Goal: Task Accomplishment & Management: Use online tool/utility

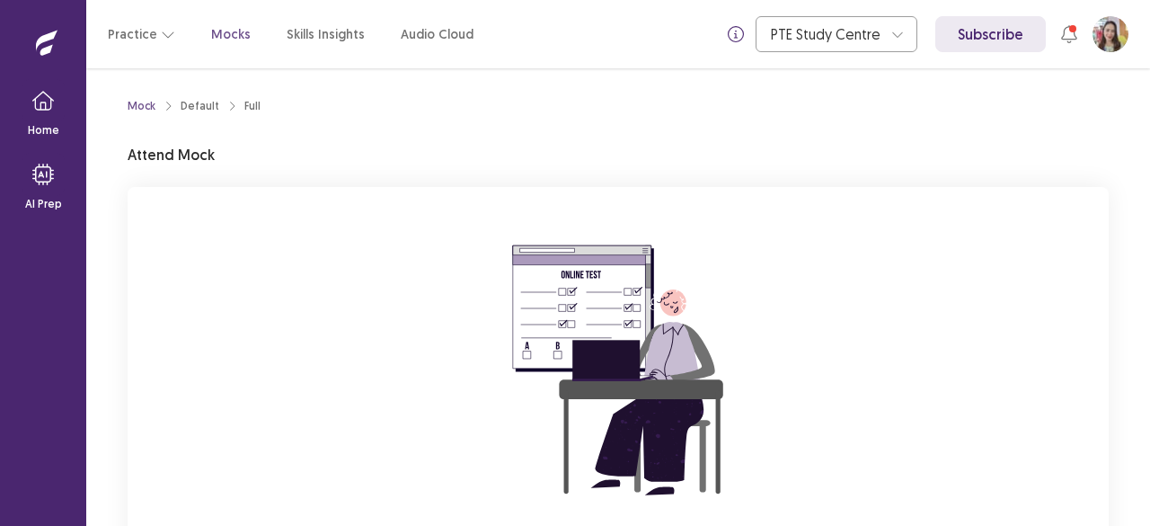
click at [188, 235] on div "You are attempting to start a new mock. Please click on the "Start" button to s…" at bounding box center [618, 427] width 981 height 481
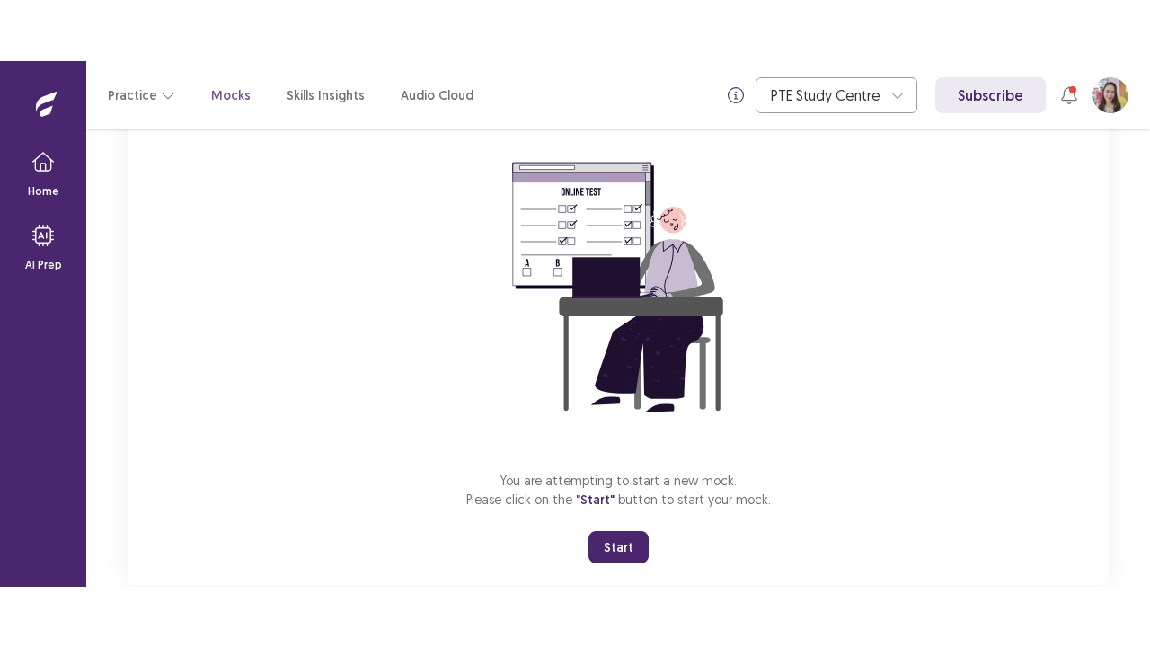
scroll to position [180, 0]
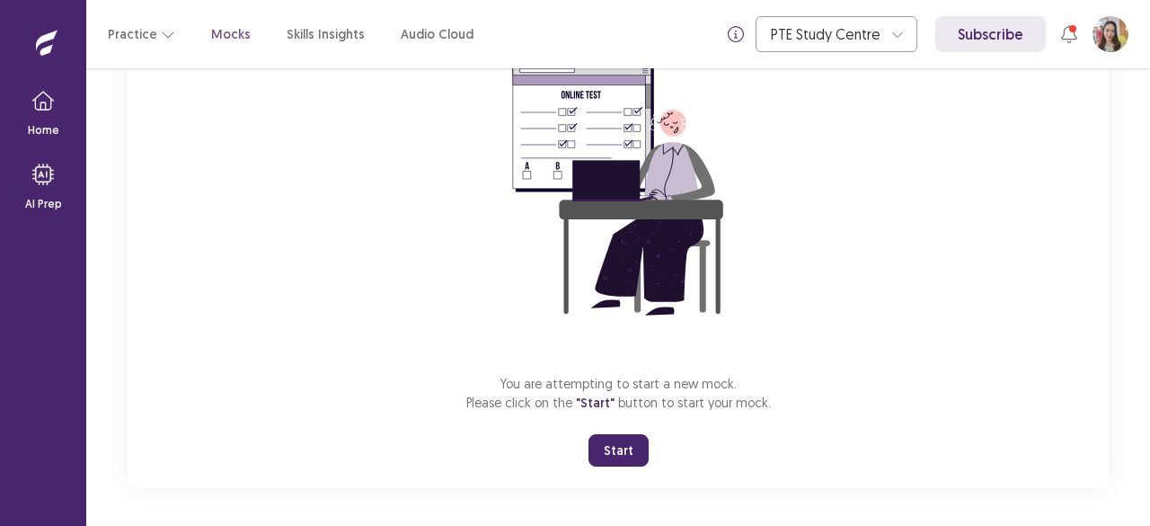
click at [625, 450] on button "Start" at bounding box center [618, 450] width 60 height 32
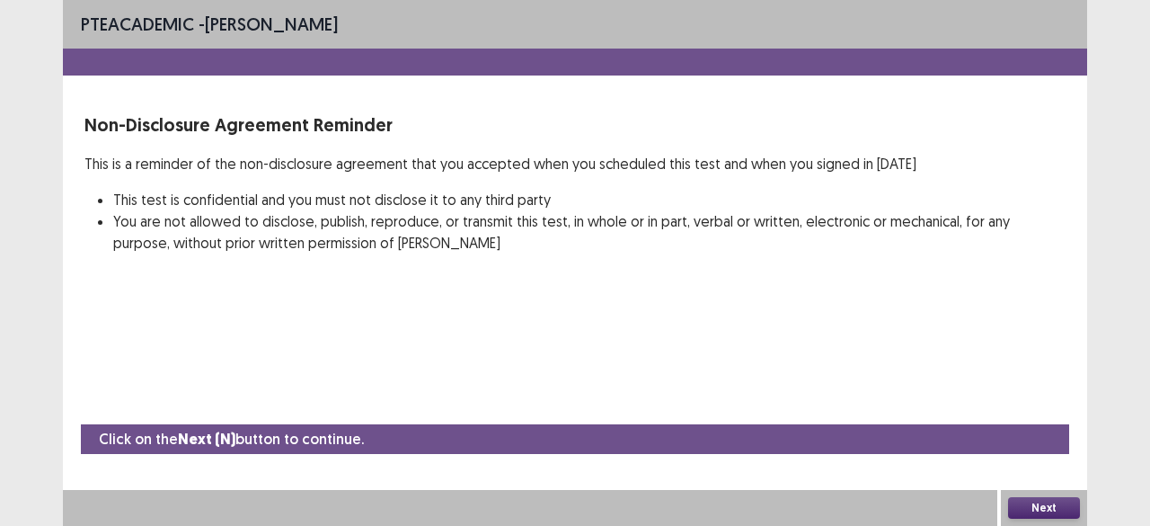
click at [1020, 506] on button "Next" at bounding box center [1044, 508] width 72 height 22
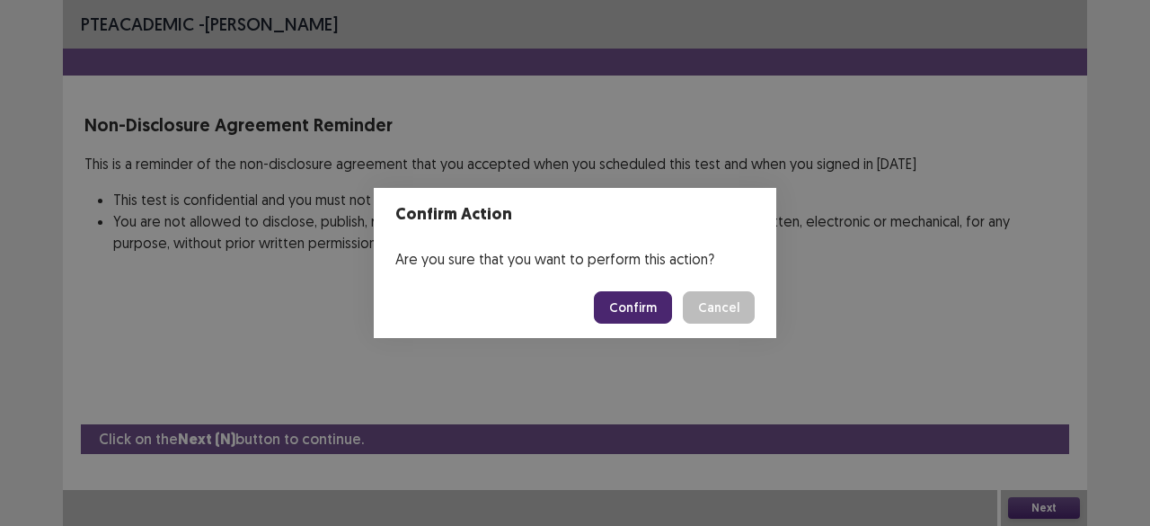
click at [638, 313] on button "Confirm" at bounding box center [633, 307] width 78 height 32
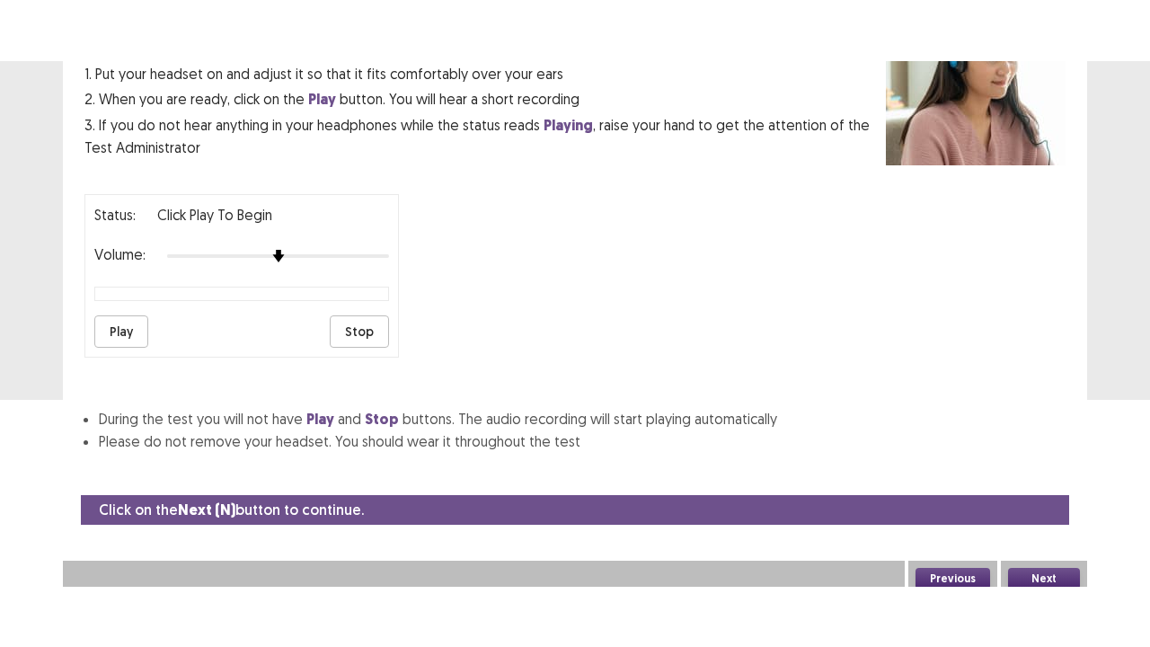
scroll to position [66, 0]
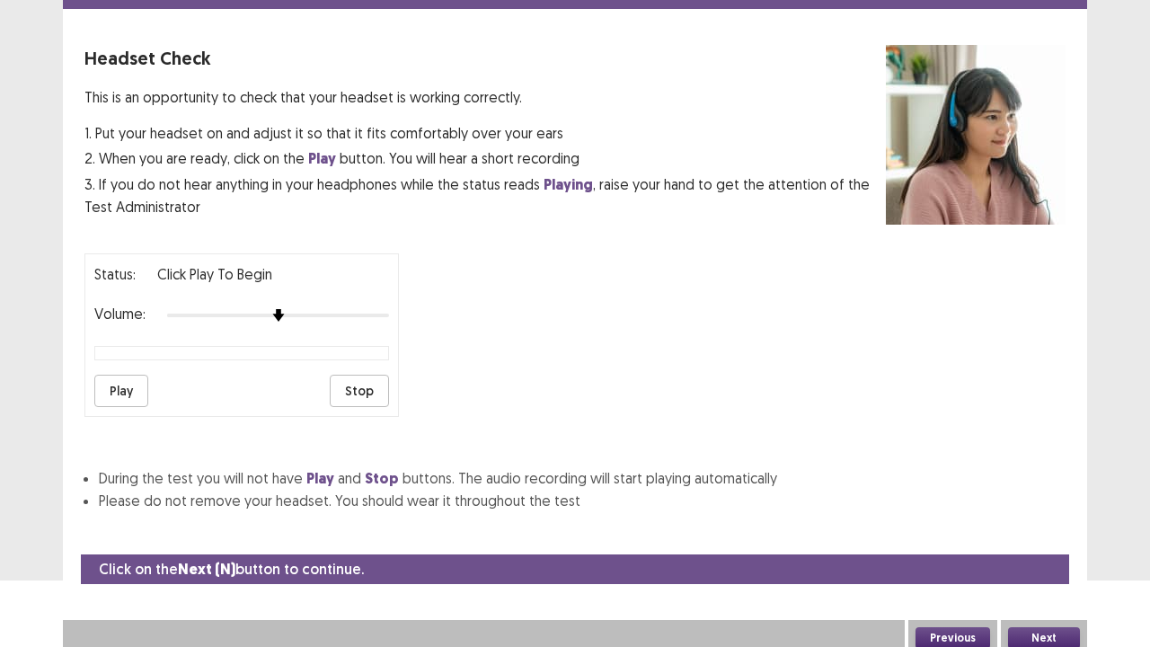
click at [1046, 525] on button "Next" at bounding box center [1044, 638] width 72 height 22
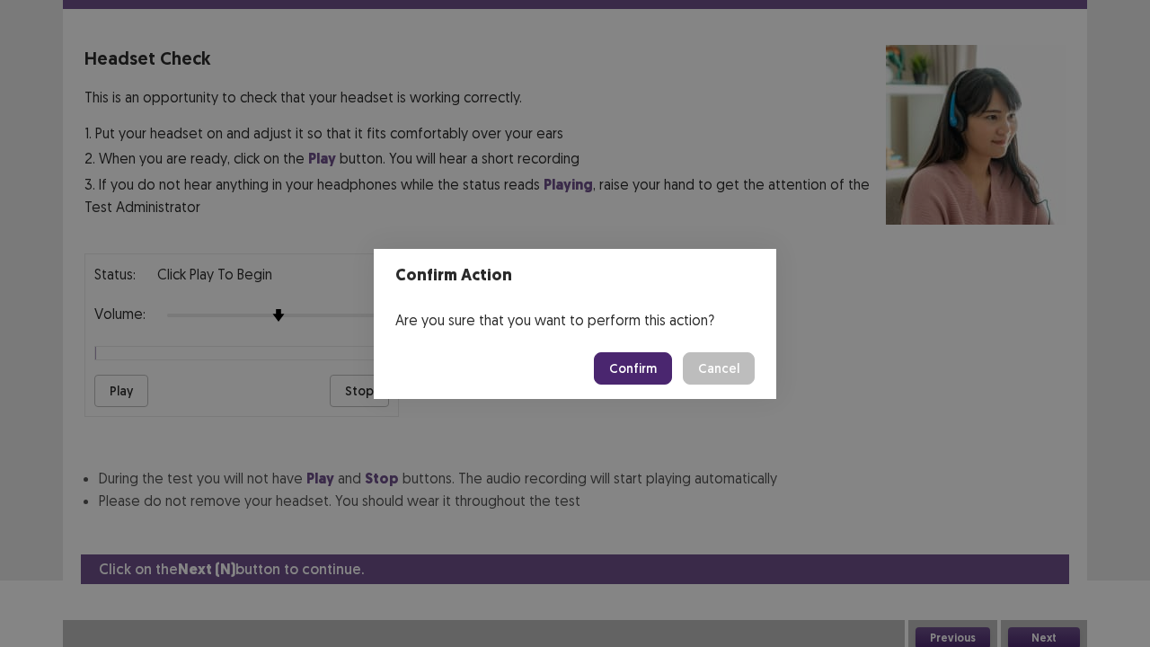
click at [650, 364] on button "Confirm" at bounding box center [633, 368] width 78 height 32
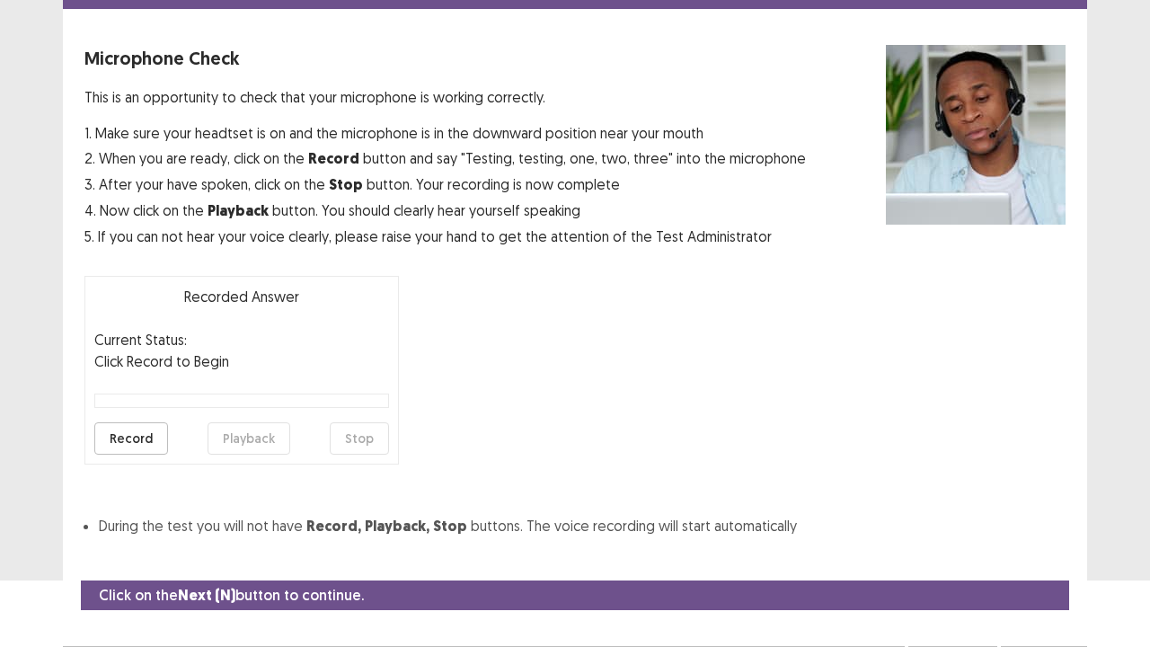
scroll to position [99, 0]
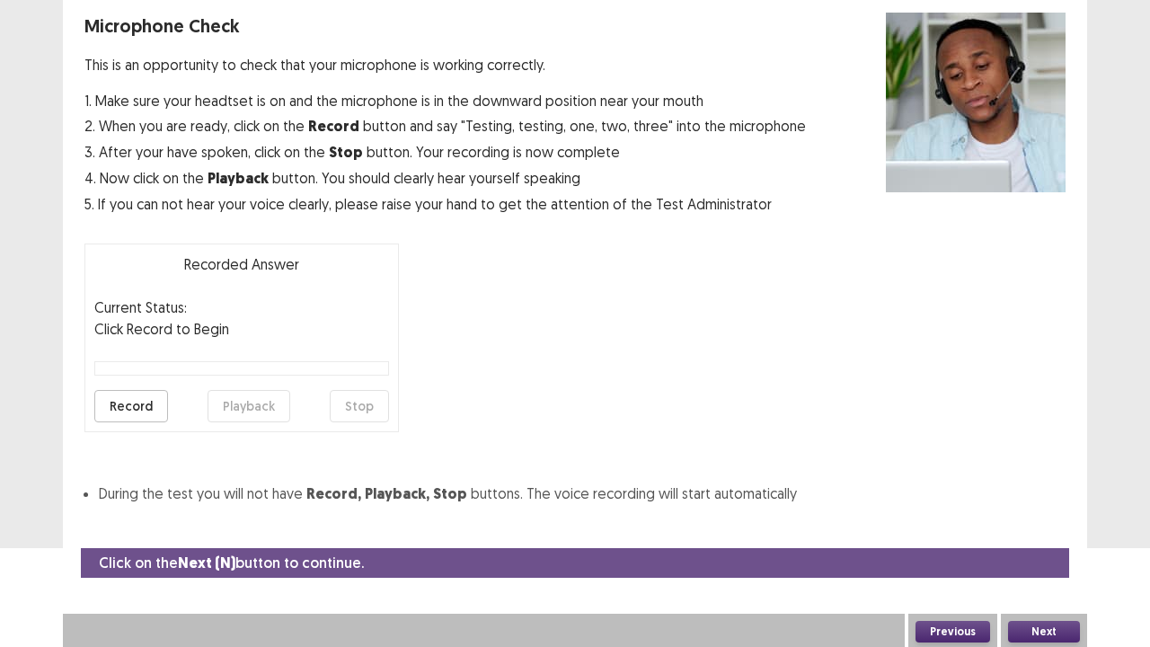
click at [1062, 525] on button "Next" at bounding box center [1044, 632] width 72 height 22
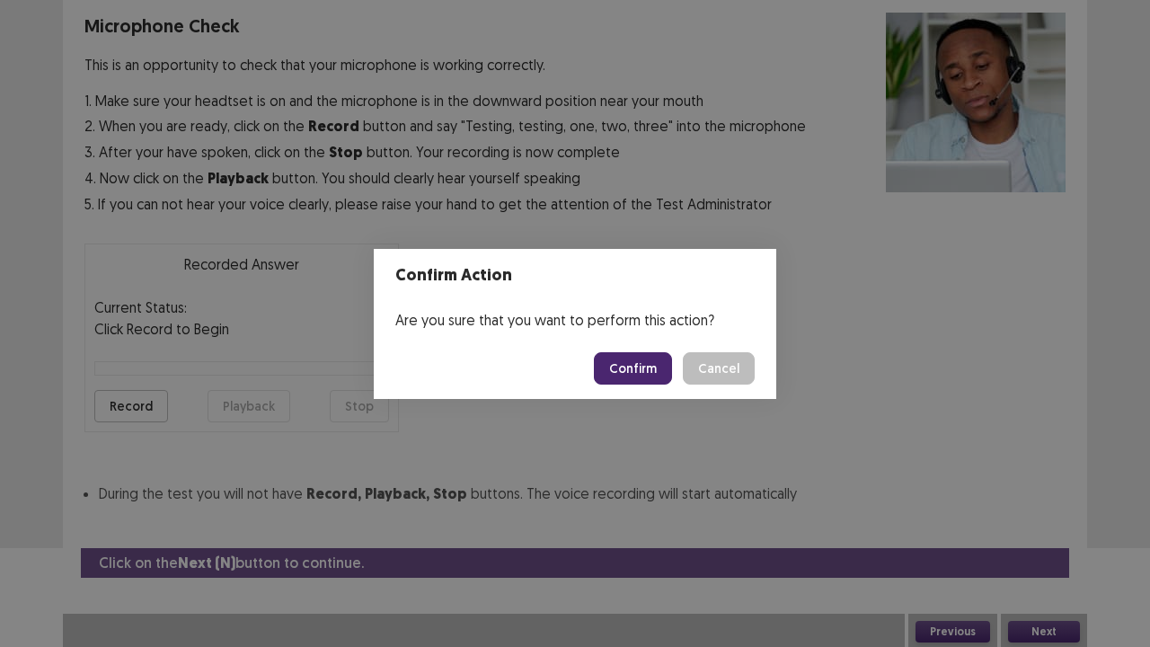
click at [658, 369] on button "Confirm" at bounding box center [633, 368] width 78 height 32
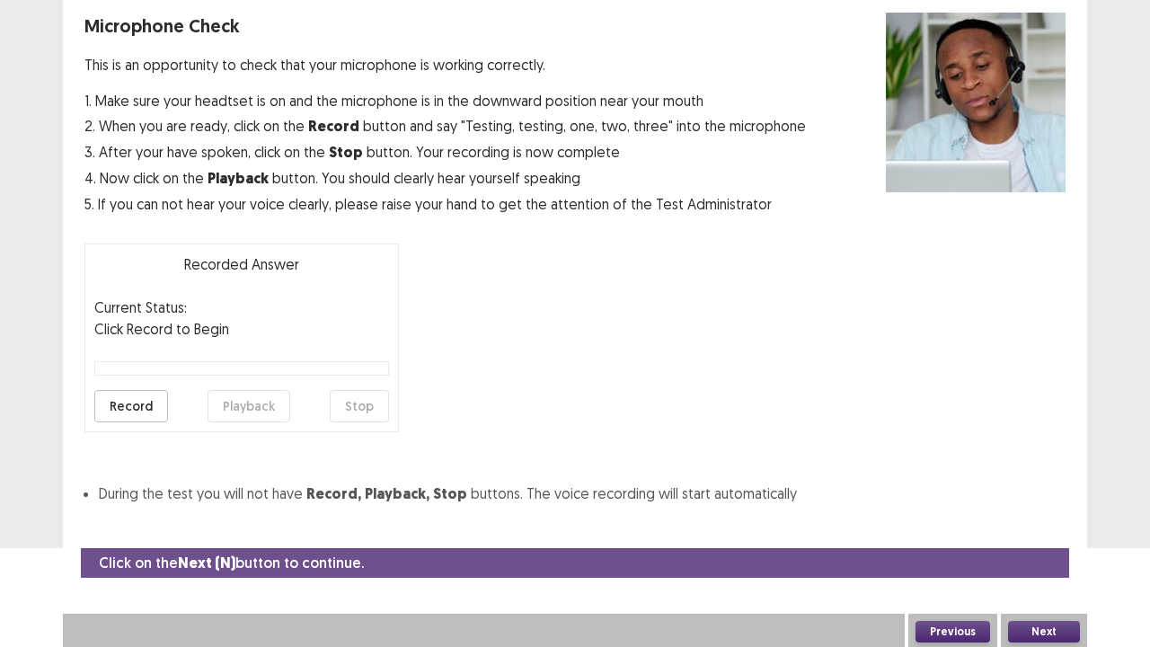
scroll to position [49, 0]
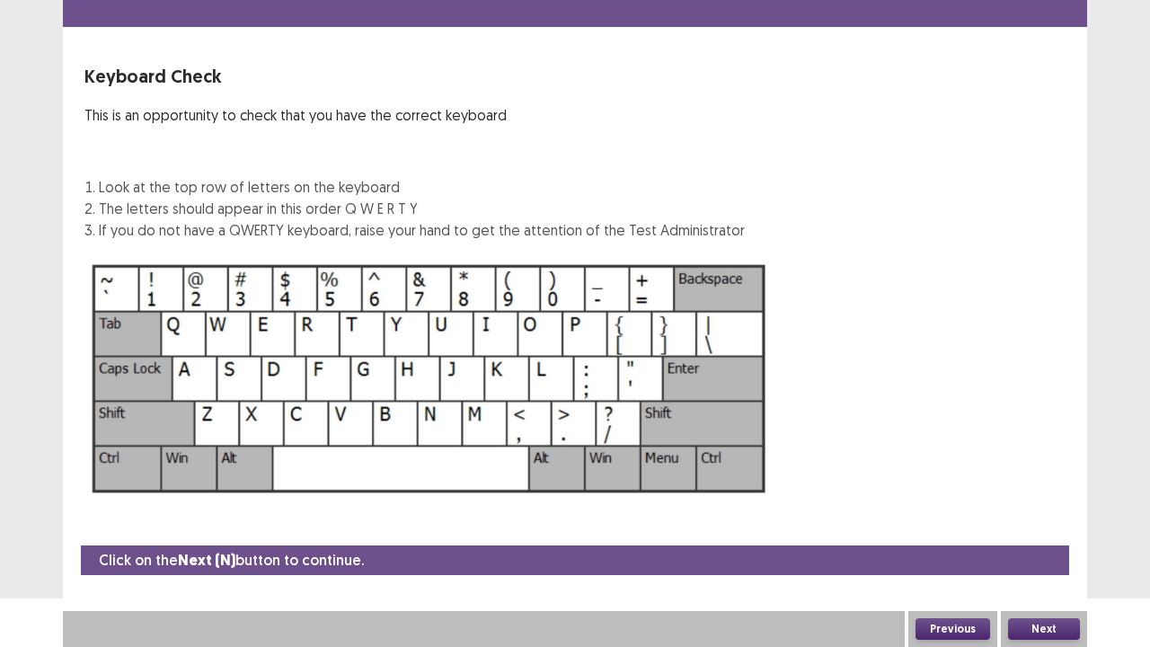
click at [1042, 525] on button "Next" at bounding box center [1044, 629] width 72 height 22
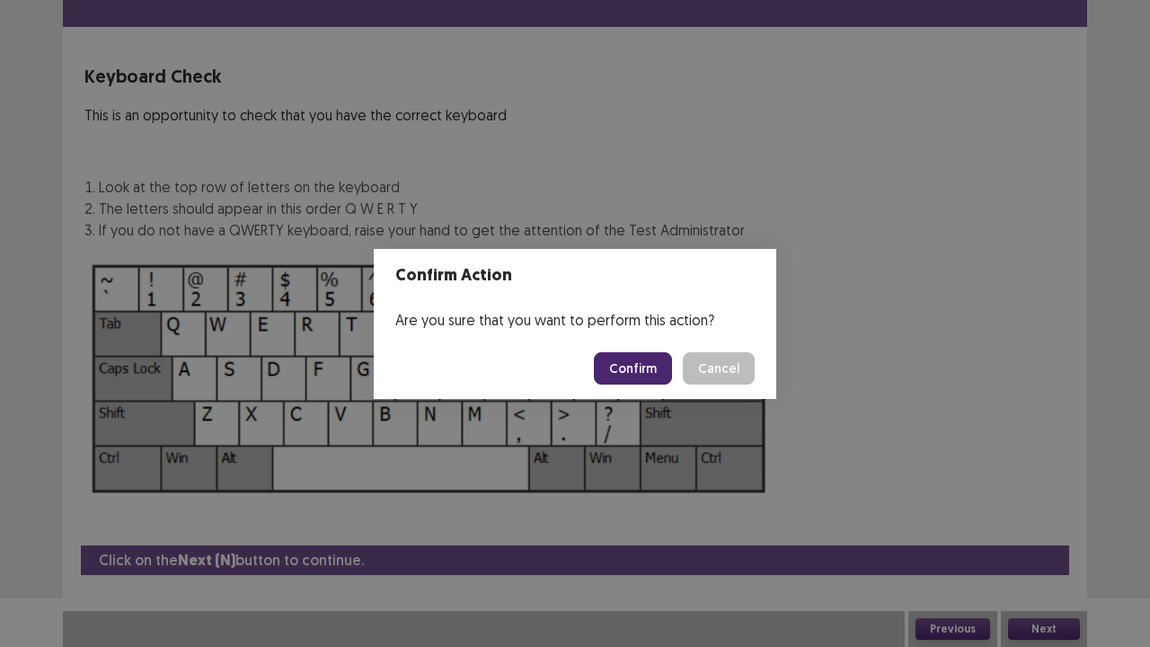
click at [638, 372] on button "Confirm" at bounding box center [633, 368] width 78 height 32
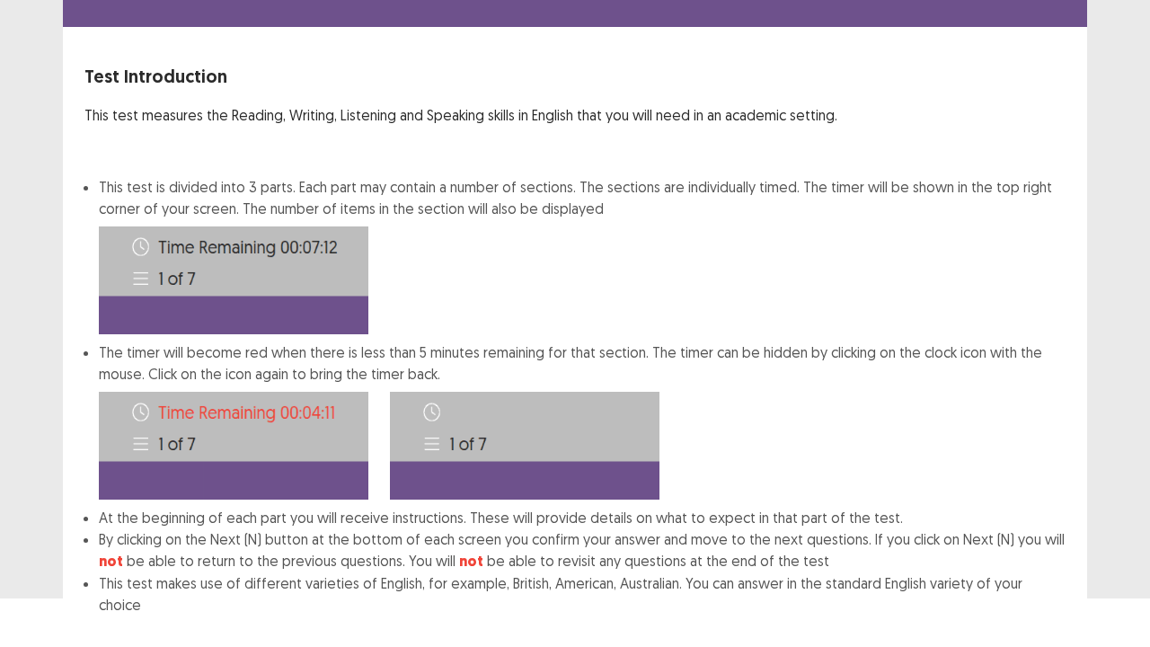
scroll to position [139, 0]
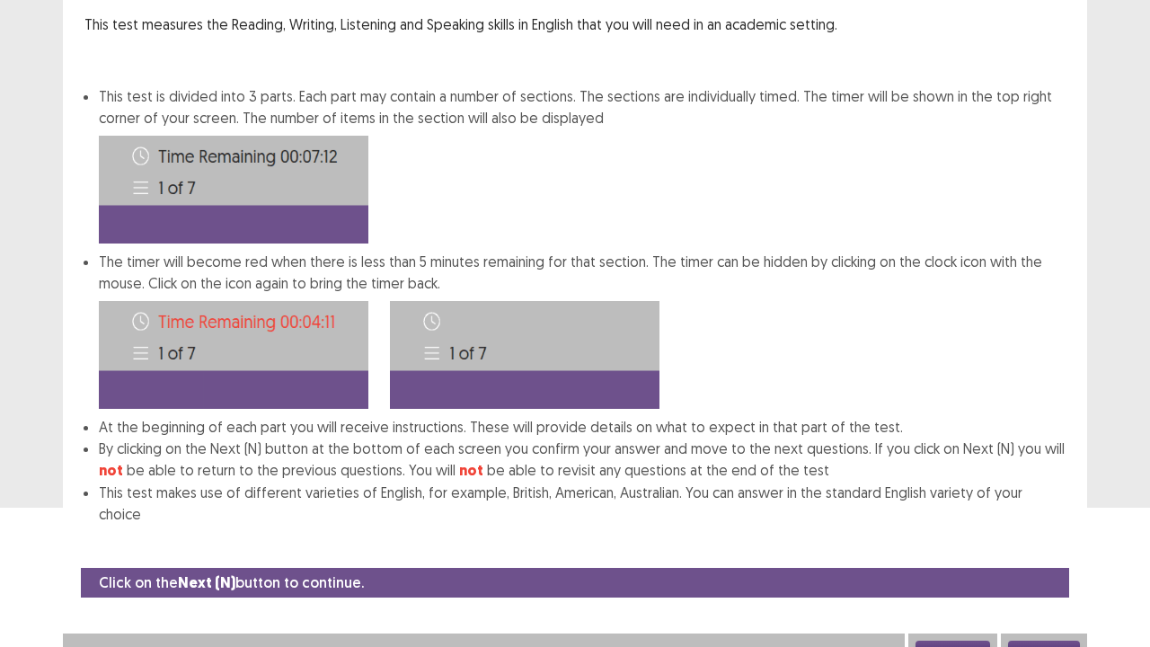
click at [1035, 525] on button "Next" at bounding box center [1044, 652] width 72 height 22
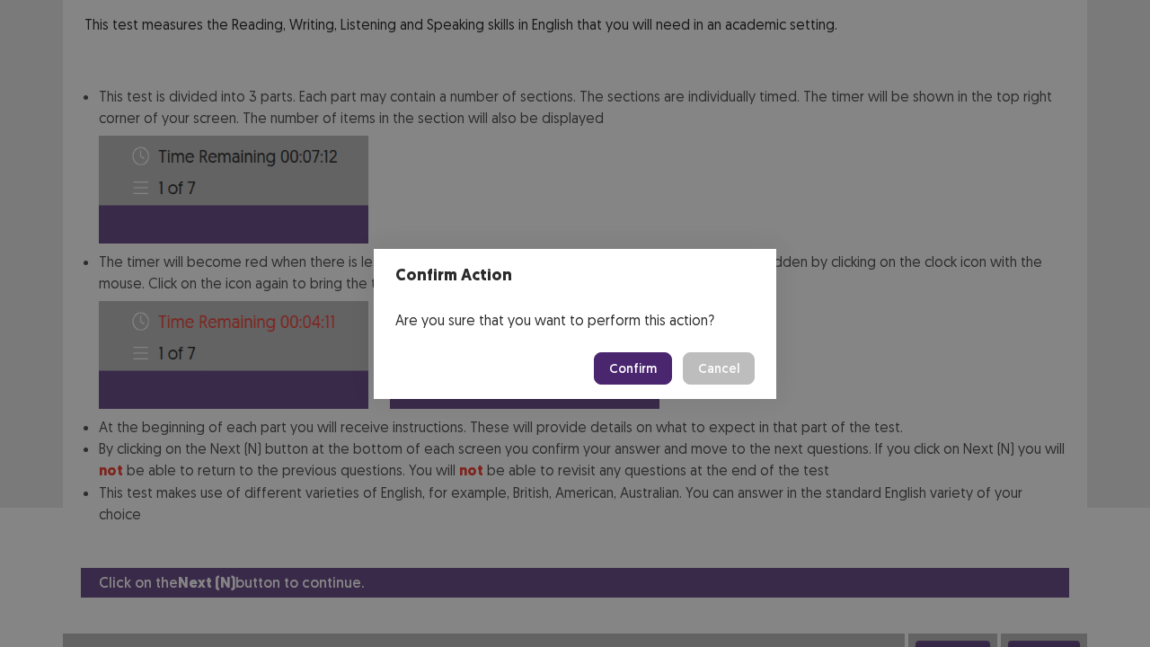
click at [642, 353] on button "Confirm" at bounding box center [633, 368] width 78 height 32
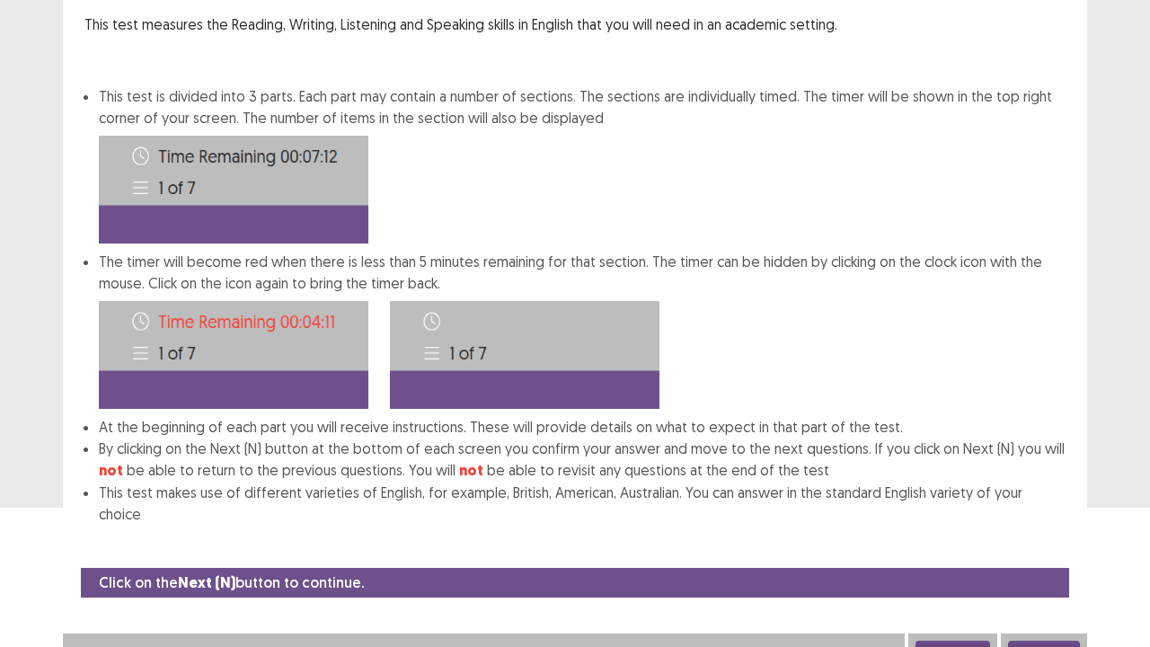
scroll to position [0, 0]
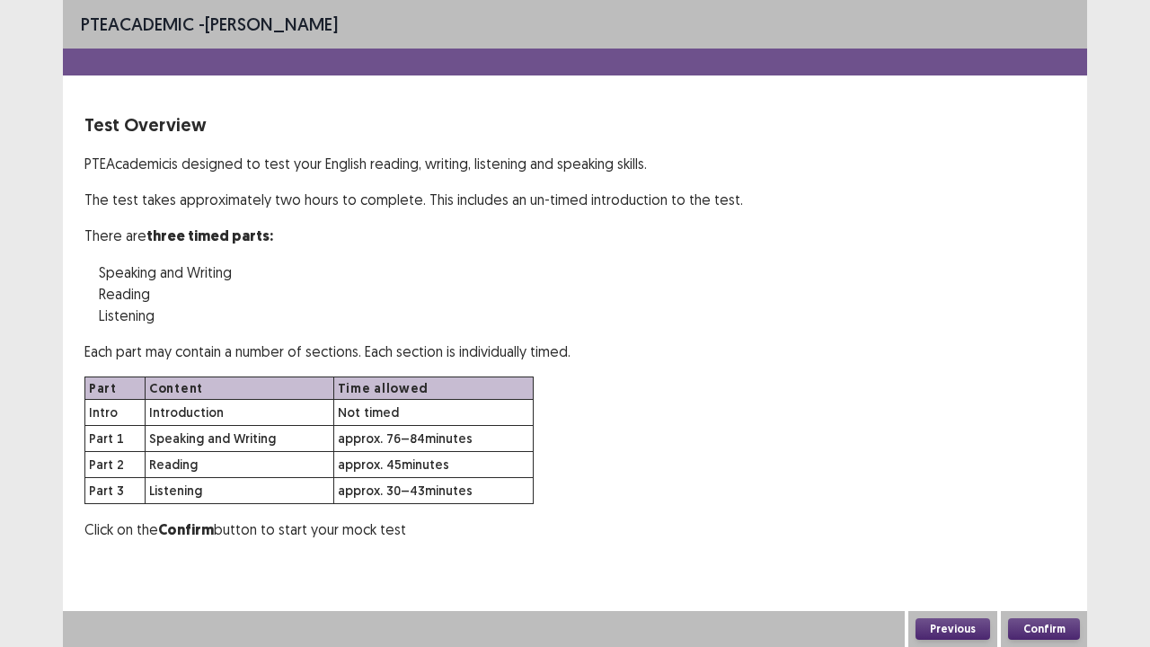
click at [1053, 525] on button "Confirm" at bounding box center [1044, 629] width 72 height 22
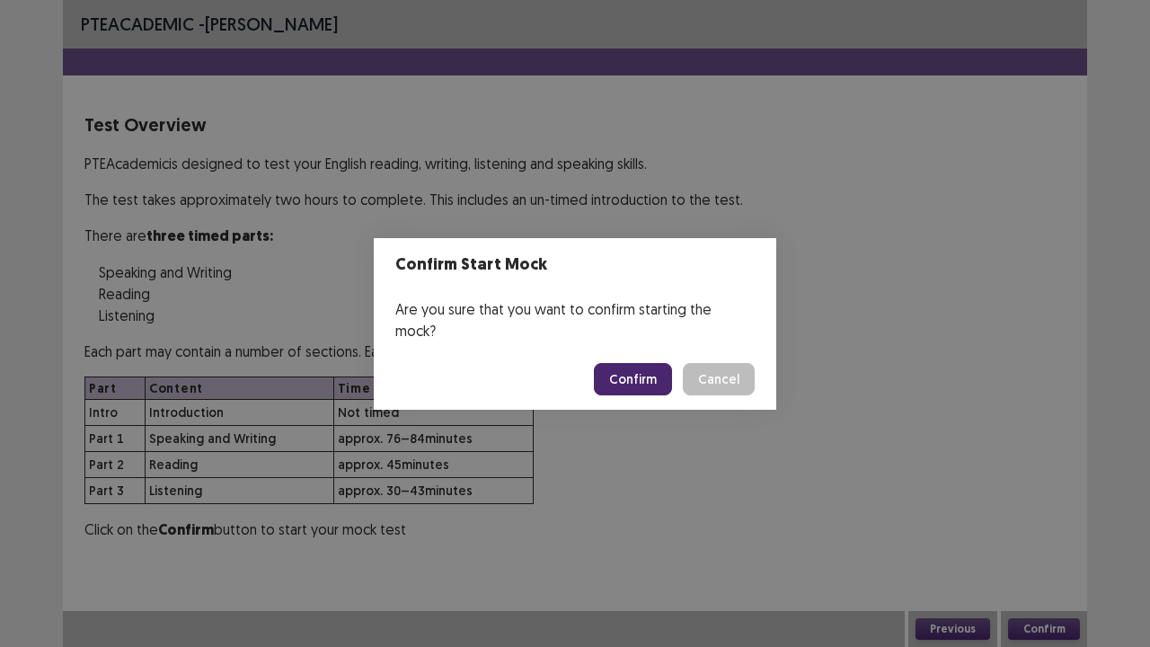
click at [641, 367] on button "Confirm" at bounding box center [633, 379] width 78 height 32
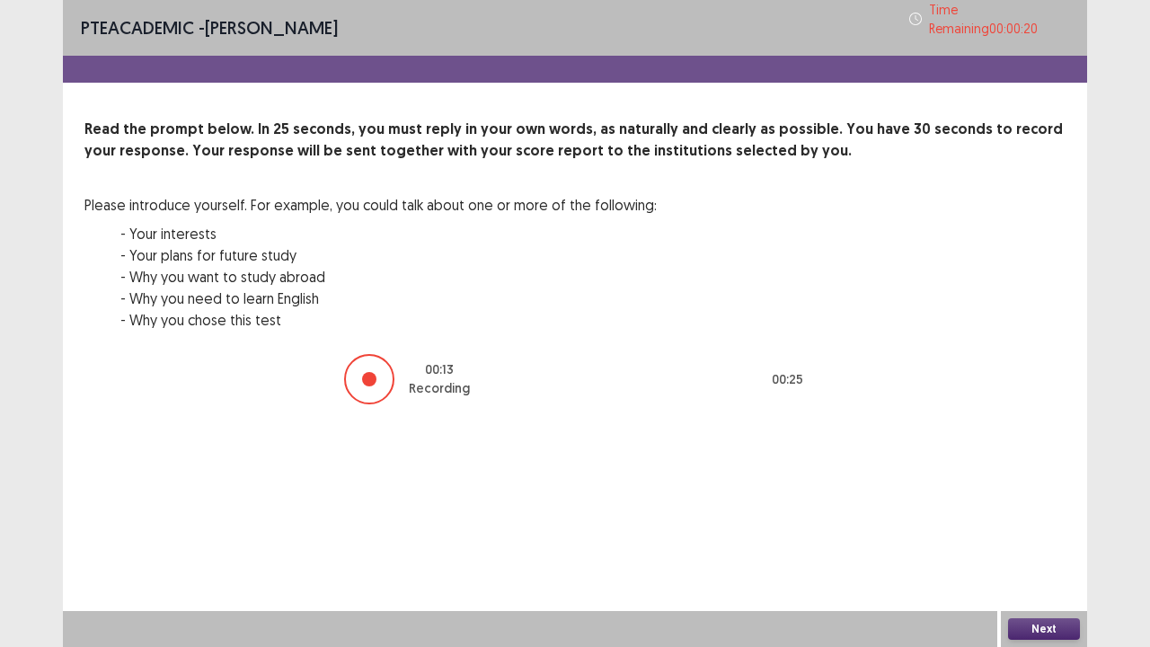
click at [1033, 525] on button "Next" at bounding box center [1044, 629] width 72 height 22
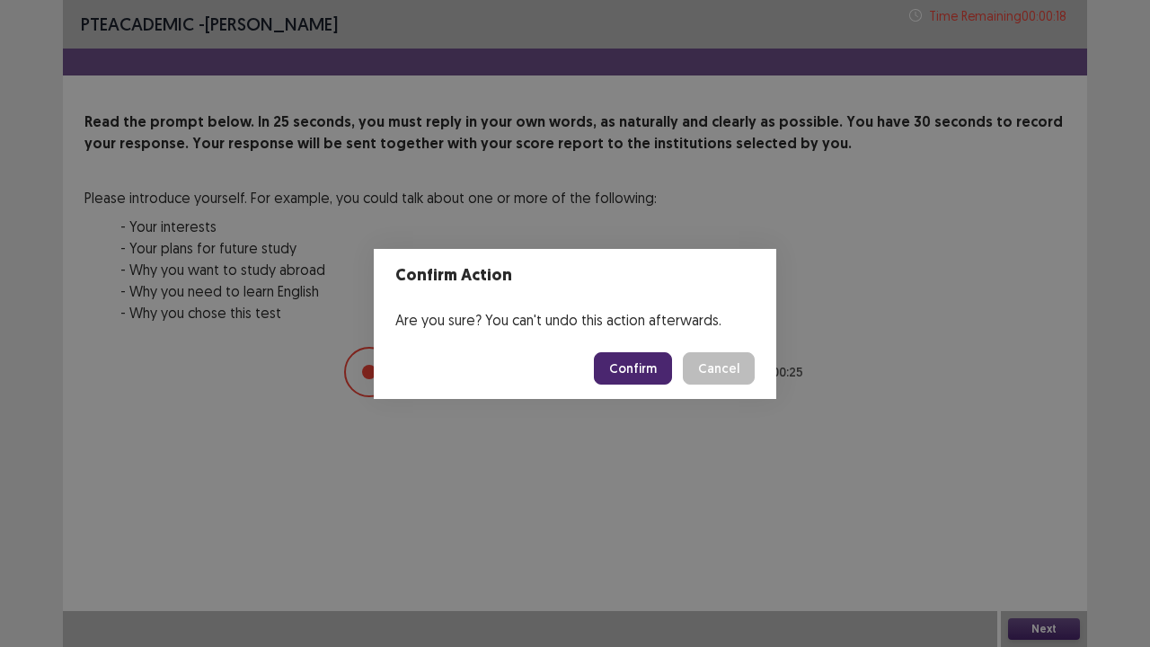
click at [666, 365] on button "Confirm" at bounding box center [633, 368] width 78 height 32
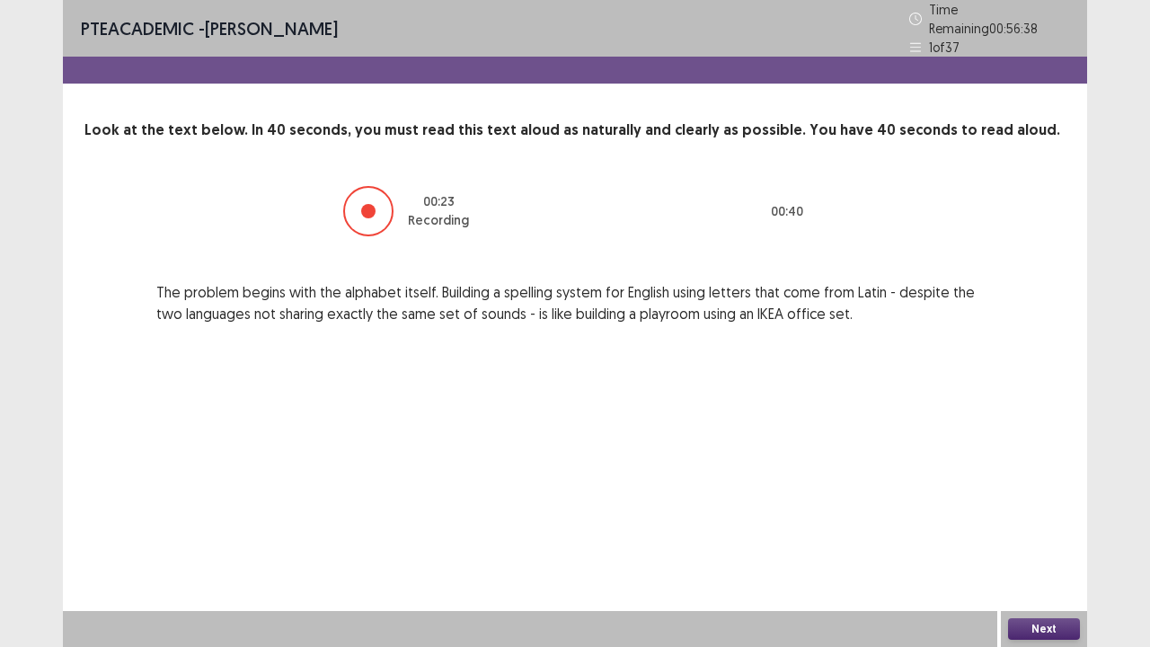
click at [1058, 525] on button "Next" at bounding box center [1044, 629] width 72 height 22
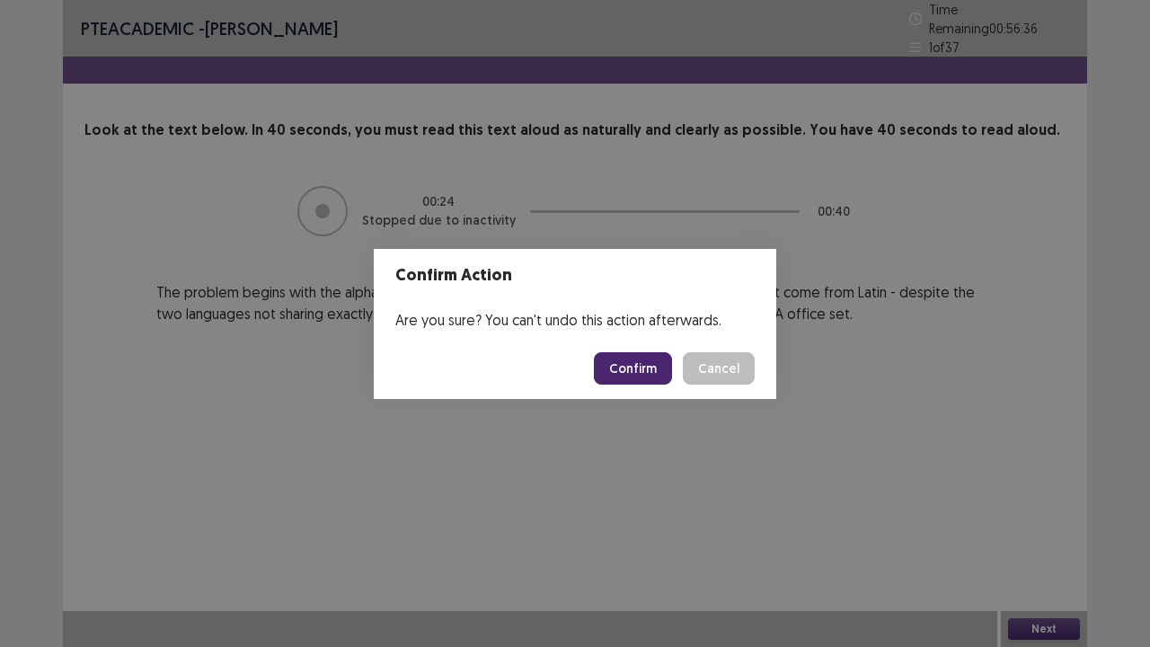
click at [652, 375] on button "Confirm" at bounding box center [633, 368] width 78 height 32
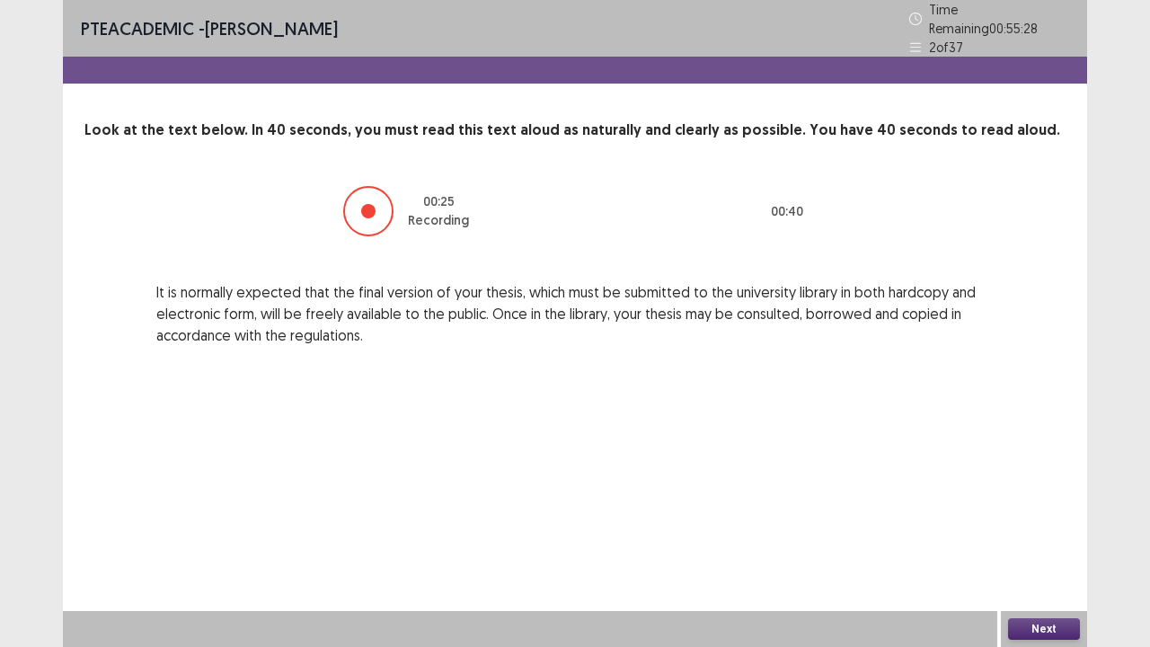
click at [1037, 525] on button "Next" at bounding box center [1044, 629] width 72 height 22
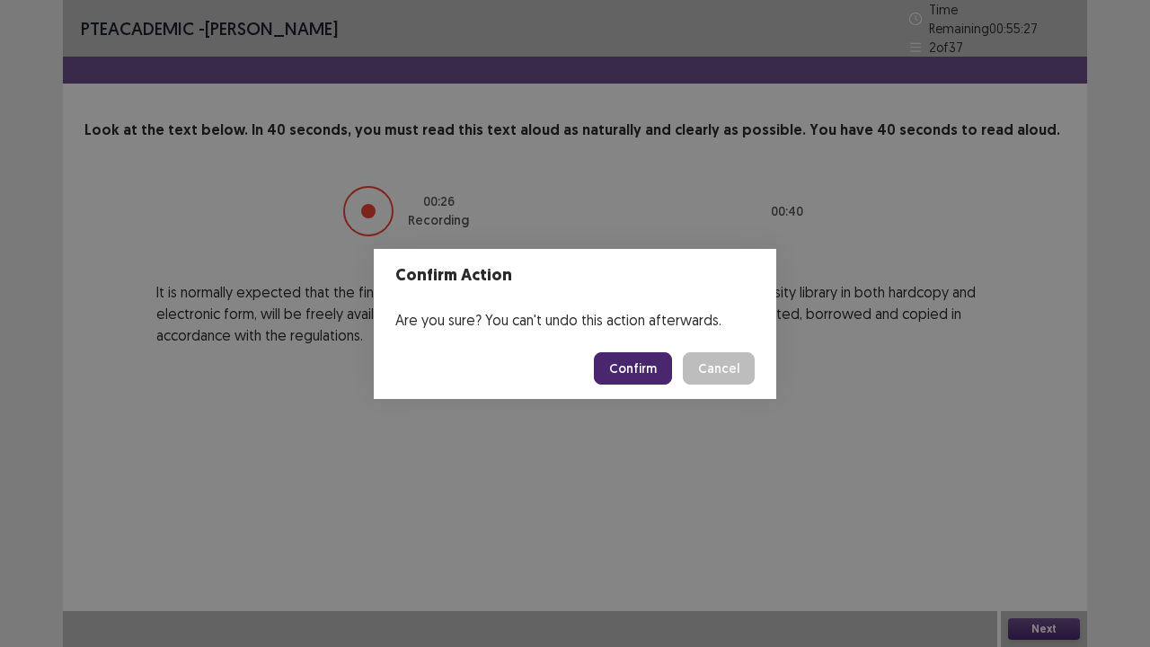
click at [654, 360] on button "Confirm" at bounding box center [633, 368] width 78 height 32
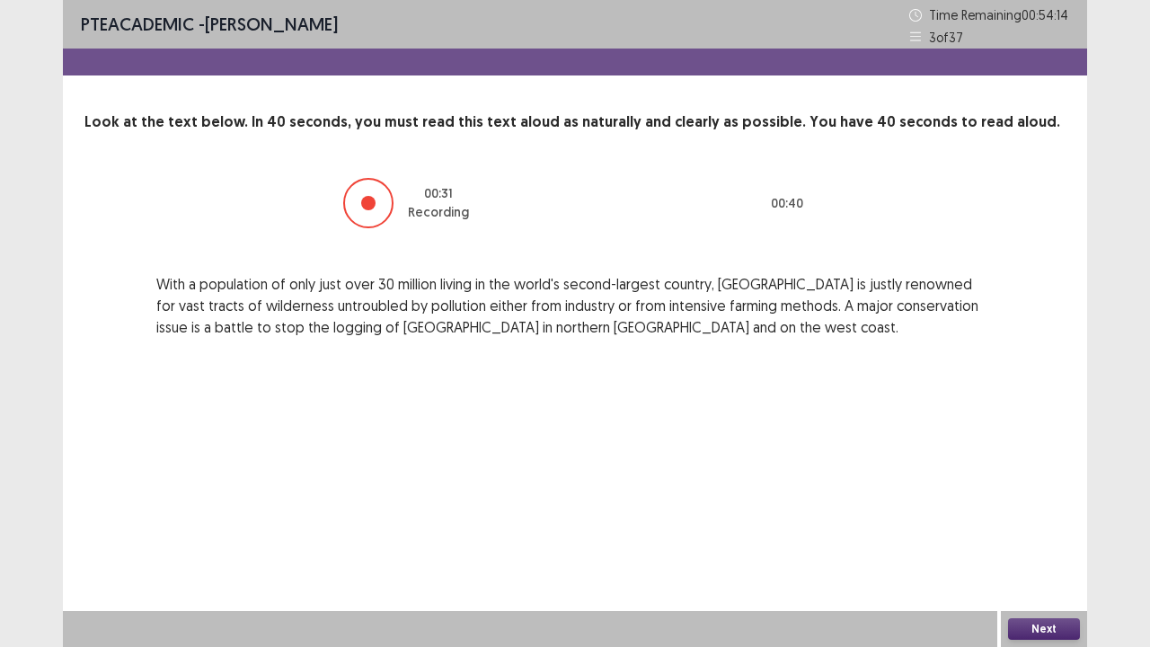
click at [1039, 525] on button "Next" at bounding box center [1044, 629] width 72 height 22
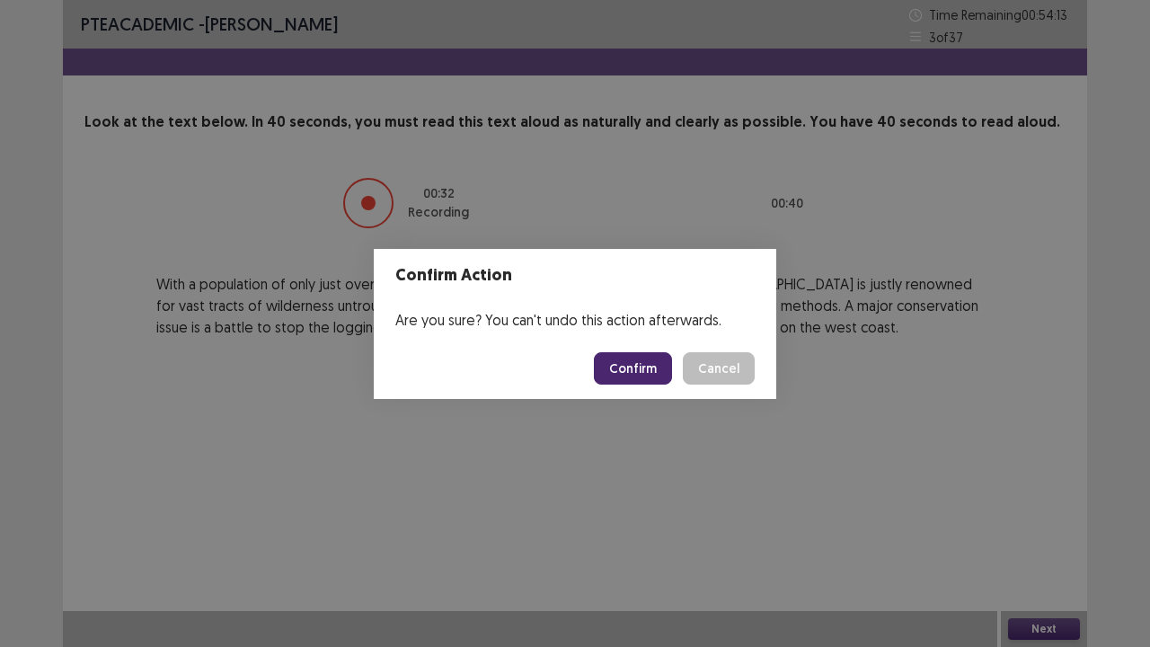
click at [645, 377] on button "Confirm" at bounding box center [633, 368] width 78 height 32
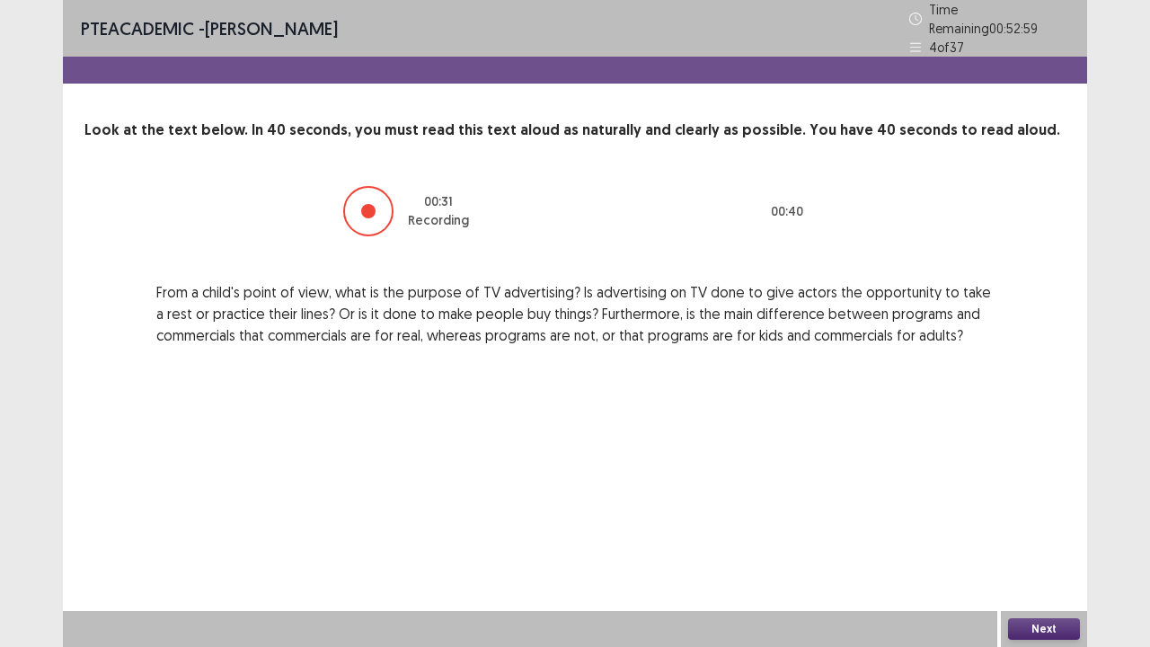
click at [645, 377] on div "PTE academic - [PERSON_NAME] Time Remaining 00 : 52 : 59 4 of 37 Look at the te…" at bounding box center [575, 323] width 1024 height 647
click at [1051, 525] on button "Next" at bounding box center [1044, 629] width 72 height 22
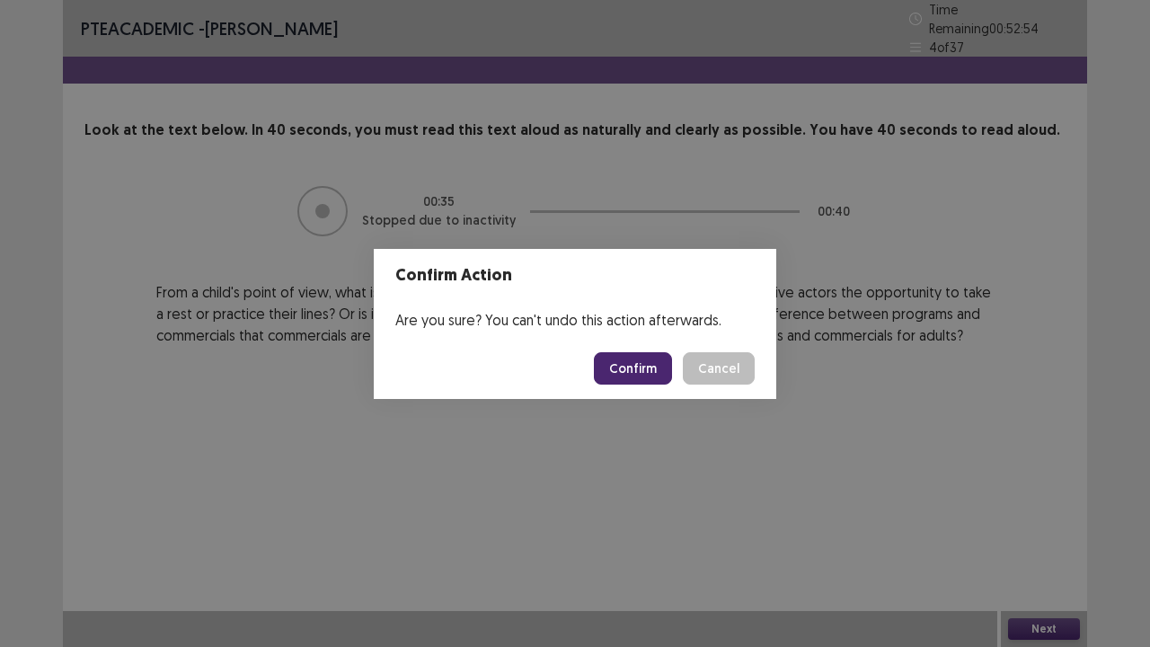
click at [643, 367] on button "Confirm" at bounding box center [633, 368] width 78 height 32
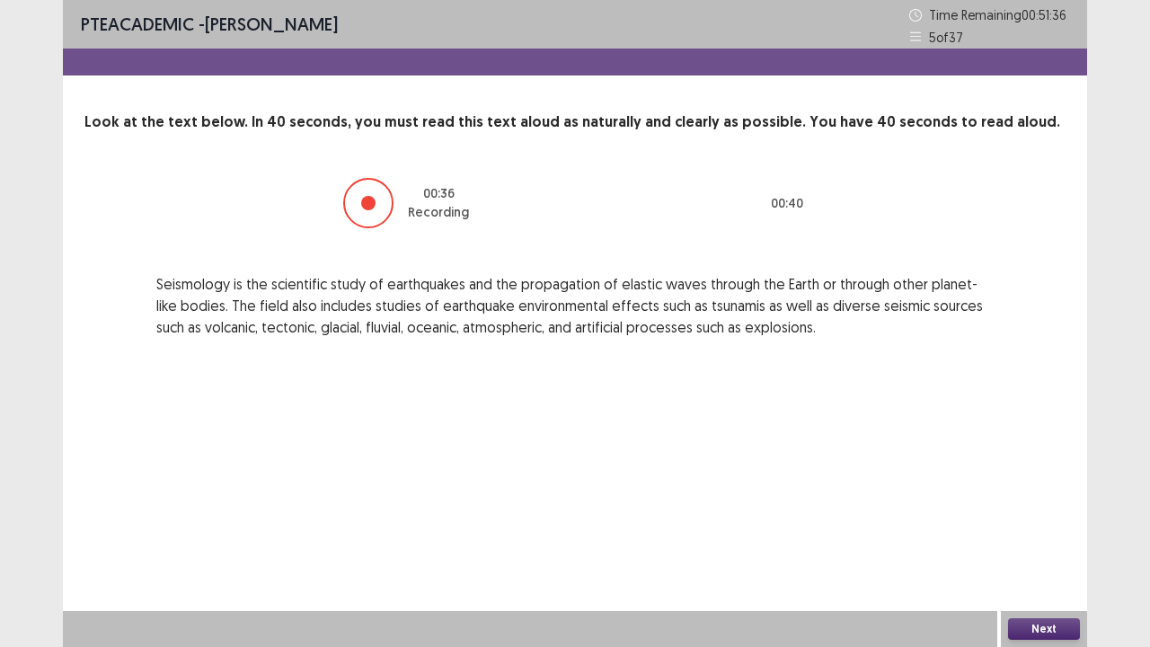
drag, startPoint x: 1019, startPoint y: 632, endPoint x: 1060, endPoint y: 632, distance: 41.3
click at [1060, 525] on button "Next" at bounding box center [1044, 629] width 72 height 22
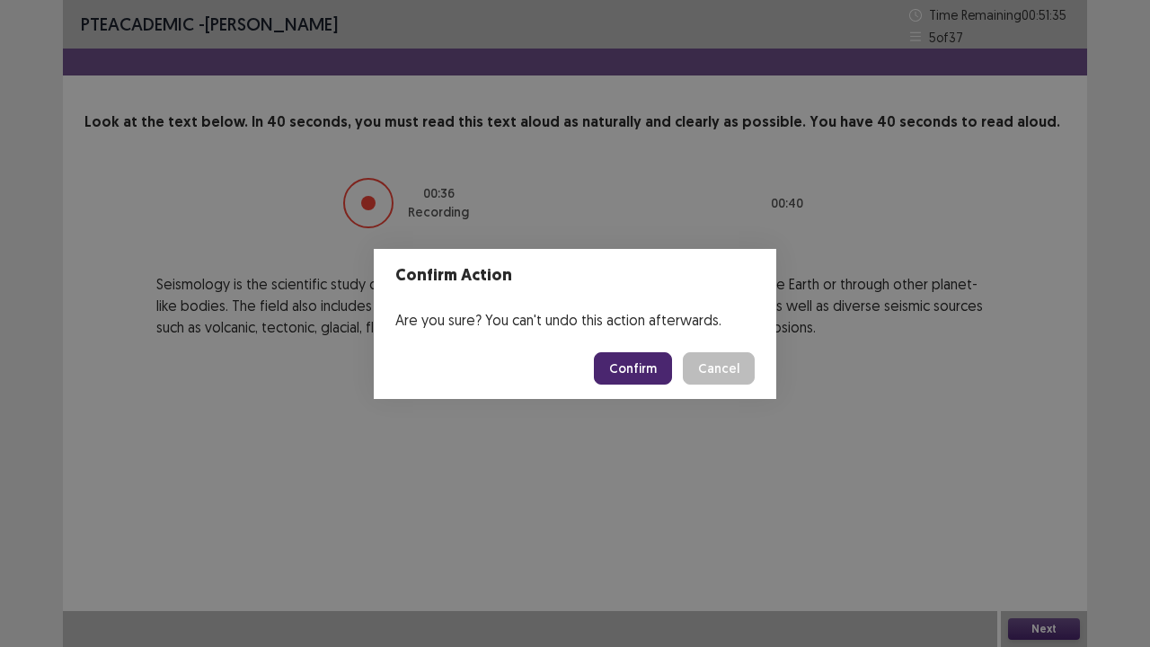
click at [1060, 525] on div "Confirm Action Are you sure? You can't undo this action afterwards. Confirm Can…" at bounding box center [575, 323] width 1150 height 647
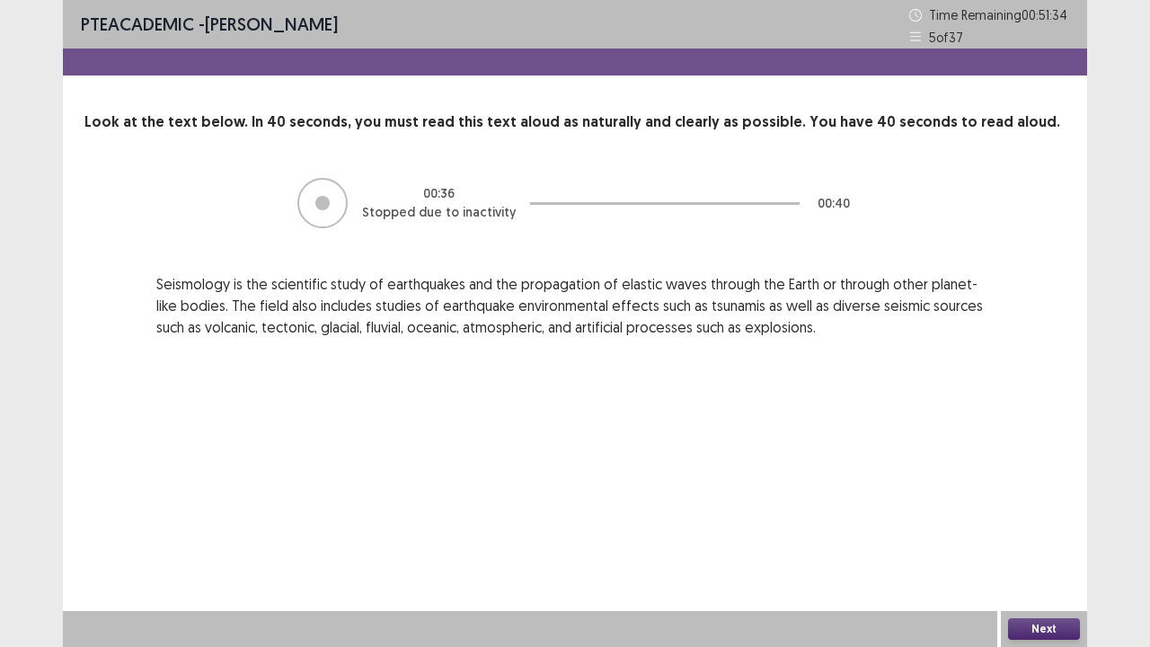
click at [1049, 525] on button "Next" at bounding box center [1044, 629] width 72 height 22
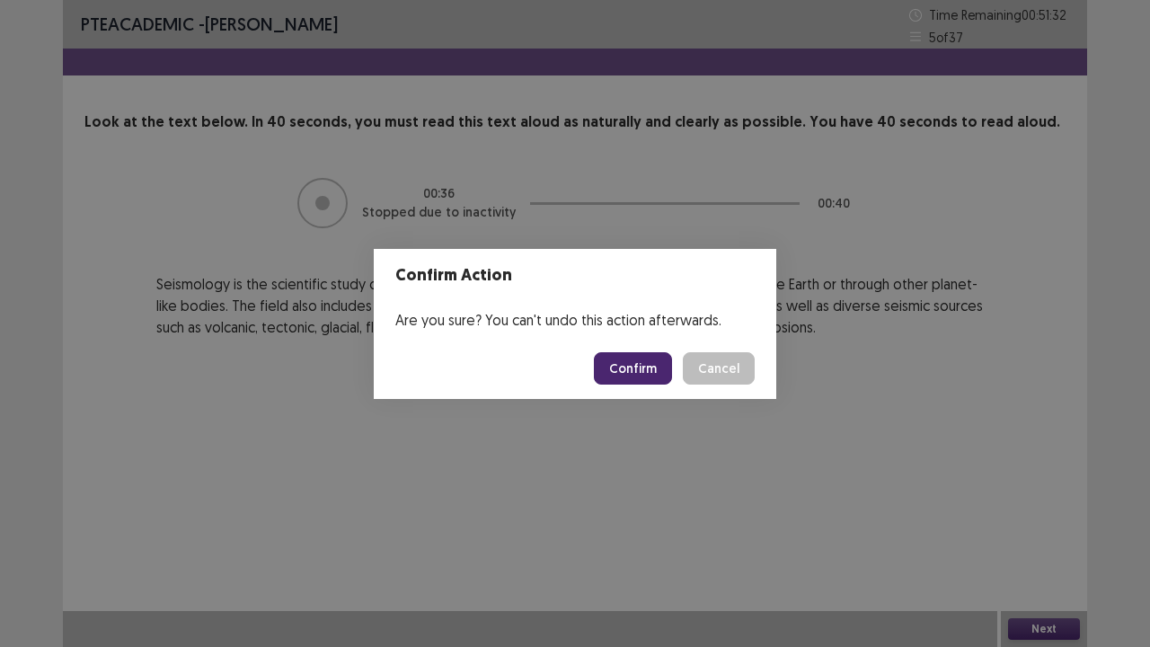
click at [662, 370] on button "Confirm" at bounding box center [633, 368] width 78 height 32
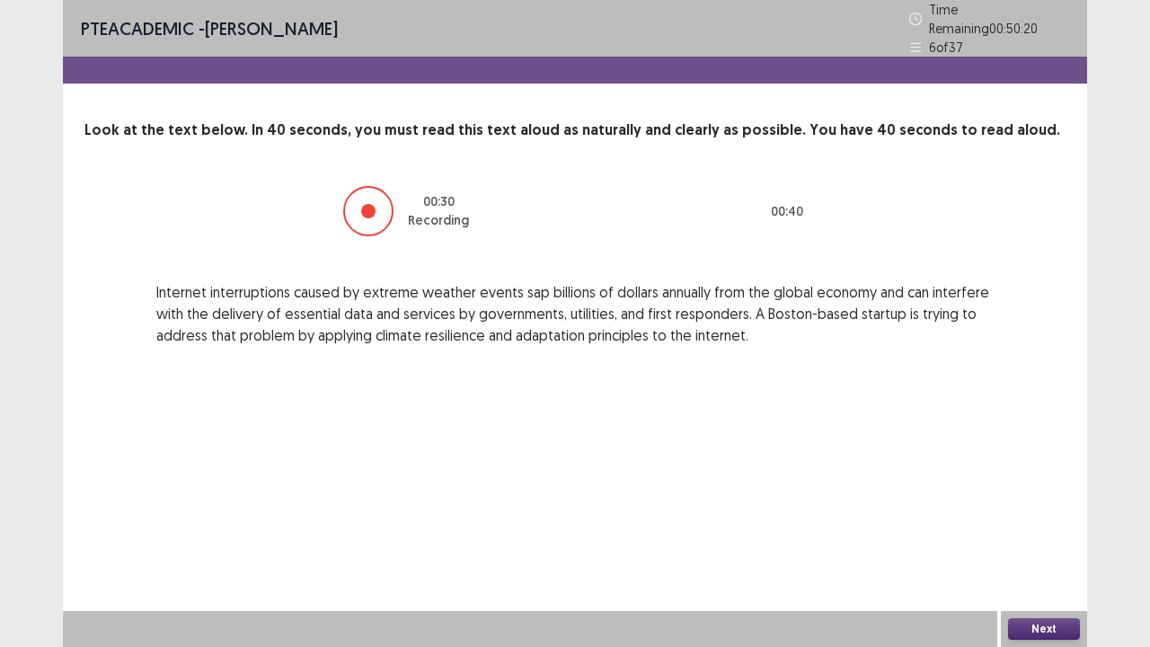
click at [1051, 525] on button "Next" at bounding box center [1044, 629] width 72 height 22
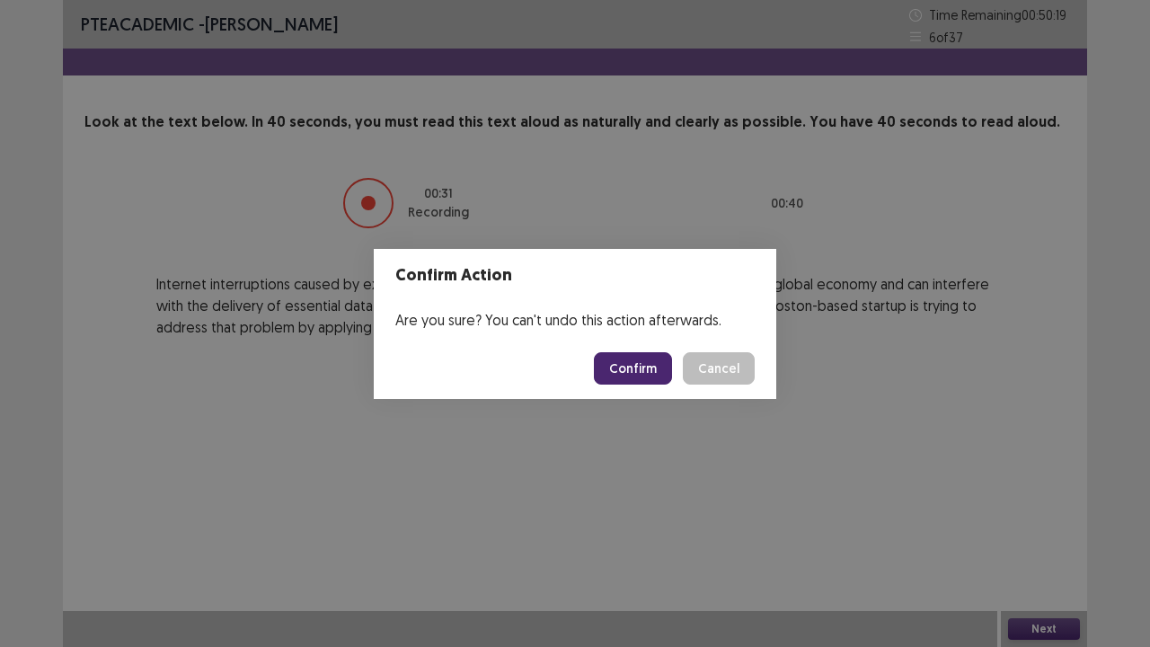
click at [652, 363] on button "Confirm" at bounding box center [633, 368] width 78 height 32
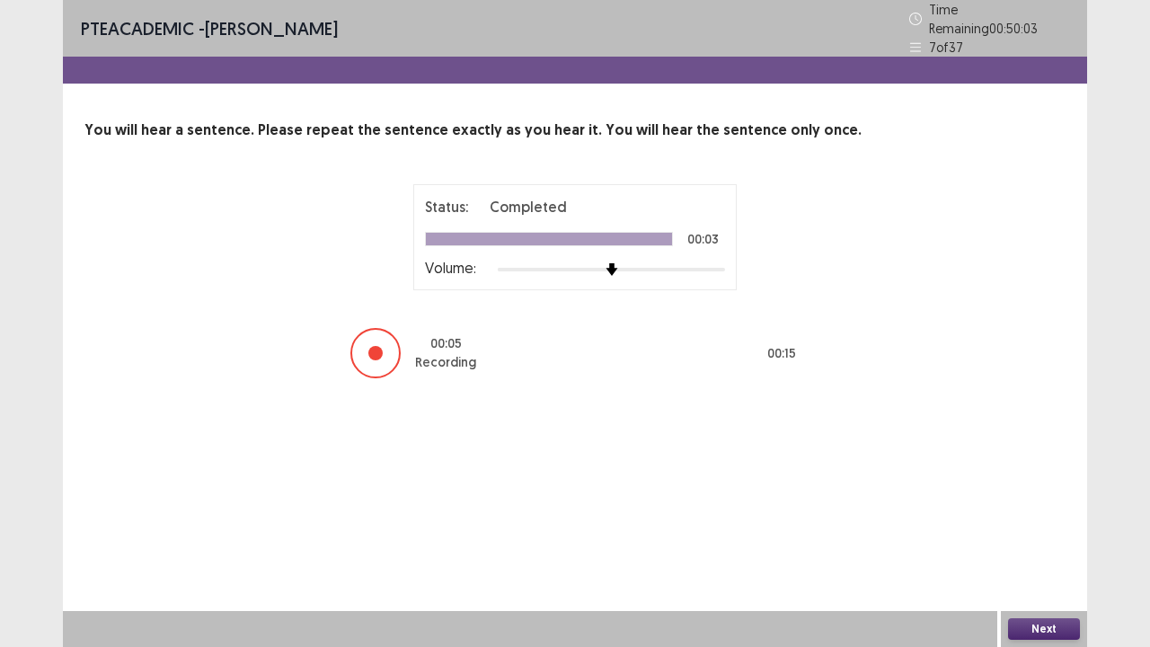
click at [1067, 525] on button "Next" at bounding box center [1044, 629] width 72 height 22
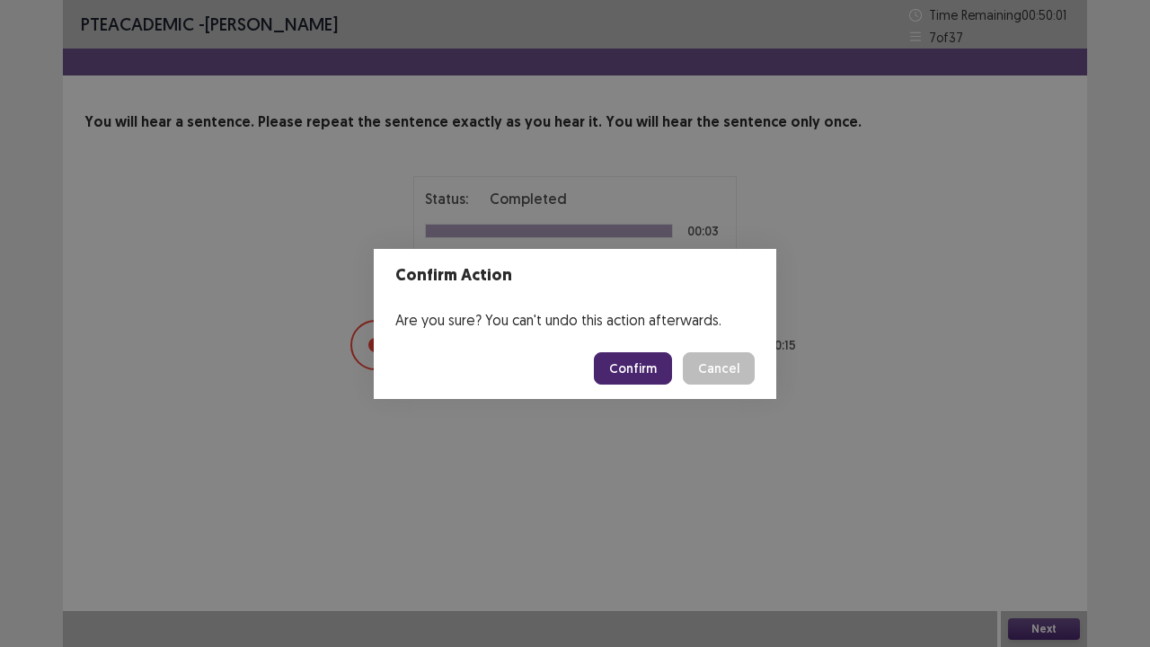
click at [641, 363] on button "Confirm" at bounding box center [633, 368] width 78 height 32
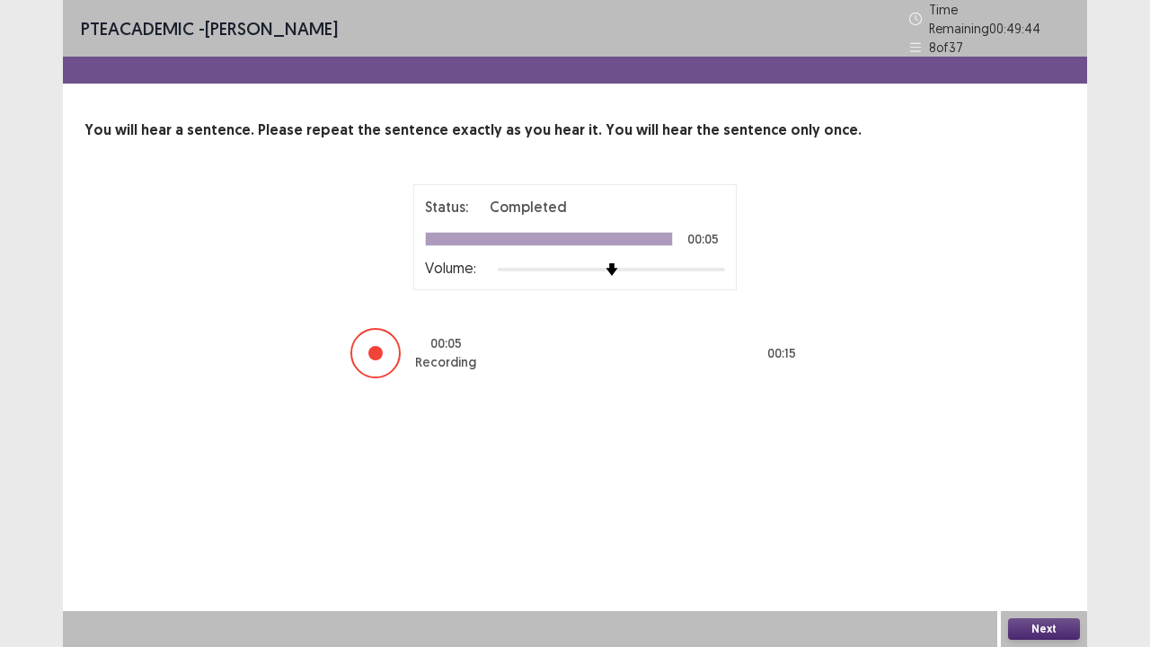
click at [1055, 525] on button "Next" at bounding box center [1044, 629] width 72 height 22
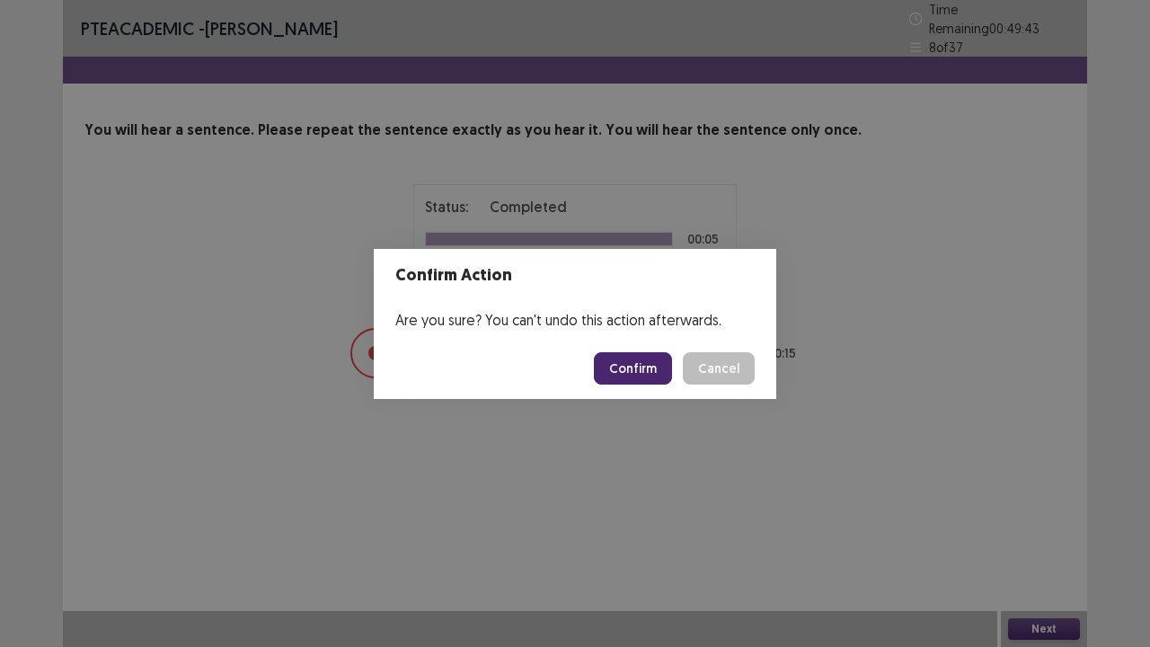
click at [658, 367] on button "Confirm" at bounding box center [633, 368] width 78 height 32
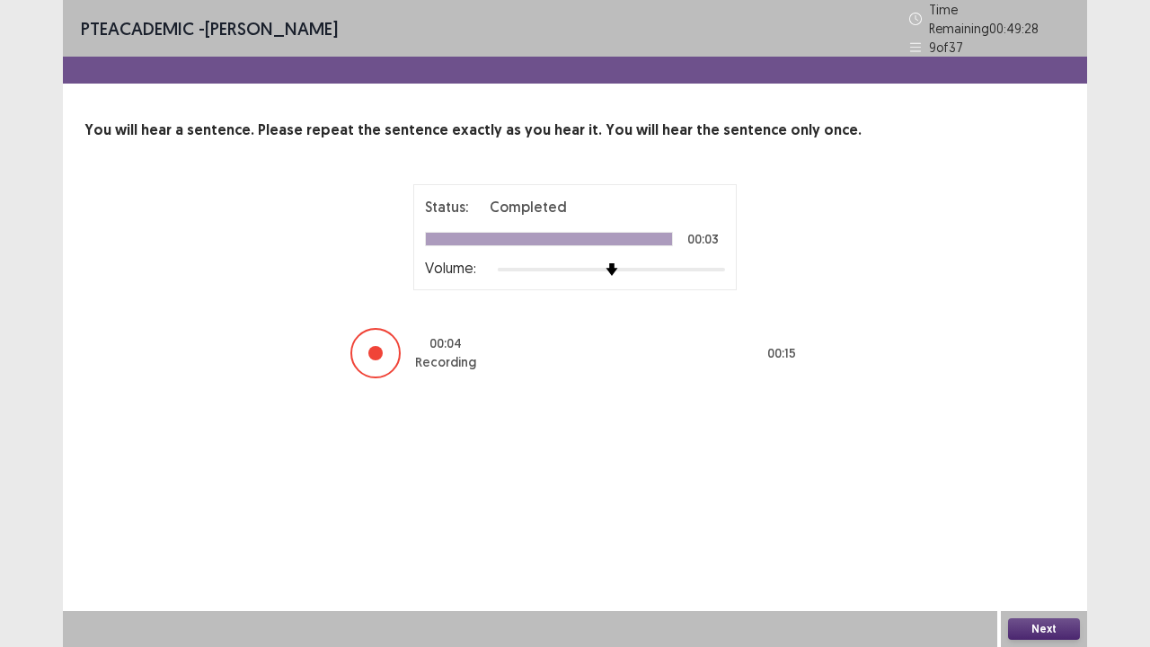
click at [1059, 525] on button "Next" at bounding box center [1044, 629] width 72 height 22
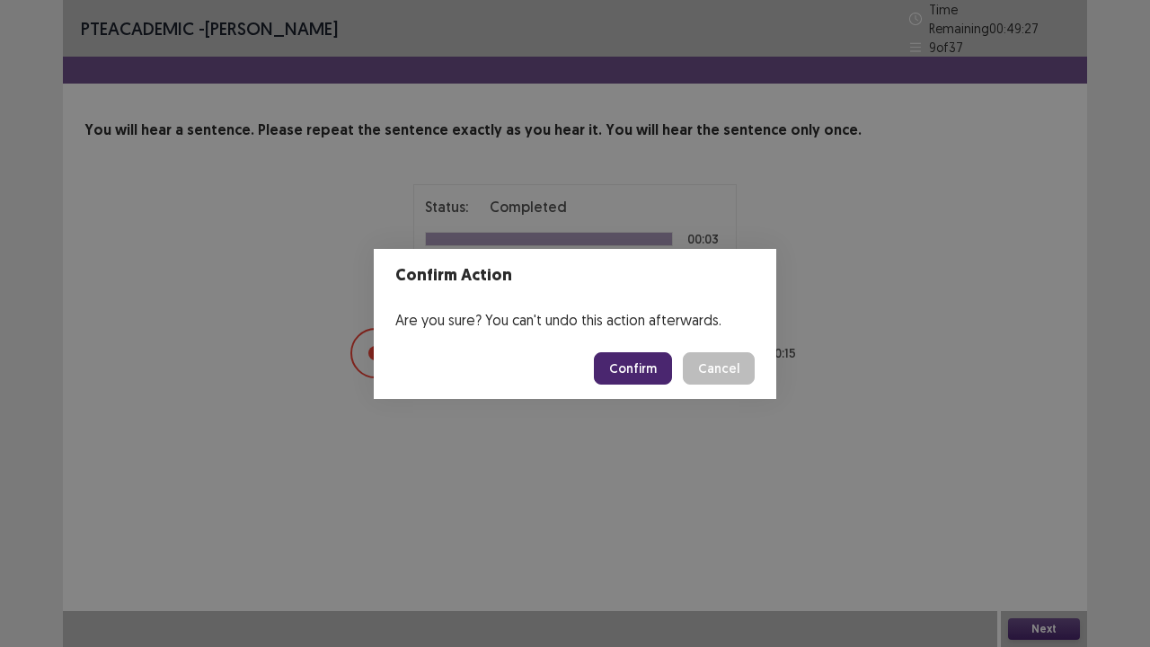
click at [634, 365] on button "Confirm" at bounding box center [633, 368] width 78 height 32
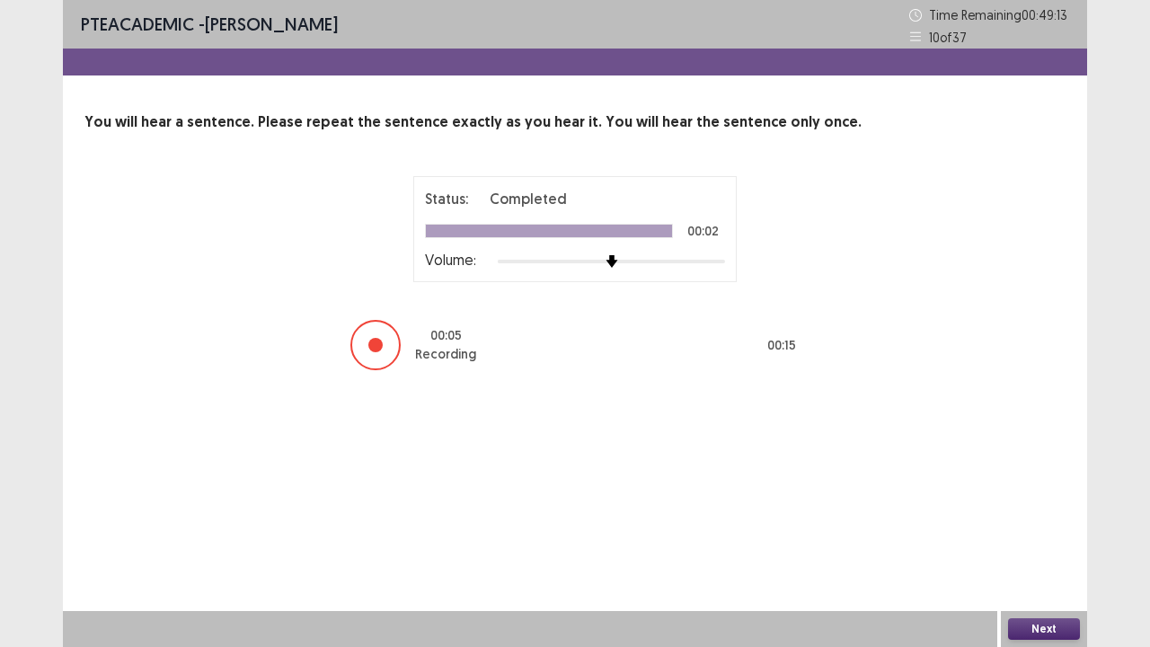
click at [1035, 525] on button "Next" at bounding box center [1044, 629] width 72 height 22
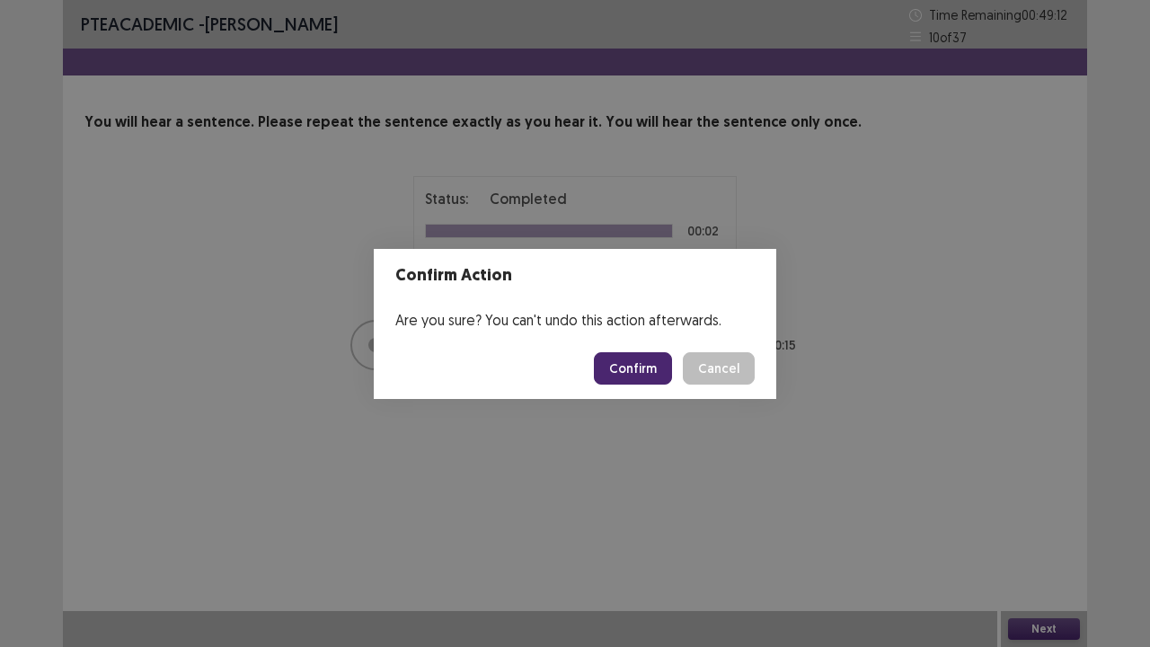
click at [658, 367] on button "Confirm" at bounding box center [633, 368] width 78 height 32
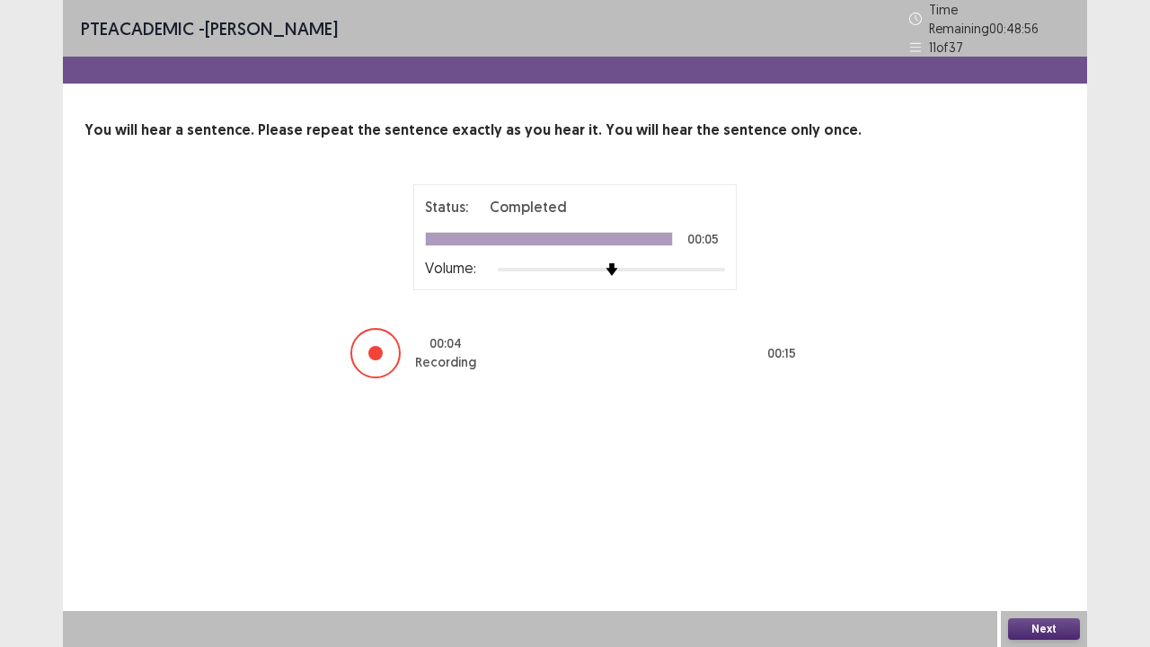
click at [1068, 525] on button "Next" at bounding box center [1044, 629] width 72 height 22
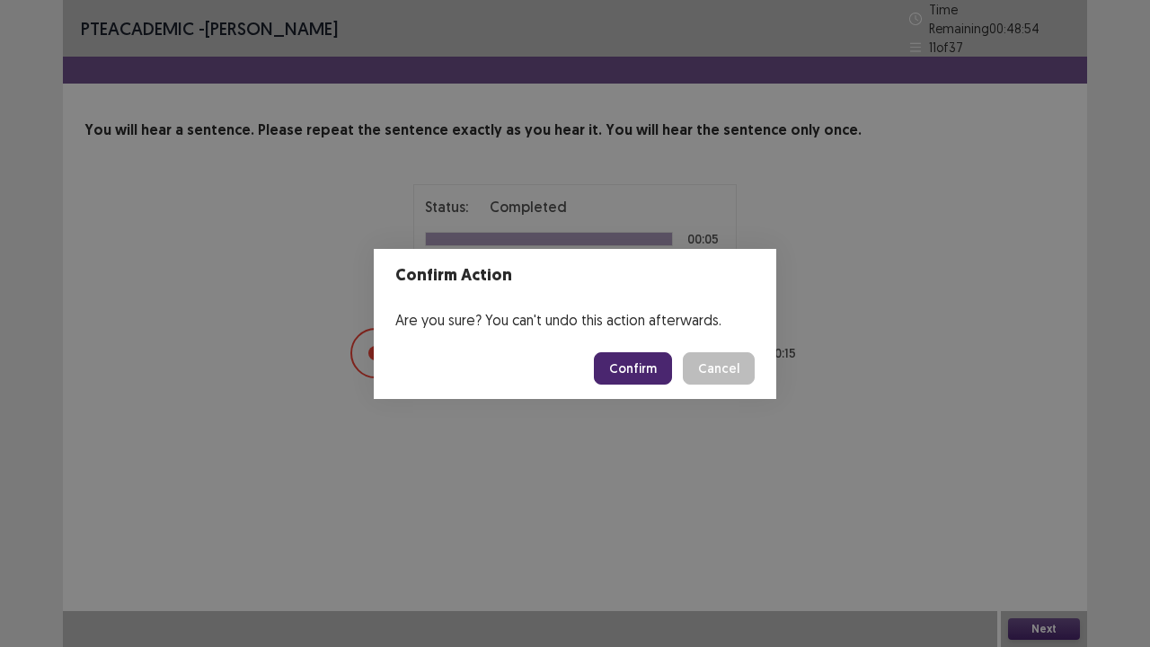
click at [636, 358] on button "Confirm" at bounding box center [633, 368] width 78 height 32
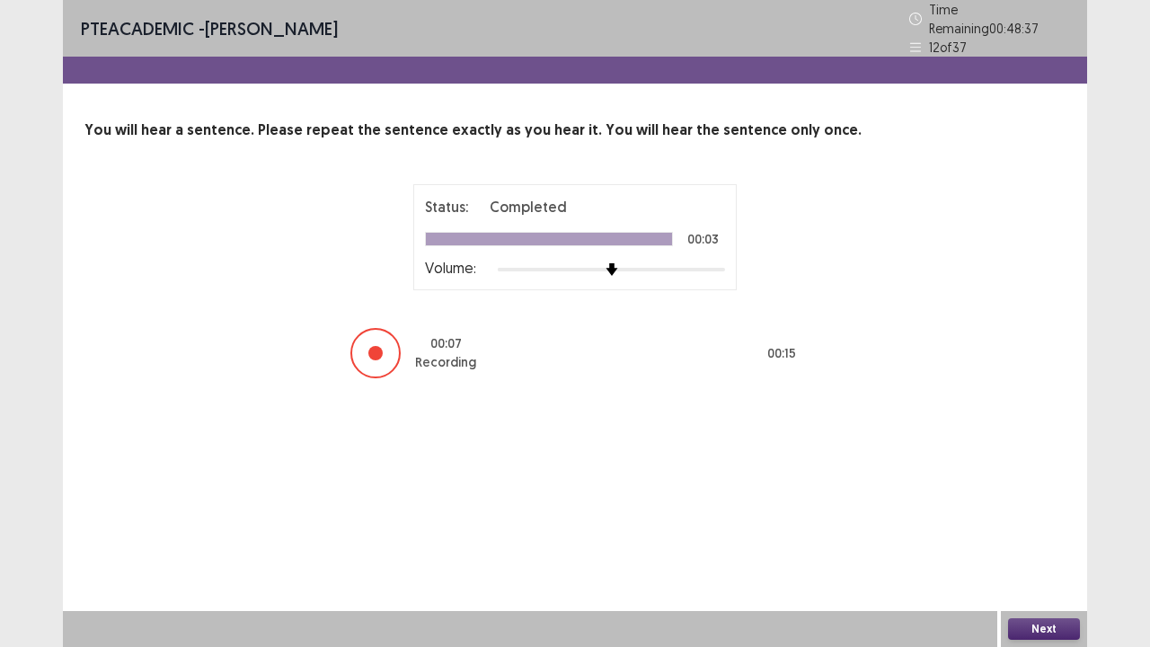
click at [1058, 525] on button "Next" at bounding box center [1044, 629] width 72 height 22
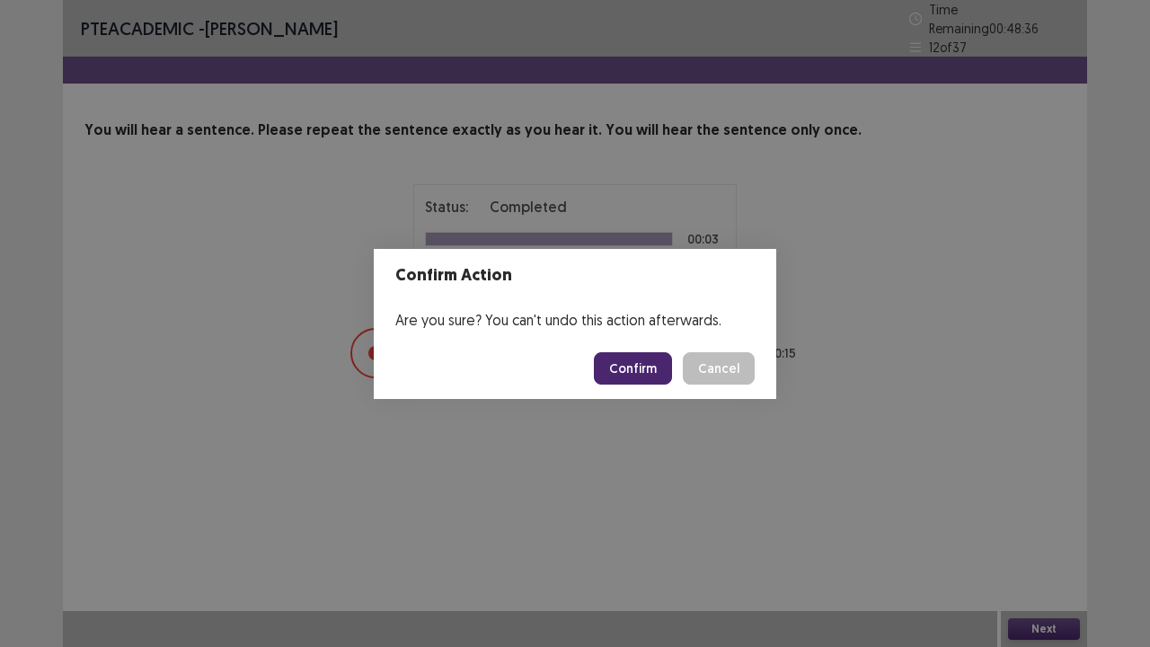
click at [654, 358] on button "Confirm" at bounding box center [633, 368] width 78 height 32
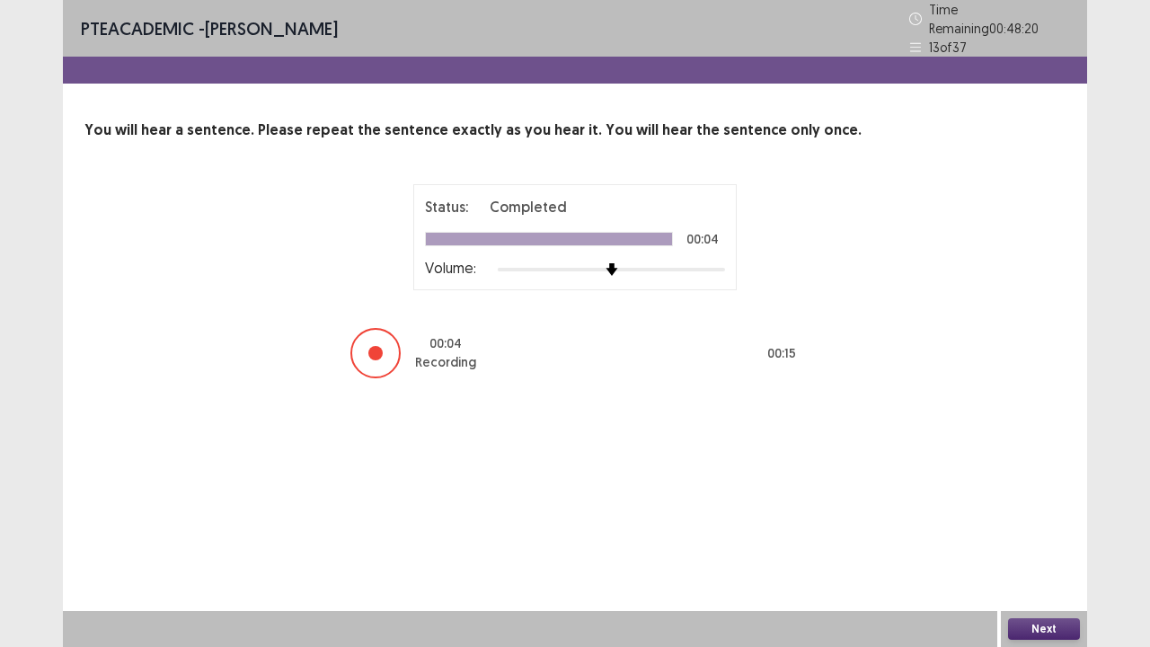
click at [1055, 525] on button "Next" at bounding box center [1044, 629] width 72 height 22
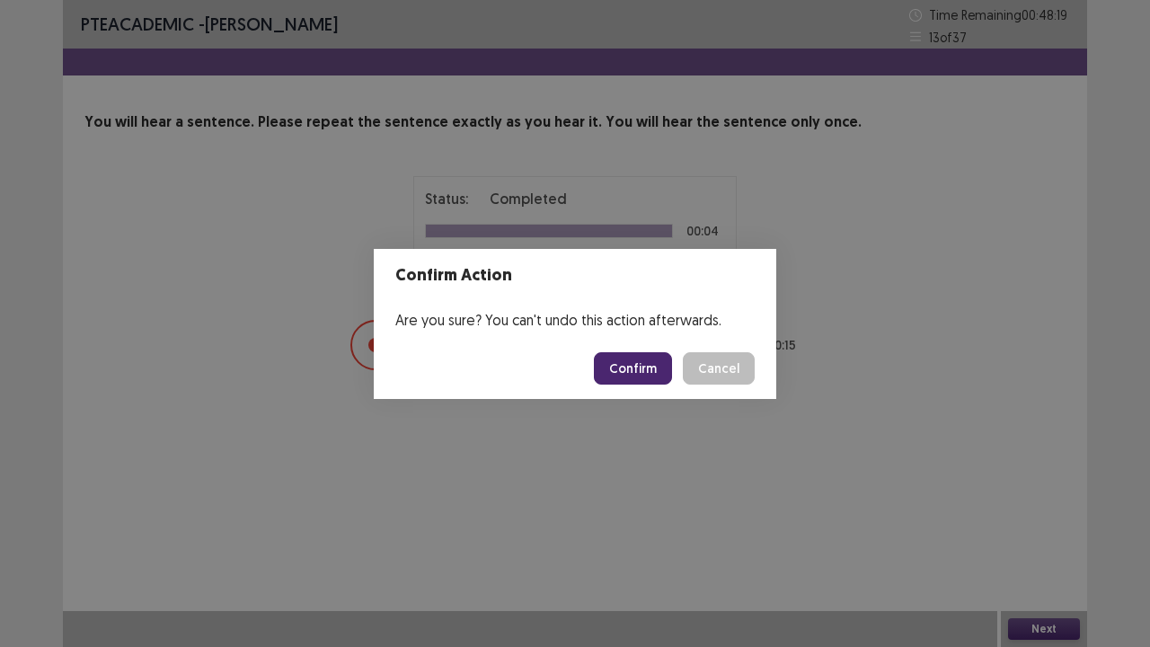
click at [636, 359] on button "Confirm" at bounding box center [633, 368] width 78 height 32
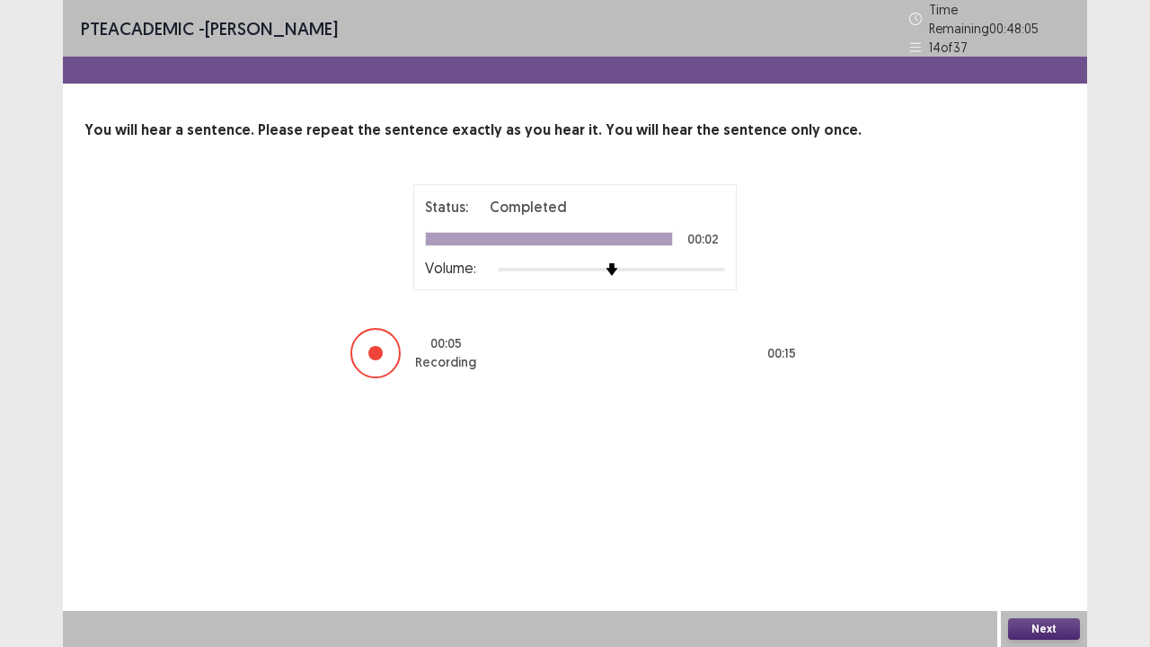
click at [1053, 525] on button "Next" at bounding box center [1044, 629] width 72 height 22
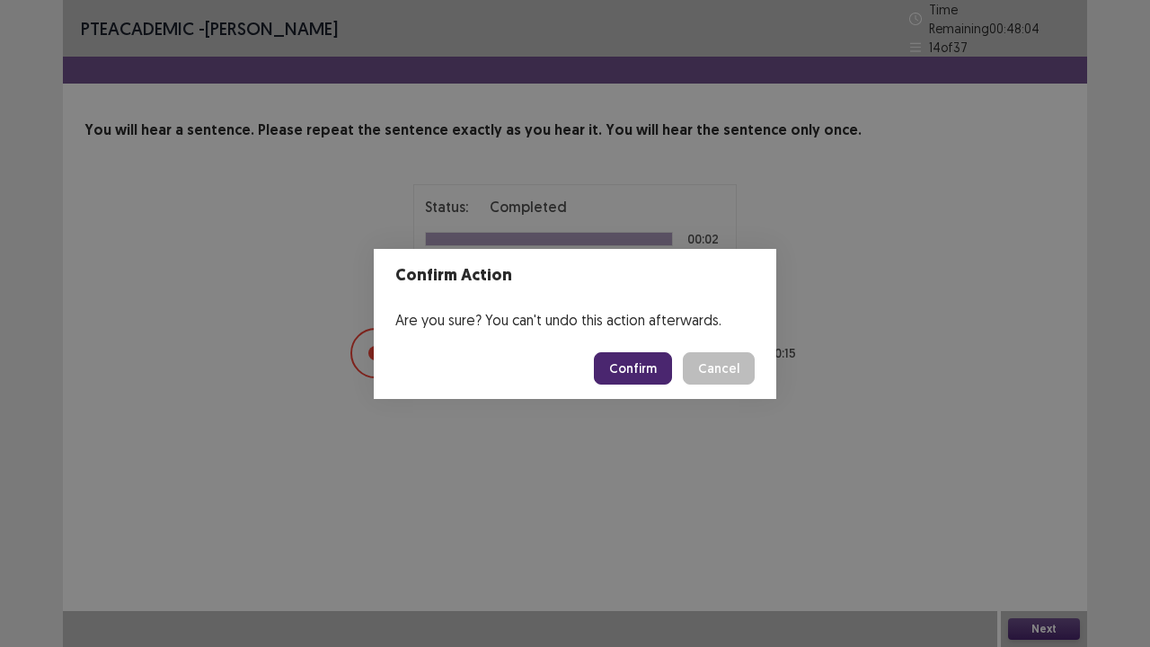
click at [643, 365] on button "Confirm" at bounding box center [633, 368] width 78 height 32
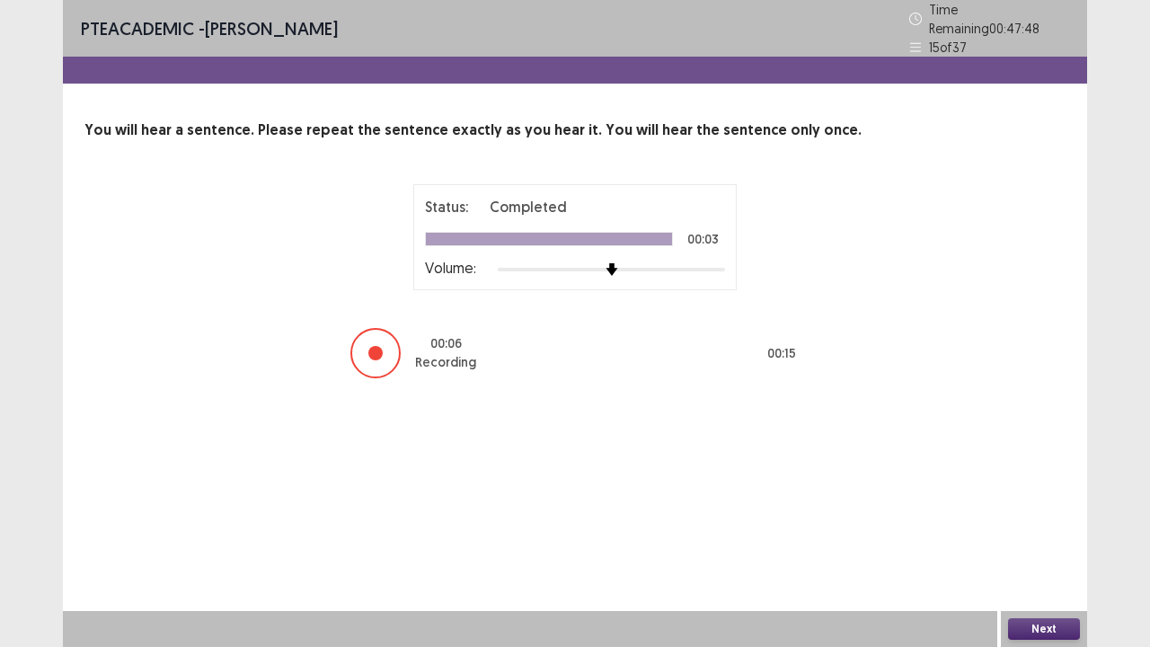
click at [1058, 525] on button "Next" at bounding box center [1044, 629] width 72 height 22
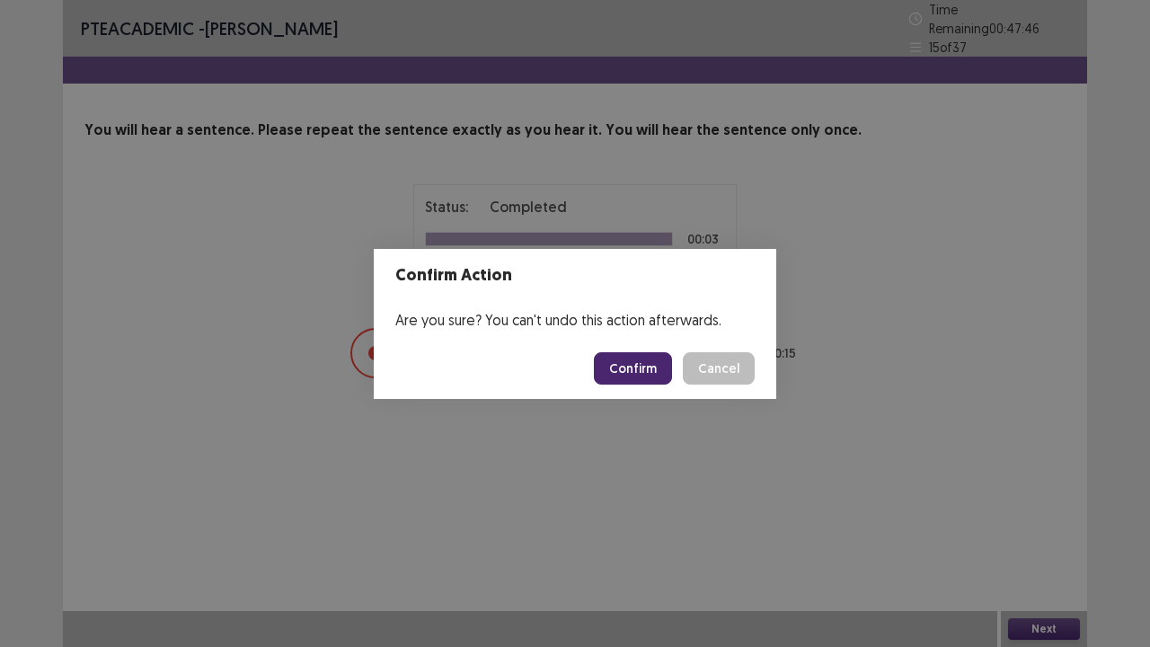
click at [654, 368] on button "Confirm" at bounding box center [633, 368] width 78 height 32
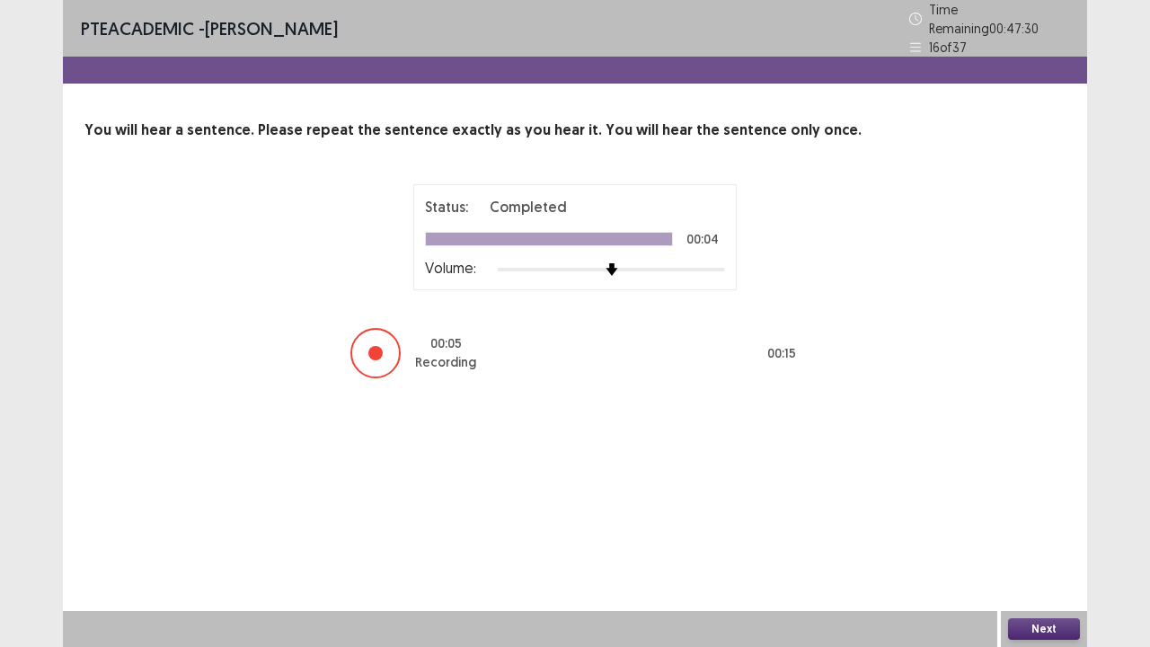
click at [1036, 525] on button "Next" at bounding box center [1044, 629] width 72 height 22
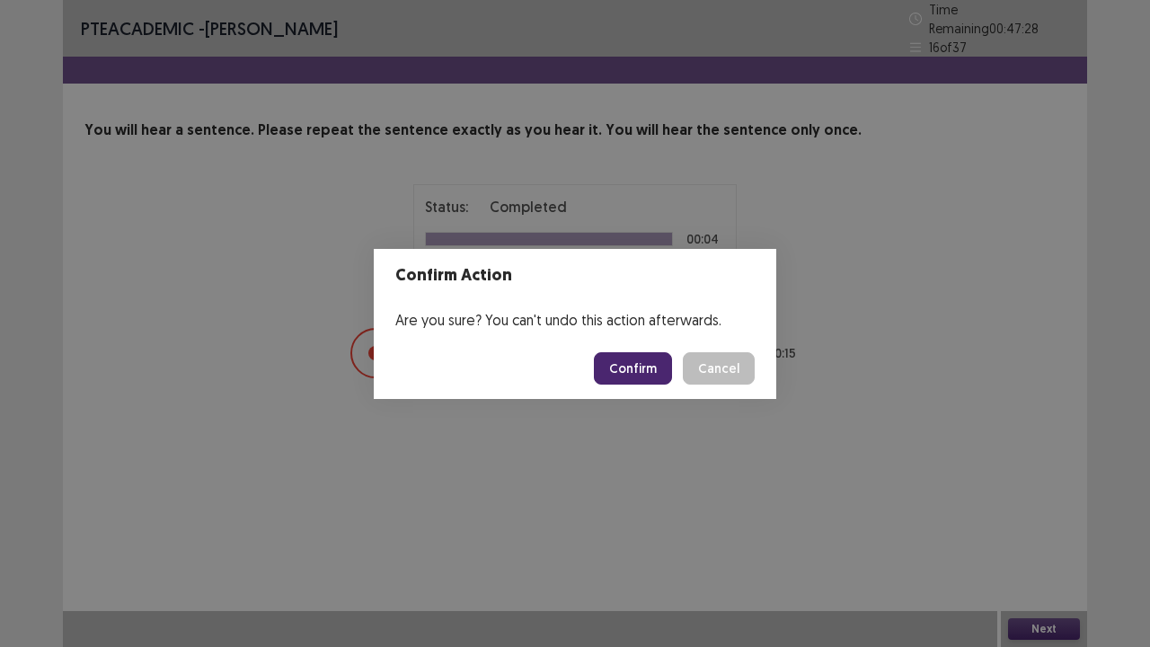
click at [635, 368] on button "Confirm" at bounding box center [633, 368] width 78 height 32
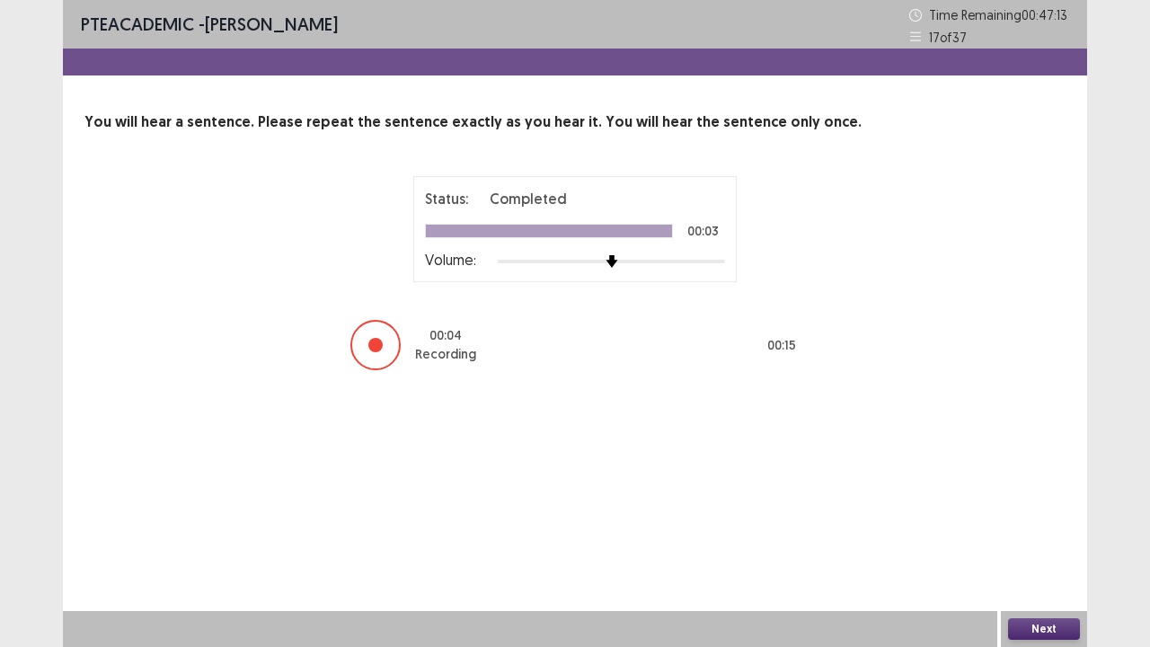
click at [1022, 525] on button "Next" at bounding box center [1044, 629] width 72 height 22
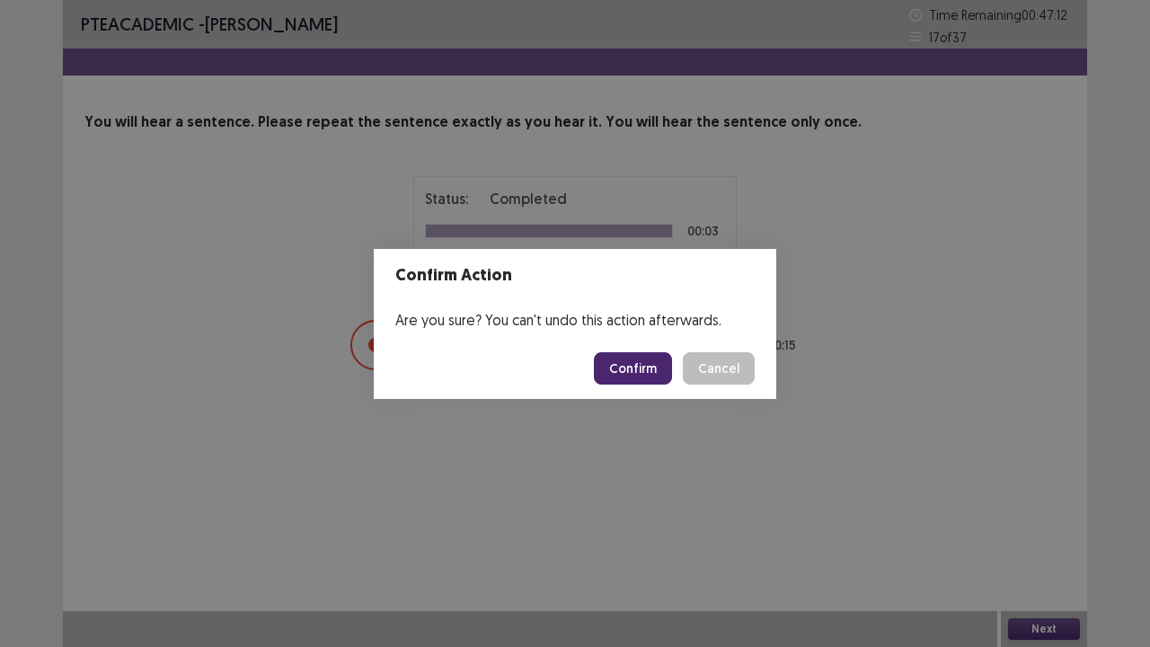
click at [650, 367] on button "Confirm" at bounding box center [633, 368] width 78 height 32
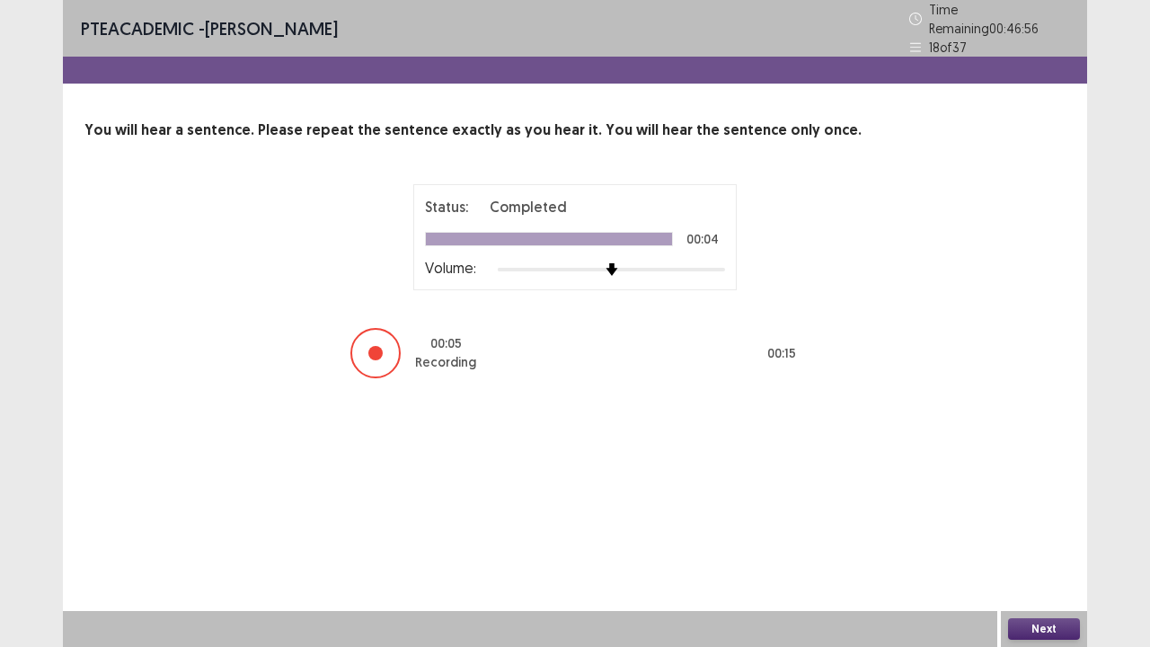
click at [1037, 525] on button "Next" at bounding box center [1044, 629] width 72 height 22
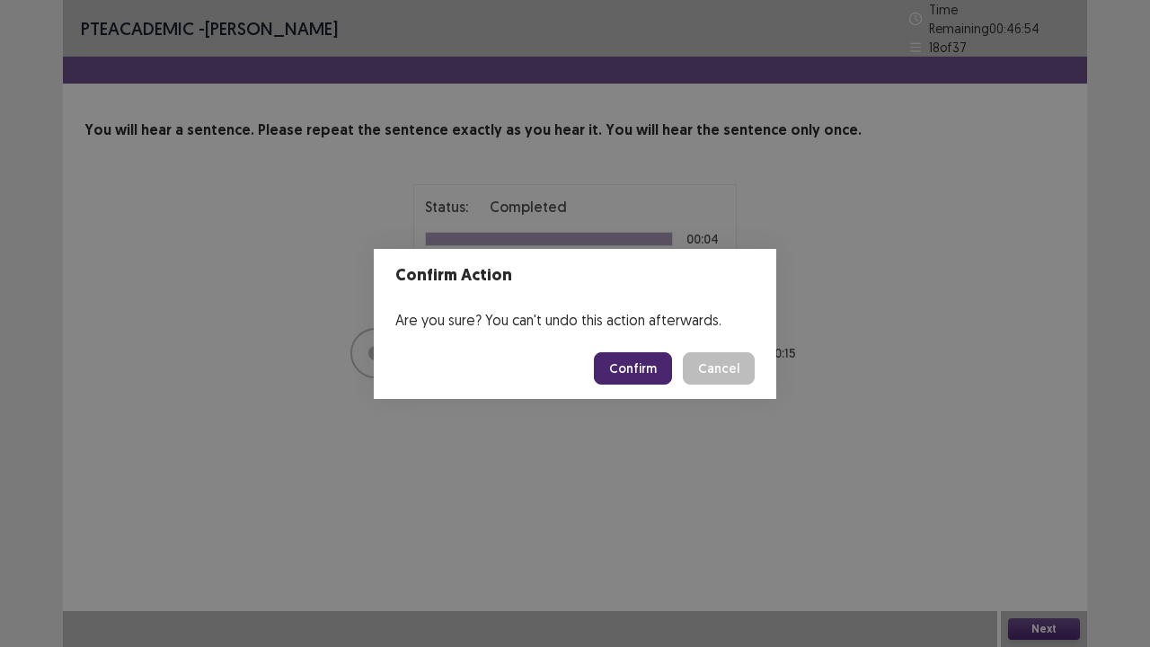
click at [661, 369] on button "Confirm" at bounding box center [633, 368] width 78 height 32
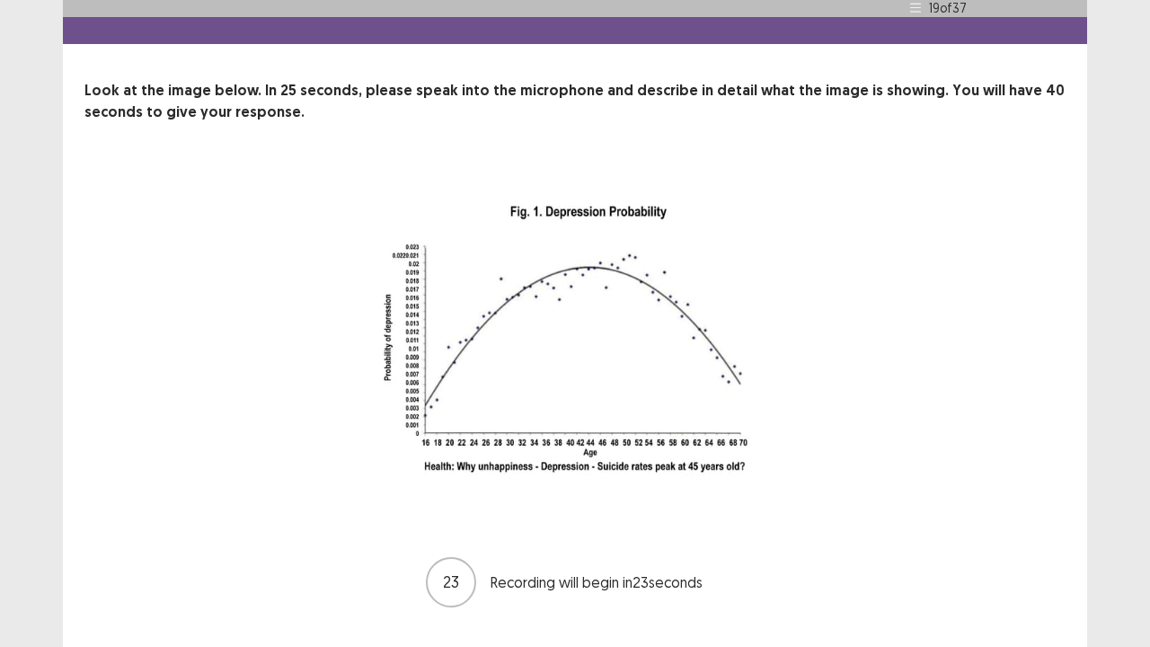
scroll to position [72, 0]
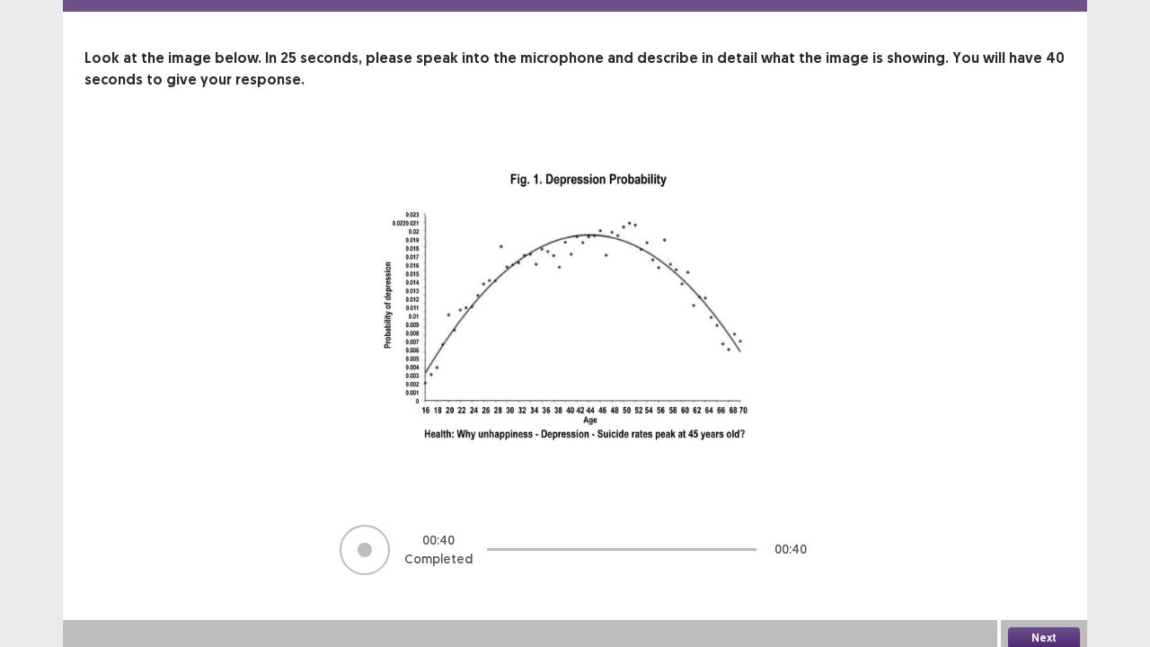
click at [1021, 525] on button "Next" at bounding box center [1044, 638] width 72 height 22
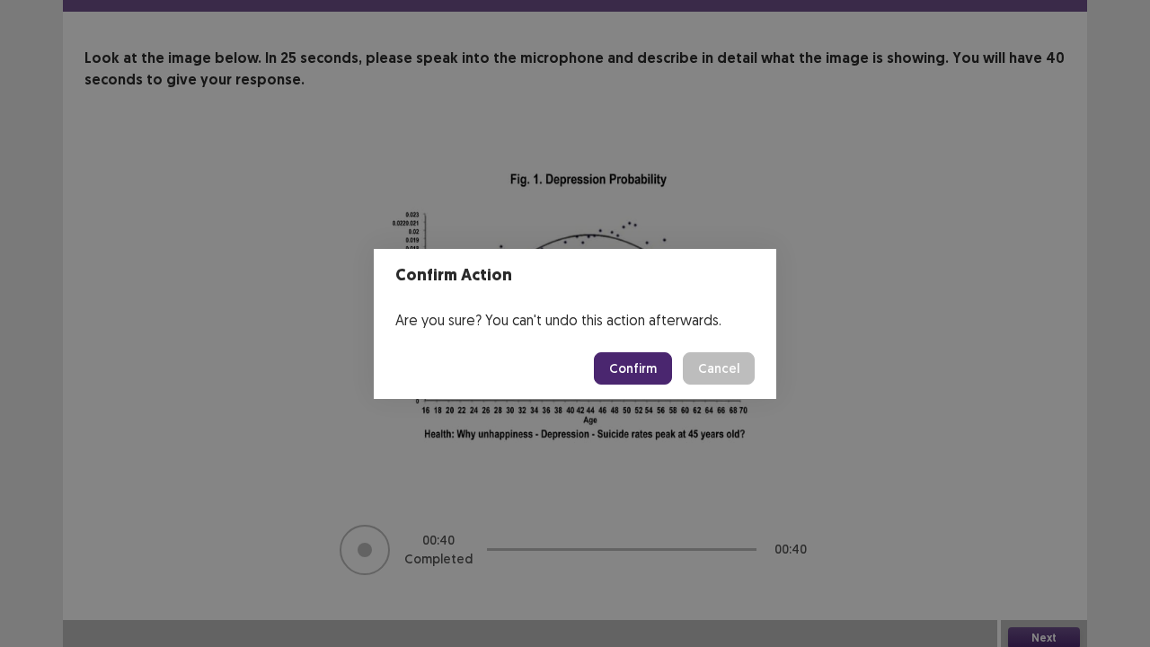
click at [638, 359] on button "Confirm" at bounding box center [633, 368] width 78 height 32
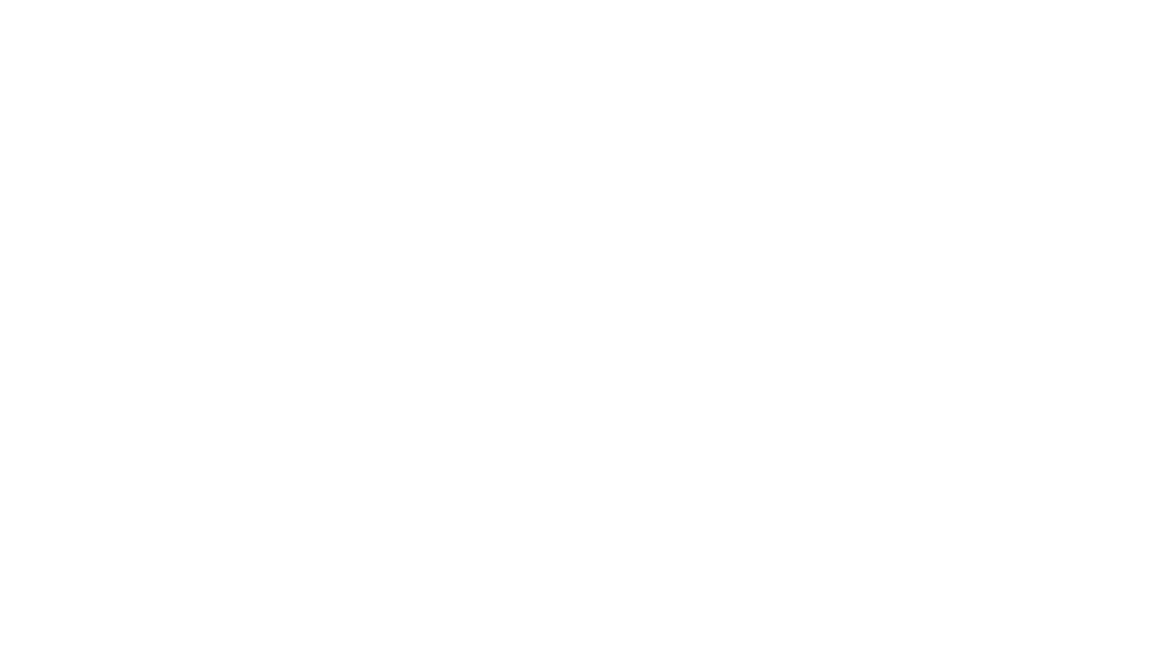
scroll to position [0, 0]
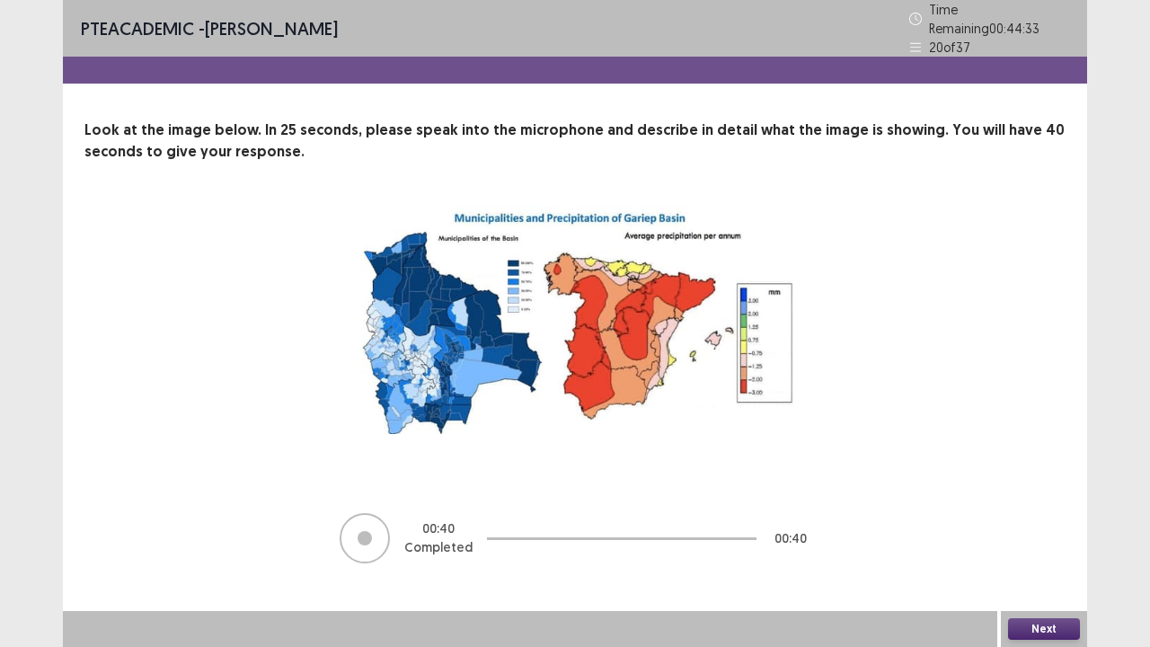
click at [1053, 525] on button "Next" at bounding box center [1044, 629] width 72 height 22
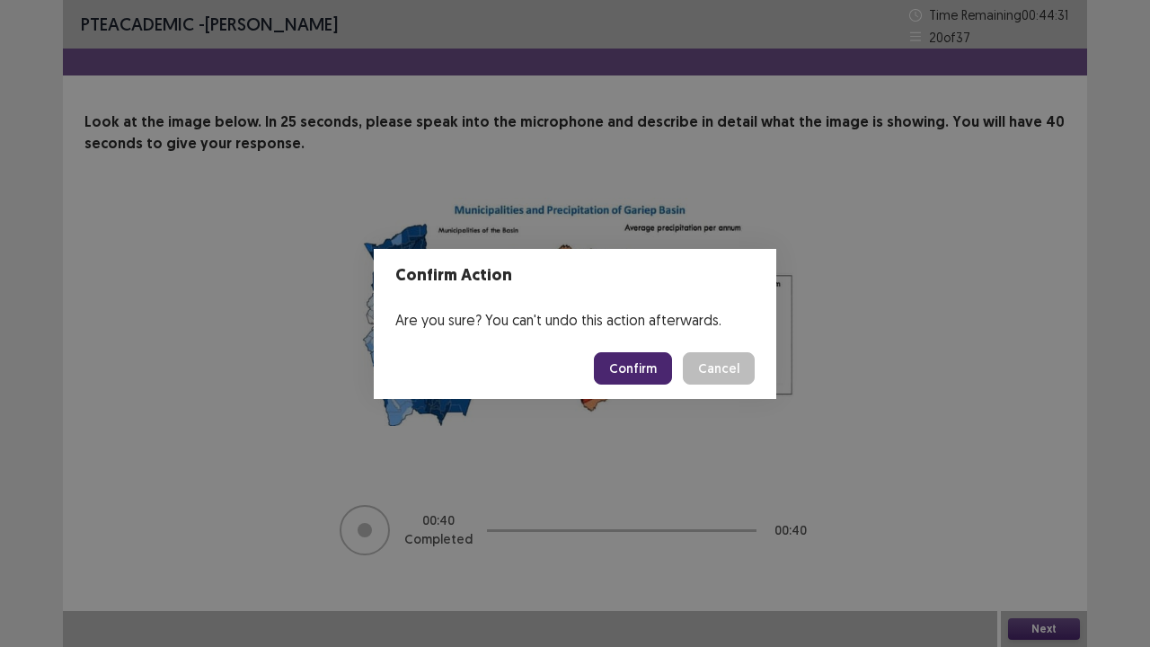
click at [644, 372] on button "Confirm" at bounding box center [633, 368] width 78 height 32
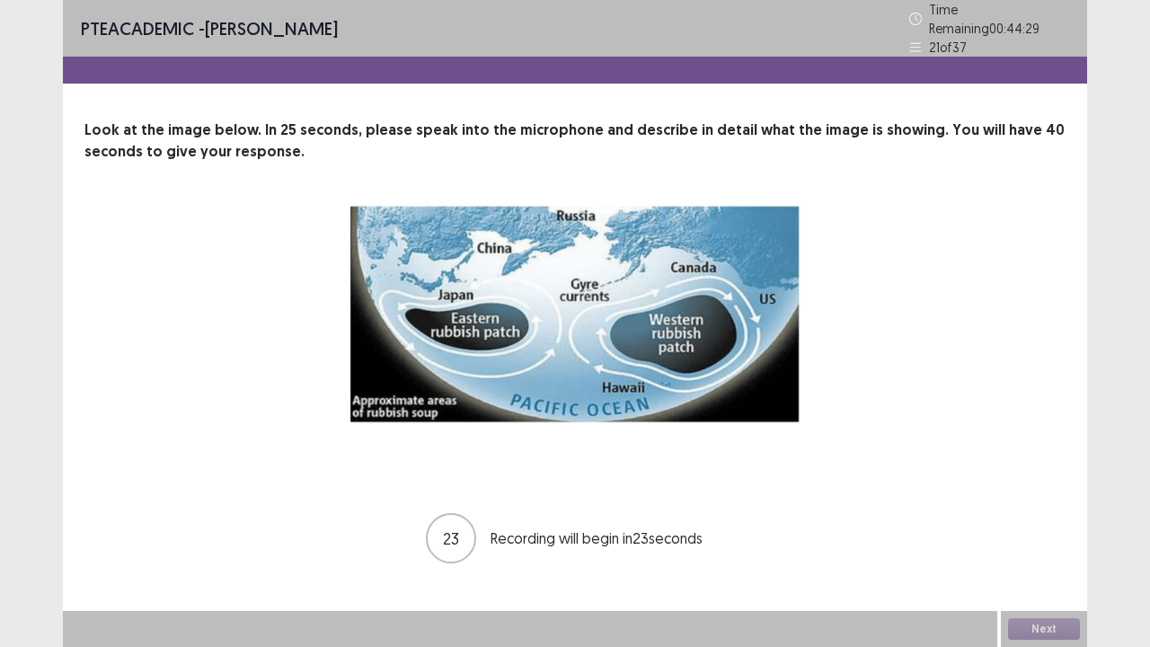
click at [823, 497] on div "23 Recording will begin in 23 seconds" at bounding box center [574, 385] width 837 height 359
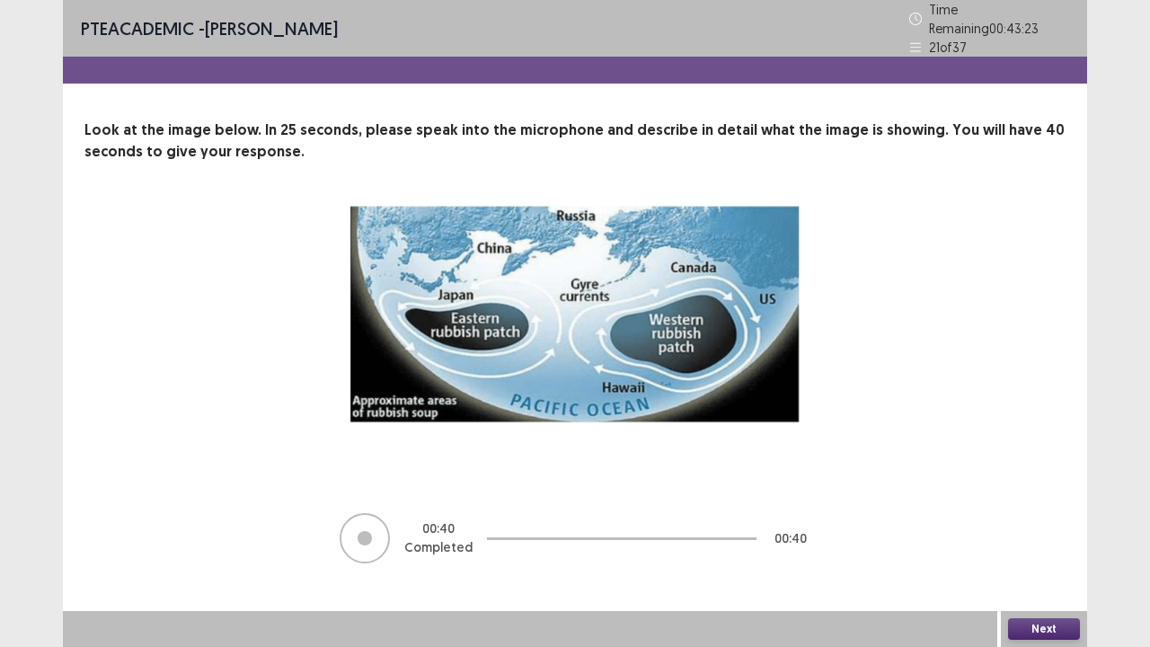
click at [1030, 525] on button "Next" at bounding box center [1044, 629] width 72 height 22
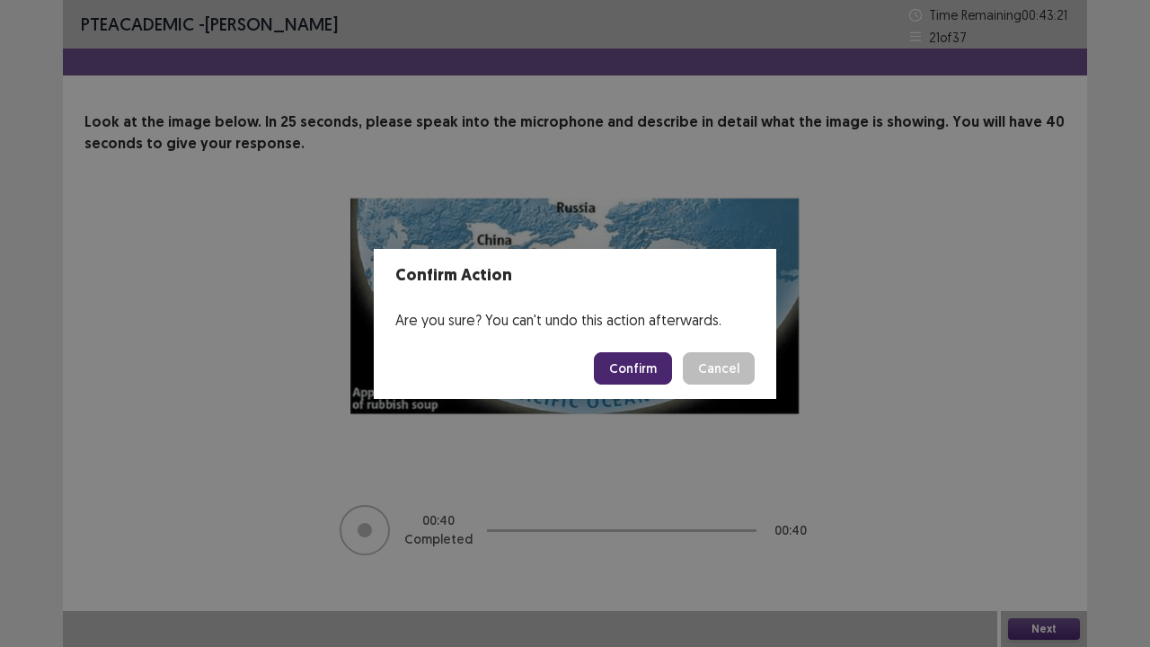
click at [641, 365] on button "Confirm" at bounding box center [633, 368] width 78 height 32
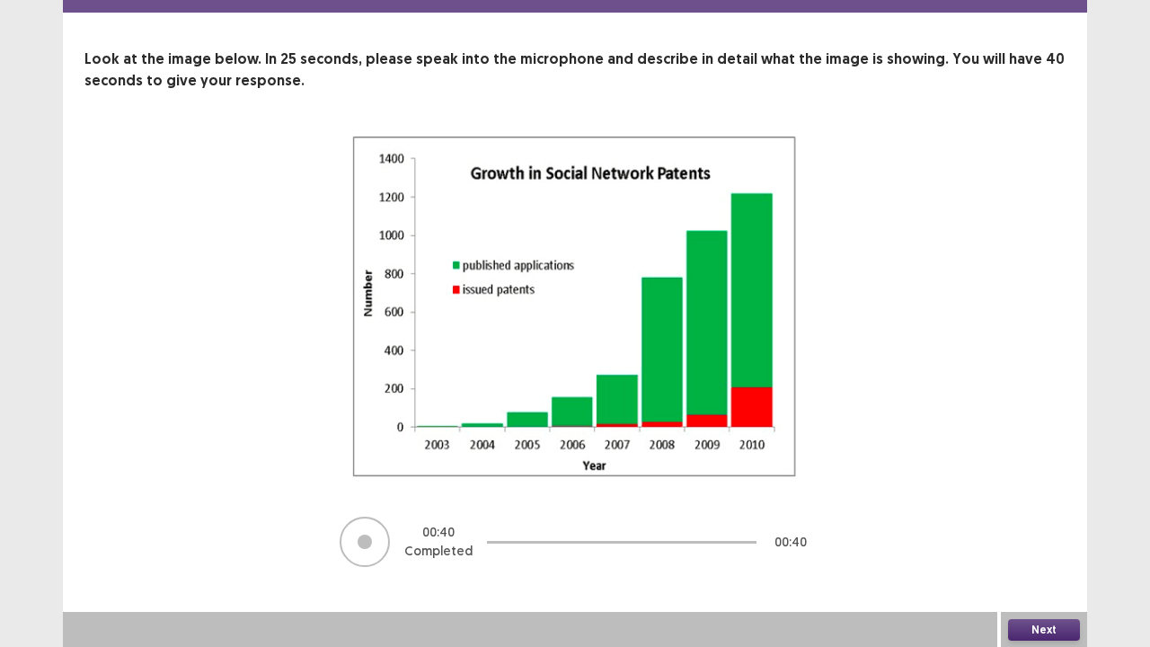
scroll to position [64, 0]
click at [1030, 525] on button "Next" at bounding box center [1044, 629] width 72 height 22
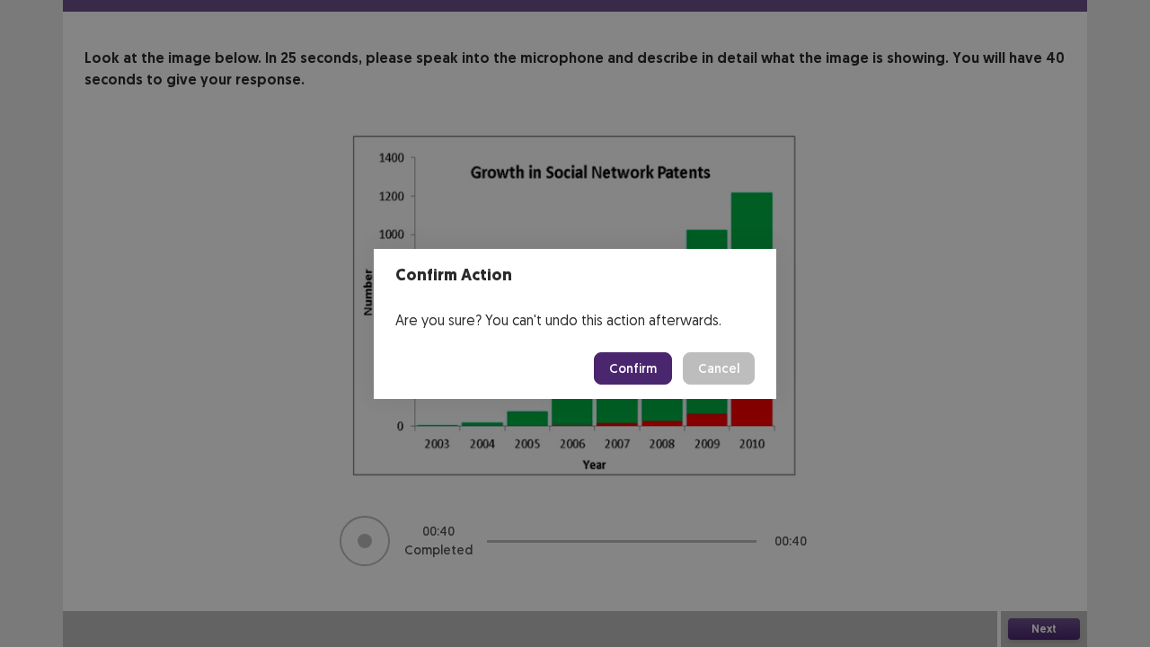
click at [625, 370] on button "Confirm" at bounding box center [633, 368] width 78 height 32
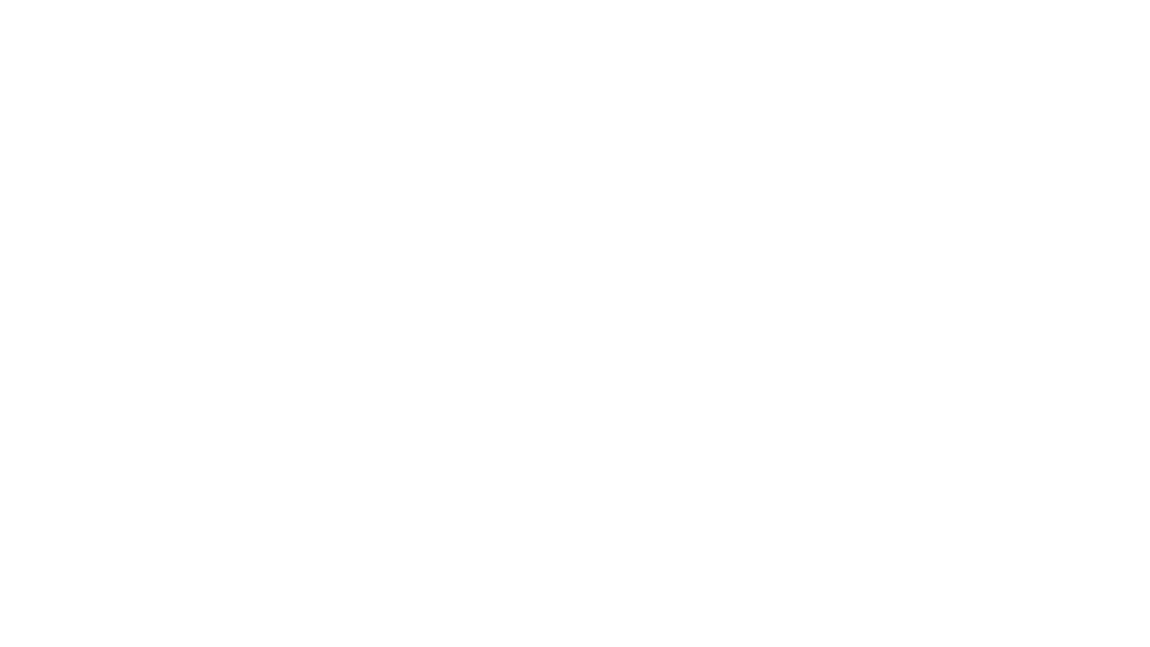
scroll to position [0, 0]
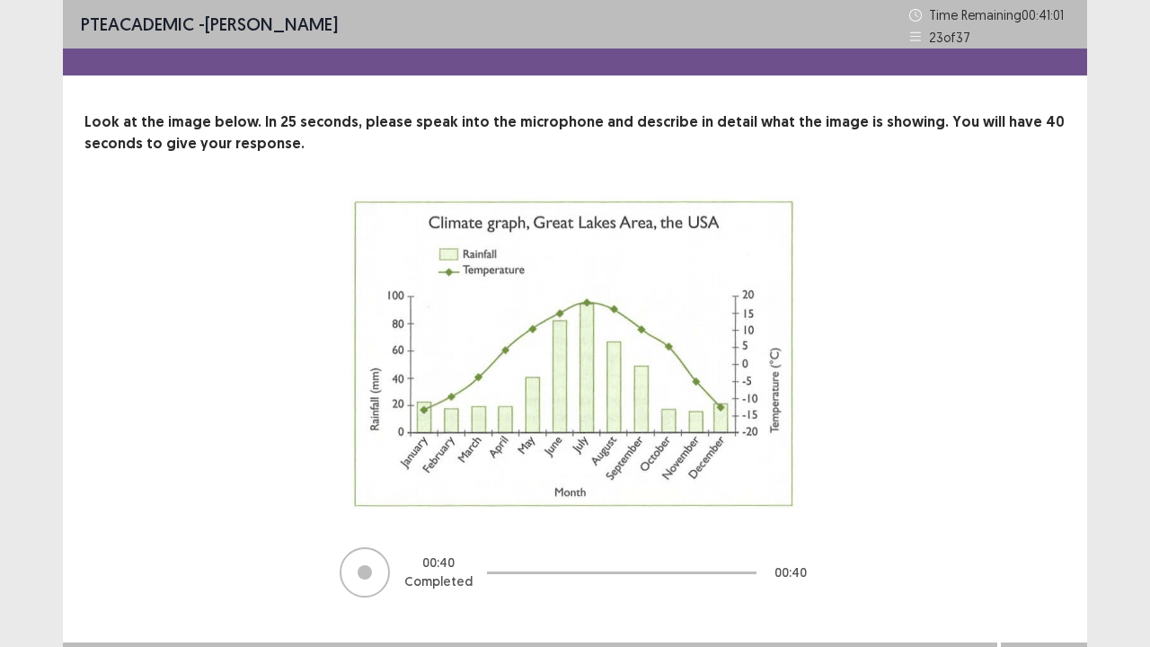
click at [916, 307] on div "00 : 40 Completed 00 : 40" at bounding box center [574, 399] width 837 height 402
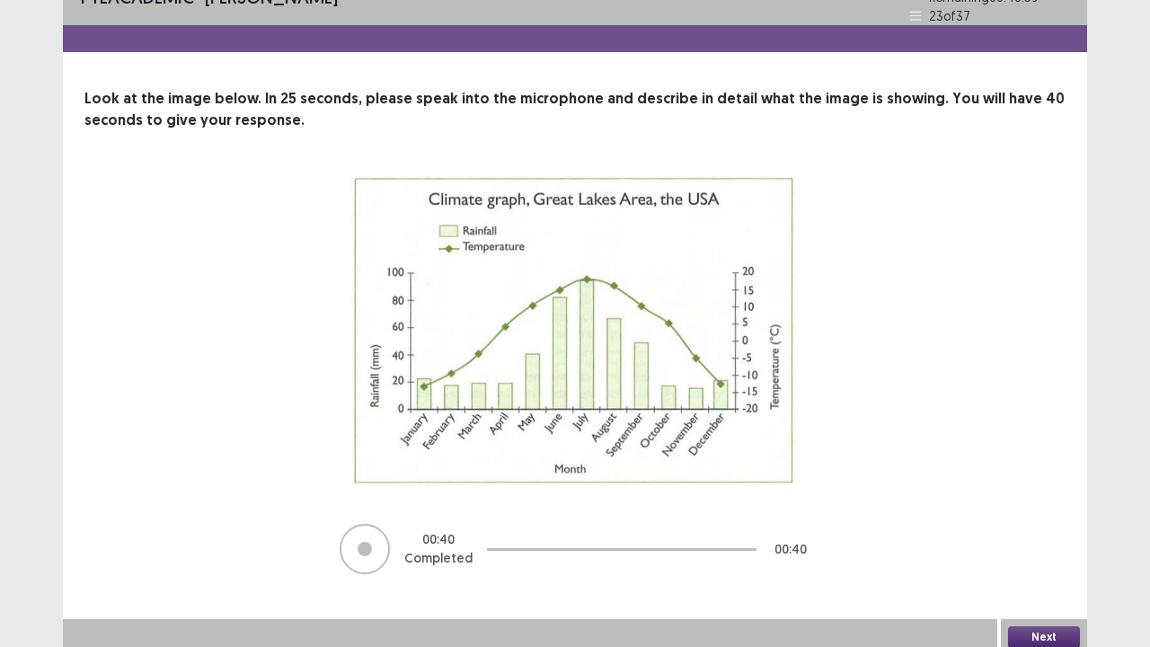
click at [1064, 525] on button "Next" at bounding box center [1044, 637] width 72 height 22
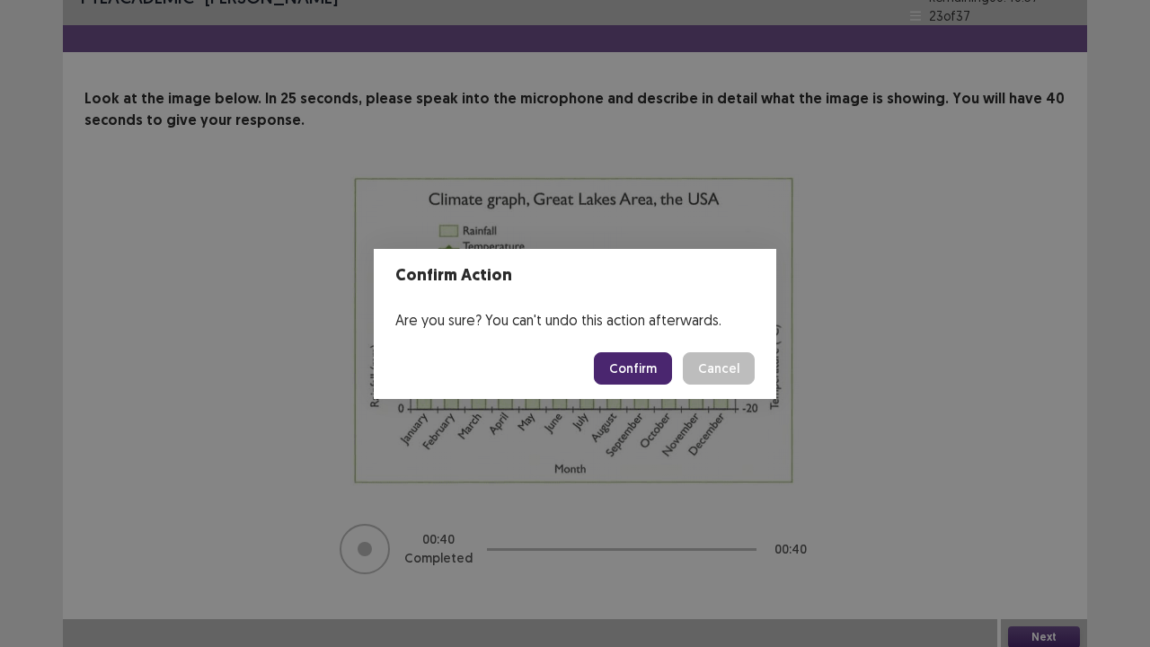
click at [614, 371] on button "Confirm" at bounding box center [633, 368] width 78 height 32
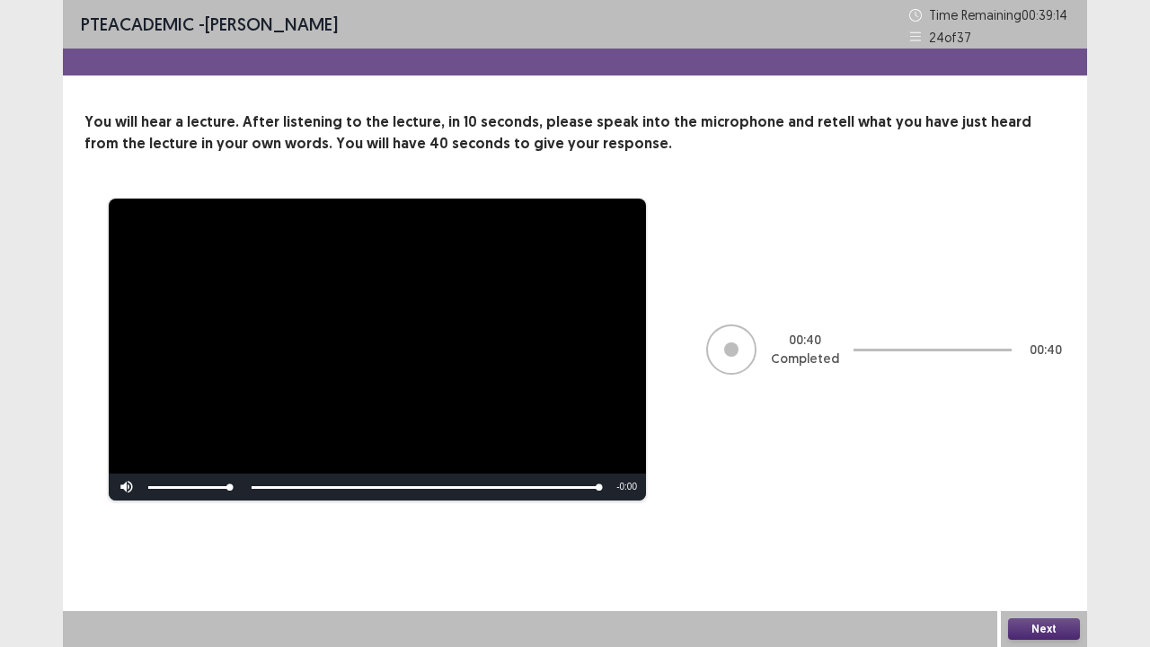
click at [1068, 525] on button "Next" at bounding box center [1044, 629] width 72 height 22
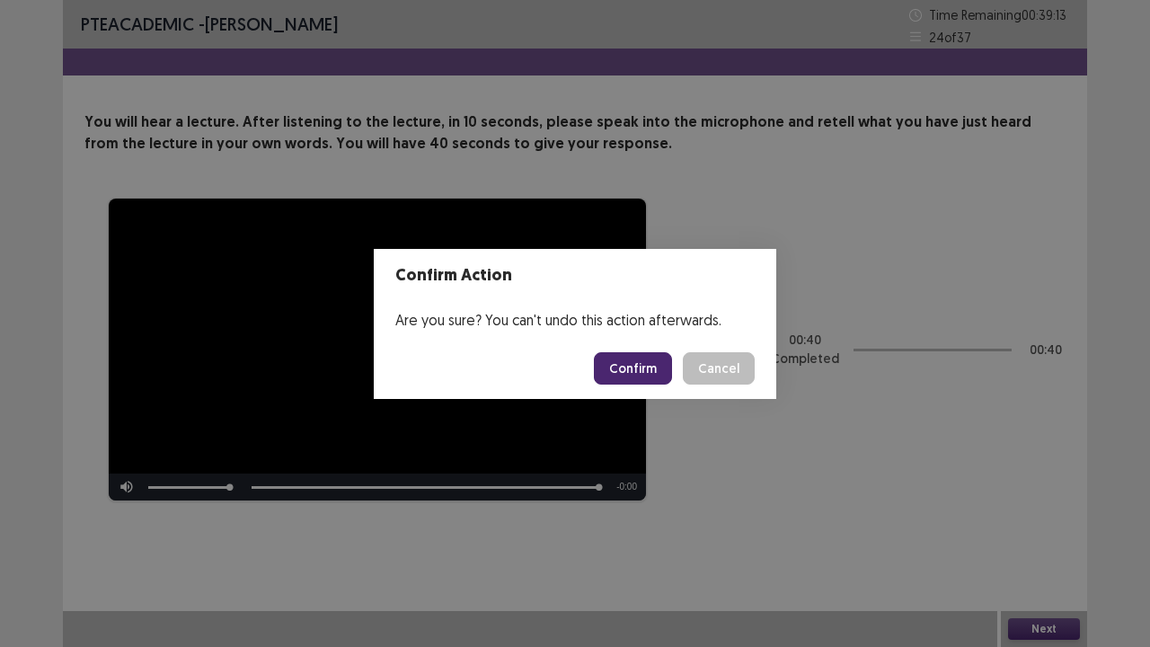
click at [656, 356] on button "Confirm" at bounding box center [633, 368] width 78 height 32
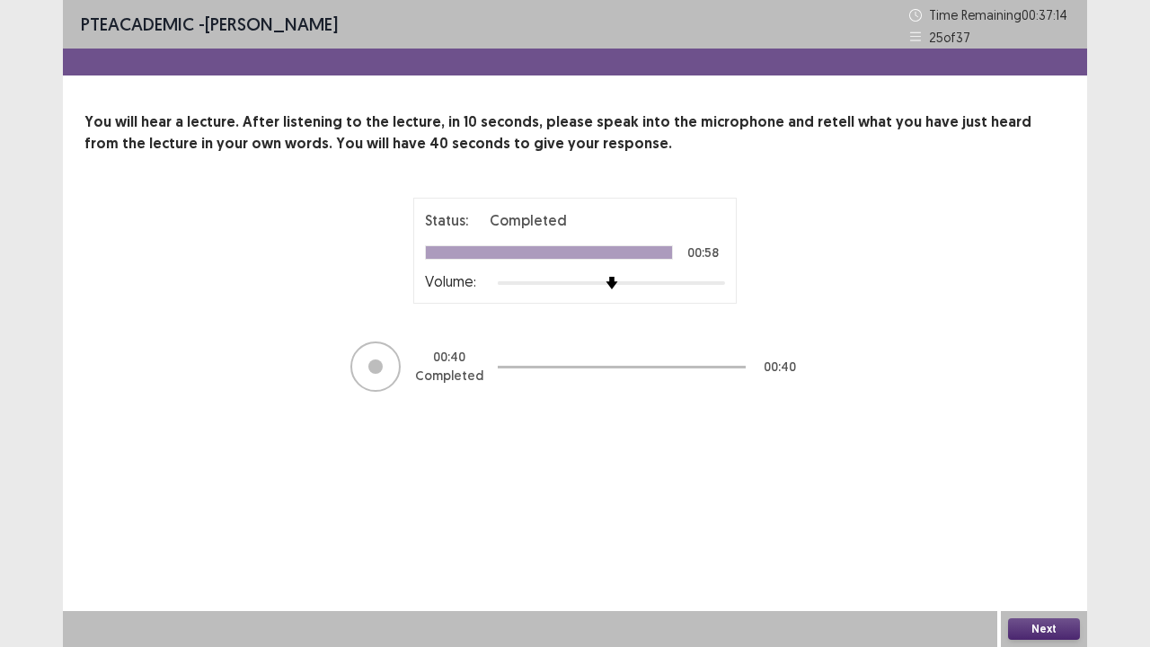
click at [1027, 525] on button "Next" at bounding box center [1044, 629] width 72 height 22
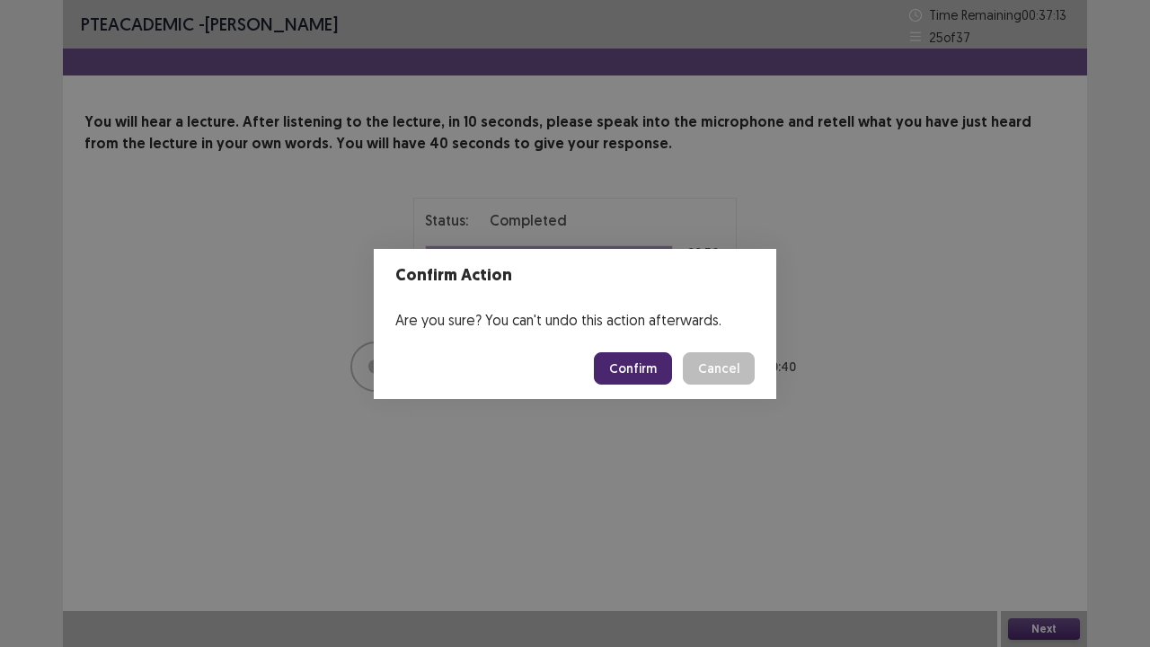
click at [658, 370] on button "Confirm" at bounding box center [633, 368] width 78 height 32
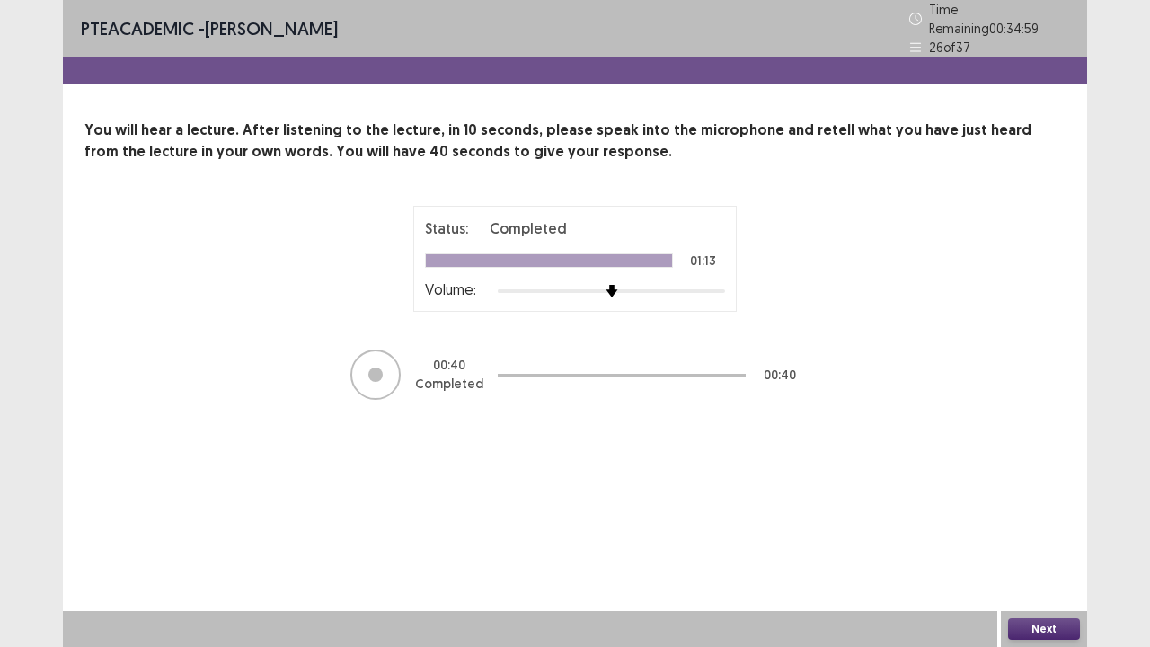
click at [1069, 525] on button "Next" at bounding box center [1044, 629] width 72 height 22
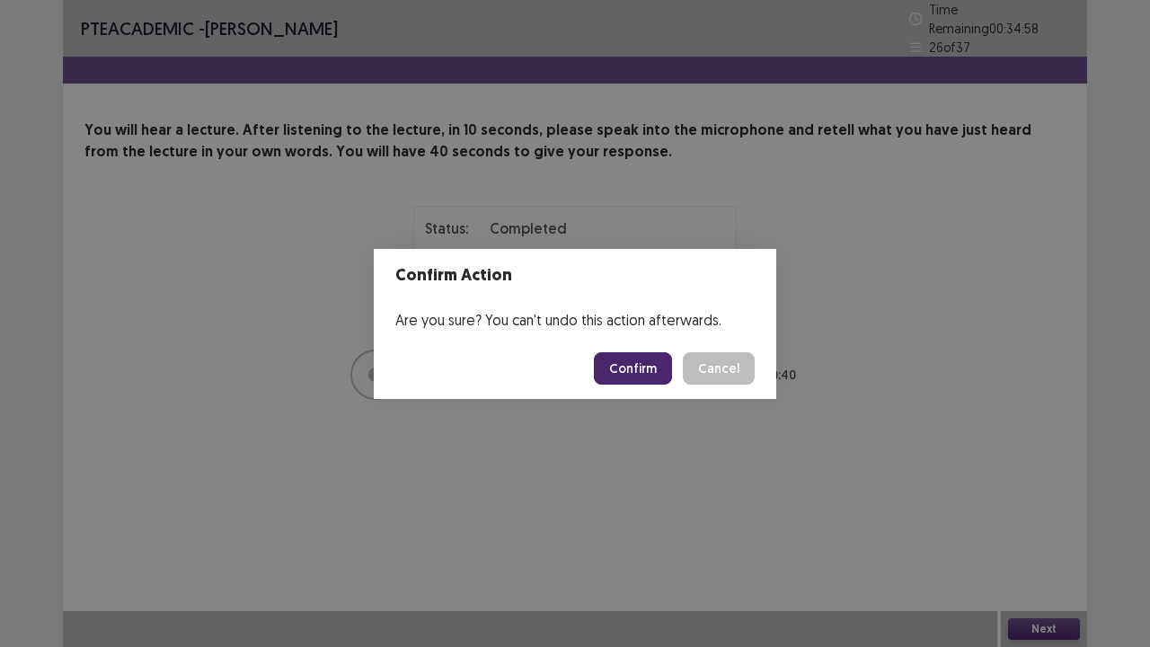
click at [632, 372] on button "Confirm" at bounding box center [633, 368] width 78 height 32
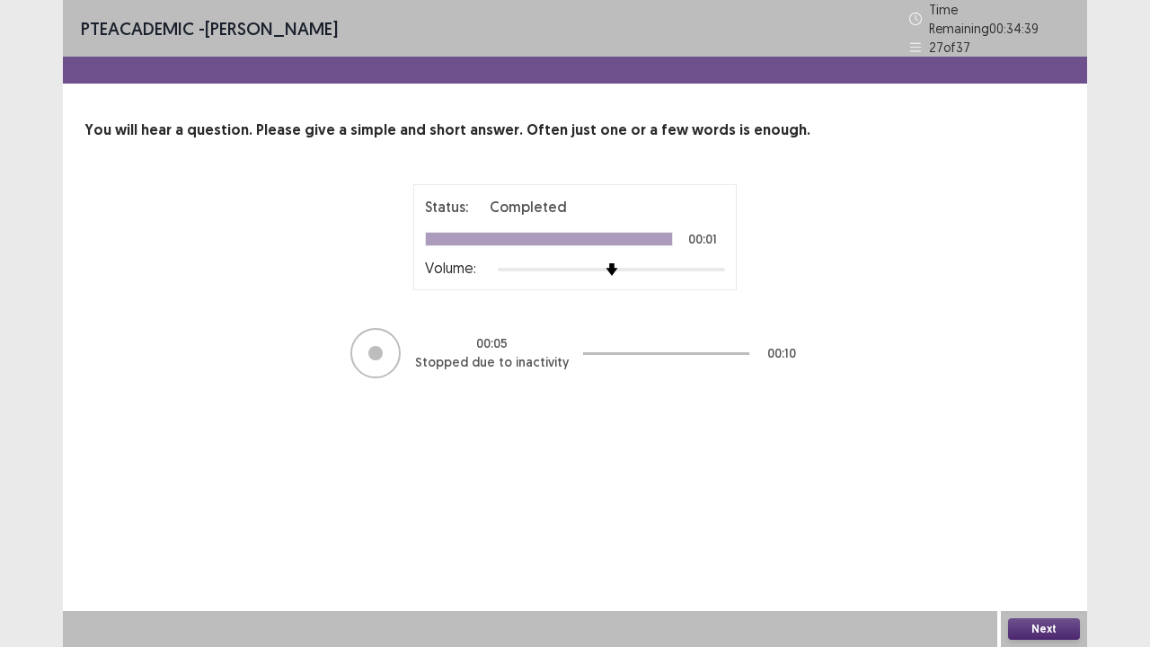
click at [1021, 525] on button "Next" at bounding box center [1044, 629] width 72 height 22
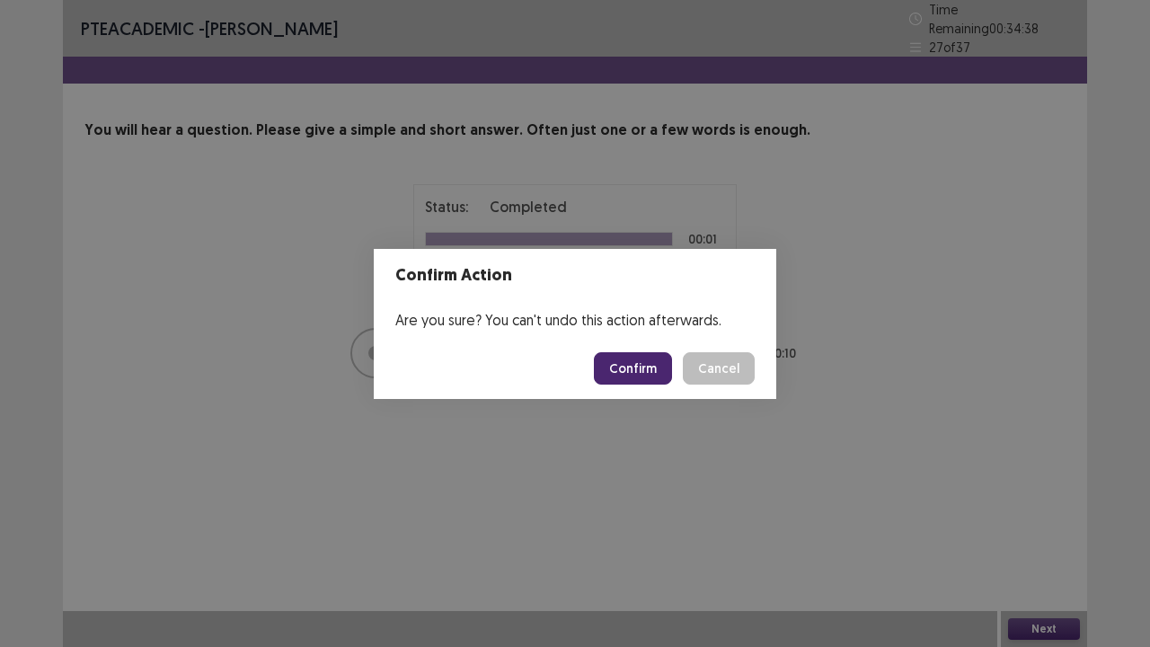
click at [632, 369] on button "Confirm" at bounding box center [633, 368] width 78 height 32
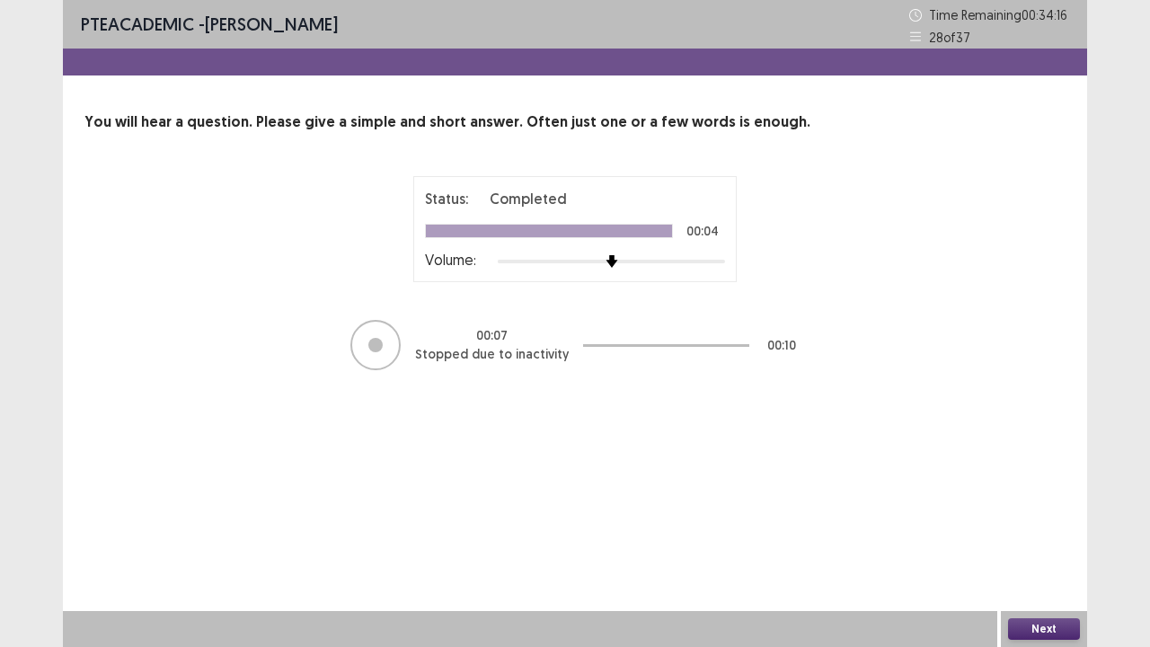
click at [1026, 525] on button "Next" at bounding box center [1044, 629] width 72 height 22
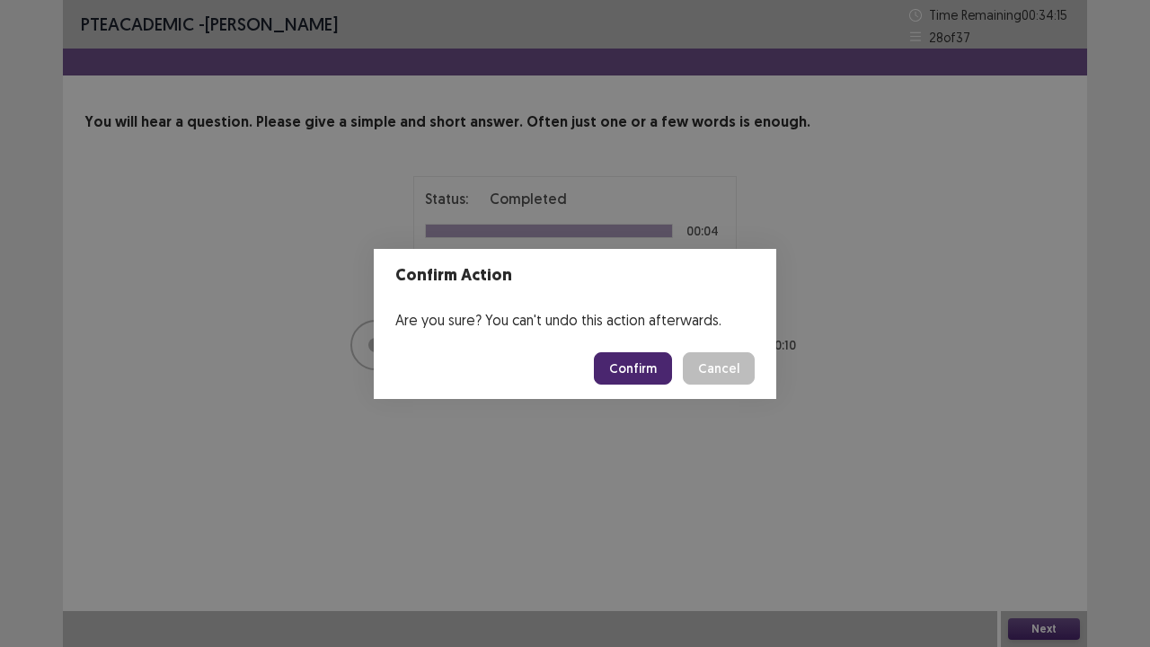
click at [621, 369] on button "Confirm" at bounding box center [633, 368] width 78 height 32
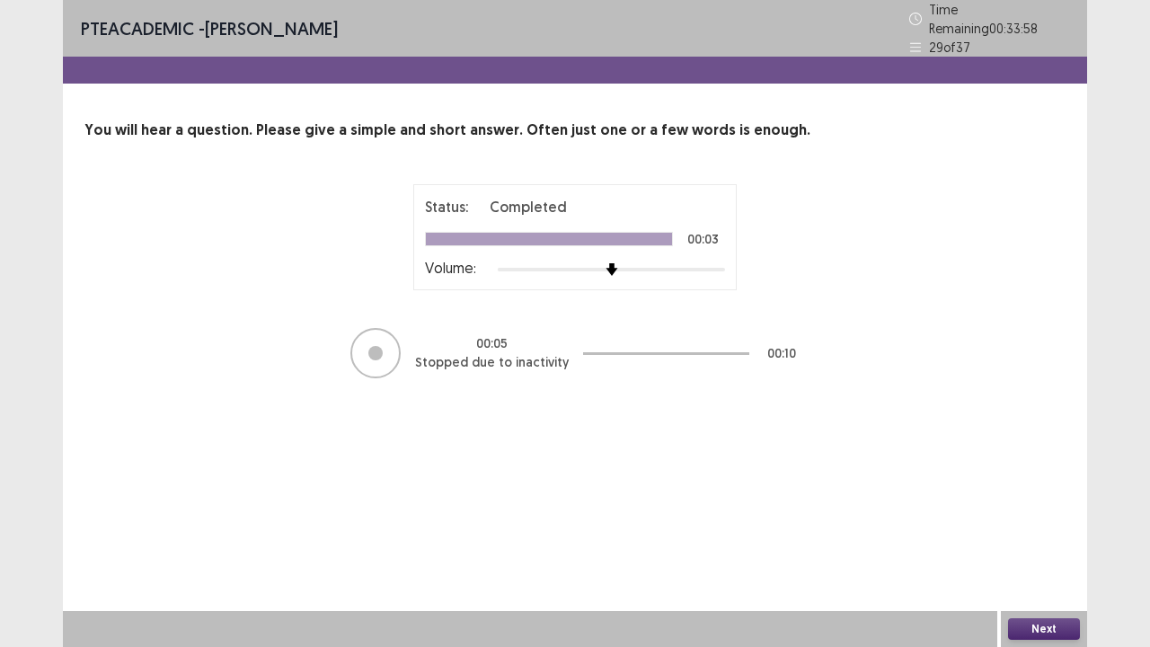
click at [1037, 525] on button "Next" at bounding box center [1044, 629] width 72 height 22
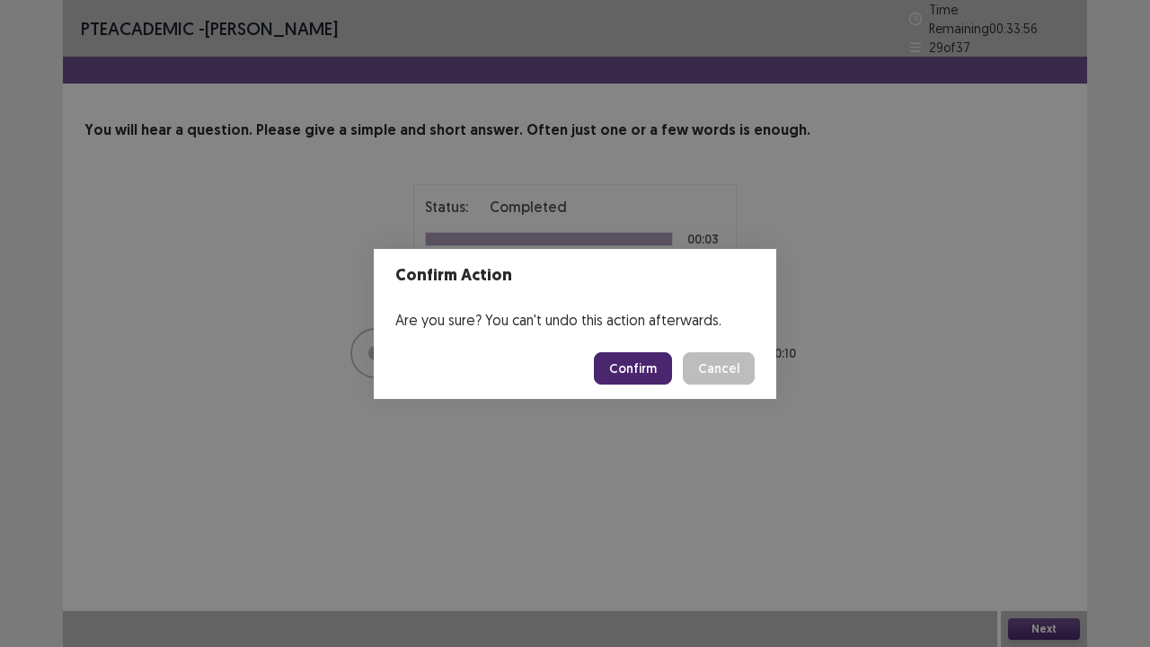
click at [646, 370] on button "Confirm" at bounding box center [633, 368] width 78 height 32
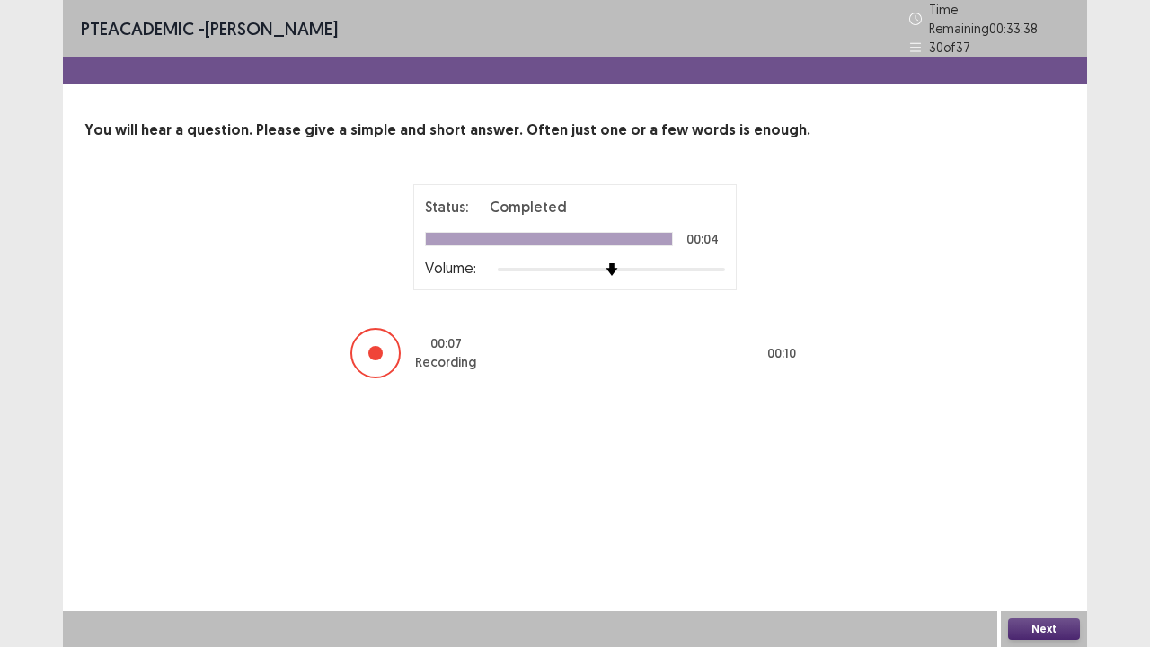
click at [1018, 525] on button "Next" at bounding box center [1044, 629] width 72 height 22
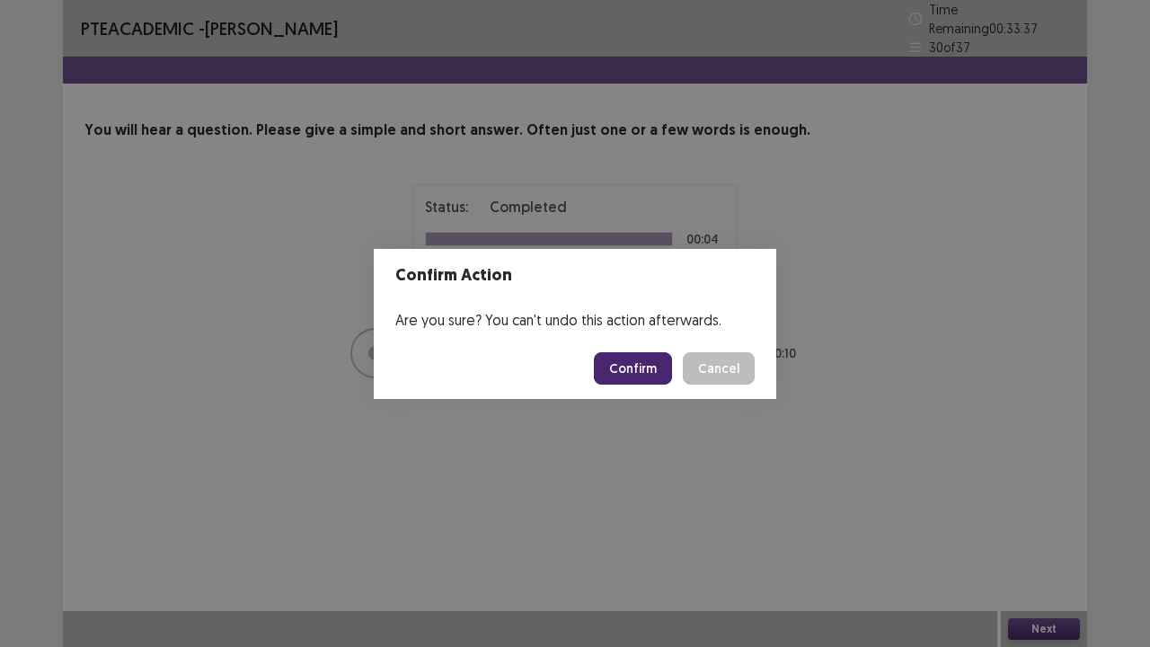
click at [636, 359] on button "Confirm" at bounding box center [633, 368] width 78 height 32
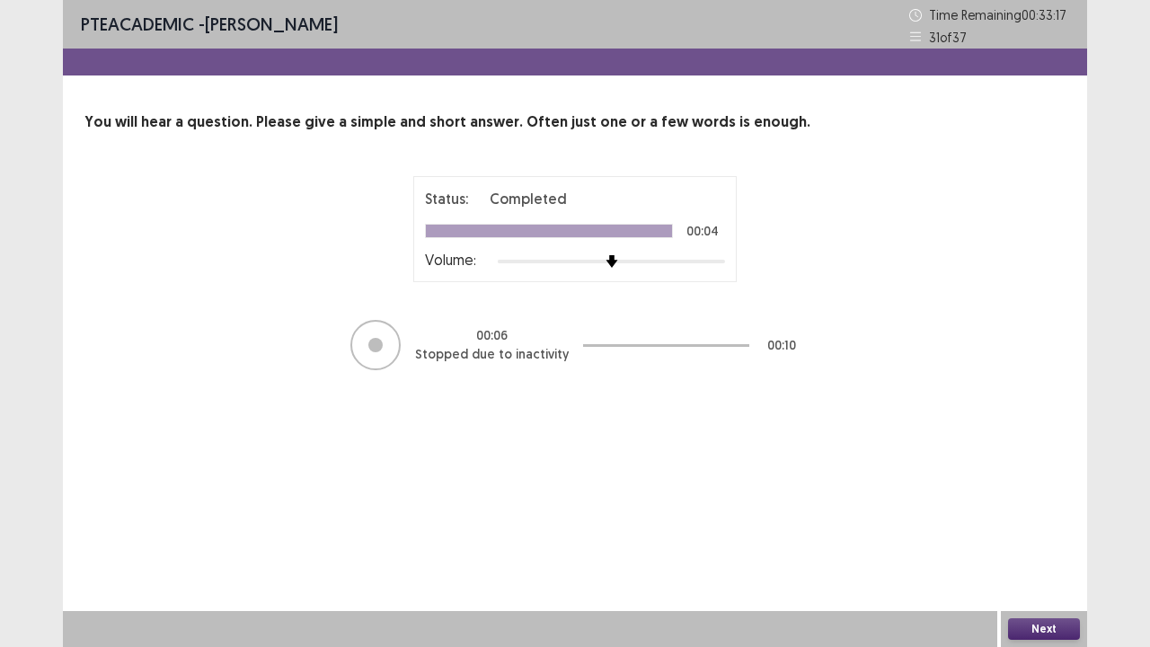
click at [1044, 525] on button "Next" at bounding box center [1044, 629] width 72 height 22
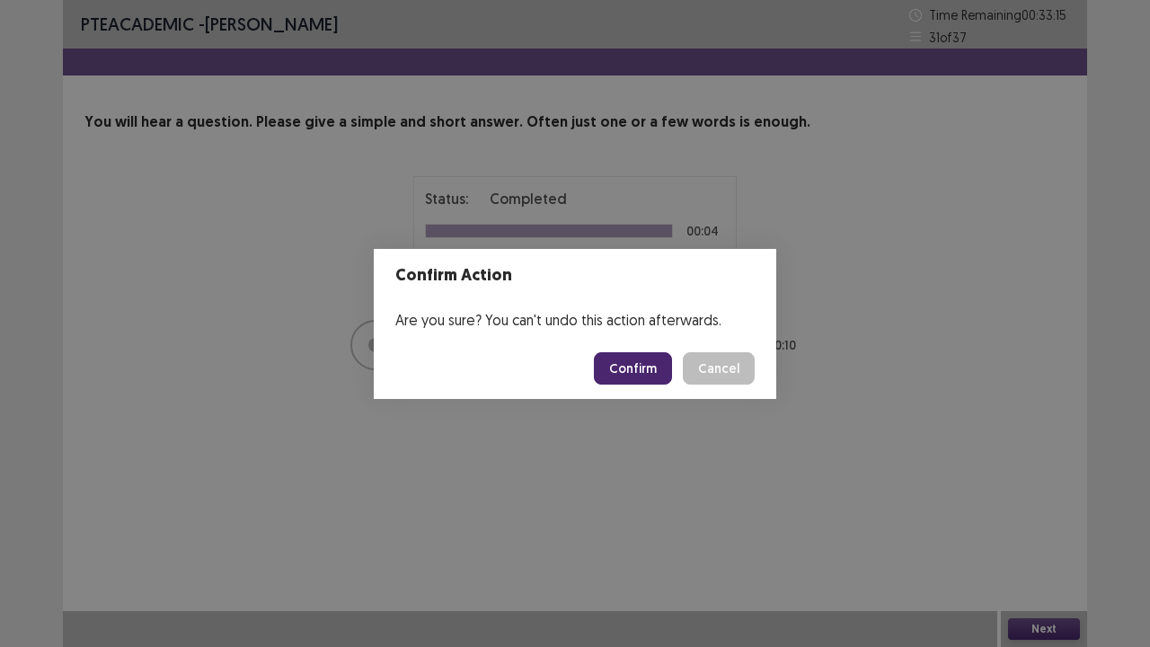
click at [638, 361] on button "Confirm" at bounding box center [633, 368] width 78 height 32
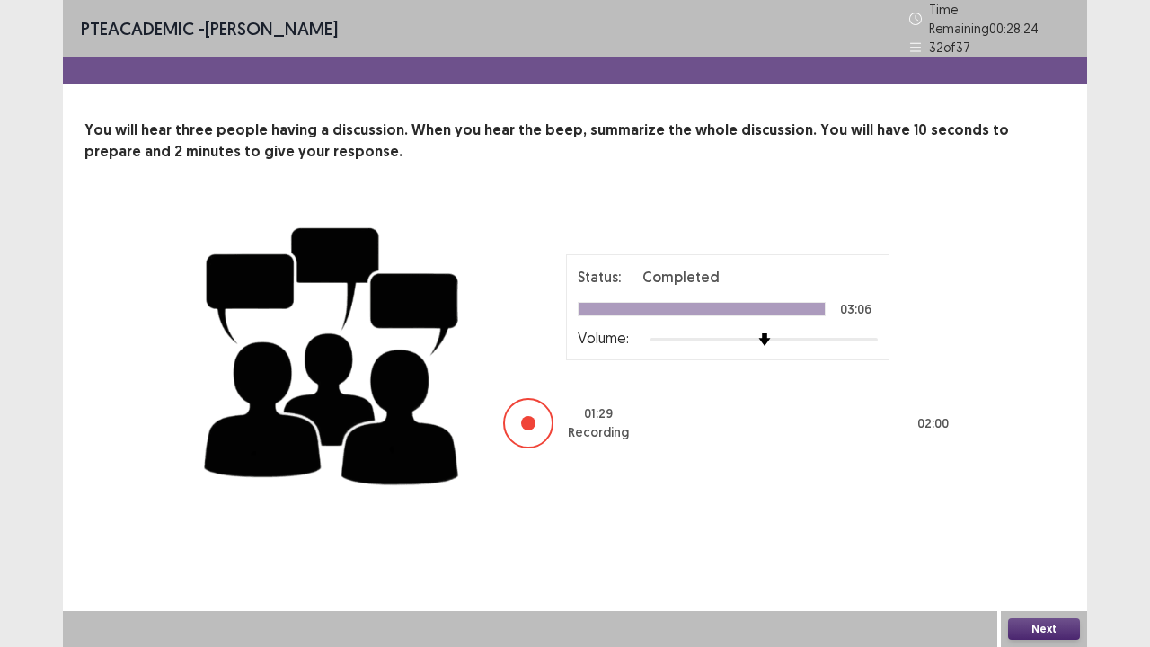
click at [1026, 525] on button "Next" at bounding box center [1044, 629] width 72 height 22
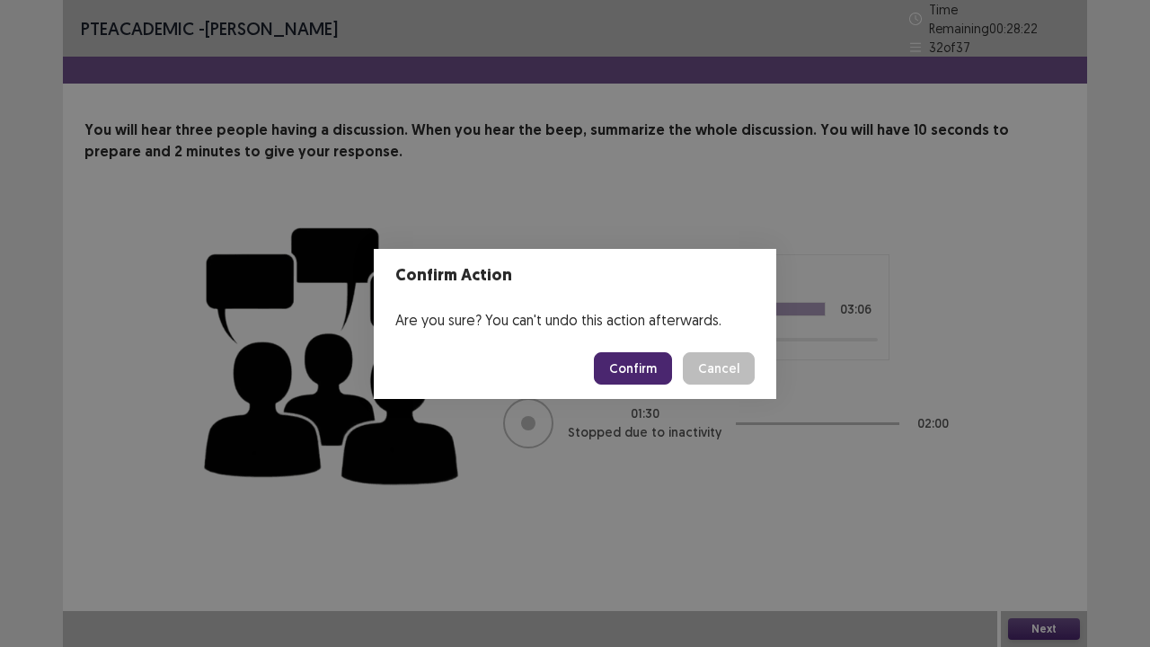
click at [646, 368] on button "Confirm" at bounding box center [633, 368] width 78 height 32
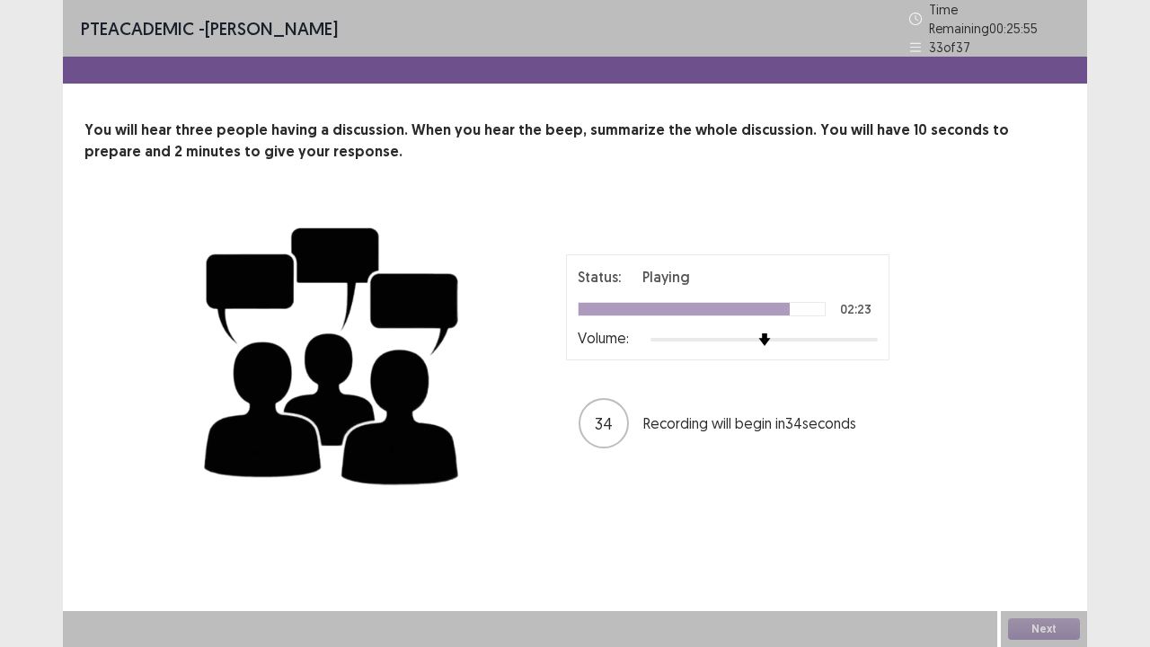
click at [646, 368] on div "Status: Playing 02:23 Volume: 34 Recording will begin in 34 seconds" at bounding box center [727, 352] width 449 height 196
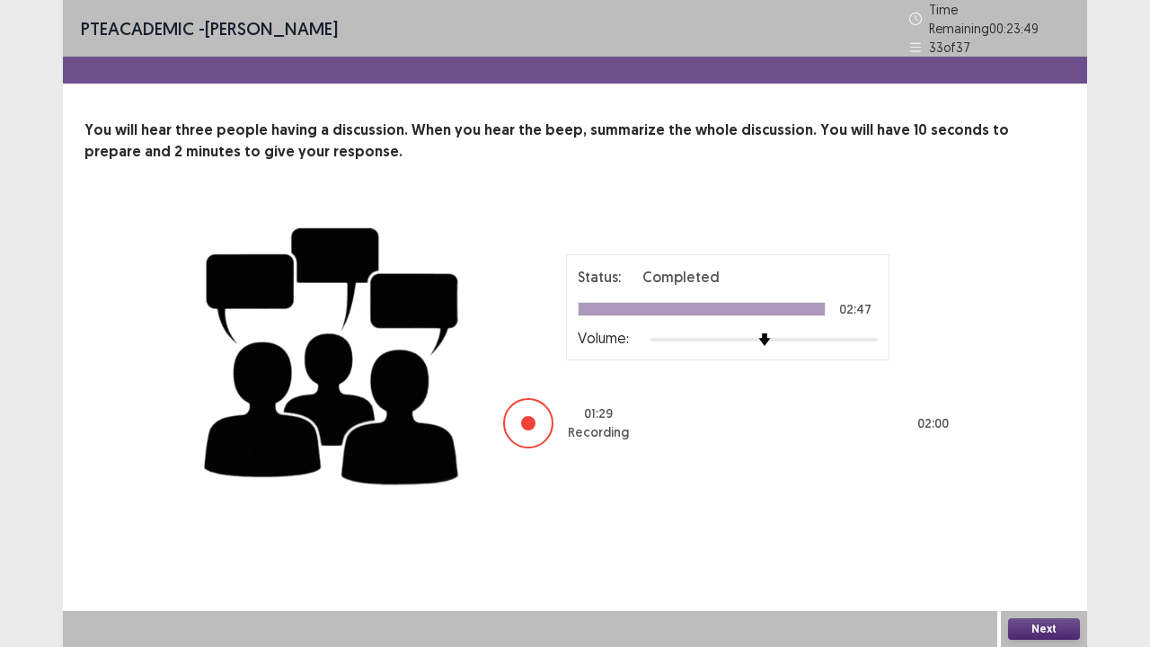
click at [1044, 525] on button "Next" at bounding box center [1044, 629] width 72 height 22
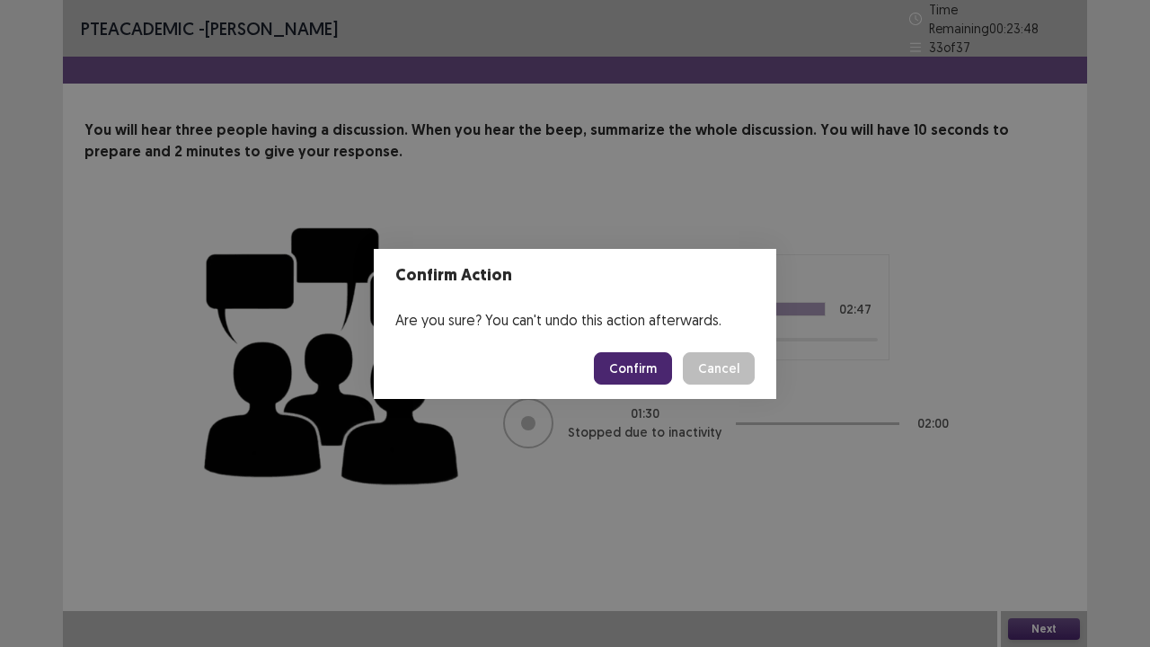
click at [650, 364] on button "Confirm" at bounding box center [633, 368] width 78 height 32
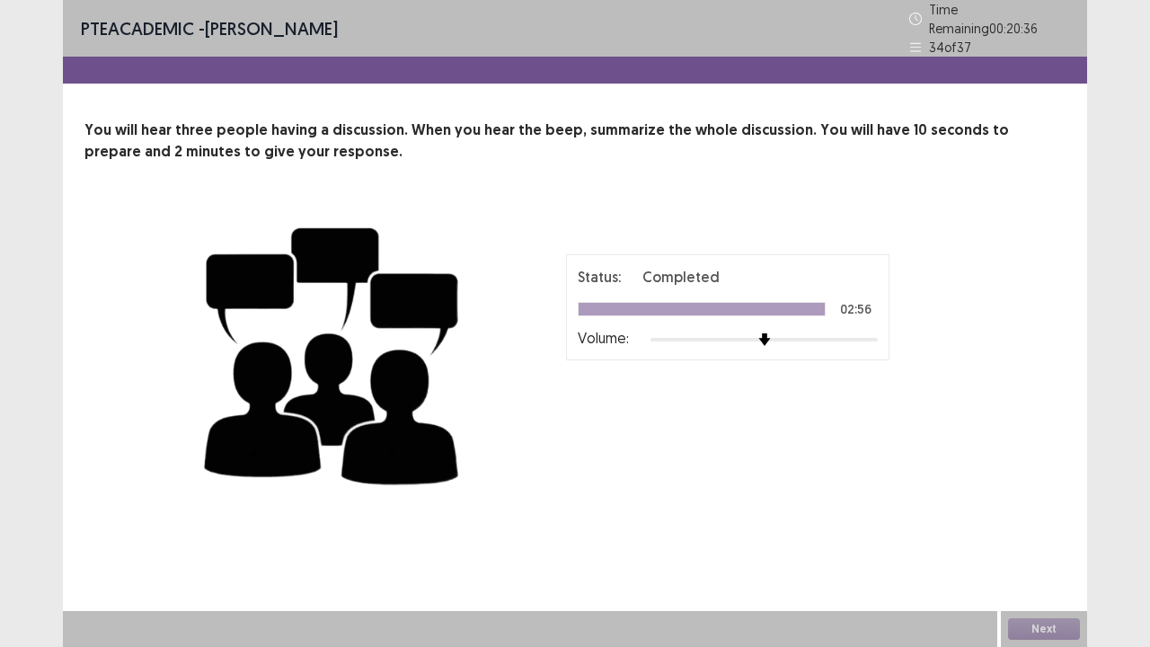
click at [650, 364] on div "Status: Completed 02:56 Volume: 00 : 00 02 : 00" at bounding box center [727, 352] width 449 height 196
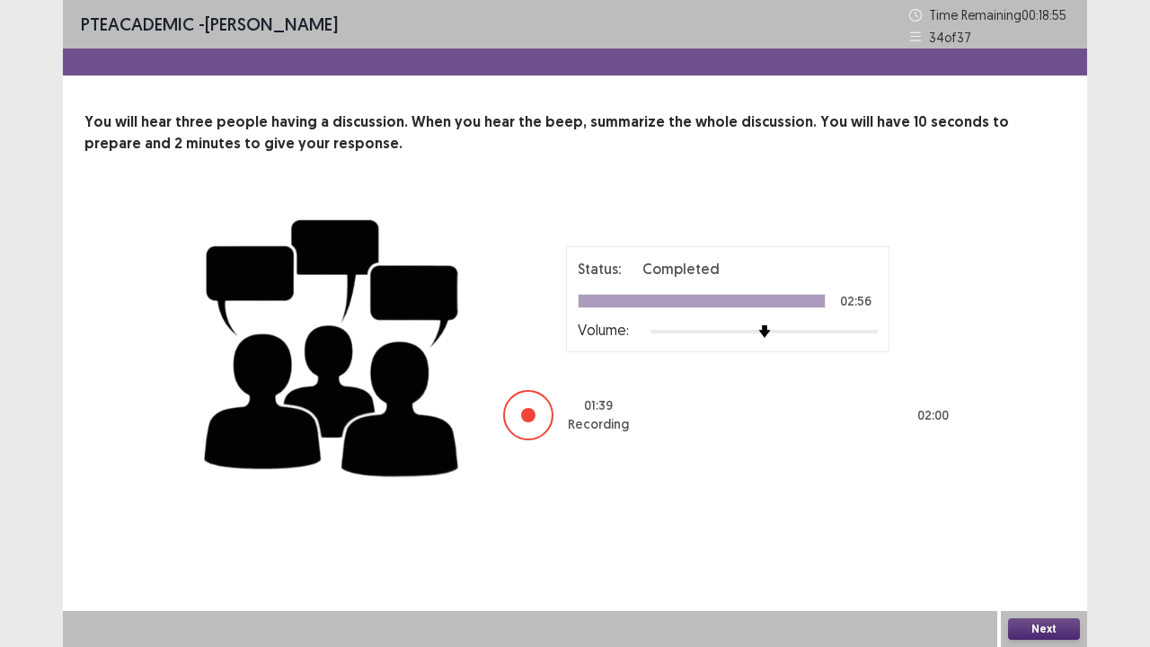
click at [1056, 525] on button "Next" at bounding box center [1044, 629] width 72 height 22
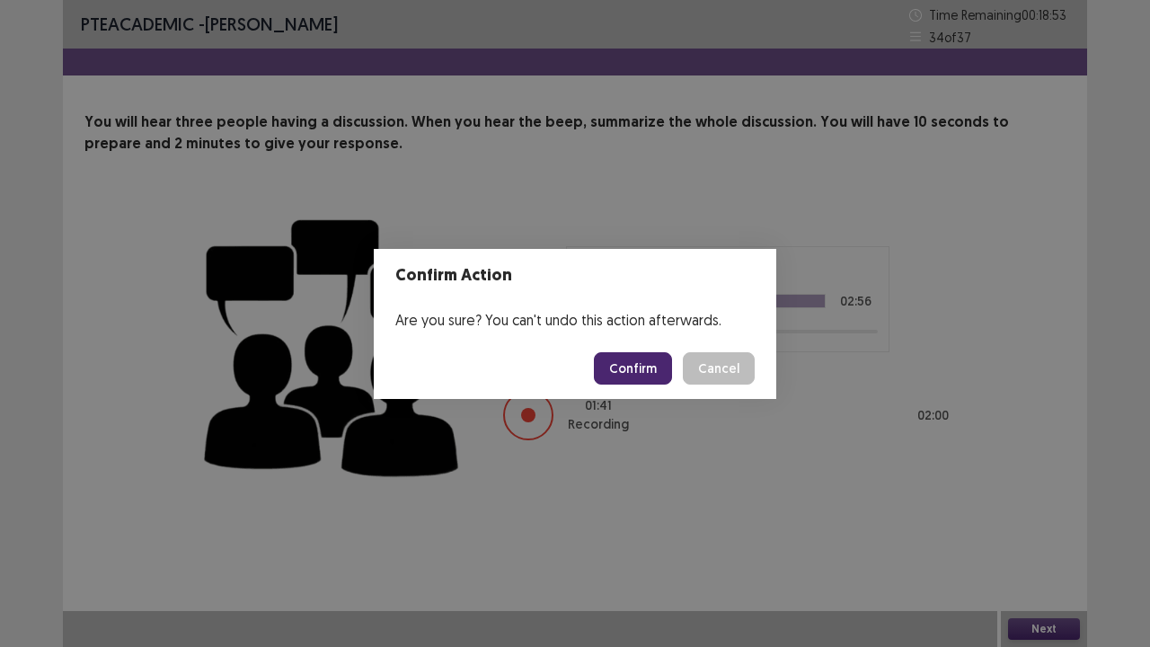
click at [622, 359] on button "Confirm" at bounding box center [633, 368] width 78 height 32
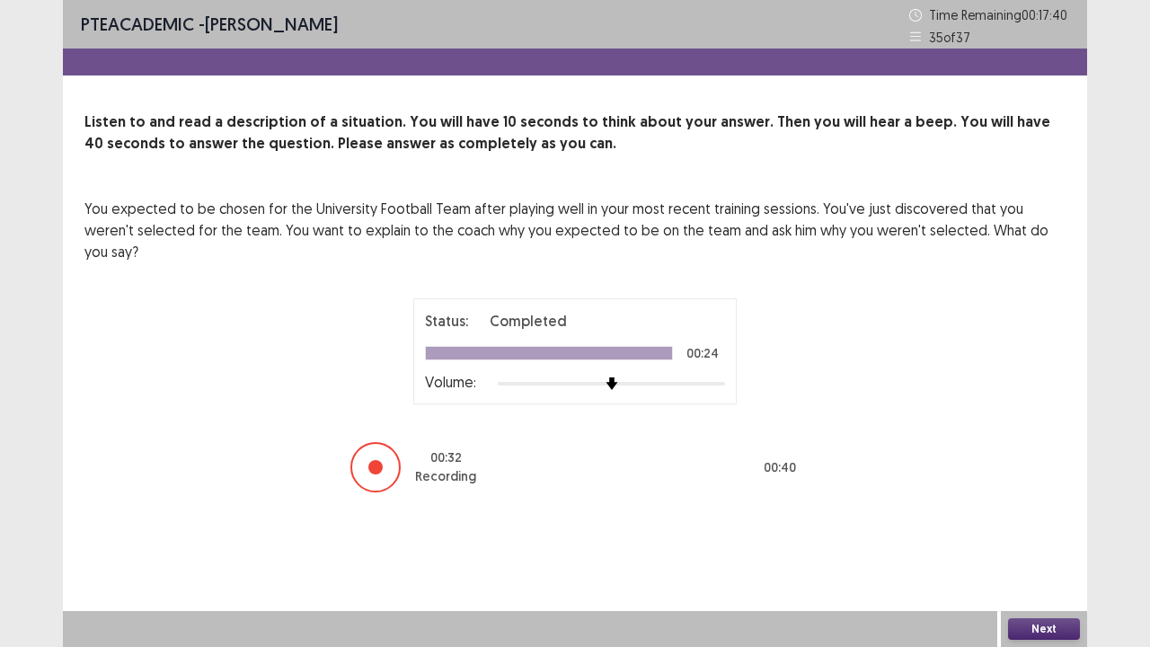
click at [1047, 525] on button "Next" at bounding box center [1044, 629] width 72 height 22
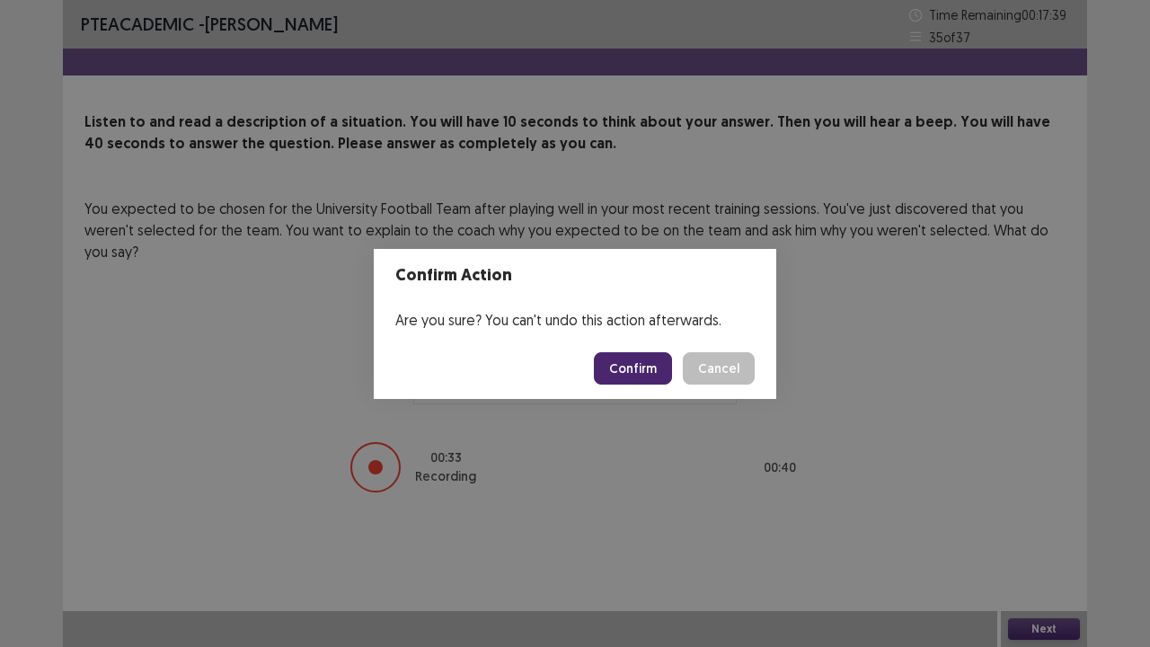
click at [641, 364] on button "Confirm" at bounding box center [633, 368] width 78 height 32
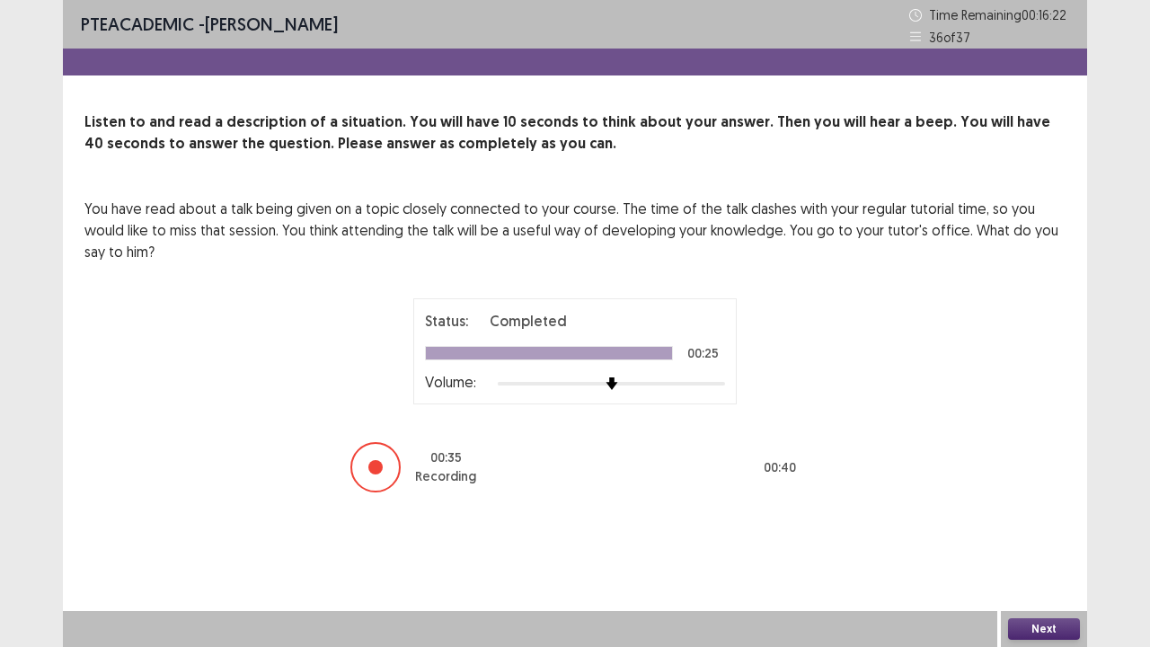
click at [1035, 525] on button "Next" at bounding box center [1044, 629] width 72 height 22
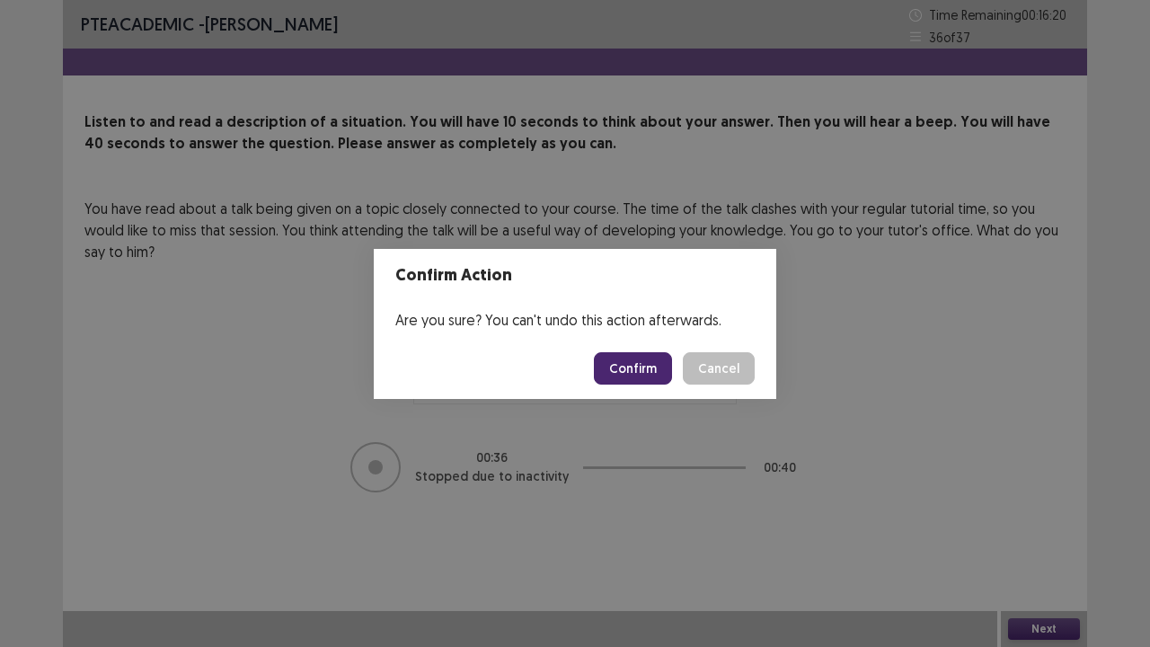
click at [620, 365] on button "Confirm" at bounding box center [633, 368] width 78 height 32
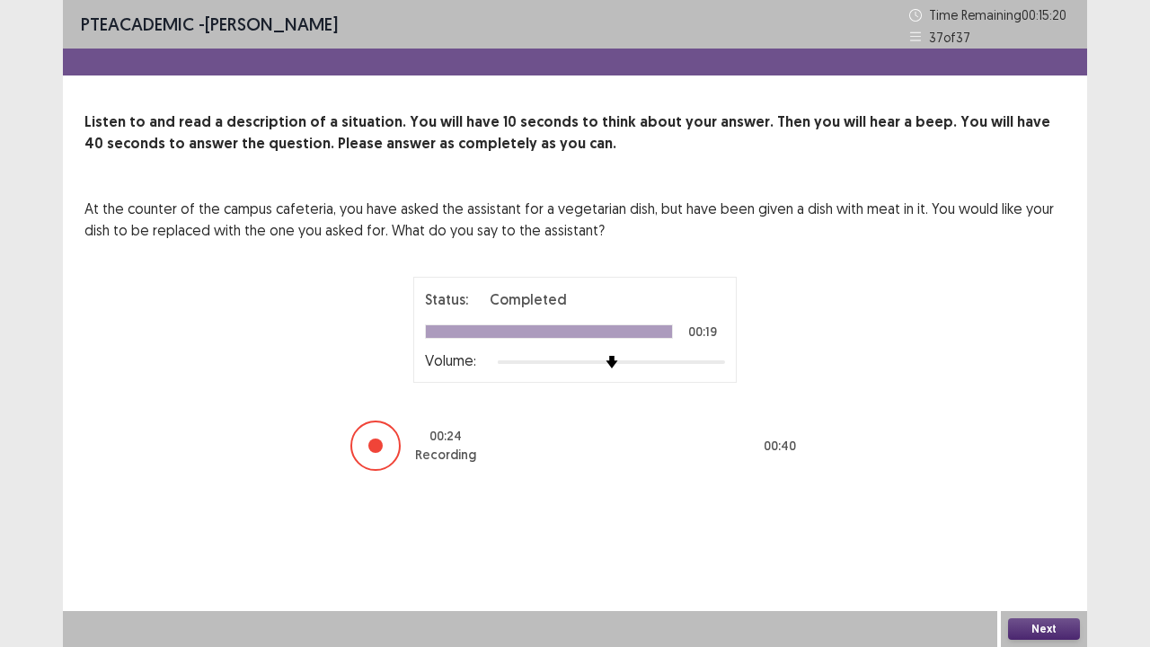
click at [1053, 525] on button "Next" at bounding box center [1044, 629] width 72 height 22
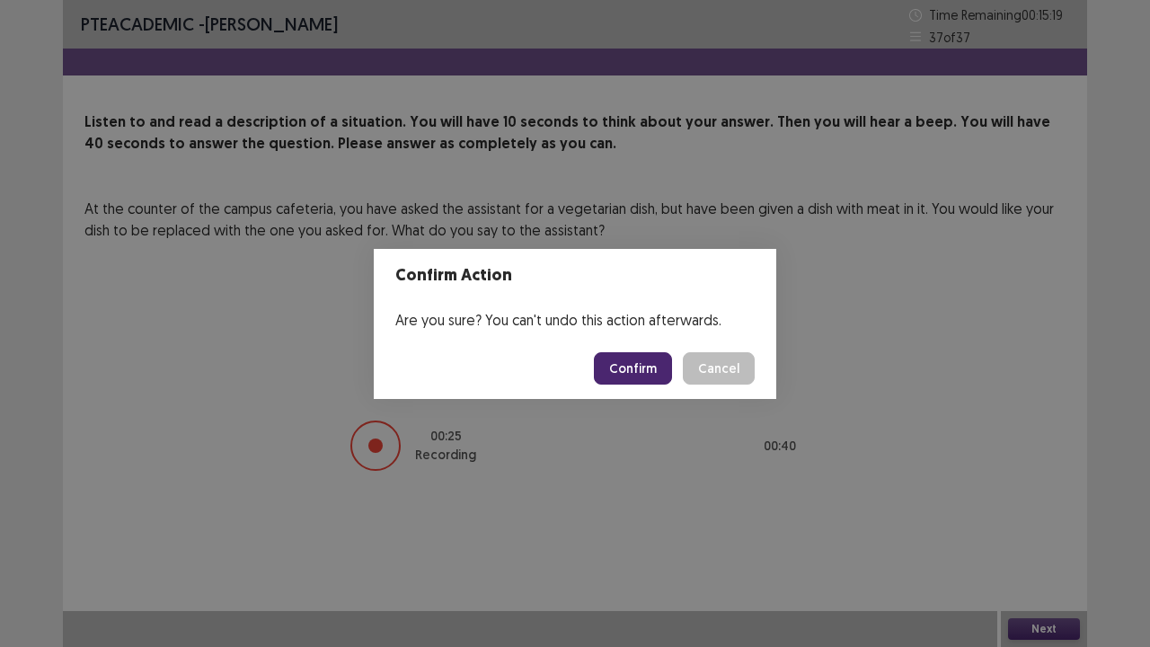
click at [632, 379] on button "Confirm" at bounding box center [633, 368] width 78 height 32
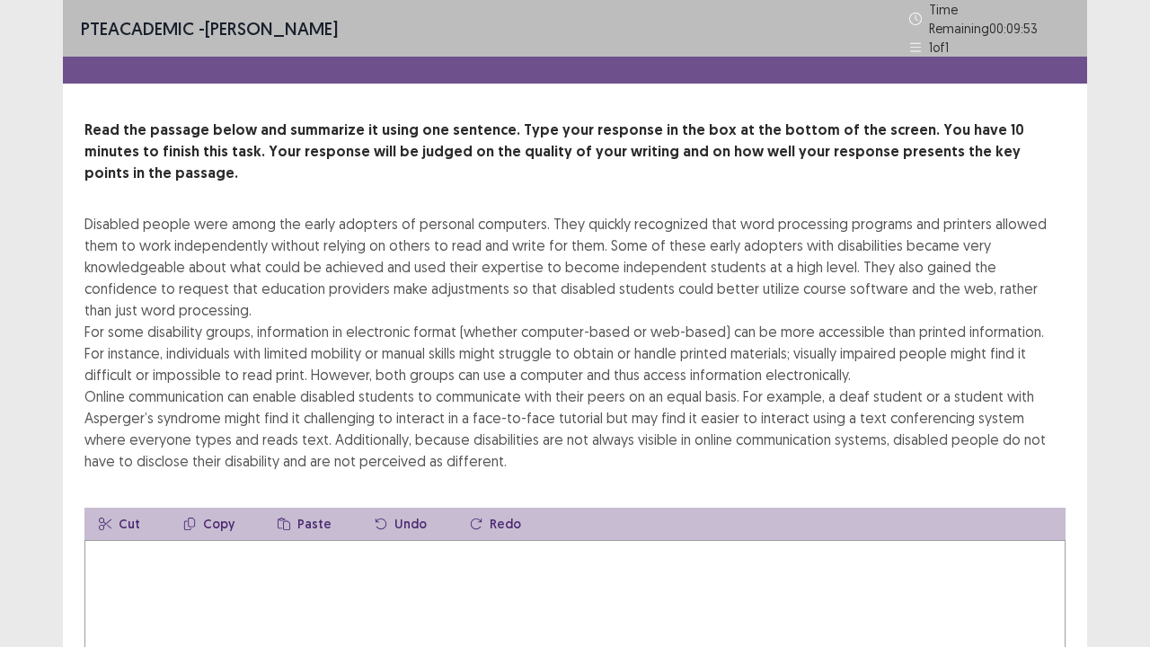
click at [423, 525] on textarea at bounding box center [574, 639] width 981 height 198
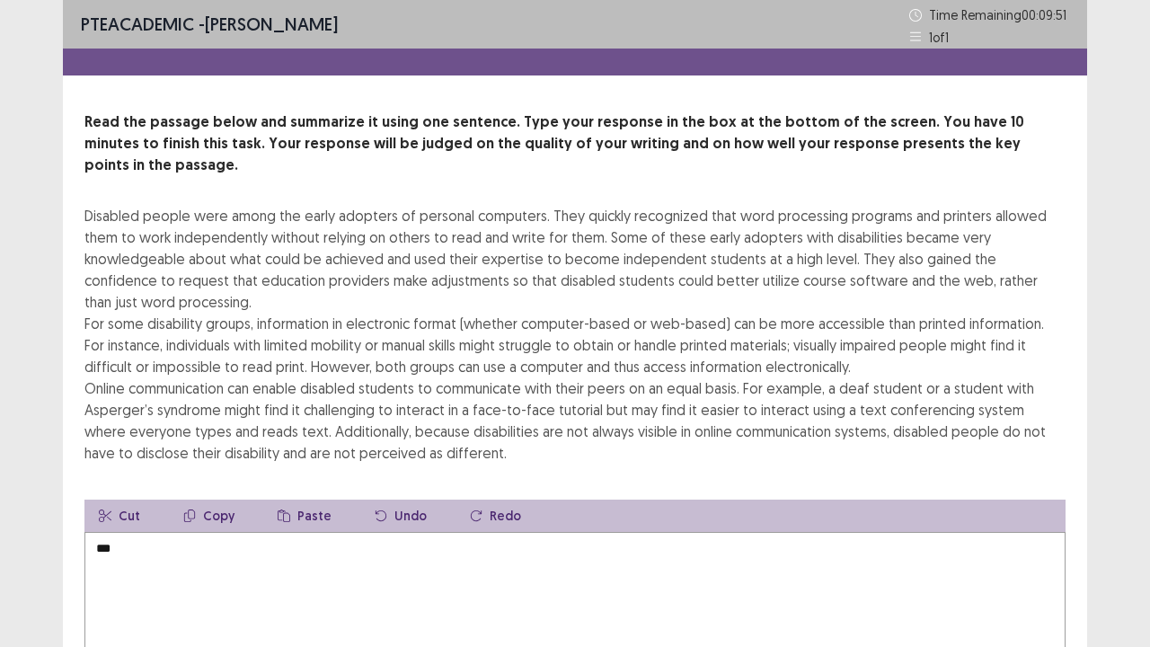
type textarea "***"
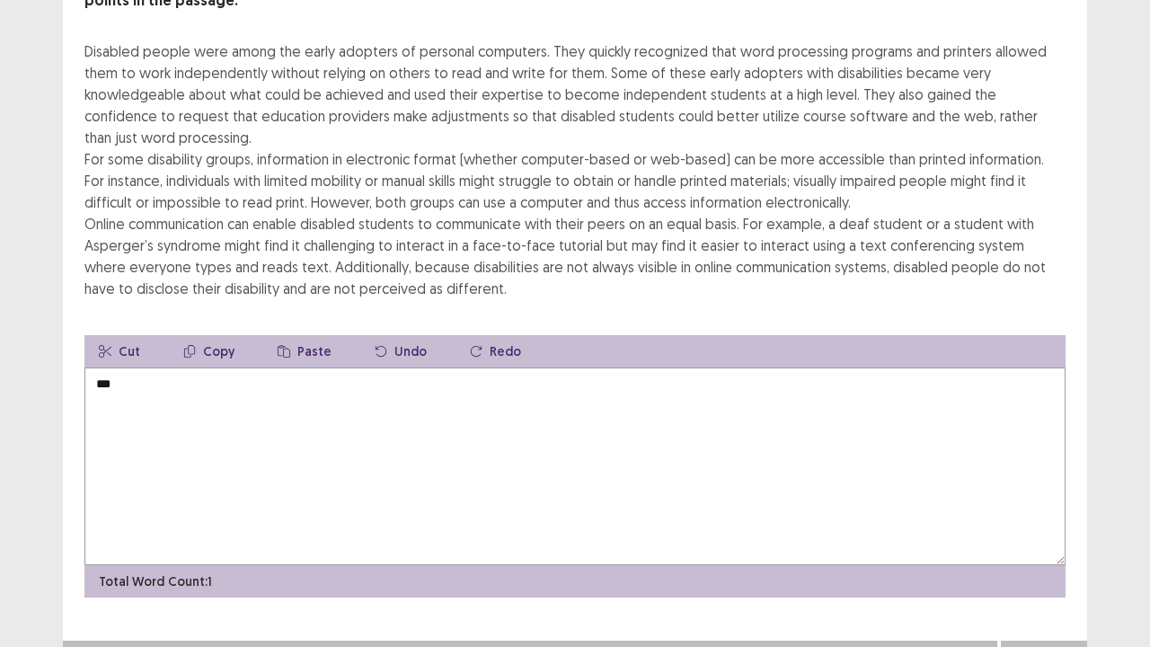
click at [401, 379] on textarea "***" at bounding box center [574, 466] width 981 height 198
click at [1092, 298] on div "PTE academic - [PERSON_NAME] Time Remaining 00 : 09 : 47 1 of 1 Read the passag…" at bounding box center [575, 252] width 1150 height 849
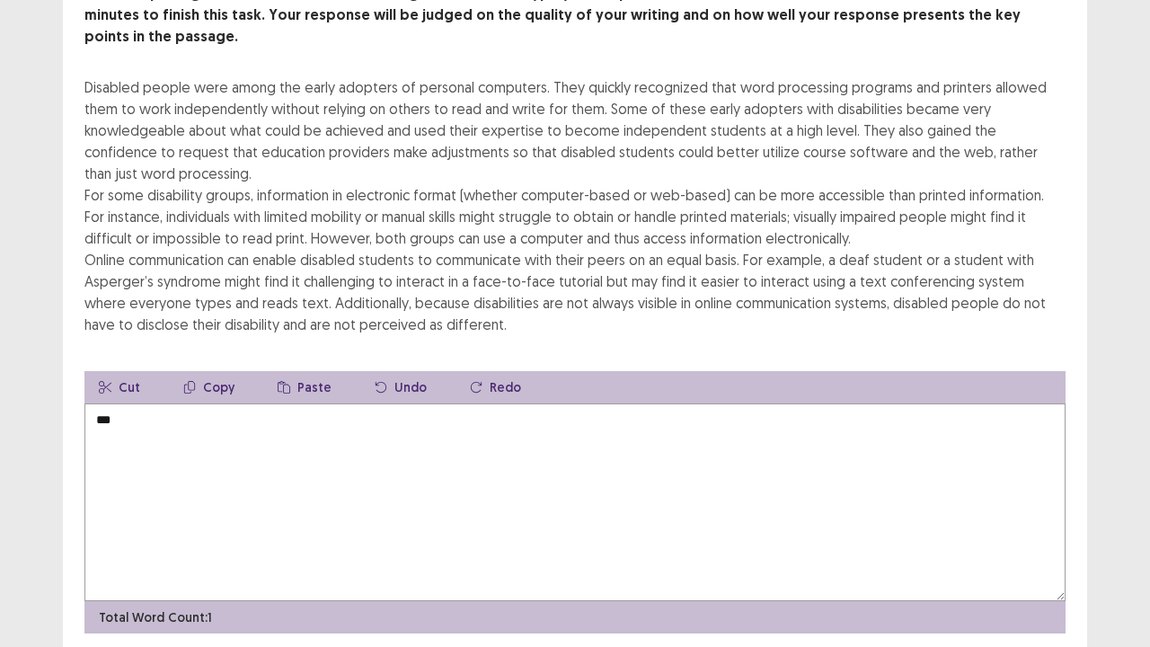
click at [731, 403] on textarea "***" at bounding box center [574, 502] width 981 height 198
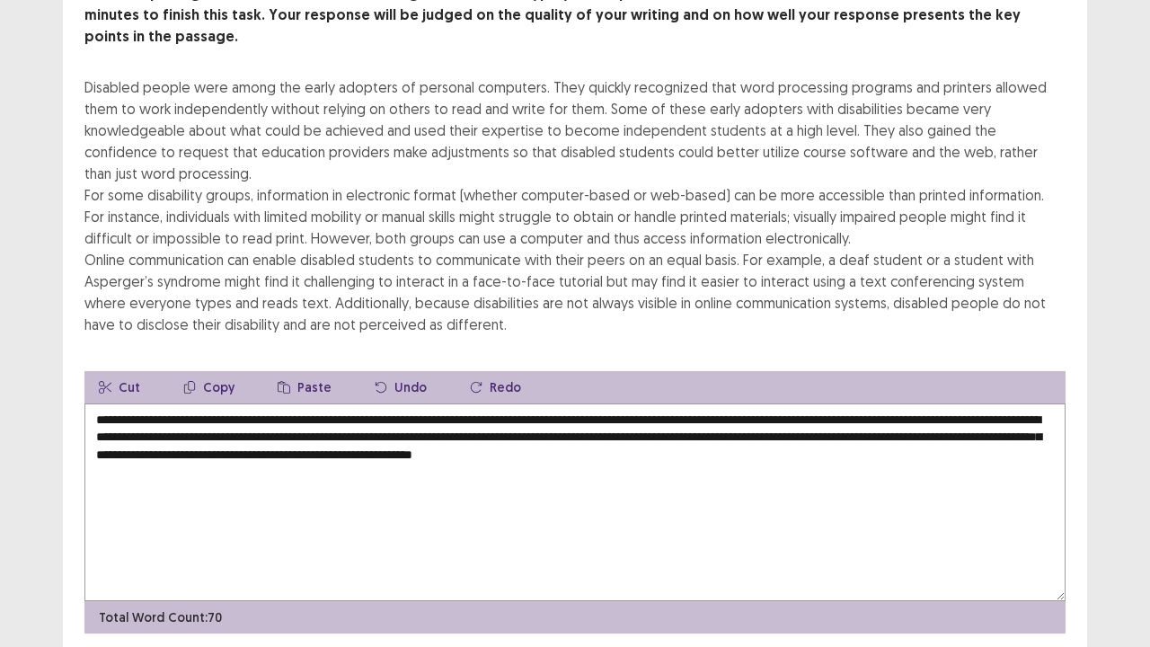
click at [937, 429] on textarea "**********" at bounding box center [574, 502] width 981 height 198
click at [1035, 409] on textarea "**********" at bounding box center [574, 502] width 981 height 198
click at [309, 429] on textarea "**********" at bounding box center [574, 502] width 981 height 198
click at [614, 419] on textarea "**********" at bounding box center [574, 502] width 981 height 198
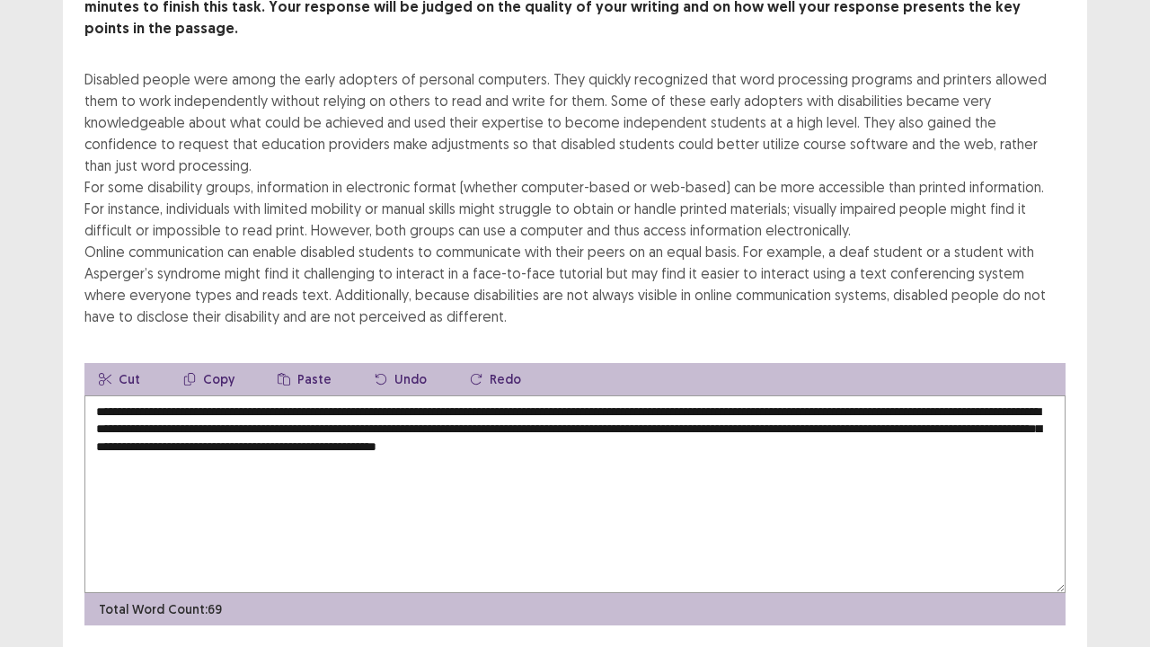
click at [334, 424] on textarea "**********" at bounding box center [574, 494] width 981 height 198
type textarea "**********"
click at [1118, 525] on div "PTE academic - [PERSON_NAME] Time Remaining 00 : 01 : 22 1 of 1 Read the passag…" at bounding box center [575, 283] width 1150 height 841
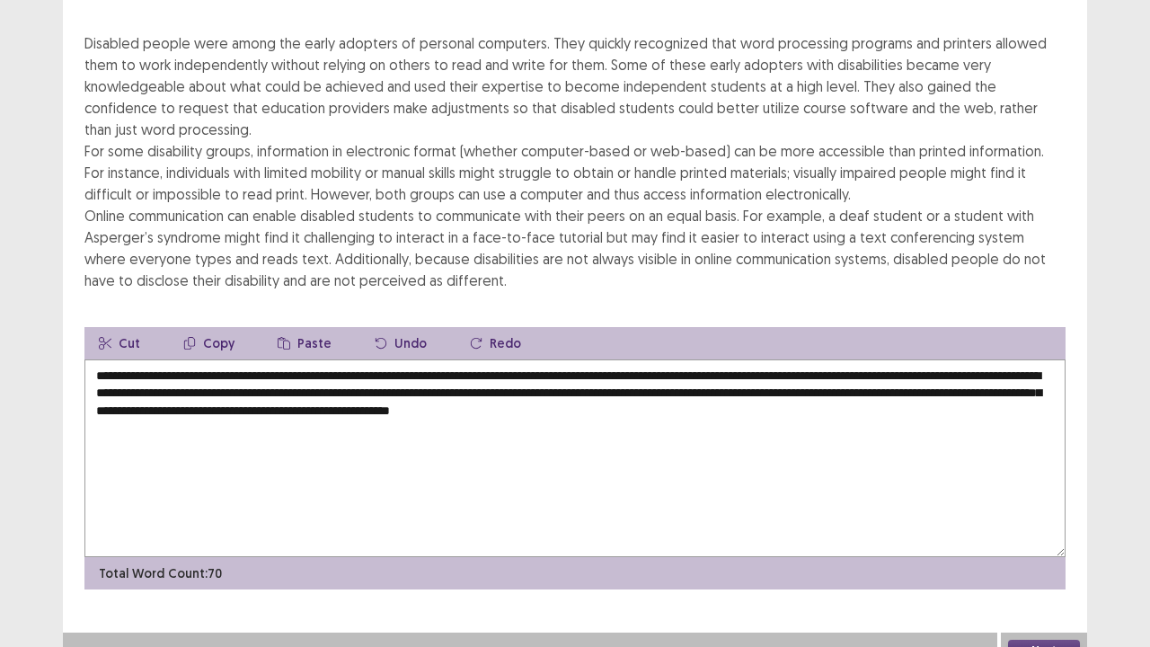
click at [1149, 295] on div "PTE academic - [PERSON_NAME] Time Remaining 00 : 01 : 19 1 of 1 Read the passag…" at bounding box center [575, 248] width 1150 height 841
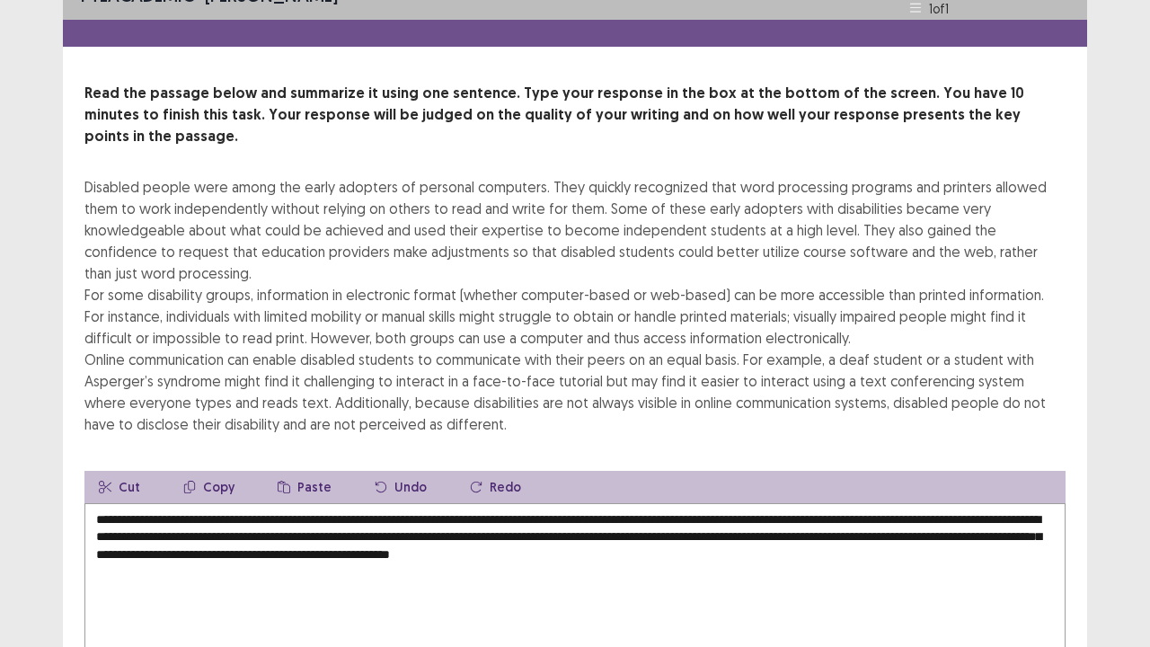
scroll to position [0, 0]
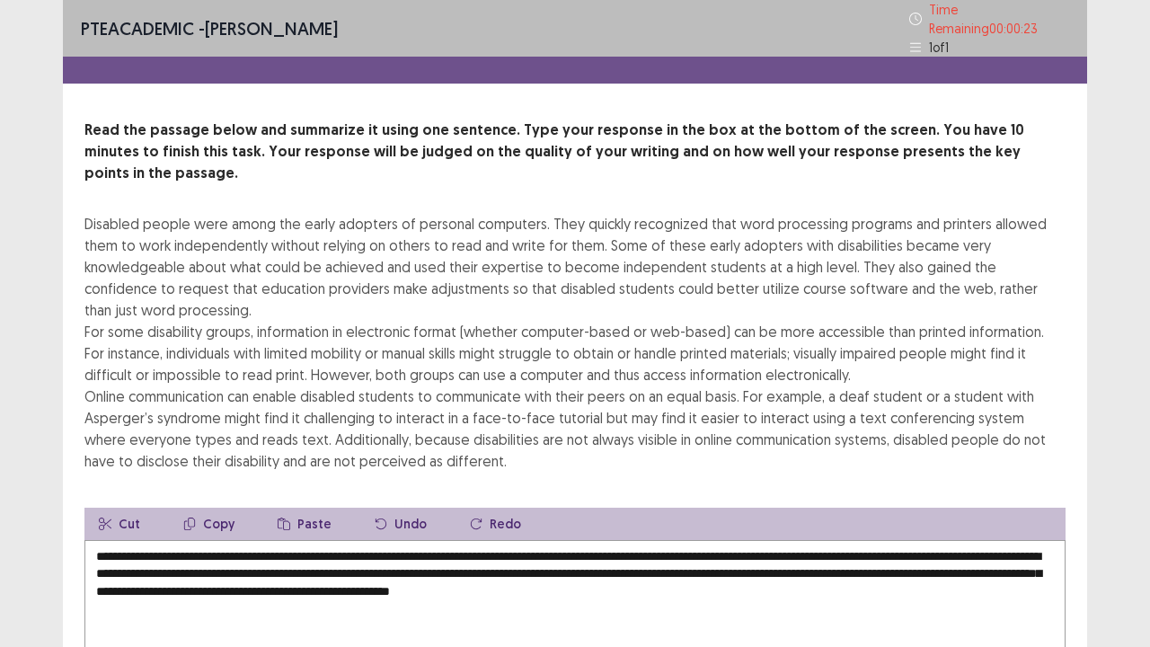
click at [1125, 519] on div "PTE academic - [PERSON_NAME] Time Remaining 00 : 00 : 23 1 of 1 Read the passag…" at bounding box center [575, 424] width 1150 height 849
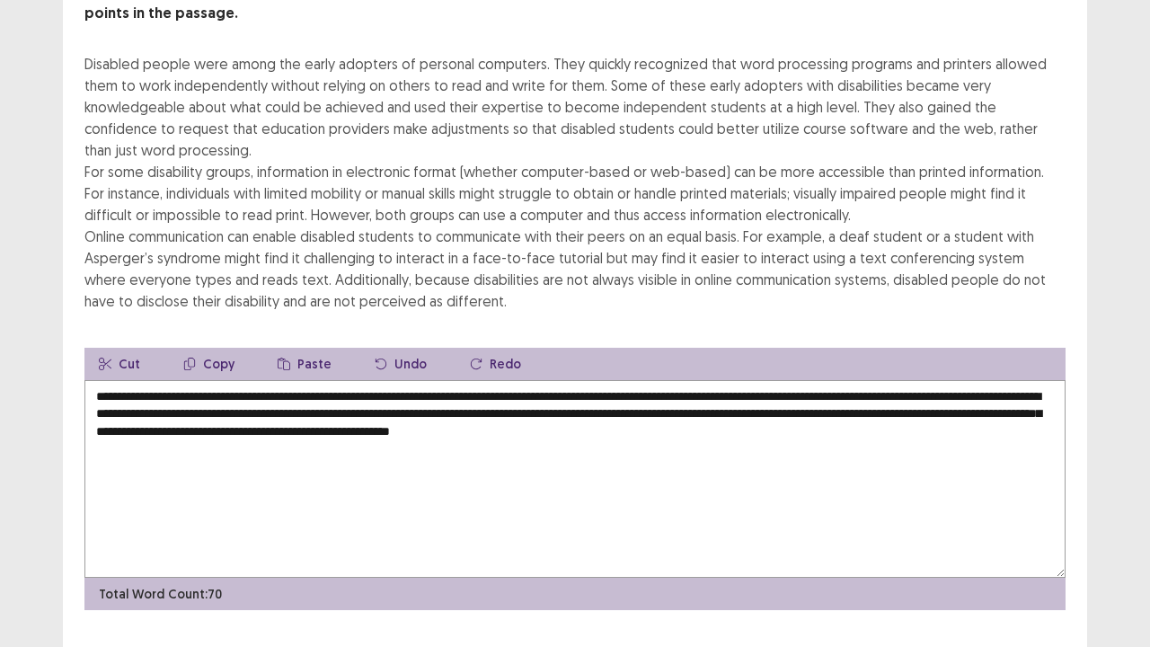
scroll to position [172, 0]
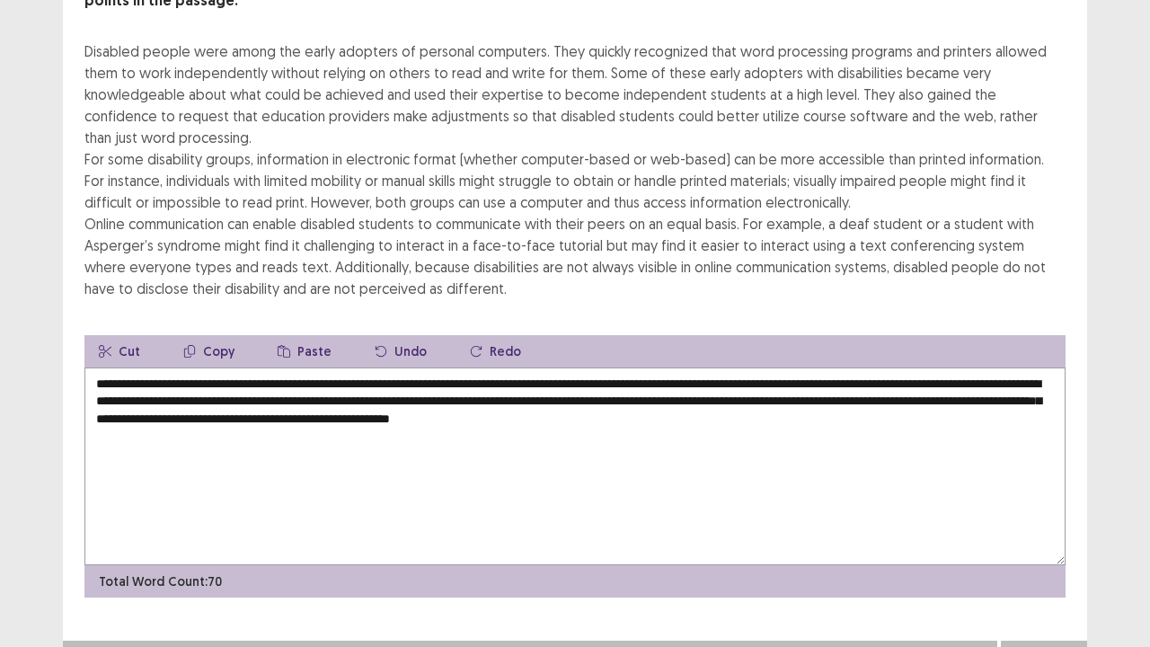
click at [1076, 525] on button "Next" at bounding box center [1044, 659] width 72 height 22
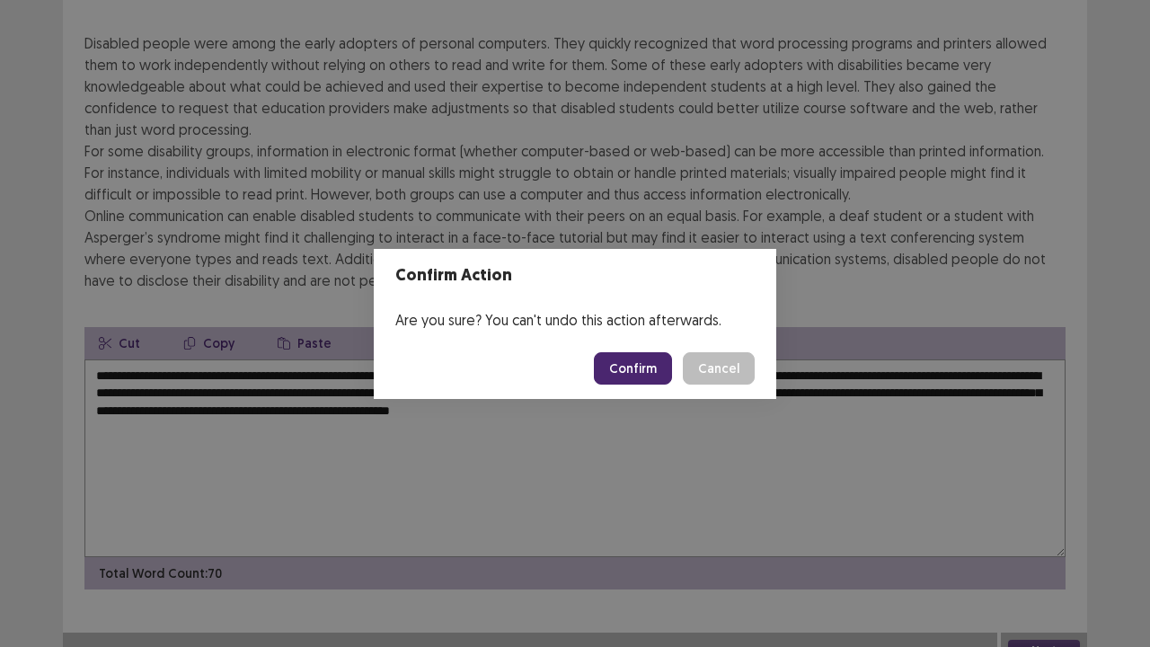
click at [629, 370] on button "Confirm" at bounding box center [633, 368] width 78 height 32
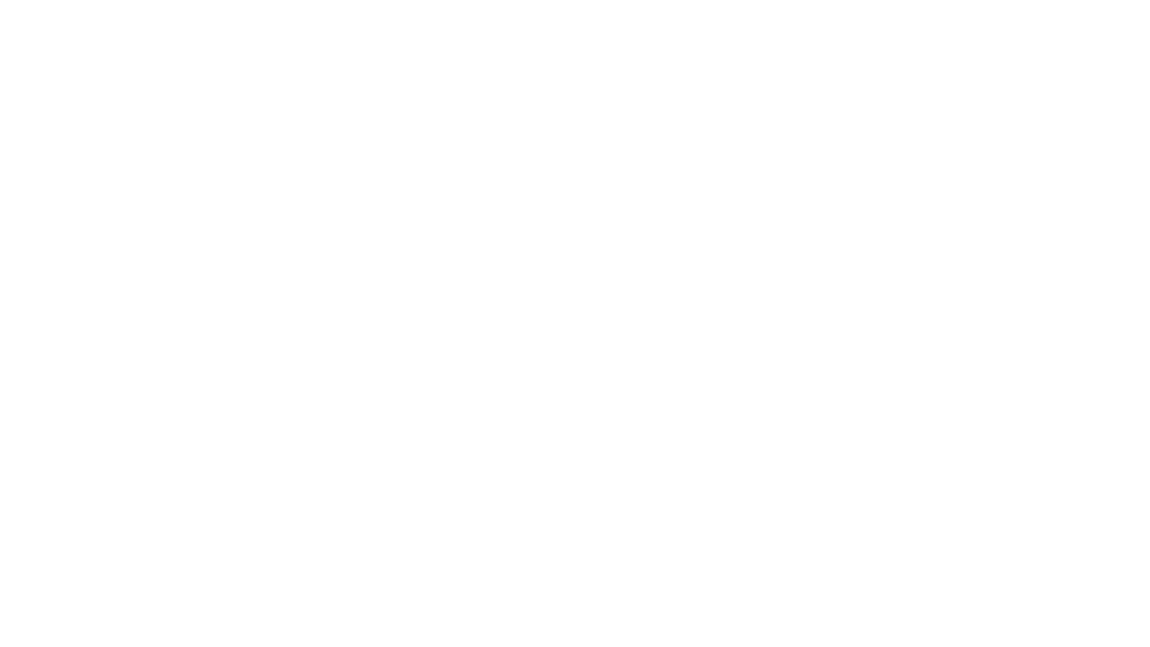
scroll to position [0, 0]
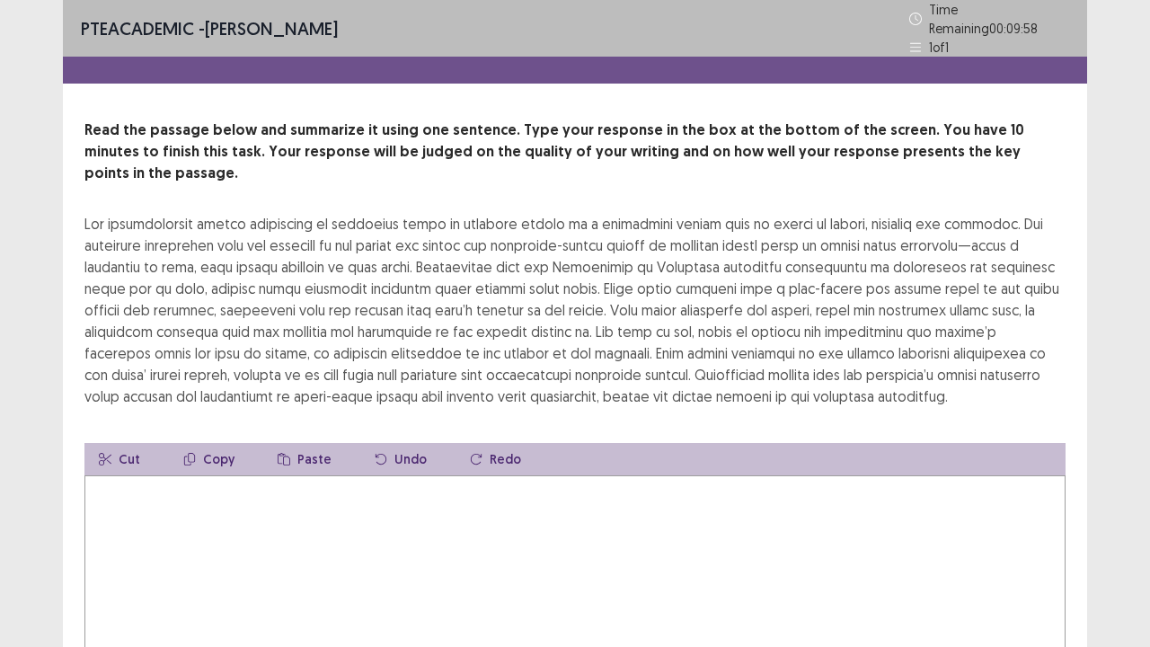
click at [520, 475] on textarea at bounding box center [574, 574] width 981 height 198
click at [116, 475] on textarea "**********" at bounding box center [574, 574] width 981 height 198
click at [622, 475] on textarea "**********" at bounding box center [574, 574] width 981 height 198
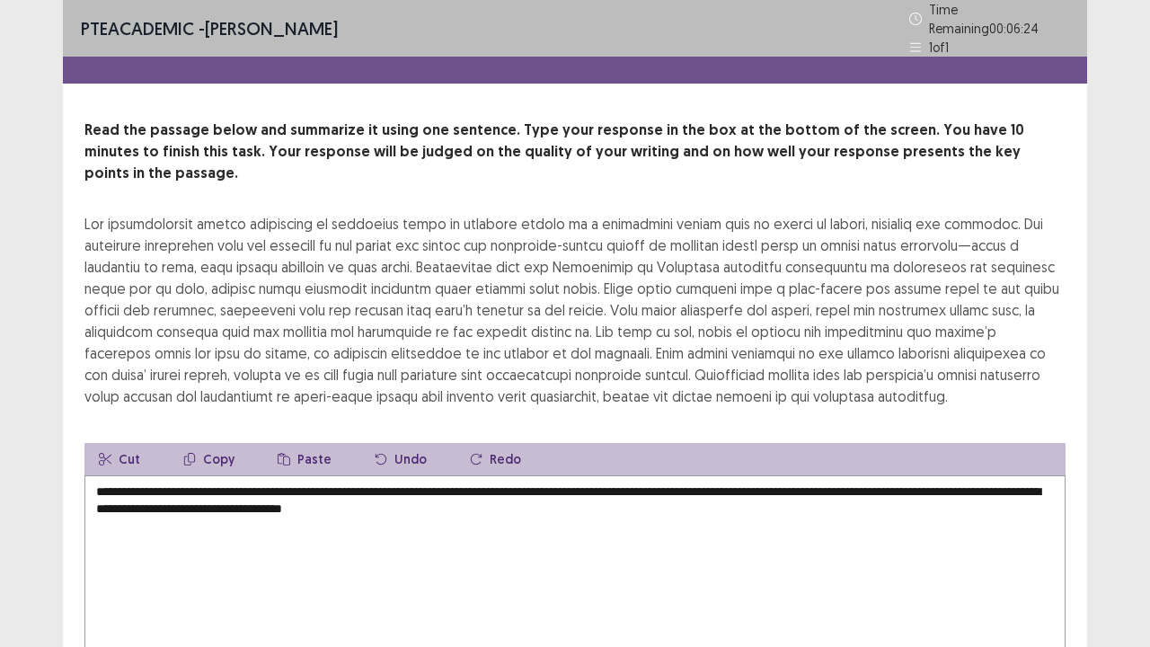
click at [404, 485] on textarea "**********" at bounding box center [574, 574] width 981 height 198
click at [600, 475] on textarea "**********" at bounding box center [574, 574] width 981 height 198
click at [1118, 525] on div "**********" at bounding box center [575, 392] width 1150 height 784
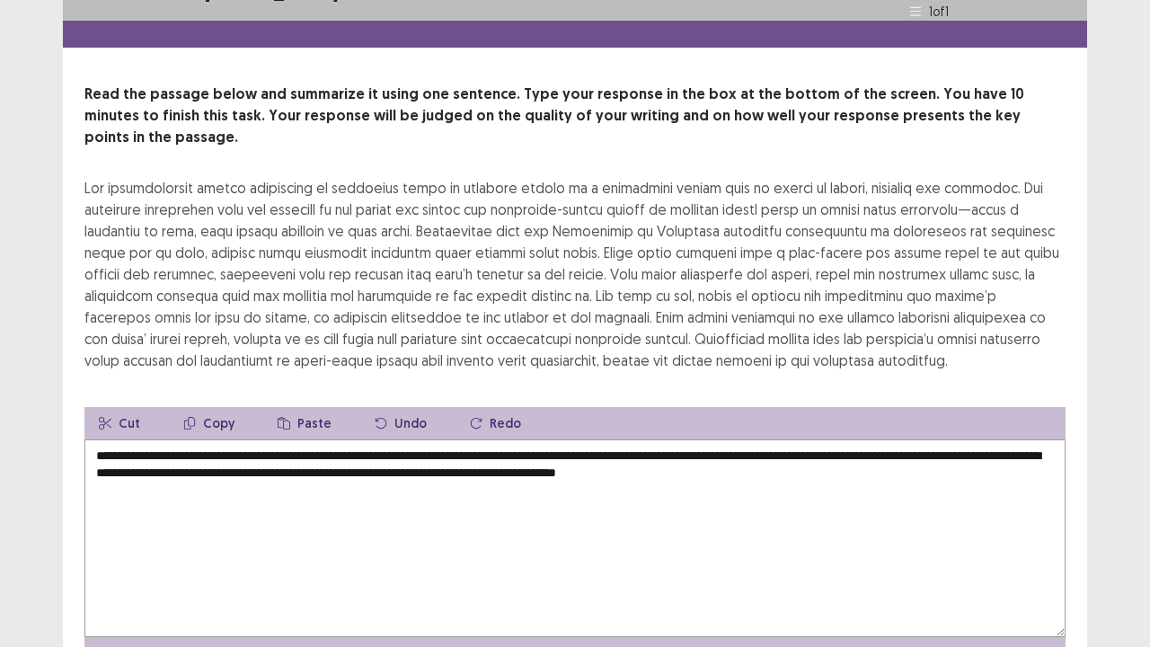
scroll to position [72, 0]
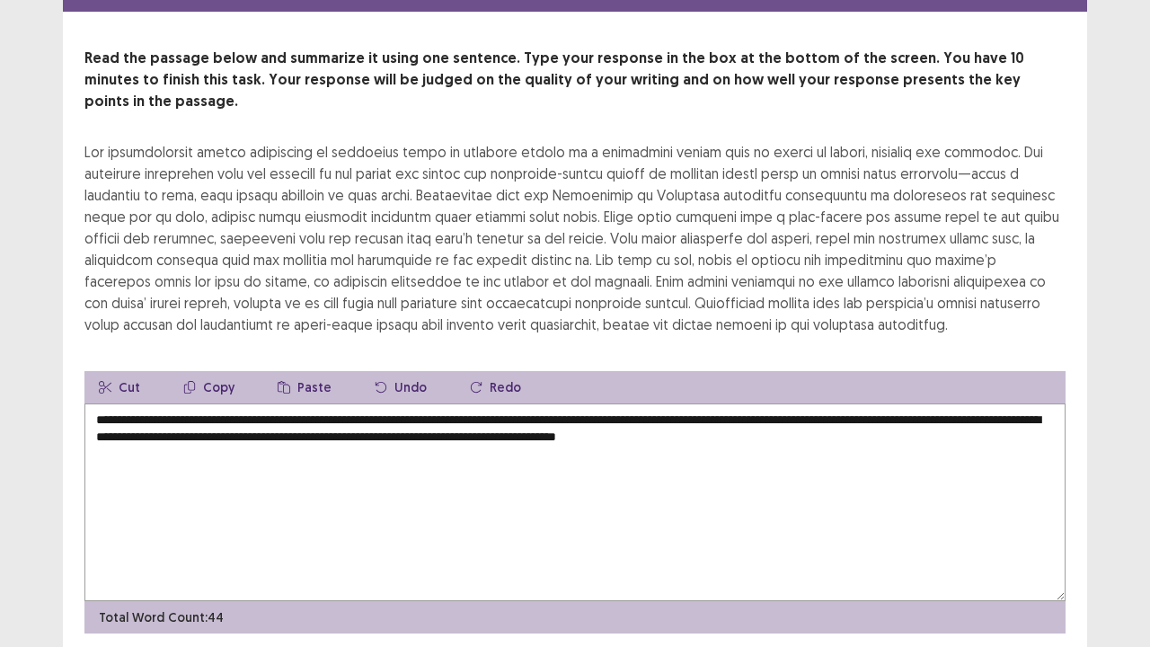
click at [885, 413] on textarea "**********" at bounding box center [574, 502] width 981 height 198
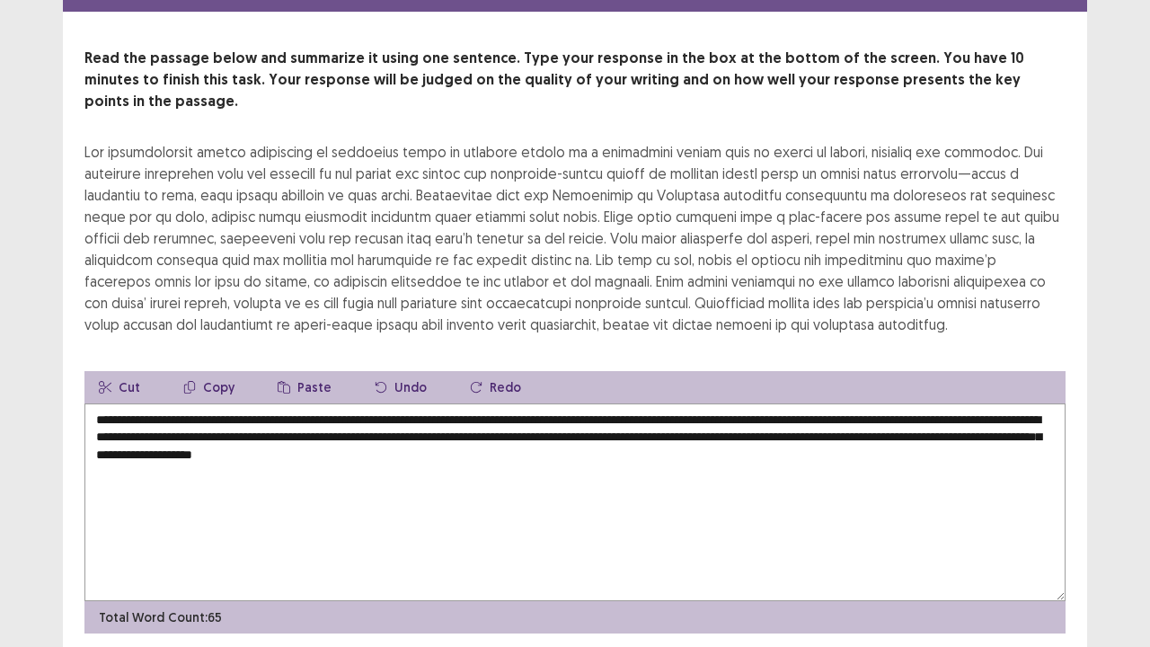
click at [779, 428] on textarea "**********" at bounding box center [574, 502] width 981 height 198
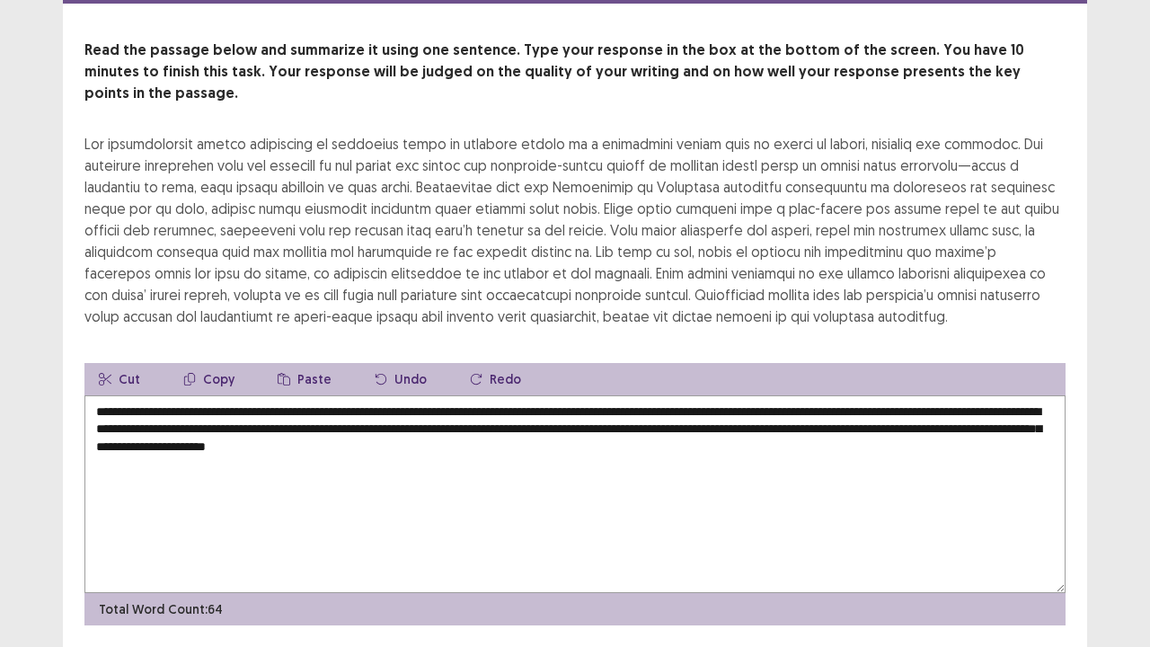
click at [612, 422] on textarea "**********" at bounding box center [574, 494] width 981 height 198
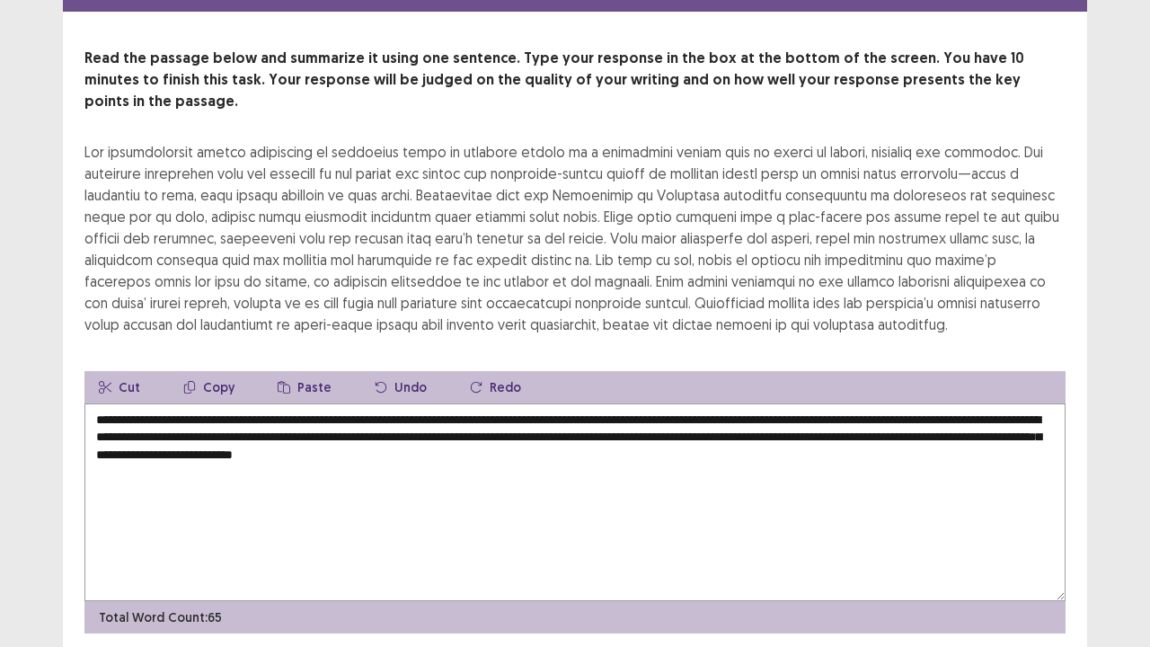
click at [694, 428] on textarea "**********" at bounding box center [574, 502] width 981 height 198
click at [573, 403] on textarea "**********" at bounding box center [574, 502] width 981 height 198
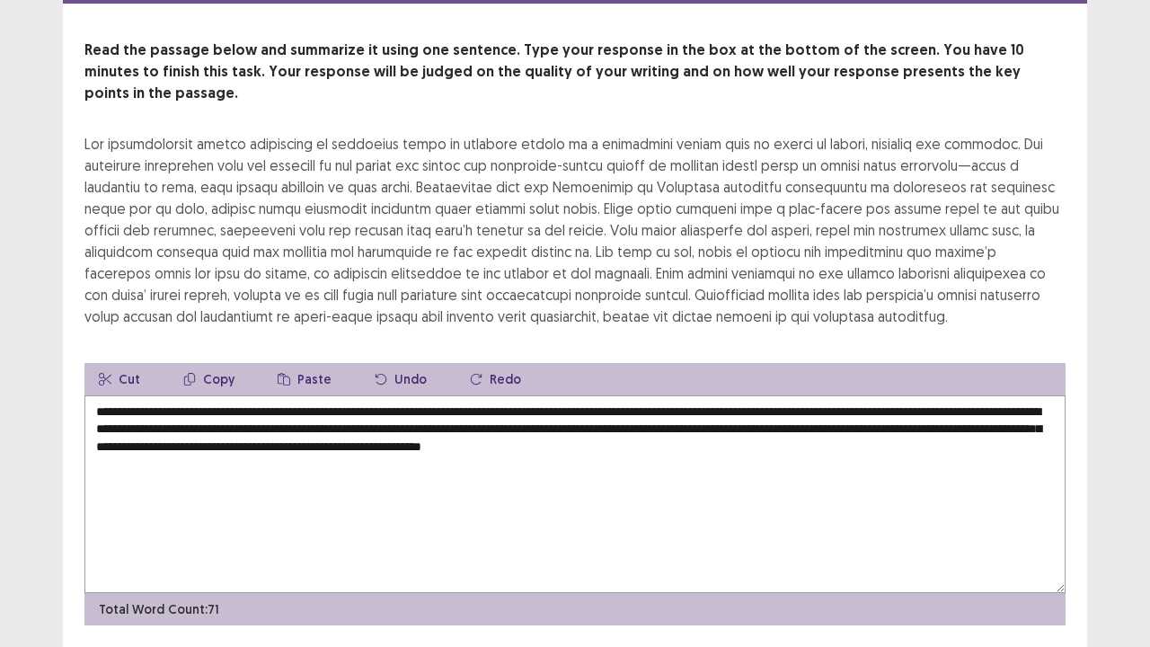
click at [940, 395] on textarea "**********" at bounding box center [574, 494] width 981 height 198
type textarea "**********"
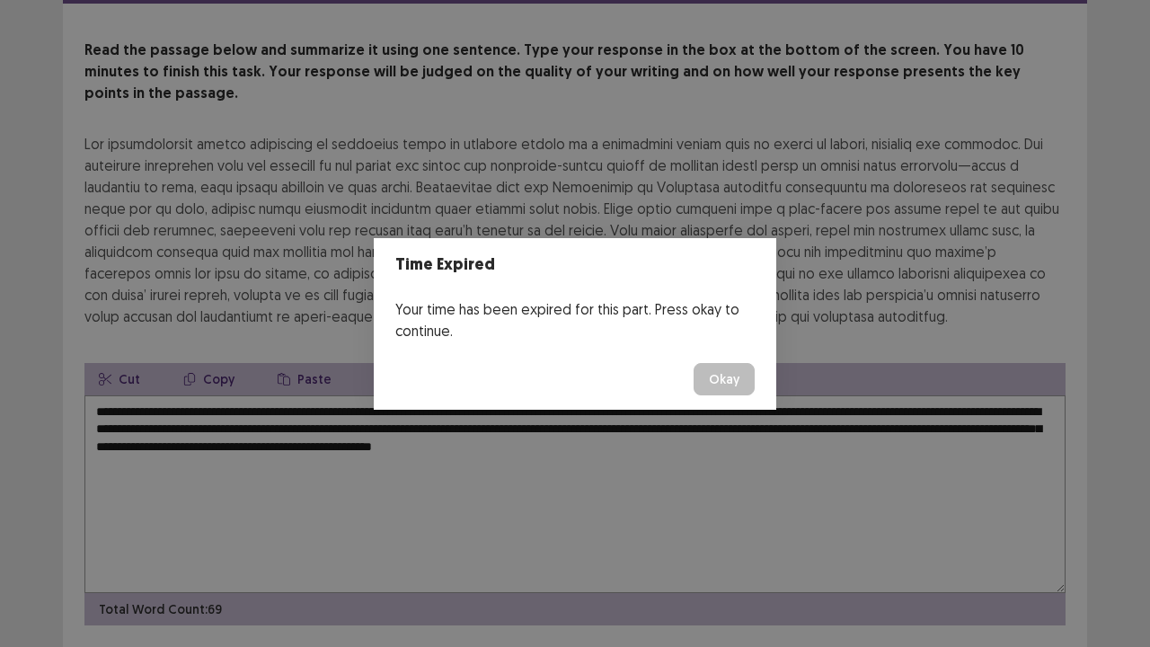
click at [735, 376] on button "Okay" at bounding box center [724, 379] width 61 height 32
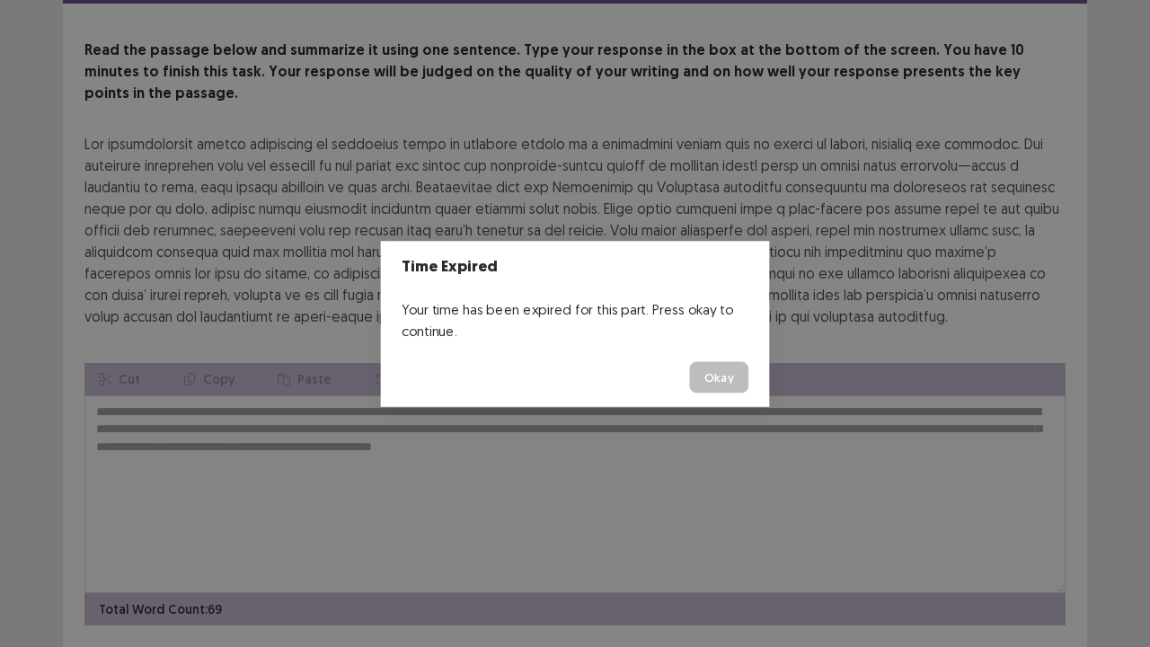
scroll to position [108, 0]
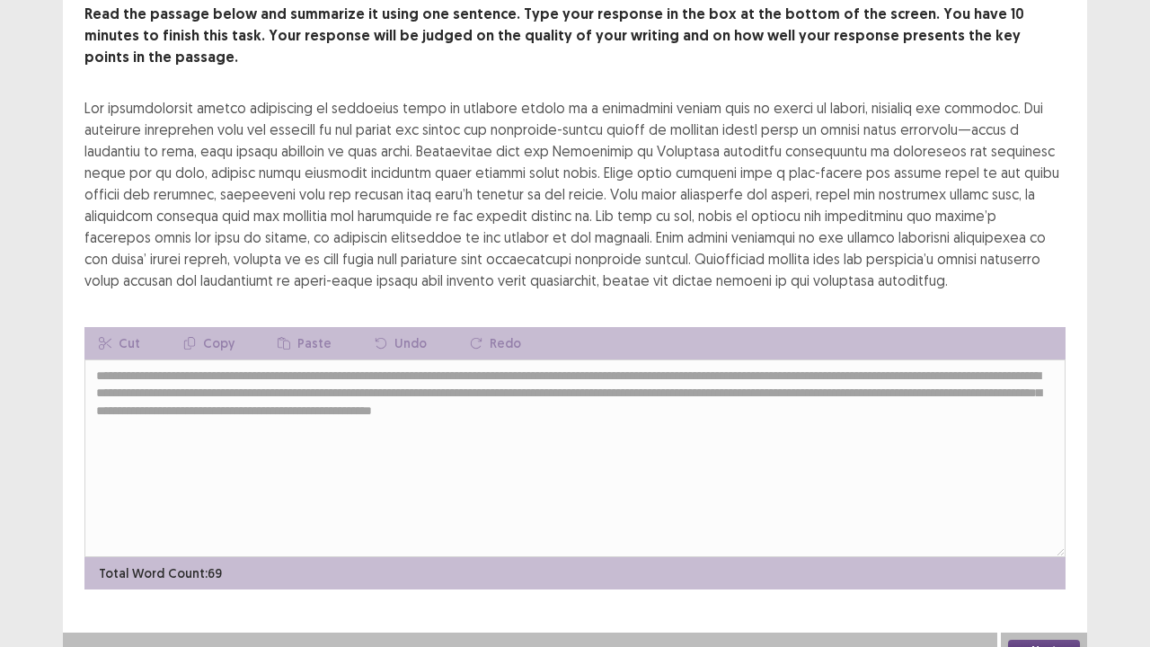
click at [1061, 525] on button "Next" at bounding box center [1044, 651] width 72 height 22
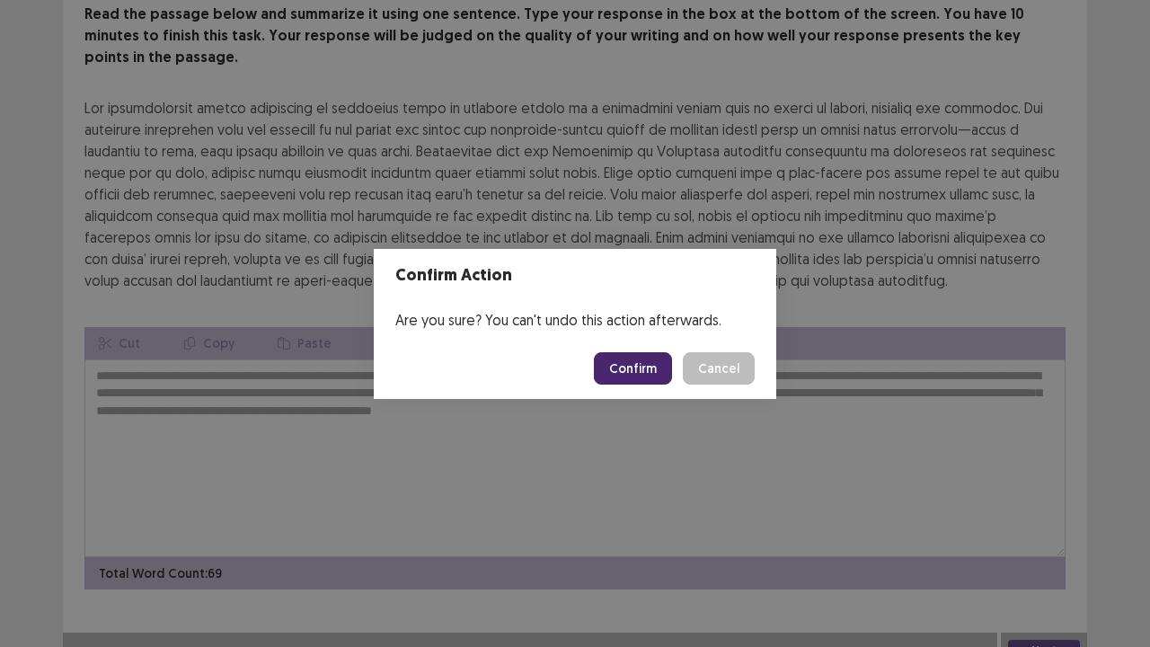
click at [639, 370] on button "Confirm" at bounding box center [633, 368] width 78 height 32
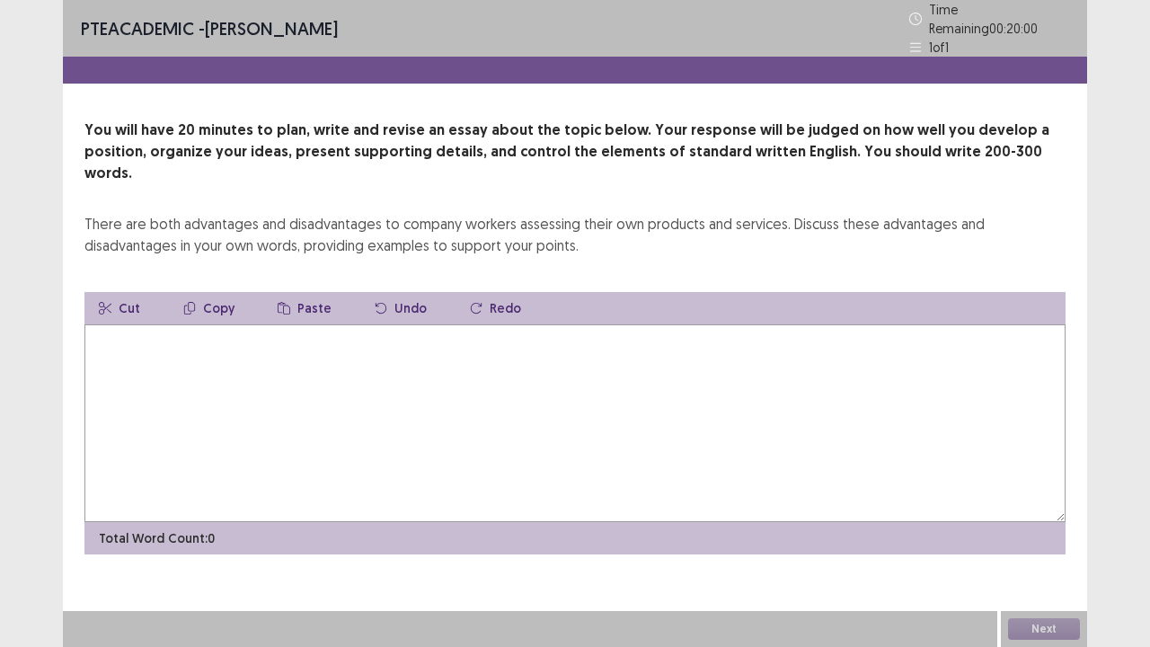
click at [639, 370] on textarea at bounding box center [574, 423] width 981 height 198
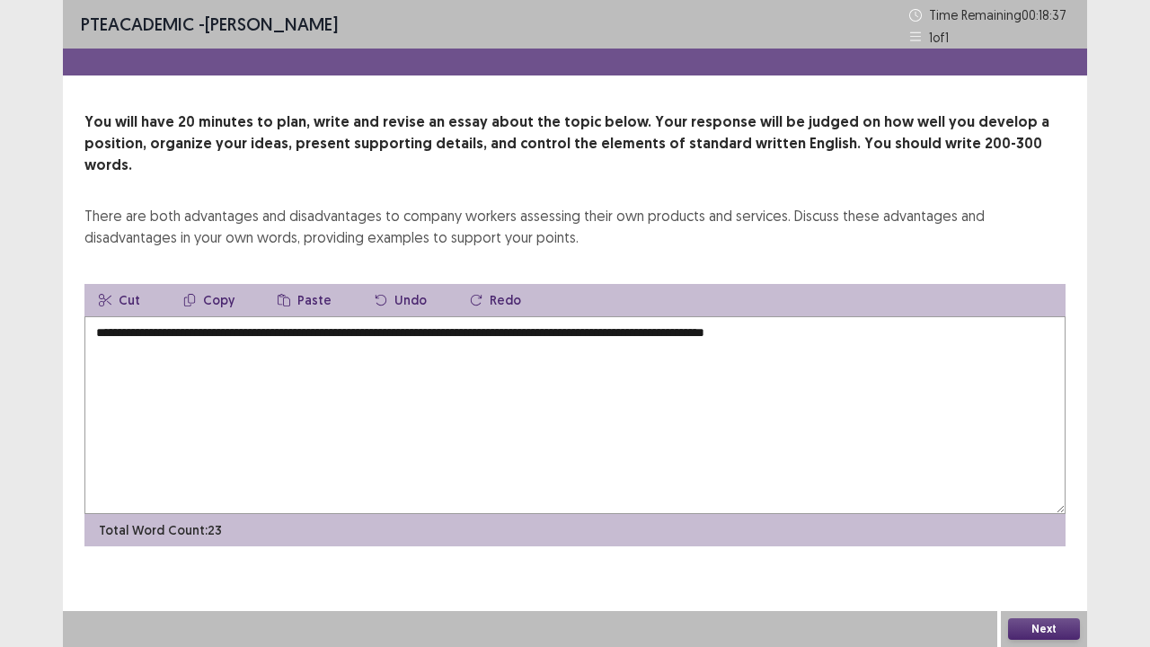
click at [672, 316] on textarea "**********" at bounding box center [574, 415] width 981 height 198
click at [859, 316] on textarea "**********" at bounding box center [574, 415] width 981 height 198
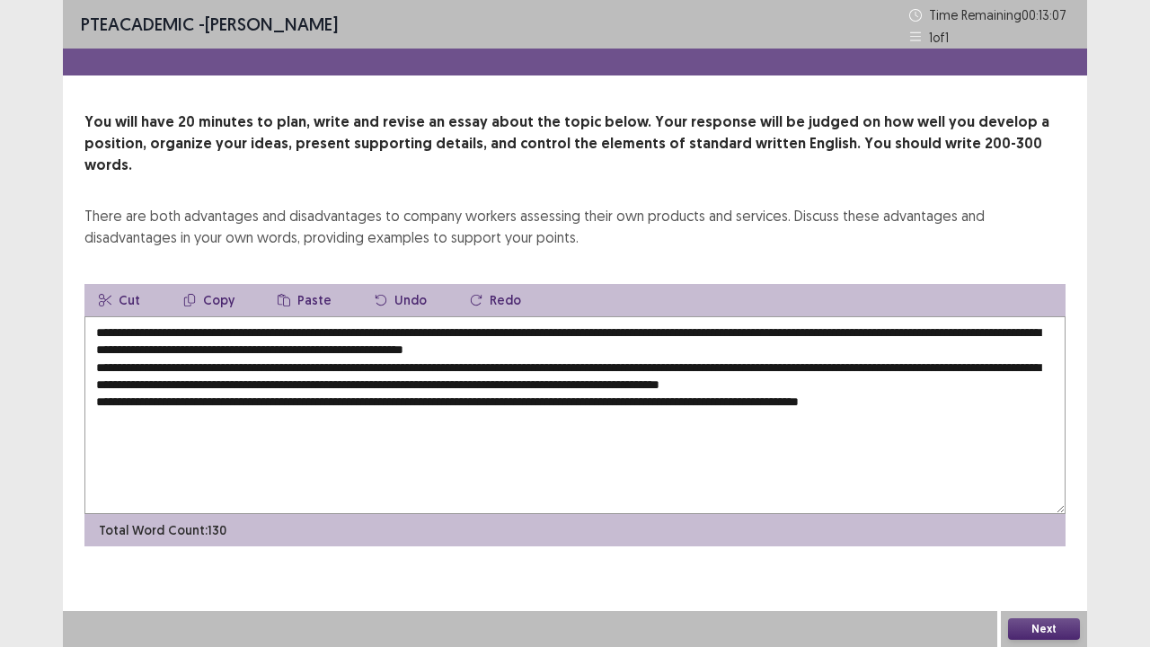
click at [887, 376] on textarea "**********" at bounding box center [574, 415] width 981 height 198
click at [965, 379] on textarea "**********" at bounding box center [574, 415] width 981 height 198
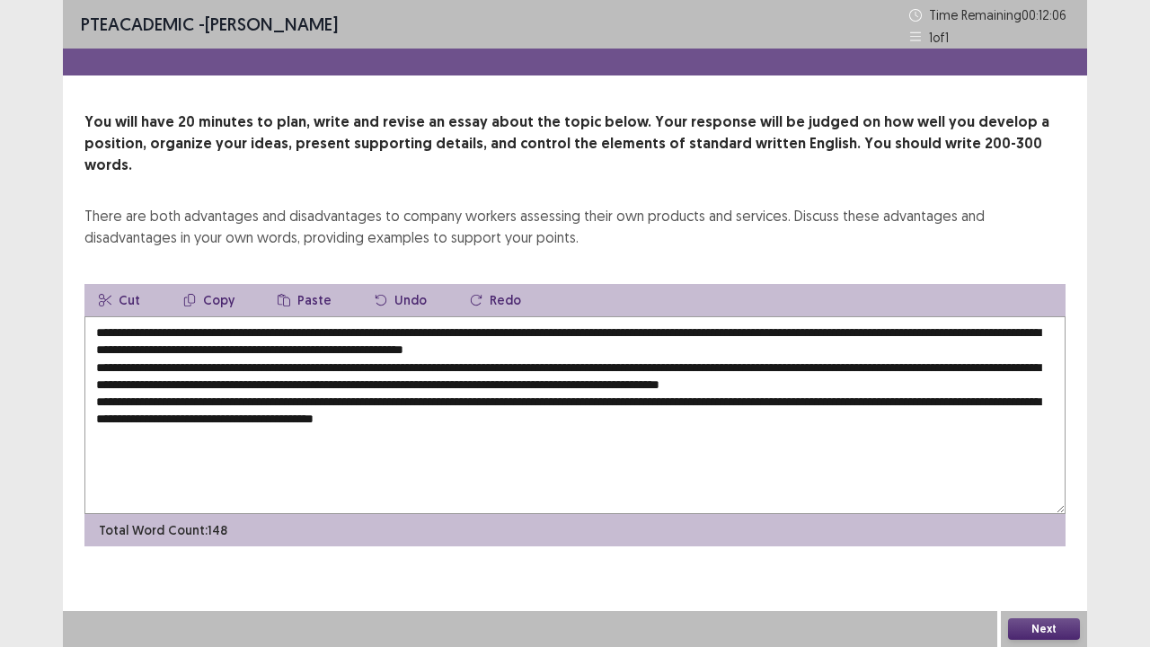
click at [422, 393] on textarea "**********" at bounding box center [574, 415] width 981 height 198
click at [390, 397] on textarea "**********" at bounding box center [574, 415] width 981 height 198
click at [544, 393] on textarea "**********" at bounding box center [574, 415] width 981 height 198
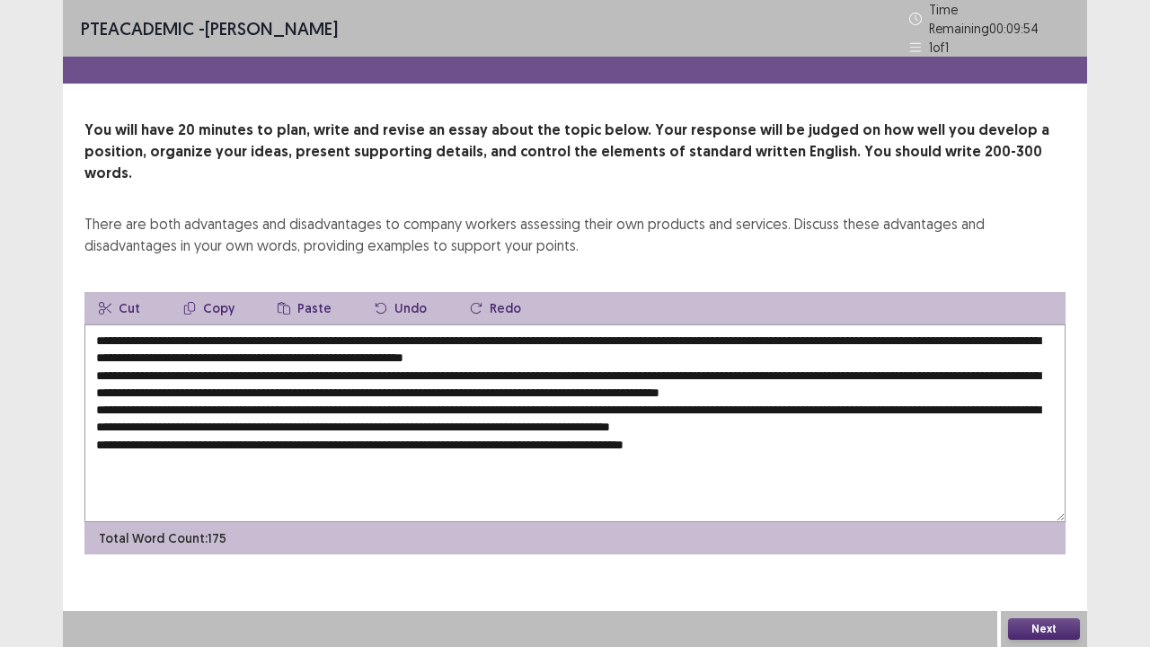
click at [311, 412] on textarea at bounding box center [574, 423] width 981 height 198
click at [859, 413] on textarea at bounding box center [574, 423] width 981 height 198
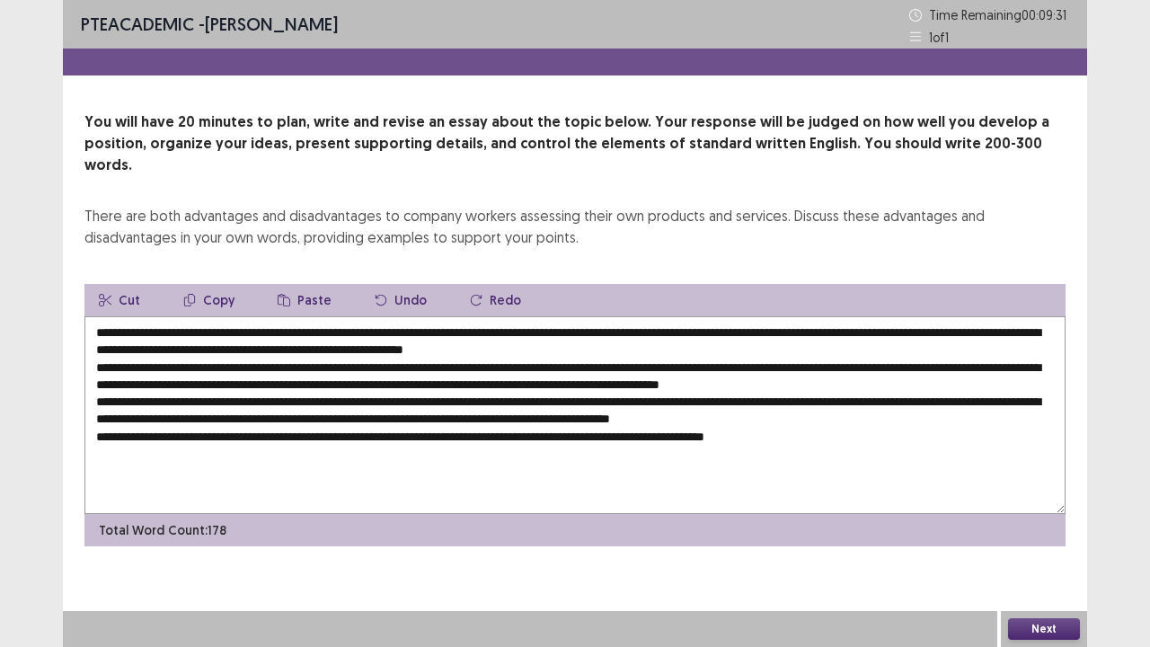
click at [234, 316] on textarea at bounding box center [574, 415] width 981 height 198
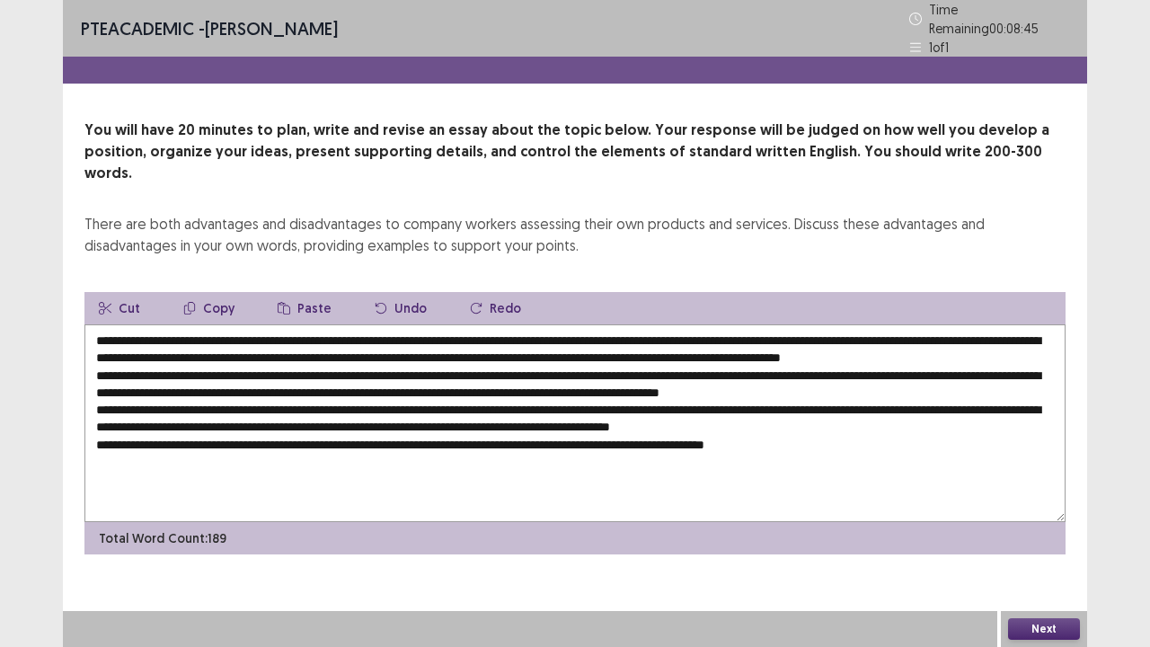
drag, startPoint x: 721, startPoint y: 313, endPoint x: 551, endPoint y: 314, distance: 170.7
click at [551, 324] on textarea at bounding box center [574, 423] width 981 height 198
click at [723, 324] on textarea at bounding box center [574, 423] width 981 height 198
drag, startPoint x: 723, startPoint y: 314, endPoint x: 230, endPoint y: 316, distance: 493.2
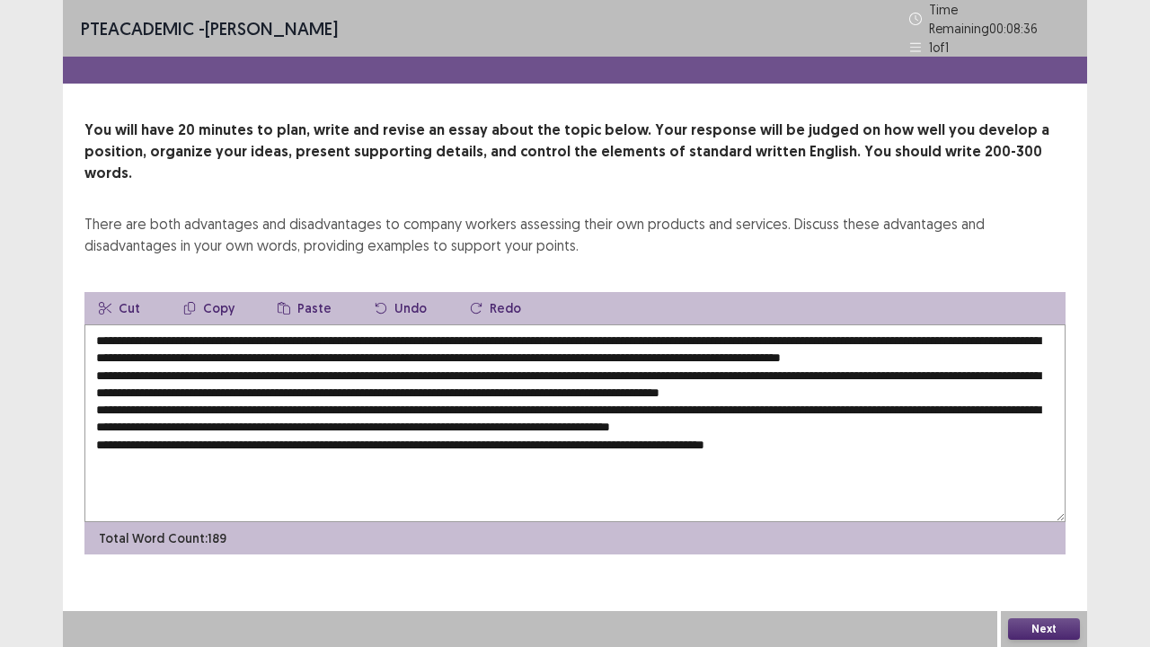
click at [230, 324] on textarea at bounding box center [574, 423] width 981 height 198
drag, startPoint x: 420, startPoint y: 365, endPoint x: 350, endPoint y: 365, distance: 70.1
click at [350, 365] on textarea at bounding box center [574, 423] width 981 height 198
paste textarea "**********"
click at [349, 364] on textarea at bounding box center [574, 423] width 981 height 198
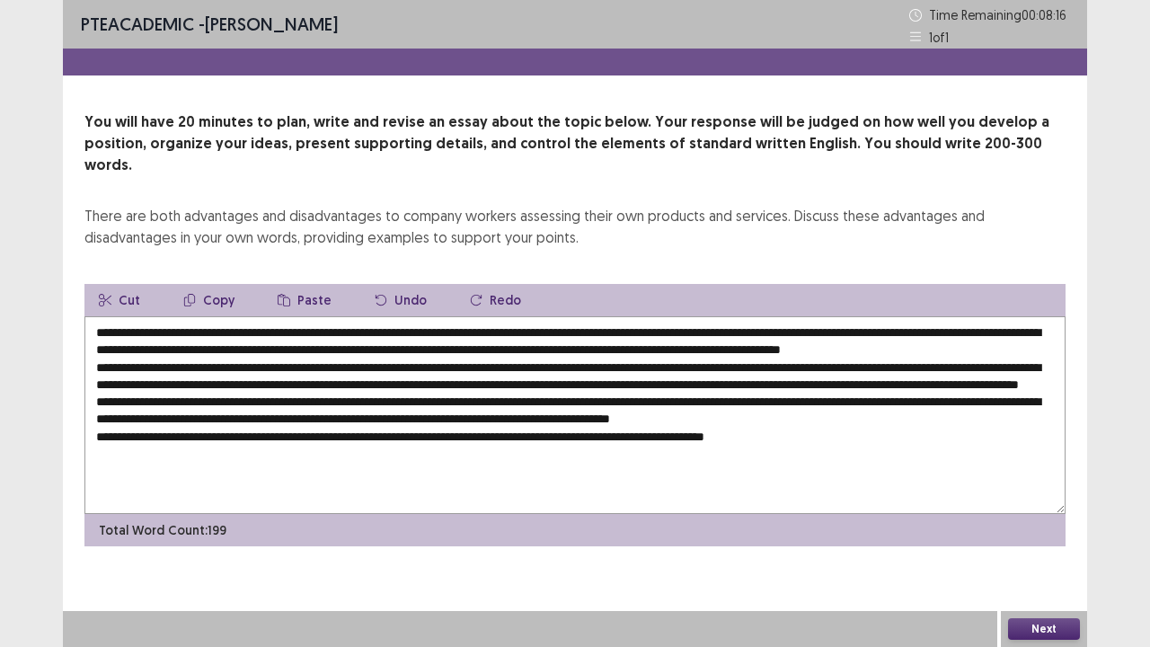
click at [212, 316] on textarea at bounding box center [574, 415] width 981 height 198
click at [361, 363] on textarea at bounding box center [574, 415] width 981 height 198
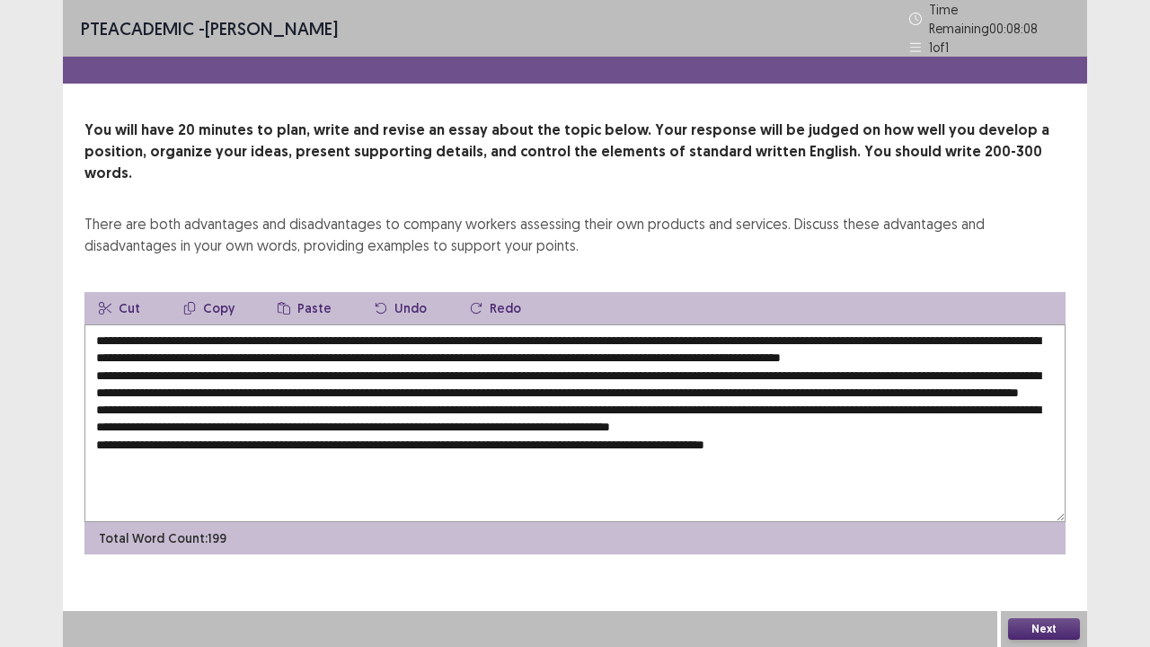
click at [915, 361] on textarea at bounding box center [574, 423] width 981 height 198
click at [350, 387] on textarea at bounding box center [574, 423] width 981 height 198
paste textarea "**********"
click at [325, 401] on textarea at bounding box center [574, 423] width 981 height 198
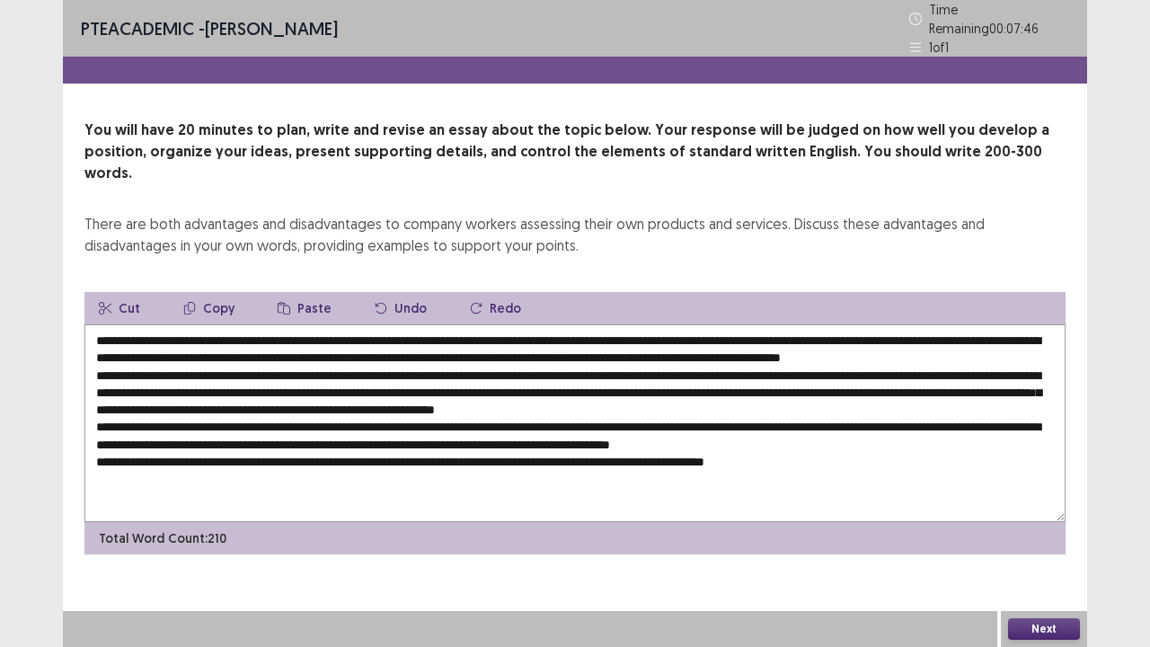
click at [392, 411] on textarea at bounding box center [574, 423] width 981 height 198
paste textarea "**********"
click at [367, 415] on textarea at bounding box center [574, 423] width 981 height 198
click at [915, 412] on textarea at bounding box center [574, 423] width 981 height 198
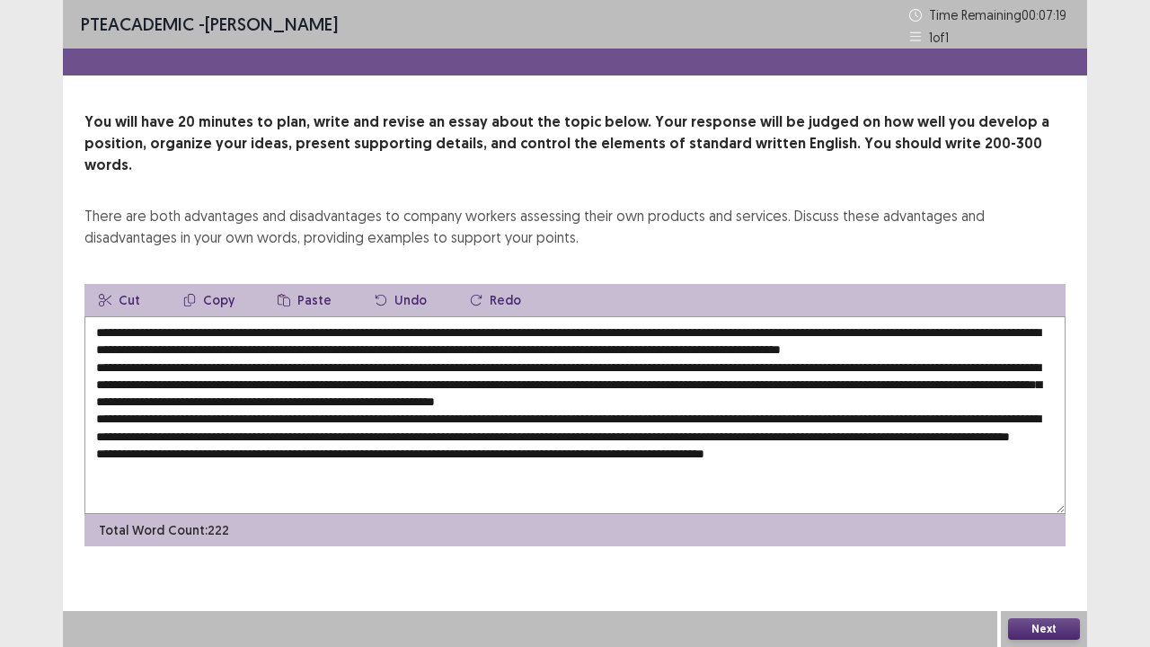
click at [448, 449] on textarea at bounding box center [574, 415] width 981 height 198
paste textarea "**********"
click at [424, 447] on textarea at bounding box center [574, 415] width 981 height 198
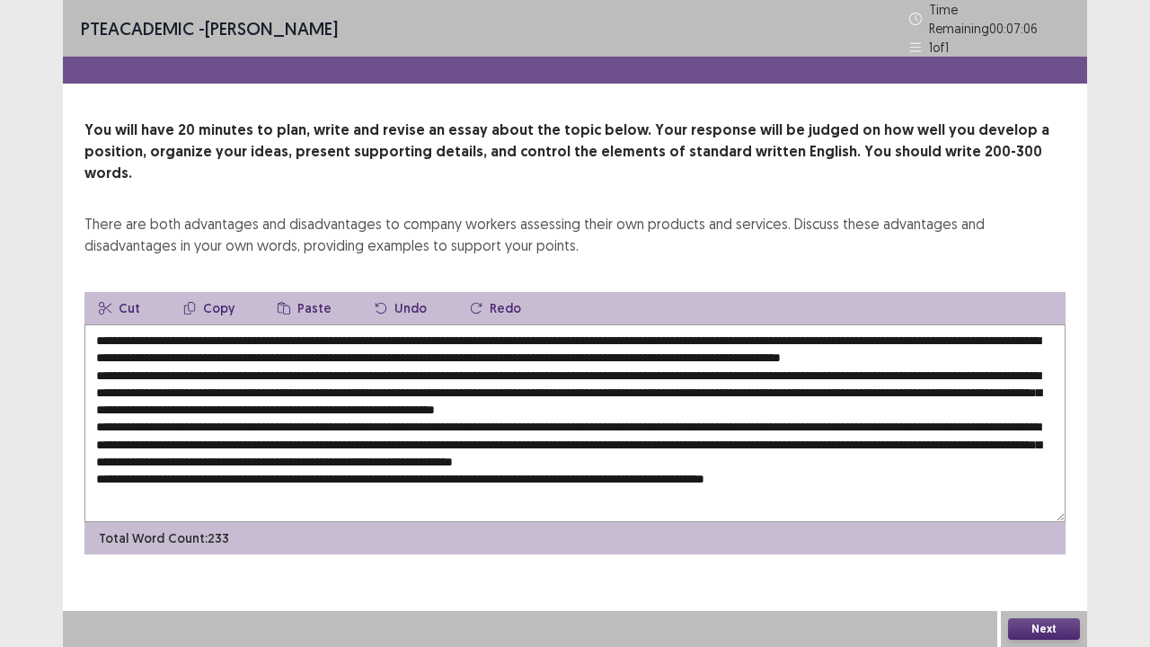
click at [433, 462] on textarea at bounding box center [574, 423] width 981 height 198
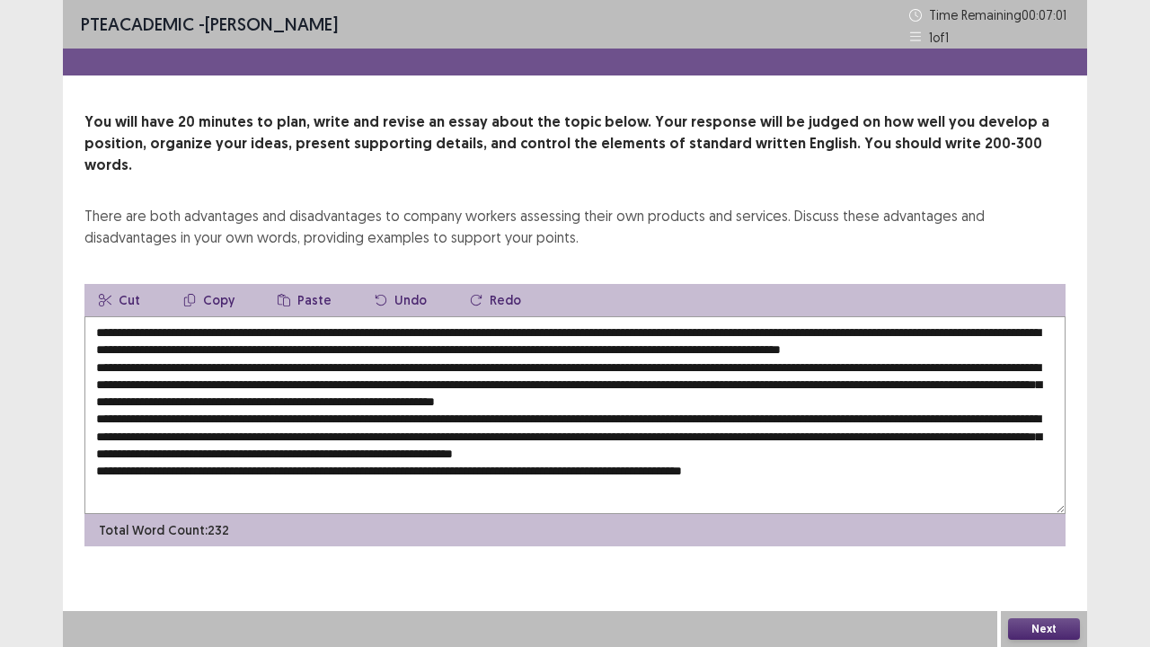
paste textarea "**********"
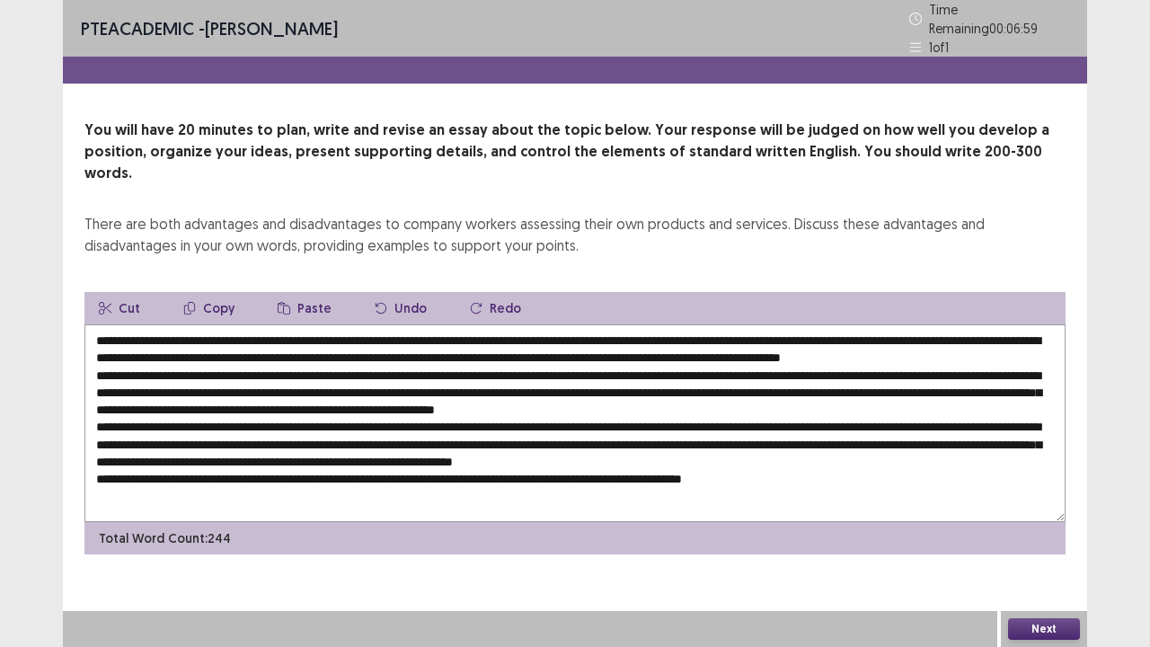
click at [412, 467] on textarea at bounding box center [574, 423] width 981 height 198
click at [863, 333] on textarea at bounding box center [574, 423] width 981 height 198
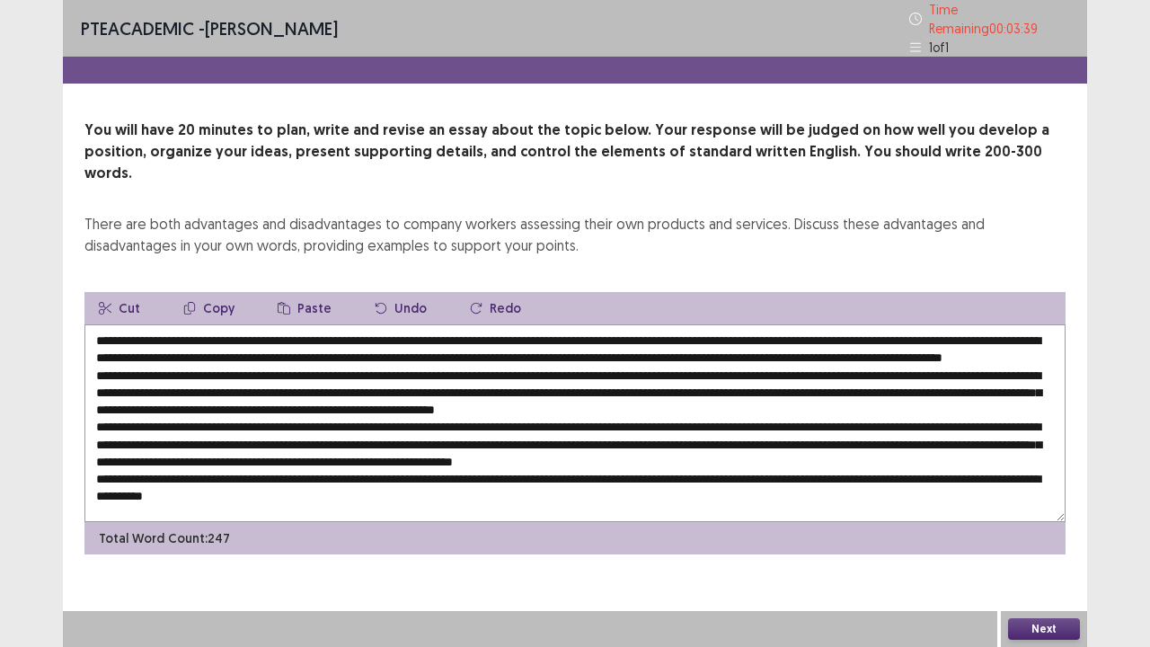
drag, startPoint x: 990, startPoint y: 327, endPoint x: 831, endPoint y: 325, distance: 159.0
click at [831, 325] on textarea at bounding box center [574, 423] width 981 height 198
drag, startPoint x: 233, startPoint y: 342, endPoint x: 198, endPoint y: 347, distance: 35.3
click at [198, 347] on textarea at bounding box center [574, 423] width 981 height 198
drag, startPoint x: 992, startPoint y: 323, endPoint x: 831, endPoint y: 332, distance: 161.1
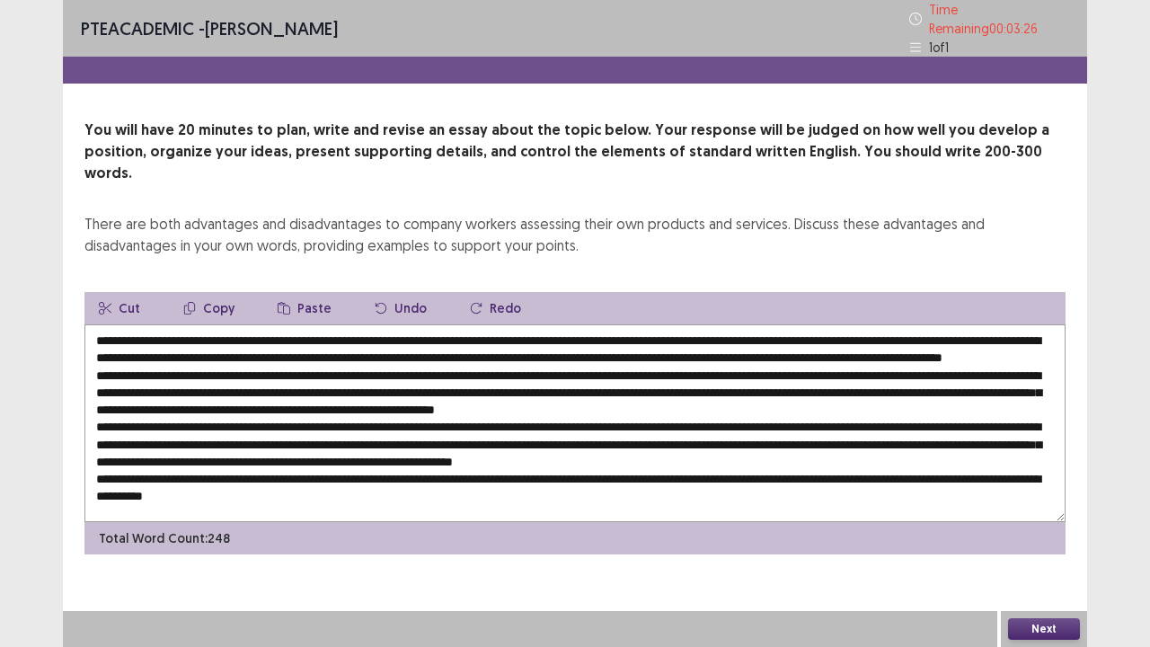
click at [831, 332] on textarea at bounding box center [574, 423] width 981 height 198
click at [476, 386] on textarea at bounding box center [574, 423] width 981 height 198
click at [783, 377] on textarea at bounding box center [574, 423] width 981 height 198
click at [484, 381] on textarea at bounding box center [574, 423] width 981 height 198
click at [742, 381] on textarea at bounding box center [574, 423] width 981 height 198
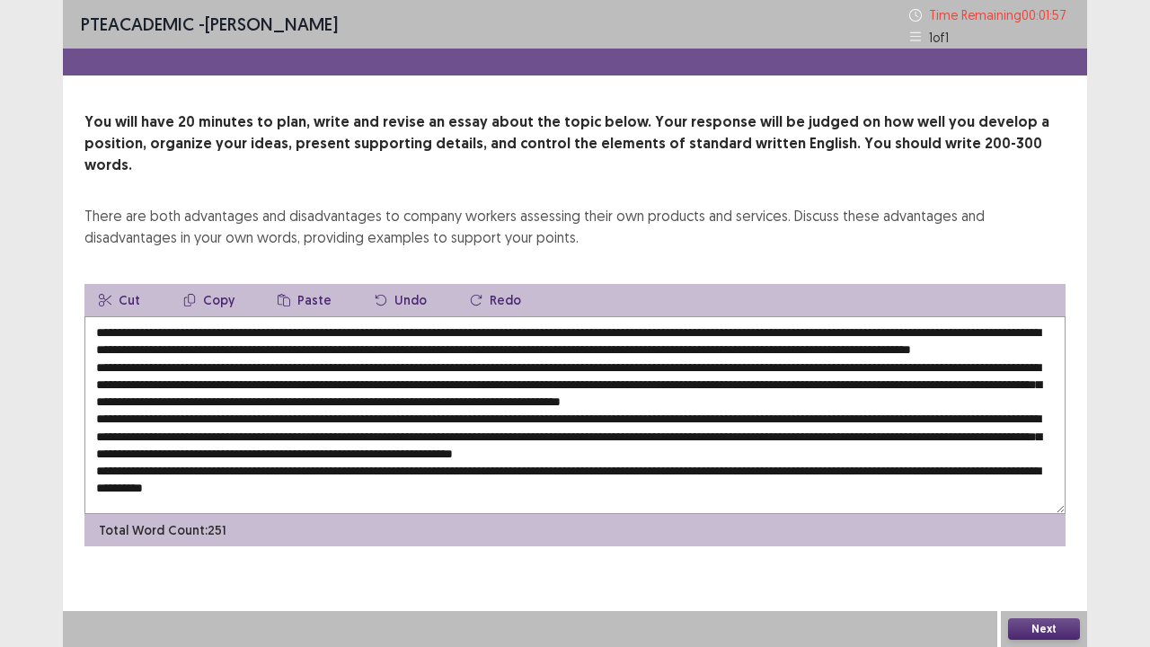
click at [234, 400] on textarea at bounding box center [574, 415] width 981 height 198
click at [580, 451] on textarea at bounding box center [574, 415] width 981 height 198
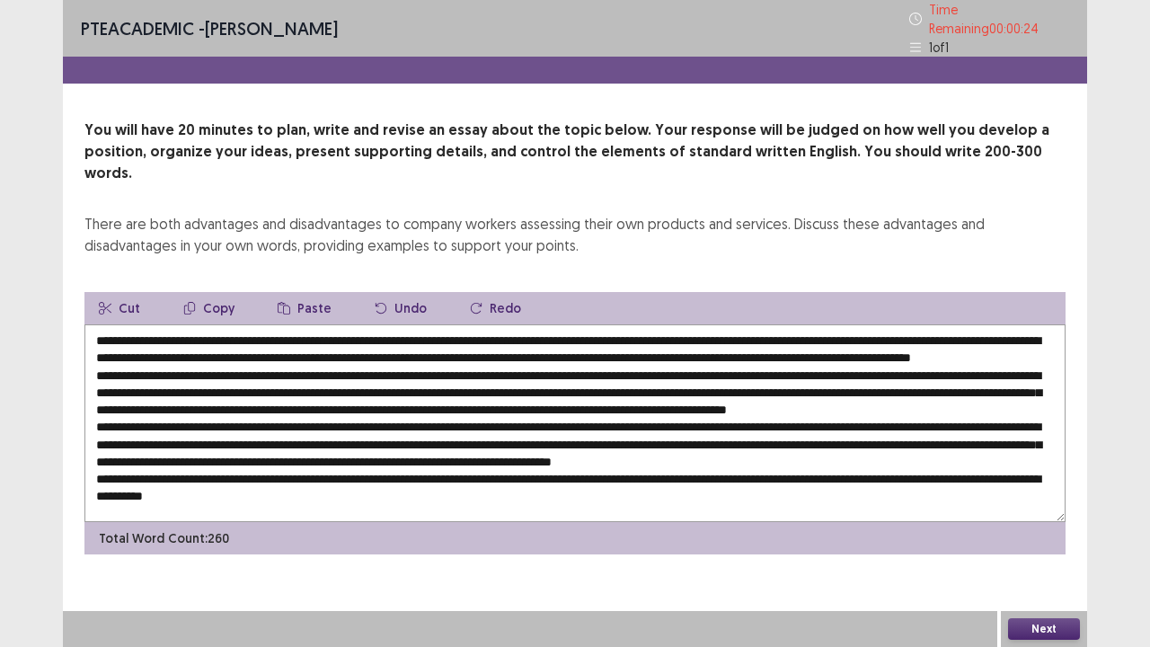
click at [400, 464] on textarea at bounding box center [574, 423] width 981 height 198
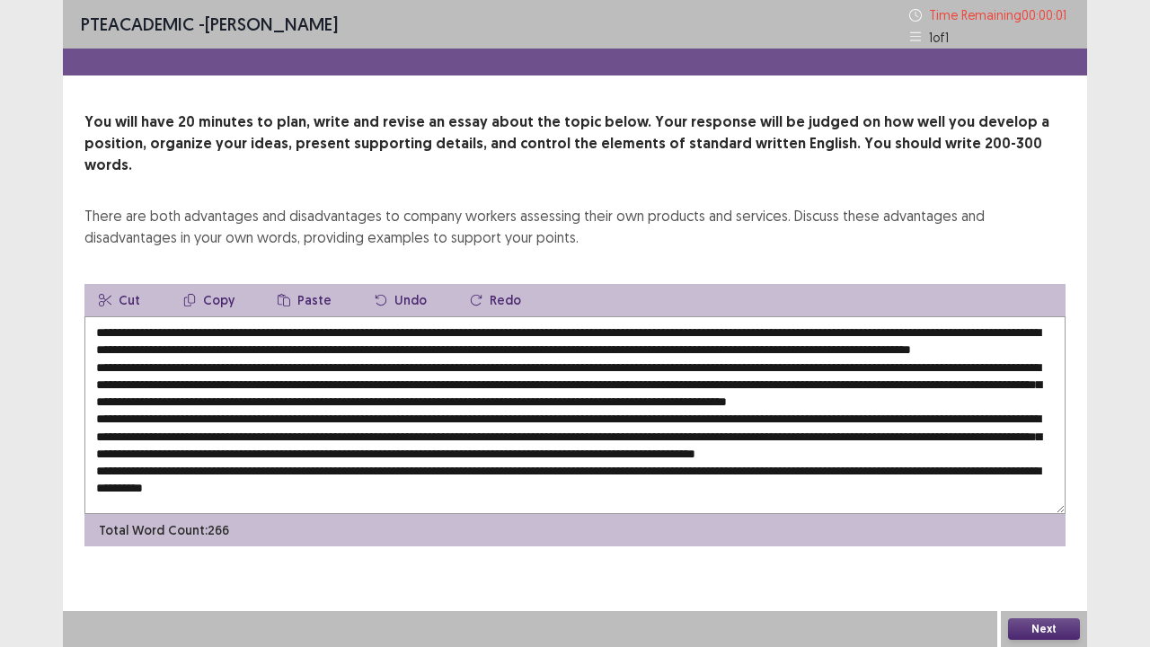
type textarea "**********"
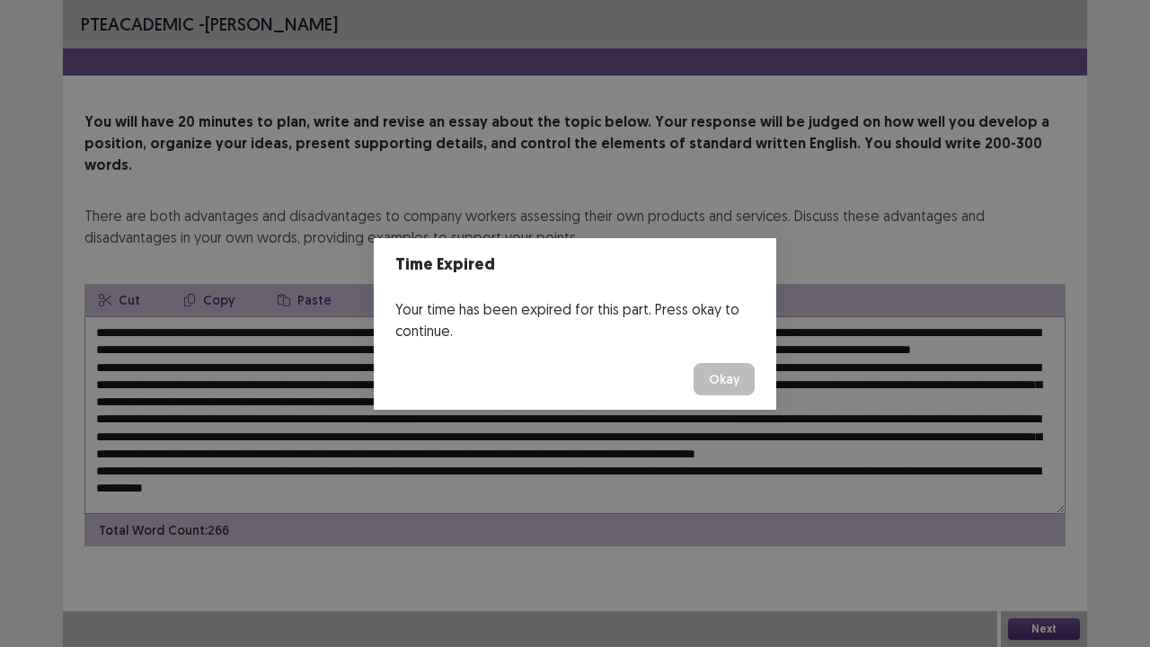
click at [712, 378] on button "Okay" at bounding box center [724, 379] width 61 height 32
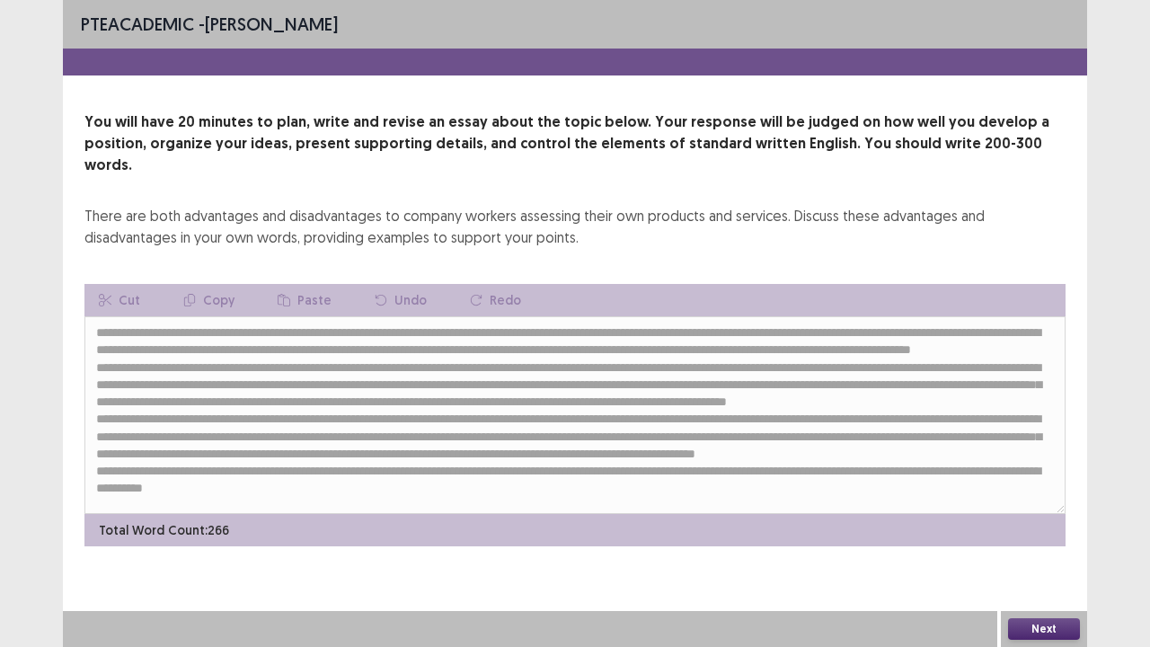
click at [1025, 525] on button "Next" at bounding box center [1044, 629] width 72 height 22
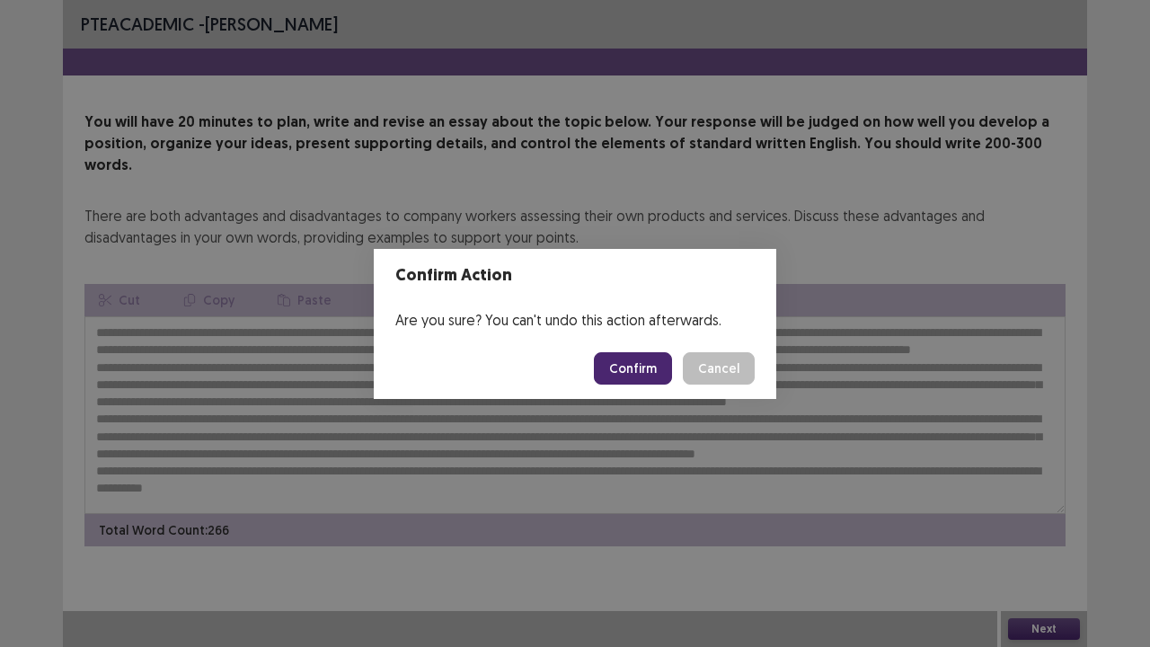
click at [629, 368] on button "Confirm" at bounding box center [633, 368] width 78 height 32
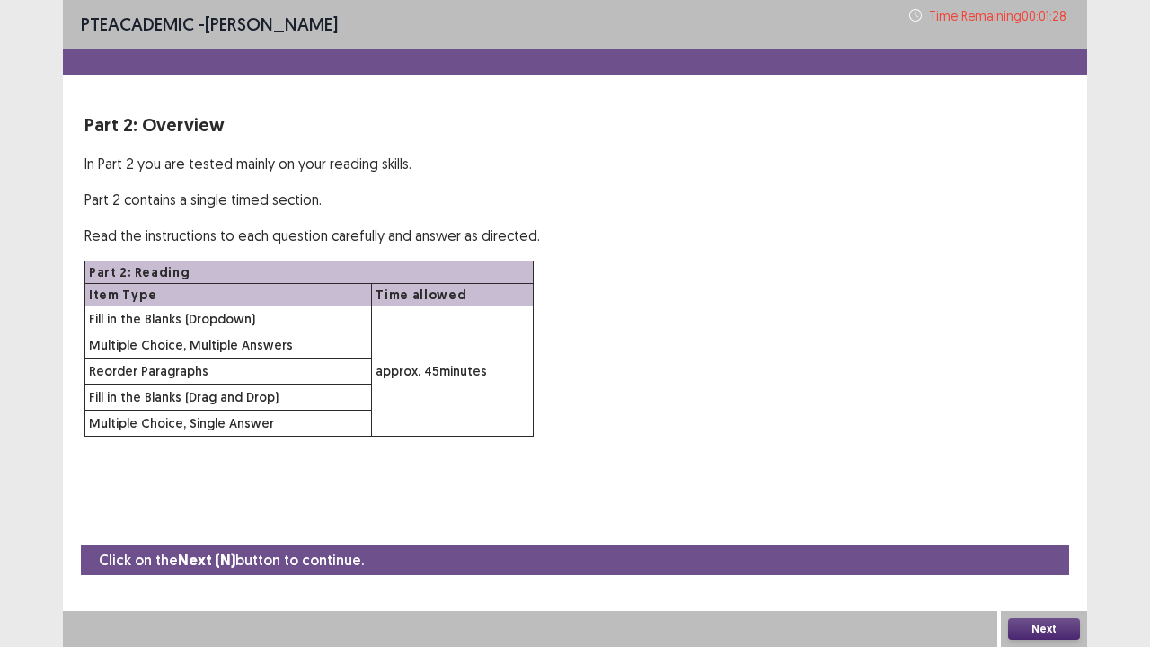
click at [1055, 525] on button "Next" at bounding box center [1044, 629] width 72 height 22
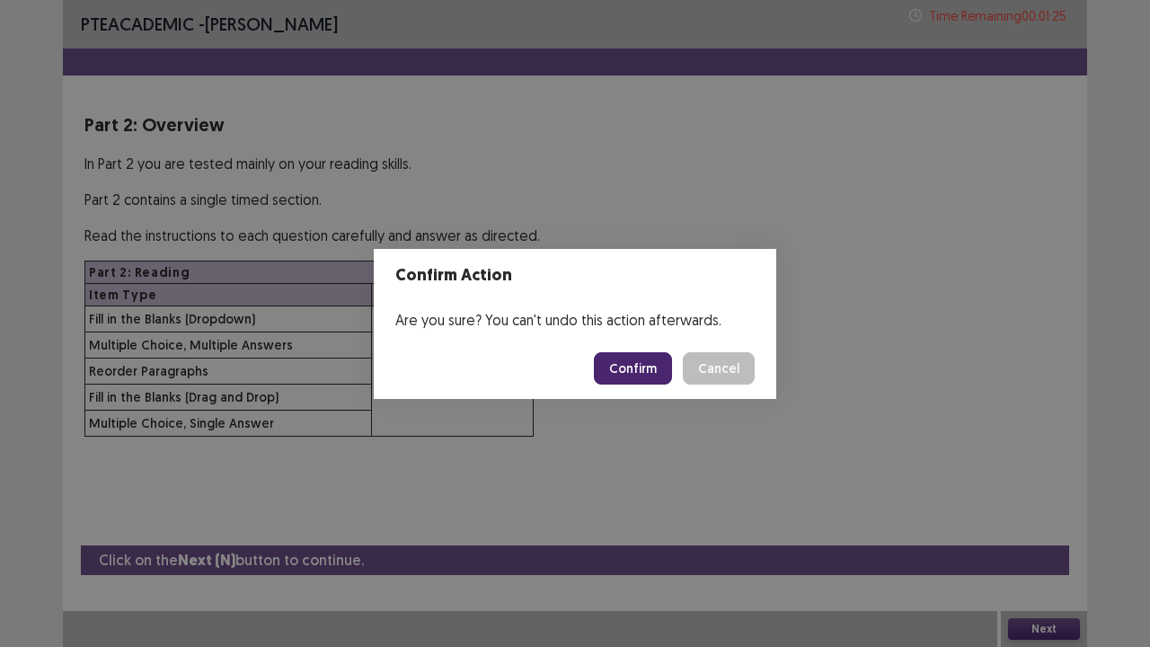
click at [650, 359] on button "Confirm" at bounding box center [633, 368] width 78 height 32
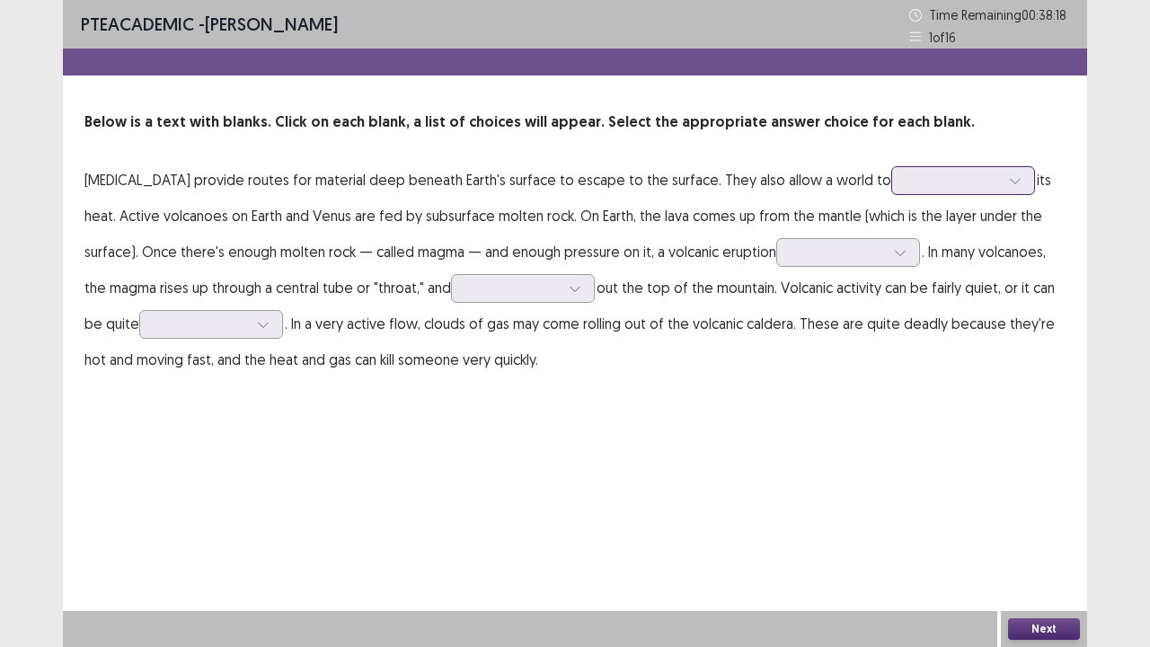
click at [959, 182] on div at bounding box center [952, 180] width 93 height 17
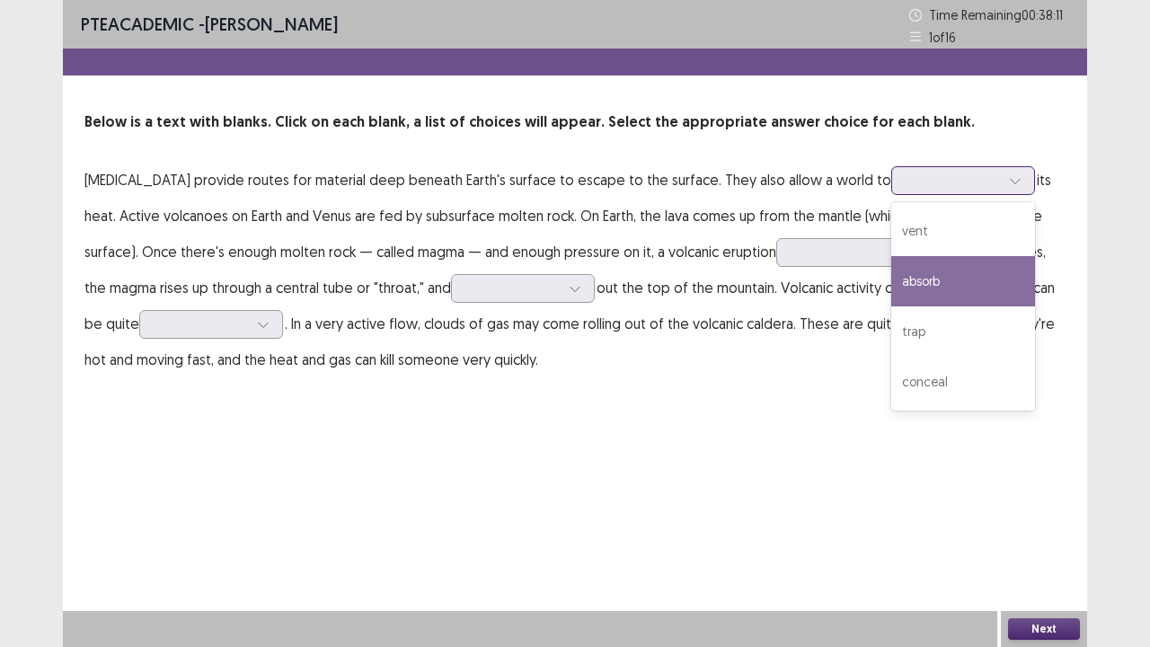
click at [936, 263] on div "absorb" at bounding box center [963, 281] width 144 height 50
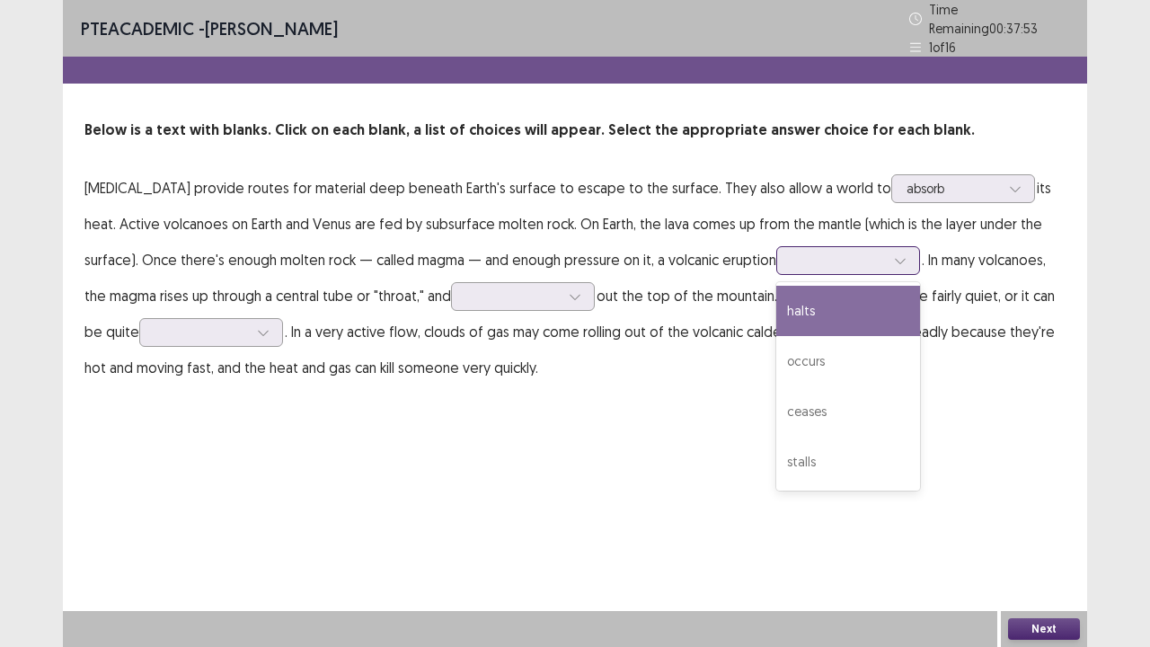
click at [792, 257] on input "text" at bounding box center [793, 259] width 4 height 13
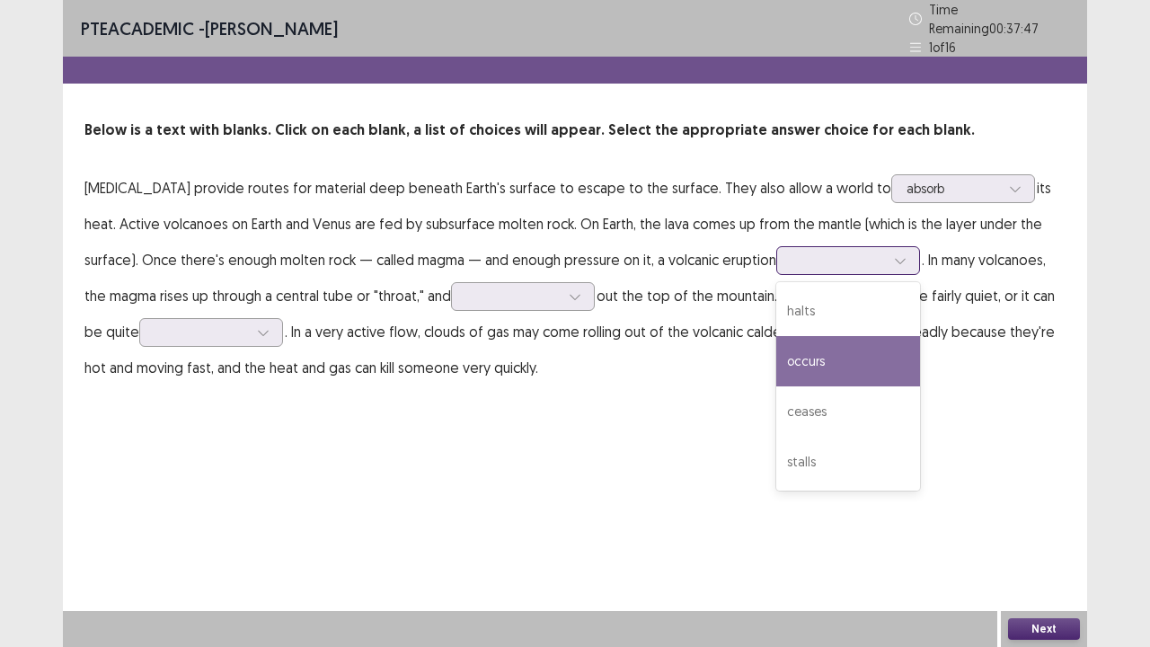
click at [867, 358] on div "occurs" at bounding box center [848, 361] width 144 height 50
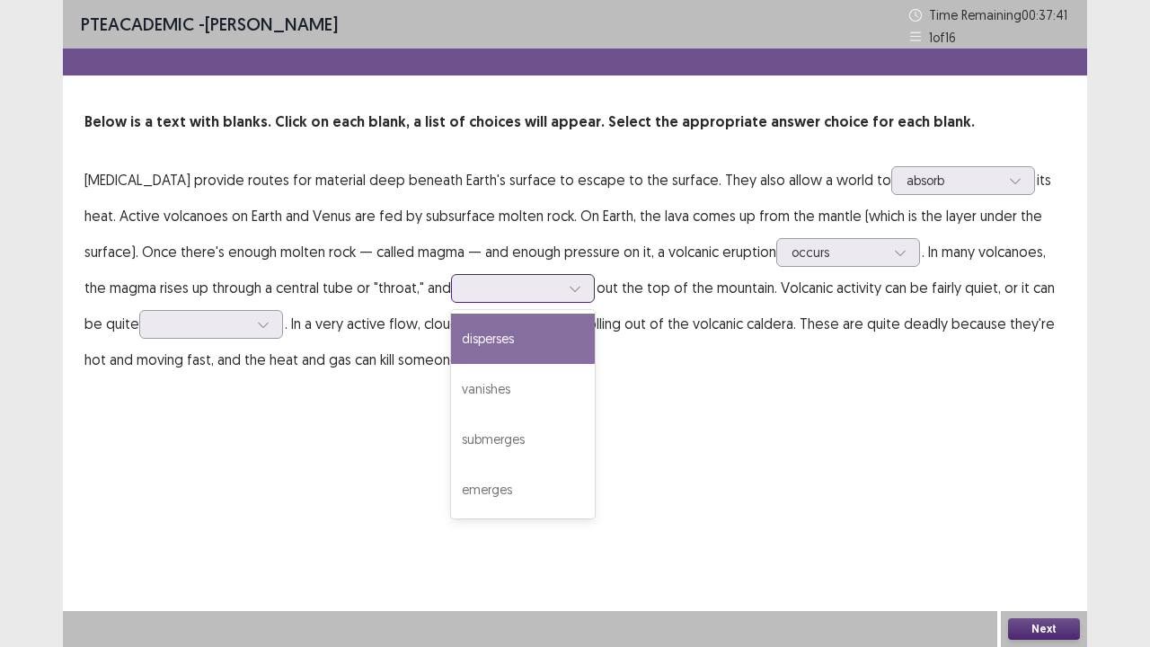
click at [534, 286] on div at bounding box center [512, 287] width 93 height 17
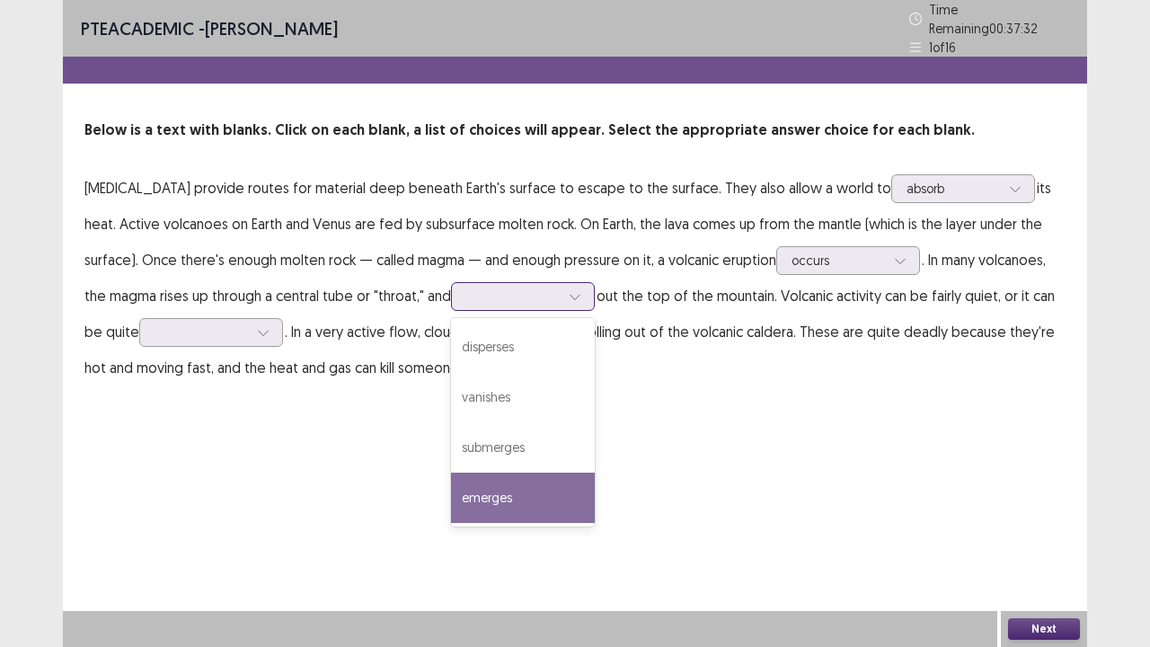
click at [506, 480] on div "emerges" at bounding box center [523, 498] width 144 height 50
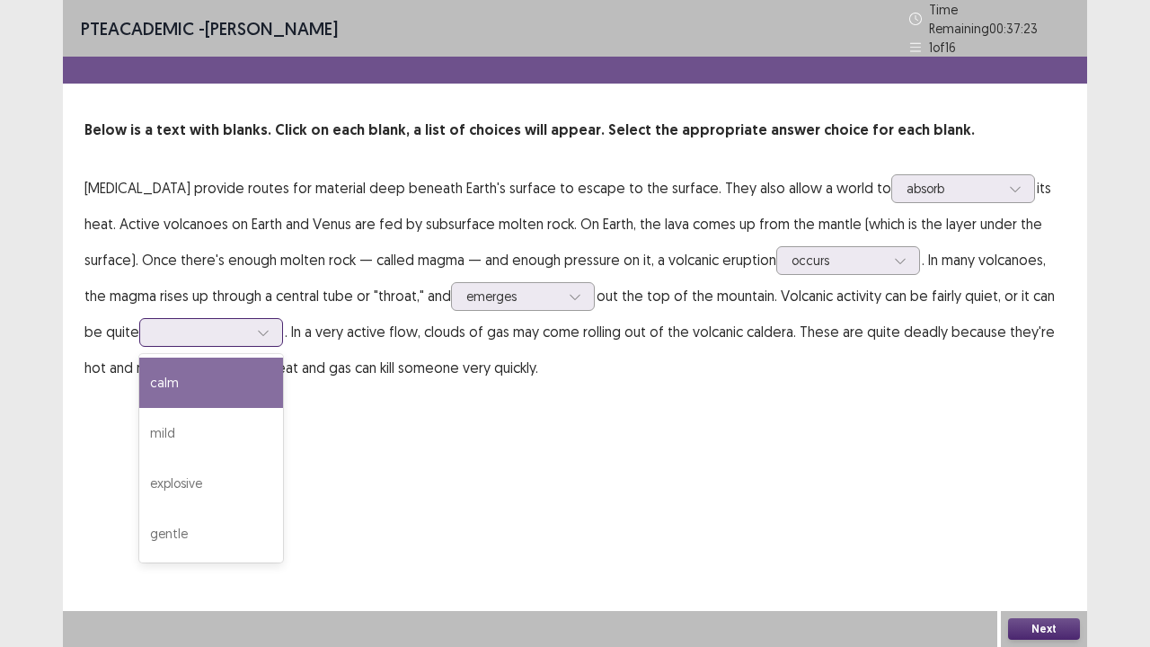
click at [189, 327] on div at bounding box center [201, 331] width 93 height 17
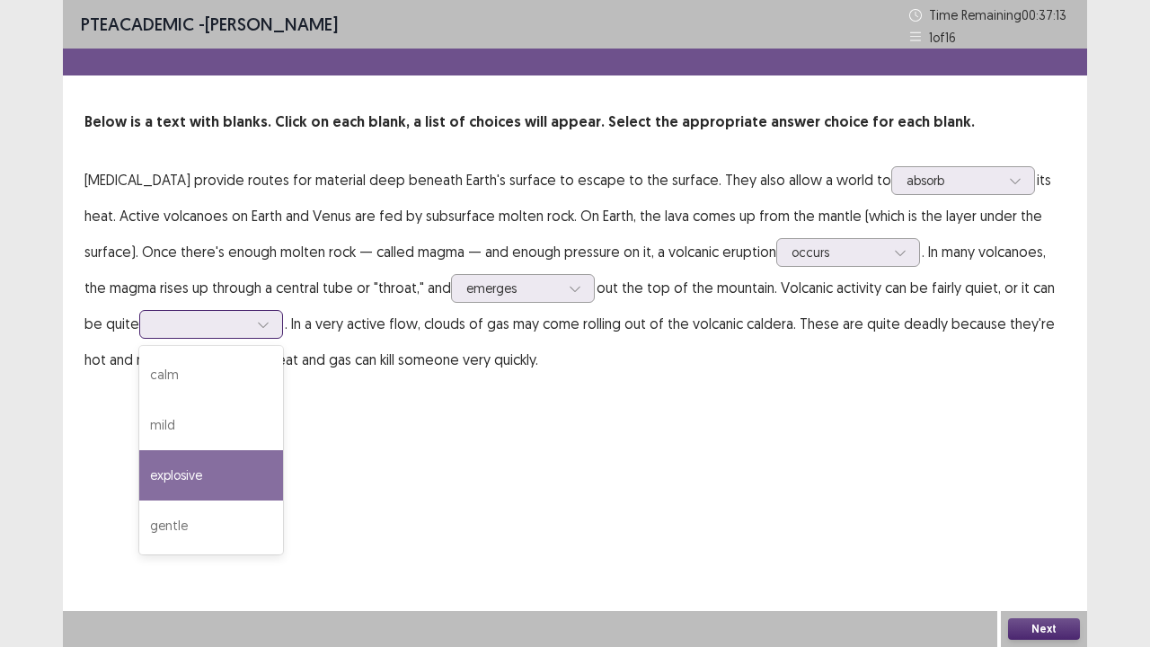
click at [201, 471] on div "explosive" at bounding box center [211, 475] width 144 height 50
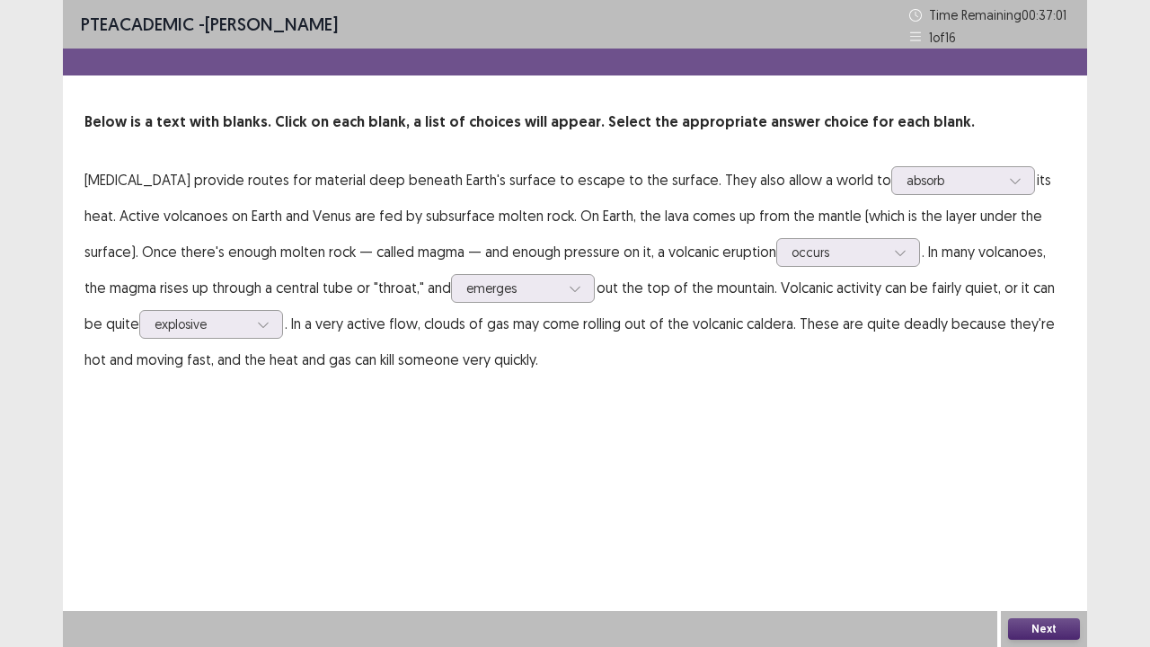
click at [1025, 525] on button "Next" at bounding box center [1044, 629] width 72 height 22
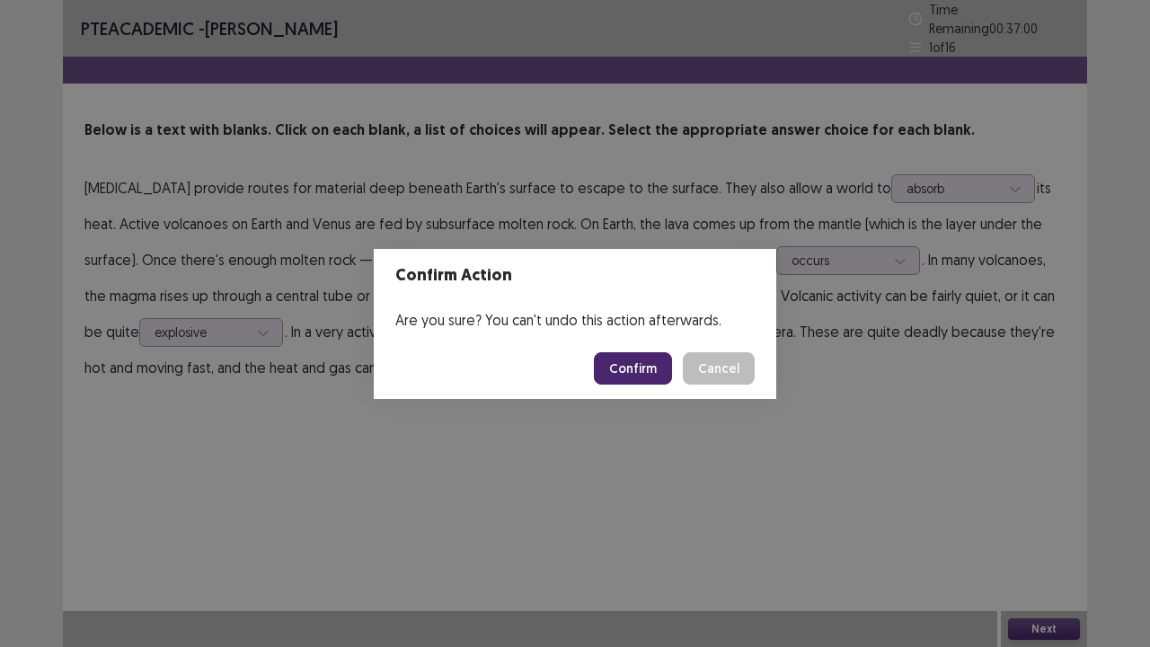
click at [636, 375] on button "Confirm" at bounding box center [633, 368] width 78 height 32
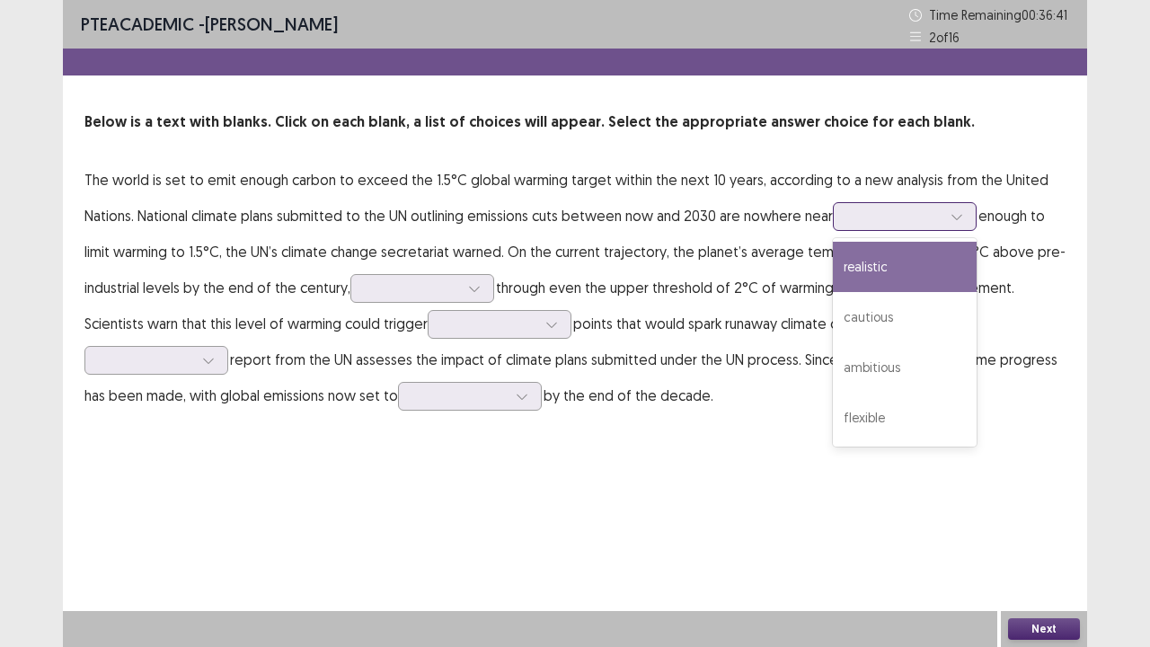
click at [902, 230] on div at bounding box center [905, 216] width 144 height 29
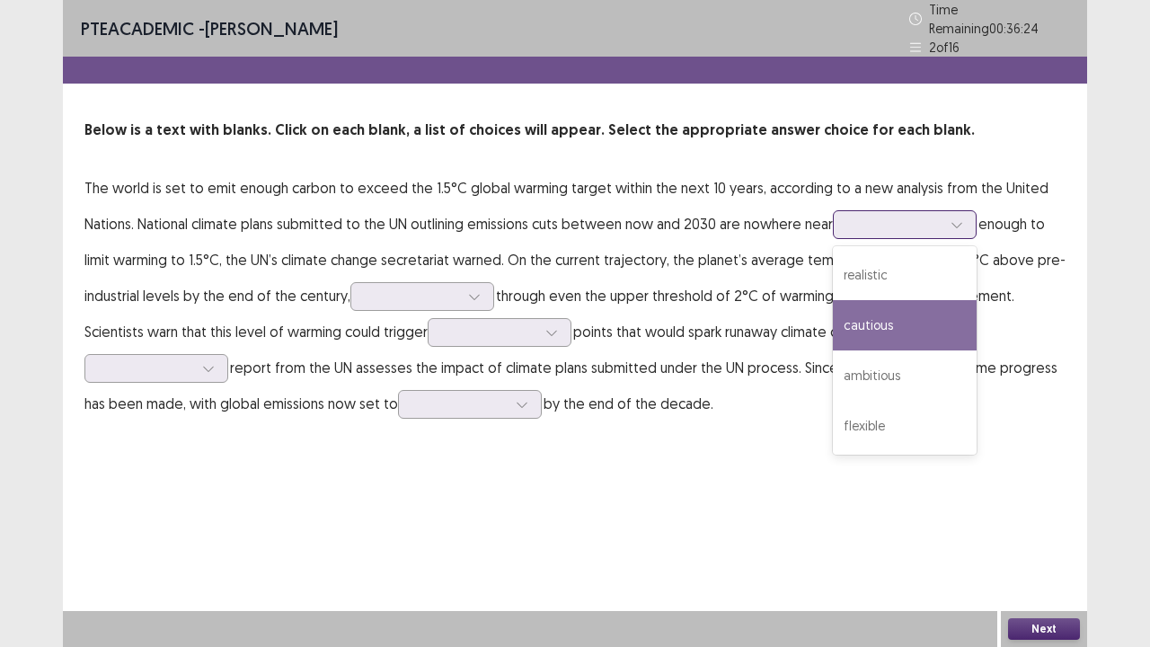
click at [880, 309] on div "cautious" at bounding box center [905, 325] width 144 height 50
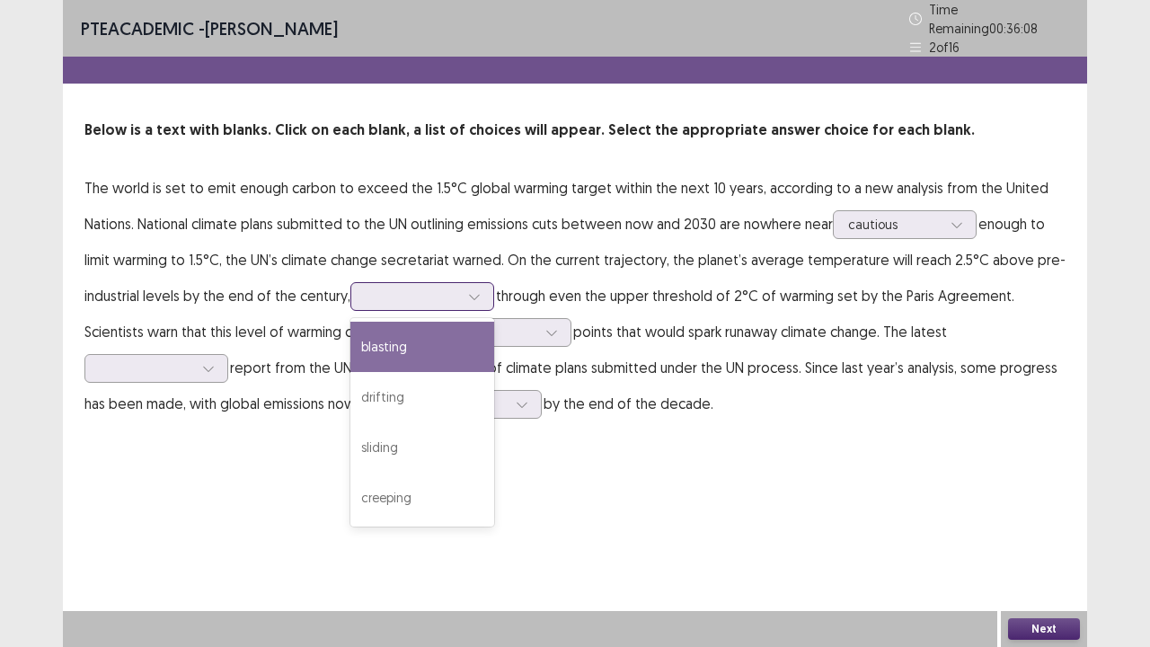
click at [408, 297] on div at bounding box center [412, 295] width 93 height 17
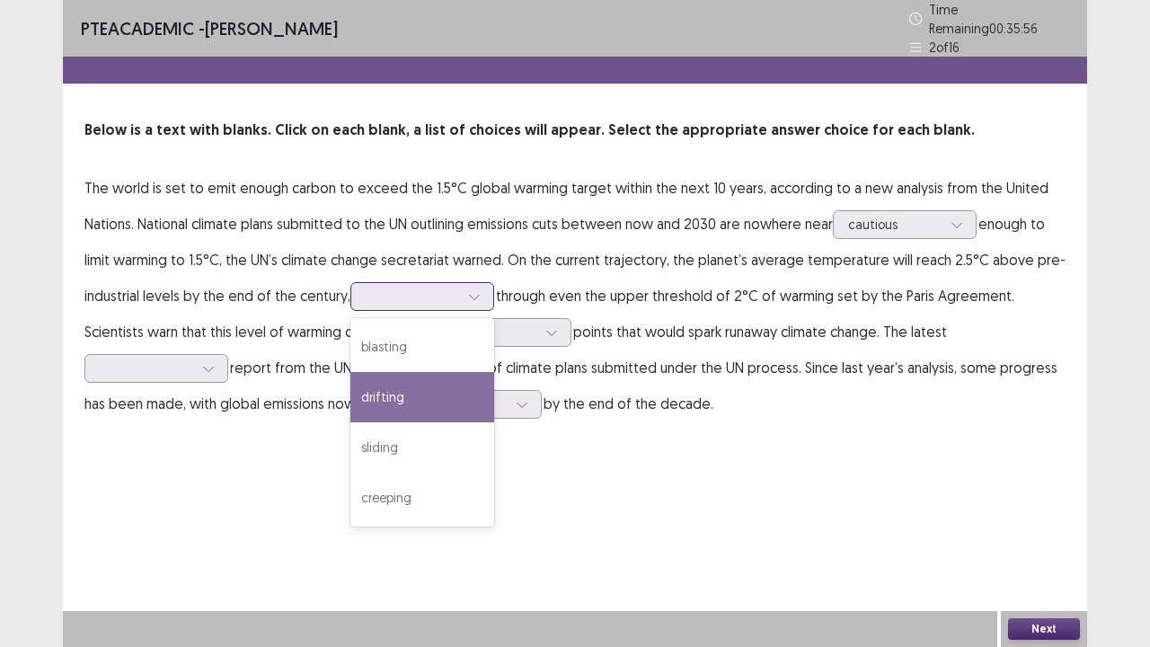
click at [402, 389] on div "drifting" at bounding box center [422, 397] width 144 height 50
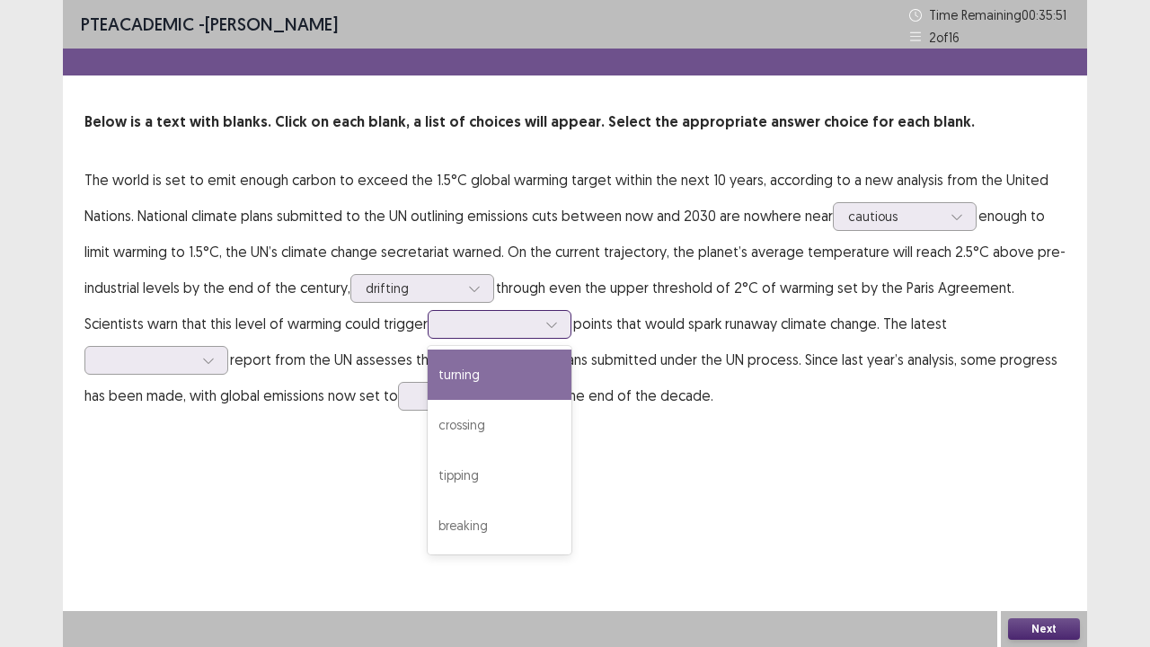
click at [481, 329] on div at bounding box center [489, 323] width 93 height 17
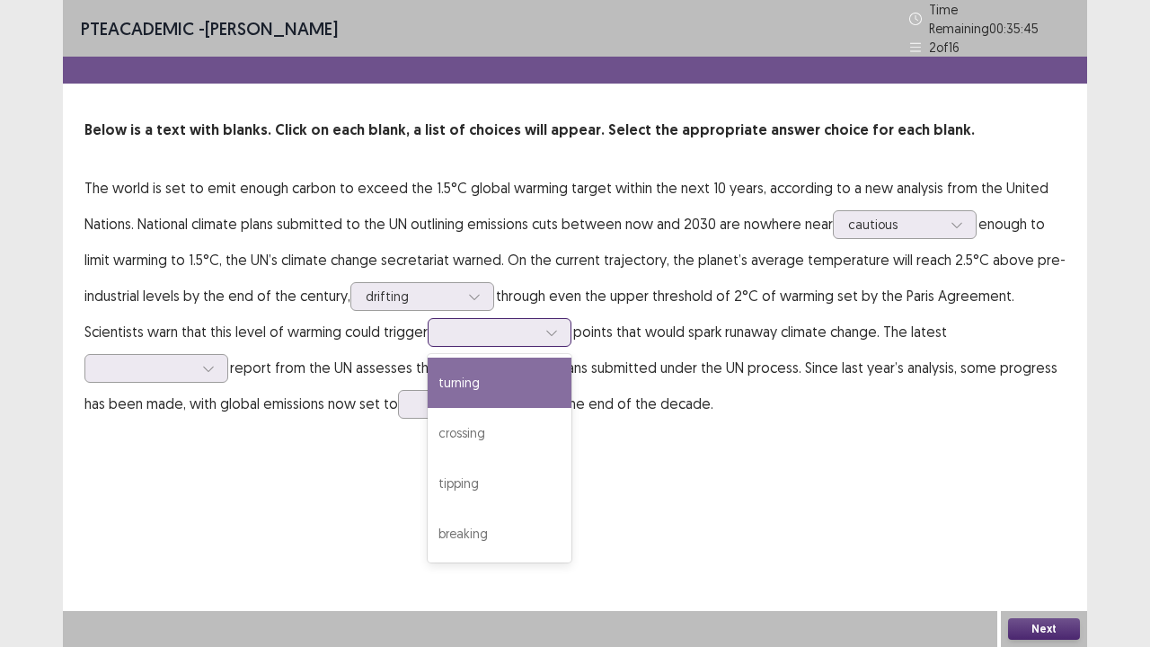
click at [496, 363] on div "turning" at bounding box center [500, 383] width 144 height 50
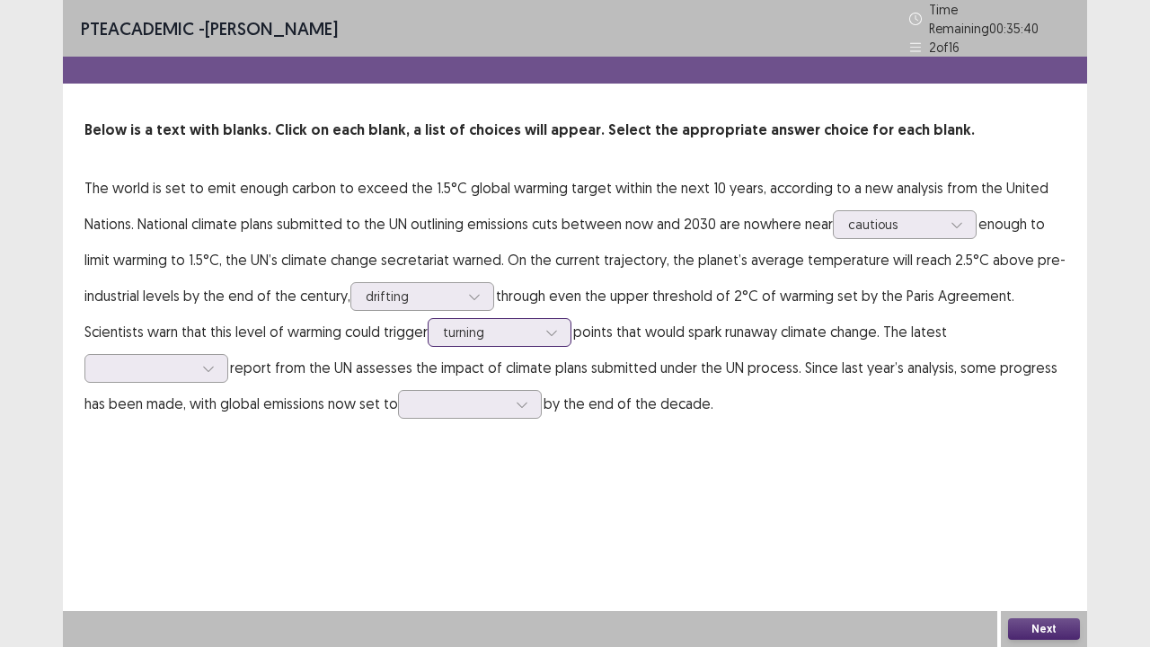
click at [539, 319] on div at bounding box center [551, 332] width 27 height 27
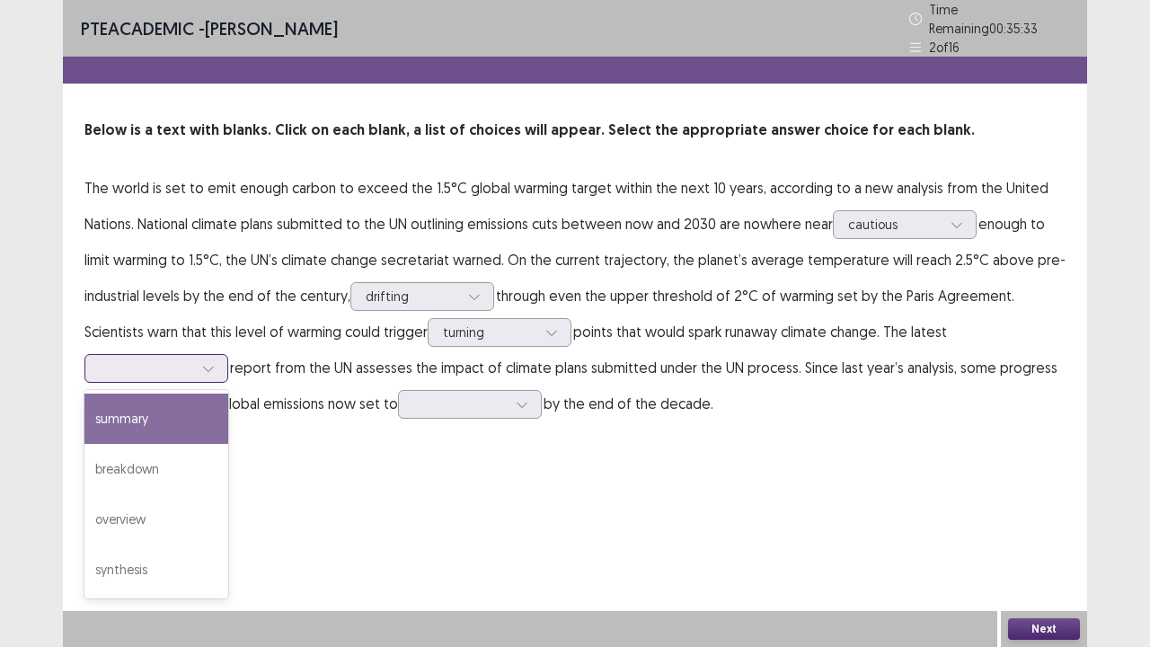
click at [201, 360] on div at bounding box center [208, 368] width 27 height 27
click at [185, 413] on div "summary" at bounding box center [156, 418] width 144 height 50
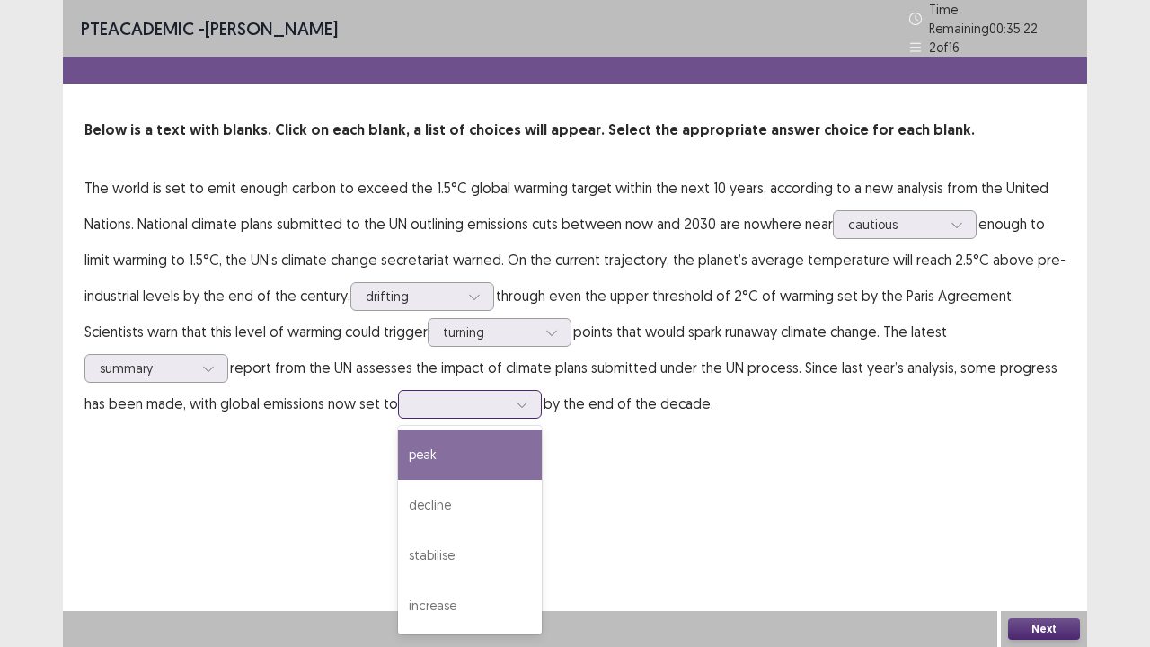
click at [467, 400] on div at bounding box center [459, 403] width 93 height 17
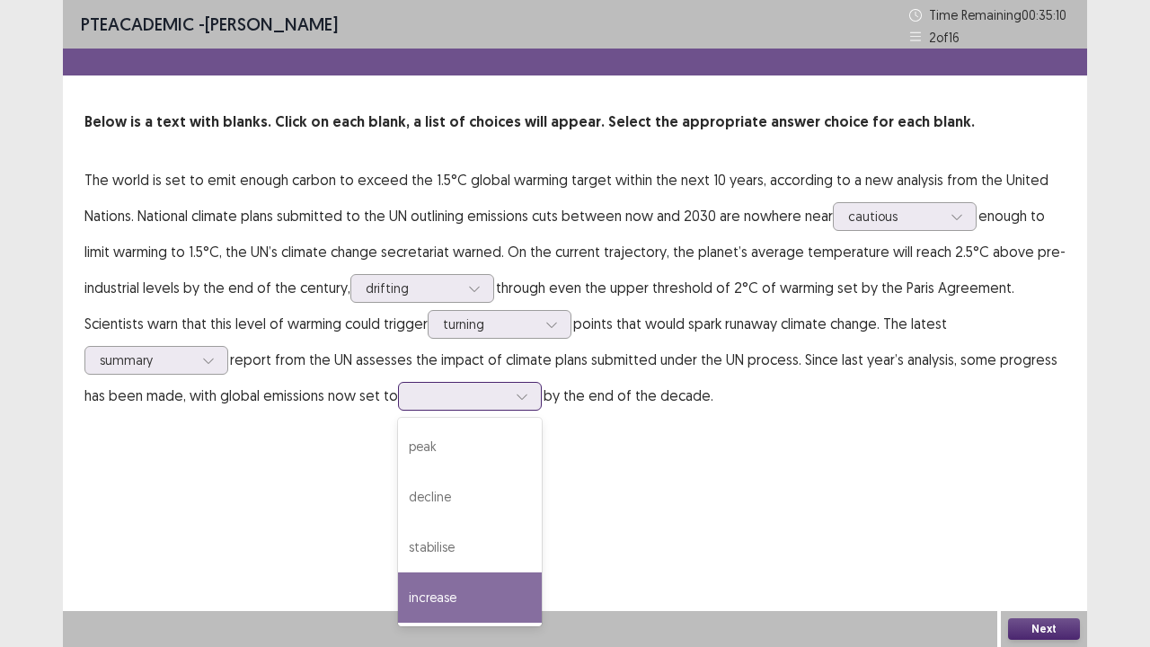
click at [482, 525] on div "increase" at bounding box center [470, 597] width 144 height 50
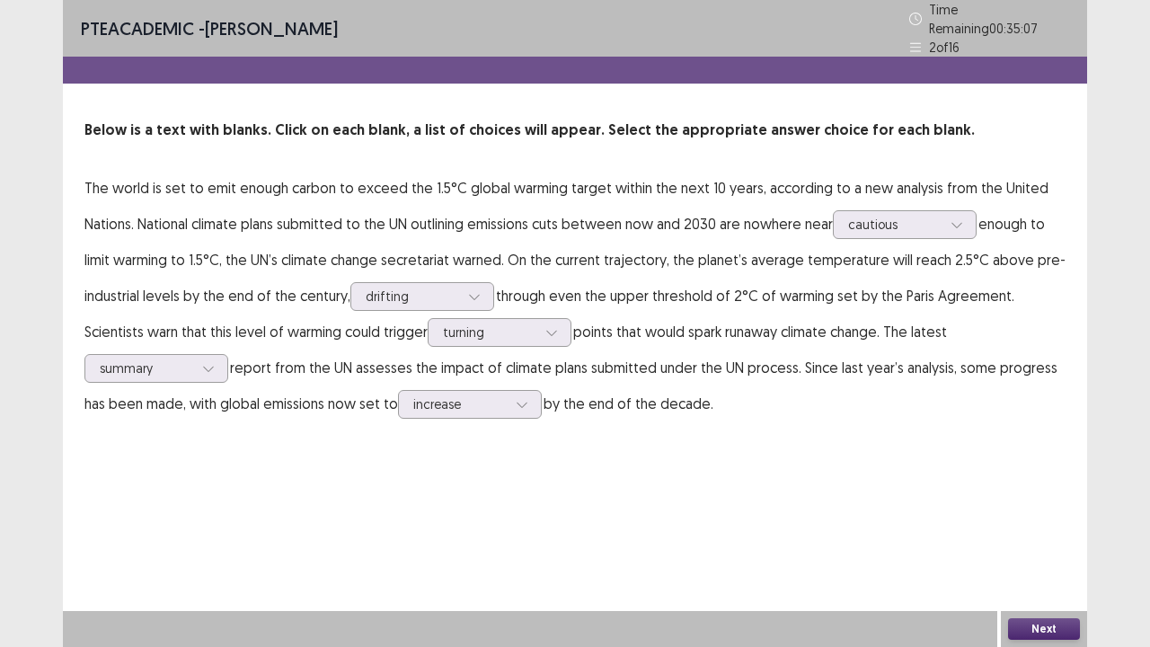
drag, startPoint x: 1041, startPoint y: 628, endPoint x: 668, endPoint y: 449, distance: 413.5
click at [668, 449] on div "PTE academic - [PERSON_NAME] Time Remaining 00 : 35 : 07 2 of 16 Below is a tex…" at bounding box center [575, 323] width 1024 height 647
click at [1040, 525] on button "Next" at bounding box center [1044, 629] width 72 height 22
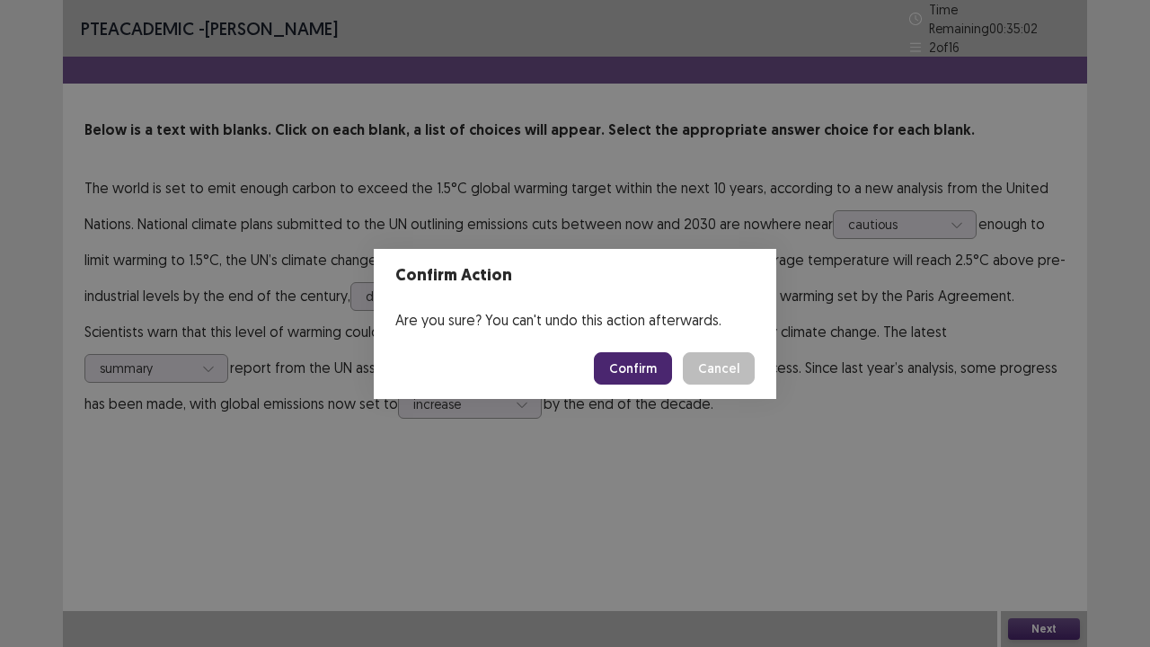
click at [623, 363] on button "Confirm" at bounding box center [633, 368] width 78 height 32
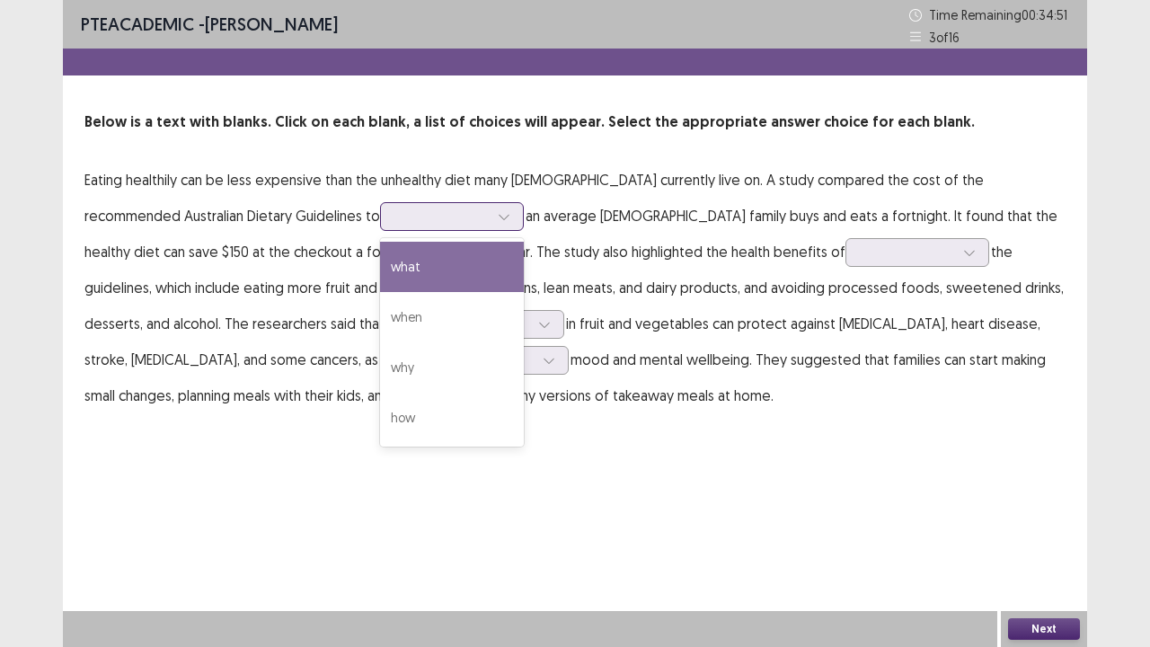
click at [393, 226] on div at bounding box center [441, 216] width 97 height 21
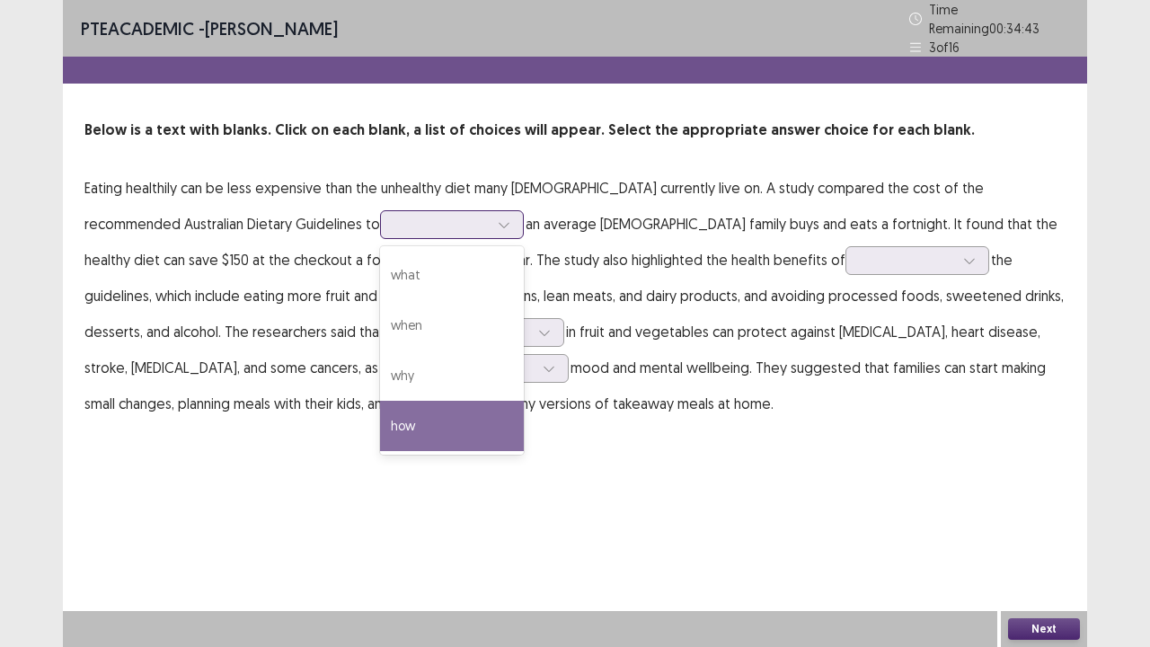
click at [380, 407] on div "how" at bounding box center [452, 426] width 144 height 50
click at [395, 223] on div at bounding box center [441, 224] width 93 height 17
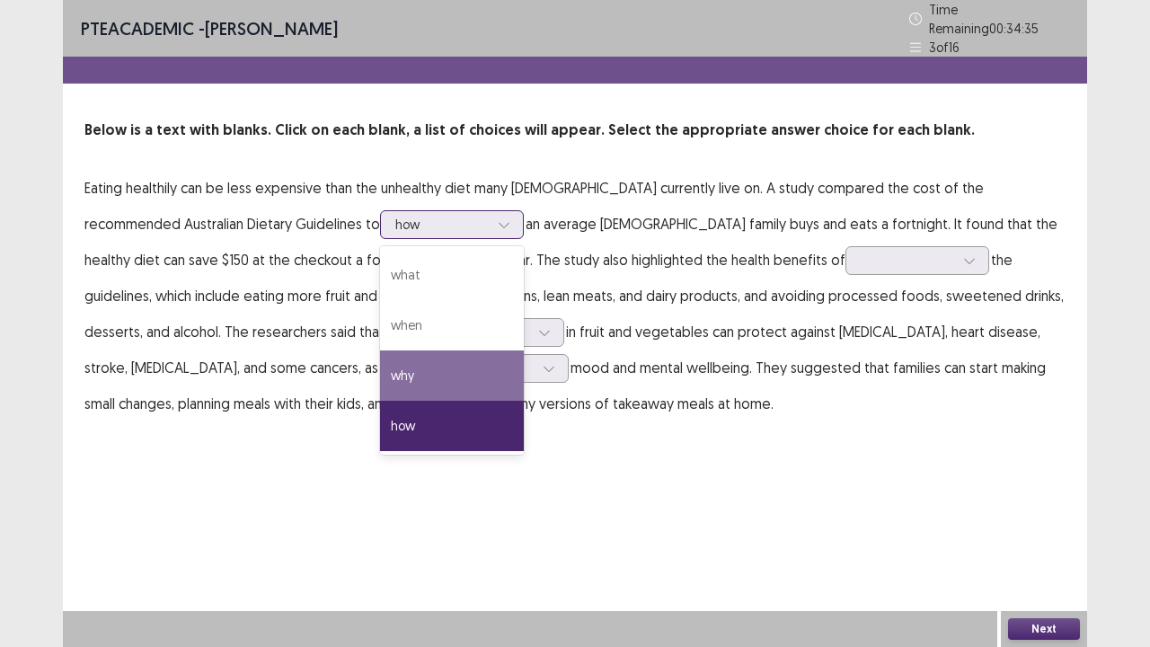
click at [380, 359] on div "why" at bounding box center [452, 375] width 144 height 50
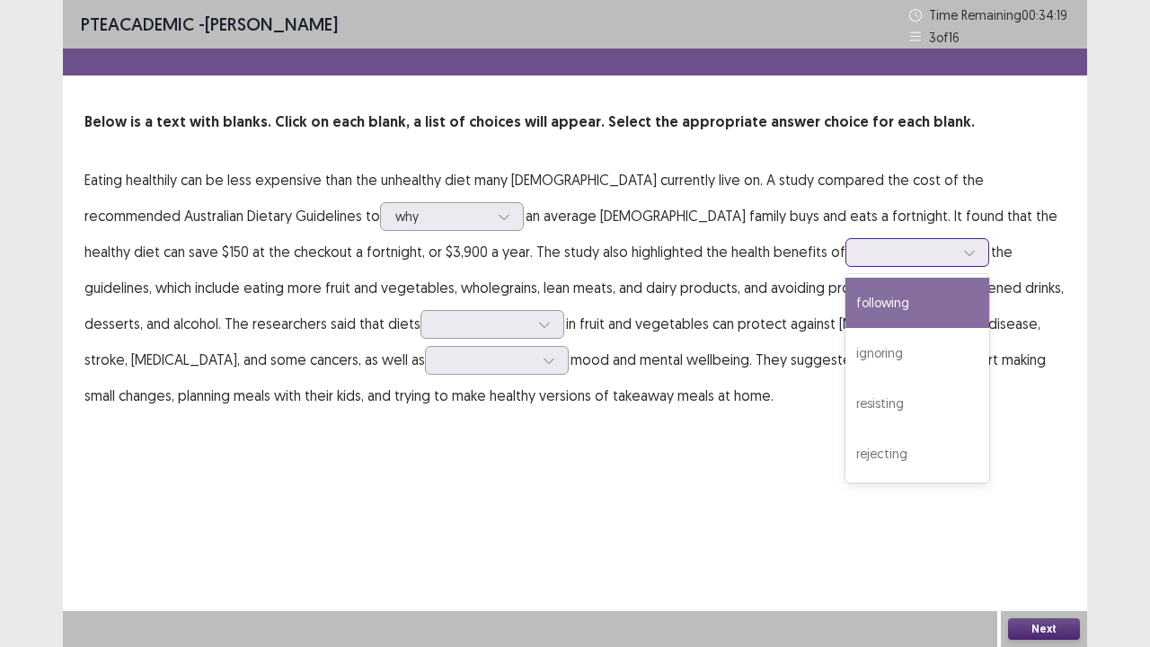
click at [861, 246] on div at bounding box center [907, 251] width 93 height 17
click at [845, 300] on div "following" at bounding box center [917, 303] width 144 height 50
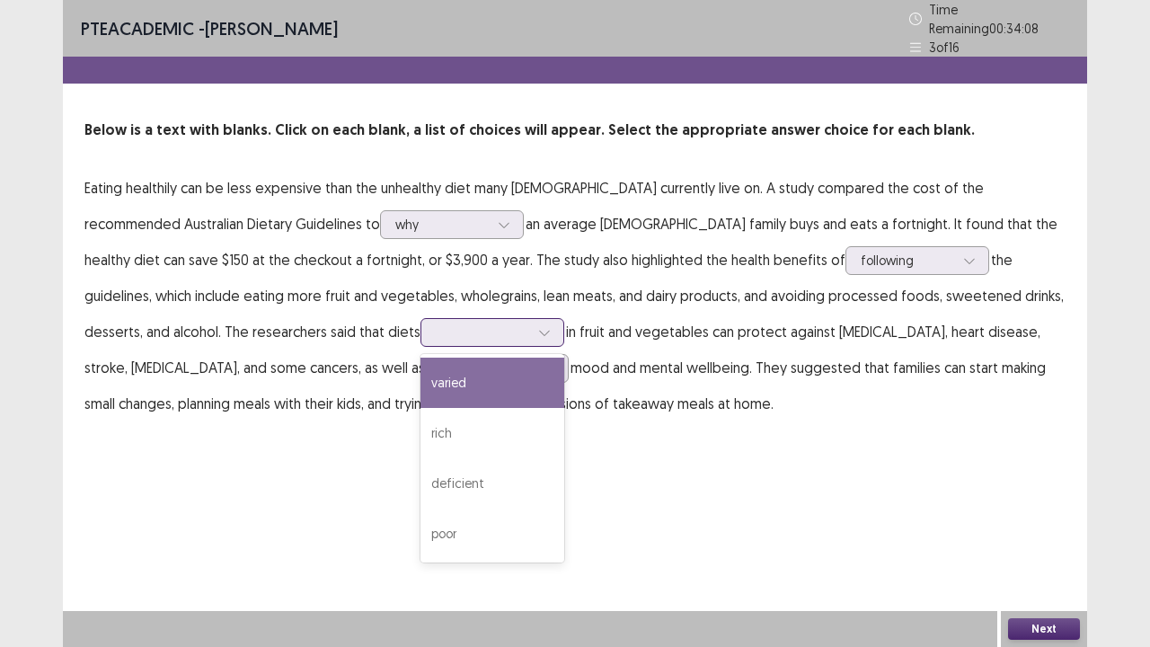
click at [436, 323] on div at bounding box center [482, 331] width 93 height 17
click at [420, 367] on div "varied" at bounding box center [492, 383] width 144 height 50
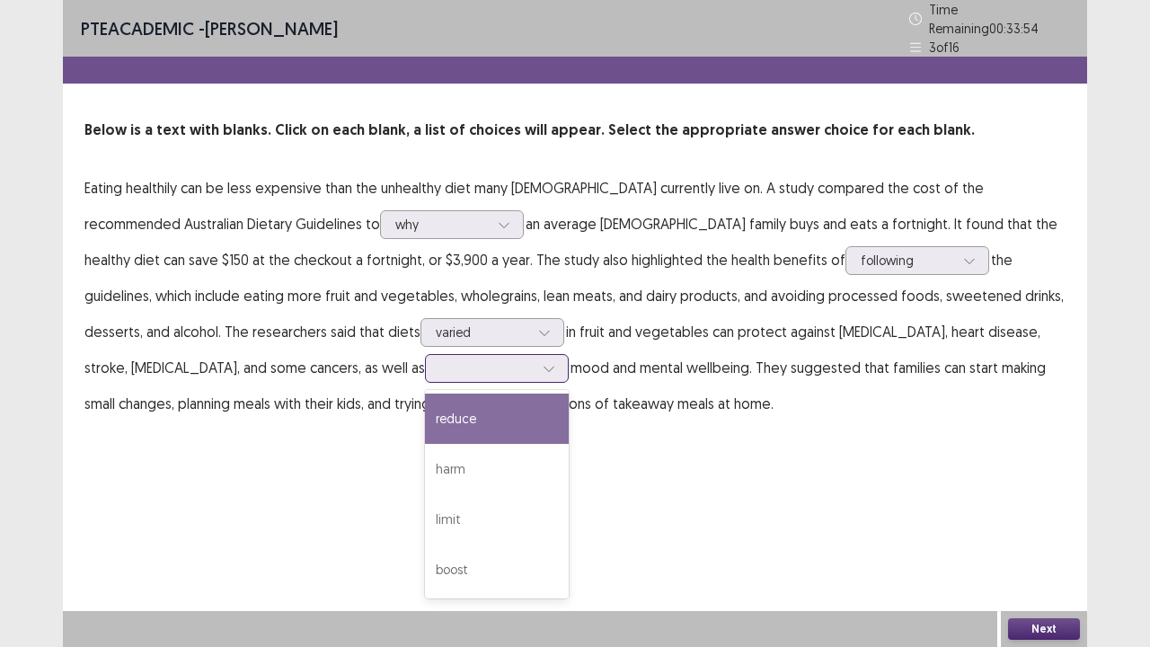
click at [440, 361] on div at bounding box center [486, 367] width 93 height 17
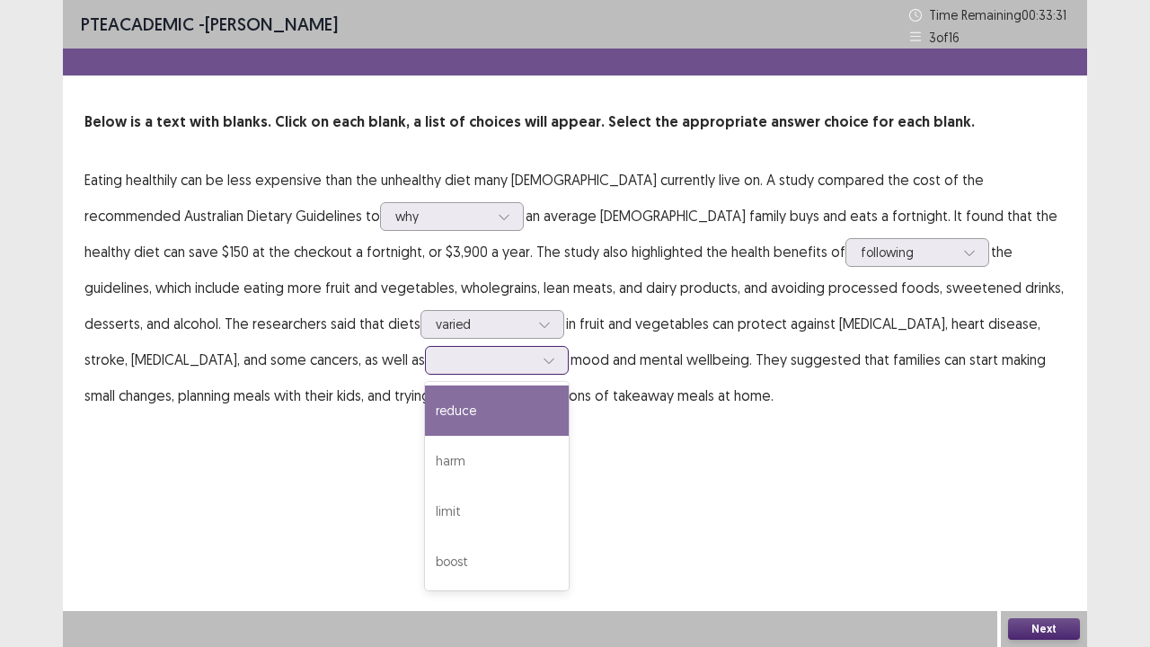
click at [425, 408] on div "reduce" at bounding box center [497, 410] width 144 height 50
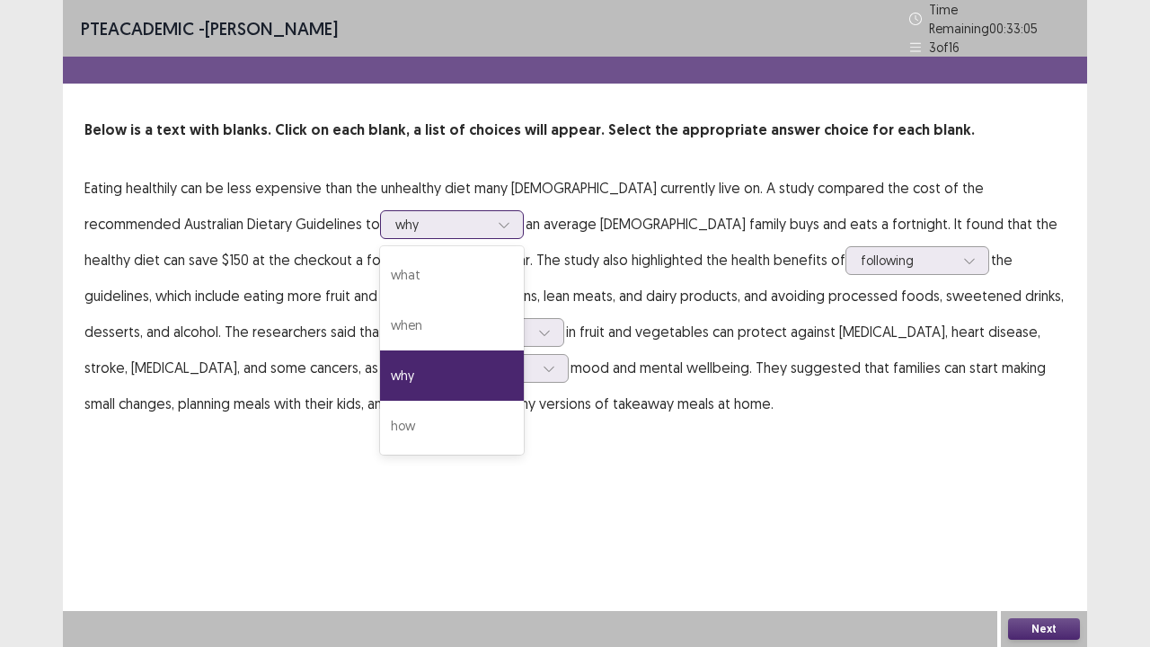
click at [395, 226] on div "why" at bounding box center [441, 224] width 93 height 27
click at [380, 409] on div "how" at bounding box center [452, 426] width 144 height 50
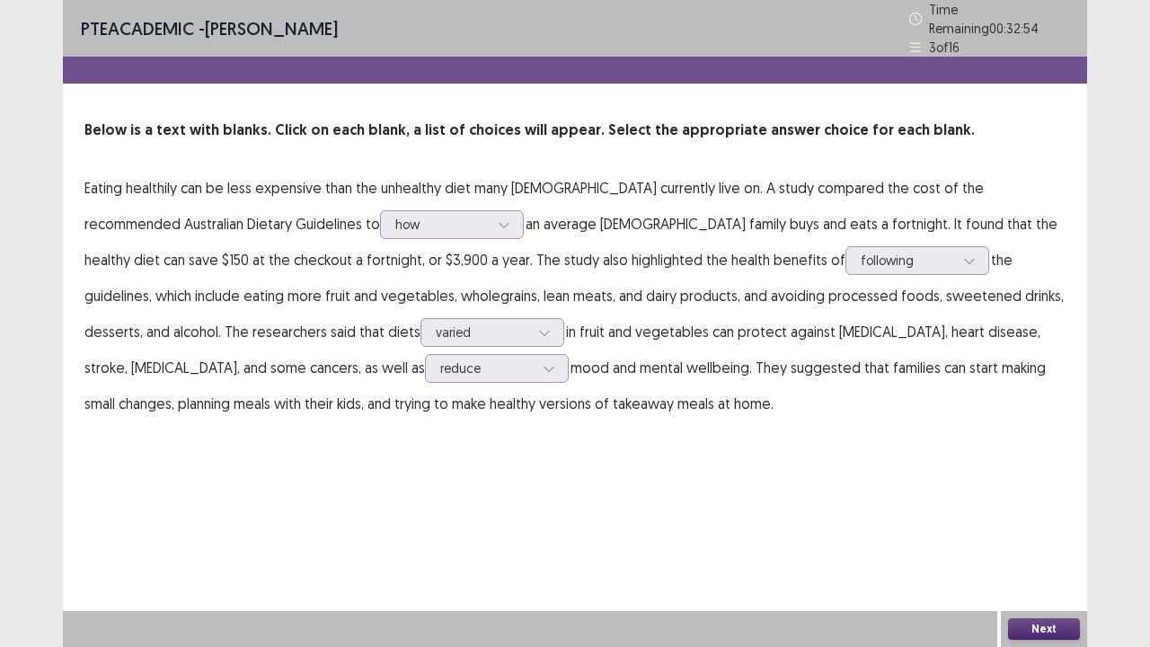
click at [1026, 525] on button "Next" at bounding box center [1044, 629] width 72 height 22
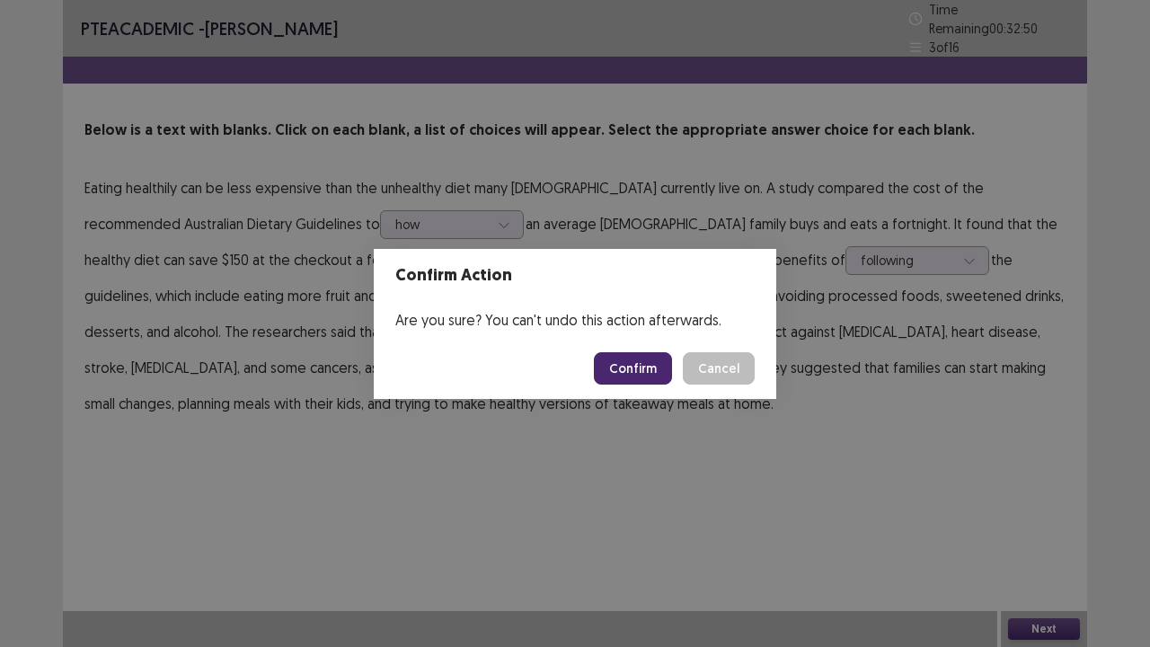
click at [710, 361] on button "Cancel" at bounding box center [719, 368] width 72 height 32
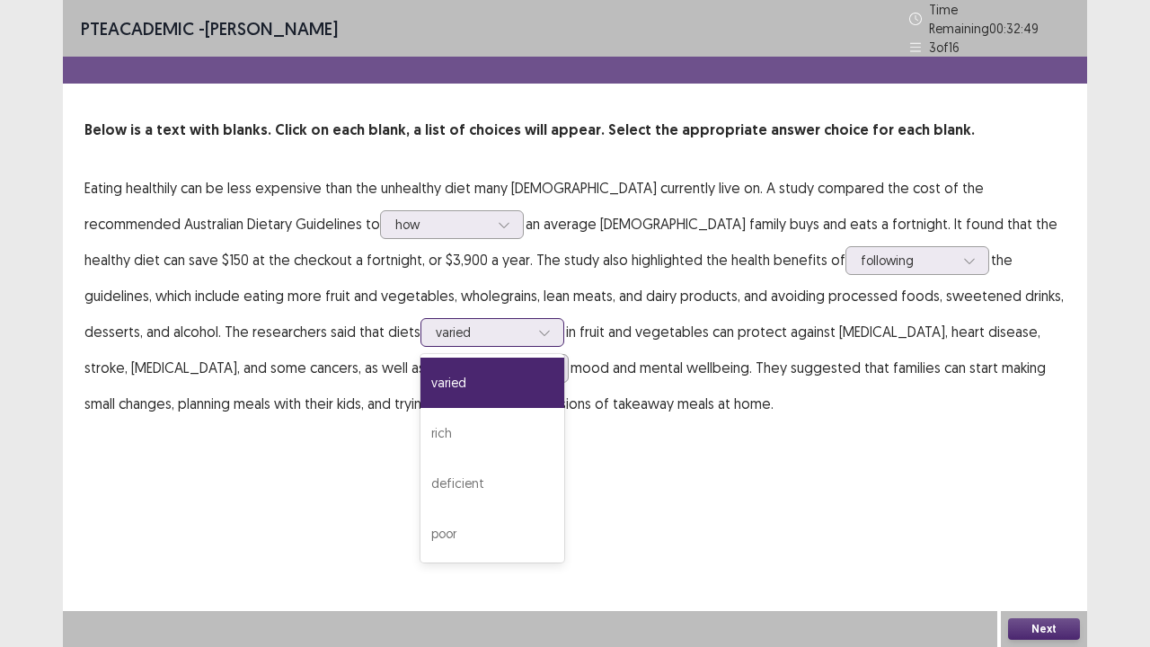
click at [436, 325] on div at bounding box center [482, 331] width 93 height 17
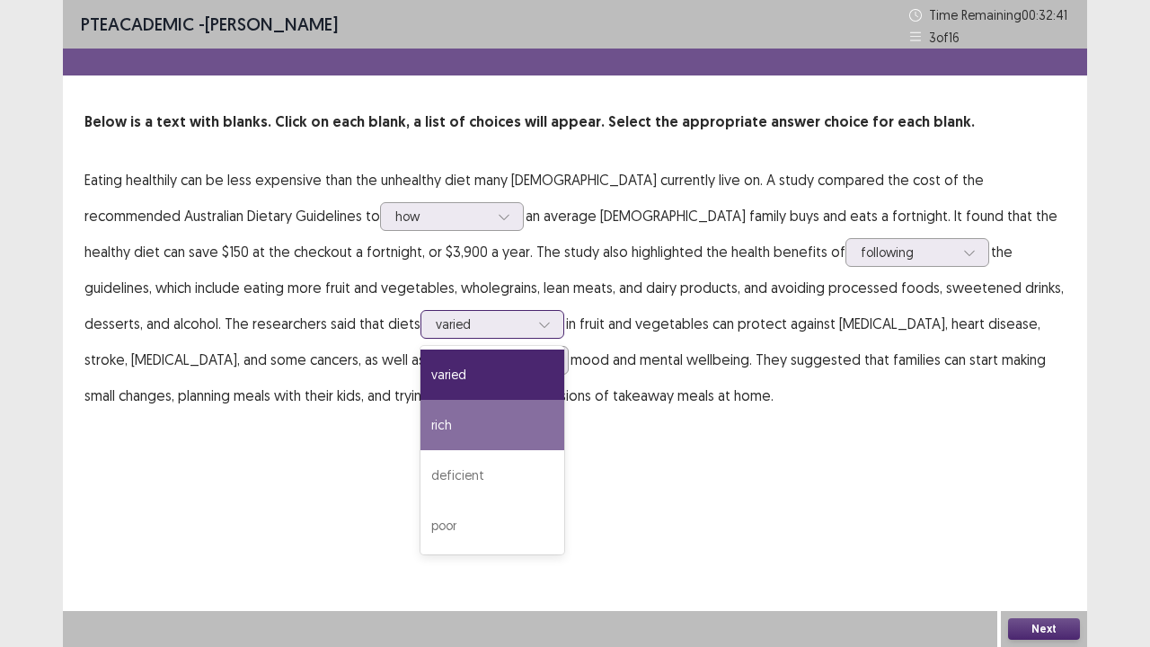
click at [420, 415] on div "rich" at bounding box center [492, 425] width 144 height 50
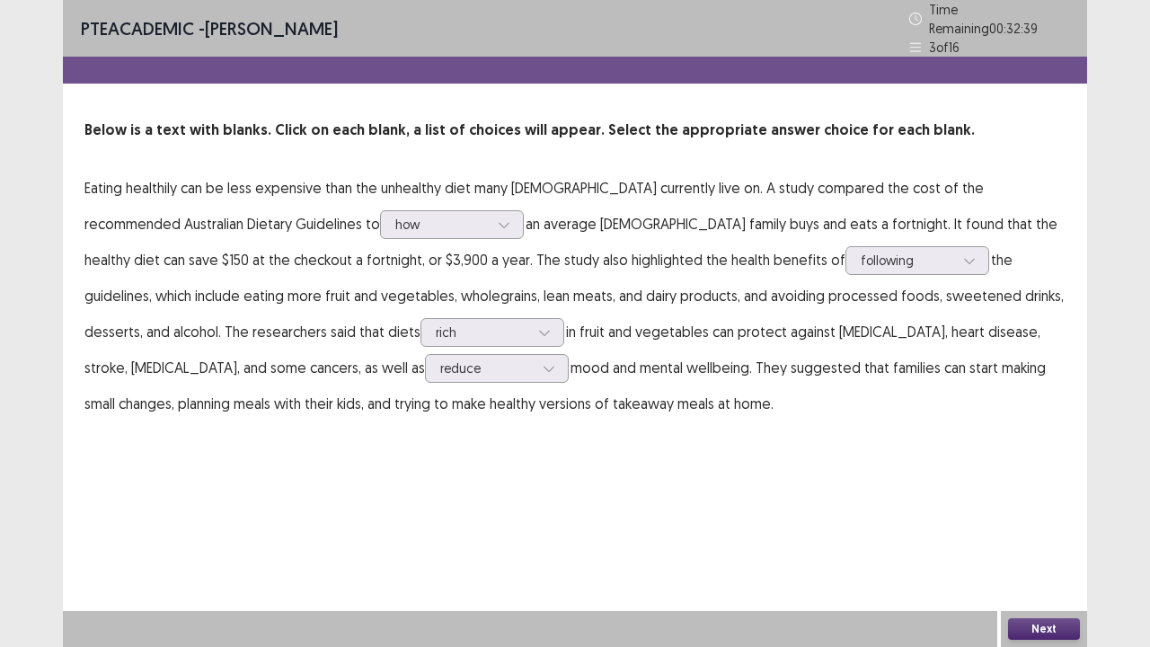
click at [1051, 525] on button "Next" at bounding box center [1044, 629] width 72 height 22
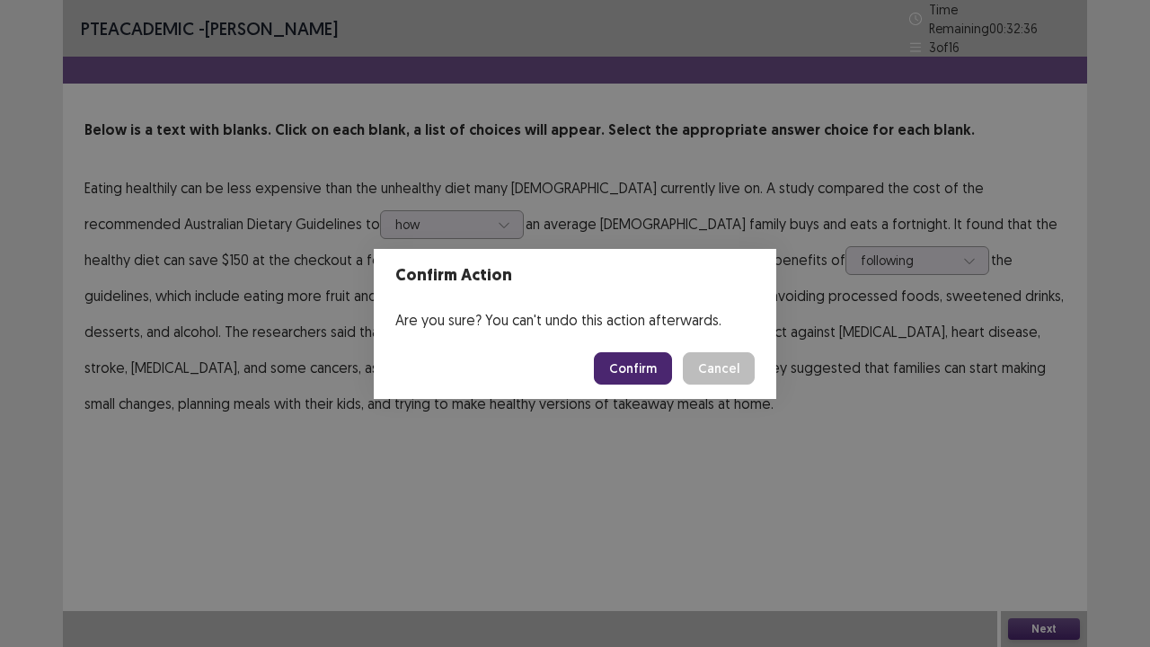
click at [621, 363] on button "Confirm" at bounding box center [633, 368] width 78 height 32
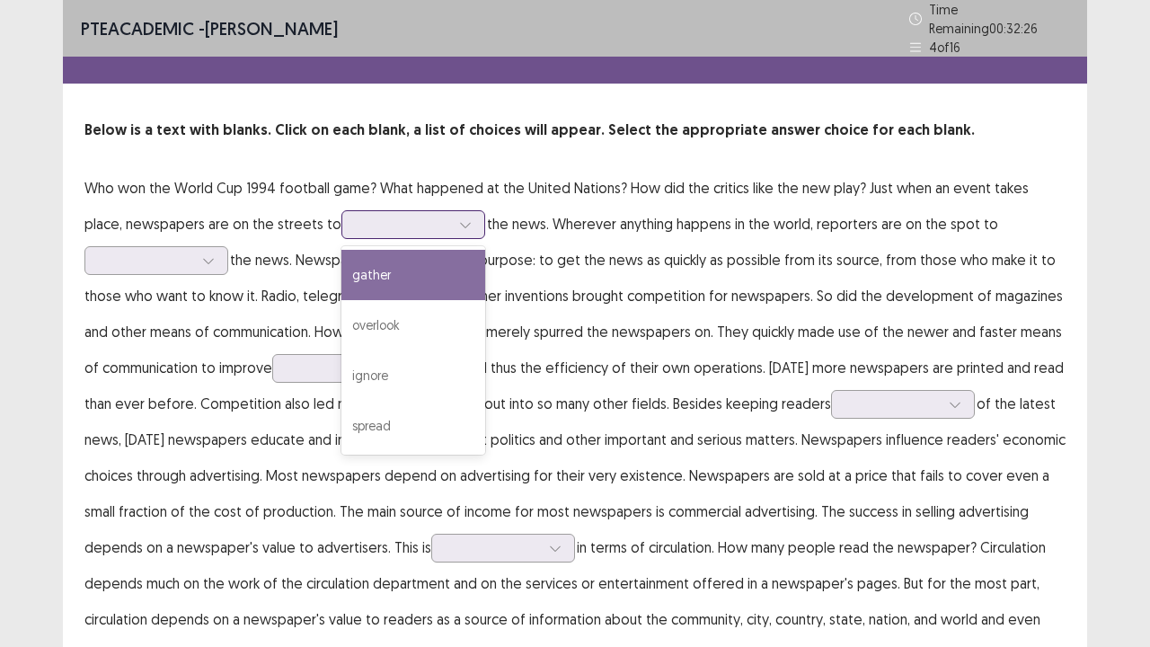
click at [372, 216] on div at bounding box center [403, 224] width 93 height 17
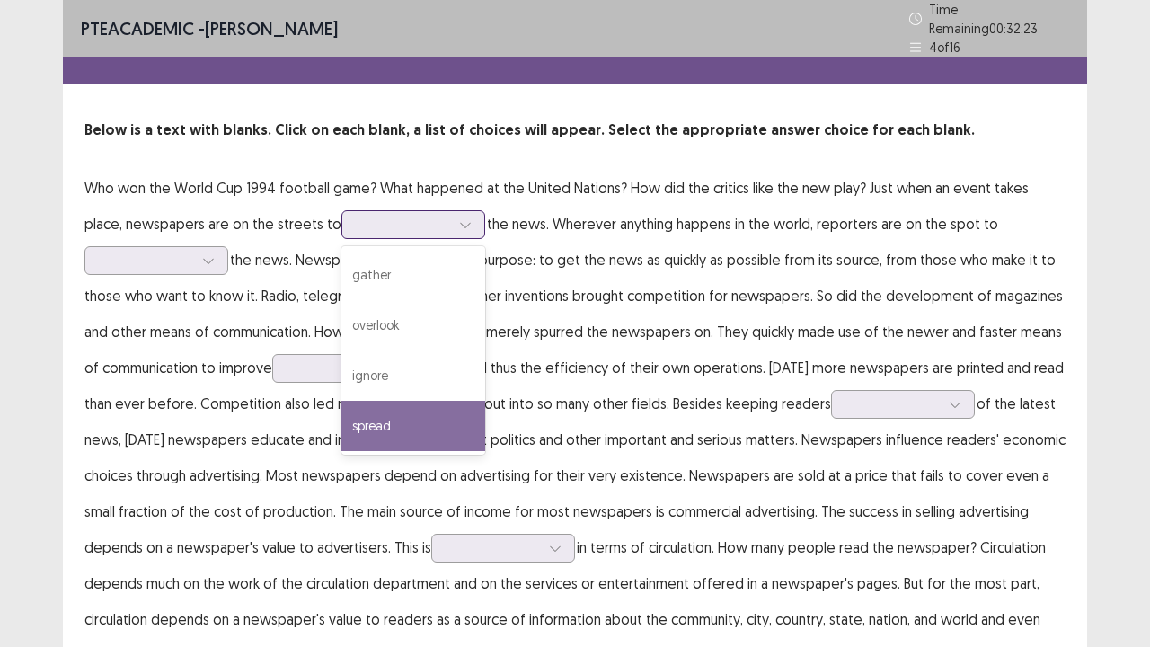
click at [355, 433] on div "spread" at bounding box center [413, 426] width 144 height 50
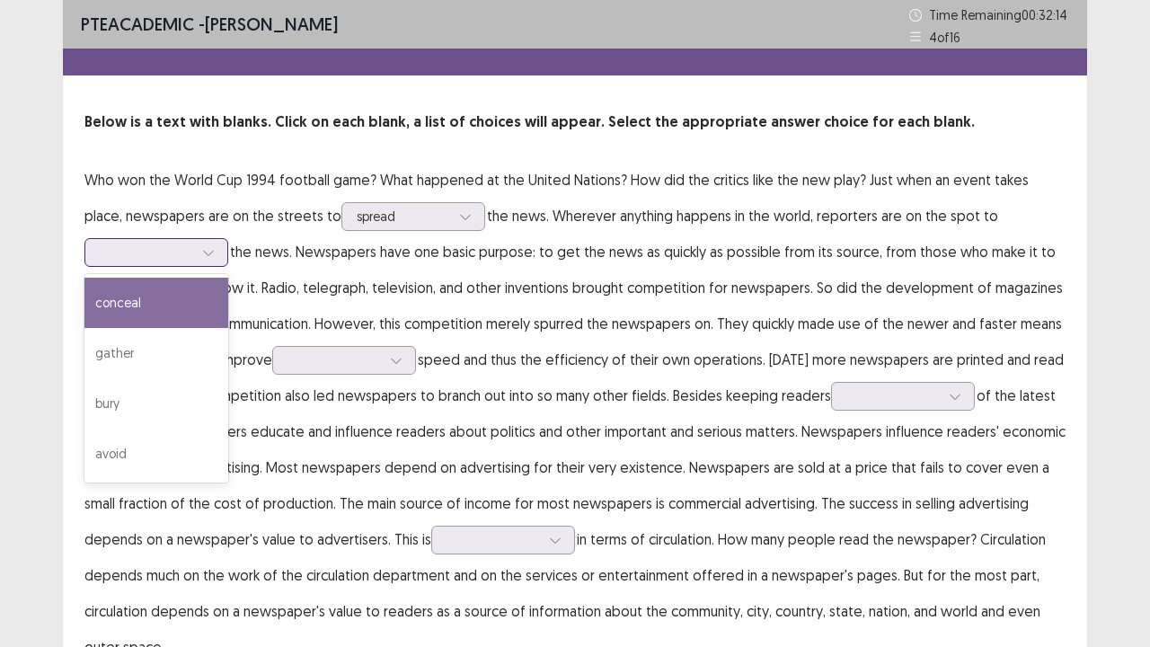
click at [138, 251] on div at bounding box center [146, 251] width 93 height 17
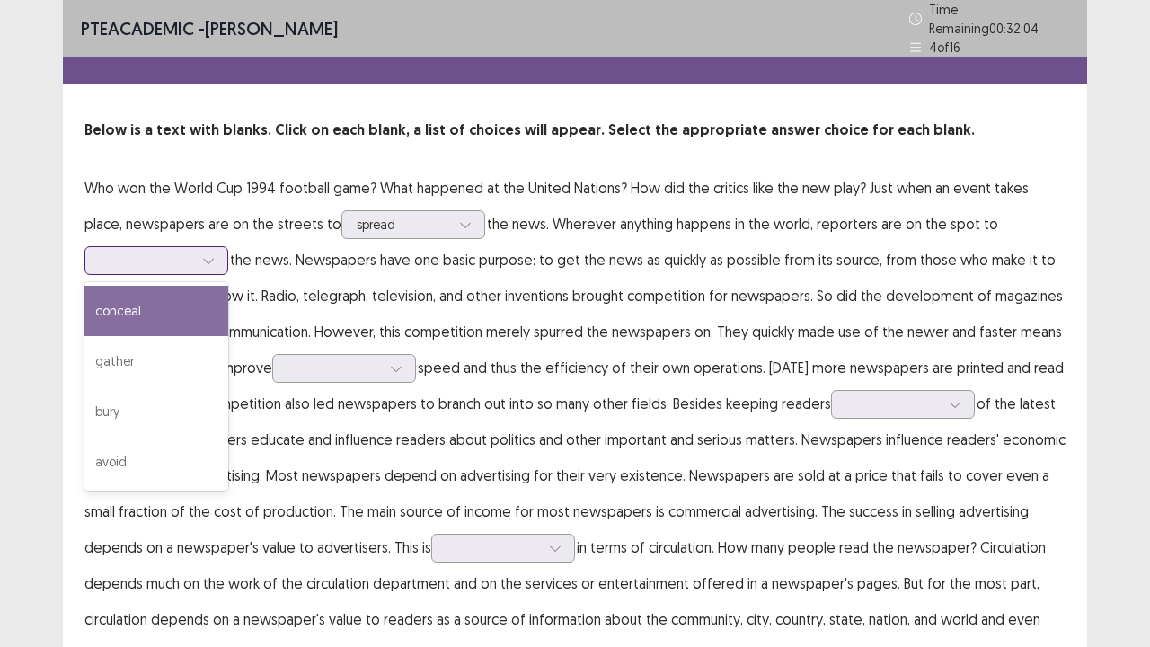
click at [186, 314] on div "conceal" at bounding box center [156, 311] width 144 height 50
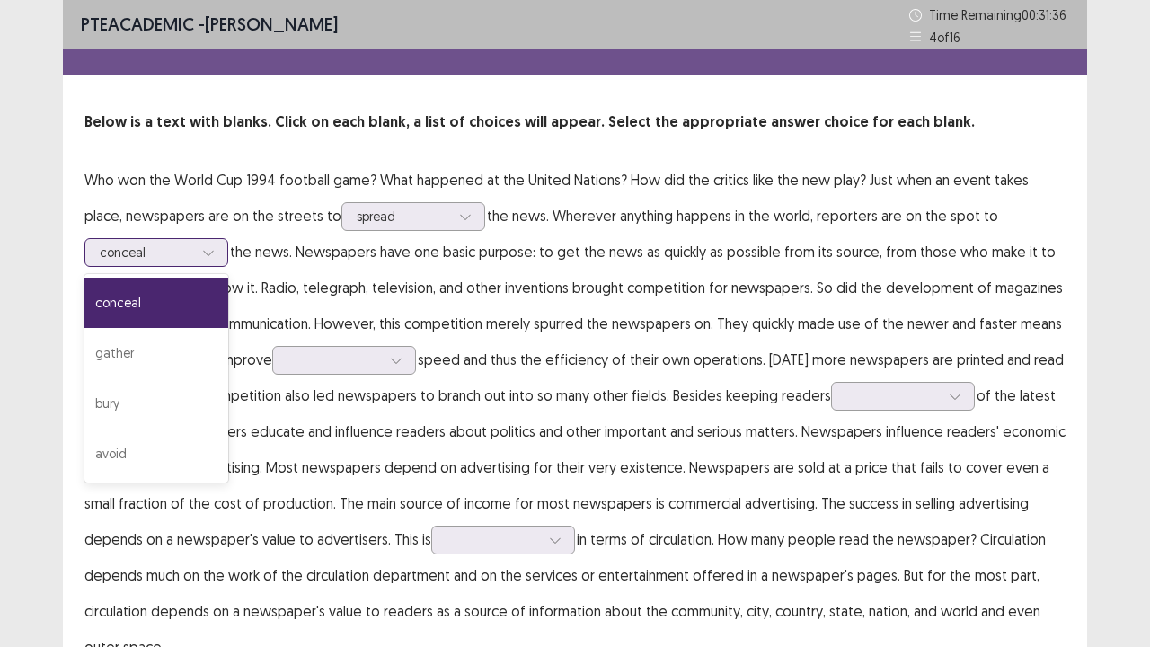
click at [208, 251] on icon at bounding box center [208, 252] width 13 height 13
click at [190, 354] on div "gather" at bounding box center [156, 353] width 144 height 50
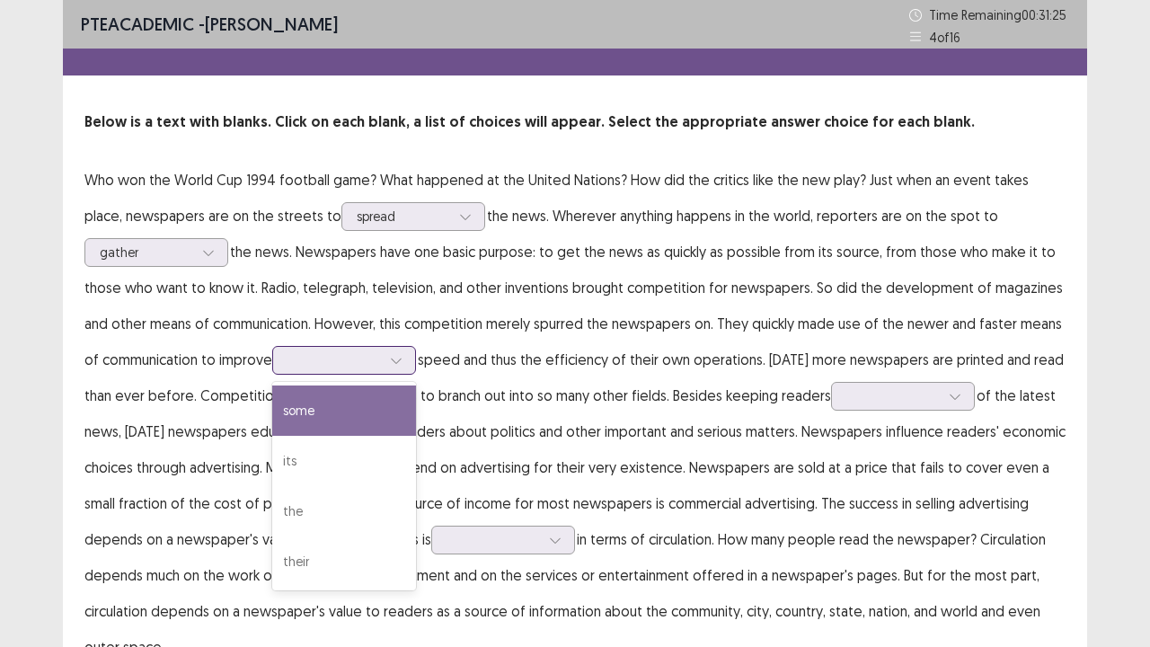
click at [340, 362] on div at bounding box center [333, 359] width 93 height 17
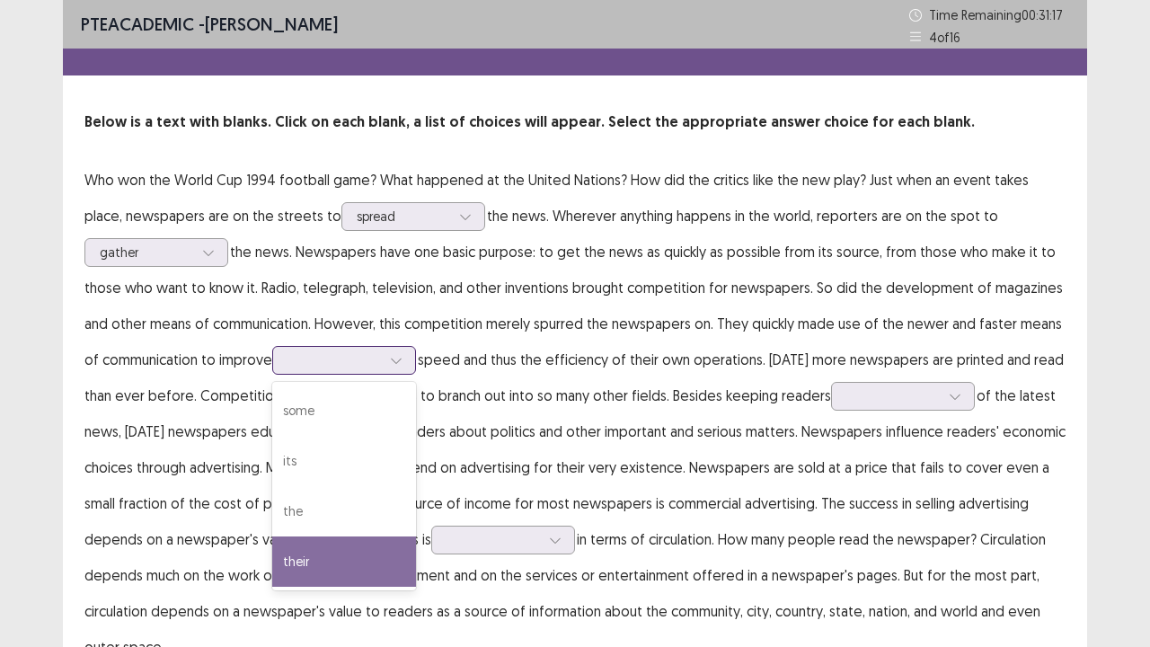
click at [312, 525] on div "their" at bounding box center [344, 561] width 144 height 50
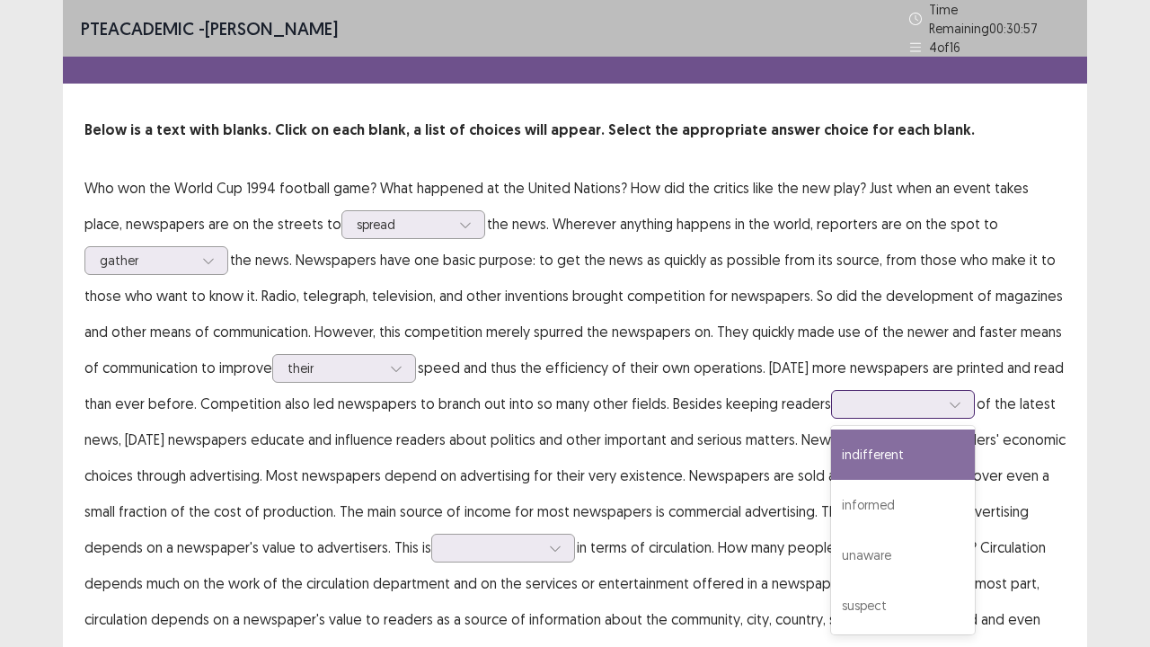
click at [880, 395] on div at bounding box center [892, 403] width 93 height 17
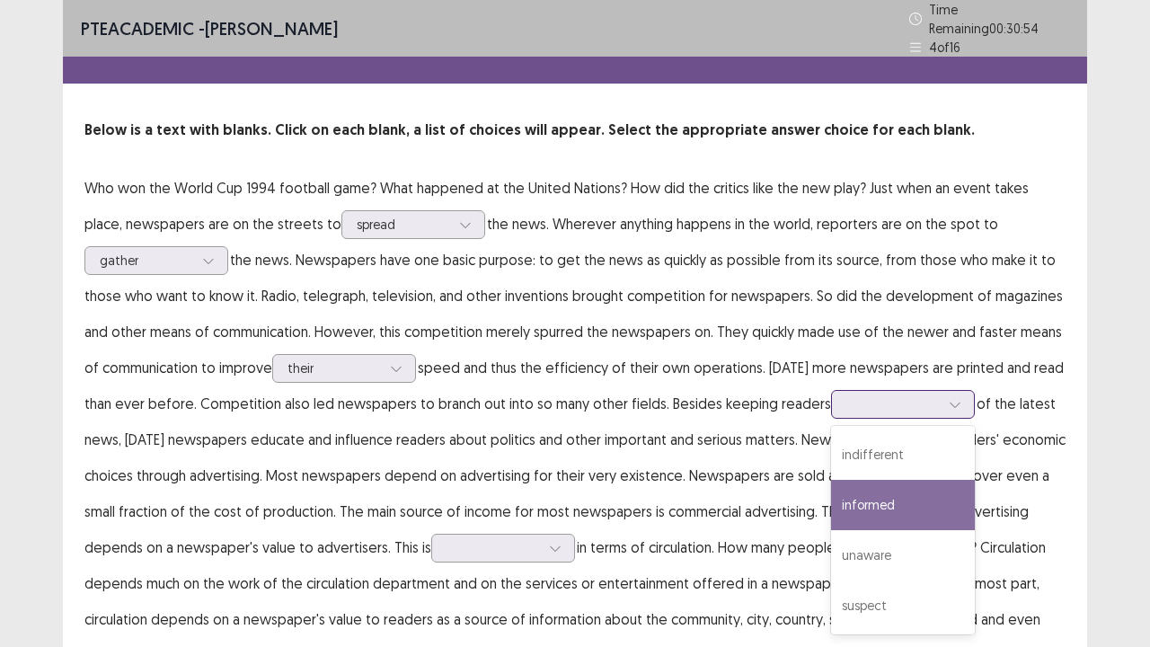
click at [869, 501] on div "informed" at bounding box center [903, 505] width 144 height 50
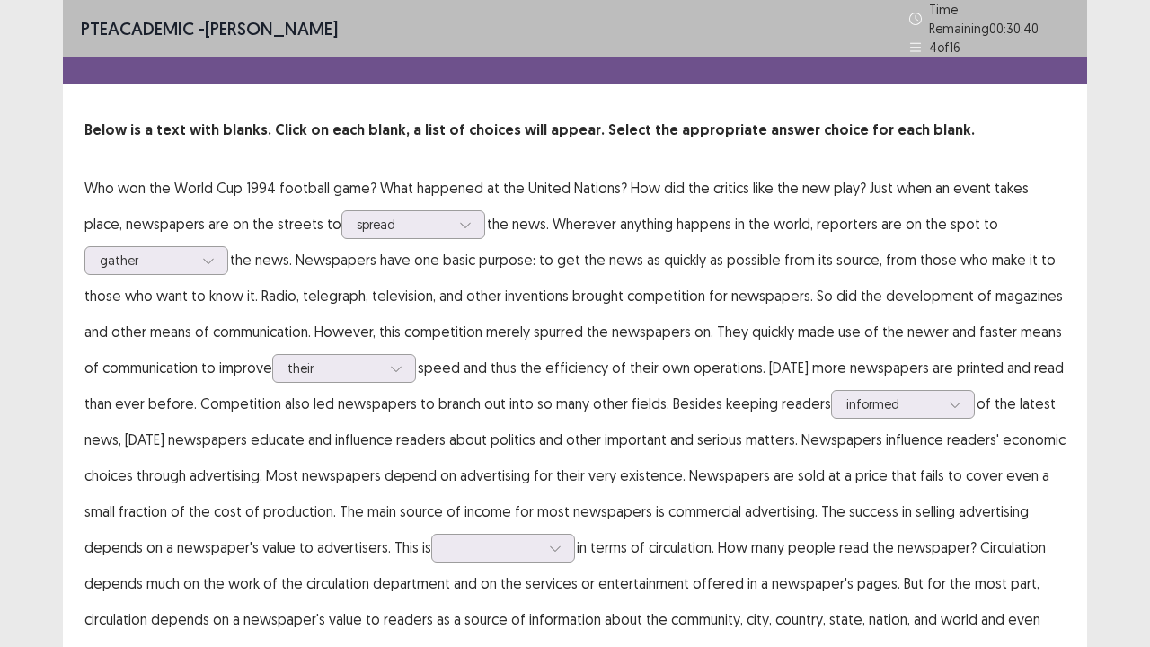
click at [665, 474] on p "Who won the World Cup 1994 football game? What happened at the United Nations? …" at bounding box center [574, 421] width 981 height 503
click at [1100, 525] on div "PTE academic - [PERSON_NAME] Time Remaining 00 : 30 : 38 4 of 16 Below is a tex…" at bounding box center [575, 376] width 1150 height 752
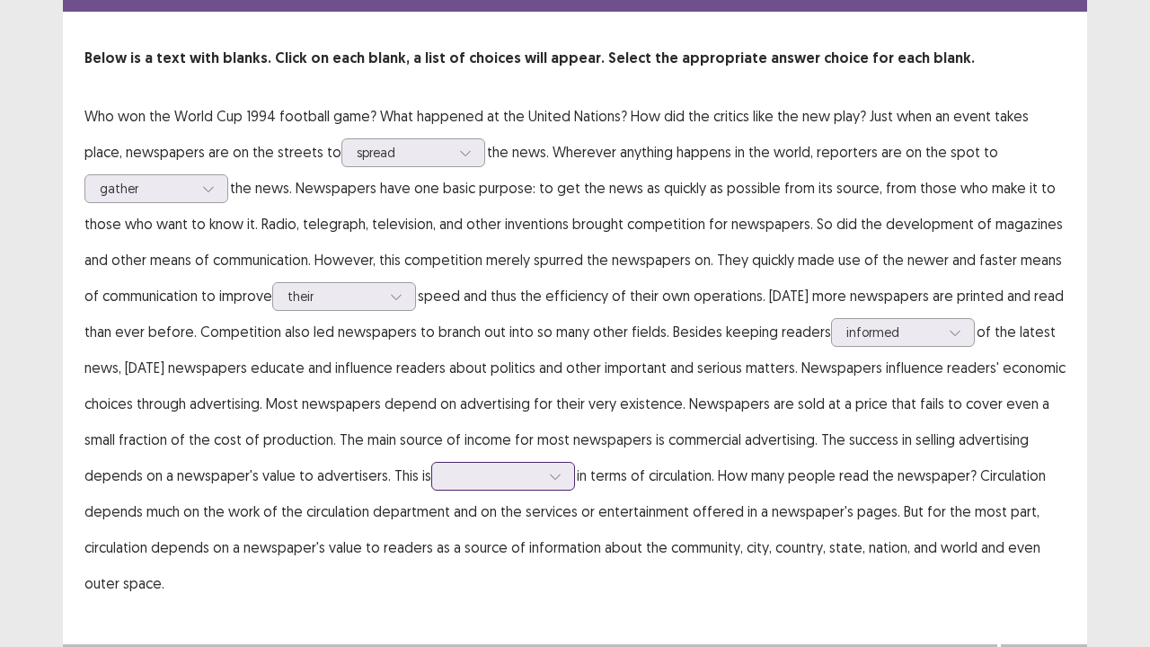
scroll to position [97, 0]
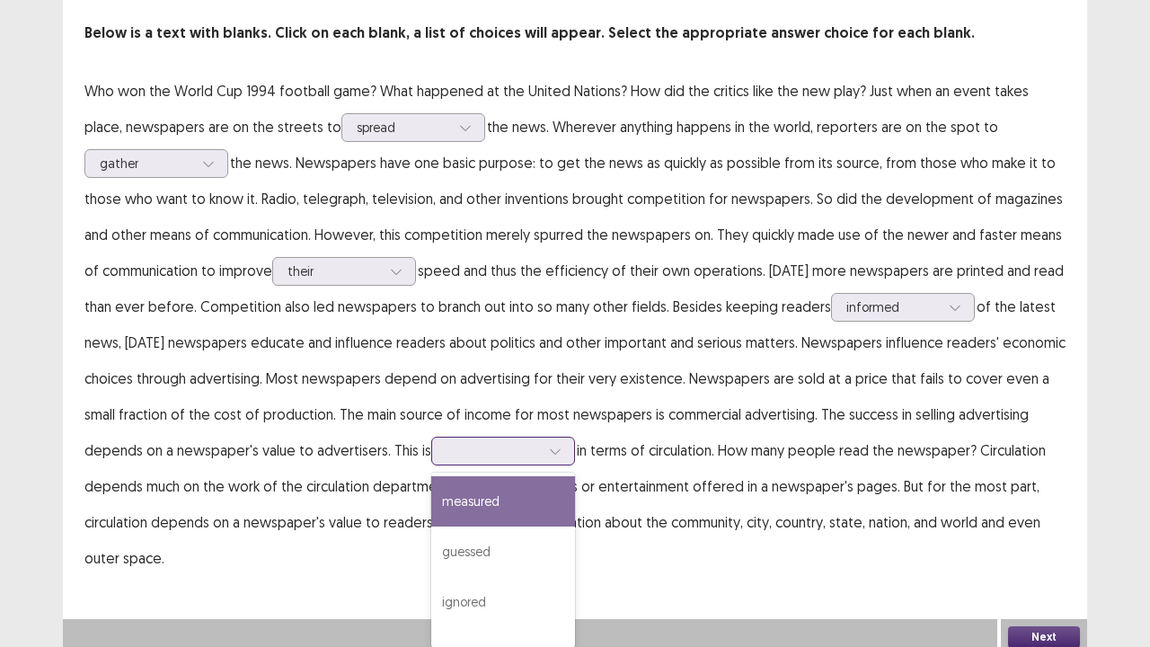
click at [469, 464] on div "4 results available. Use Up and Down to choose options, press Enter to select t…" at bounding box center [503, 451] width 144 height 29
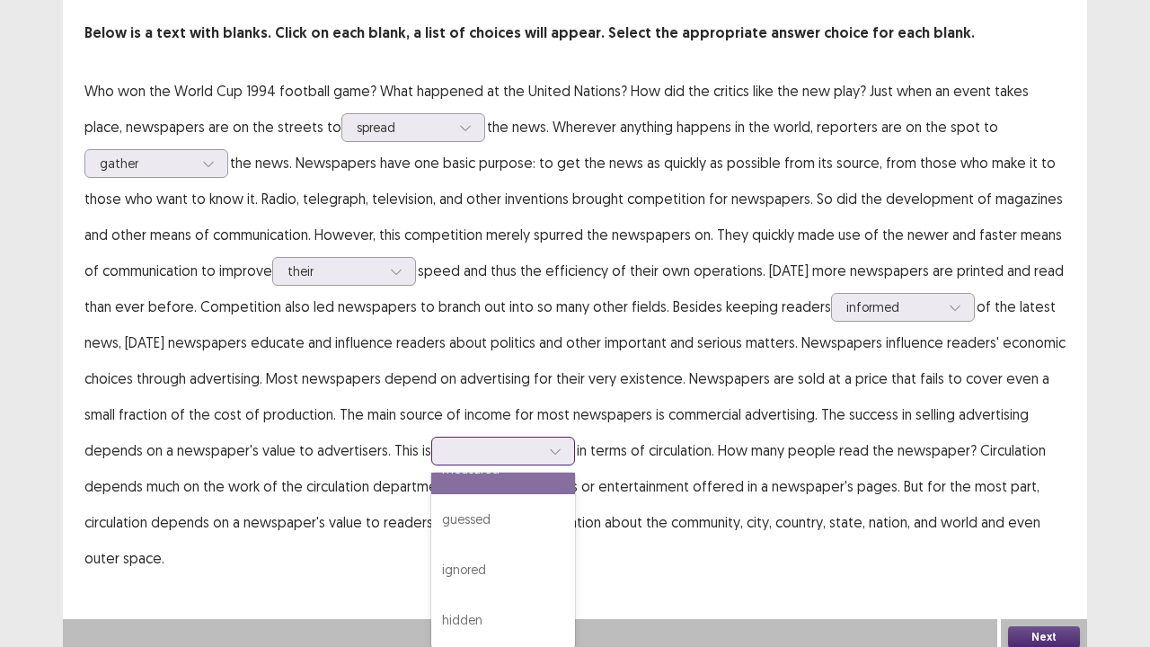
scroll to position [0, 0]
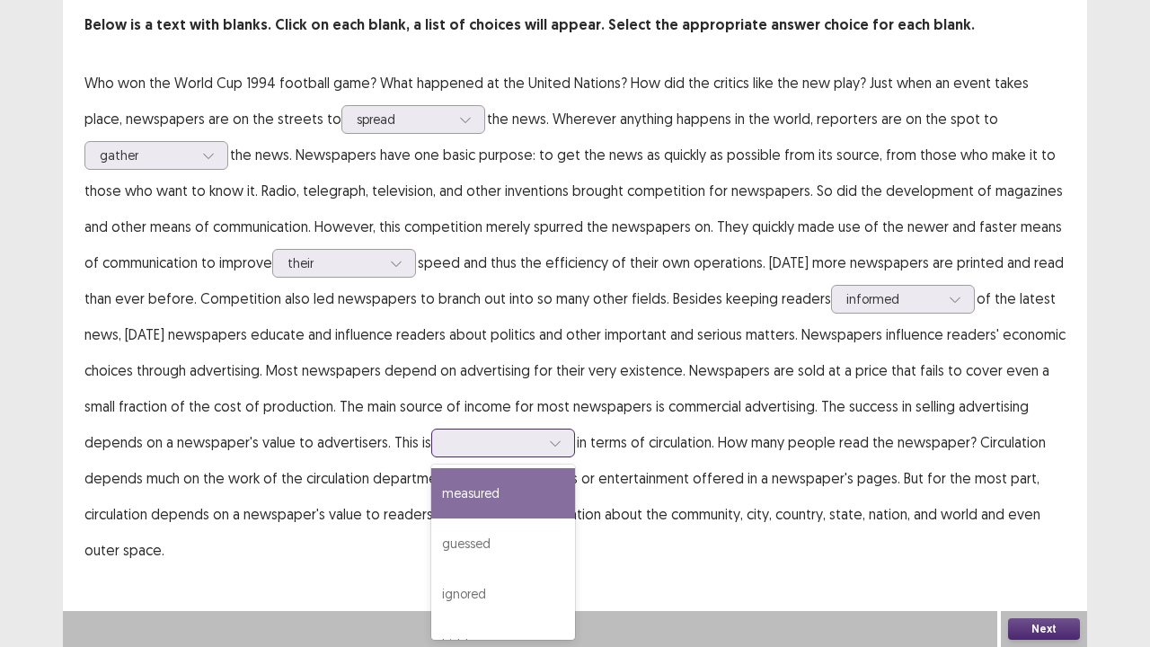
click at [530, 496] on div "measured" at bounding box center [503, 493] width 144 height 50
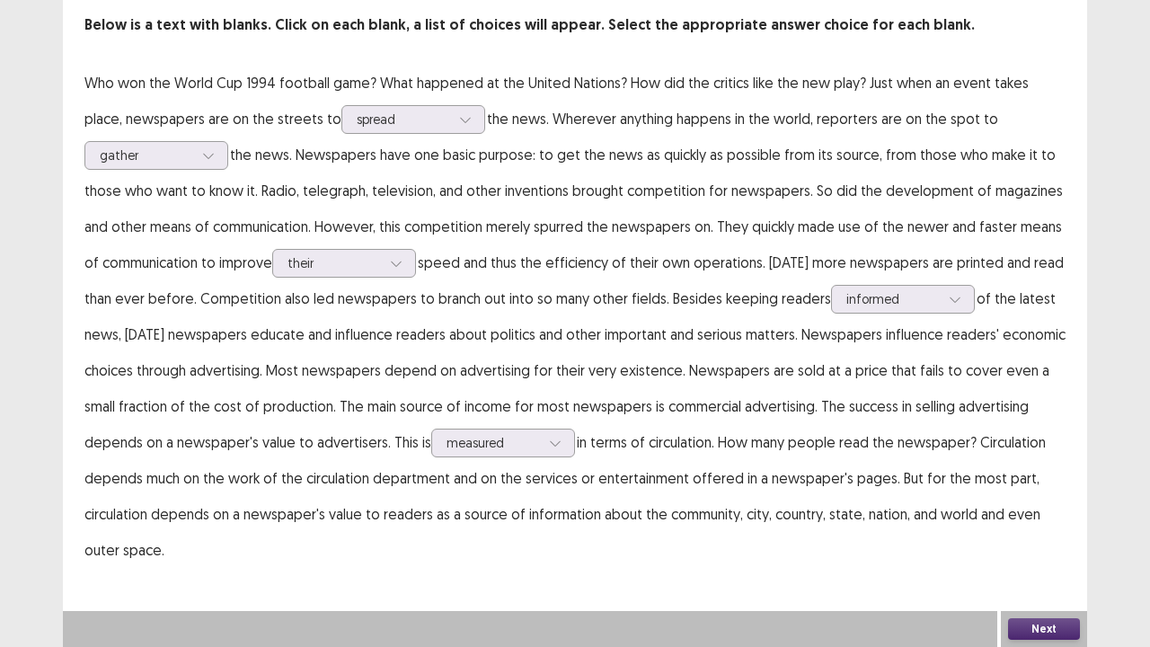
click at [891, 525] on div "PTE academic - [PERSON_NAME] Time Remaining 00 : 30 : 15 4 of 16 Below is a tex…" at bounding box center [575, 253] width 1024 height 701
click at [1047, 525] on button "Next" at bounding box center [1044, 629] width 72 height 22
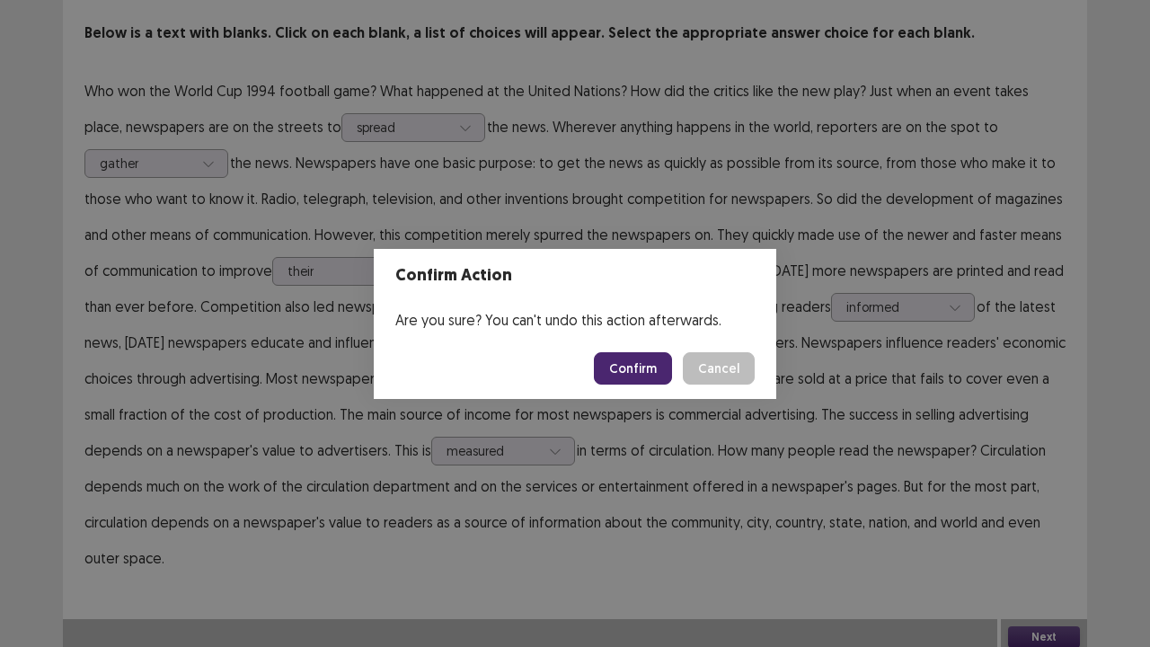
click at [644, 372] on button "Confirm" at bounding box center [633, 368] width 78 height 32
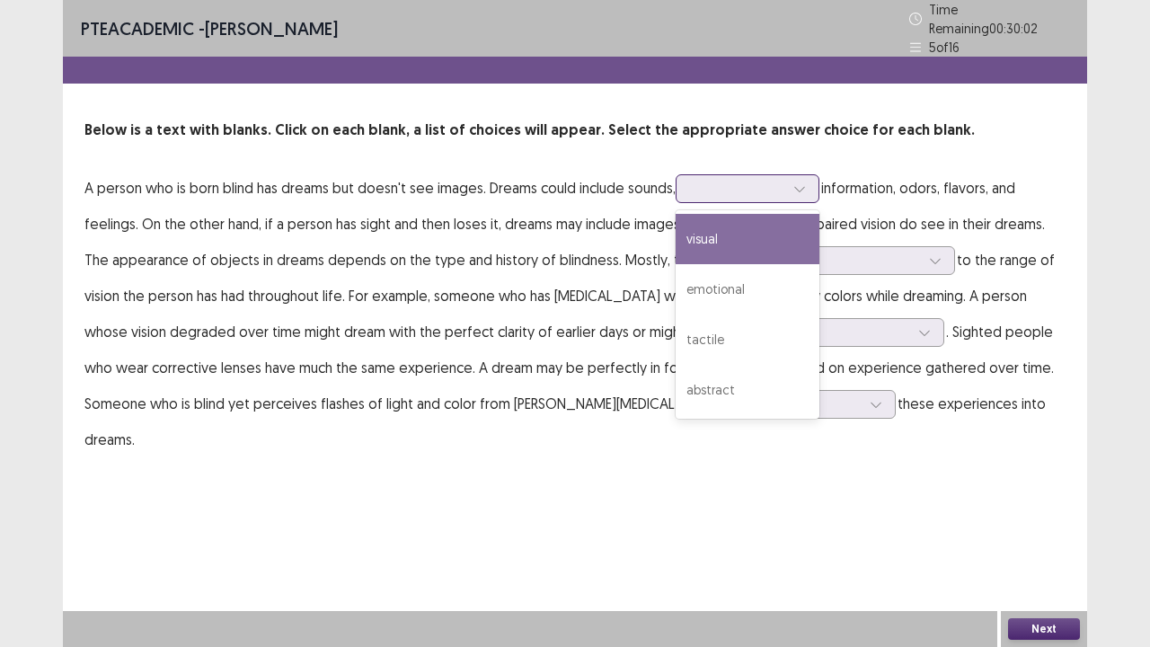
click at [735, 180] on div at bounding box center [737, 188] width 93 height 17
click at [749, 228] on div "visual" at bounding box center [748, 239] width 144 height 50
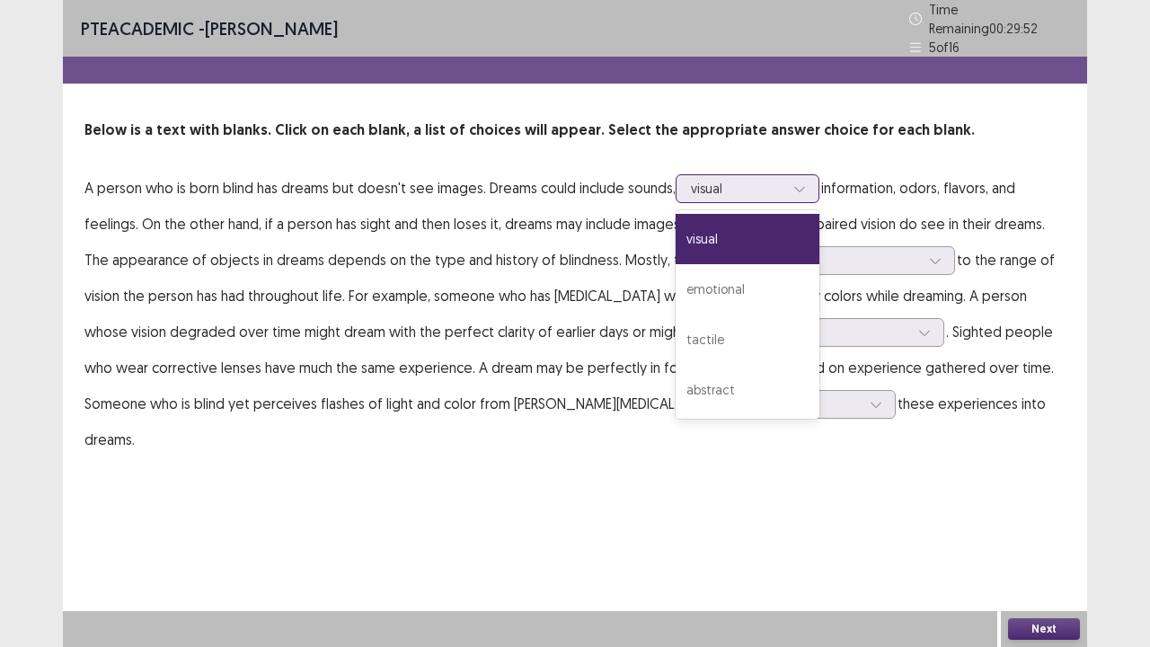
click at [756, 182] on div at bounding box center [737, 188] width 93 height 17
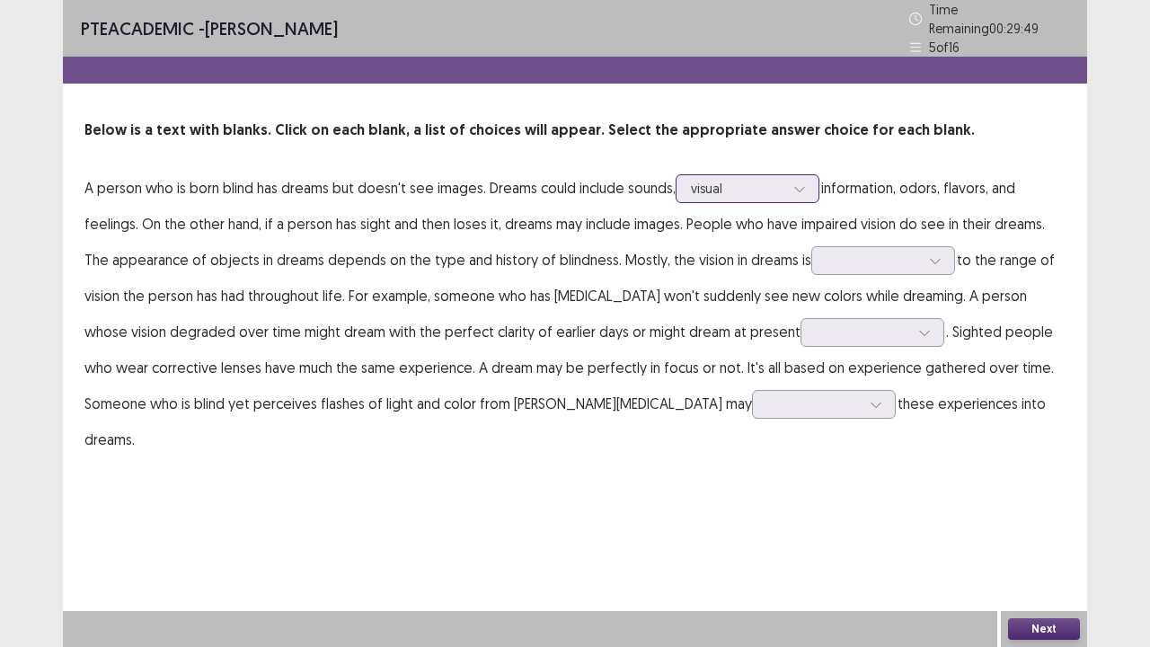
click at [756, 182] on div at bounding box center [737, 188] width 93 height 17
click at [858, 262] on div at bounding box center [873, 260] width 97 height 21
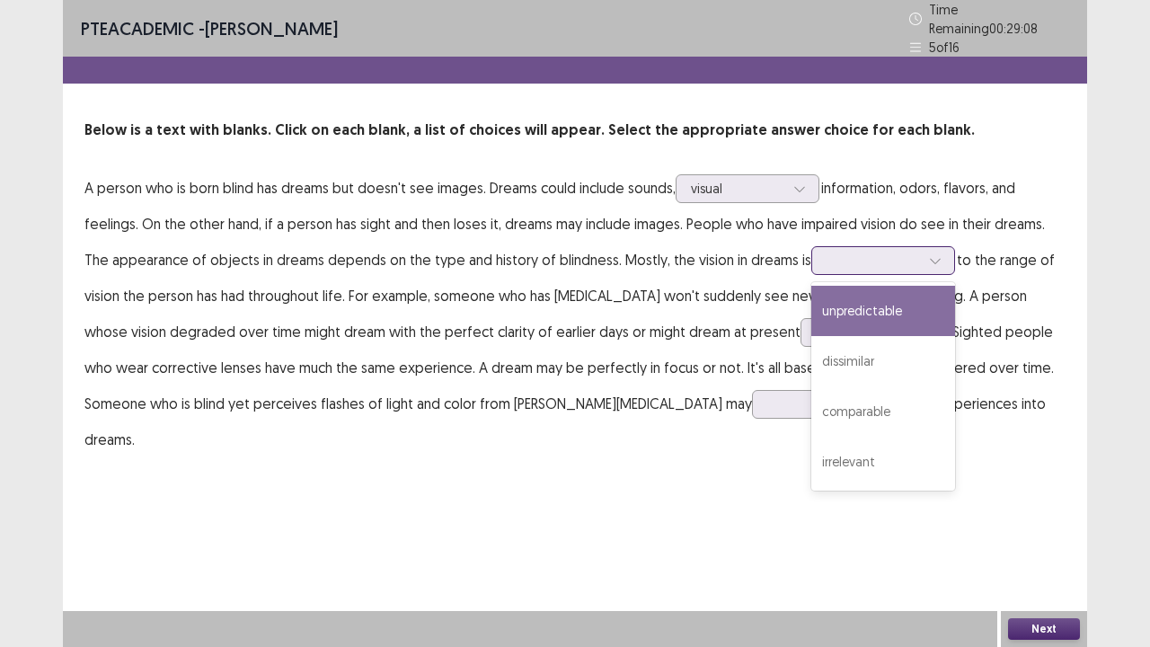
click at [884, 310] on div "unpredictable" at bounding box center [883, 311] width 144 height 50
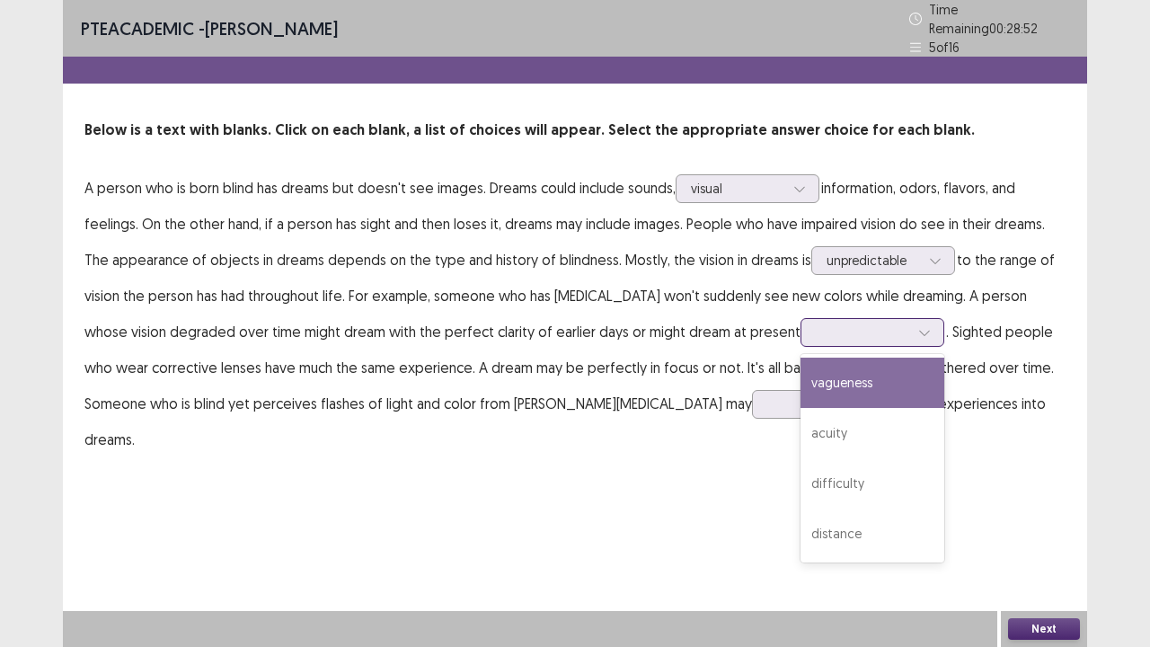
click at [816, 329] on div at bounding box center [862, 331] width 93 height 17
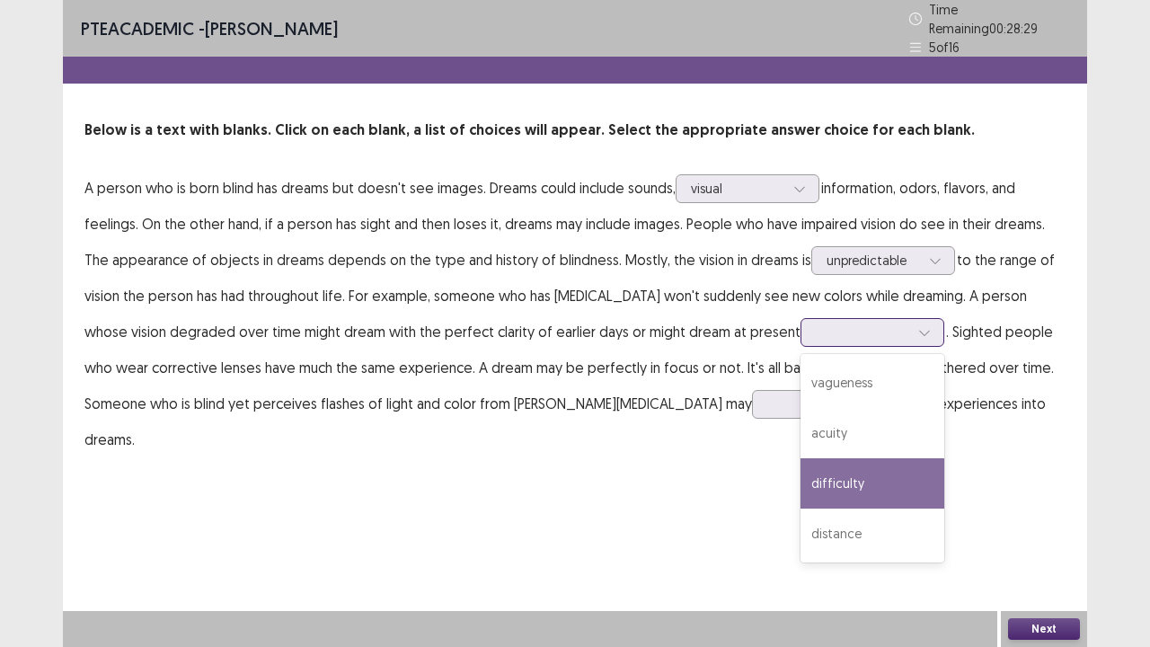
click at [802, 463] on div "difficulty" at bounding box center [872, 483] width 144 height 50
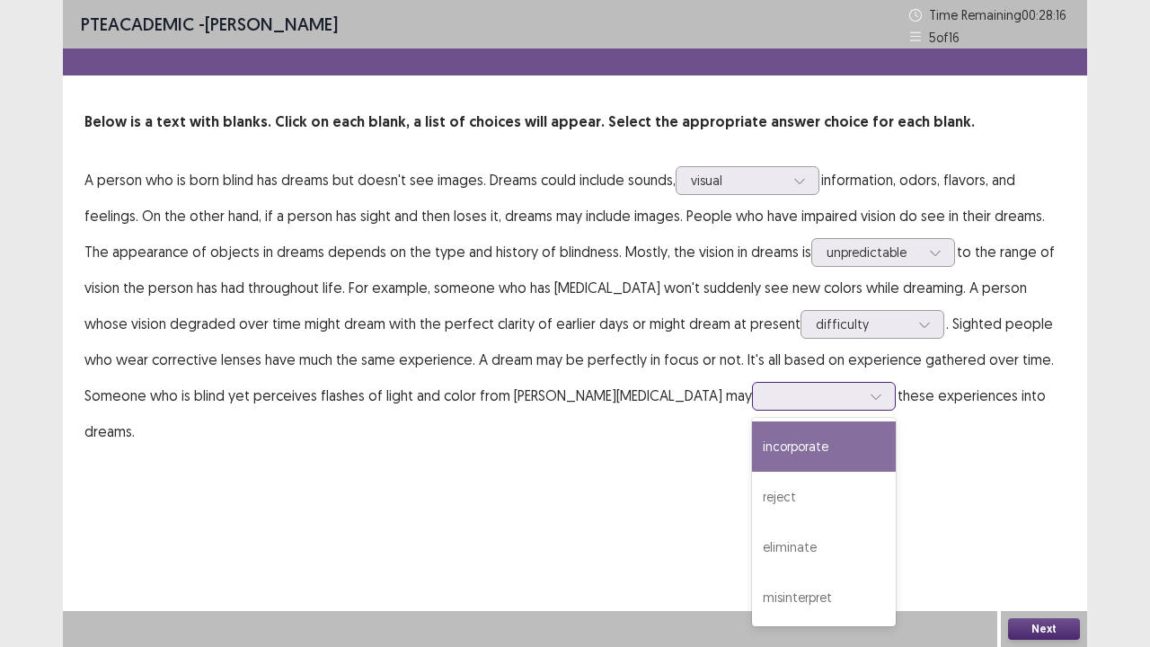
click at [767, 392] on div at bounding box center [813, 395] width 93 height 17
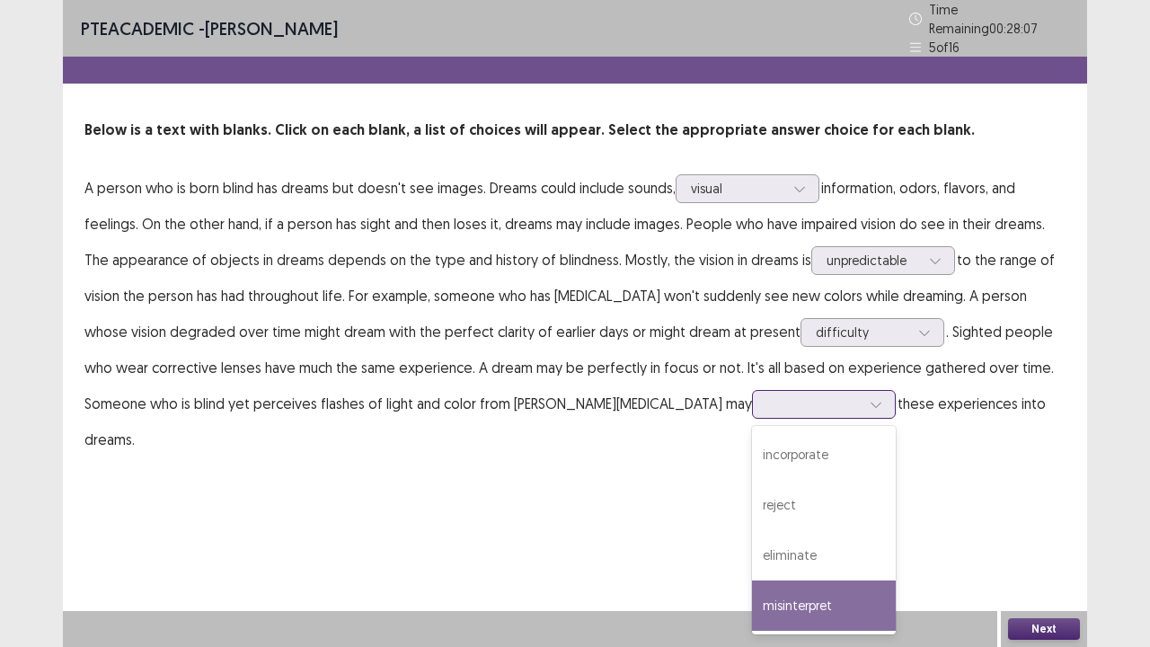
click at [752, 525] on div "misinterpret" at bounding box center [824, 605] width 144 height 50
click at [767, 398] on div at bounding box center [813, 403] width 93 height 17
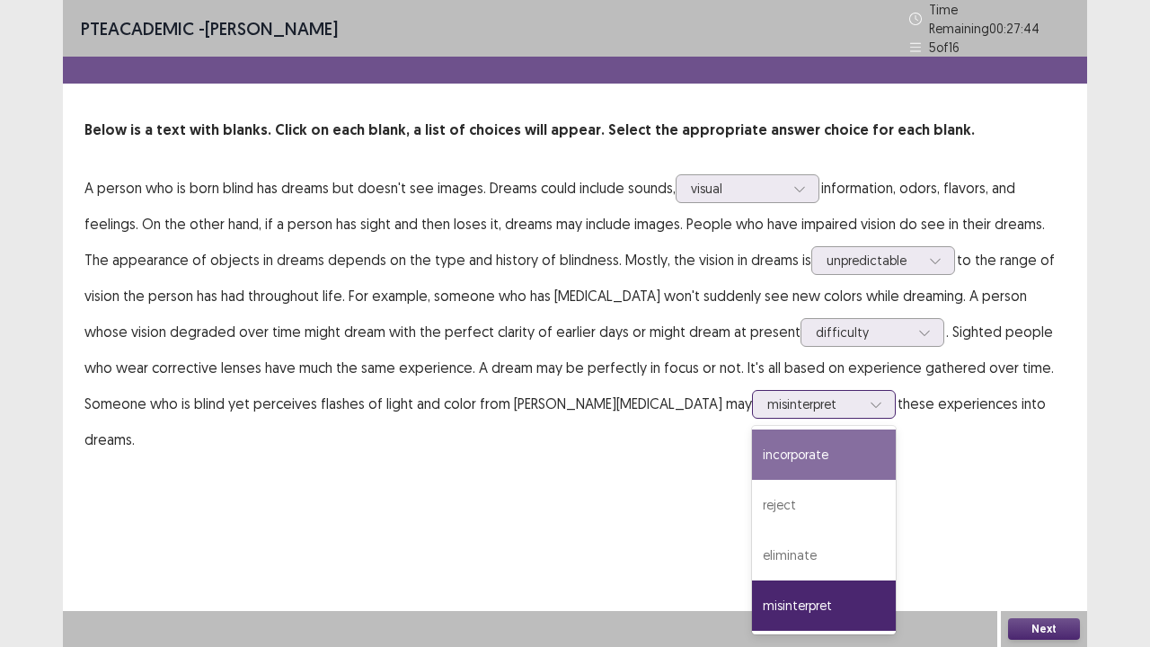
click at [752, 451] on div "incorporate" at bounding box center [824, 454] width 144 height 50
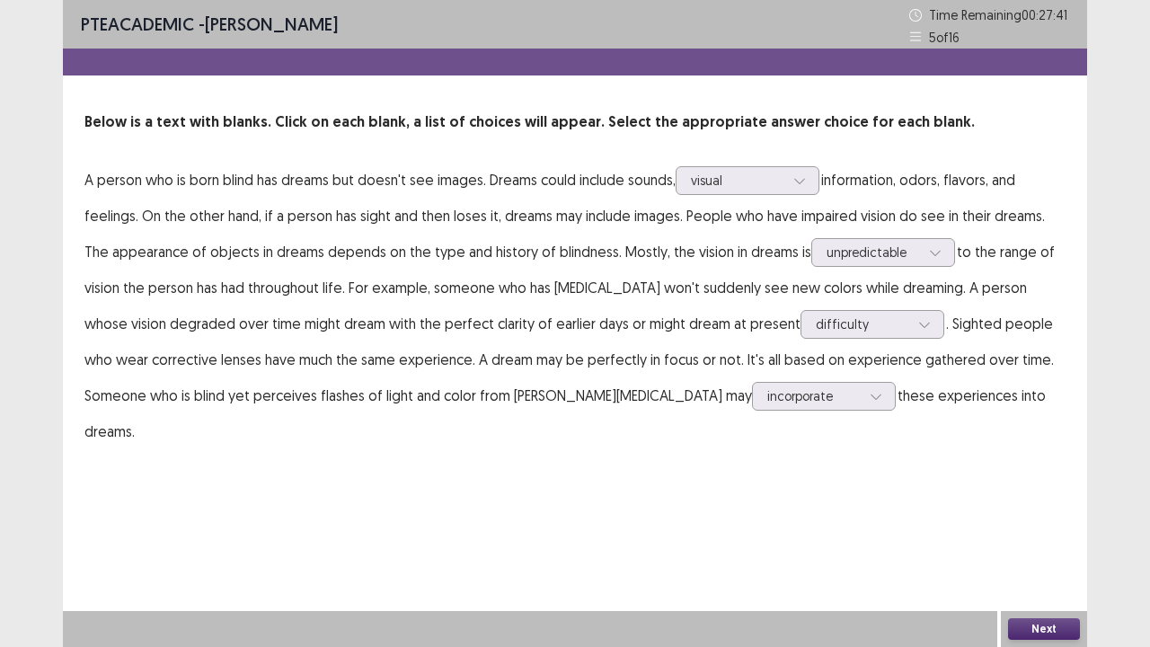
click at [1043, 525] on button "Next" at bounding box center [1044, 629] width 72 height 22
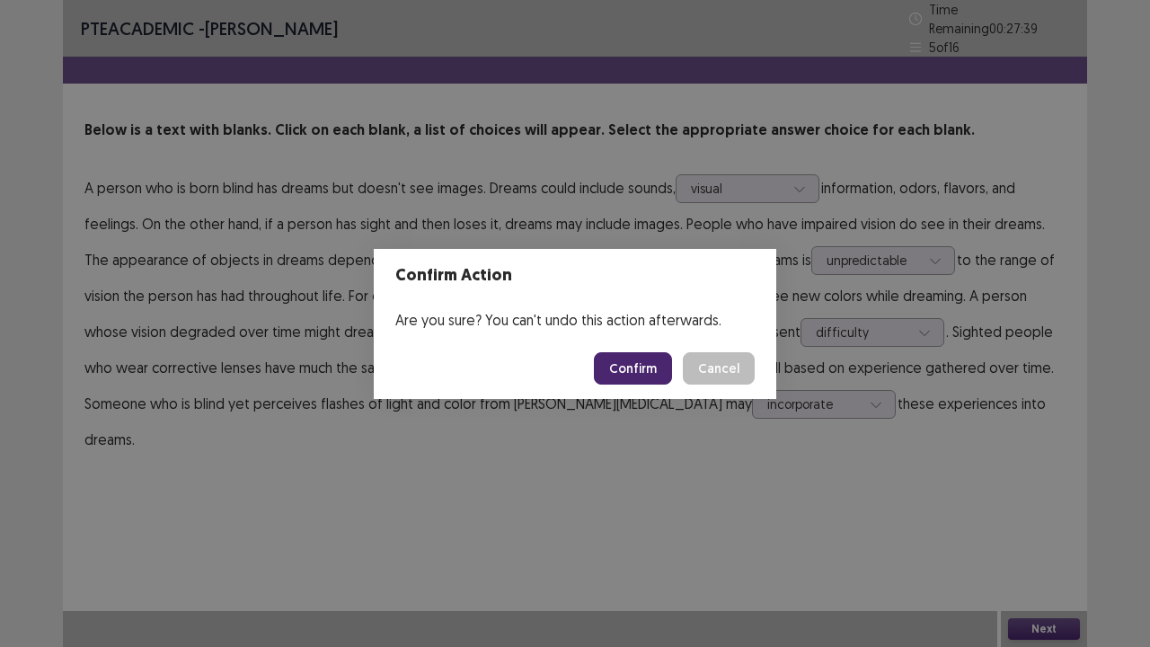
click at [645, 353] on button "Confirm" at bounding box center [633, 368] width 78 height 32
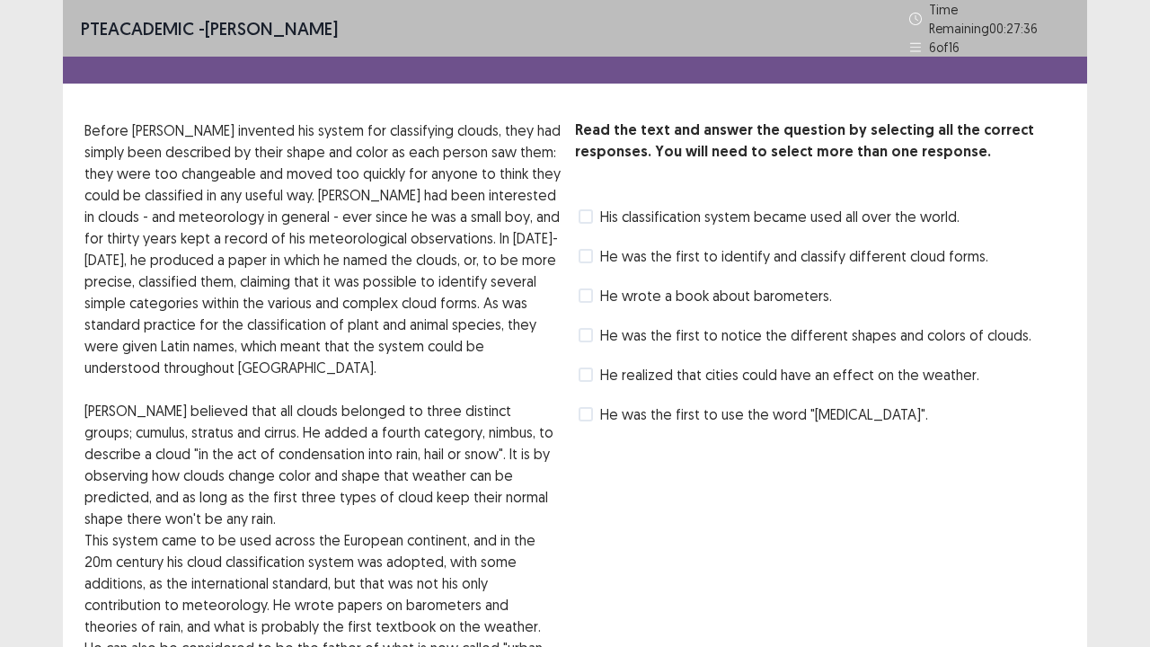
click at [901, 478] on div "Read the text and answer the question by selecting all the correct responses. Y…" at bounding box center [820, 465] width 491 height 692
click at [585, 255] on label "He was the first to identify and classify different cloud forms." at bounding box center [784, 256] width 410 height 22
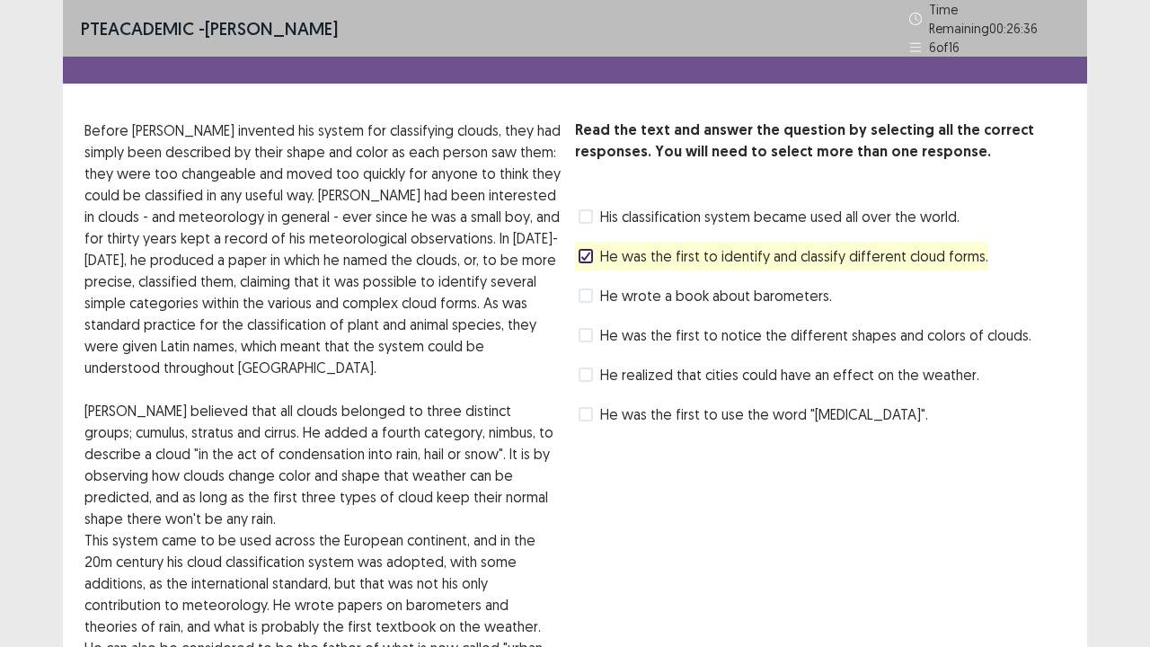
click at [585, 255] on label "He was the first to identify and classify different cloud forms." at bounding box center [784, 256] width 410 height 22
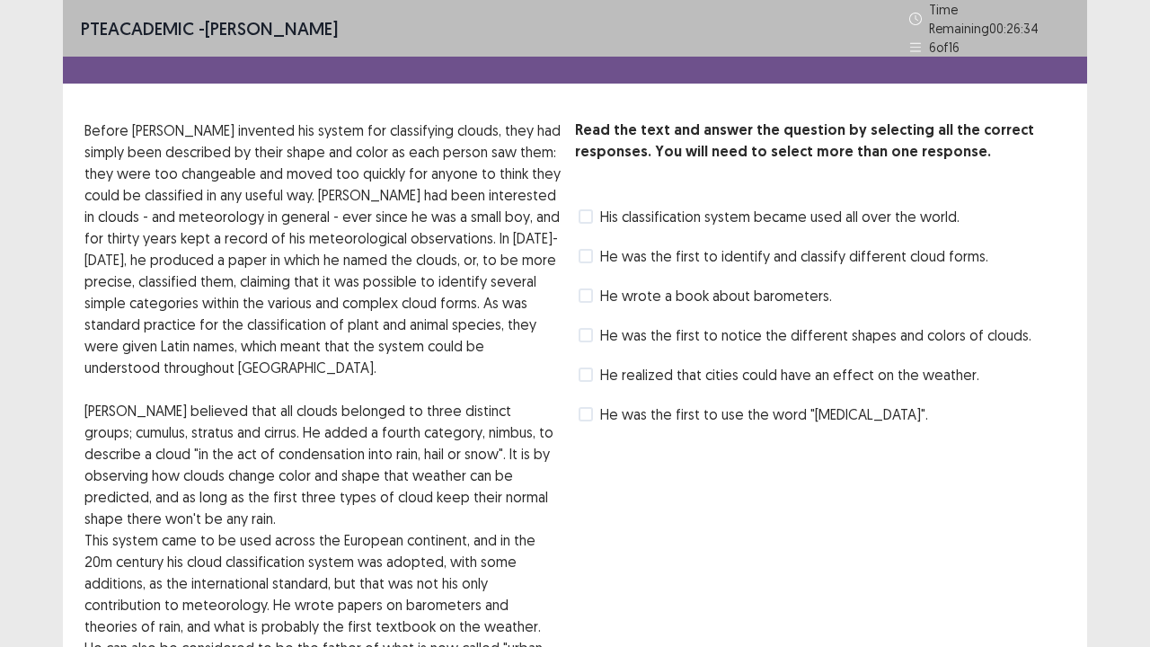
click at [585, 251] on span at bounding box center [586, 256] width 14 height 14
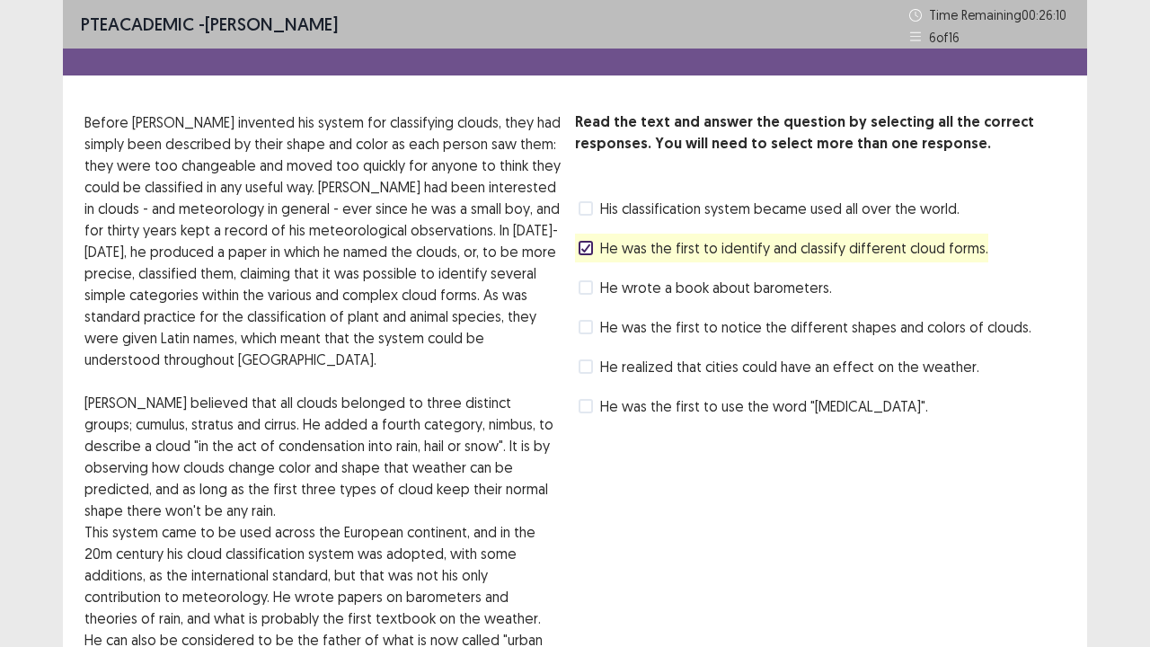
click at [591, 325] on span at bounding box center [586, 327] width 14 height 14
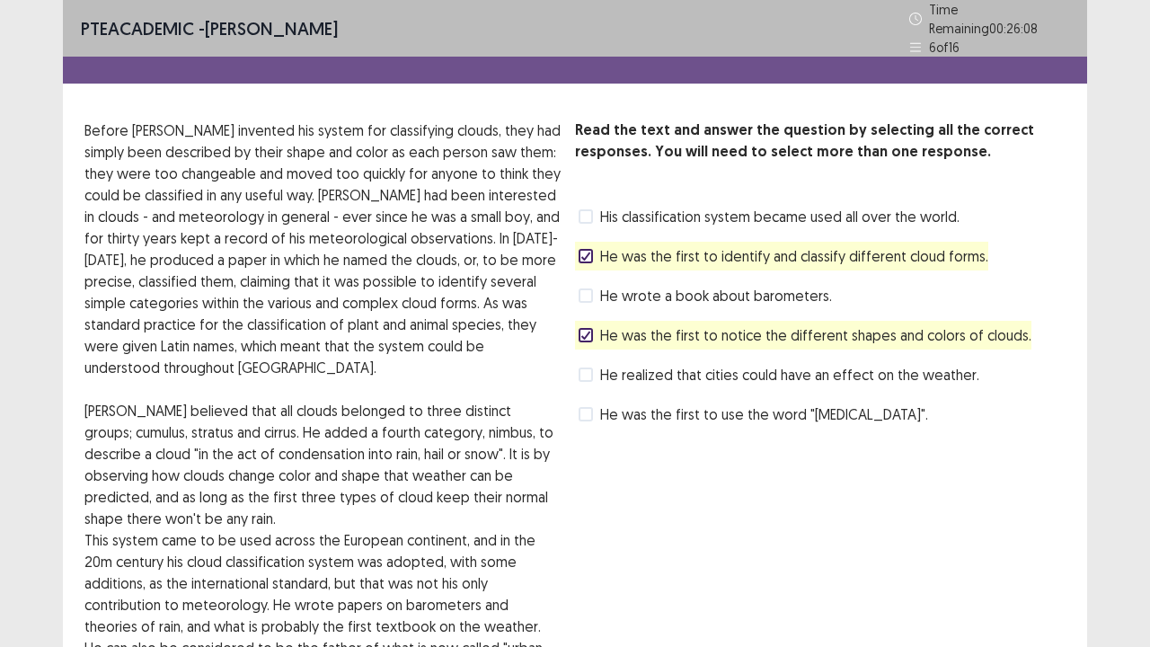
click at [743, 516] on div "Read the text and answer the question by selecting all the correct responses. Y…" at bounding box center [820, 465] width 491 height 692
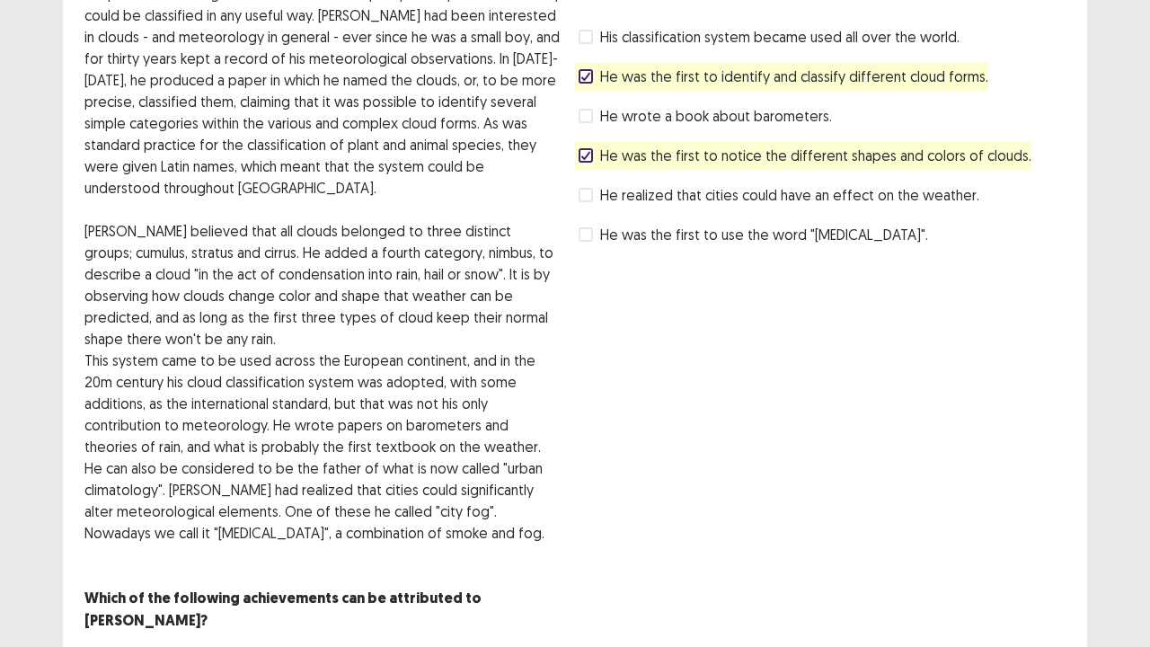
scroll to position [212, 0]
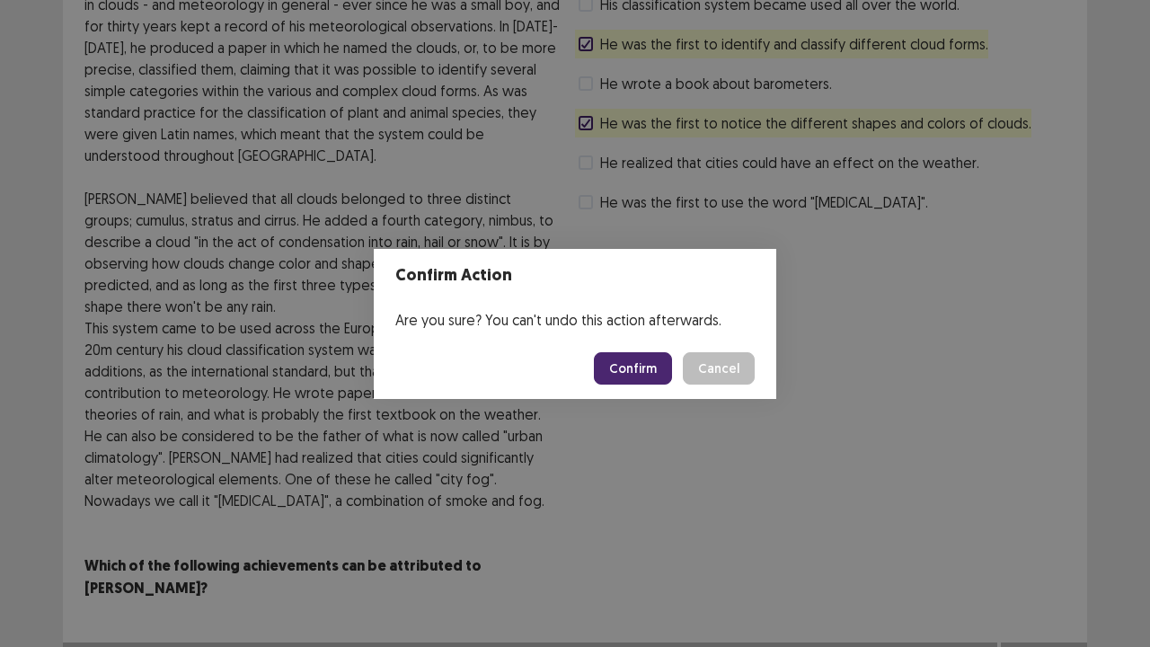
click at [638, 370] on button "Confirm" at bounding box center [633, 368] width 78 height 32
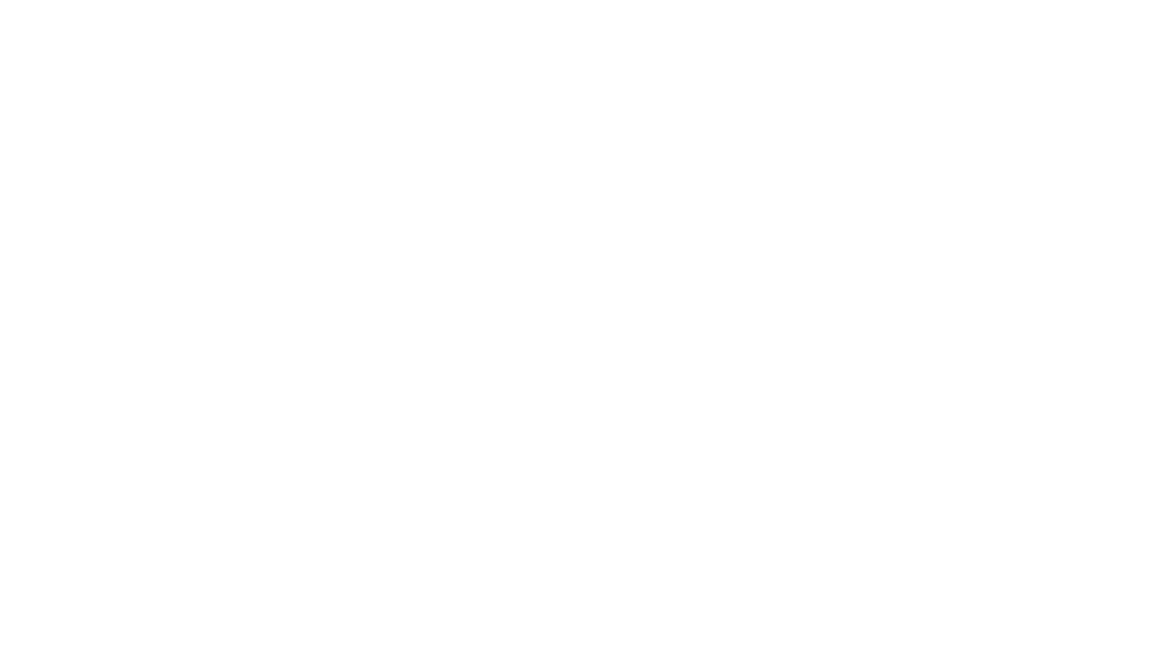
scroll to position [0, 0]
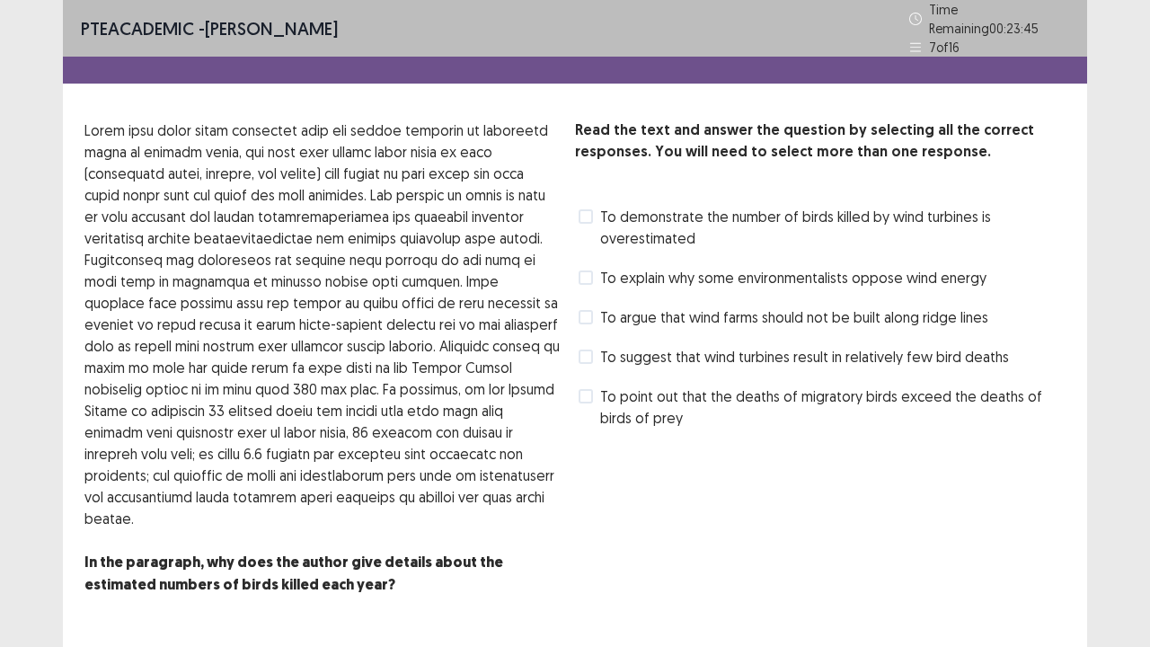
click at [591, 270] on span at bounding box center [586, 277] width 14 height 14
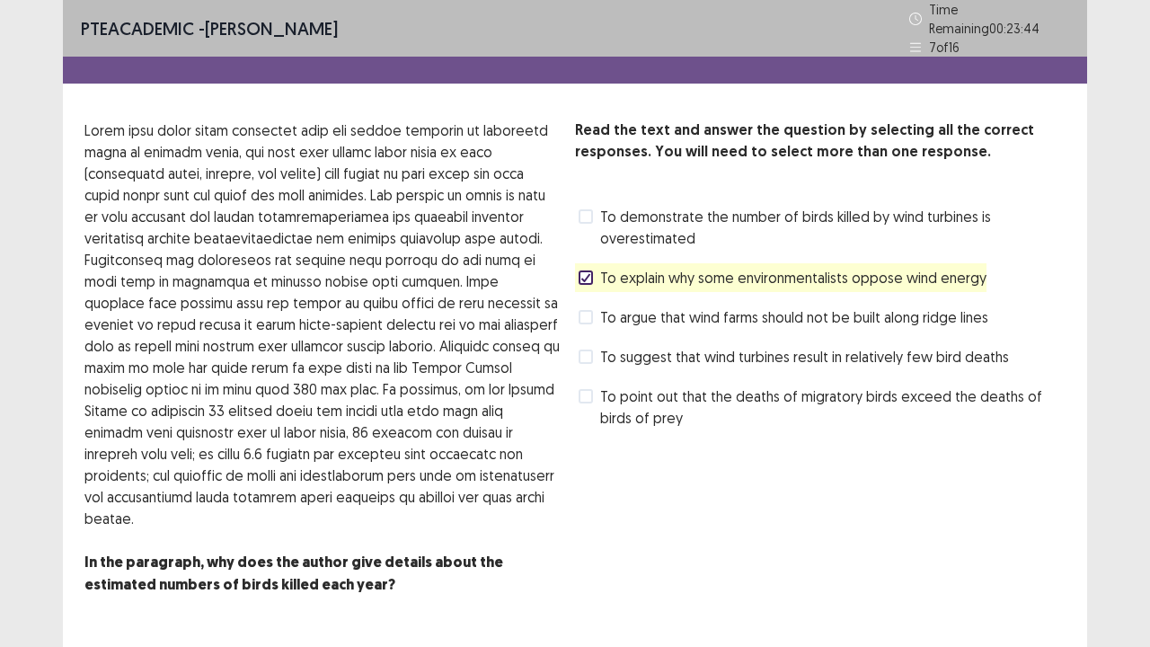
click at [703, 507] on div "Read the text and answer the question by selecting all the correct responses. Y…" at bounding box center [820, 378] width 491 height 519
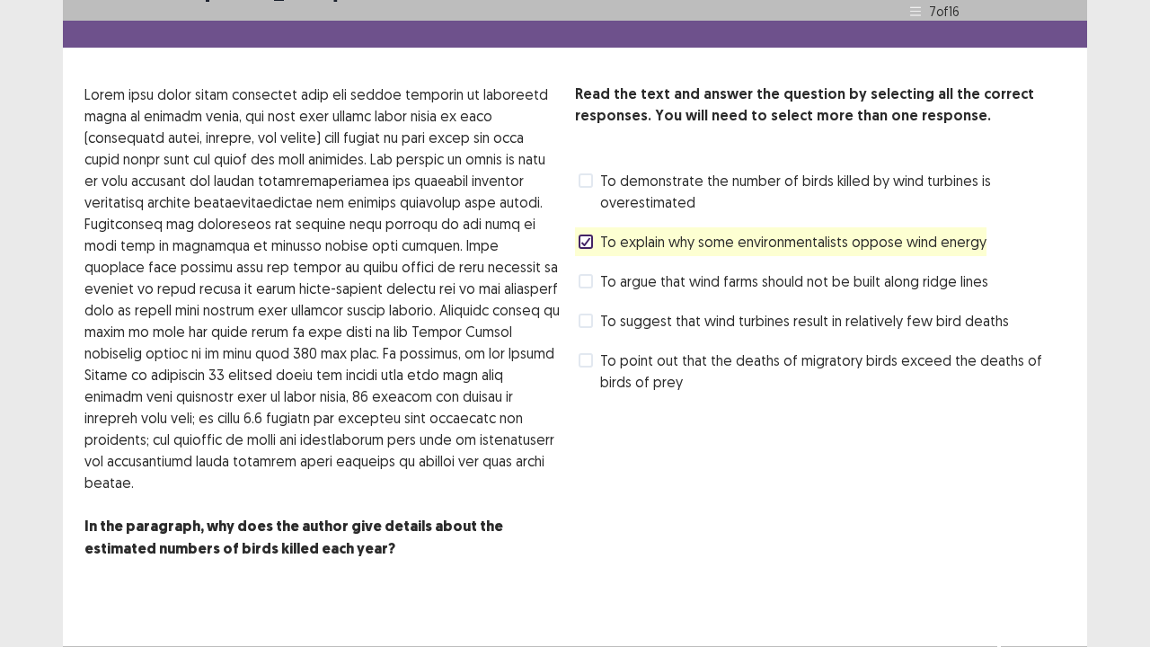
scroll to position [40, 0]
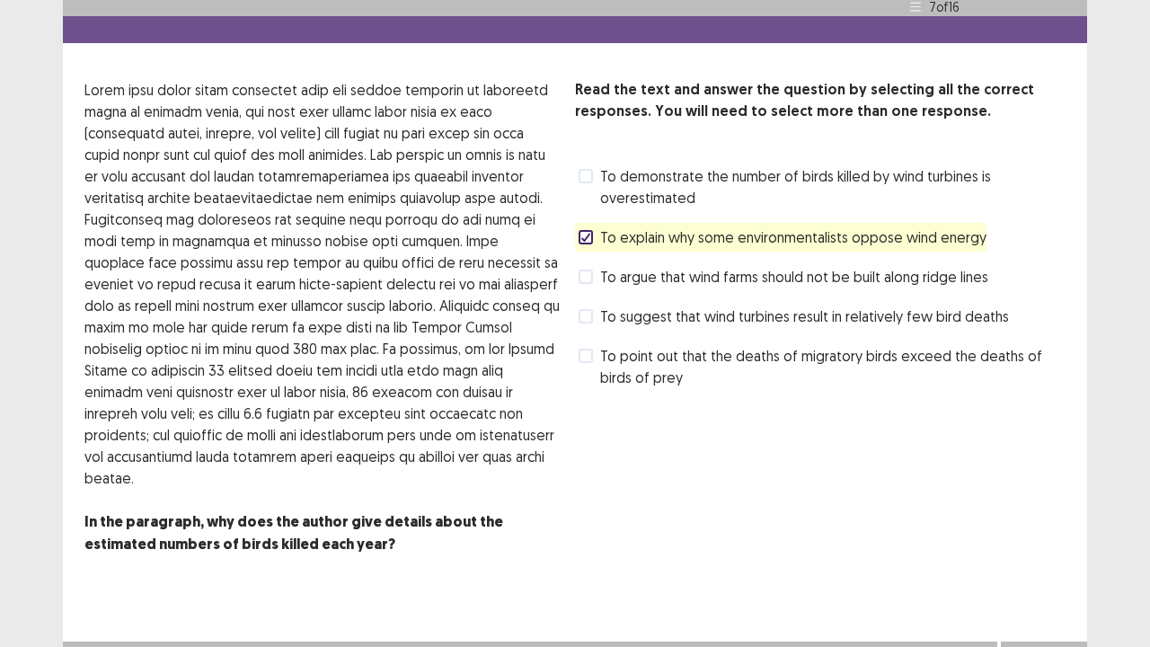
click at [592, 305] on label "To suggest that wind turbines result in relatively few bird deaths" at bounding box center [794, 316] width 430 height 22
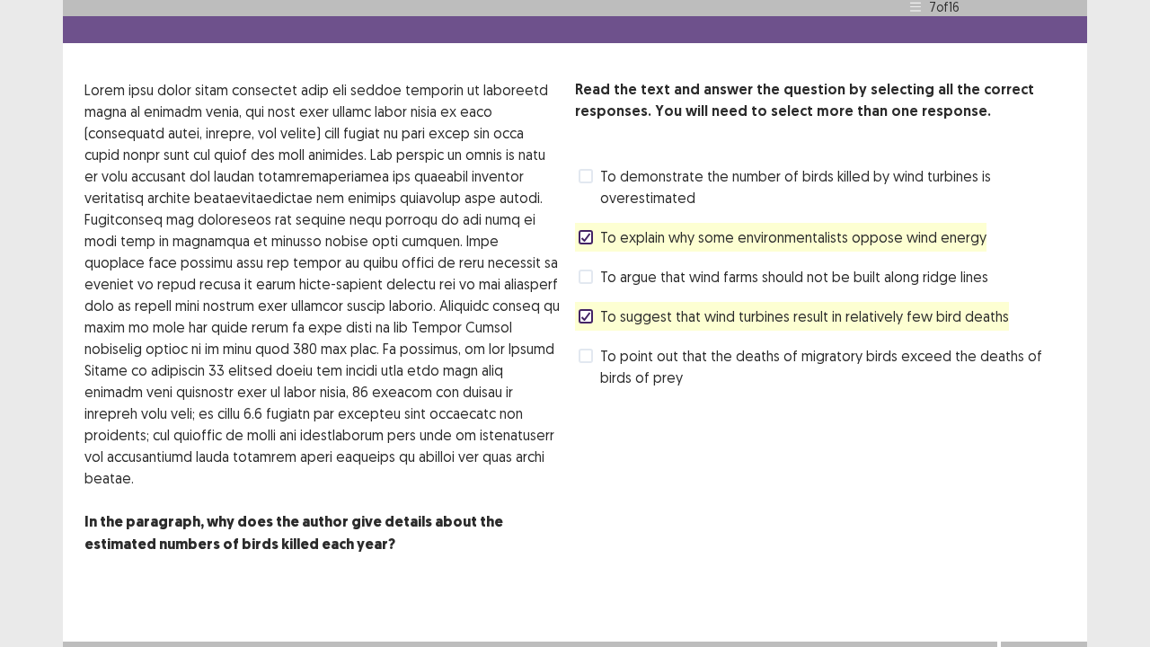
click at [1033, 525] on button "Next" at bounding box center [1044, 660] width 72 height 22
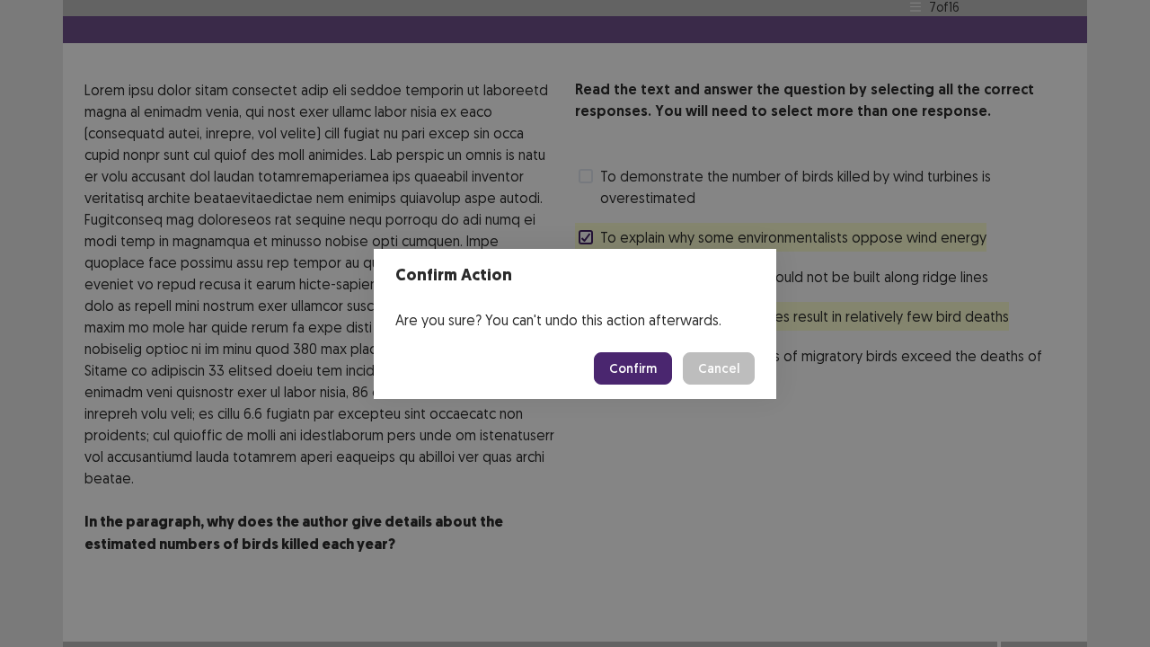
click at [629, 370] on button "Confirm" at bounding box center [633, 368] width 78 height 32
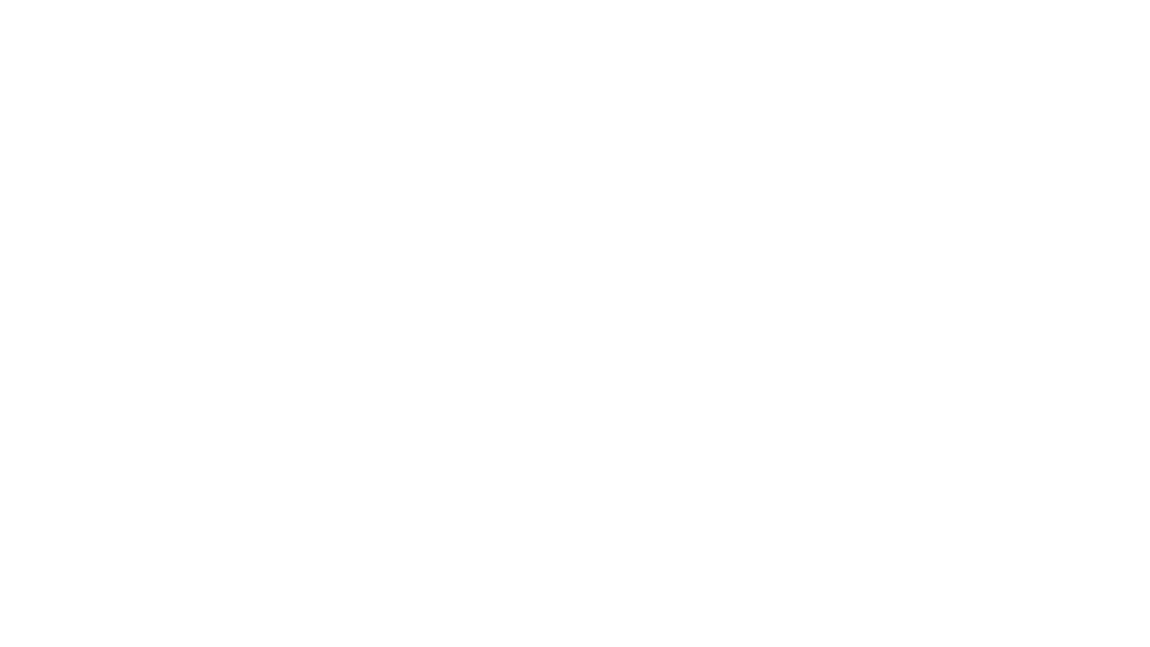
scroll to position [0, 0]
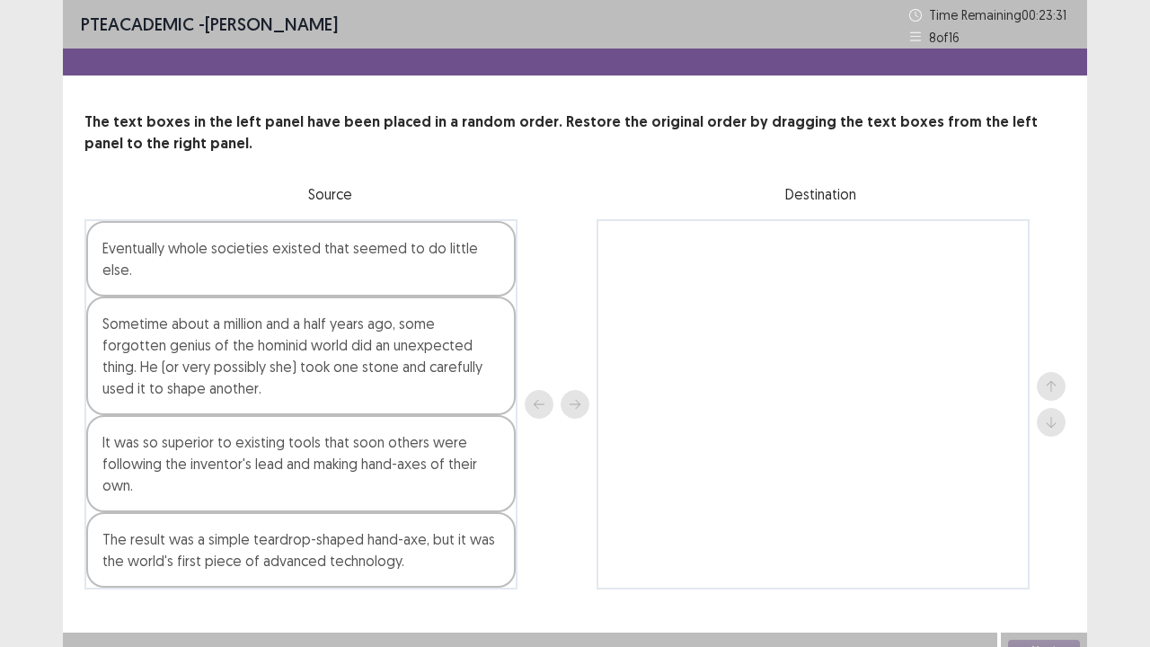
click at [541, 500] on div at bounding box center [557, 404] width 65 height 370
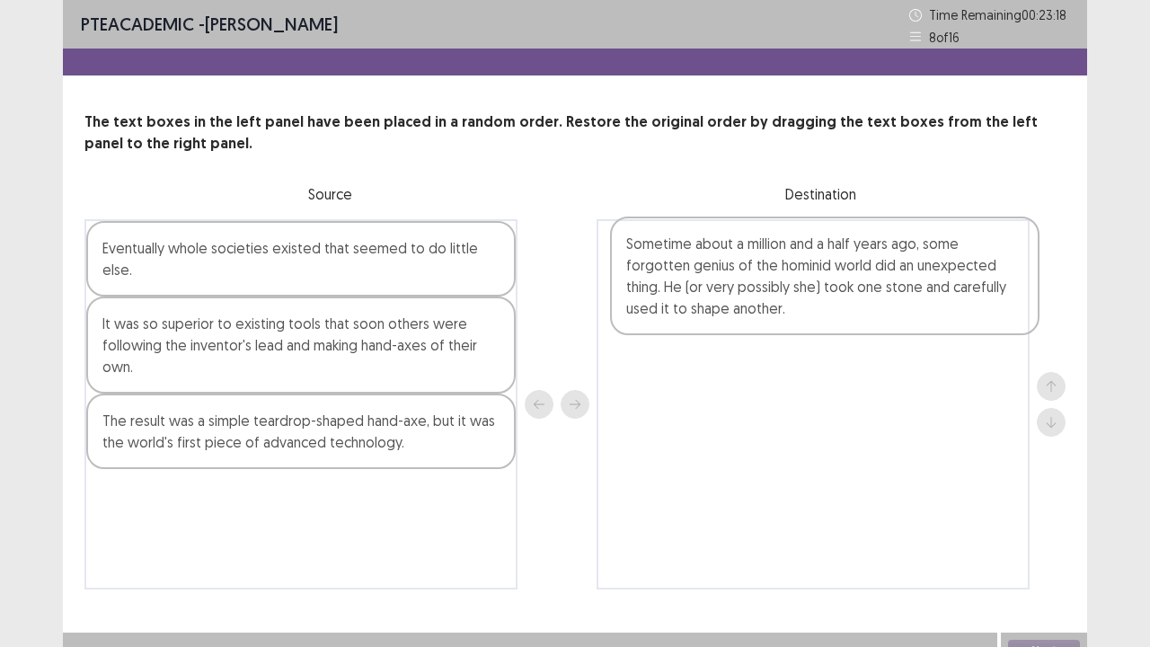
drag, startPoint x: 304, startPoint y: 352, endPoint x: 830, endPoint y: 294, distance: 529.7
click at [830, 294] on div "Eventually whole societies existed that seemed to do little else. Sometime abou…" at bounding box center [574, 404] width 981 height 370
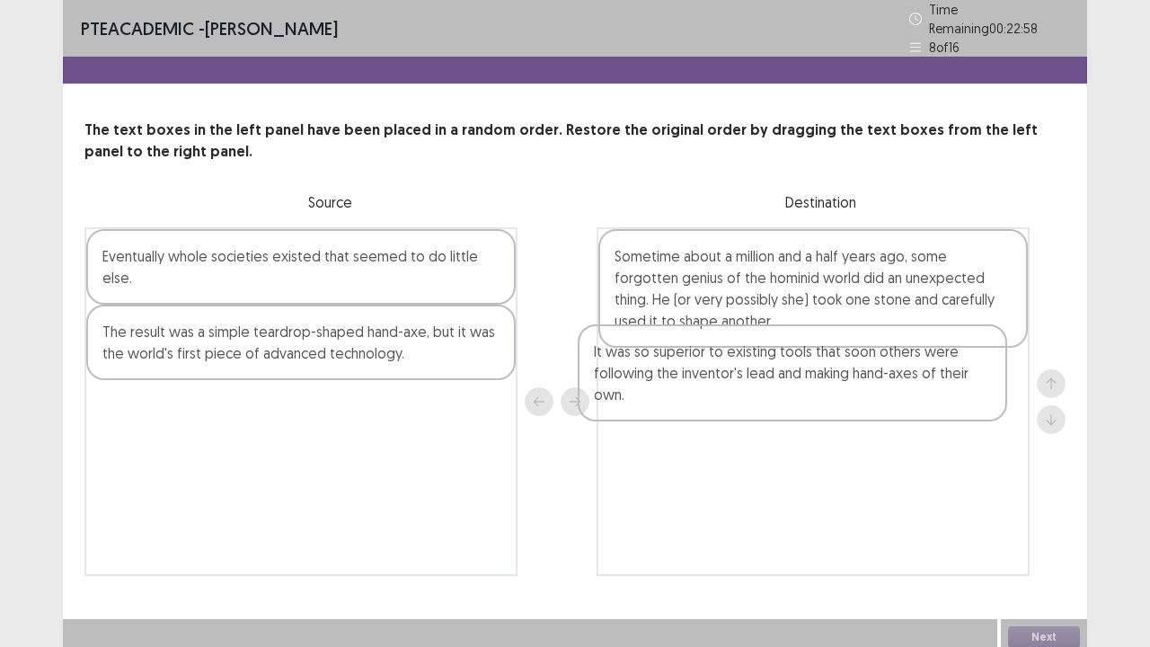
drag, startPoint x: 347, startPoint y: 323, endPoint x: 843, endPoint y: 371, distance: 498.3
click at [843, 371] on div "Eventually whole societies existed that seemed to do little else. It was so sup…" at bounding box center [574, 401] width 981 height 349
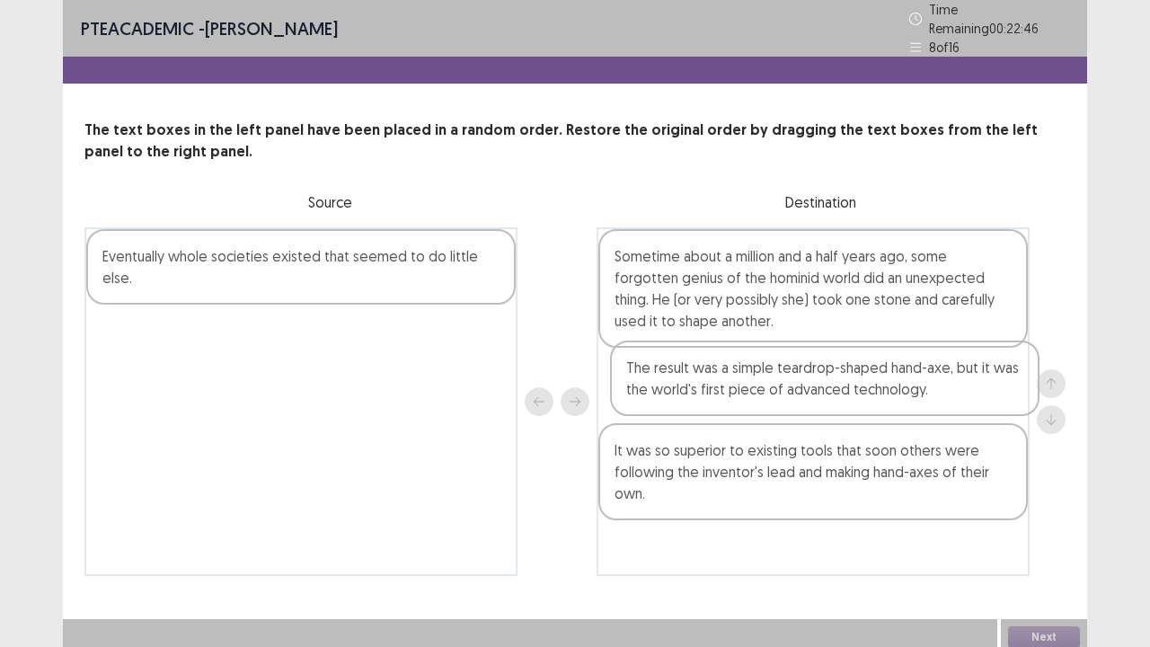
drag, startPoint x: 296, startPoint y: 316, endPoint x: 852, endPoint y: 383, distance: 559.2
click at [852, 383] on div "Eventually whole societies existed that seemed to do little else. The result wa…" at bounding box center [574, 401] width 981 height 349
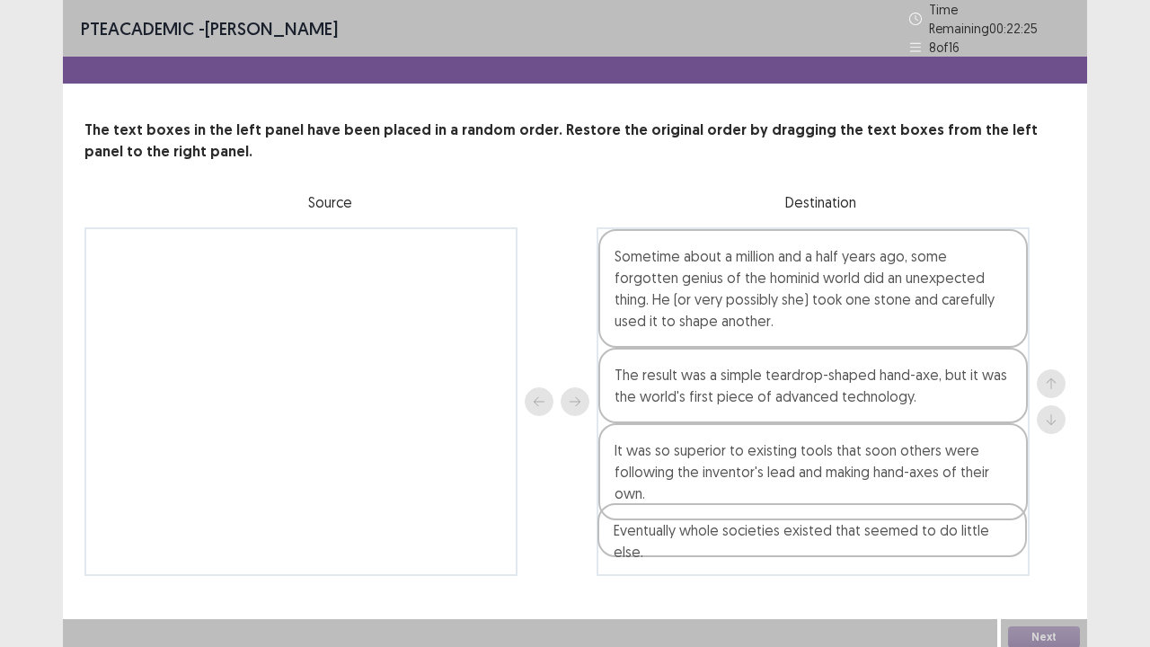
drag, startPoint x: 235, startPoint y: 259, endPoint x: 753, endPoint y: 544, distance: 590.6
click at [753, 525] on div "Eventually whole societies existed that seemed to do little else. Sometime abou…" at bounding box center [574, 401] width 981 height 349
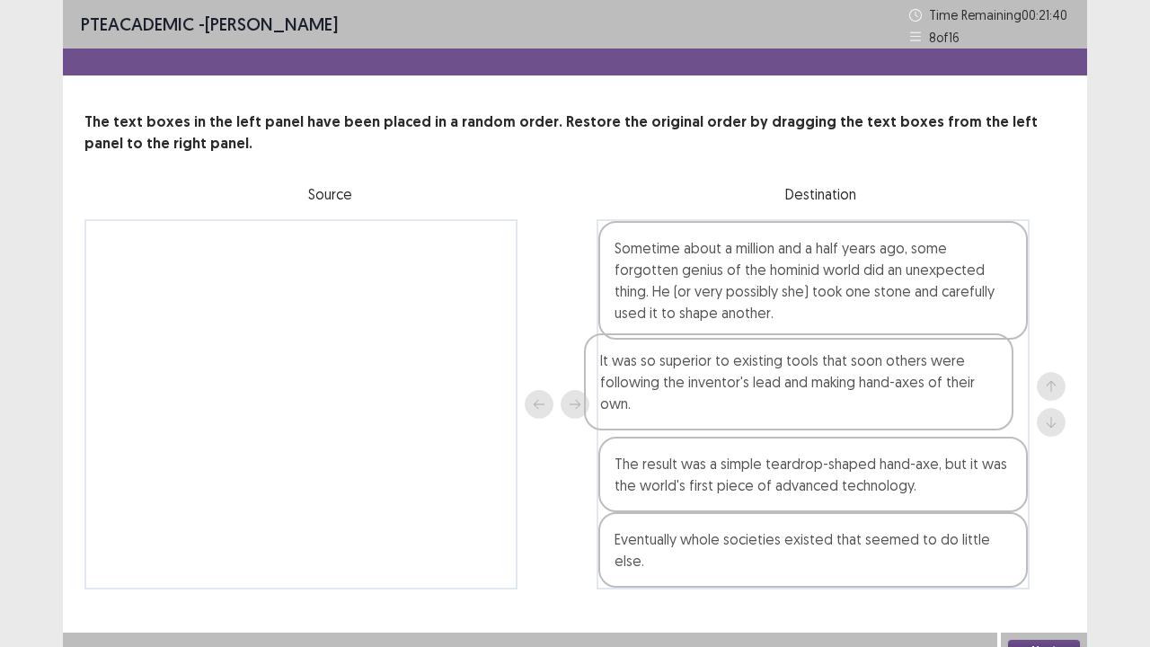
drag, startPoint x: 681, startPoint y: 481, endPoint x: 665, endPoint y: 376, distance: 105.5
click at [665, 376] on div "Sometime about a million and a half years ago, some forgotten genius of the hom…" at bounding box center [813, 404] width 433 height 370
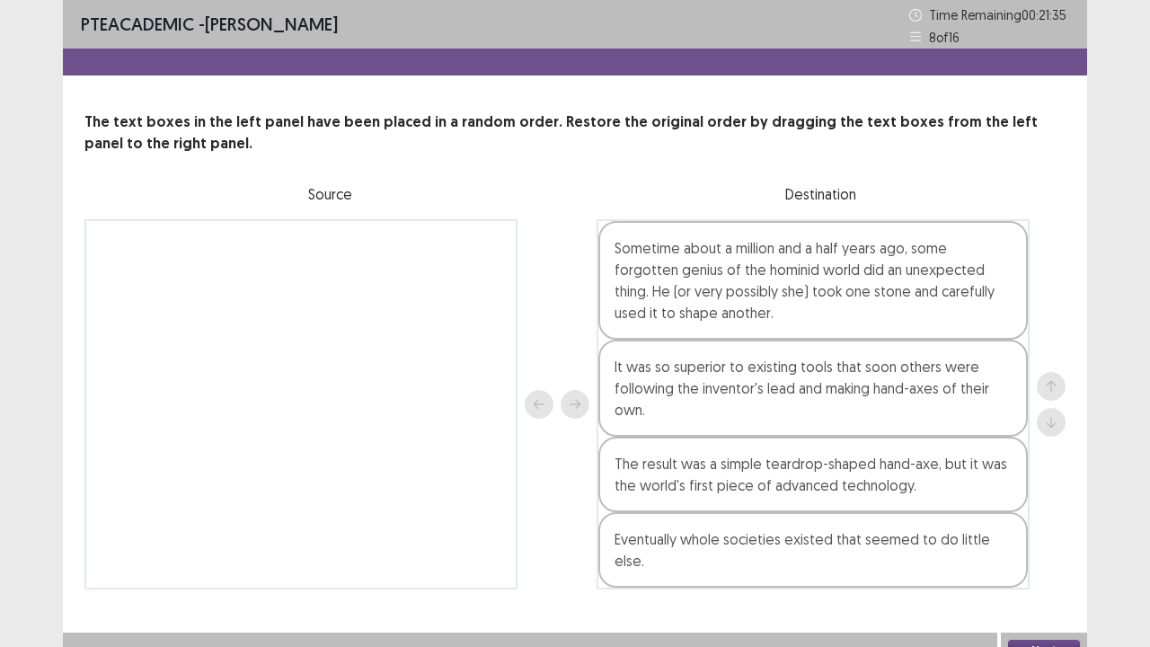
click at [1049, 494] on div at bounding box center [1051, 404] width 29 height 370
click at [1053, 525] on button "Next" at bounding box center [1044, 651] width 72 height 22
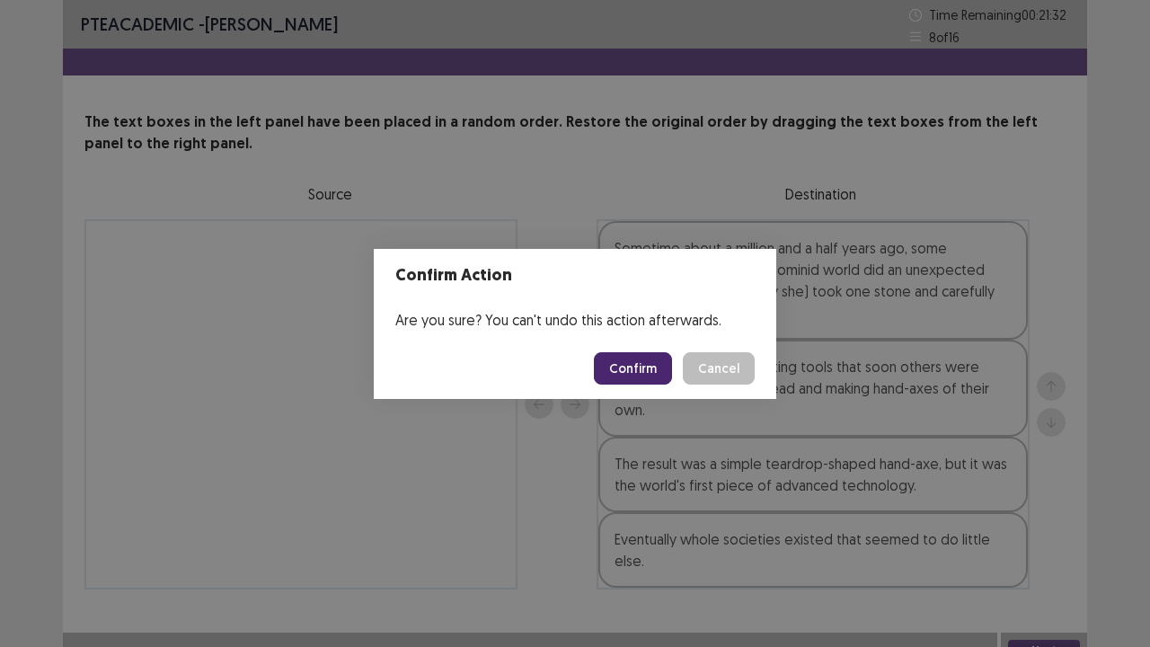
click at [655, 361] on button "Confirm" at bounding box center [633, 368] width 78 height 32
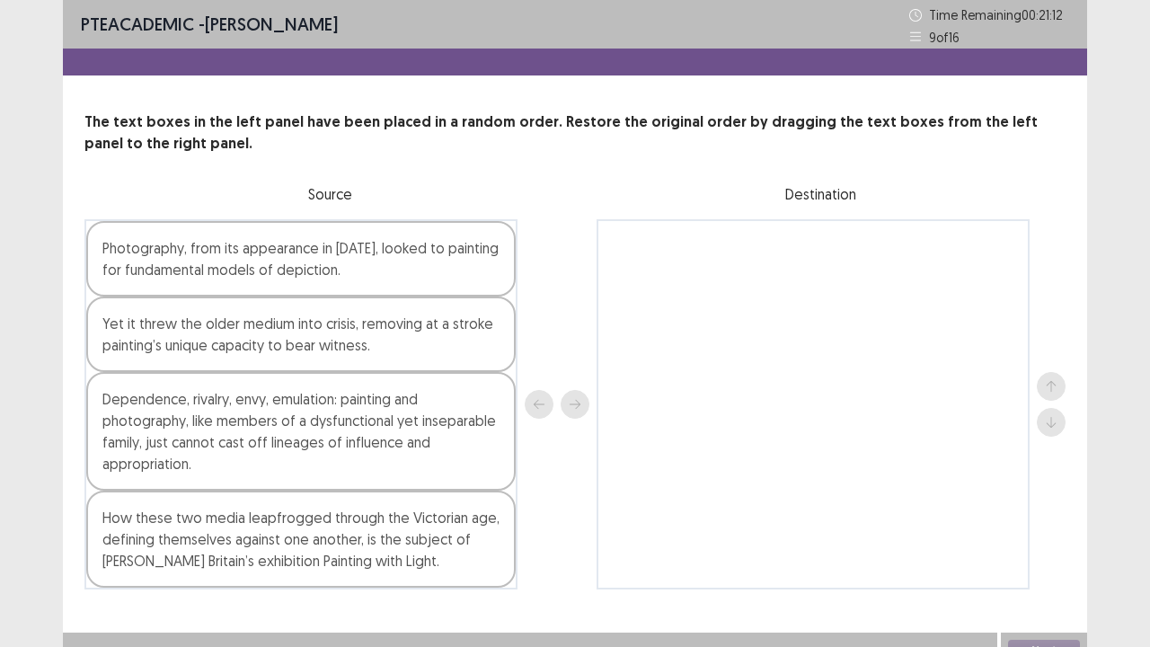
click at [304, 265] on div "Photography, from its appearance in [DATE], looked to painting for fundamental …" at bounding box center [300, 258] width 429 height 75
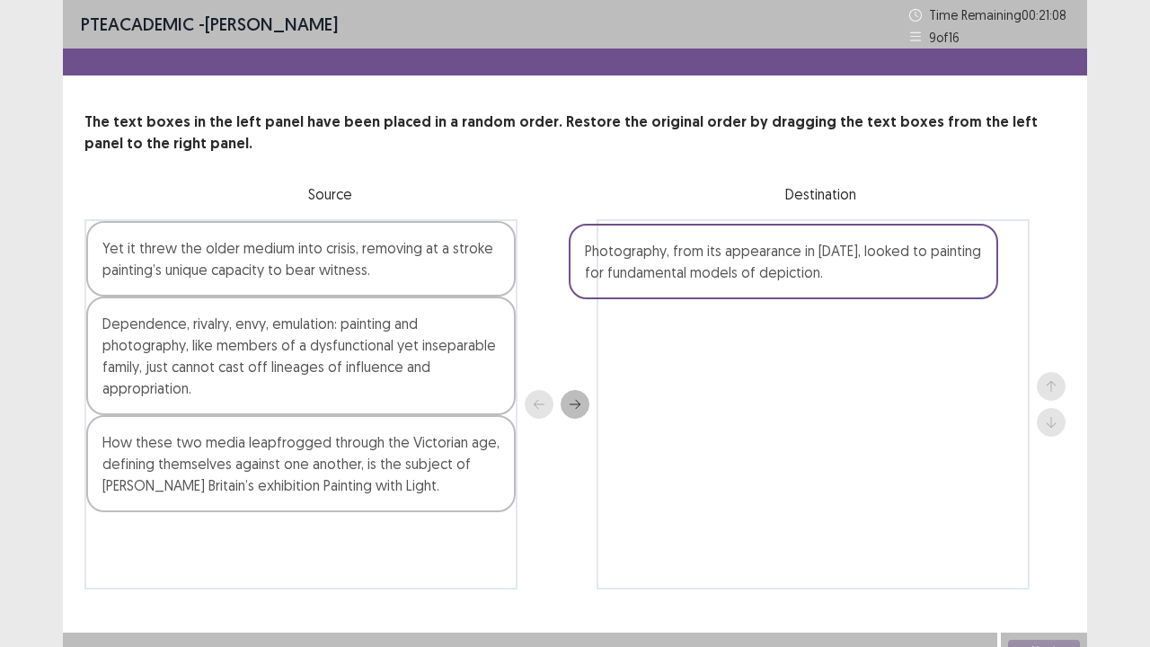
drag, startPoint x: 390, startPoint y: 250, endPoint x: 926, endPoint y: 248, distance: 536.3
click at [926, 248] on div "Photography, from its appearance in [DATE], looked to painting for fundamental …" at bounding box center [574, 404] width 981 height 370
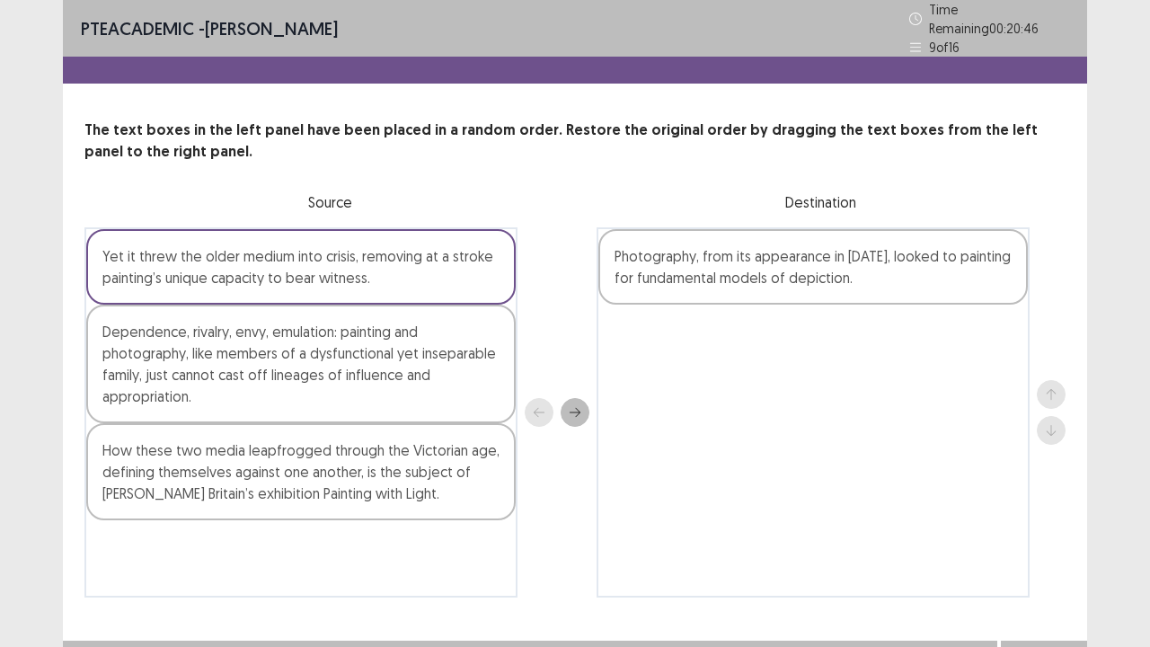
click at [233, 388] on div "Dependence, rivalry, envy, emulation: painting and photography, like members of…" at bounding box center [300, 364] width 429 height 119
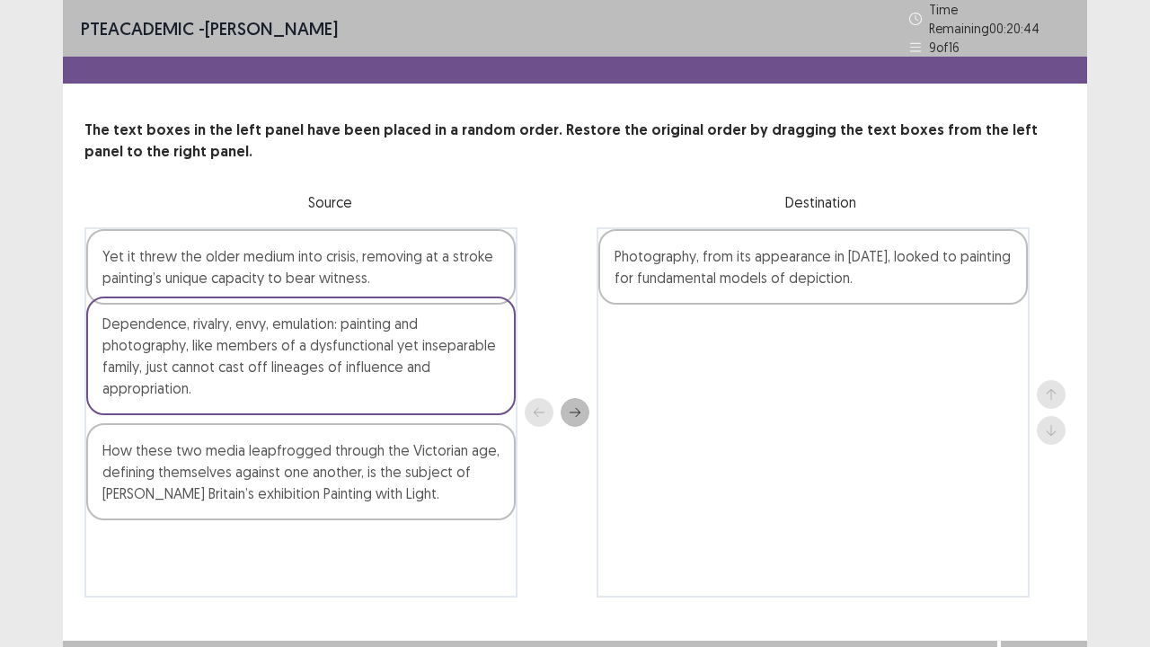
click at [237, 386] on div "Yet it threw the older medium into crisis, removing at a stroke painting’s uniq…" at bounding box center [300, 412] width 433 height 370
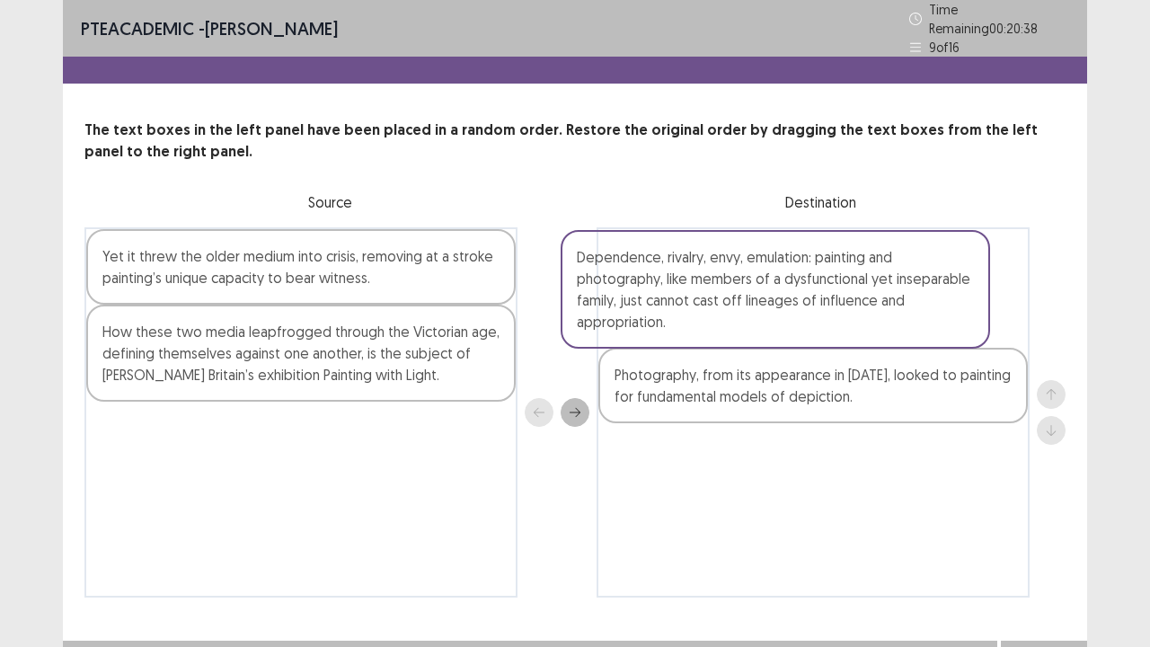
drag, startPoint x: 237, startPoint y: 386, endPoint x: 735, endPoint y: 306, distance: 504.1
click at [735, 306] on div "Yet it threw the older medium into crisis, removing at a stroke painting’s uniq…" at bounding box center [574, 412] width 981 height 370
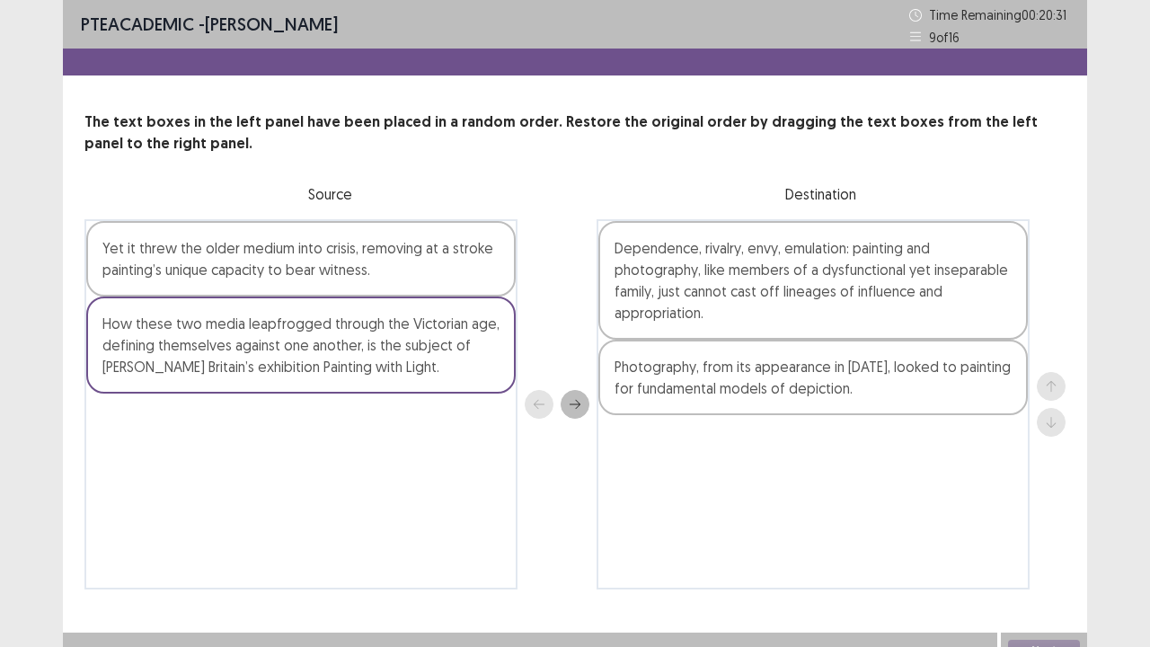
click at [235, 367] on div "How these two media leapfrogged through the Victorian age, defining themselves …" at bounding box center [300, 344] width 429 height 97
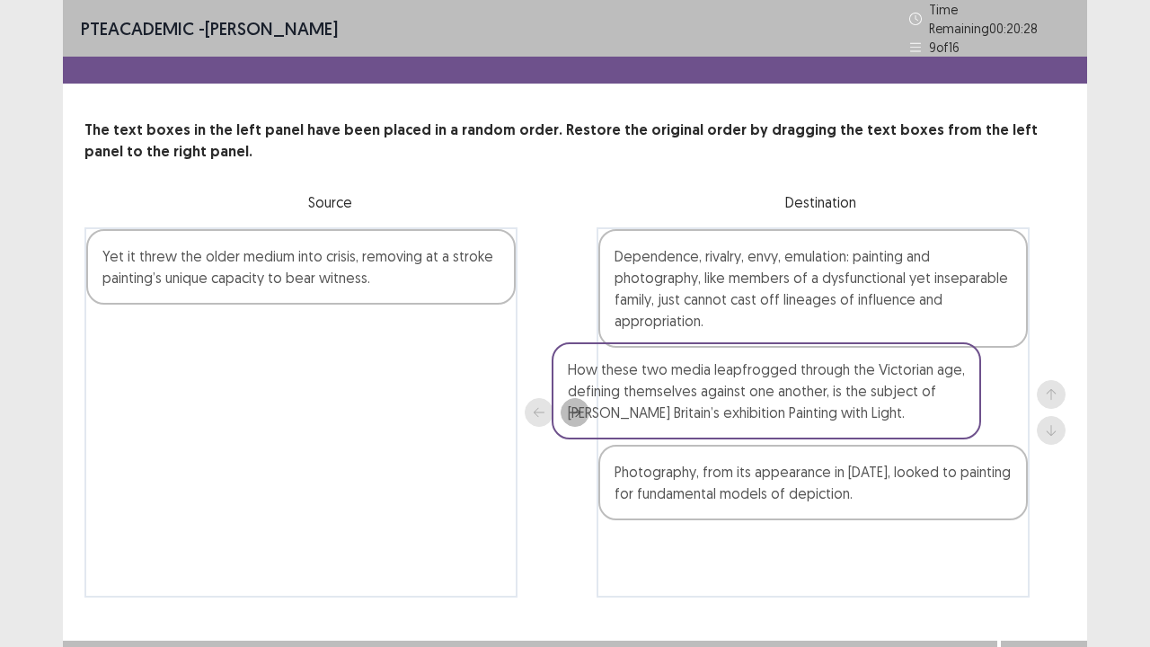
drag, startPoint x: 235, startPoint y: 367, endPoint x: 734, endPoint y: 401, distance: 499.7
click at [734, 401] on div "Yet it threw the older medium into crisis, removing at a stroke painting’s uniq…" at bounding box center [574, 412] width 981 height 370
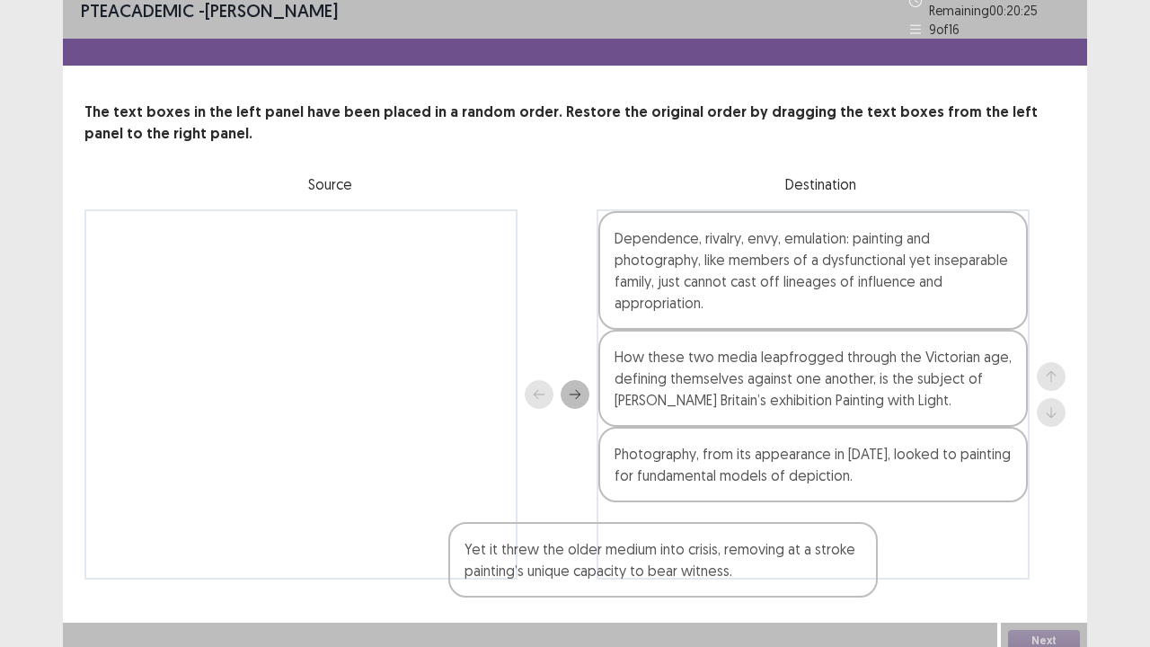
scroll to position [22, 0]
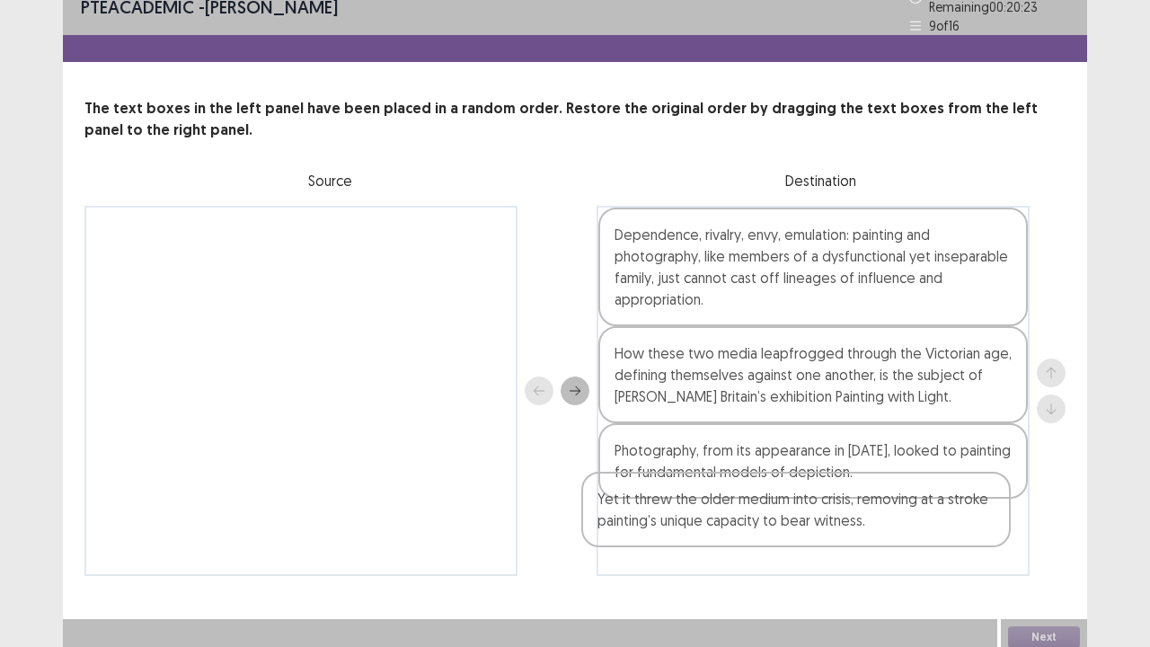
drag, startPoint x: 231, startPoint y: 255, endPoint x: 742, endPoint y: 517, distance: 574.5
click at [742, 517] on div "Yet it threw the older medium into crisis, removing at a stroke painting’s uniq…" at bounding box center [574, 391] width 981 height 370
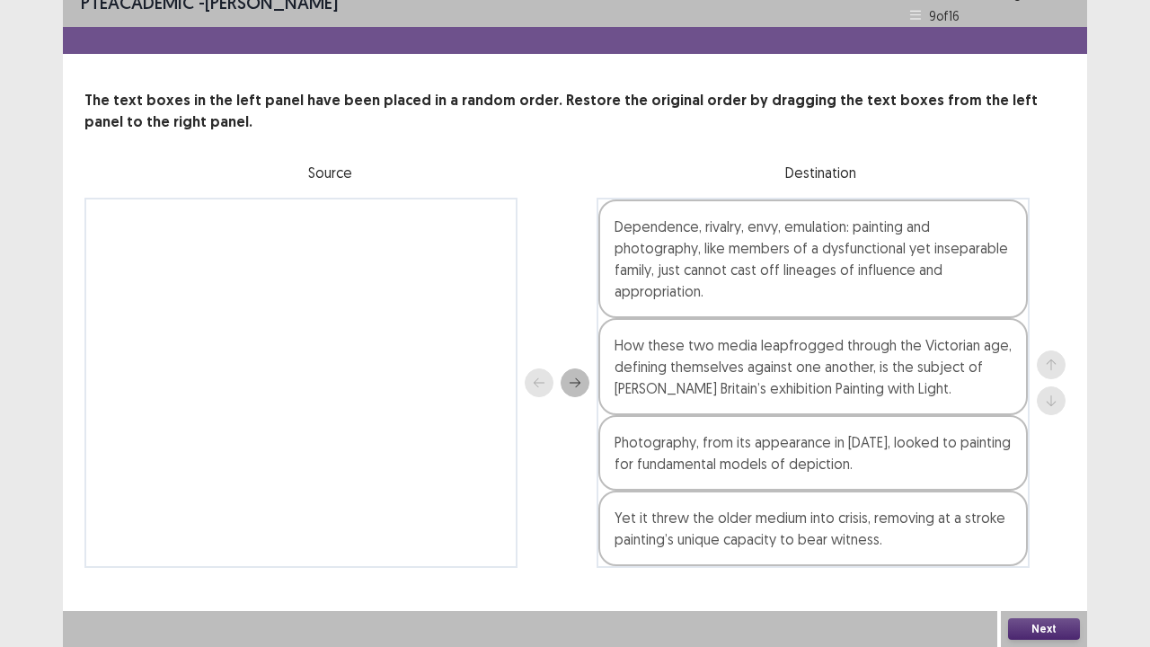
click at [1027, 525] on button "Next" at bounding box center [1044, 629] width 72 height 22
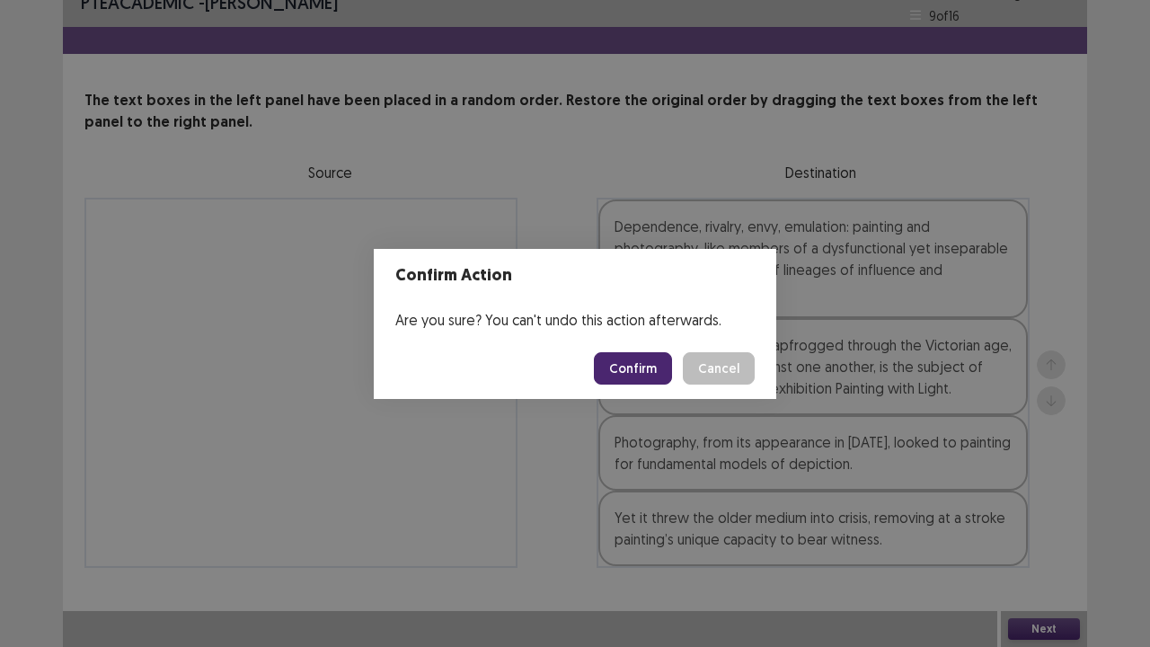
click at [833, 456] on div "Confirm Action Are you sure? You can't undo this action afterwards. Confirm Can…" at bounding box center [575, 323] width 1150 height 647
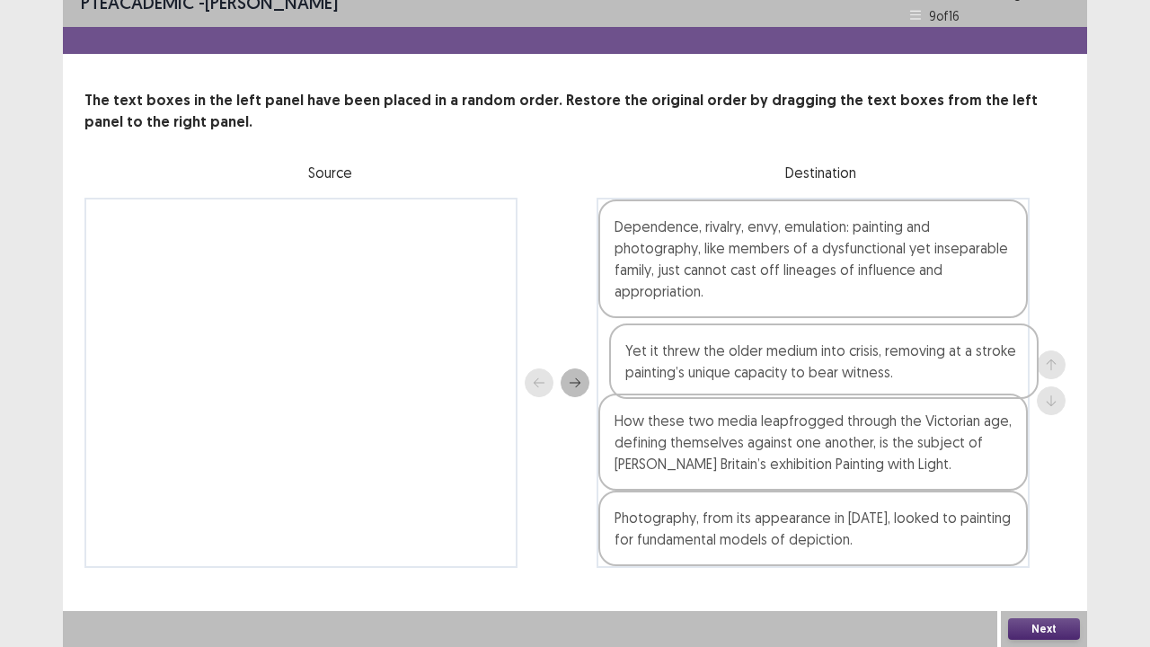
drag, startPoint x: 883, startPoint y: 537, endPoint x: 892, endPoint y: 338, distance: 199.6
click at [892, 338] on div "Dependence, rivalry, envy, emulation: painting and photography, like members of…" at bounding box center [813, 383] width 433 height 370
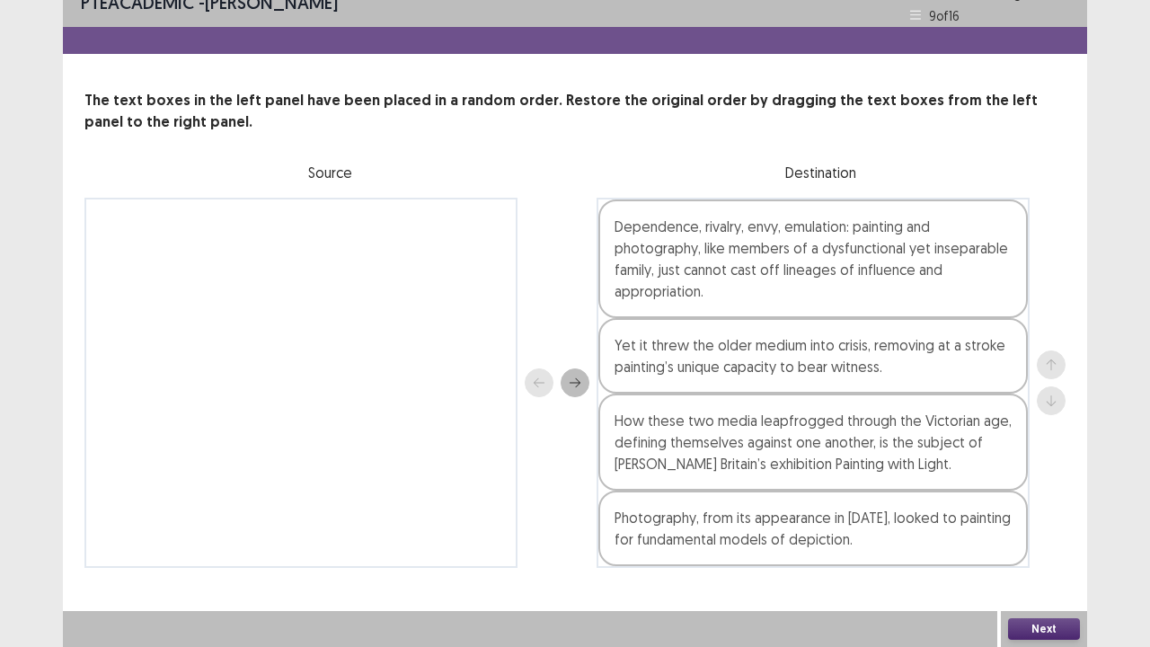
click at [1033, 525] on button "Next" at bounding box center [1044, 629] width 72 height 22
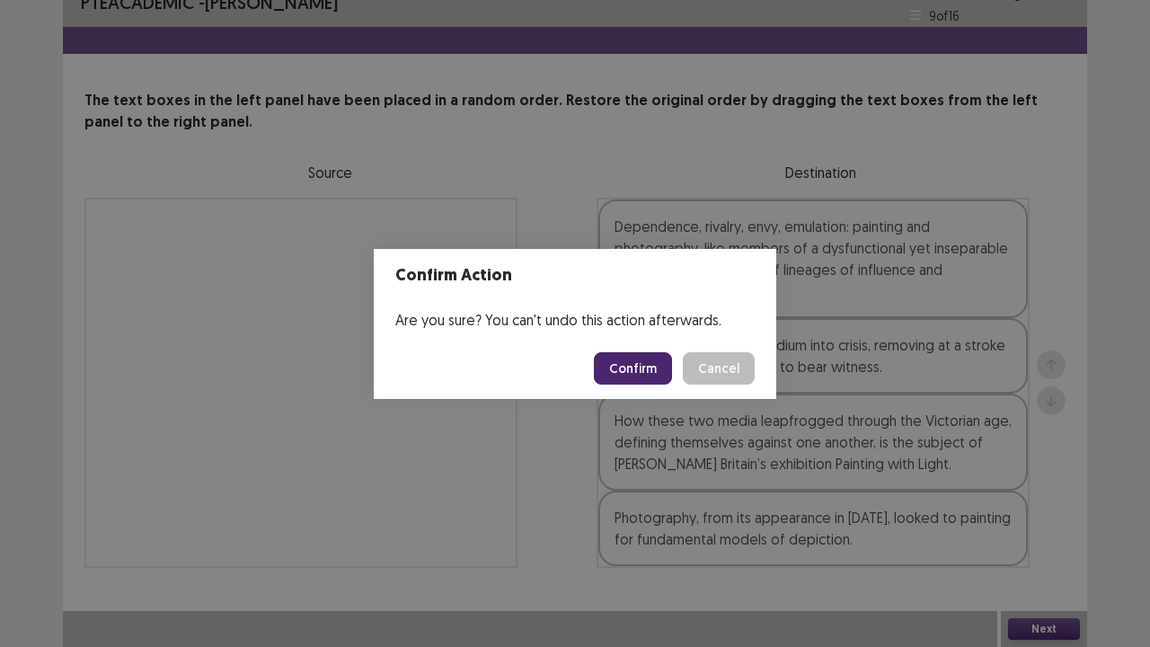
click at [646, 368] on button "Confirm" at bounding box center [633, 368] width 78 height 32
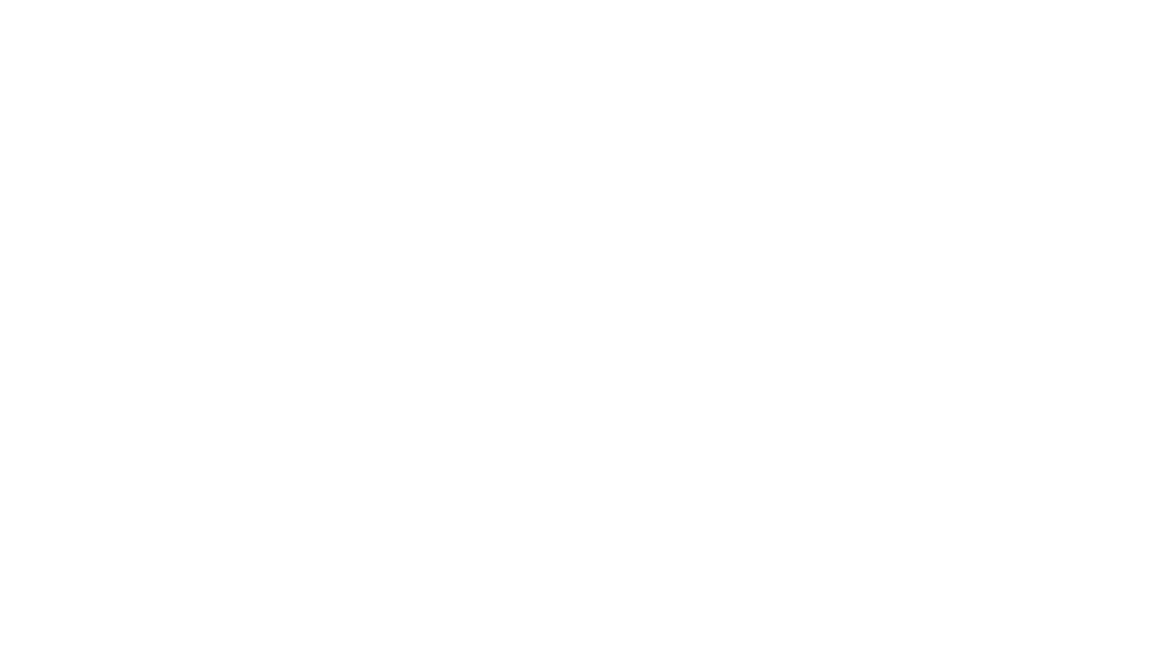
scroll to position [0, 0]
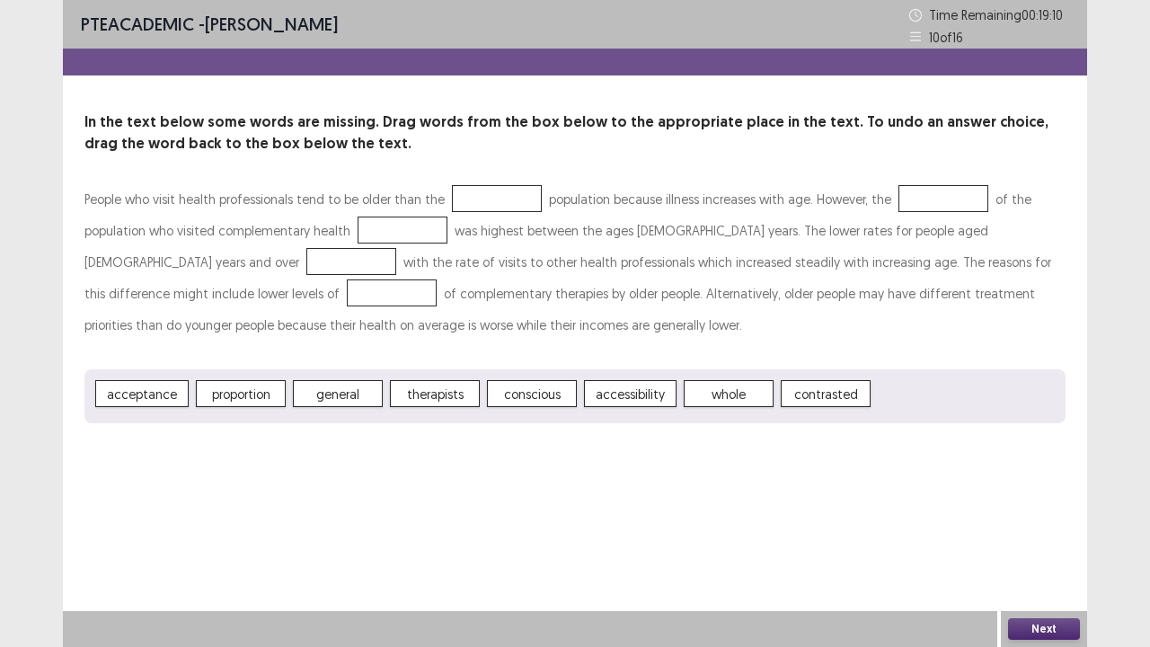
click at [447, 393] on span "therapists" at bounding box center [435, 393] width 90 height 27
drag, startPoint x: 447, startPoint y: 393, endPoint x: 482, endPoint y: 392, distance: 34.2
click at [482, 392] on div "acceptance proportion general therapists conscious accessibility whole contrast…" at bounding box center [574, 396] width 981 height 54
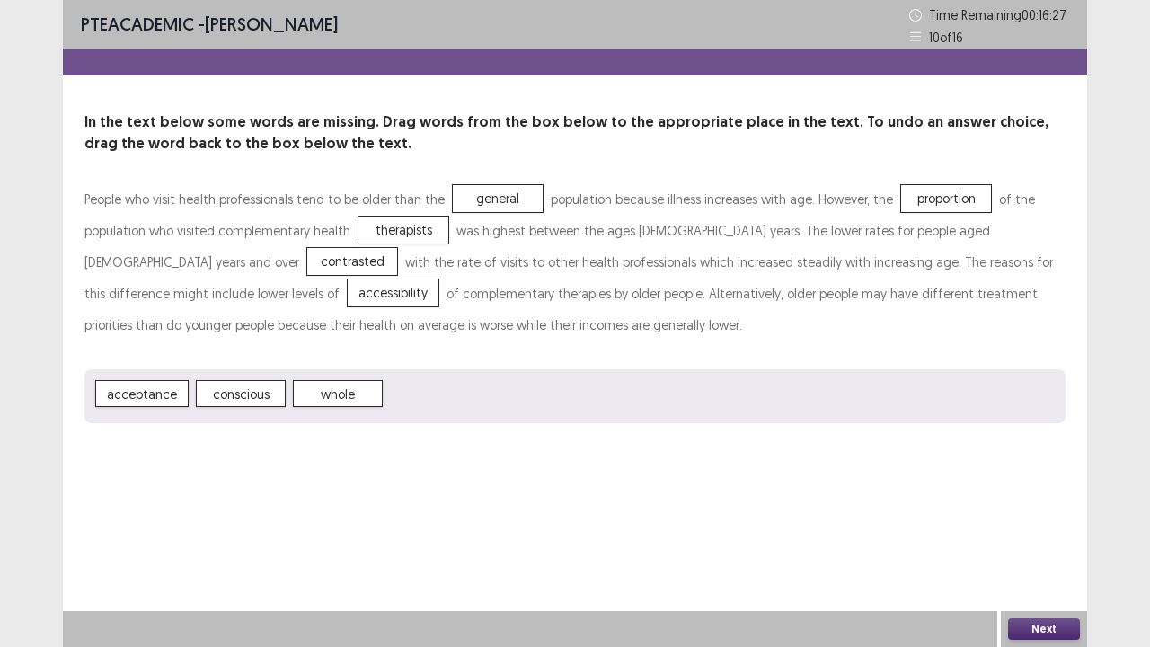
click at [1030, 525] on button "Next" at bounding box center [1044, 629] width 72 height 22
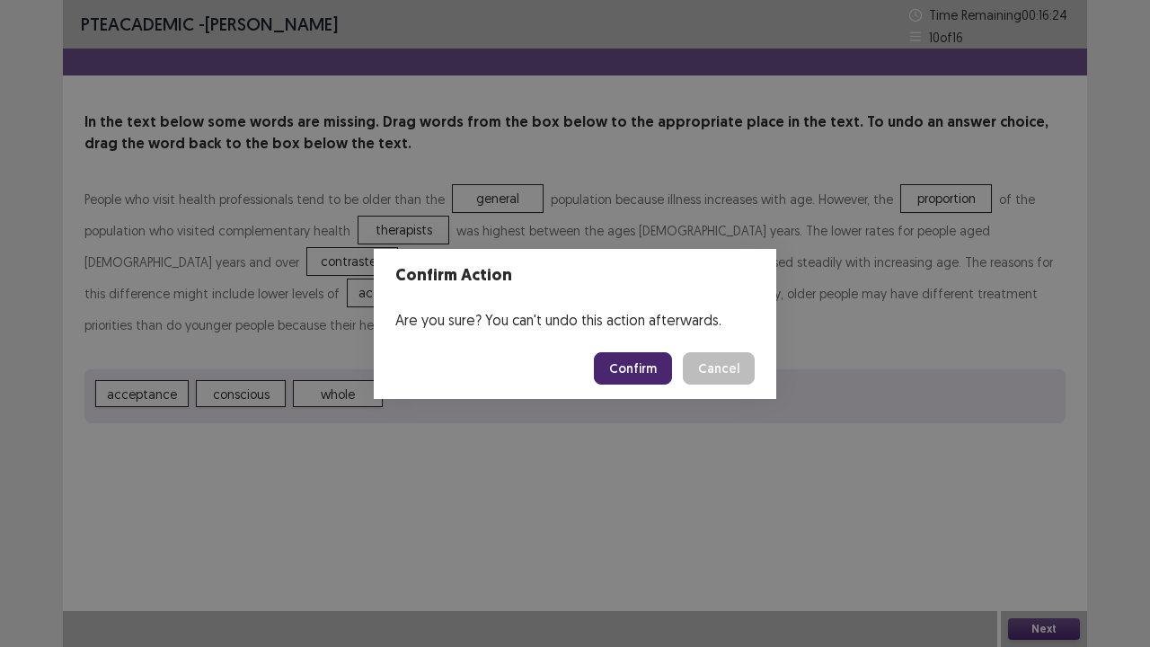
click at [625, 367] on button "Confirm" at bounding box center [633, 368] width 78 height 32
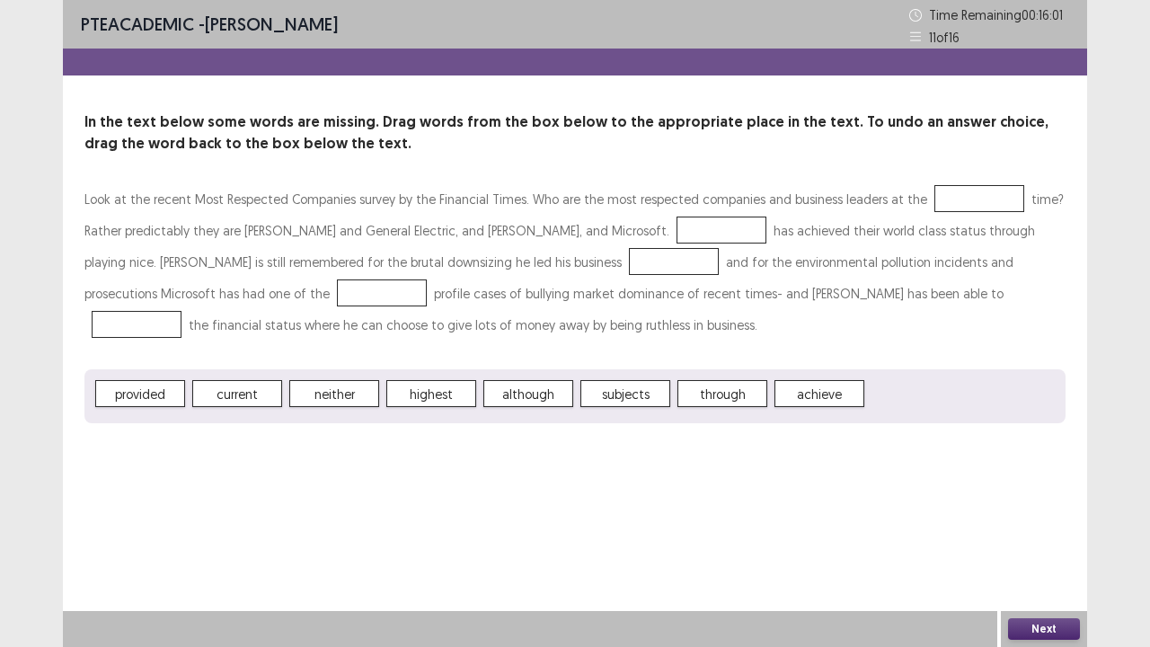
click at [255, 394] on span "current" at bounding box center [237, 393] width 90 height 27
click at [244, 399] on span "neither" at bounding box center [237, 393] width 90 height 27
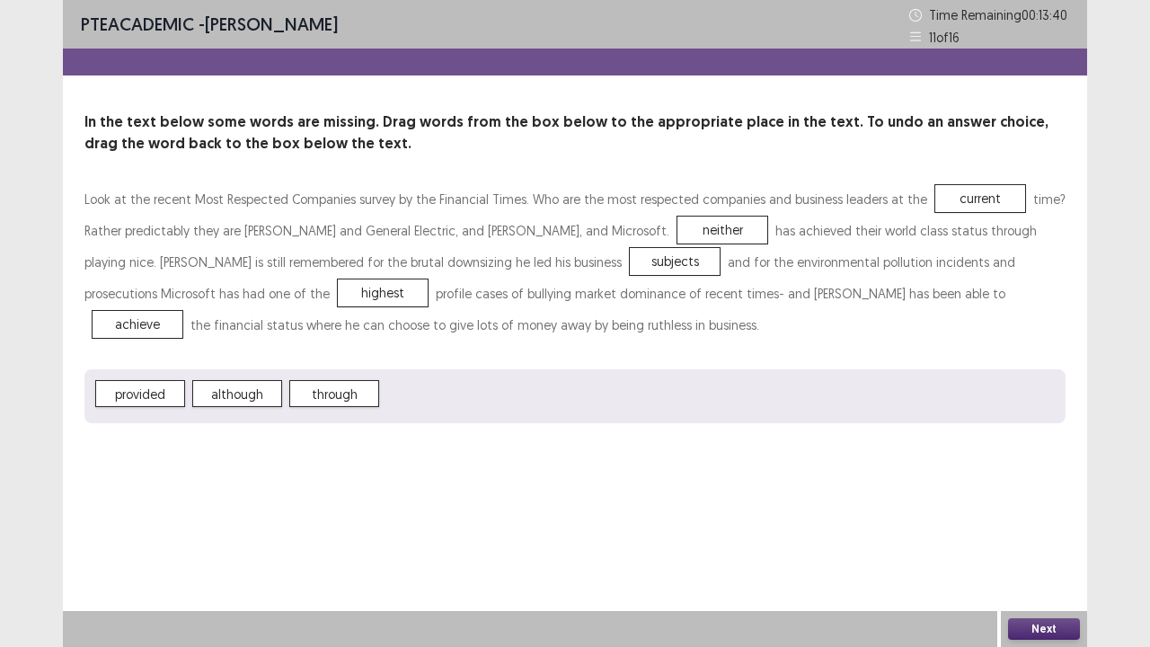
click at [1038, 525] on button "Next" at bounding box center [1044, 629] width 72 height 22
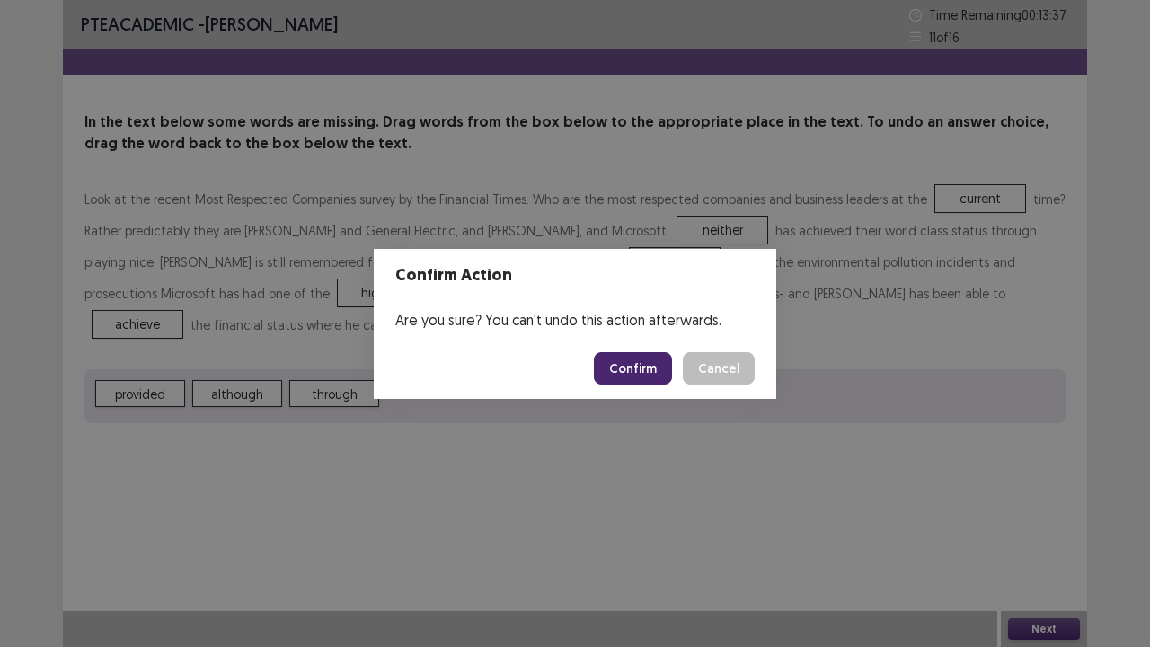
click at [638, 367] on button "Confirm" at bounding box center [633, 368] width 78 height 32
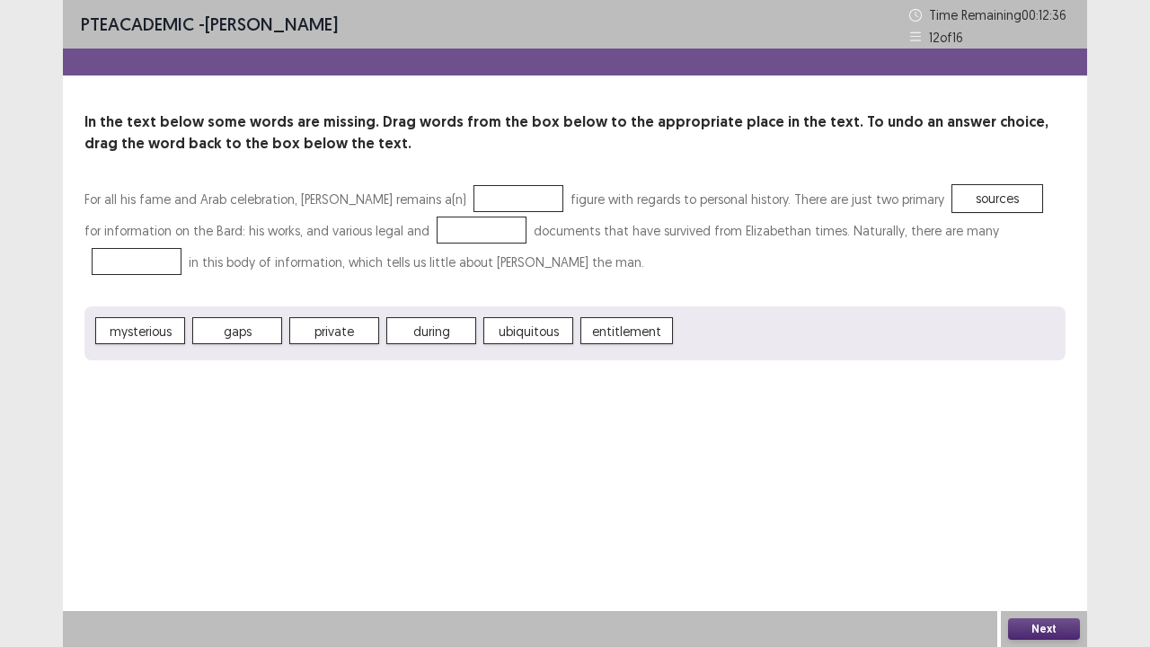
click at [342, 336] on span "private" at bounding box center [334, 330] width 90 height 27
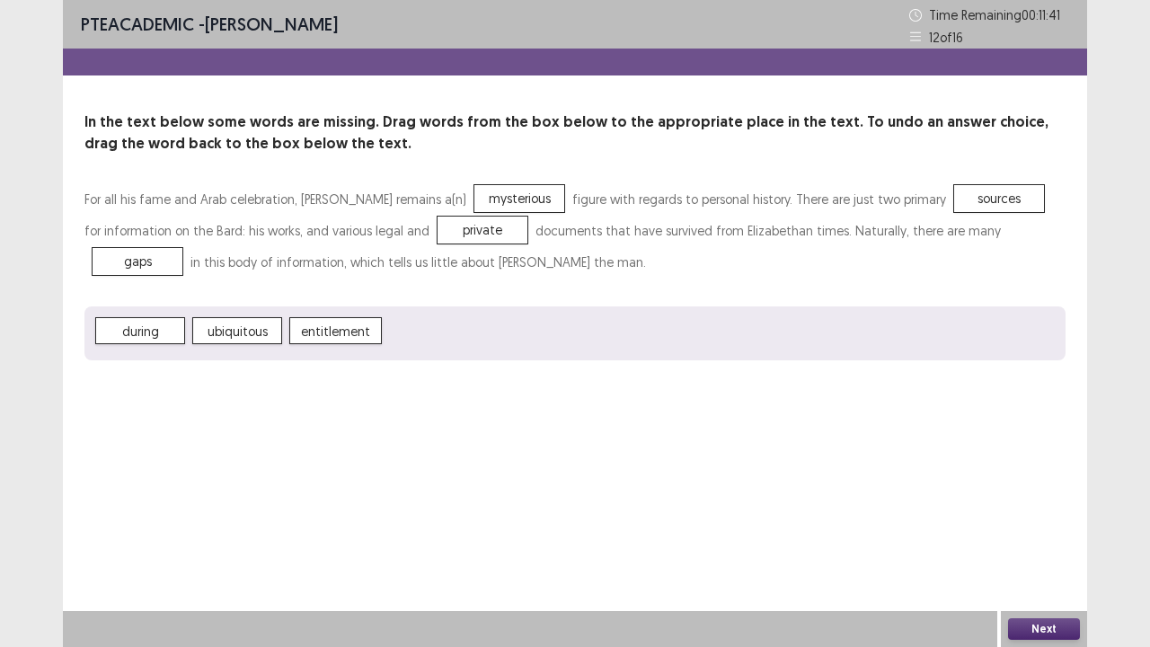
click at [1064, 525] on button "Next" at bounding box center [1044, 629] width 72 height 22
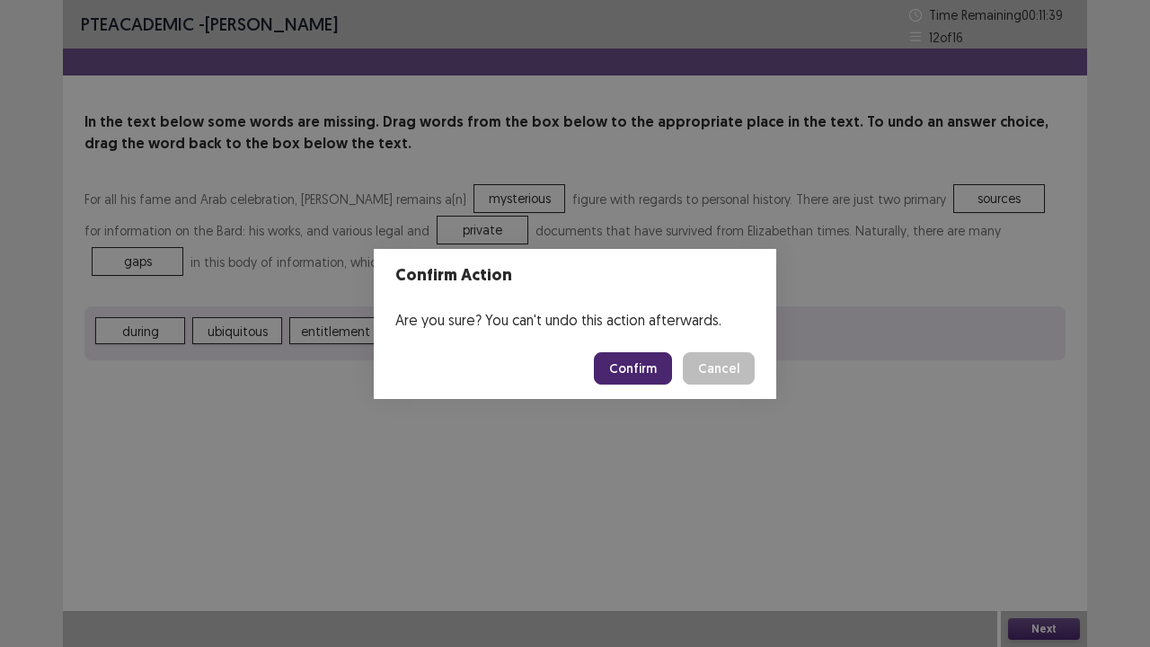
click at [624, 374] on button "Confirm" at bounding box center [633, 368] width 78 height 32
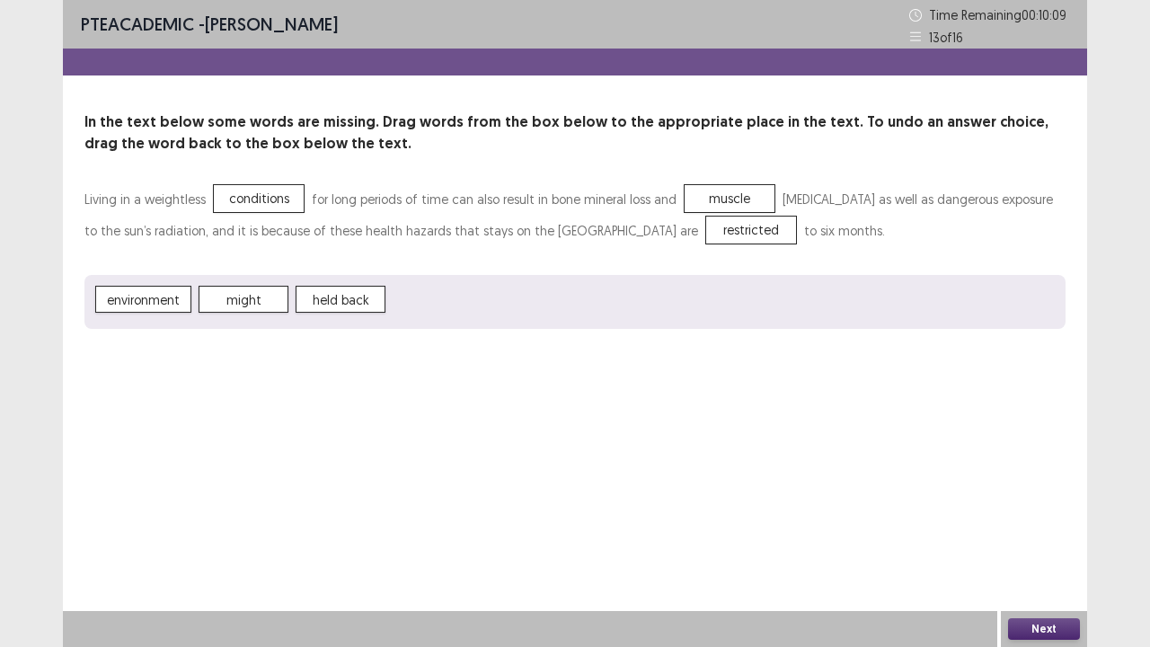
click at [1015, 525] on button "Next" at bounding box center [1044, 629] width 72 height 22
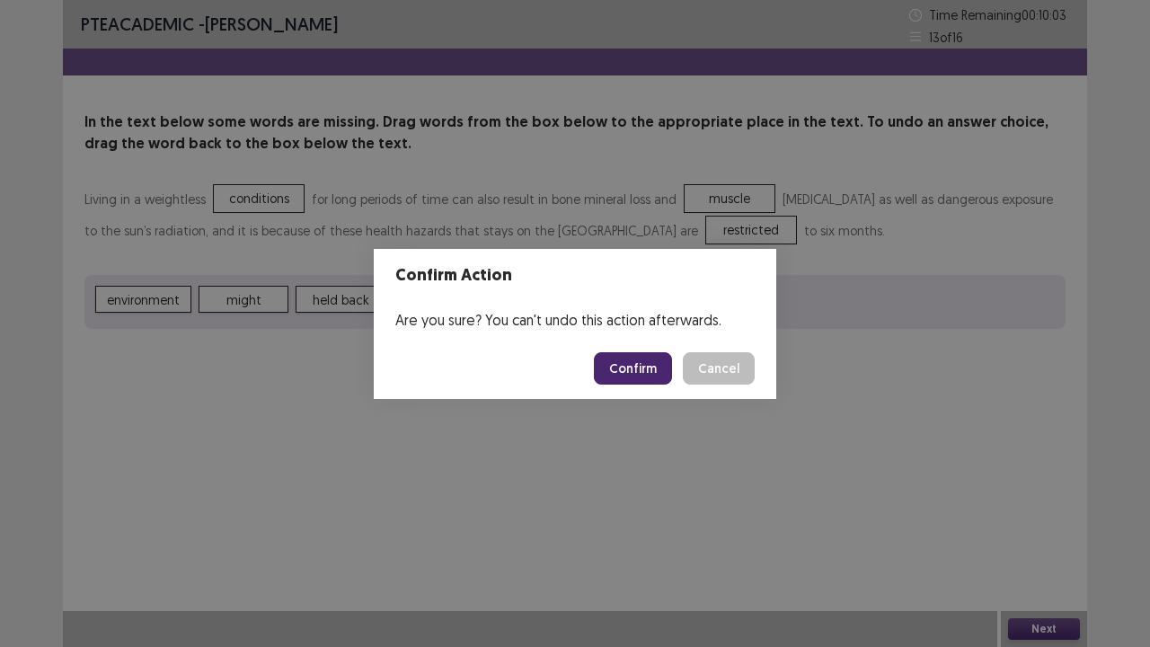
click at [620, 373] on button "Confirm" at bounding box center [633, 368] width 78 height 32
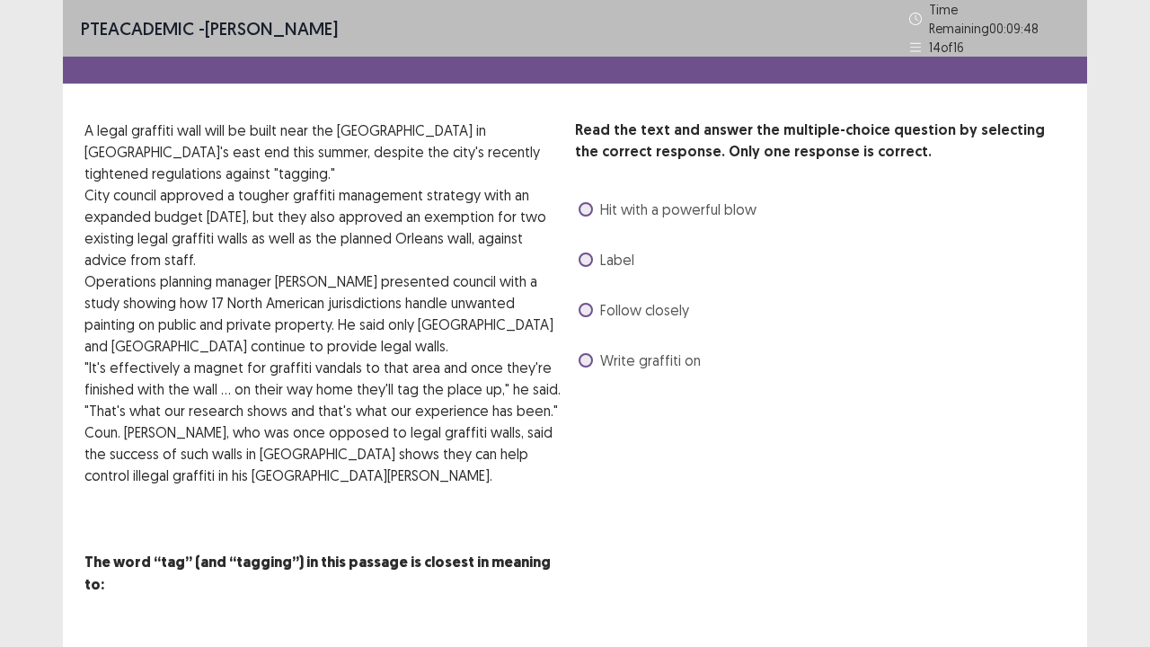
click at [586, 307] on span at bounding box center [586, 310] width 14 height 14
click at [588, 257] on span at bounding box center [586, 259] width 14 height 14
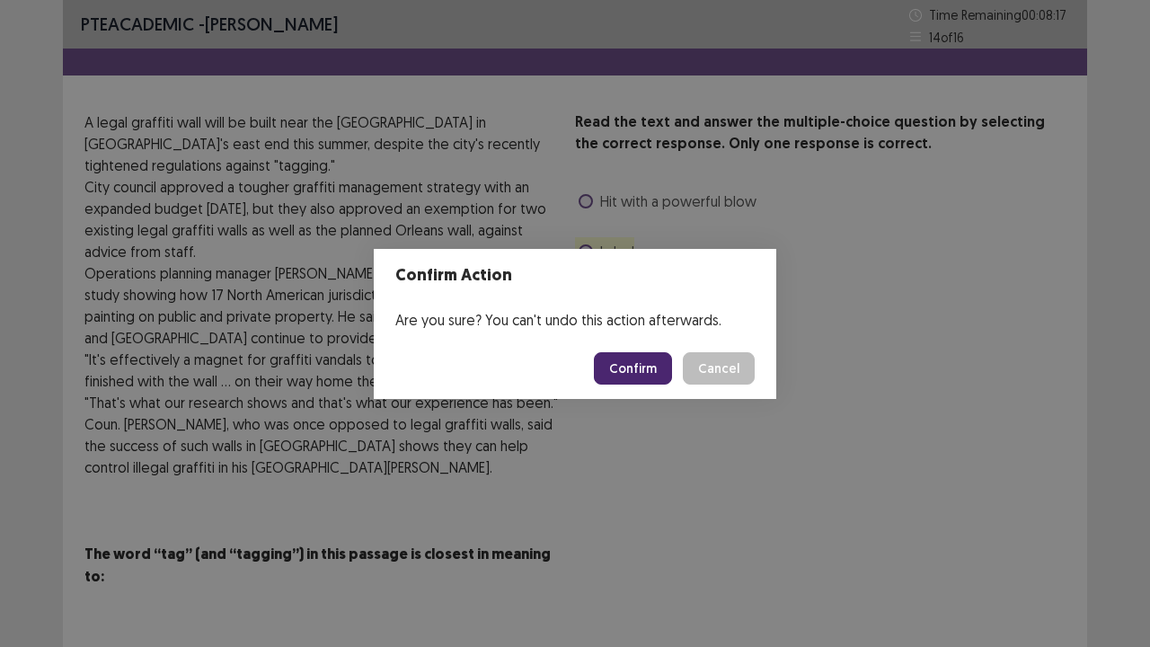
click at [632, 376] on button "Confirm" at bounding box center [633, 368] width 78 height 32
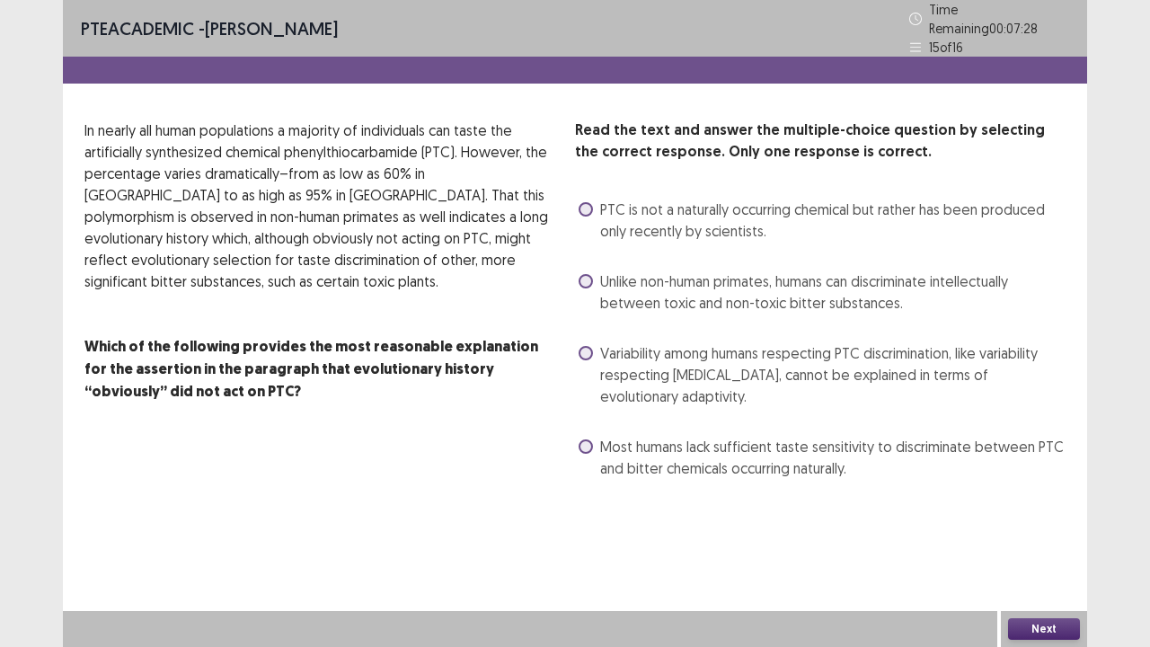
click at [607, 450] on span "Most humans lack sufficient taste sensitivity to discriminate between PTC and b…" at bounding box center [832, 457] width 465 height 43
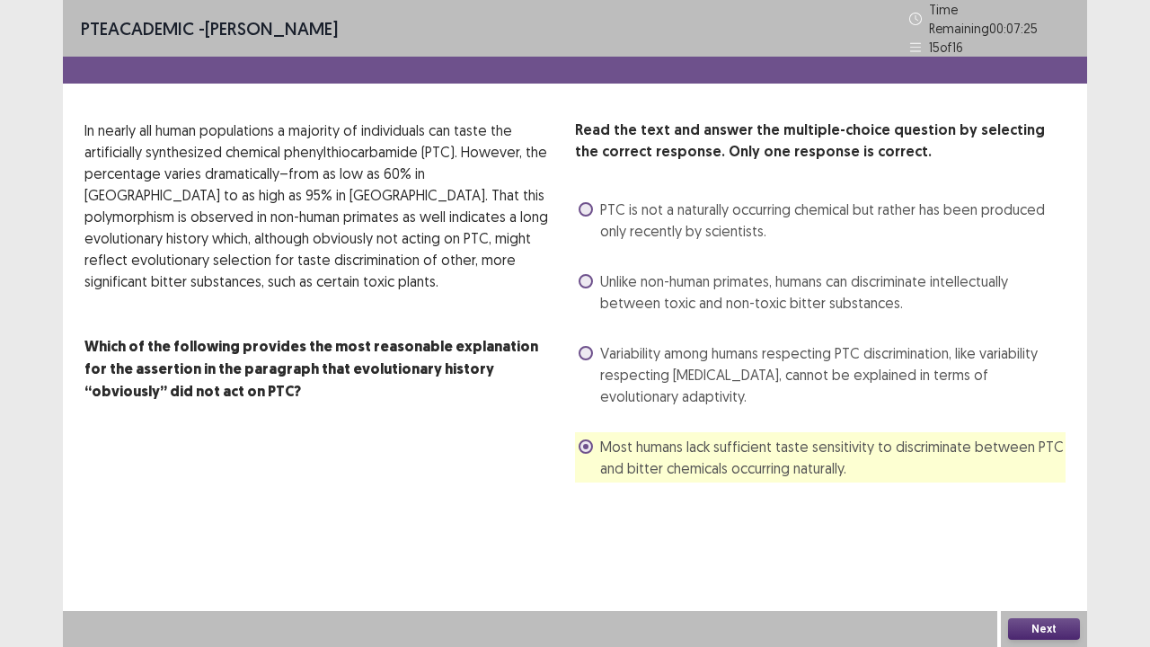
click at [1048, 525] on button "Next" at bounding box center [1044, 629] width 72 height 22
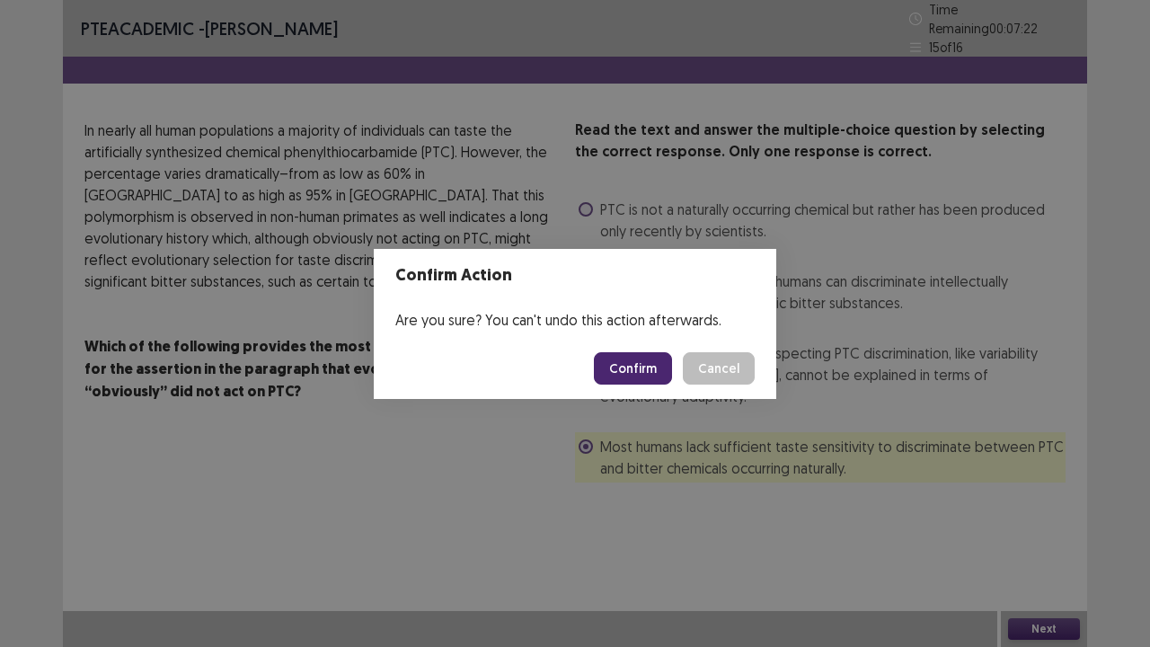
click at [643, 367] on button "Confirm" at bounding box center [633, 368] width 78 height 32
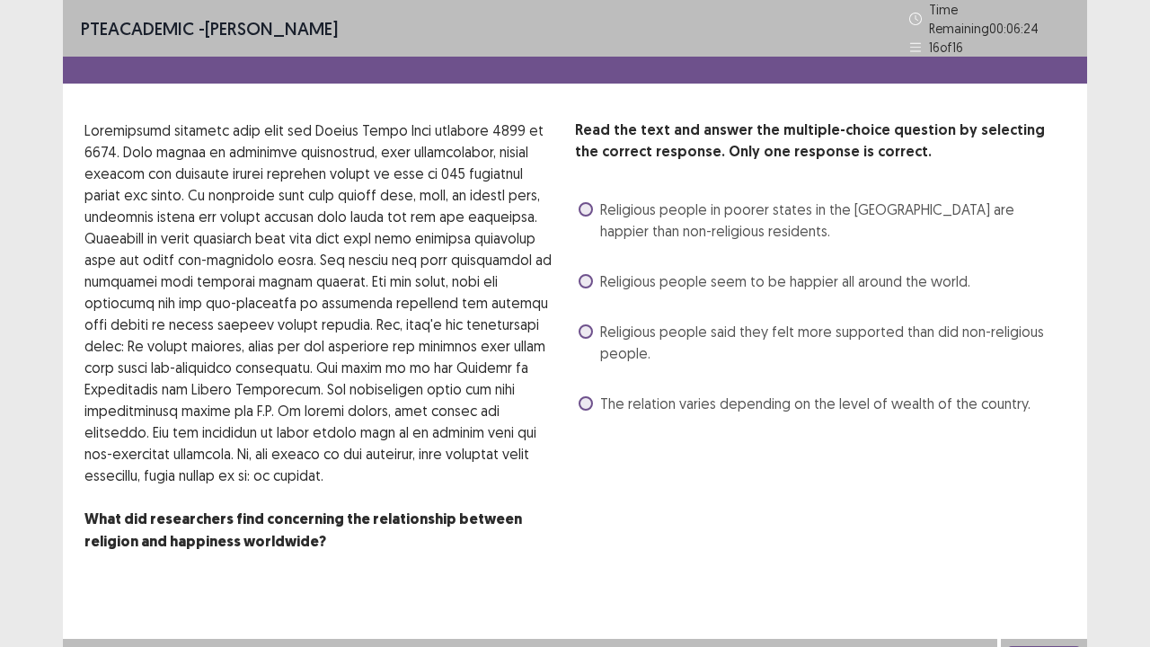
click at [575, 207] on div "Religious people in poorer states in the [GEOGRAPHIC_DATA] are happier than non…" at bounding box center [820, 220] width 491 height 50
click at [589, 203] on span at bounding box center [586, 209] width 14 height 14
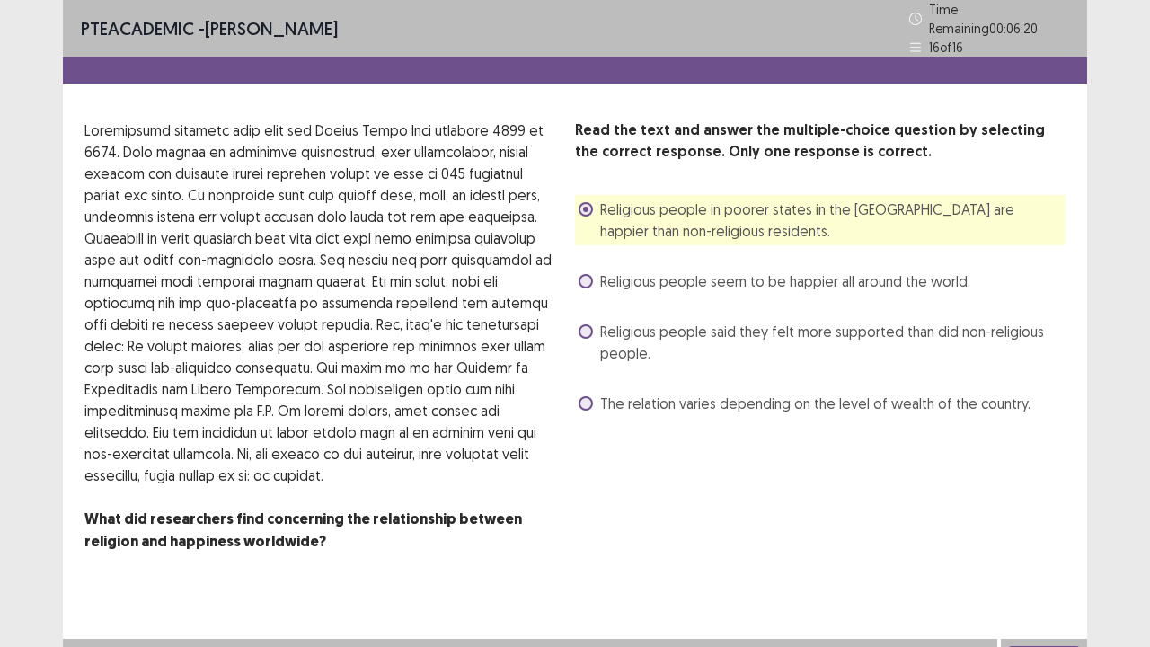
click at [1063, 525] on button "Next" at bounding box center [1044, 657] width 72 height 22
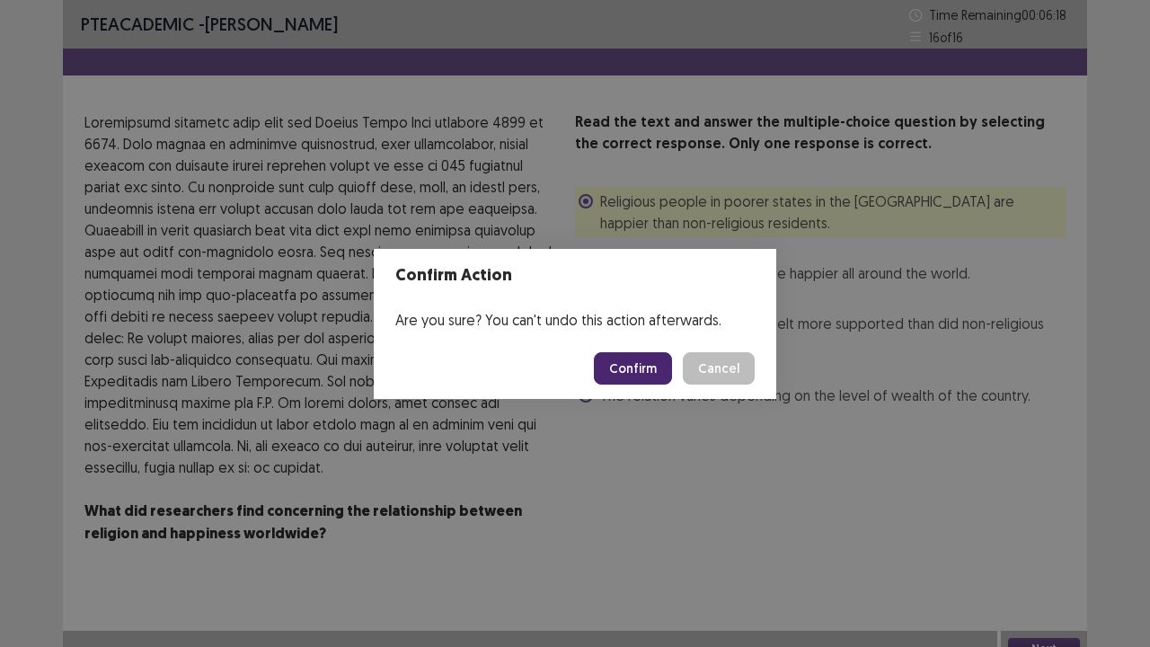
click at [654, 367] on button "Confirm" at bounding box center [633, 368] width 78 height 32
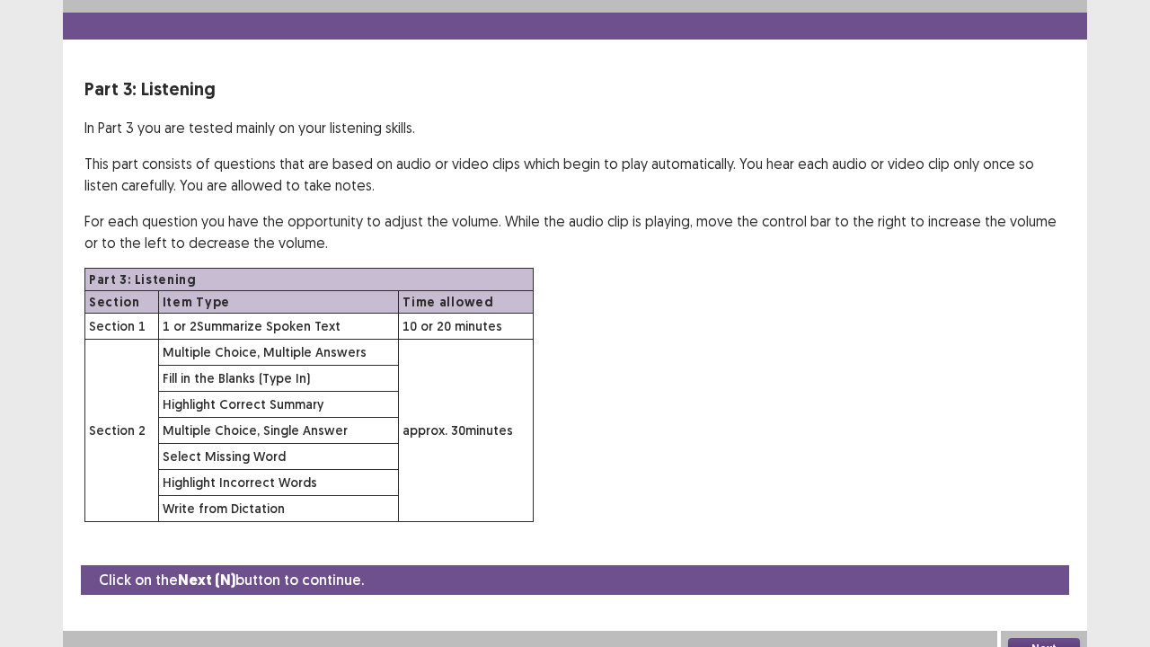
scroll to position [52, 0]
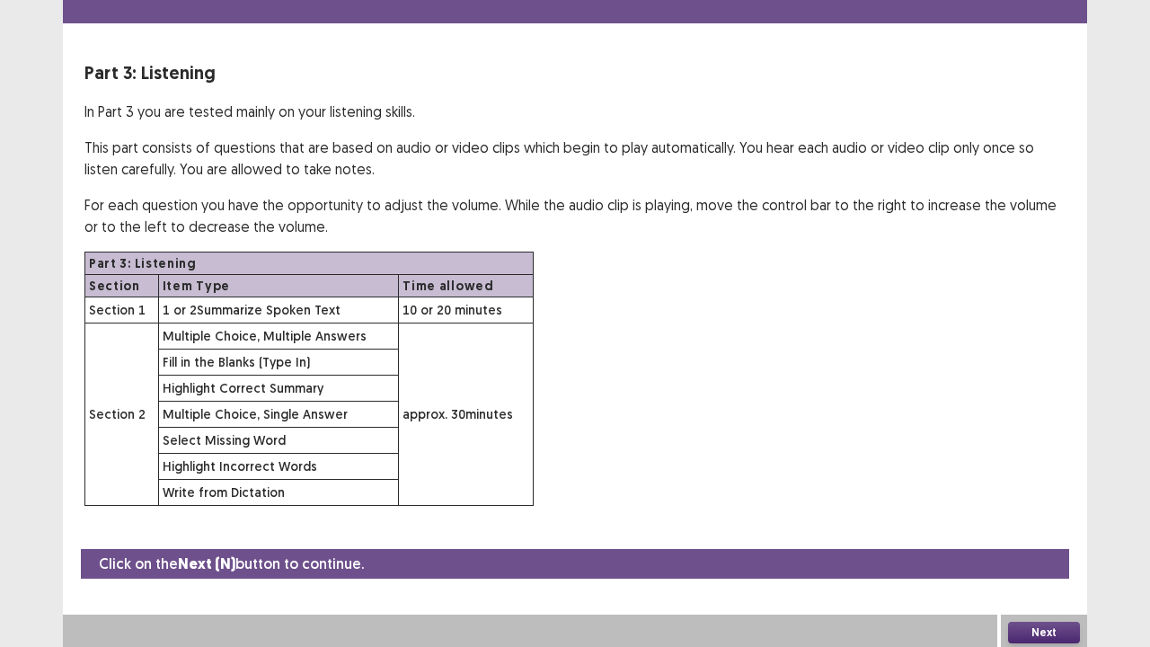
click at [1033, 525] on button "Next" at bounding box center [1044, 633] width 72 height 22
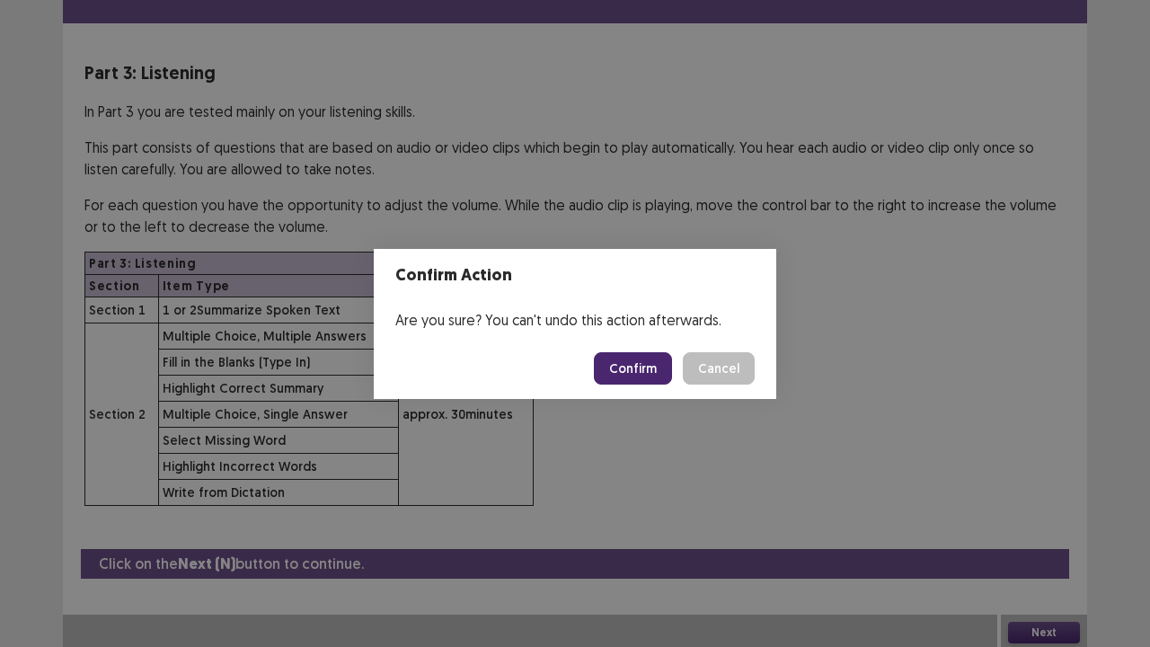
click at [618, 367] on button "Confirm" at bounding box center [633, 368] width 78 height 32
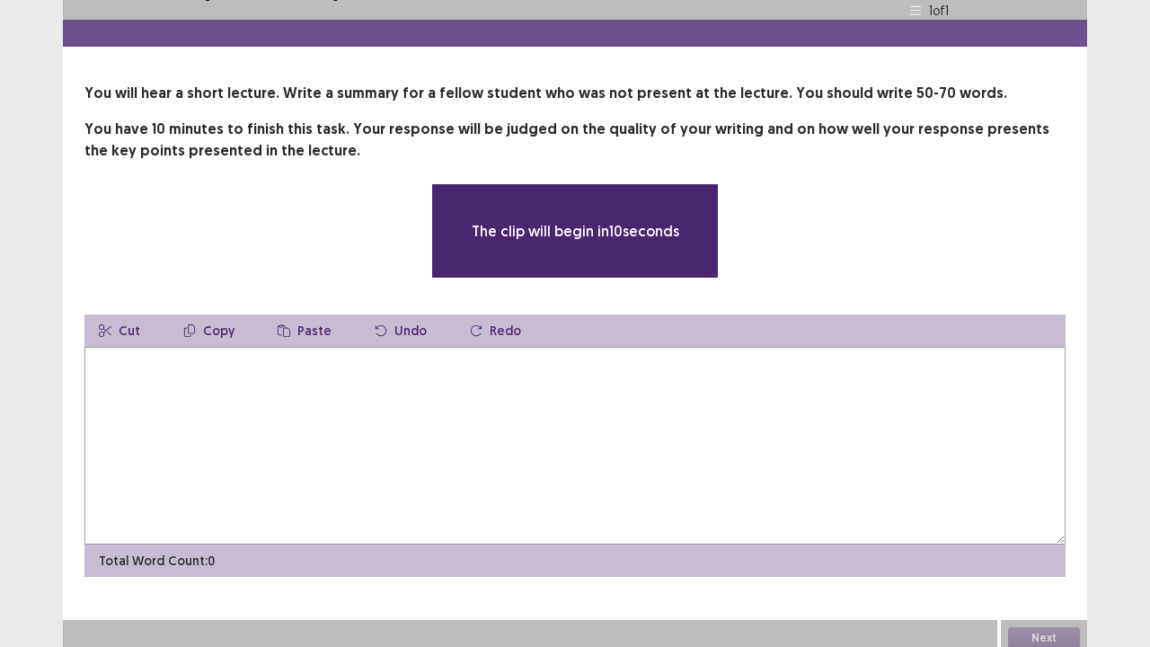
click at [382, 352] on textarea at bounding box center [574, 446] width 981 height 198
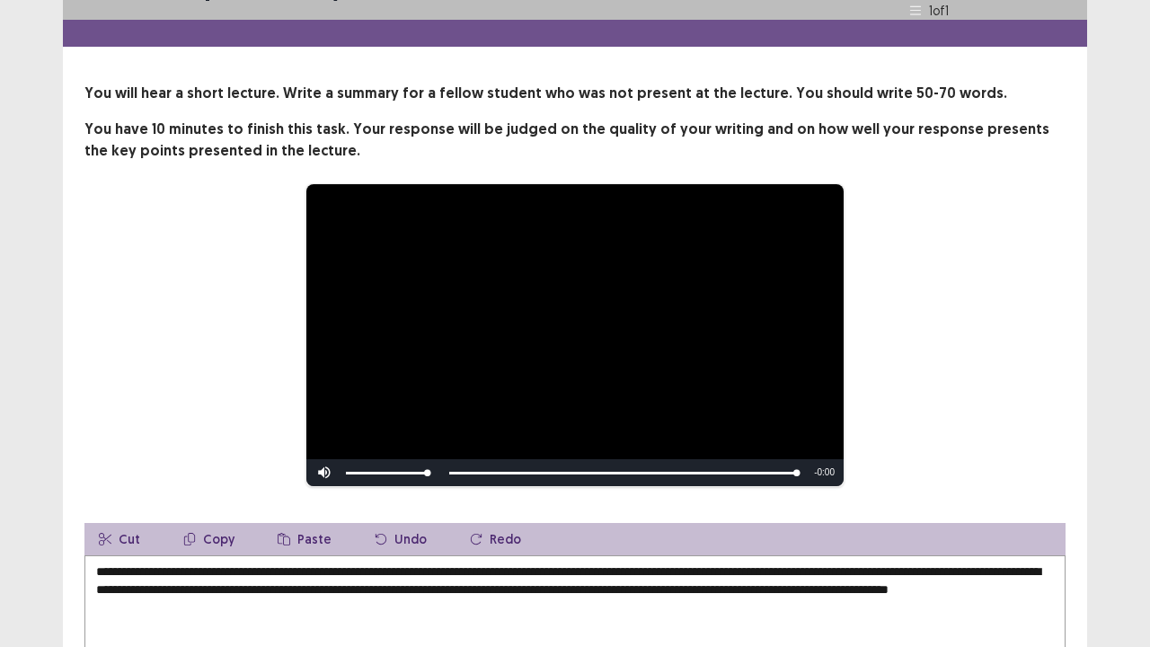
click at [1149, 451] on div "**********" at bounding box center [575, 413] width 1150 height 901
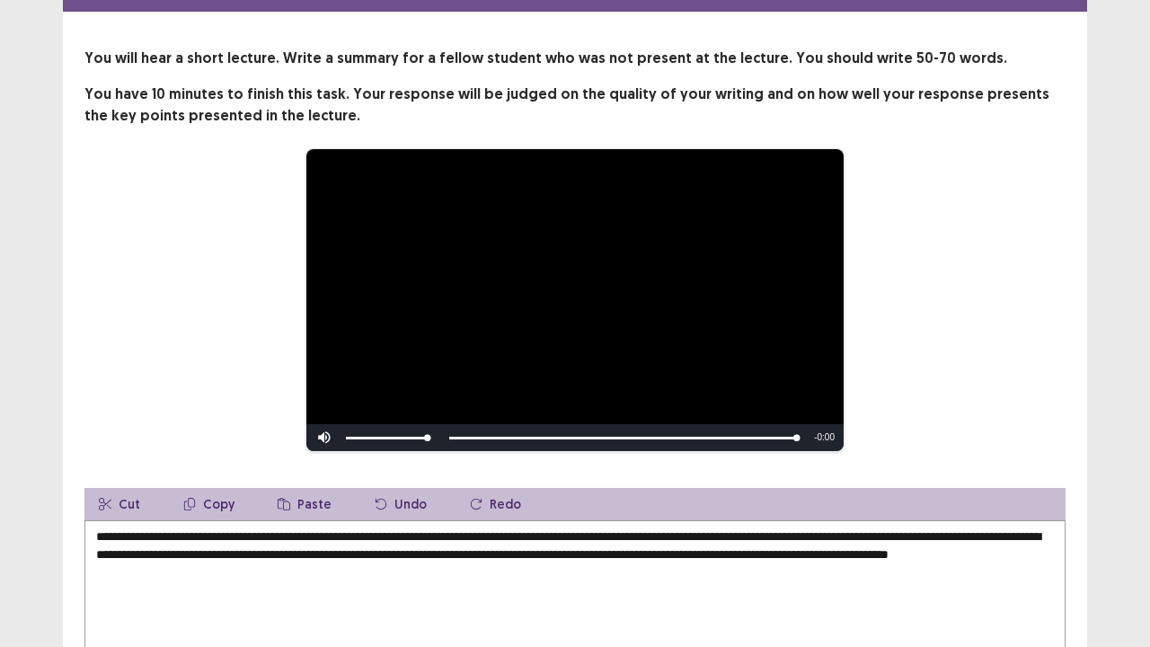
scroll to position [108, 0]
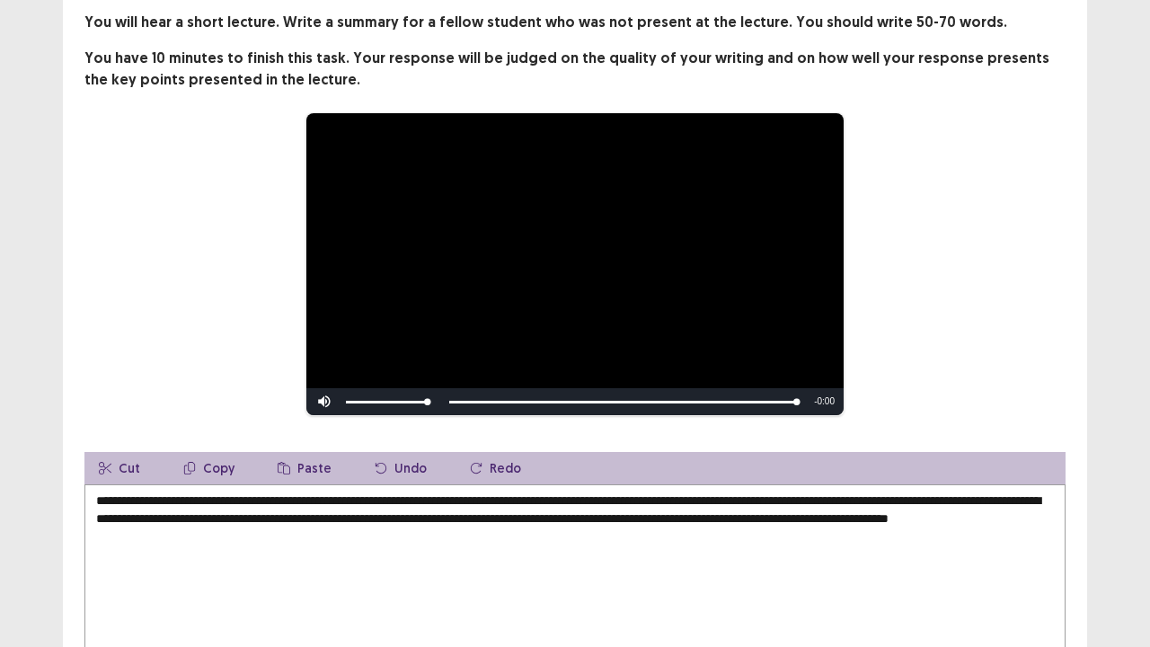
click at [981, 496] on textarea "**********" at bounding box center [574, 583] width 981 height 198
click at [787, 525] on textarea "**********" at bounding box center [574, 583] width 981 height 198
click at [1076, 525] on div "**********" at bounding box center [575, 363] width 1024 height 703
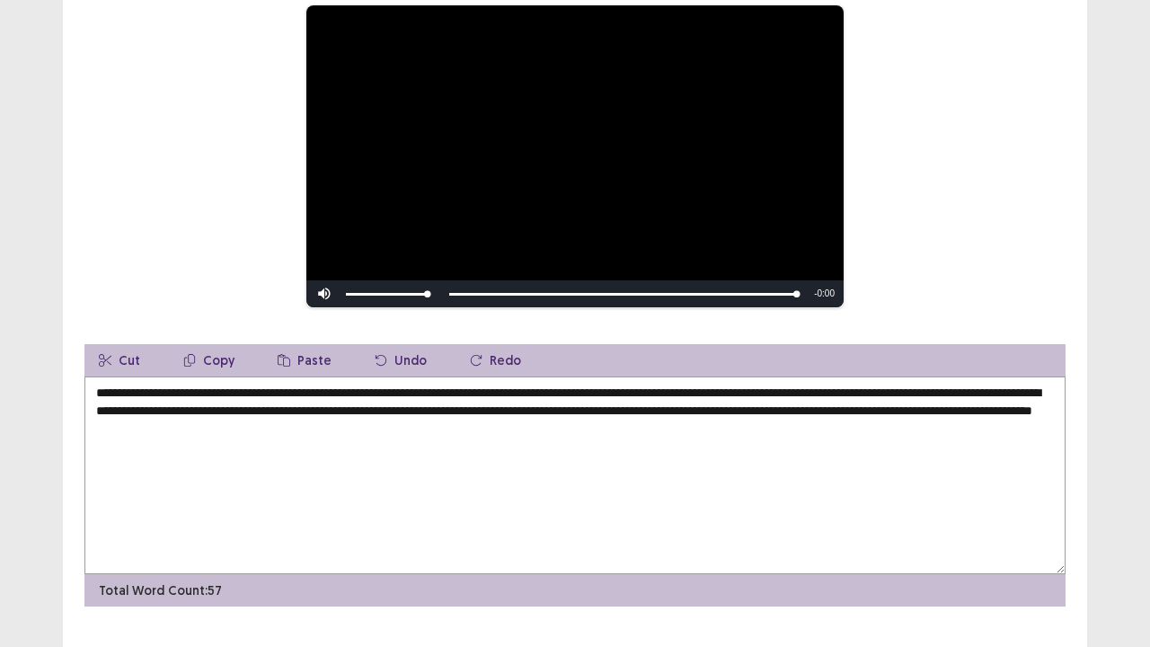
scroll to position [246, 0]
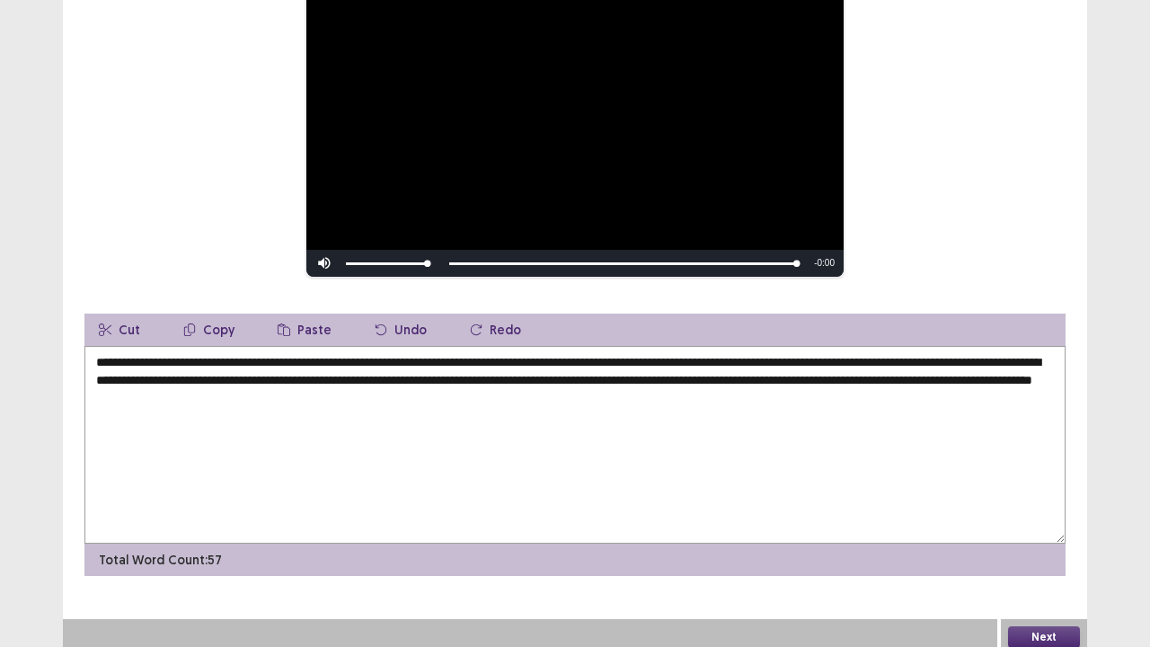
click at [671, 346] on textarea "**********" at bounding box center [574, 445] width 981 height 198
type textarea "**********"
click at [1072, 525] on button "Next" at bounding box center [1044, 637] width 72 height 22
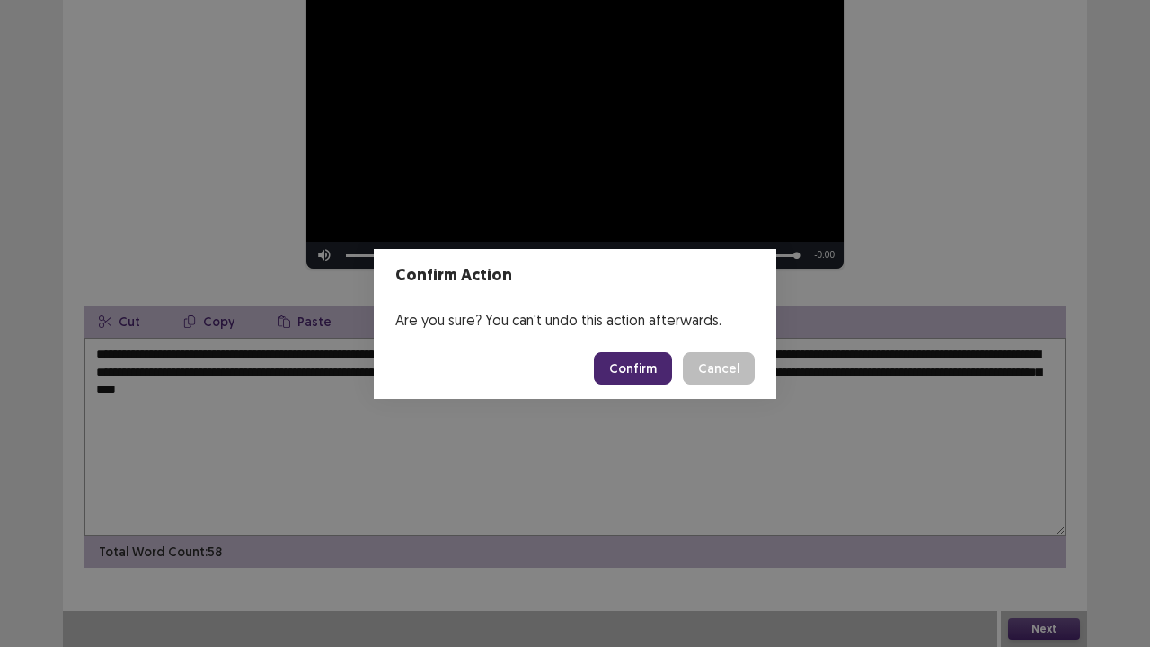
click at [640, 377] on button "Confirm" at bounding box center [633, 368] width 78 height 32
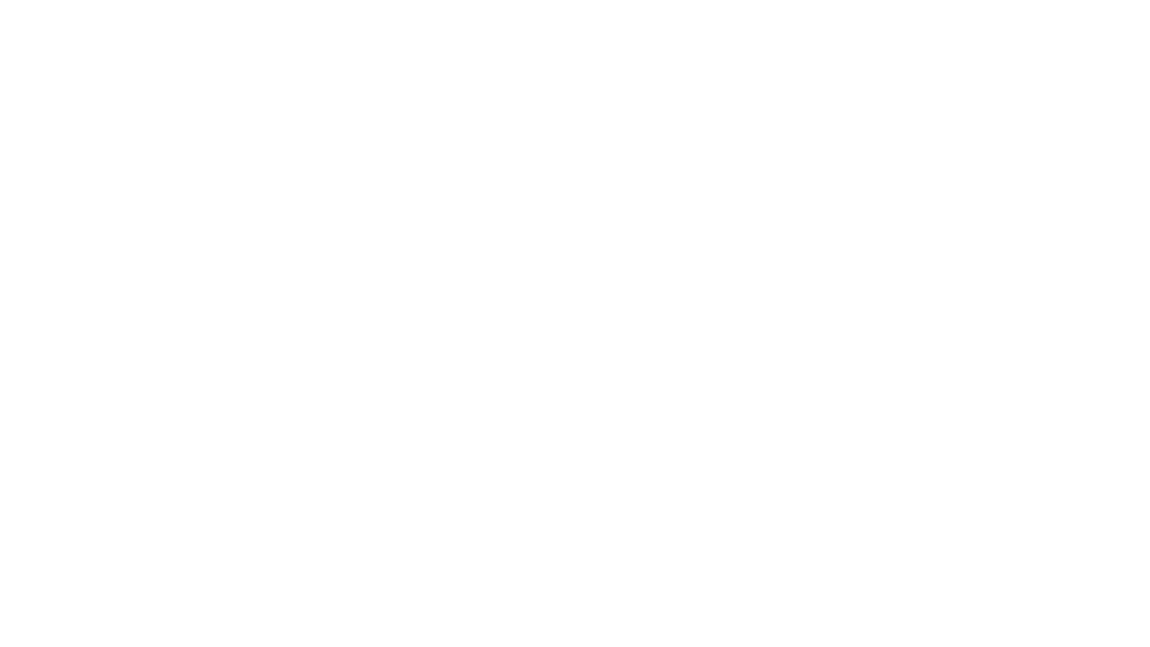
scroll to position [0, 0]
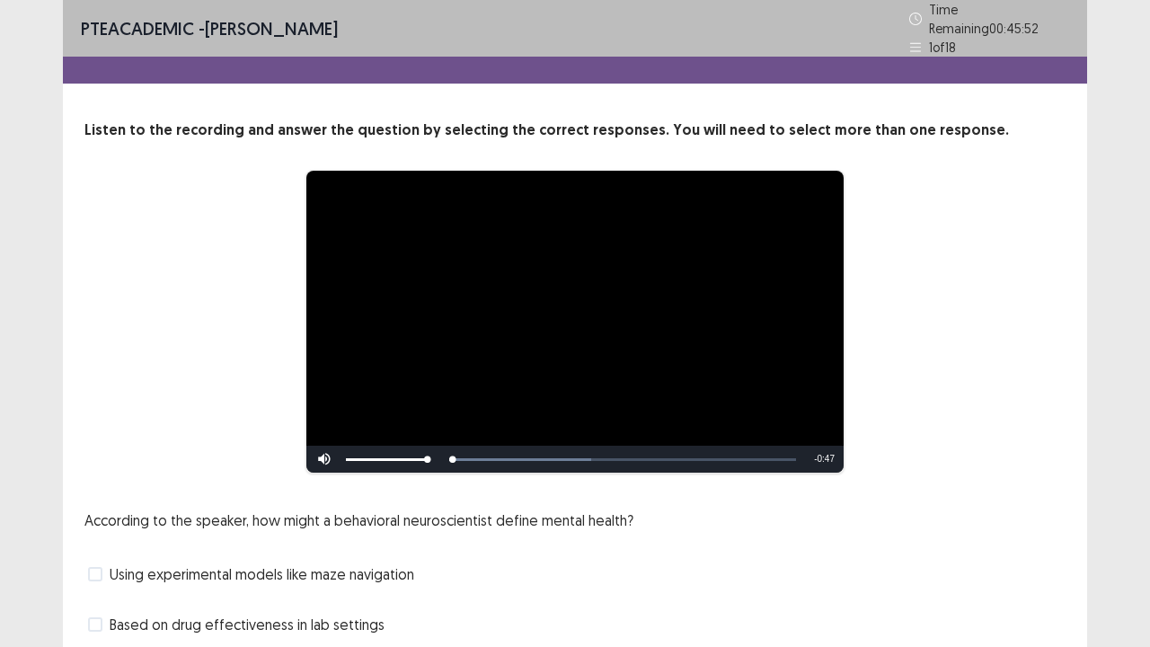
click at [672, 525] on div "According to the speaker, how might a behavioral neuroscientist define mental h…" at bounding box center [574, 624] width 981 height 230
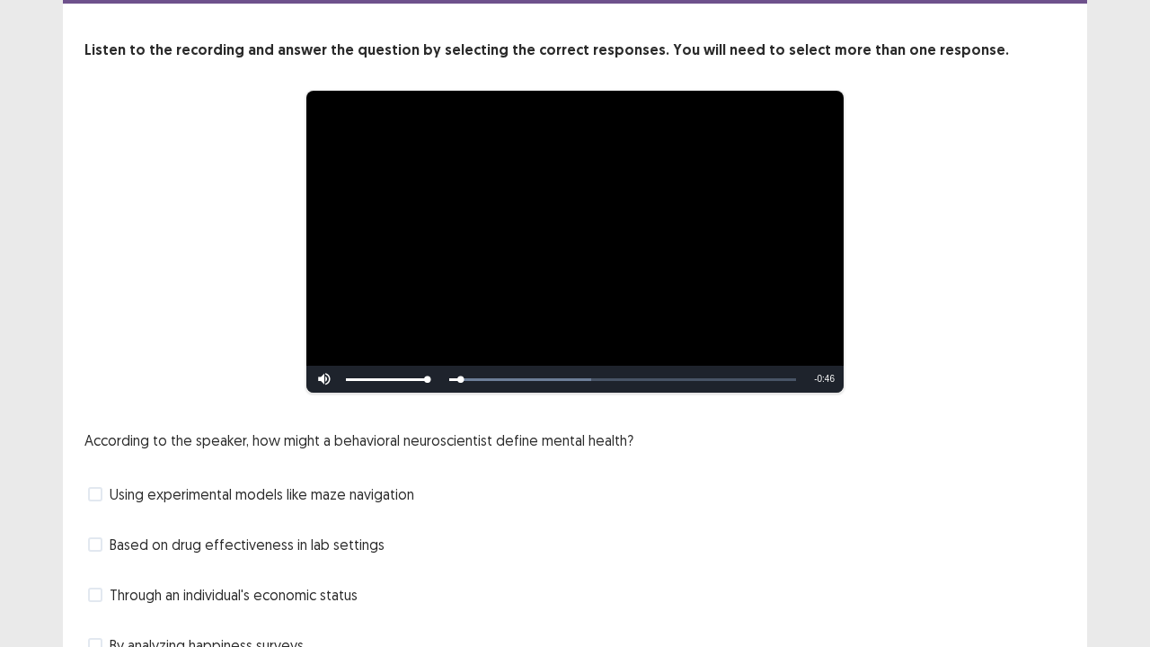
scroll to position [144, 0]
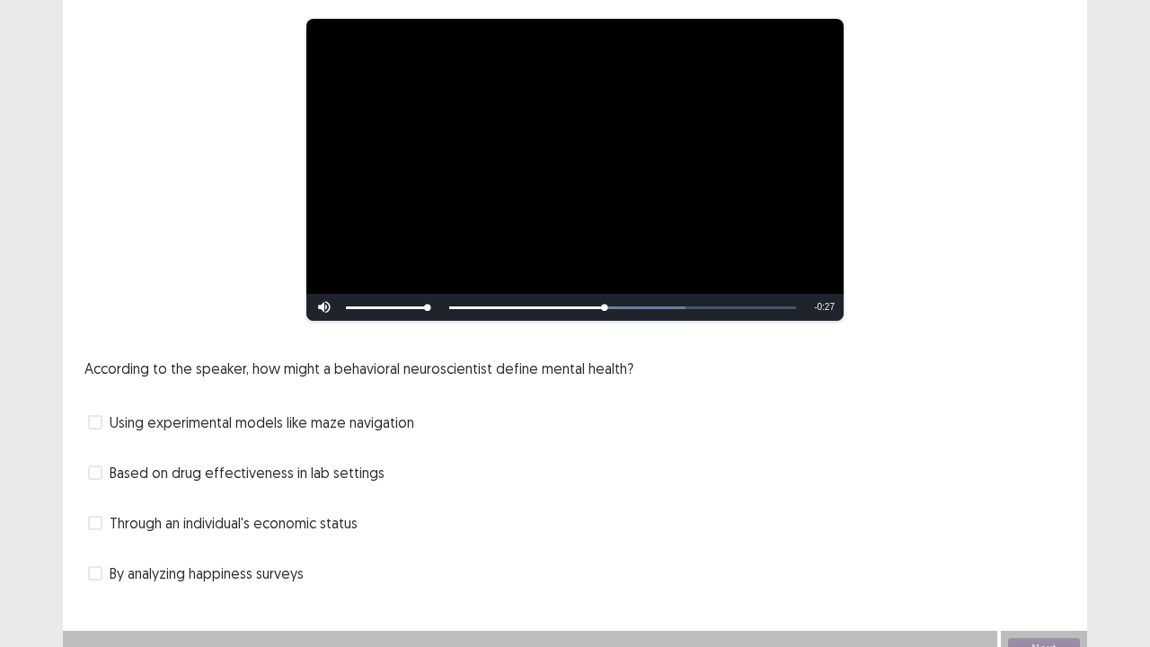
click at [92, 464] on label "Based on drug effectiveness in lab settings" at bounding box center [236, 473] width 296 height 22
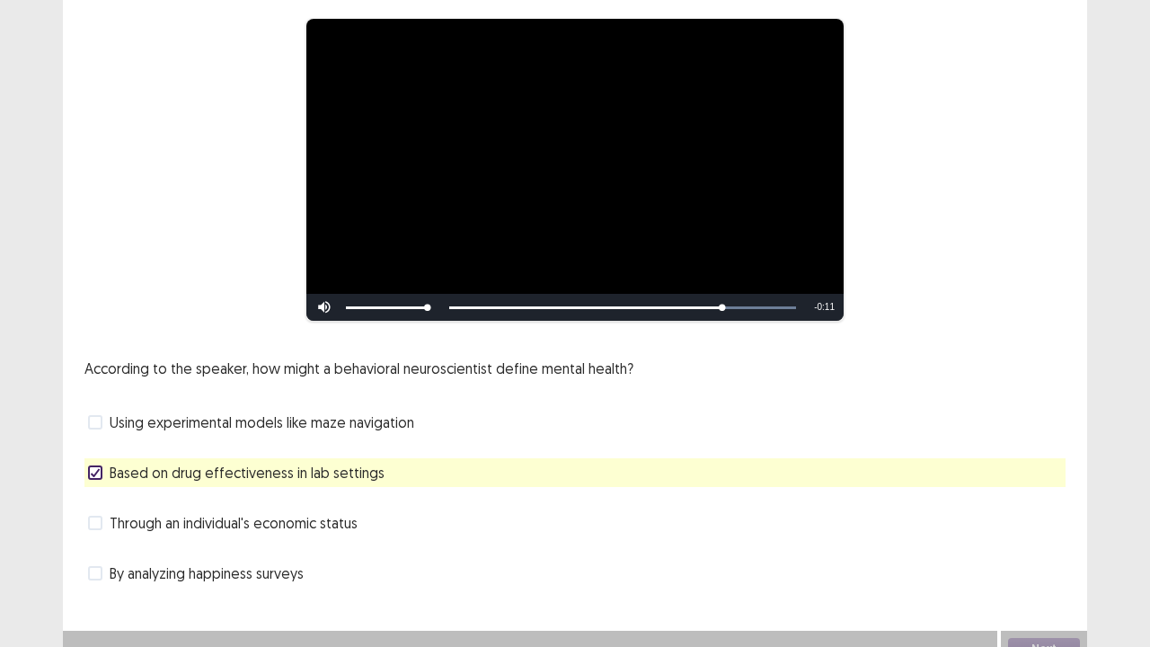
click at [102, 421] on label "Using experimental models like maze navigation" at bounding box center [251, 422] width 326 height 22
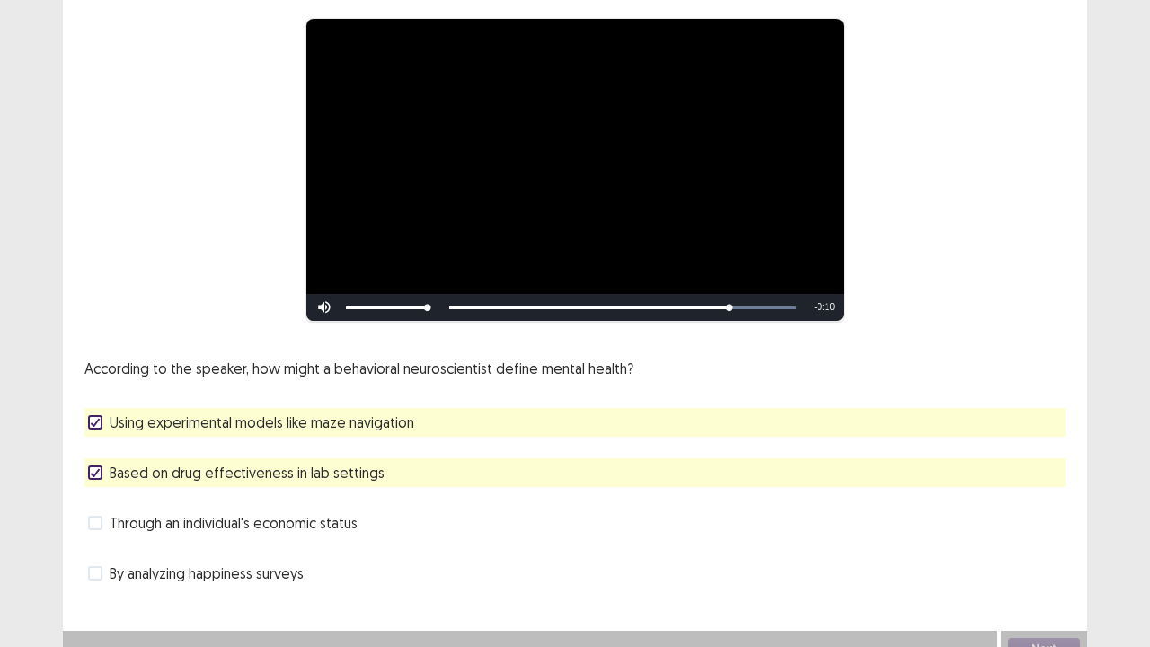
click at [102, 421] on label "Using experimental models like maze navigation" at bounding box center [251, 422] width 326 height 22
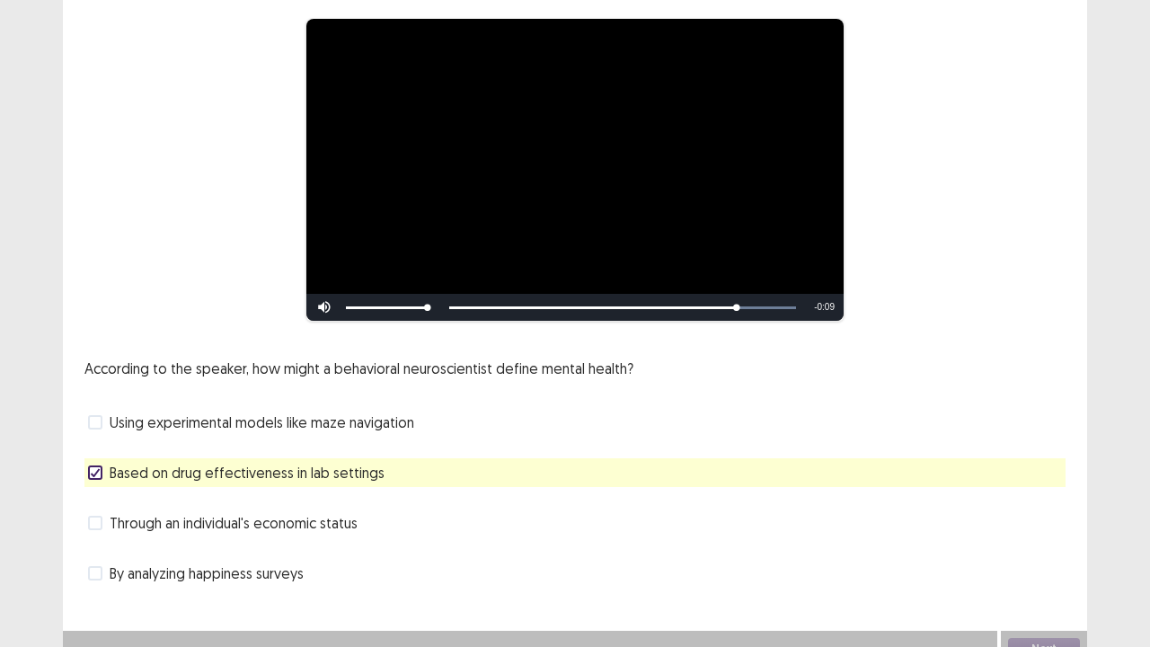
click at [102, 421] on label "Using experimental models like maze navigation" at bounding box center [251, 422] width 326 height 22
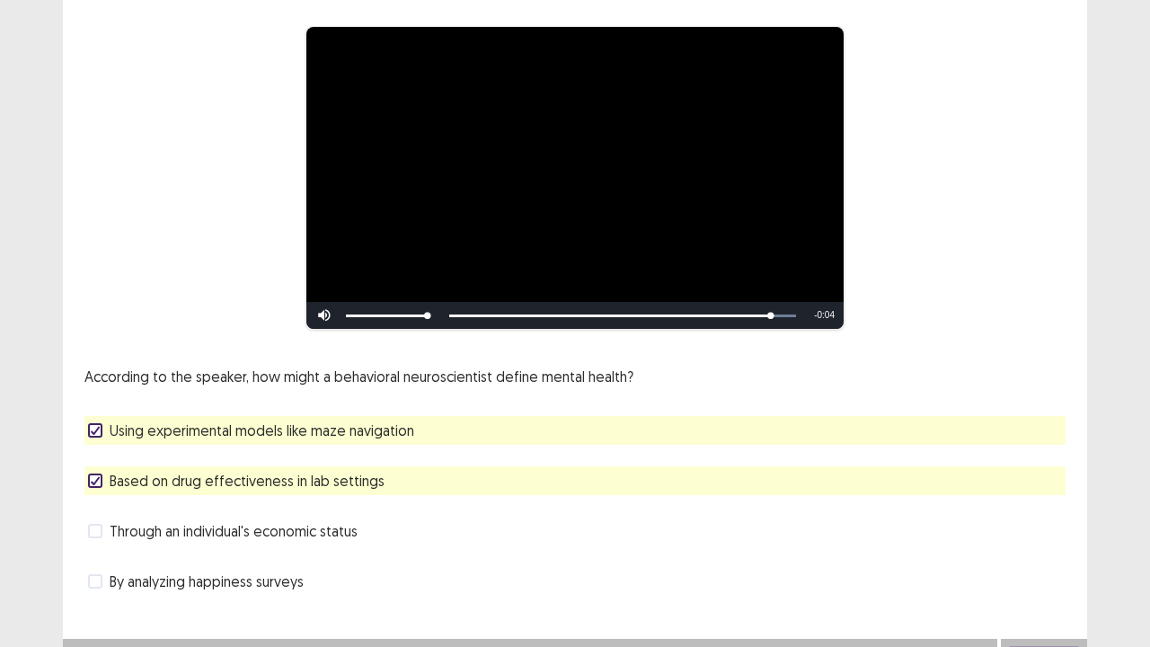
click at [571, 525] on div "**********" at bounding box center [575, 243] width 1024 height 775
click at [86, 525] on div "By analyzing happiness surveys" at bounding box center [574, 581] width 981 height 29
click at [99, 525] on span at bounding box center [95, 581] width 14 height 14
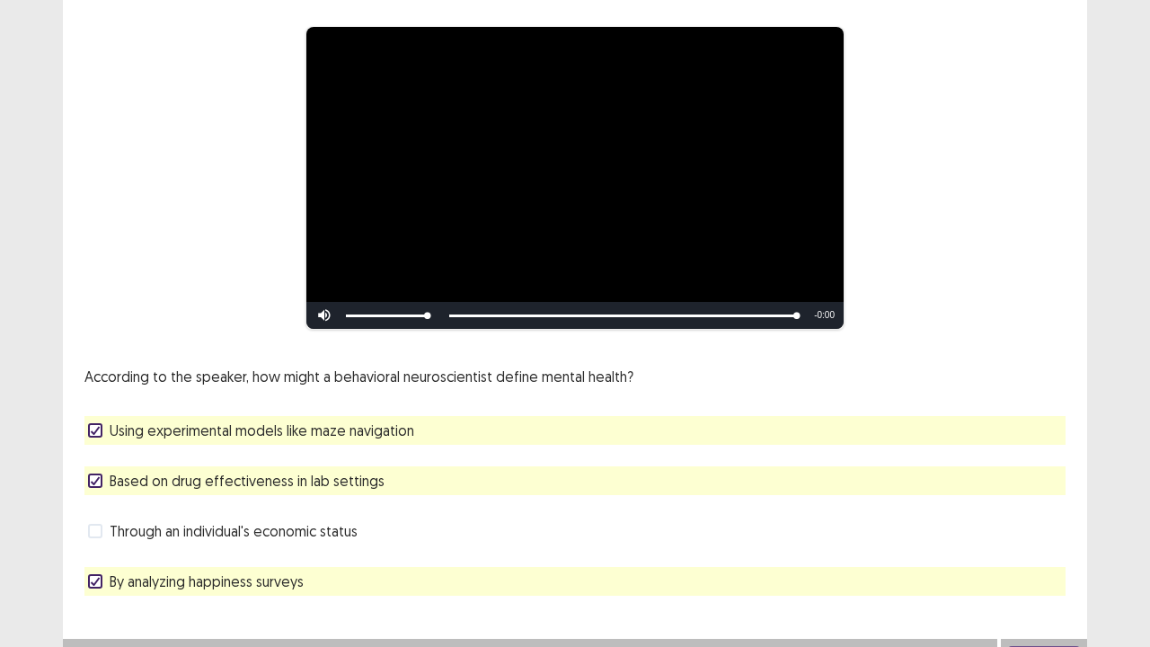
click at [738, 525] on div "**********" at bounding box center [575, 243] width 1024 height 775
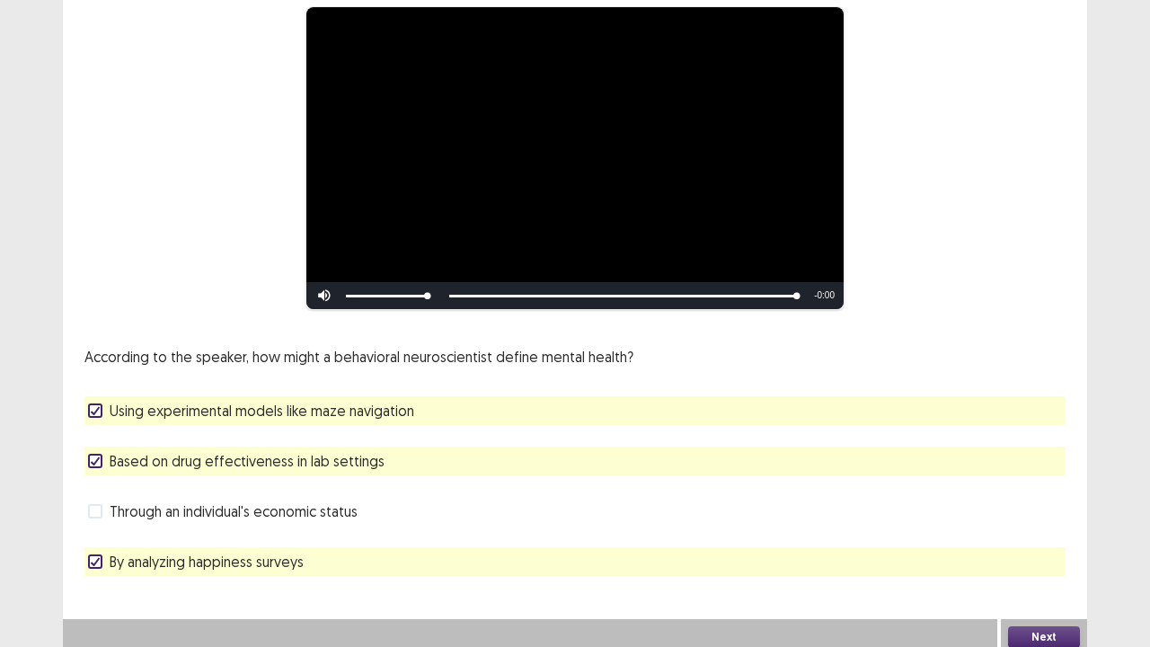
click at [101, 525] on span at bounding box center [95, 561] width 14 height 14
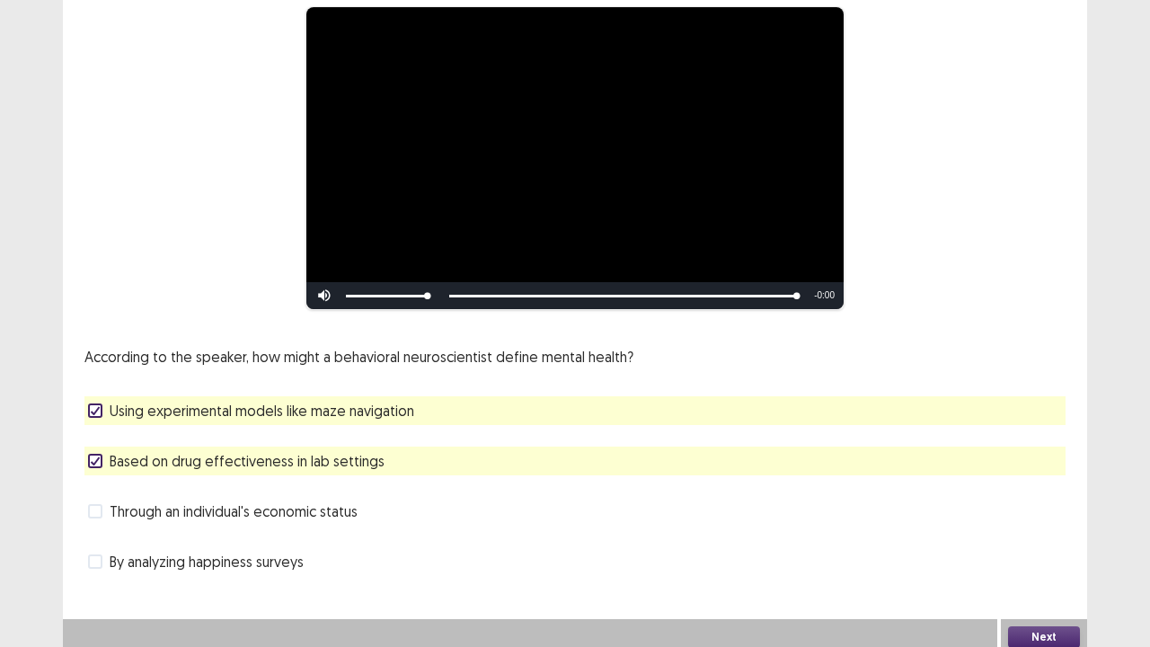
click at [1033, 525] on button "Next" at bounding box center [1044, 637] width 72 height 22
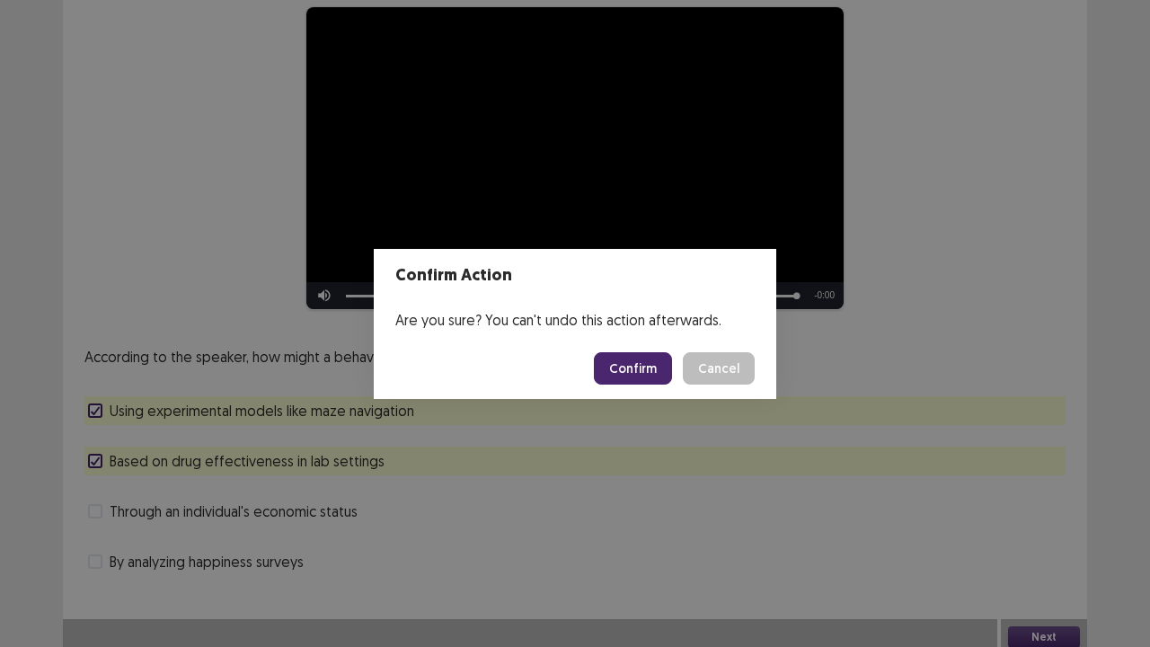
click at [631, 365] on button "Confirm" at bounding box center [633, 368] width 78 height 32
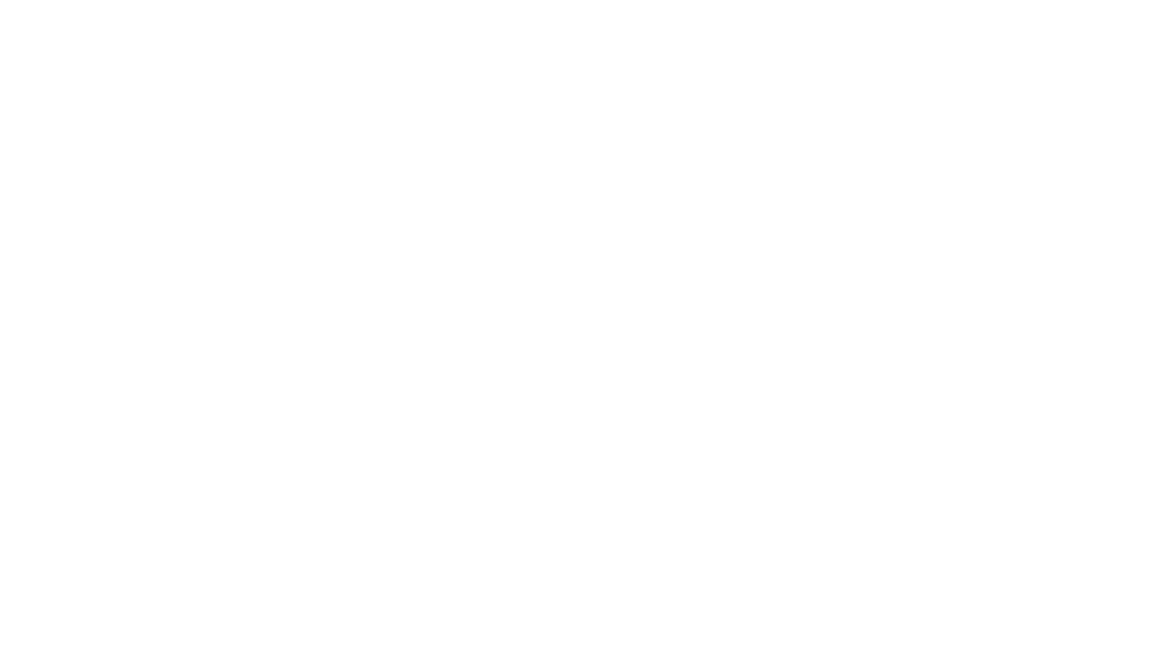
scroll to position [0, 0]
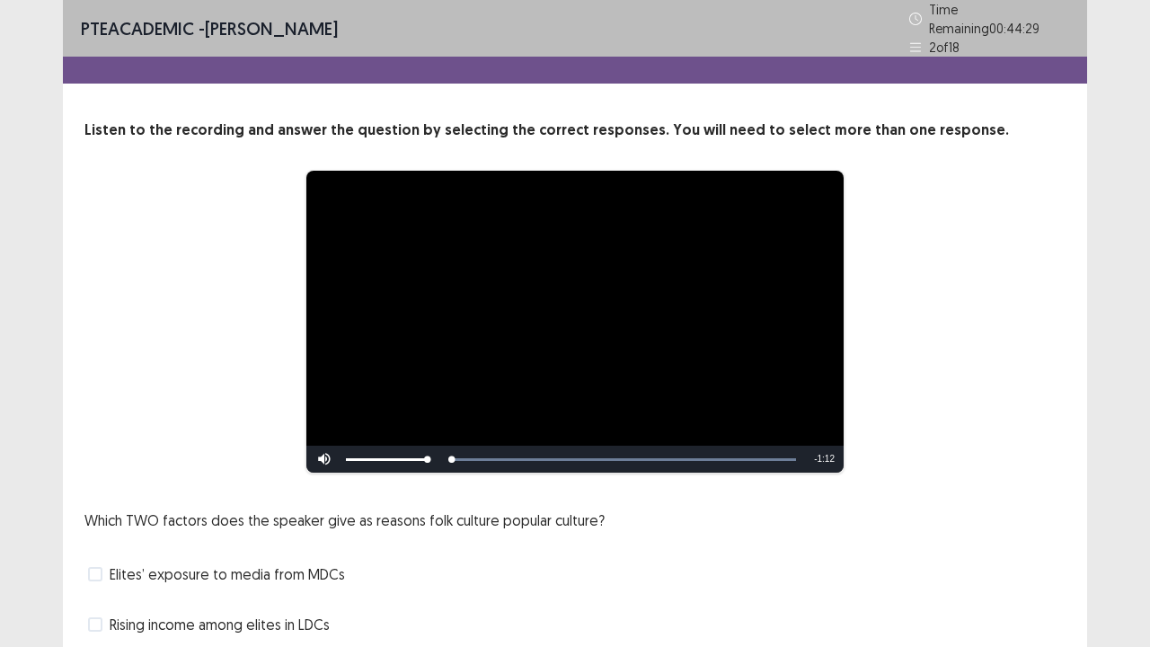
click at [614, 525] on div "Elites’ exposure to media from MDCs" at bounding box center [574, 574] width 981 height 29
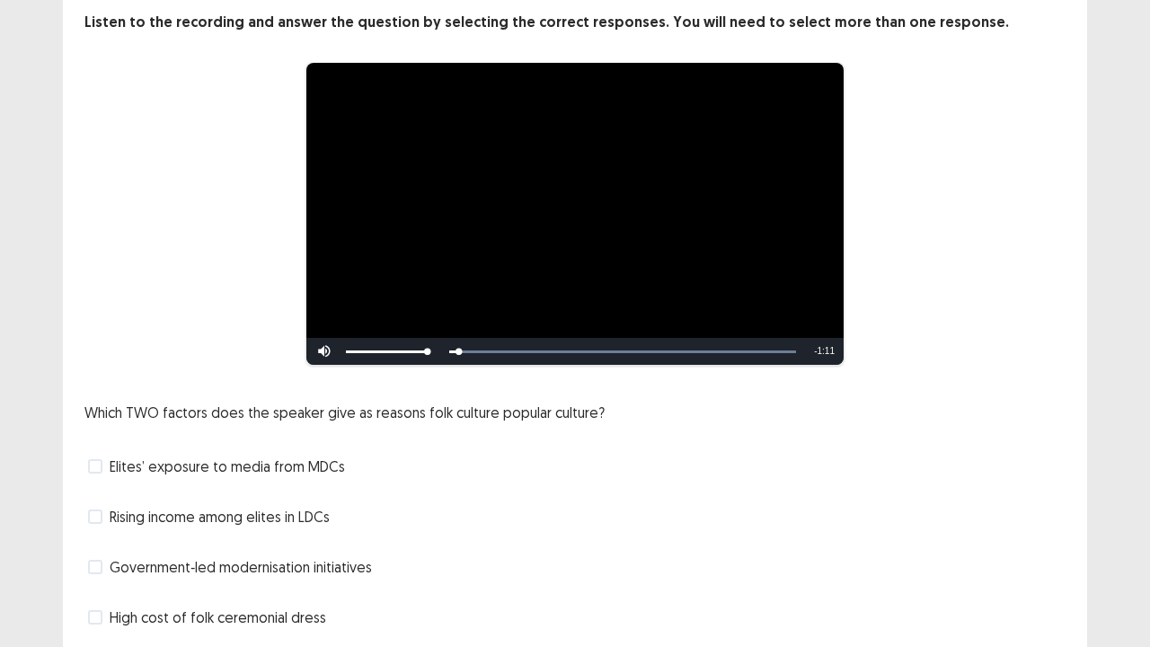
scroll to position [144, 0]
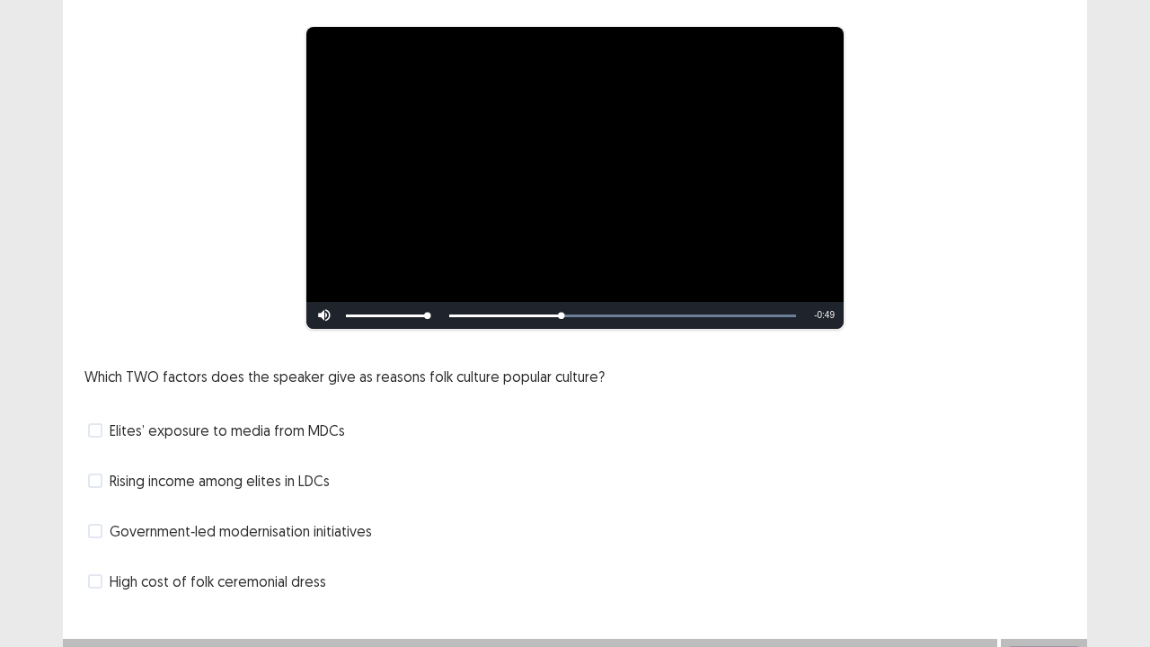
click at [104, 470] on label "Rising income among elites in LDCs" at bounding box center [209, 481] width 242 height 22
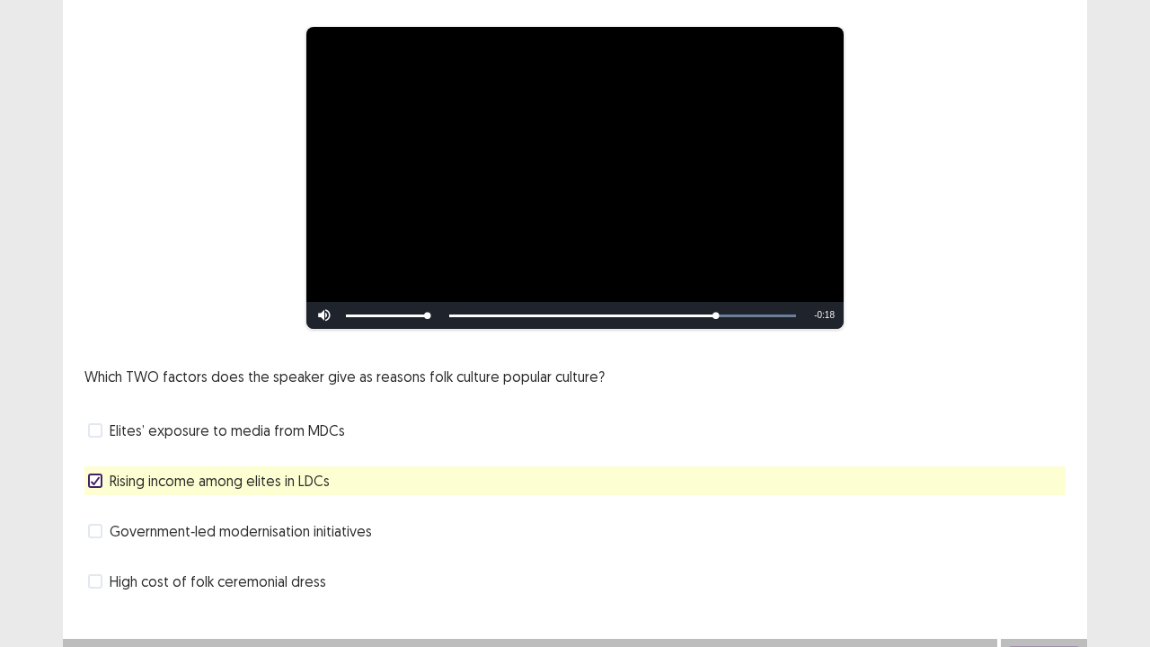
click at [104, 520] on label "Government‑led modernisation initiatives" at bounding box center [230, 531] width 284 height 22
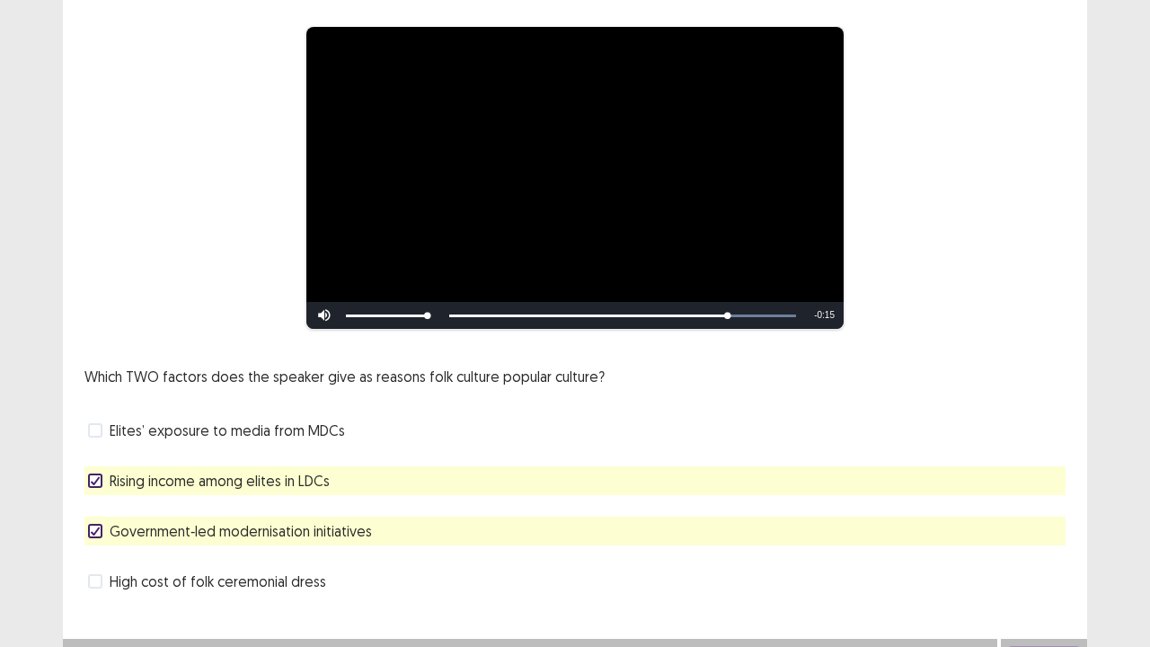
click at [95, 423] on span at bounding box center [95, 430] width 14 height 14
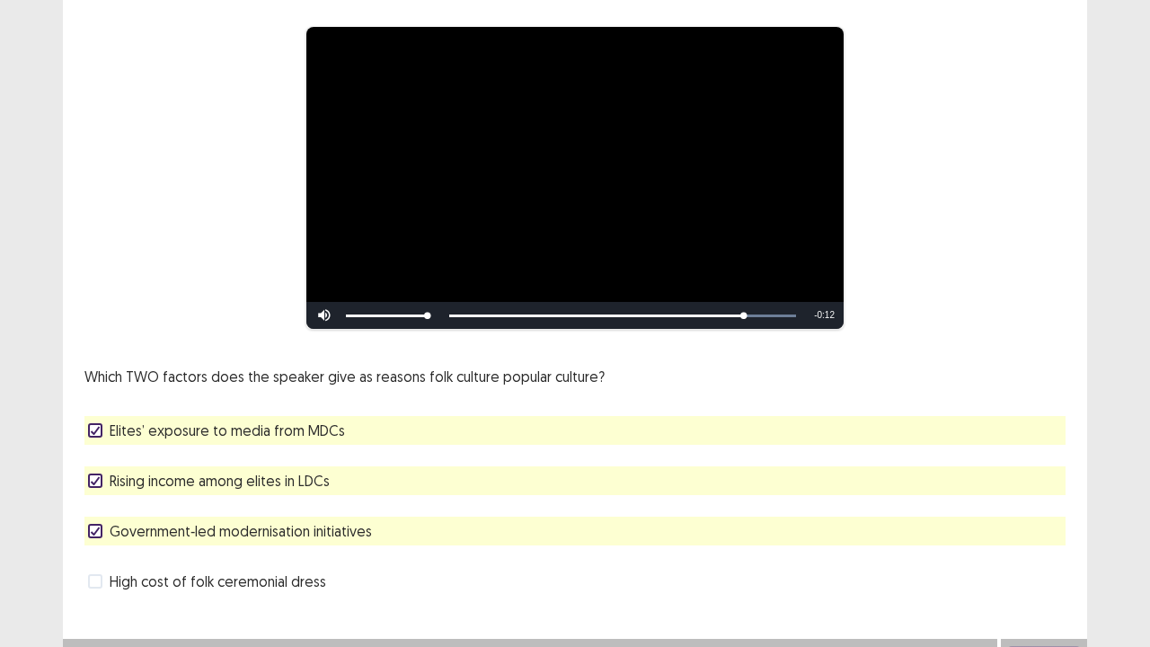
click at [95, 426] on icon at bounding box center [95, 430] width 11 height 9
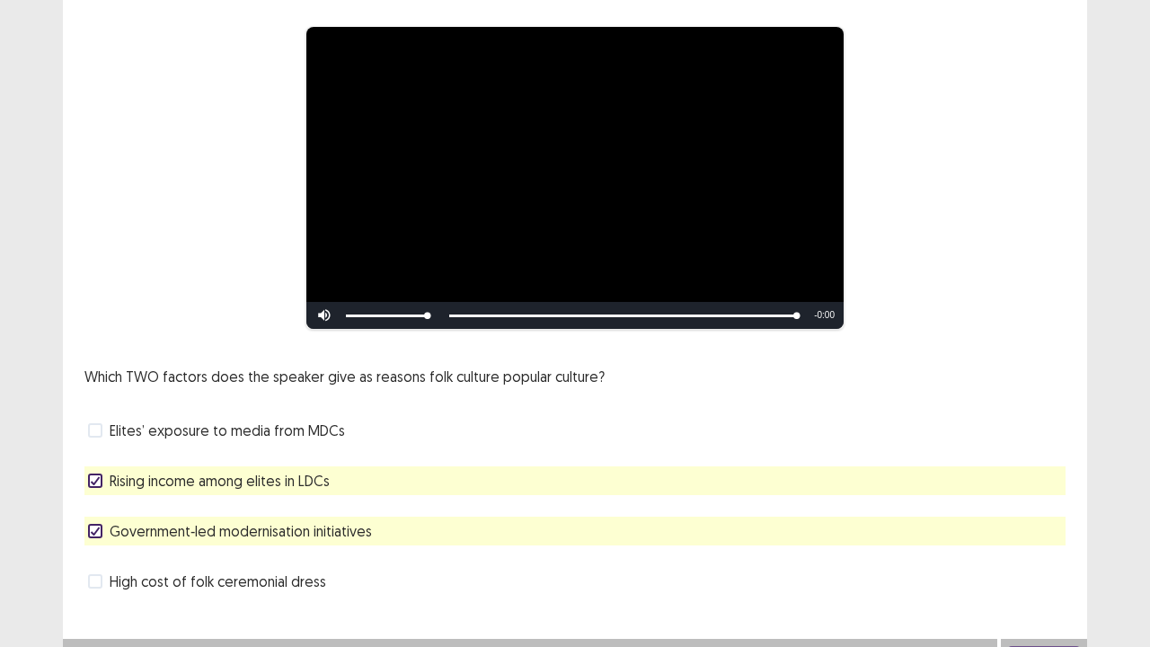
click at [104, 426] on label "Elites’ exposure to media from MDCs" at bounding box center [216, 431] width 257 height 22
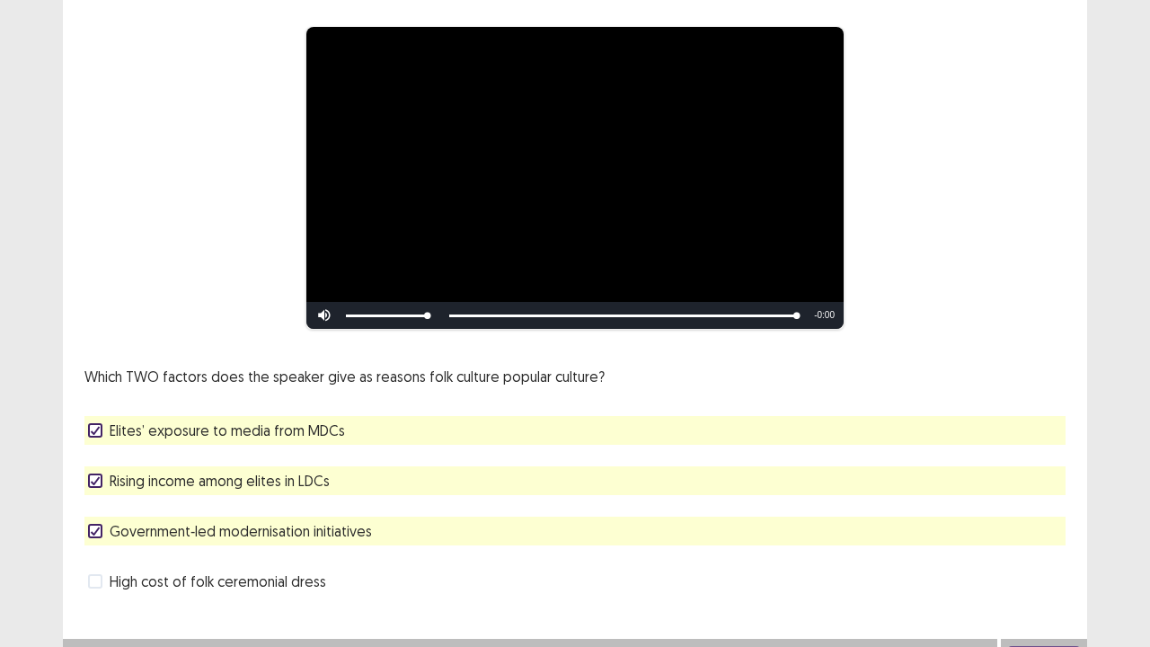
click at [93, 525] on icon at bounding box center [95, 530] width 11 height 9
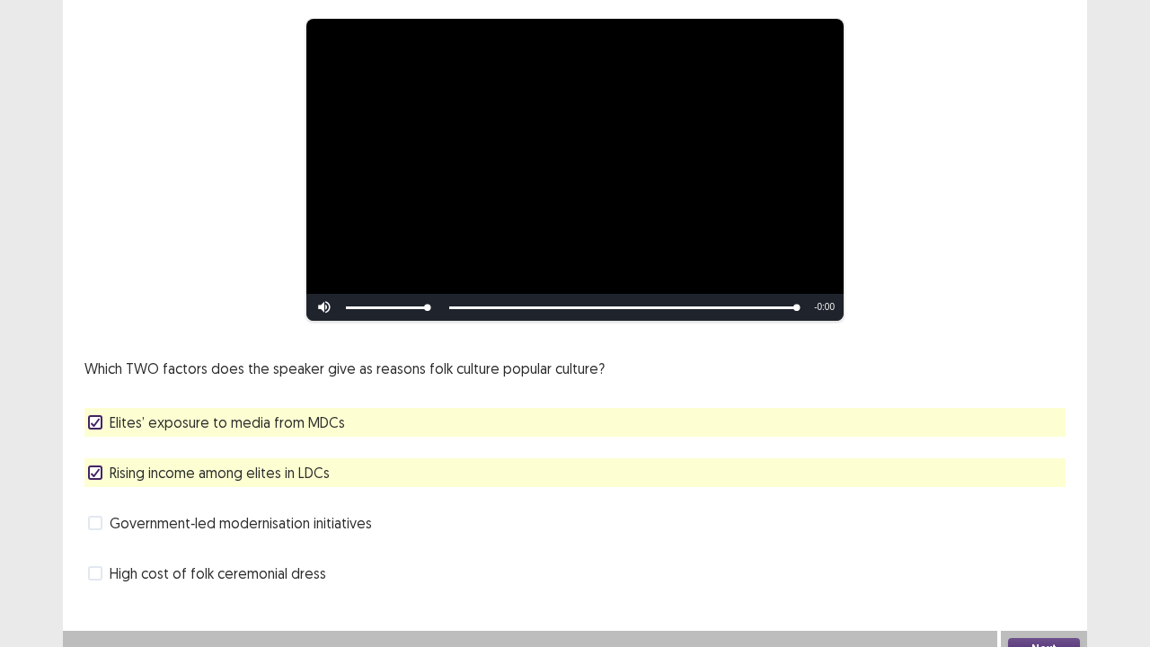
click at [1024, 525] on button "Next" at bounding box center [1044, 649] width 72 height 22
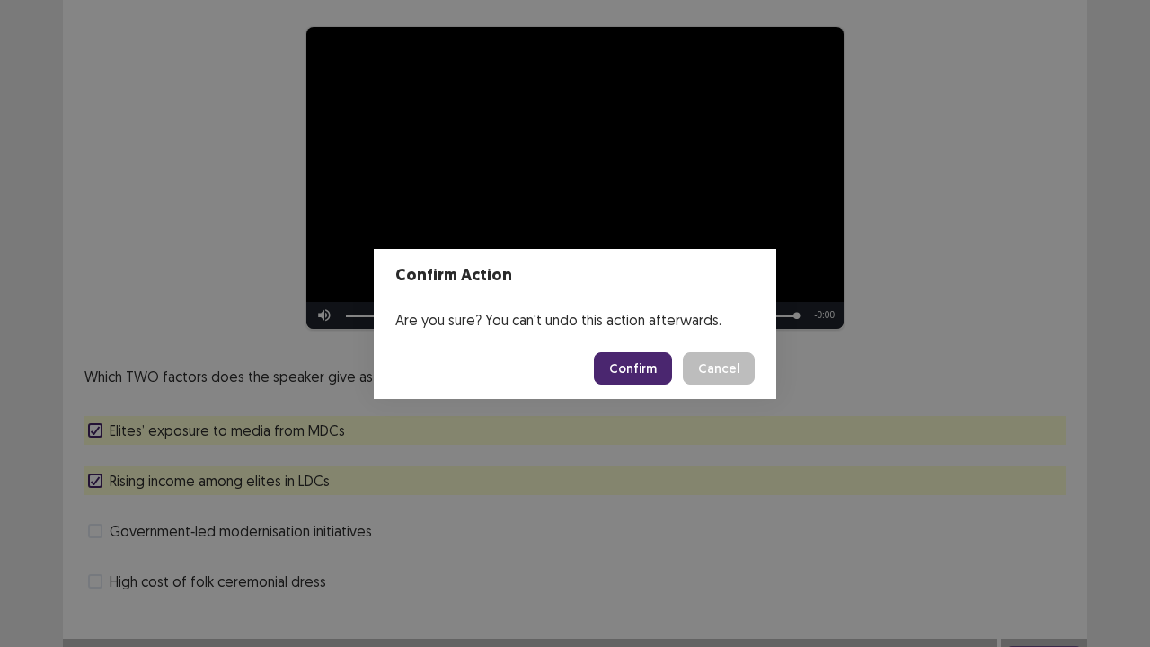
click at [627, 358] on button "Confirm" at bounding box center [633, 368] width 78 height 32
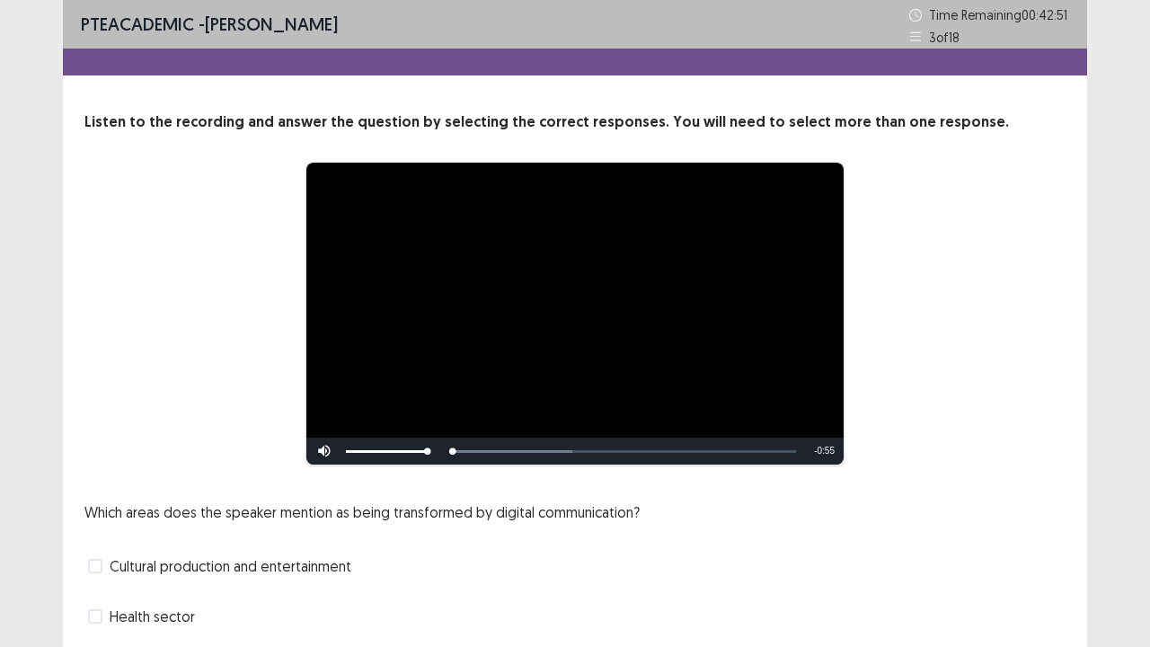
click at [485, 525] on div "Which areas does the speaker mention as being transformed by digital communicat…" at bounding box center [574, 616] width 981 height 230
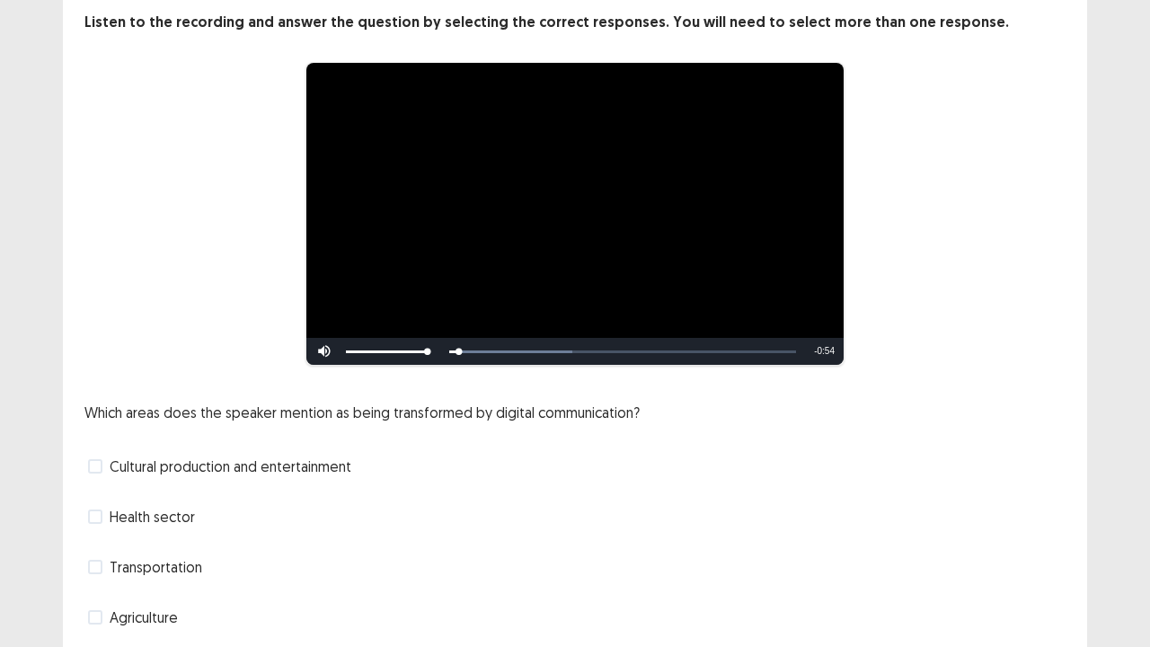
scroll to position [144, 0]
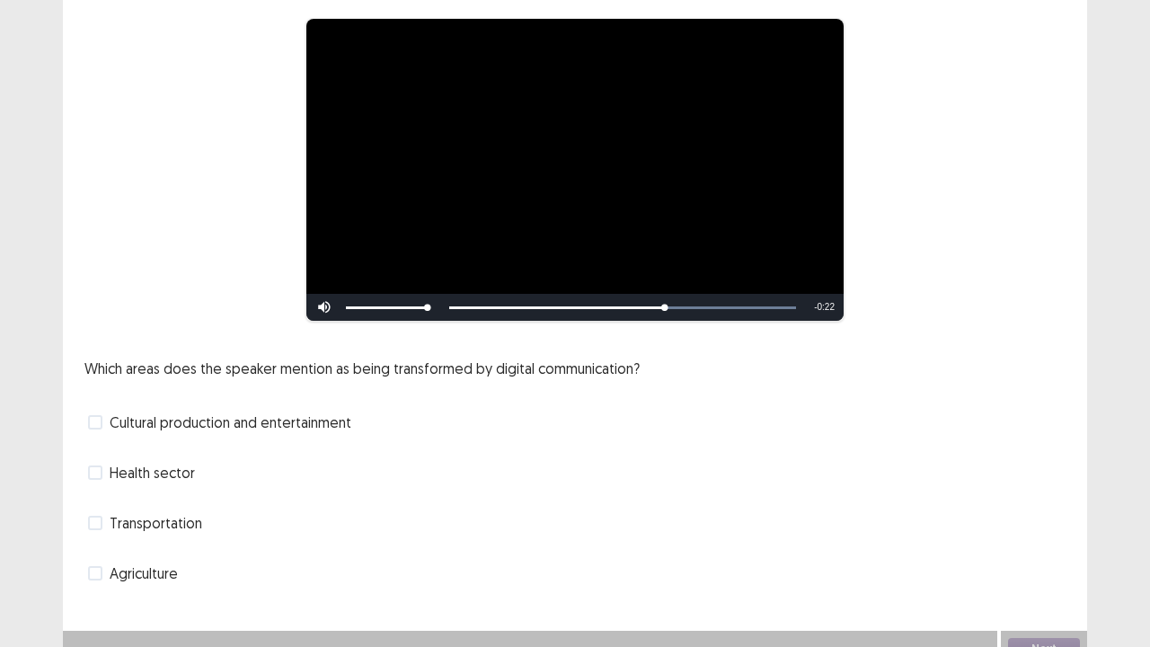
click at [93, 420] on span at bounding box center [95, 422] width 14 height 14
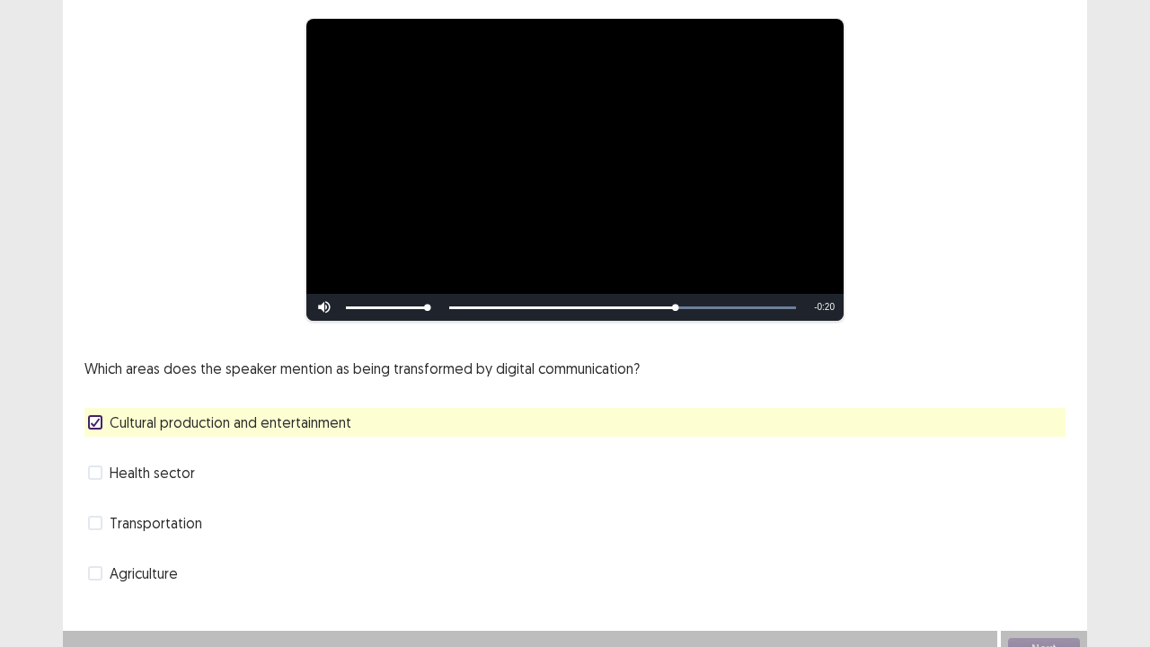
click at [94, 478] on span at bounding box center [95, 472] width 14 height 14
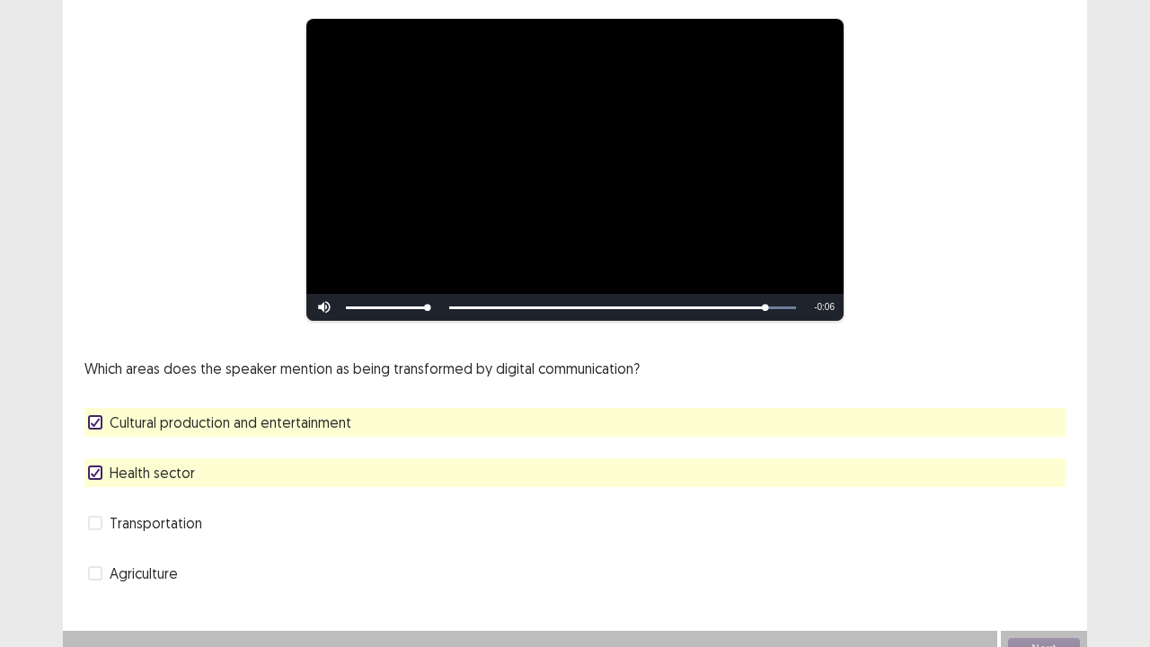
click at [908, 525] on div "Agriculture" at bounding box center [574, 573] width 981 height 29
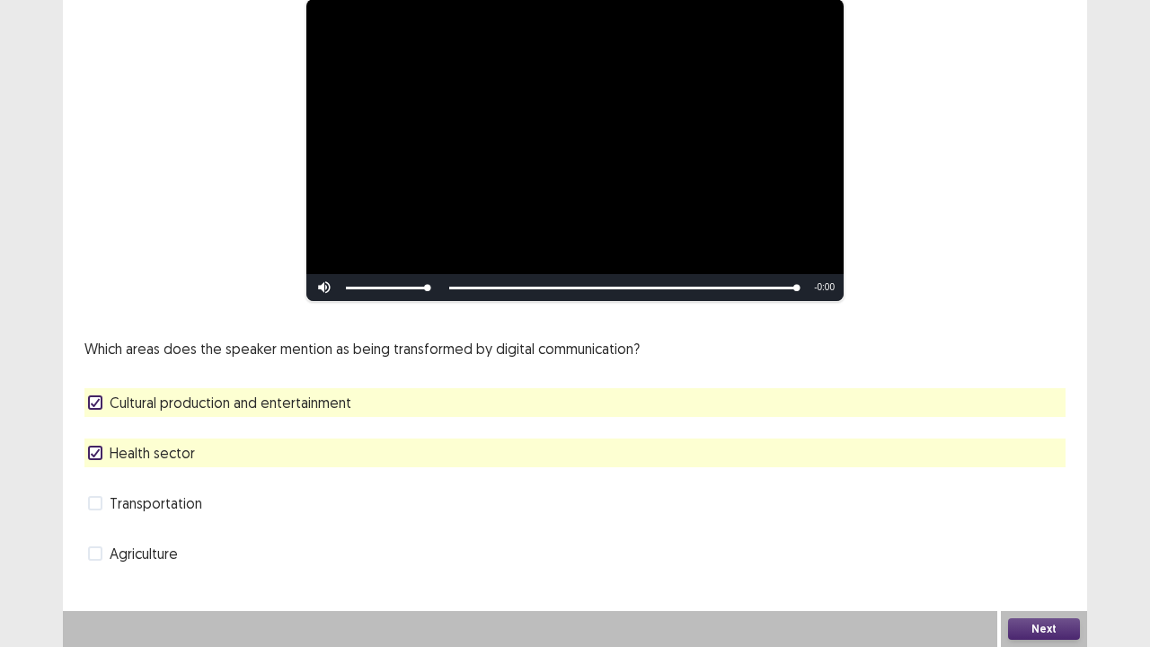
click at [1044, 525] on button "Next" at bounding box center [1044, 629] width 72 height 22
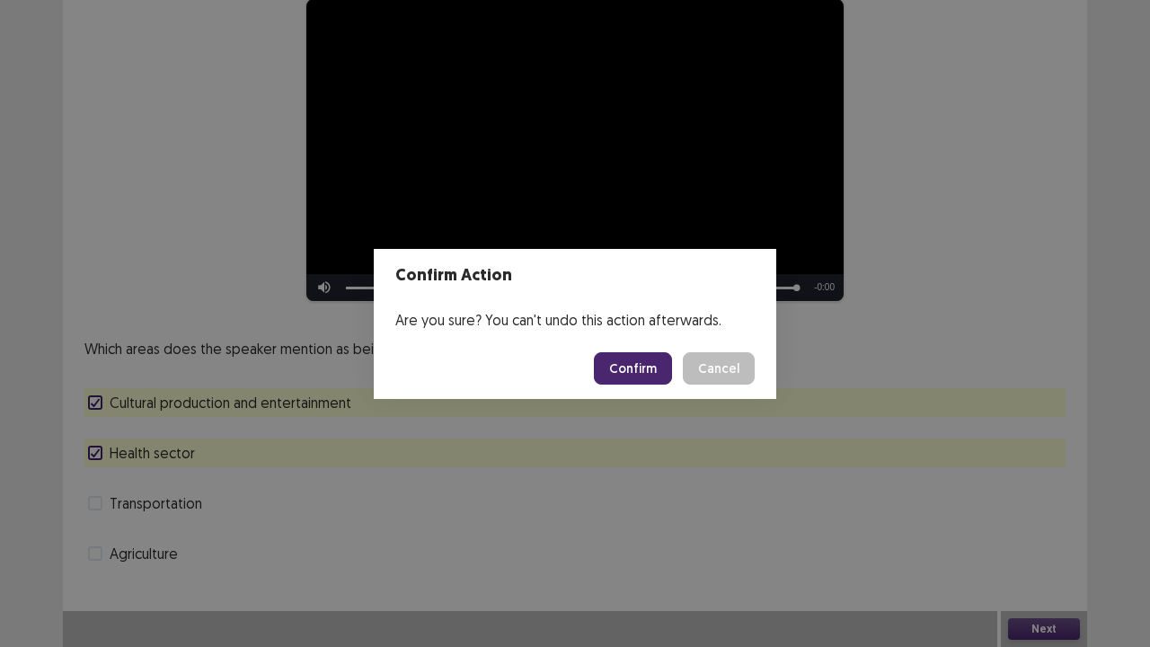
click at [658, 370] on button "Confirm" at bounding box center [633, 368] width 78 height 32
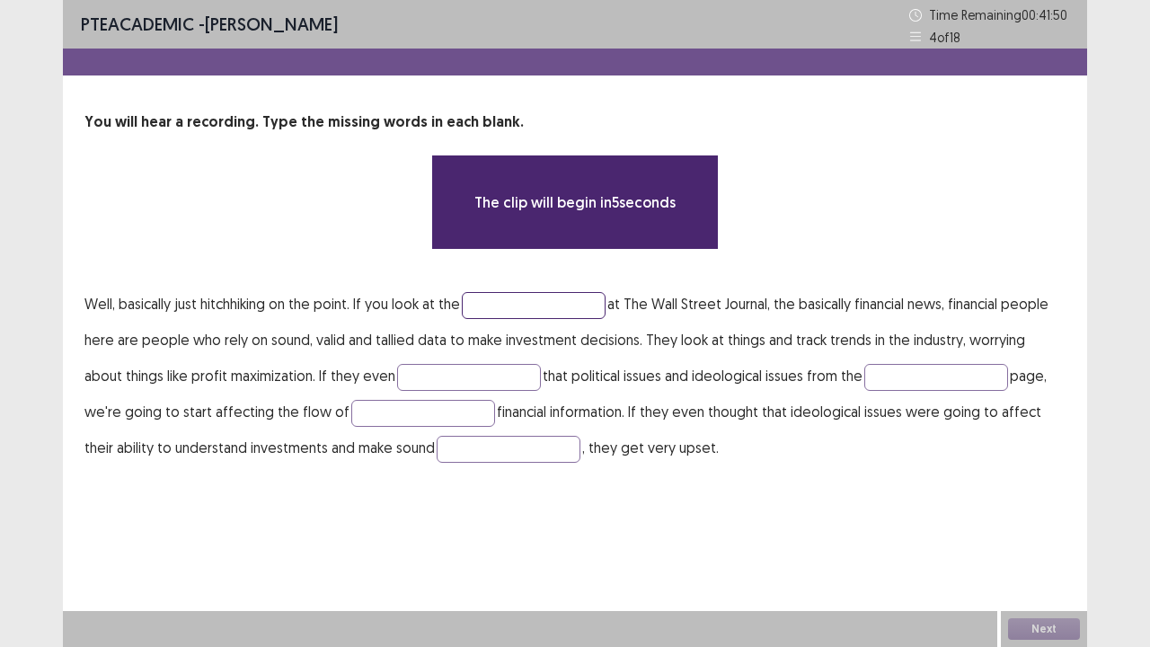
click at [517, 304] on input "text" at bounding box center [534, 305] width 144 height 27
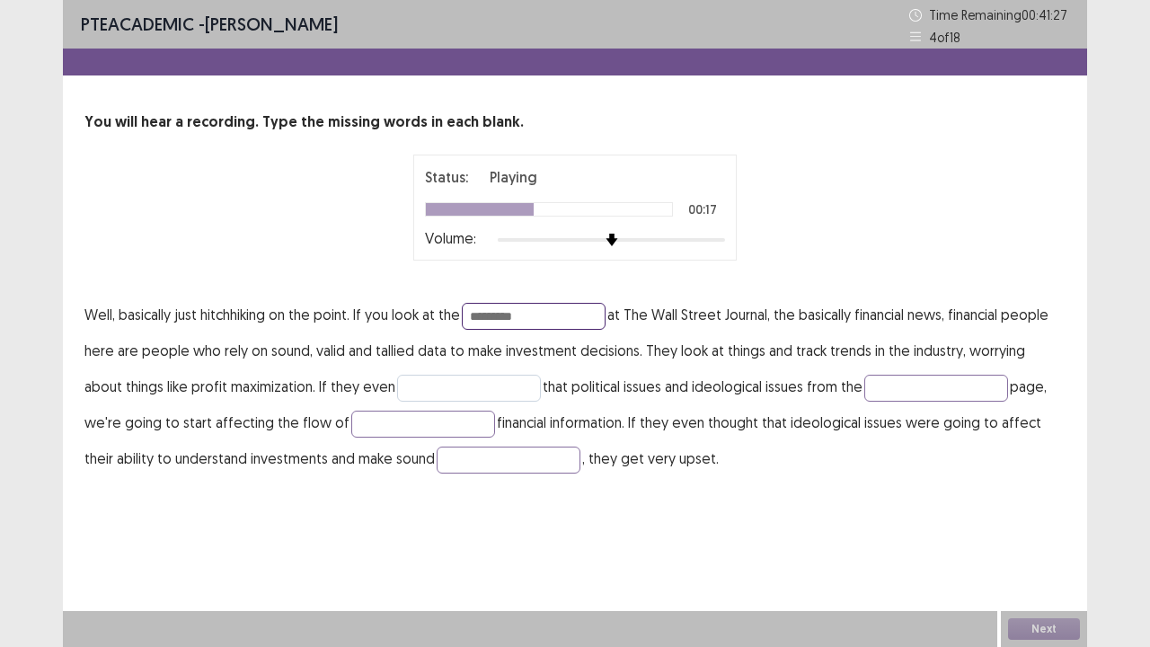
type input "*********"
click at [397, 386] on input "text" at bounding box center [469, 388] width 144 height 27
type input "*********"
click at [876, 384] on input "text" at bounding box center [936, 388] width 144 height 27
type input "****"
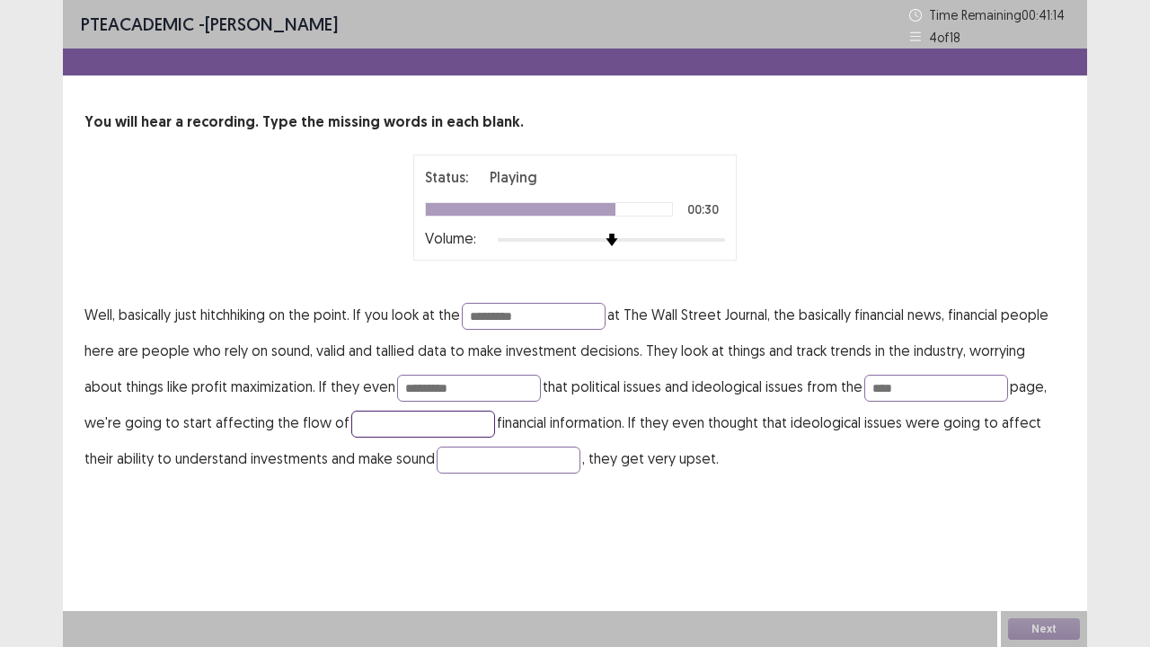
click at [428, 419] on input "text" at bounding box center [423, 424] width 144 height 27
type input "*****"
click at [460, 464] on input "text" at bounding box center [509, 459] width 144 height 27
type input "*********"
click at [891, 383] on input "****" at bounding box center [936, 388] width 144 height 27
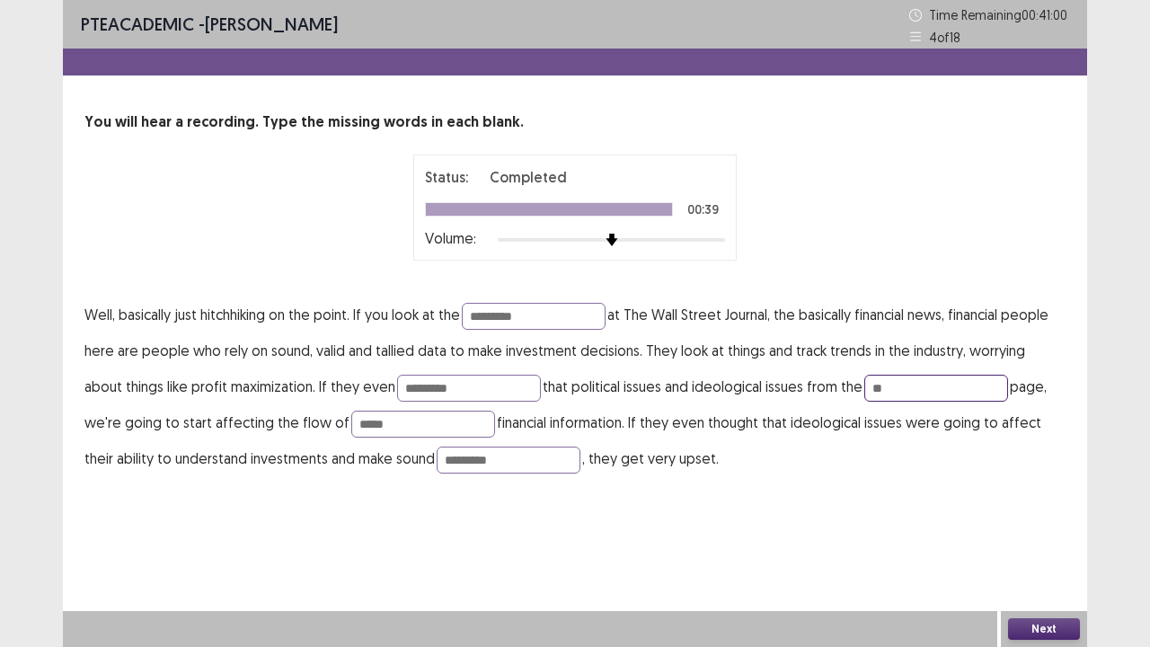
type input "*"
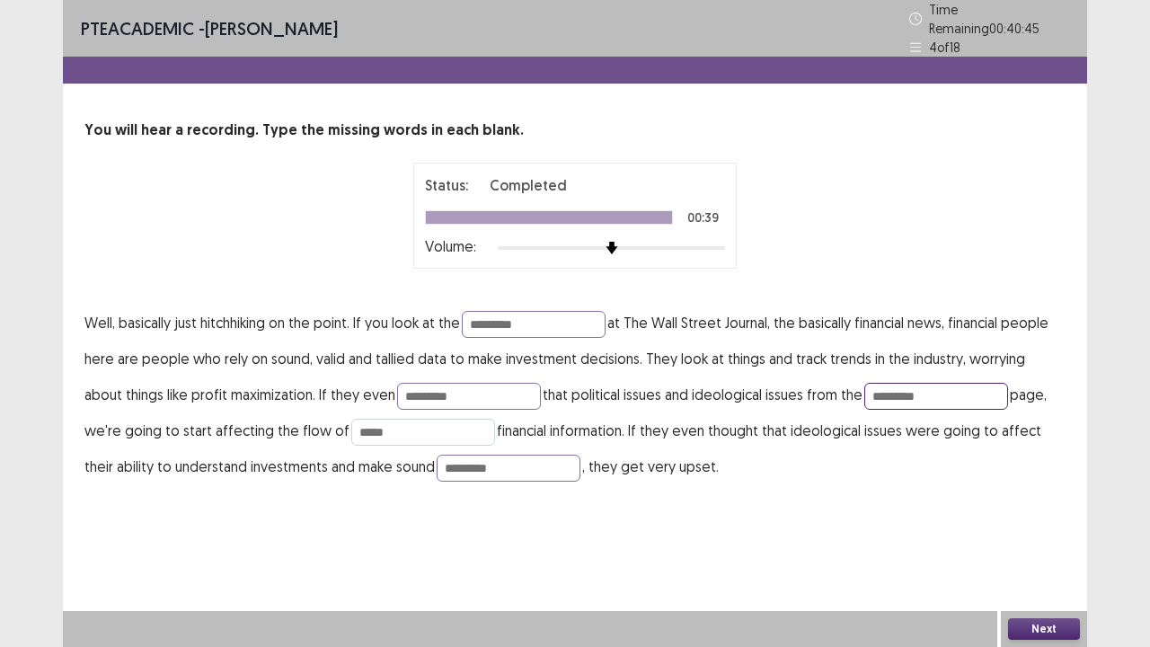
type input "*********"
click at [359, 426] on input "*****" at bounding box center [423, 432] width 144 height 27
type input "******"
click at [1017, 525] on button "Next" at bounding box center [1044, 629] width 72 height 22
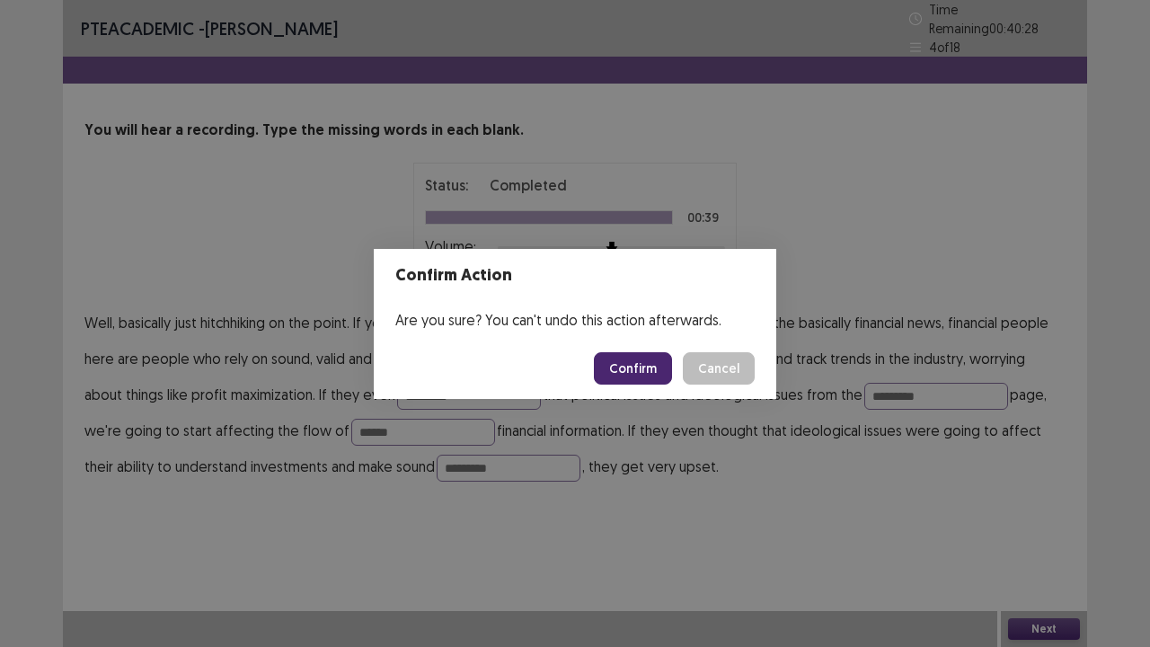
click at [642, 363] on button "Confirm" at bounding box center [633, 368] width 78 height 32
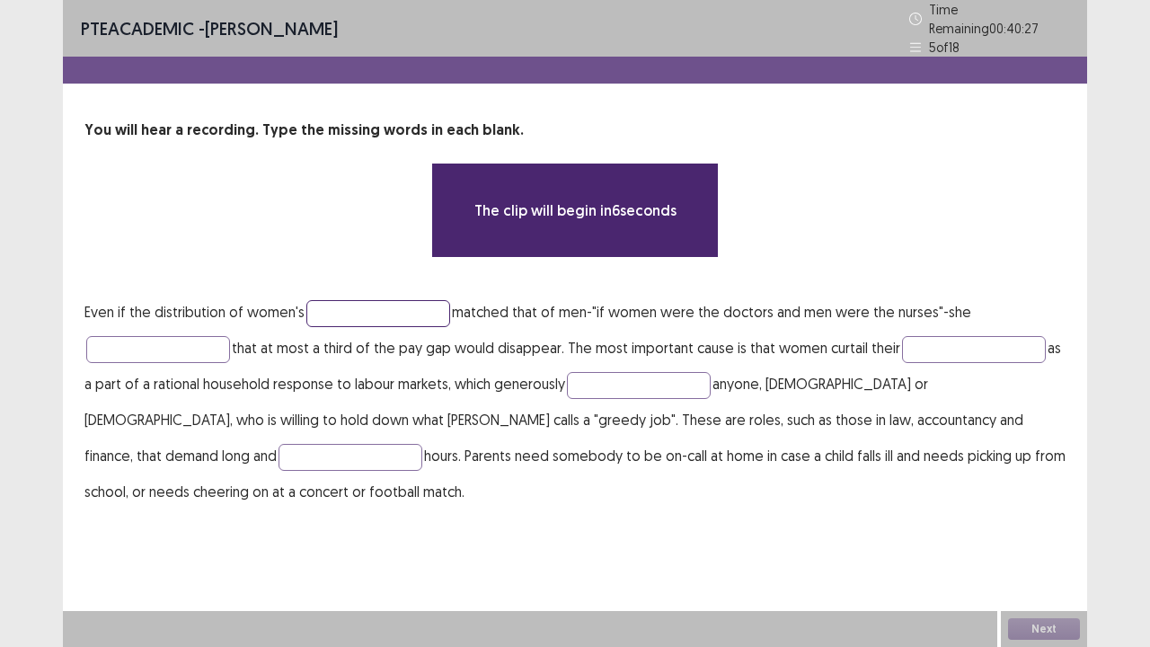
click at [393, 300] on input "text" at bounding box center [378, 313] width 144 height 27
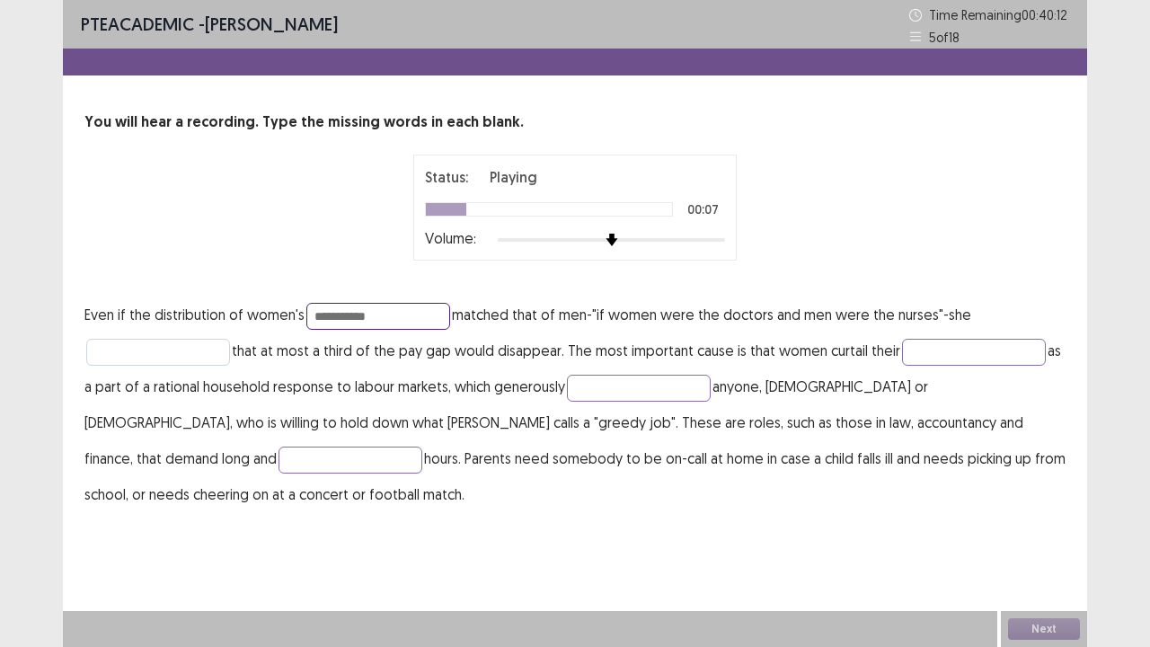
type input "**********"
click at [194, 347] on input "text" at bounding box center [158, 352] width 144 height 27
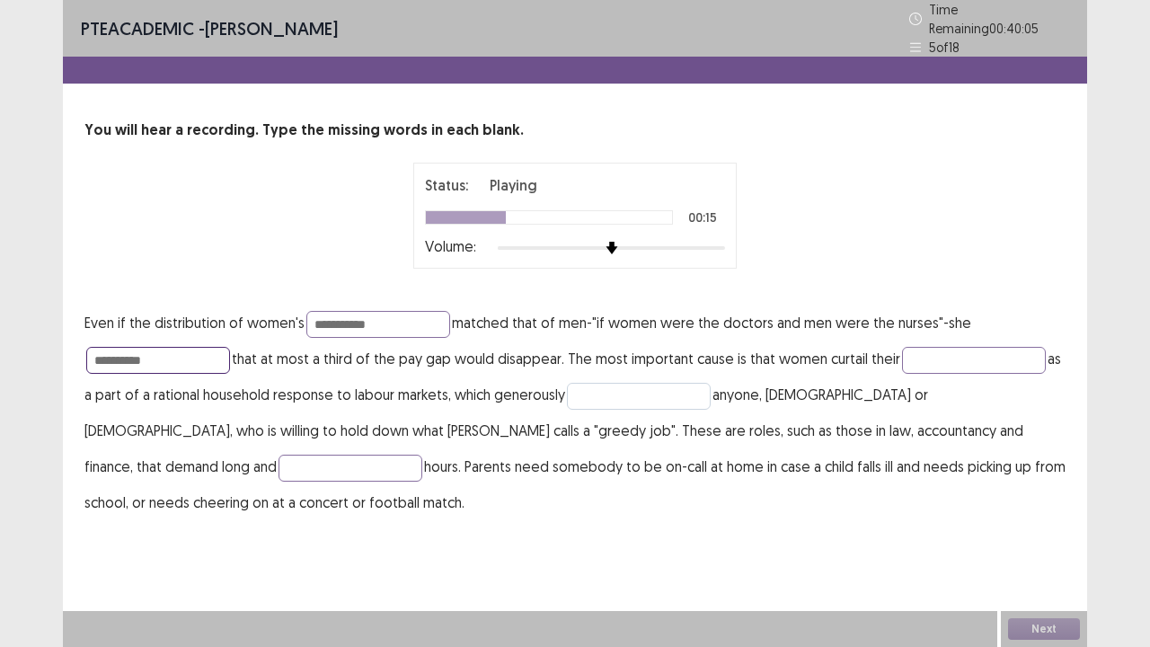
type input "**********"
click at [624, 386] on input "text" at bounding box center [639, 396] width 144 height 27
click at [993, 356] on input "text" at bounding box center [974, 360] width 144 height 27
type input "********"
click at [681, 391] on input "text" at bounding box center [639, 396] width 144 height 27
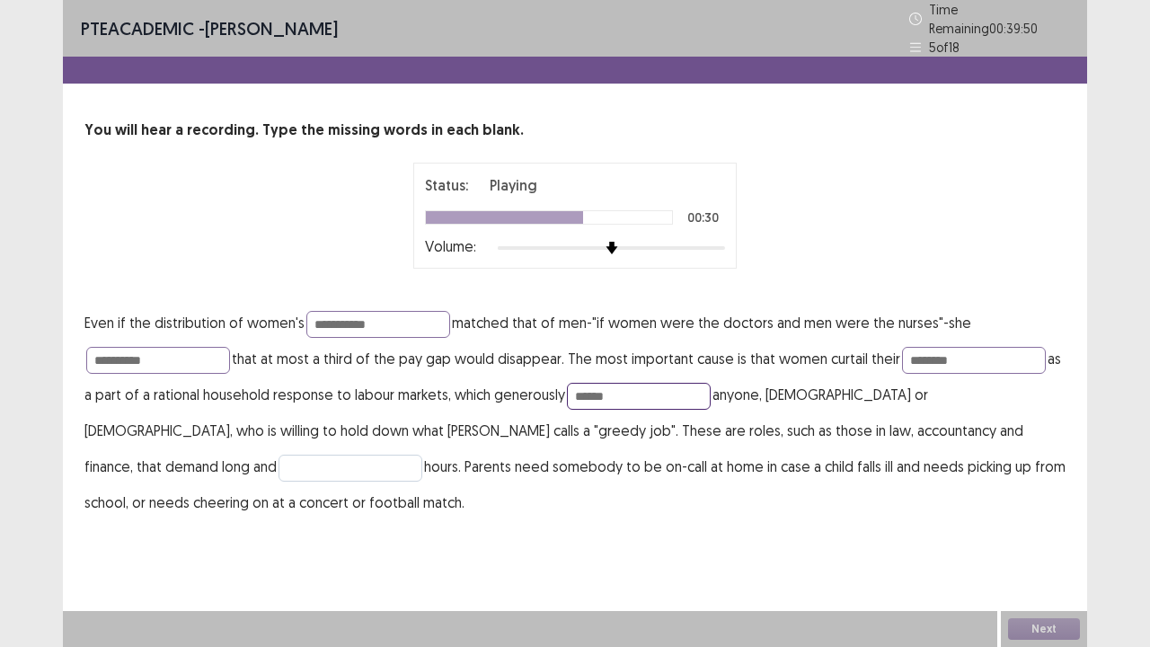
type input "******"
click at [422, 455] on input "text" at bounding box center [350, 468] width 144 height 27
type input "*"
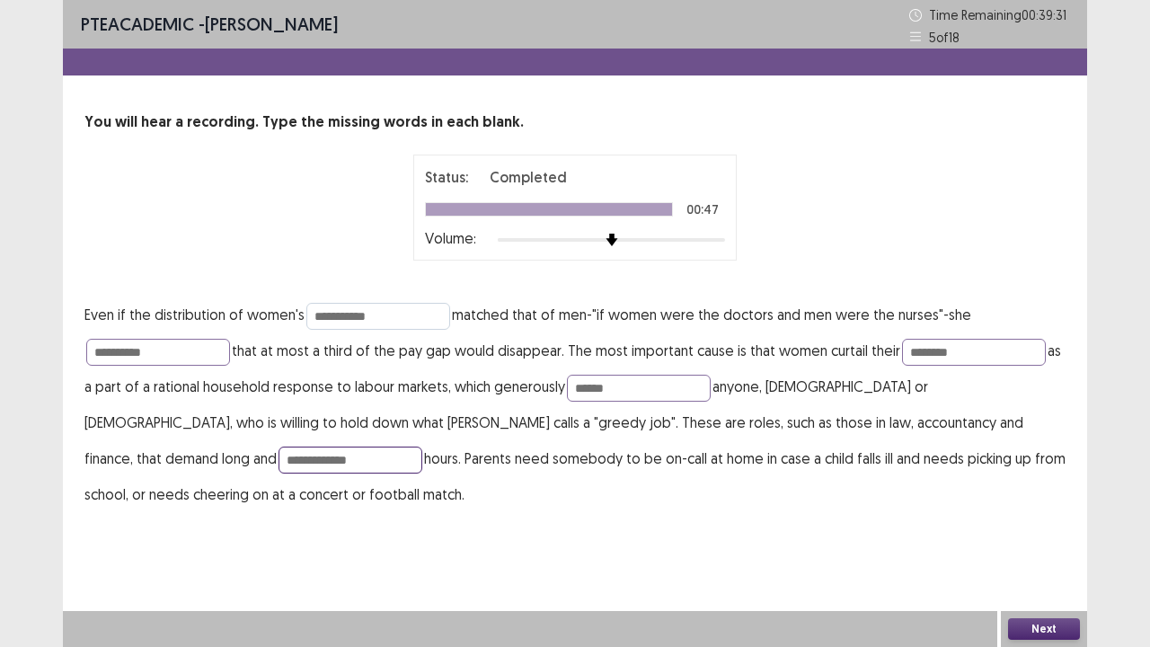
type input "**********"
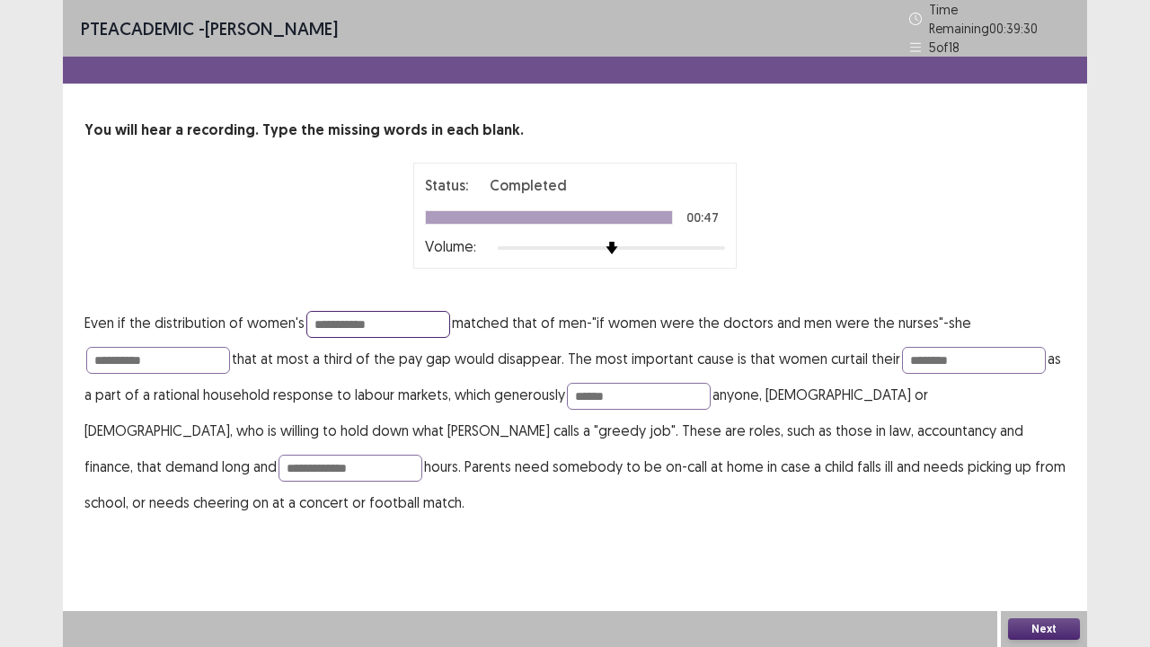
click at [395, 311] on input "**********" at bounding box center [378, 324] width 144 height 27
type input "**********"
click at [1031, 525] on button "Next" at bounding box center [1044, 629] width 72 height 22
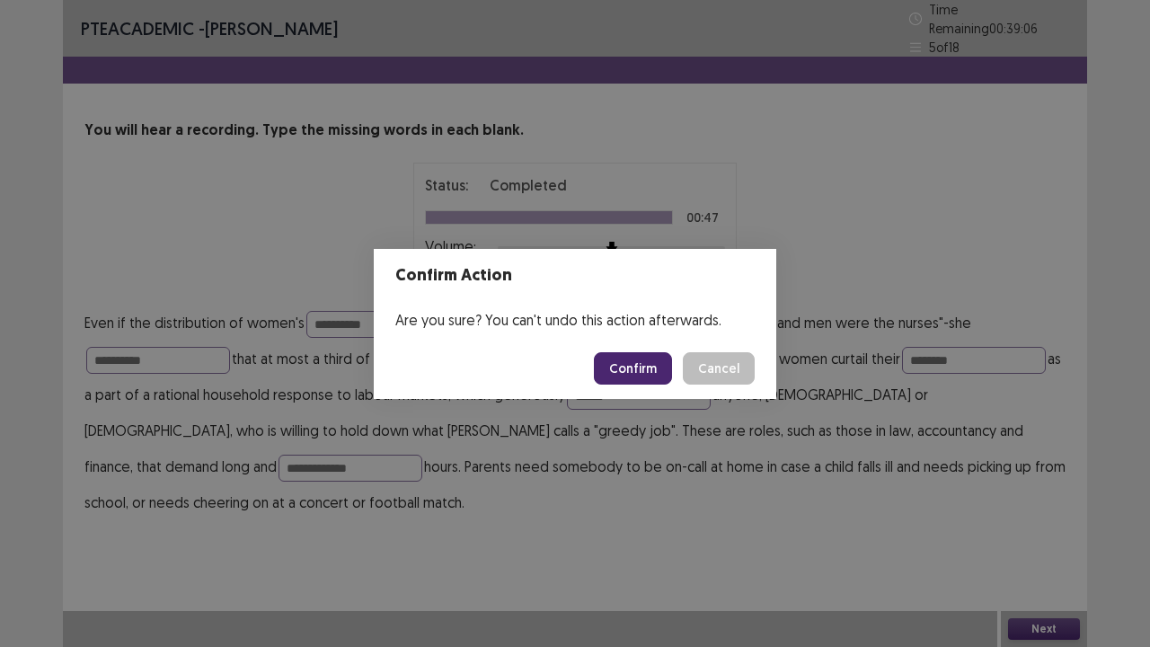
click at [637, 367] on button "Confirm" at bounding box center [633, 368] width 78 height 32
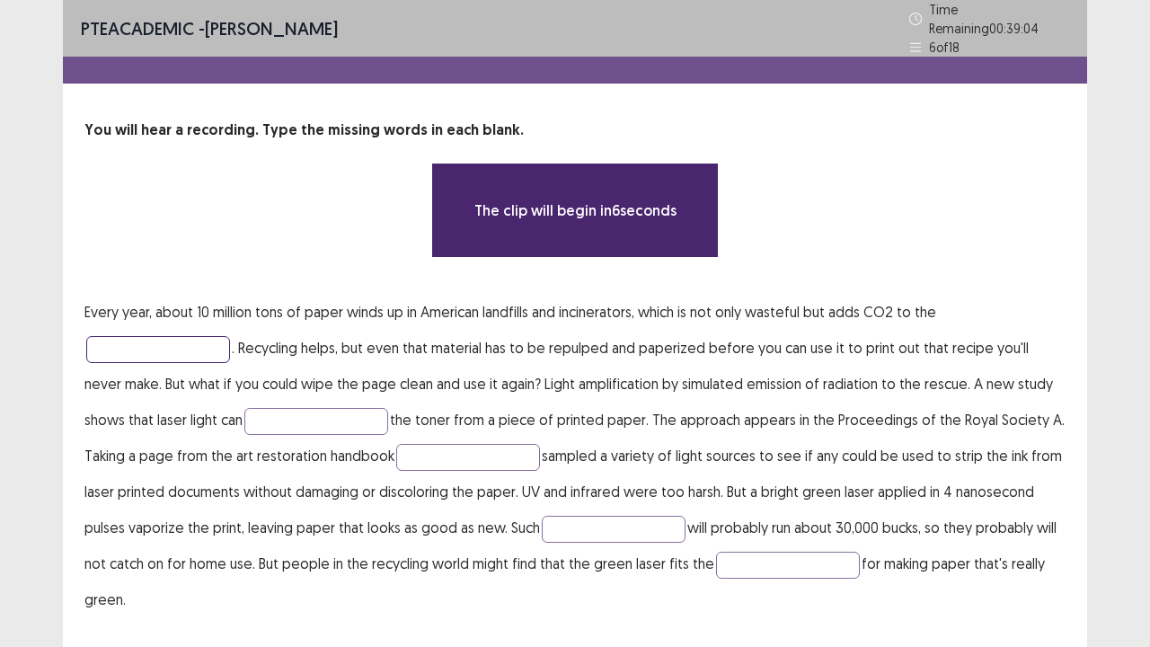
click at [178, 351] on input "text" at bounding box center [158, 349] width 144 height 27
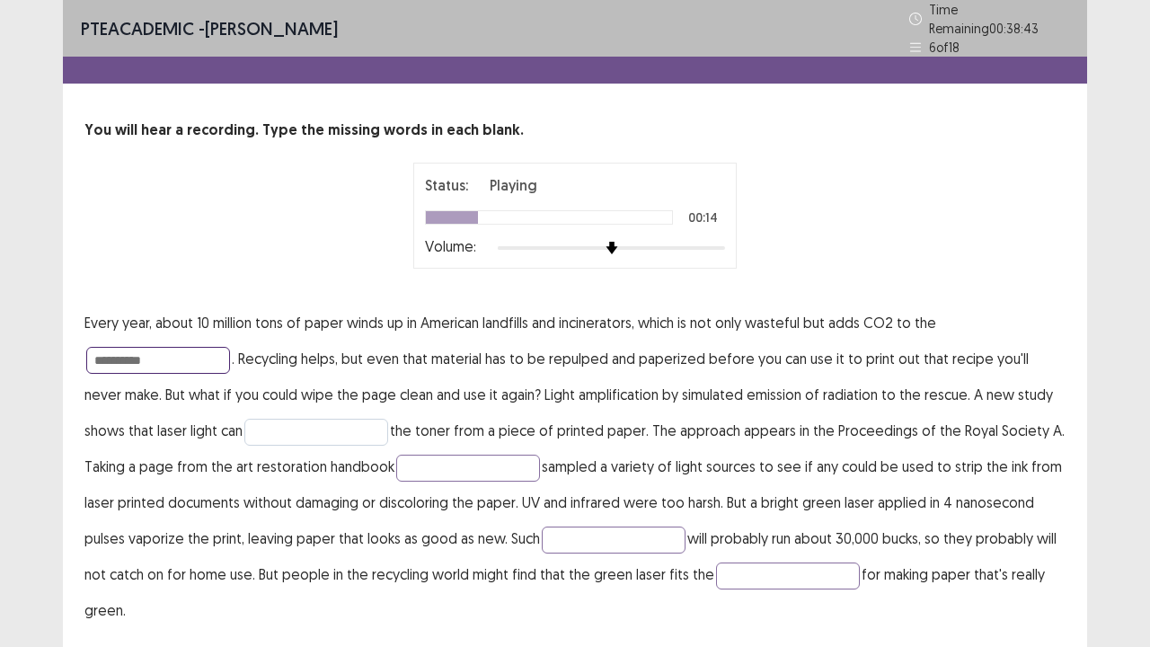
type input "**********"
click at [257, 420] on input "text" at bounding box center [316, 432] width 144 height 27
type input "******"
click at [396, 464] on input "text" at bounding box center [468, 468] width 144 height 27
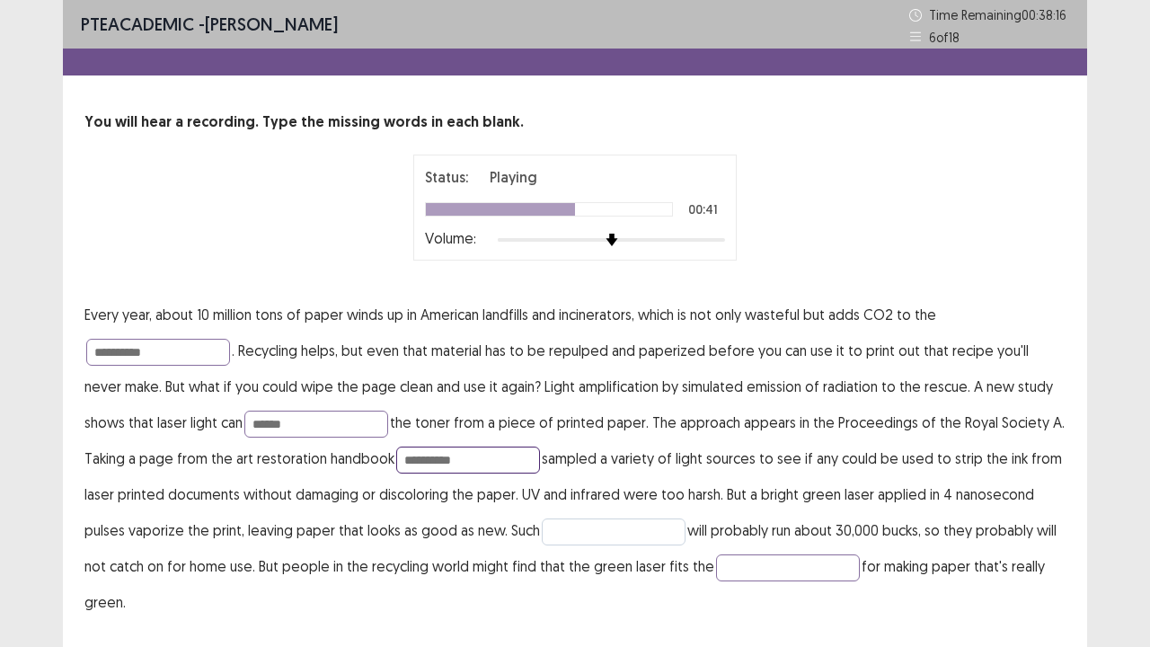
type input "**********"
click at [542, 525] on input "text" at bounding box center [614, 531] width 144 height 27
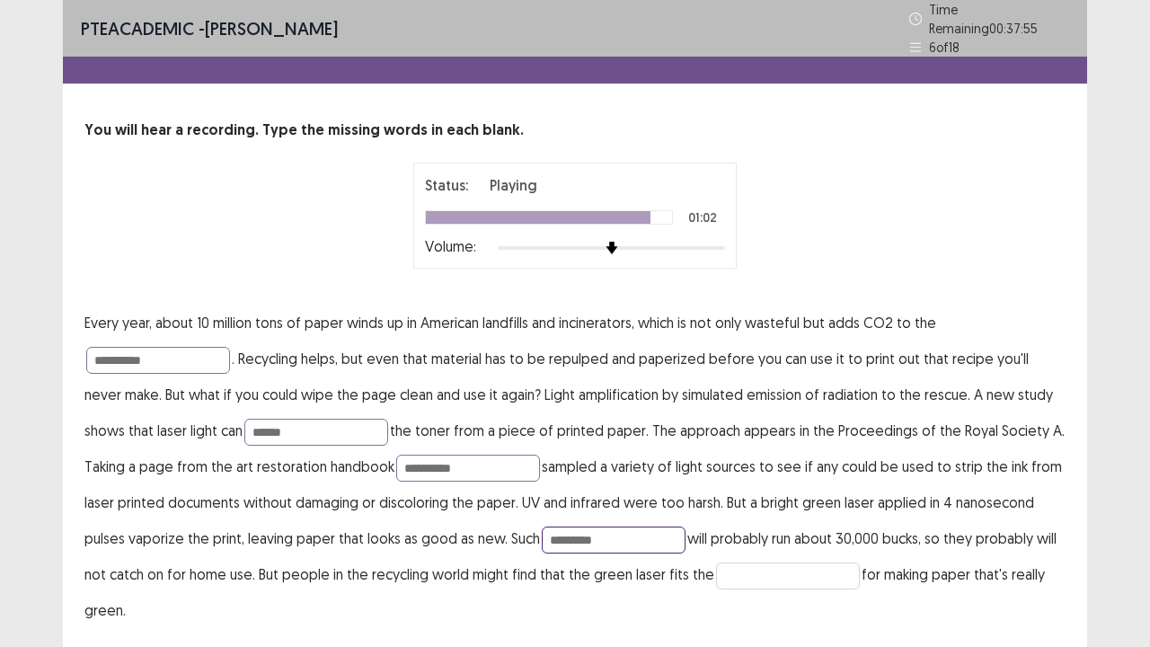
type input "*********"
click at [720, 525] on input "text" at bounding box center [788, 575] width 144 height 27
type input "****"
click at [598, 512] on p "**********" at bounding box center [574, 466] width 981 height 323
click at [598, 525] on input "*********" at bounding box center [614, 539] width 144 height 27
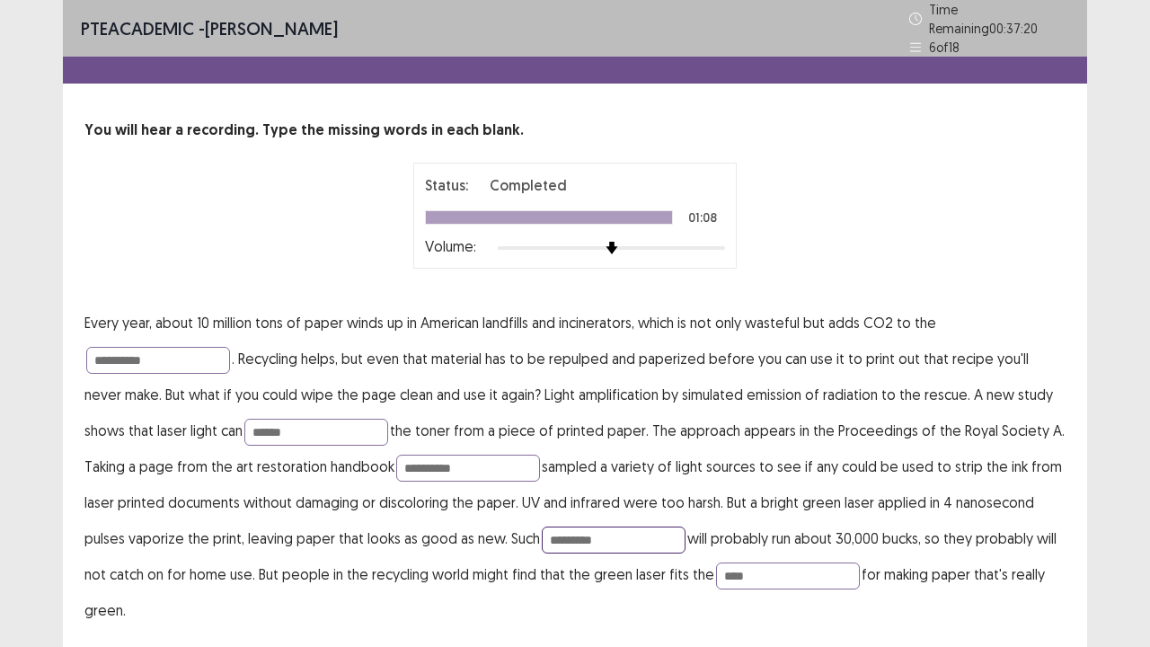
type input "*********"
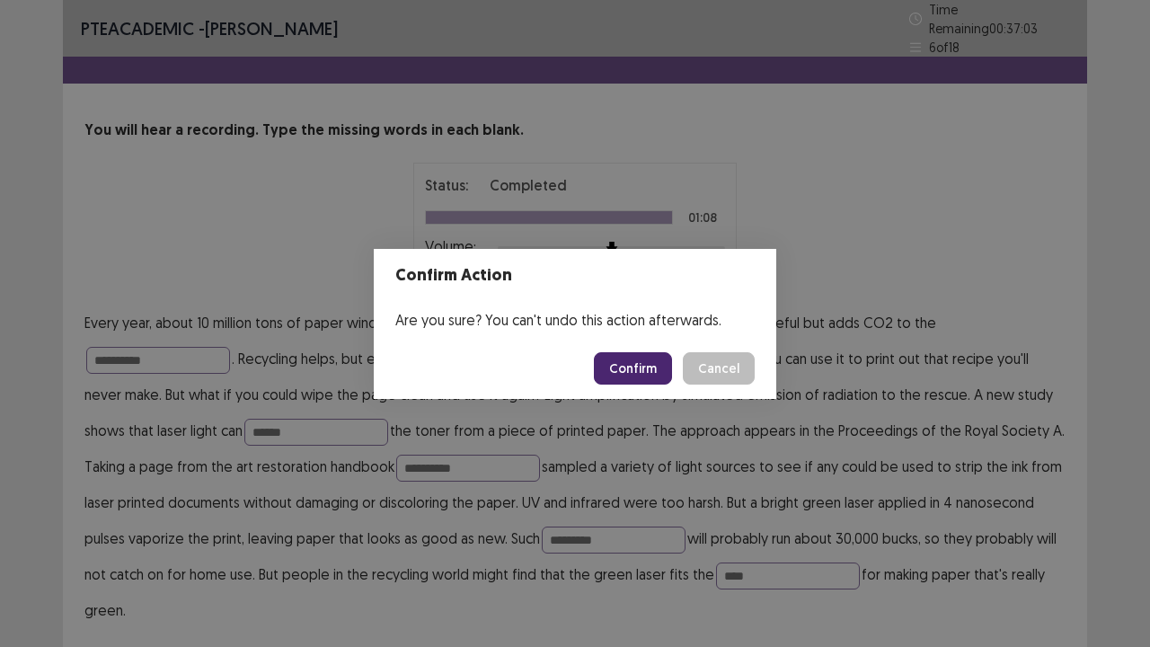
click at [635, 370] on button "Confirm" at bounding box center [633, 368] width 78 height 32
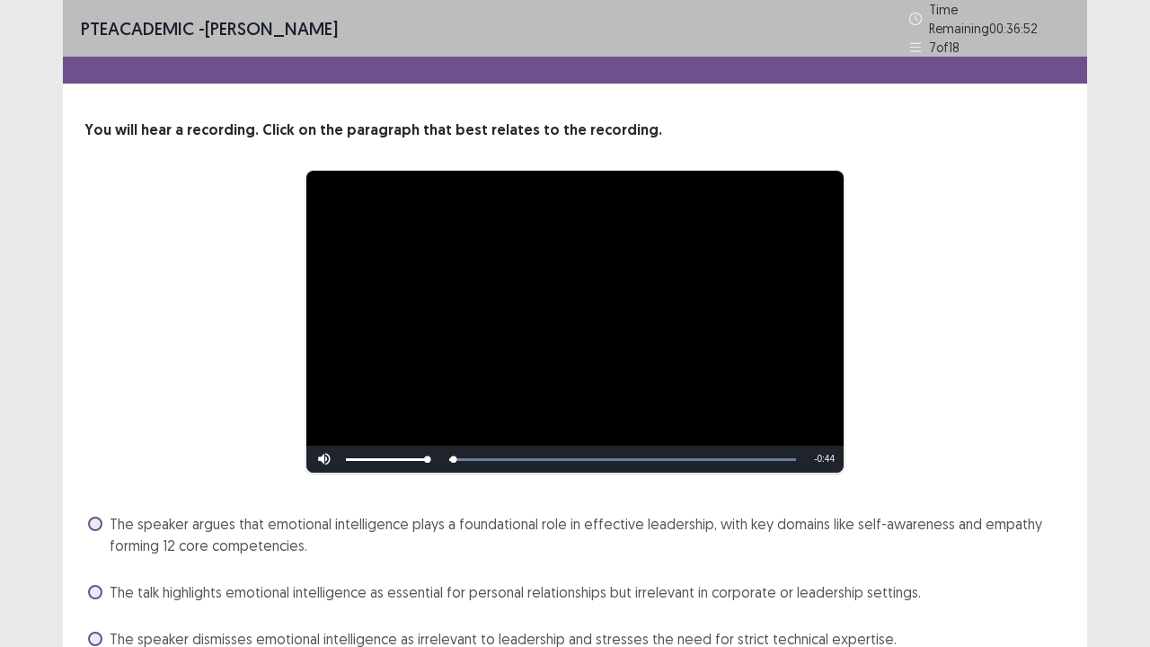
click at [264, 471] on div "**********" at bounding box center [575, 409] width 1024 height 580
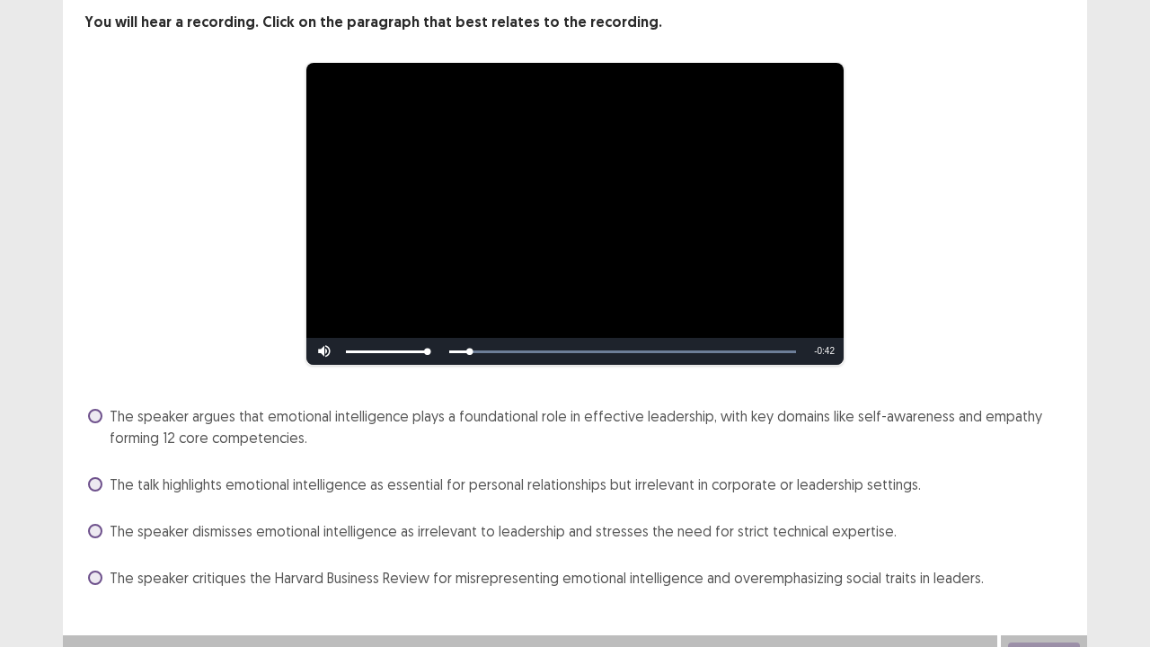
scroll to position [124, 0]
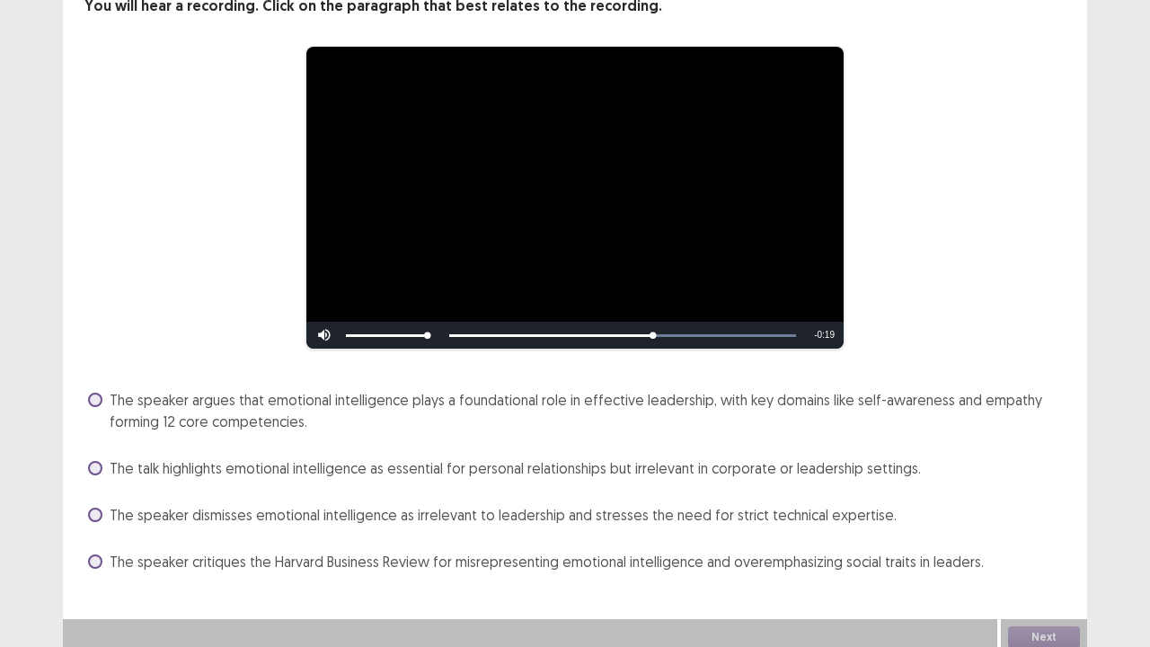
click at [97, 393] on span at bounding box center [95, 400] width 14 height 14
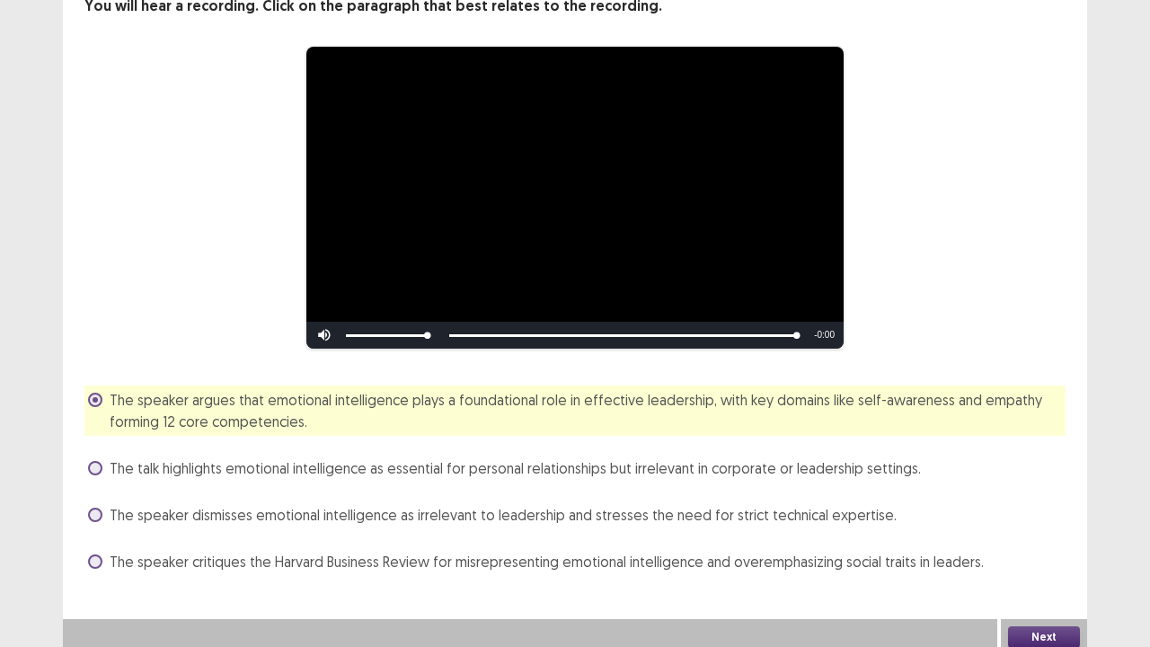
click at [1028, 525] on button "Next" at bounding box center [1044, 637] width 72 height 22
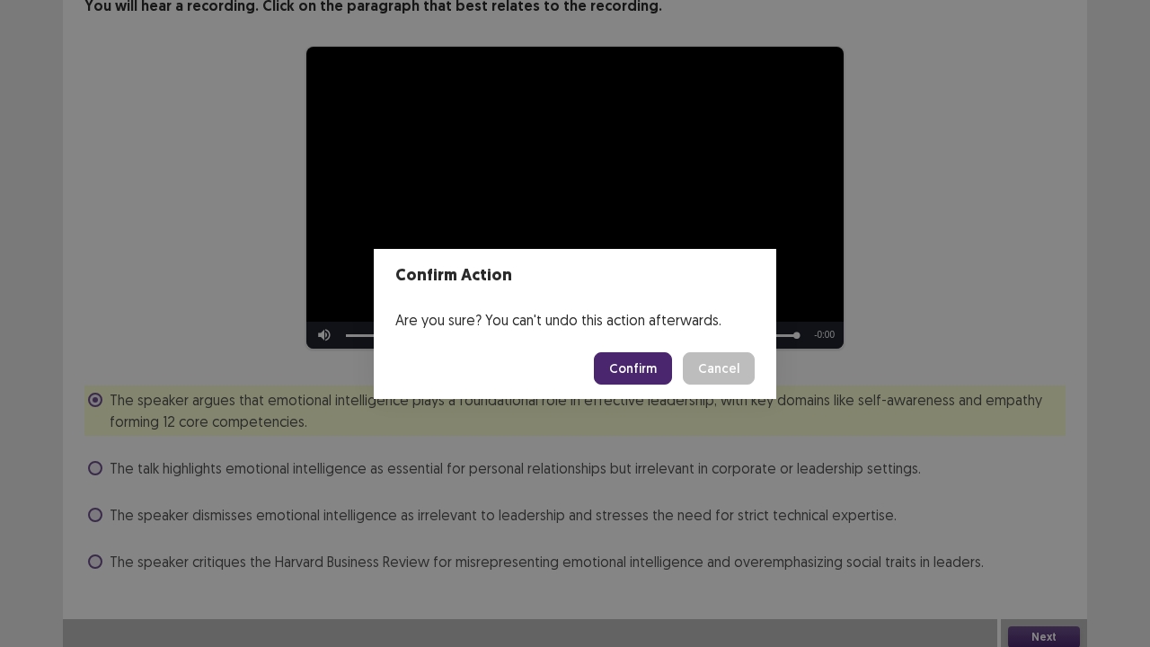
click at [647, 364] on button "Confirm" at bounding box center [633, 368] width 78 height 32
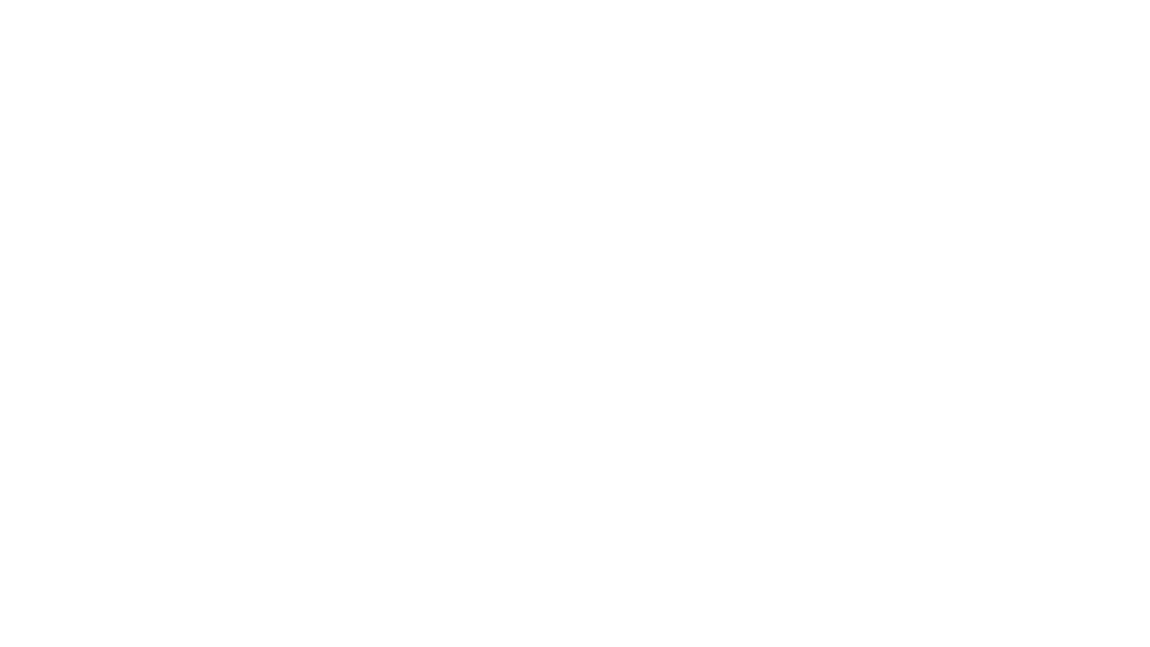
scroll to position [0, 0]
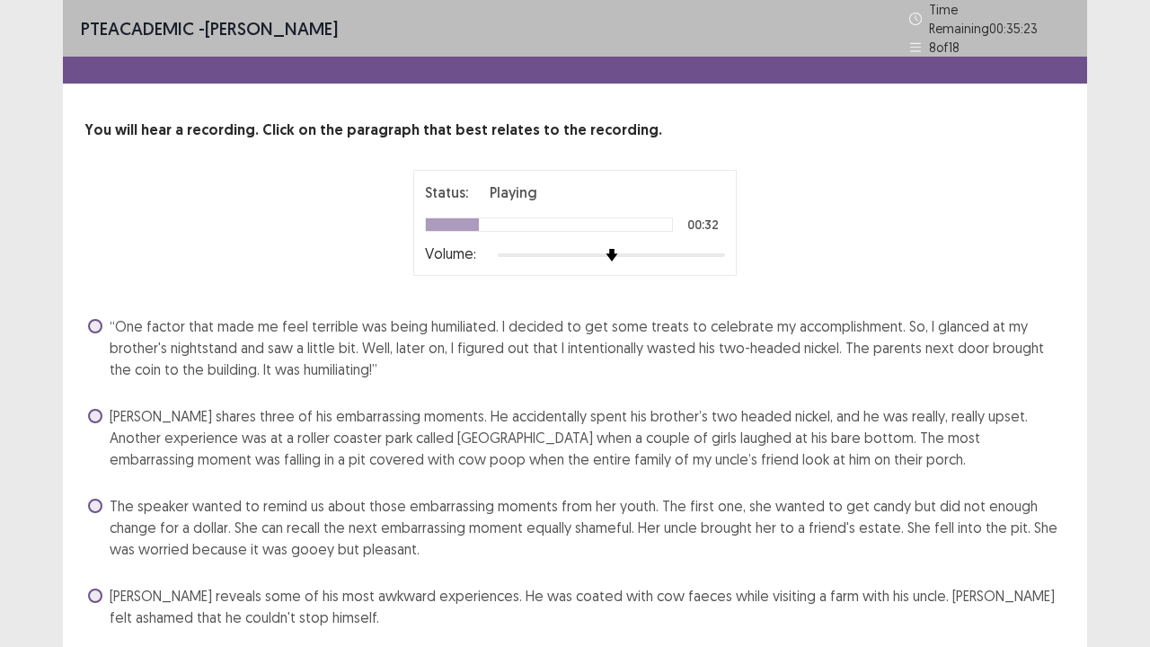
click at [103, 405] on label "[PERSON_NAME] shares three of his embarrassing moments. He accidentally spent h…" at bounding box center [576, 437] width 977 height 65
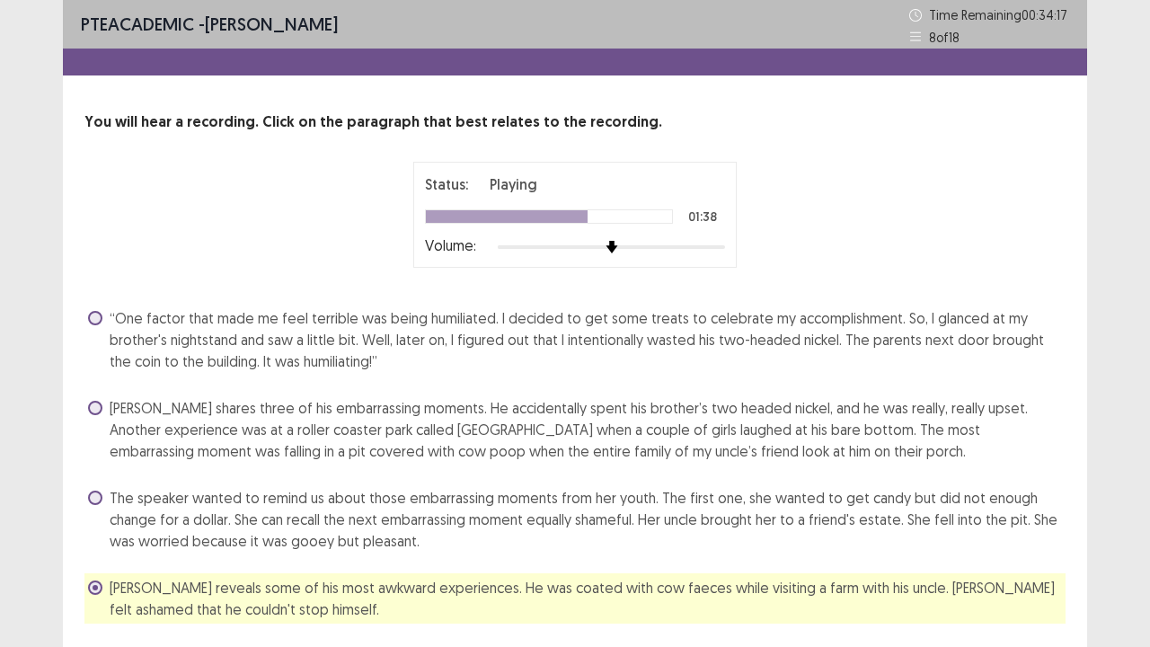
click at [751, 410] on span "[PERSON_NAME] shares three of his embarrassing moments. He accidentally spent h…" at bounding box center [588, 429] width 956 height 65
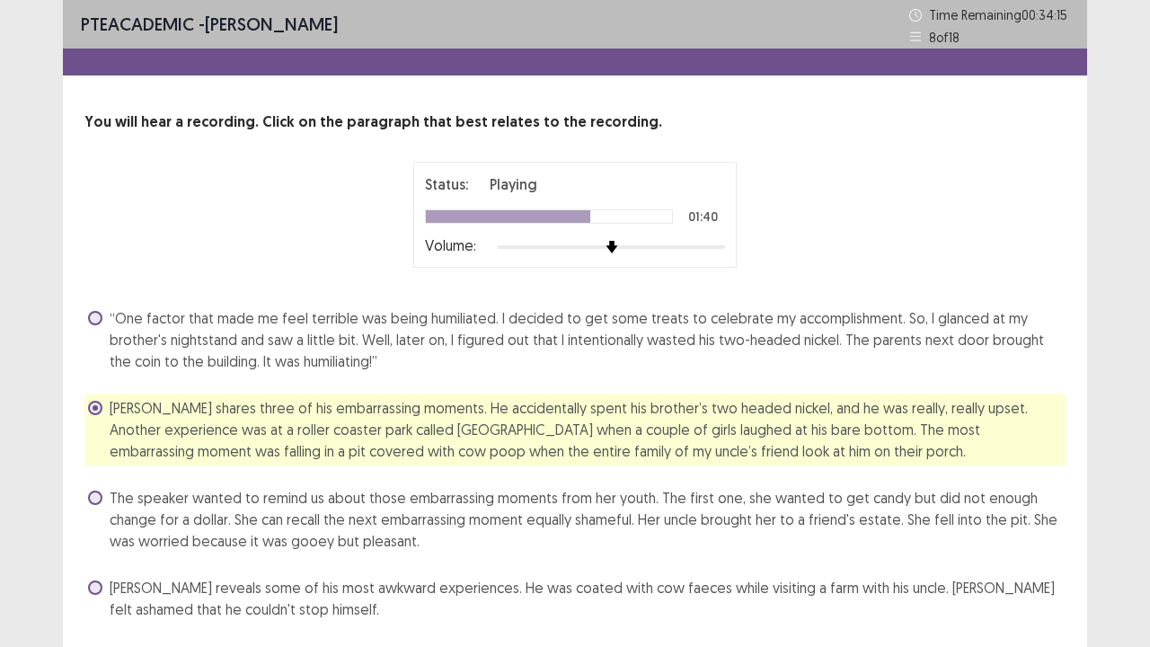
click at [1149, 525] on div "PTE academic - [PERSON_NAME] Time Remaining 00 : 34 : 15 8 of 18 You will hear …" at bounding box center [575, 351] width 1150 height 703
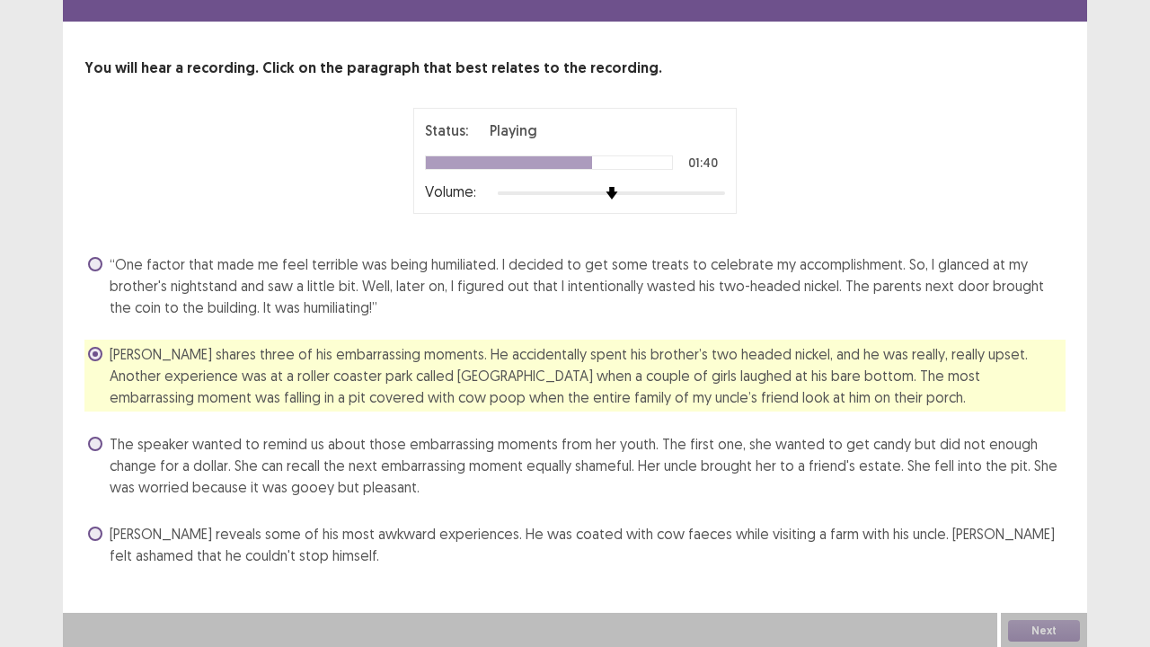
scroll to position [55, 0]
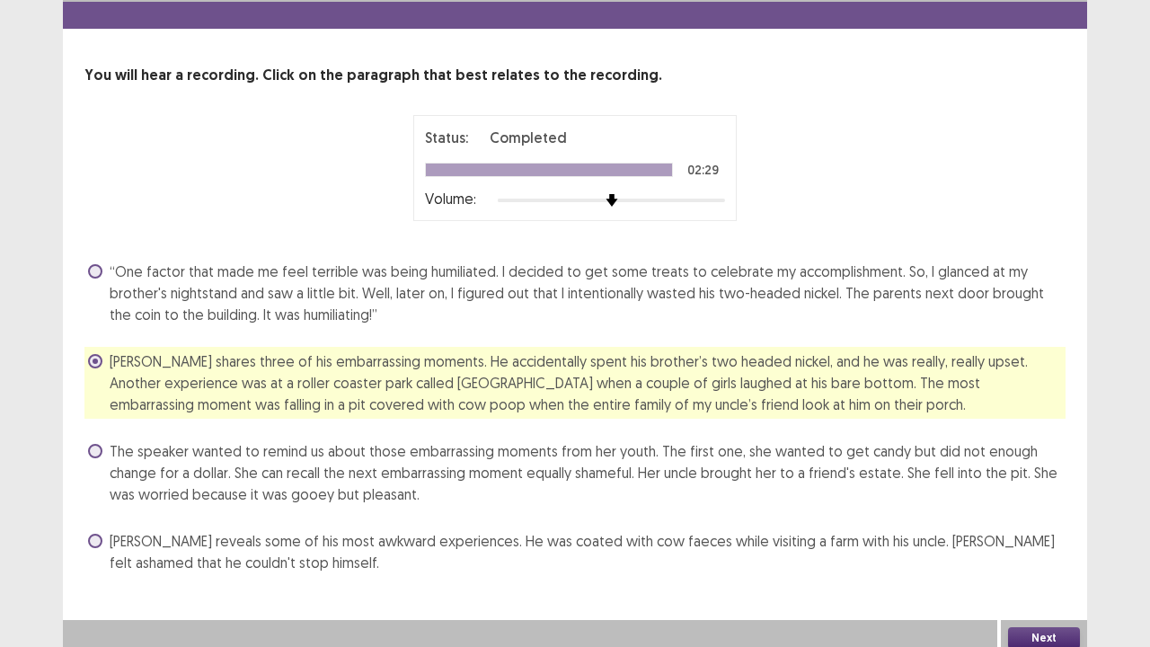
click at [1046, 525] on button "Next" at bounding box center [1044, 638] width 72 height 22
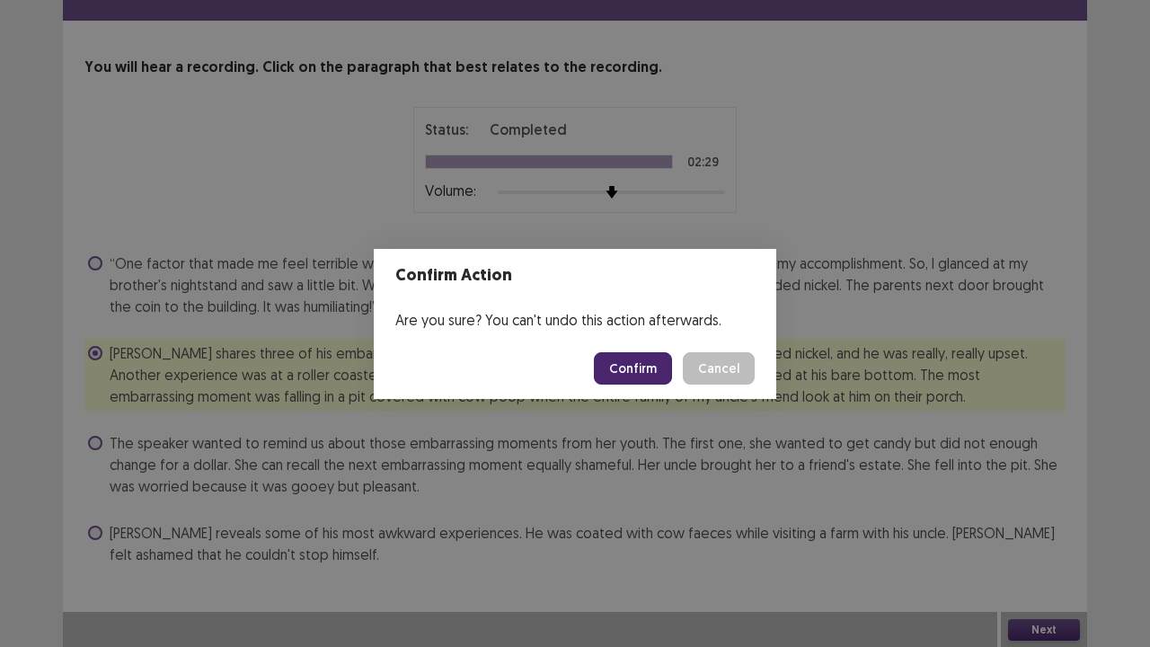
click at [628, 364] on button "Confirm" at bounding box center [633, 368] width 78 height 32
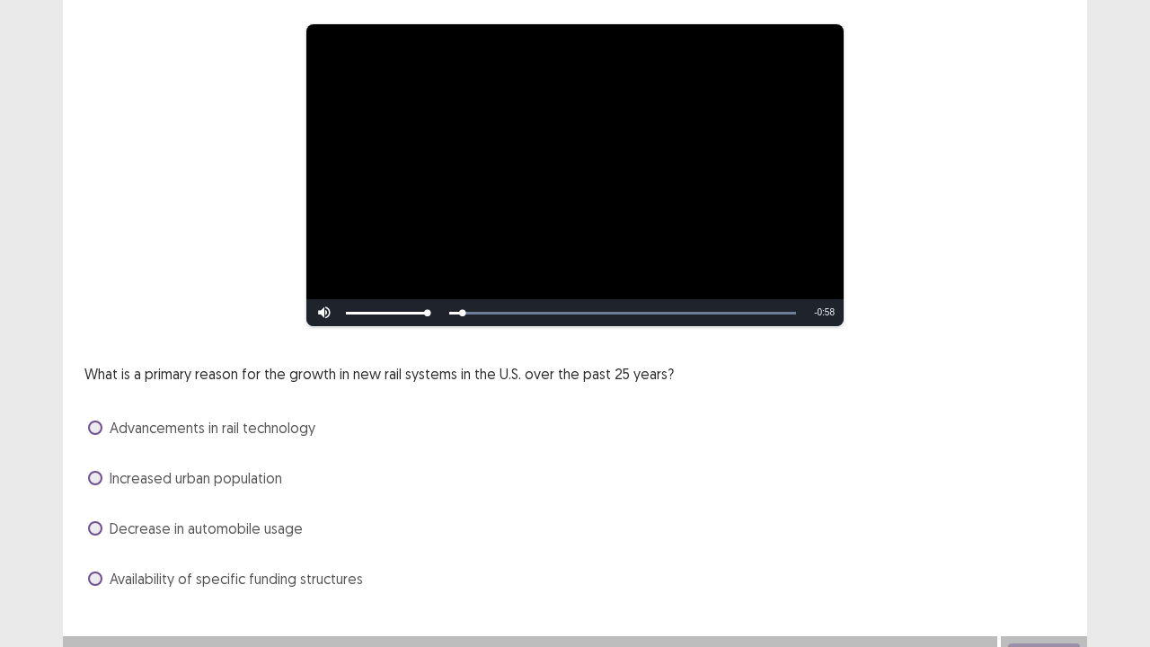
scroll to position [164, 0]
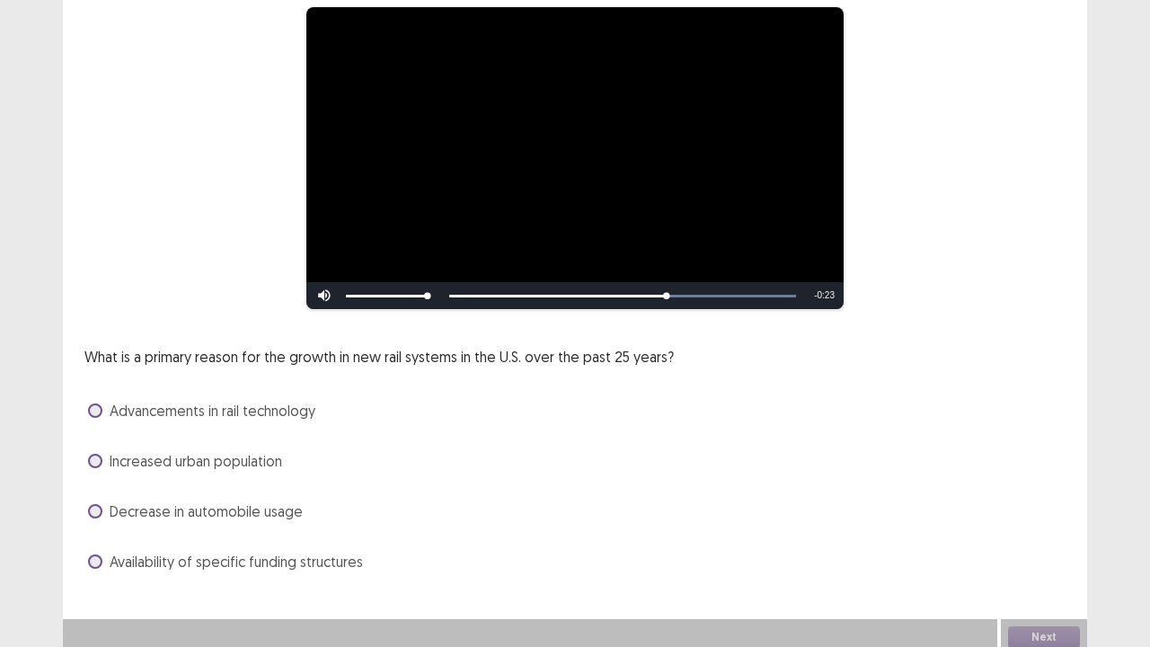
click at [104, 525] on label "Availability of specific funding structures" at bounding box center [225, 562] width 275 height 22
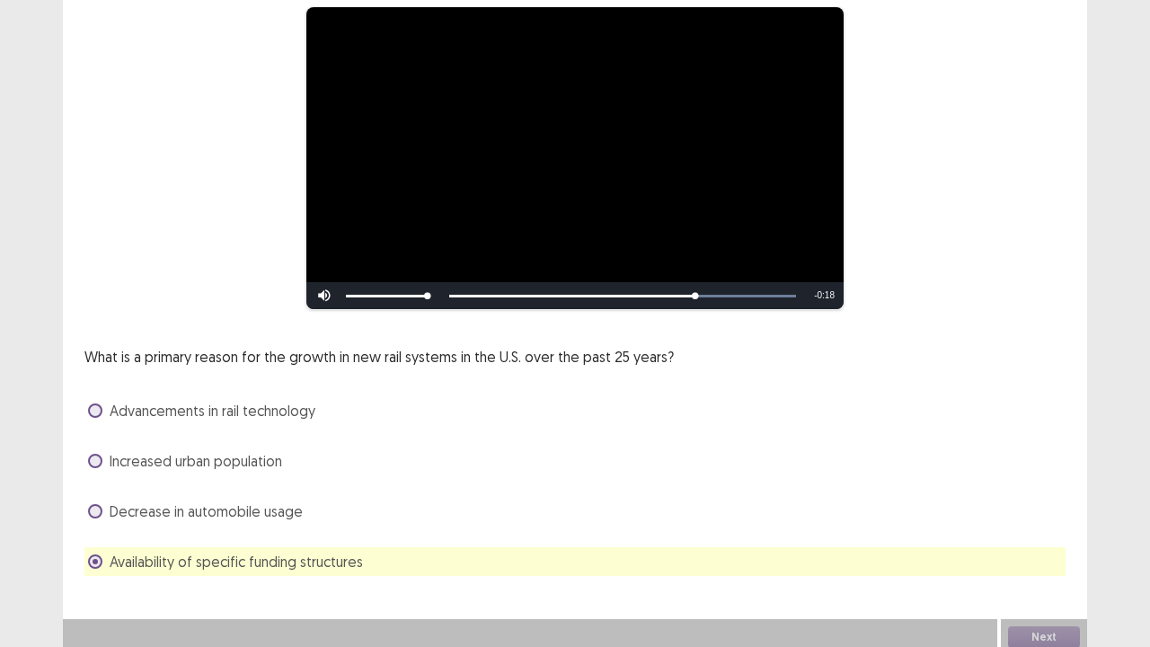
click at [102, 405] on label "Advancements in rail technology" at bounding box center [201, 411] width 227 height 22
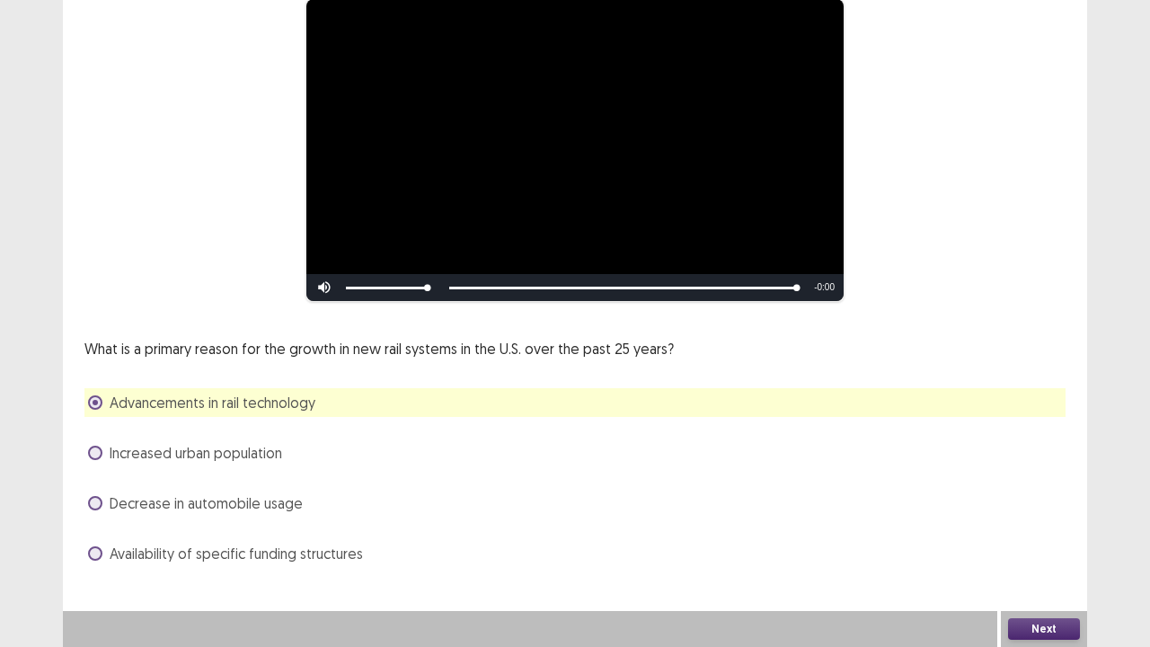
click at [96, 525] on span at bounding box center [95, 553] width 14 height 14
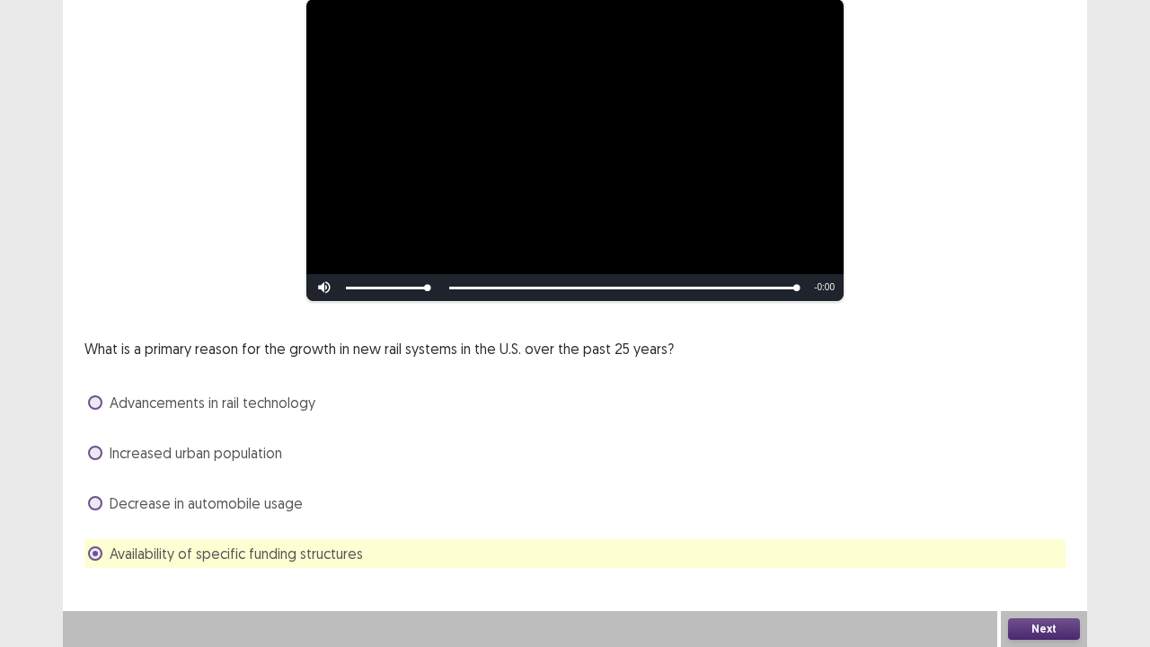
click at [1043, 525] on button "Next" at bounding box center [1044, 629] width 72 height 22
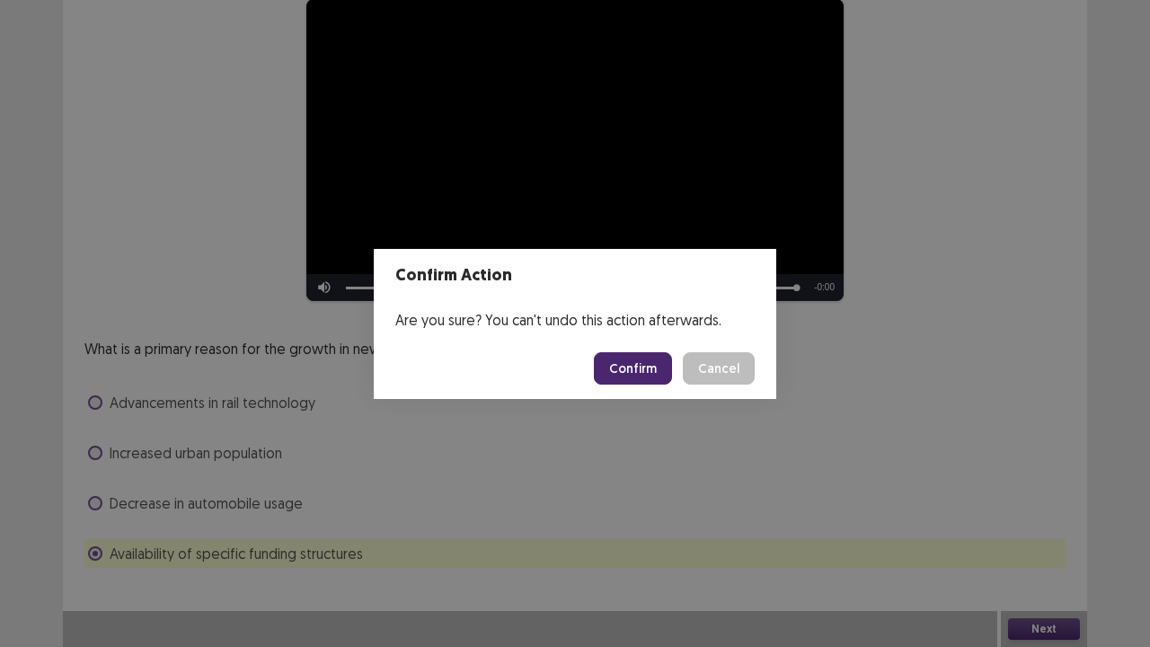
click at [634, 522] on div "Confirm Action Are you sure? You can't undo this action afterwards. Confirm Can…" at bounding box center [575, 323] width 1150 height 647
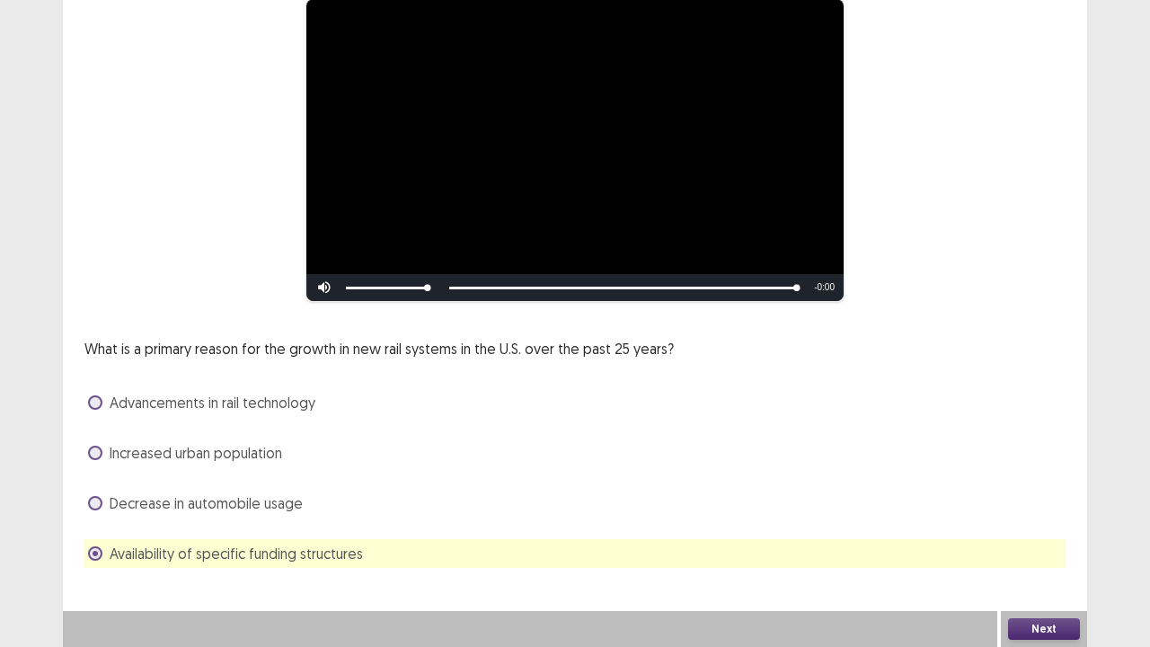
click at [99, 395] on label "Advancements in rail technology" at bounding box center [201, 403] width 227 height 22
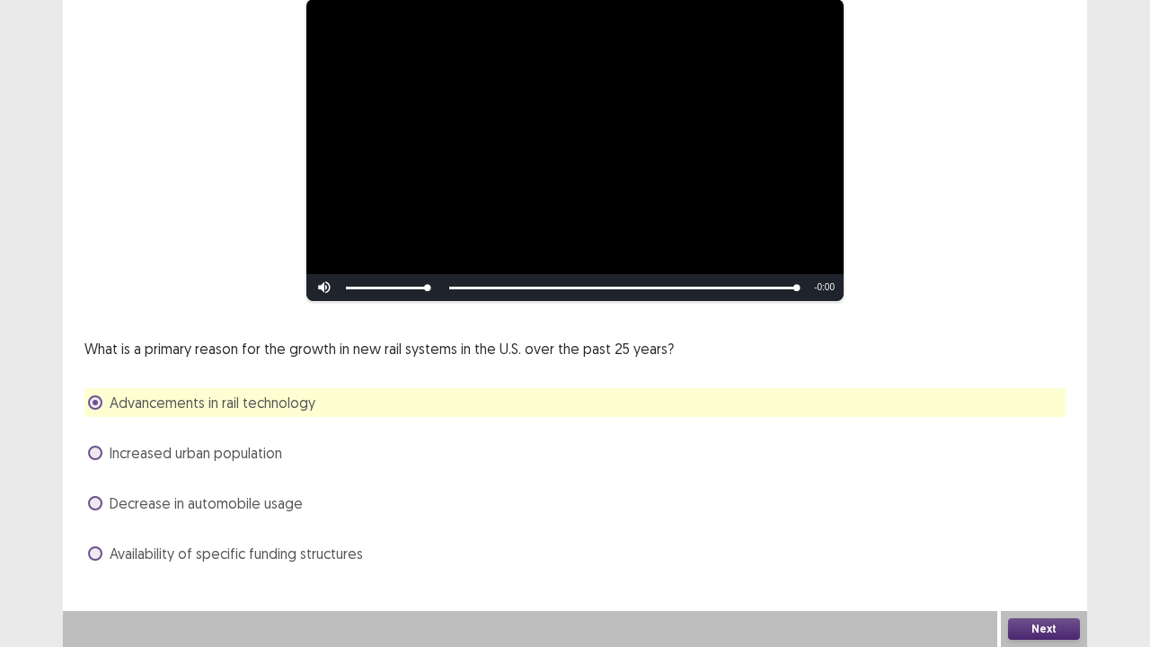
click at [1041, 525] on button "Next" at bounding box center [1044, 629] width 72 height 22
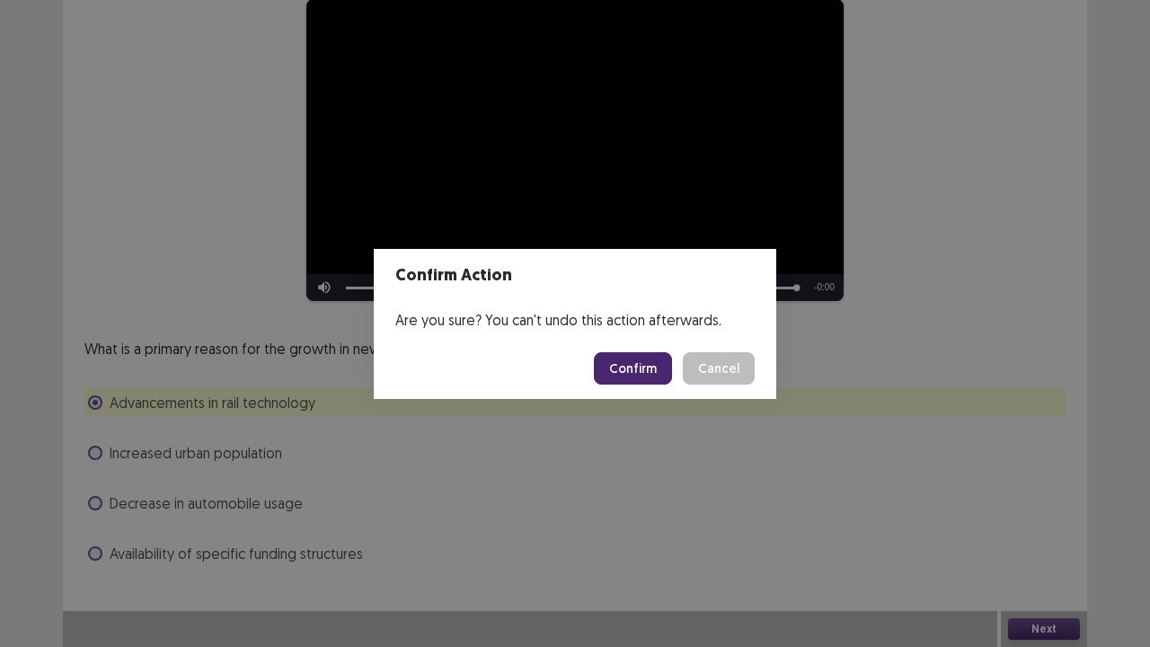
click at [660, 367] on button "Confirm" at bounding box center [633, 368] width 78 height 32
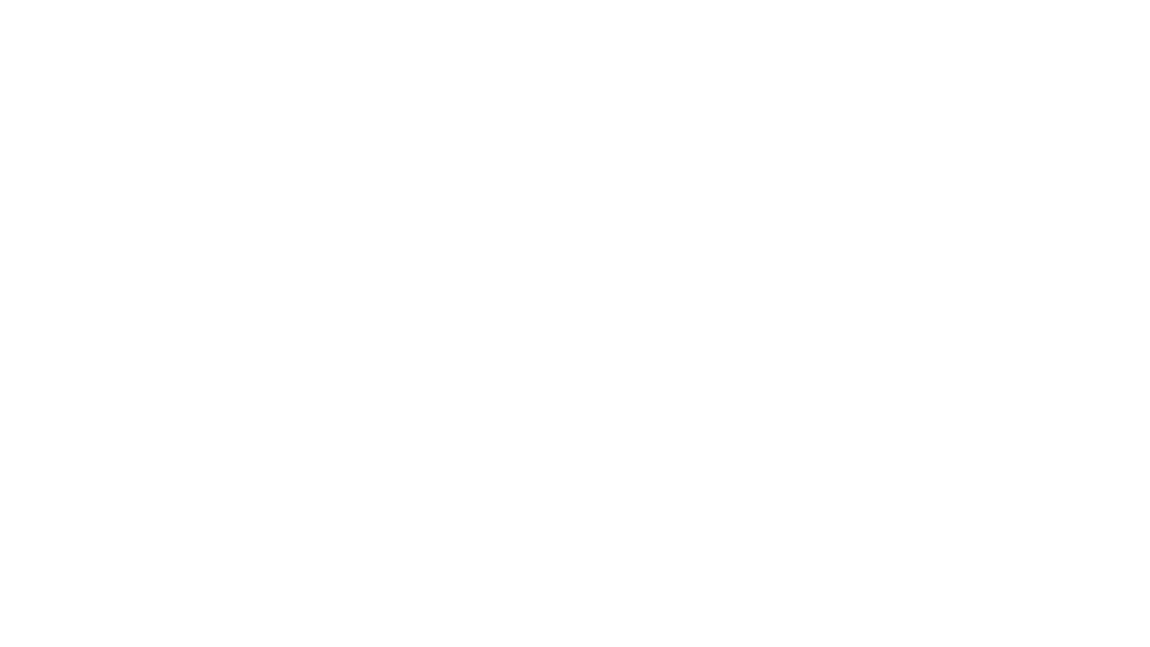
scroll to position [0, 0]
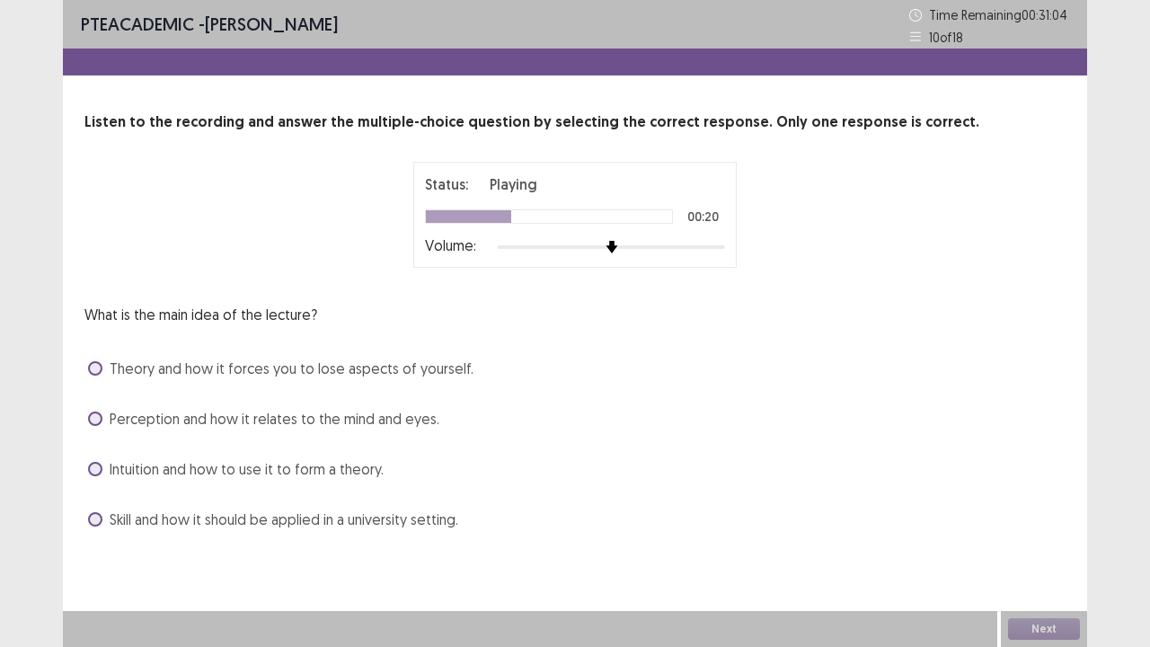
click at [101, 368] on span at bounding box center [95, 368] width 14 height 14
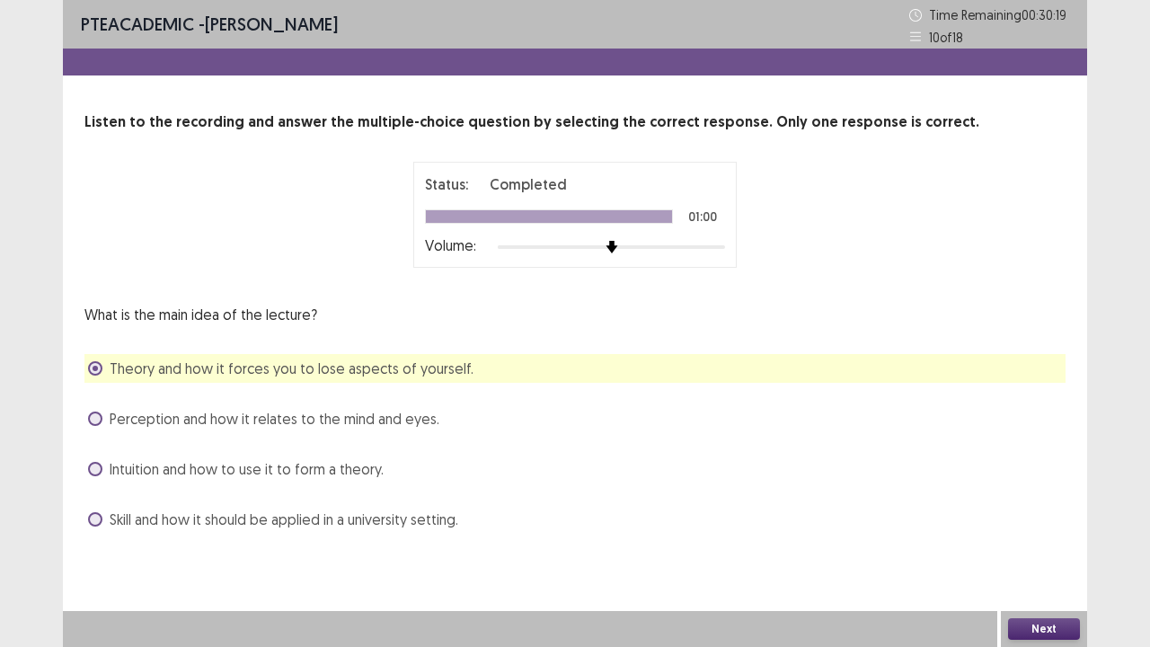
click at [1024, 525] on button "Next" at bounding box center [1044, 629] width 72 height 22
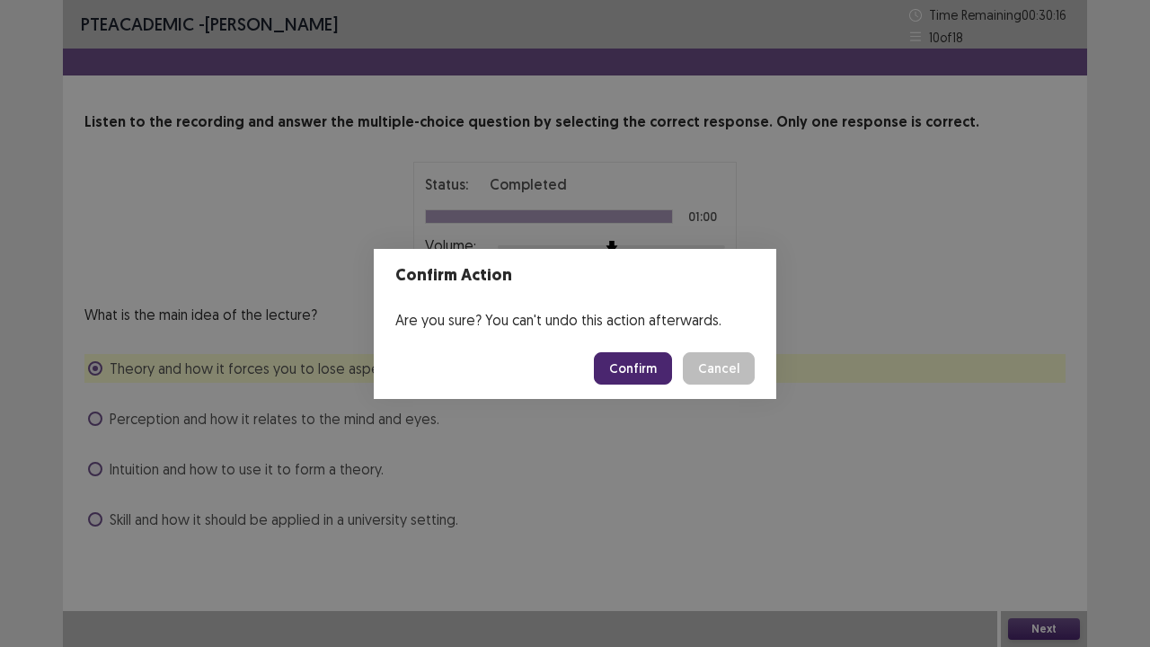
click at [629, 368] on button "Confirm" at bounding box center [633, 368] width 78 height 32
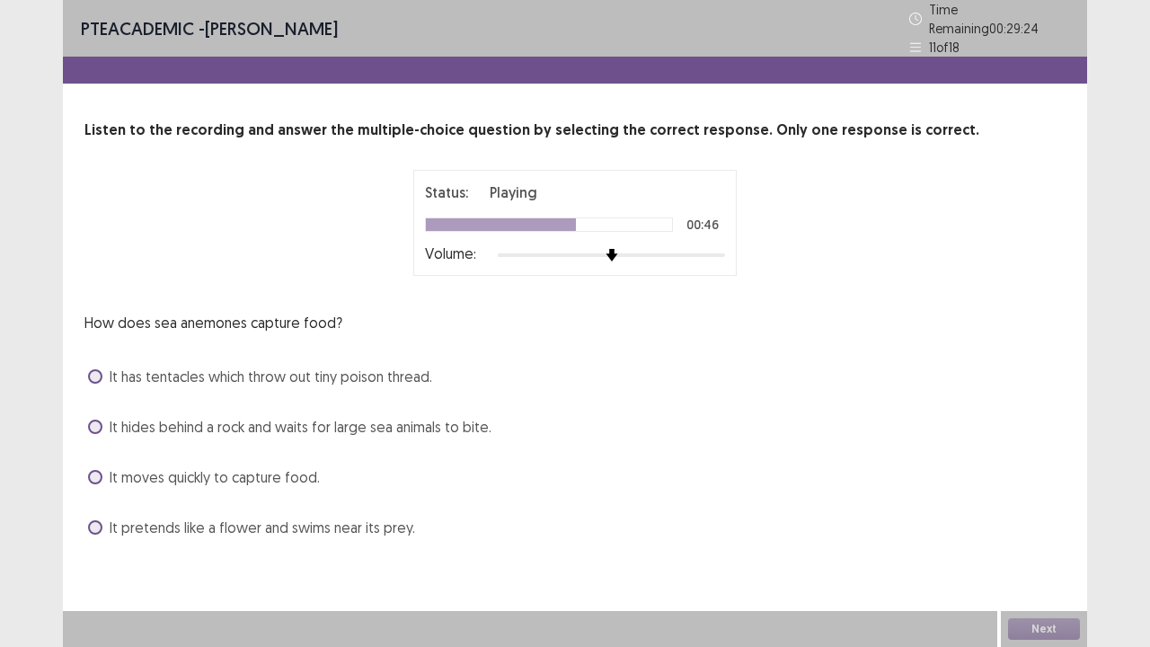
click at [92, 369] on span at bounding box center [95, 376] width 14 height 14
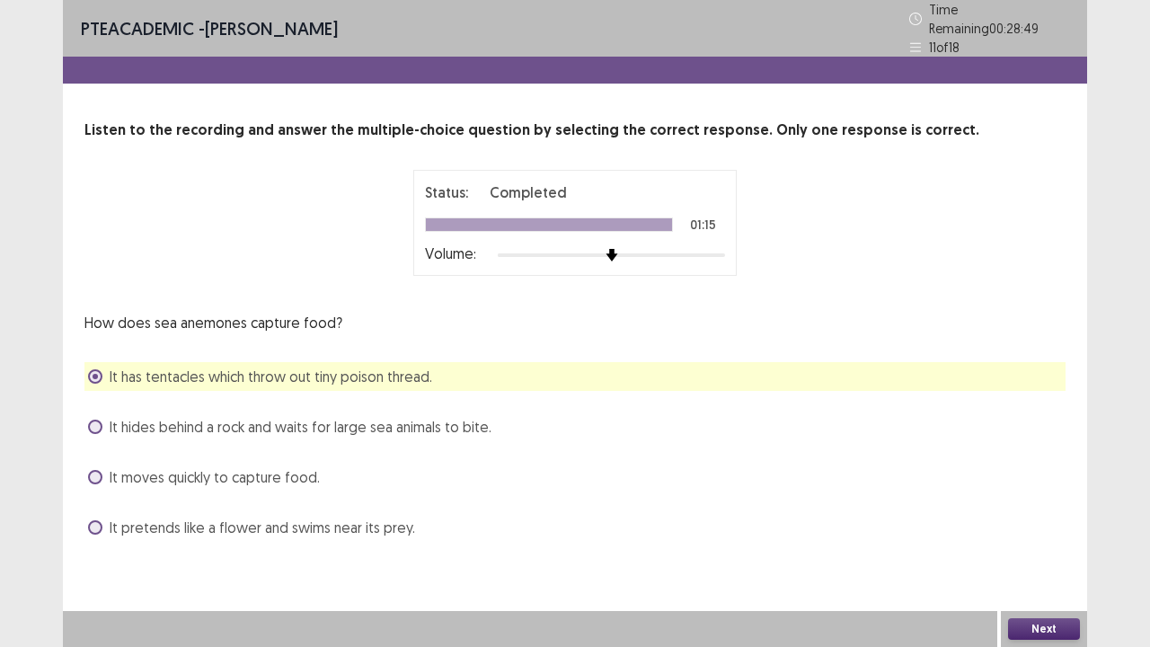
click at [1058, 525] on button "Next" at bounding box center [1044, 629] width 72 height 22
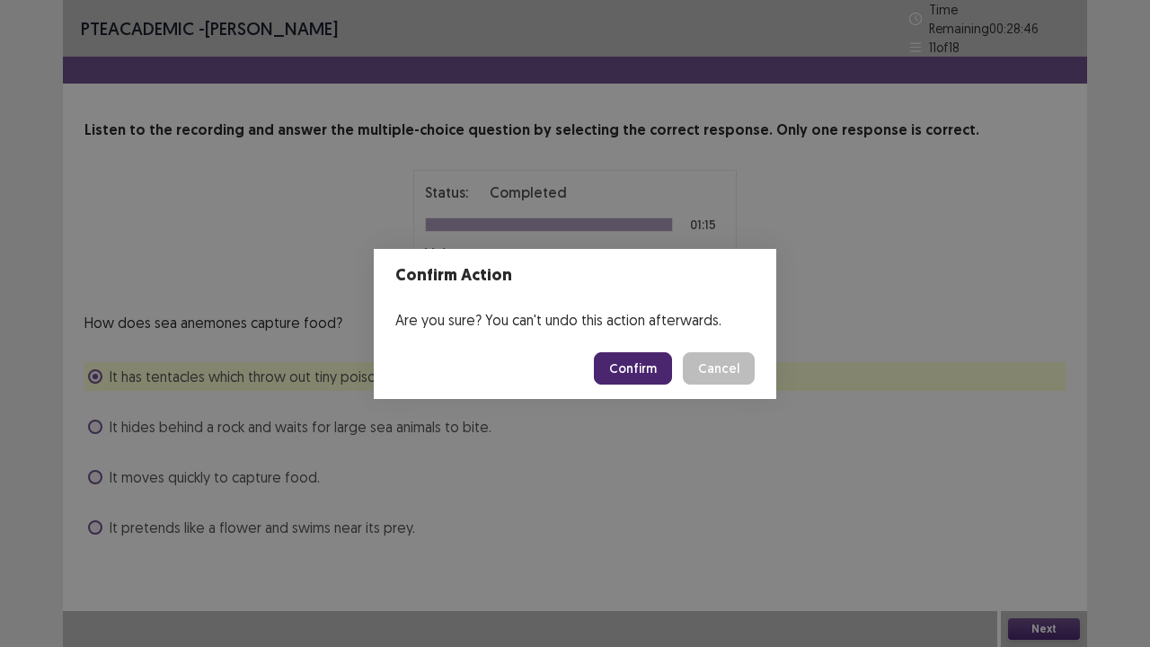
click at [630, 379] on button "Confirm" at bounding box center [633, 368] width 78 height 32
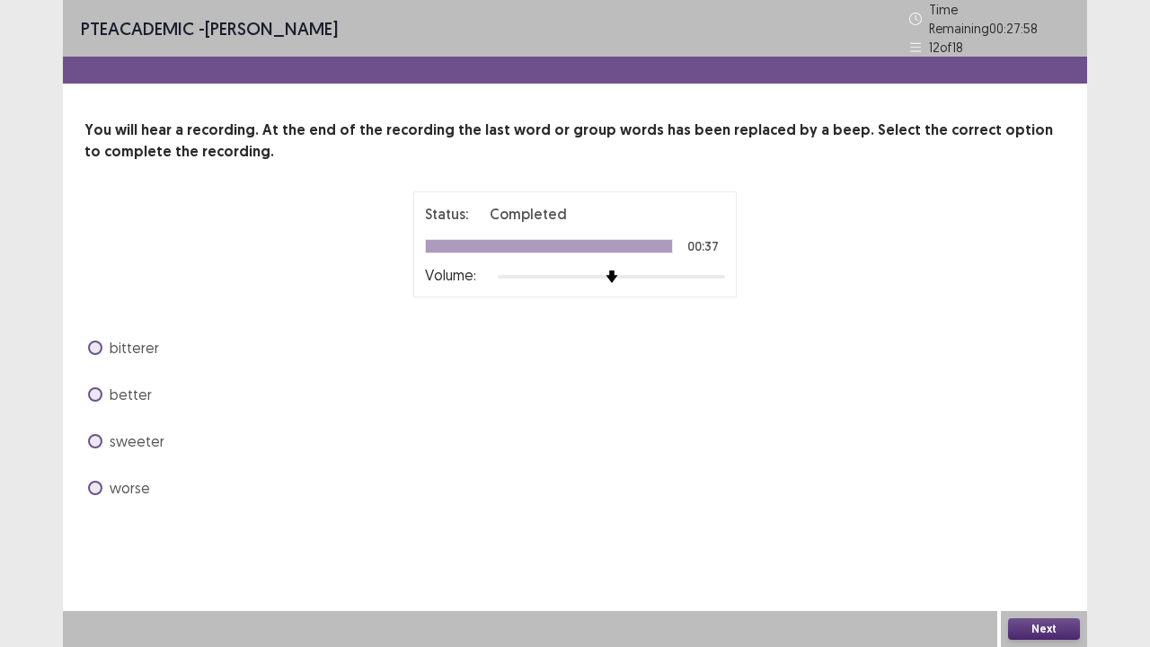
click at [90, 387] on span at bounding box center [95, 394] width 14 height 14
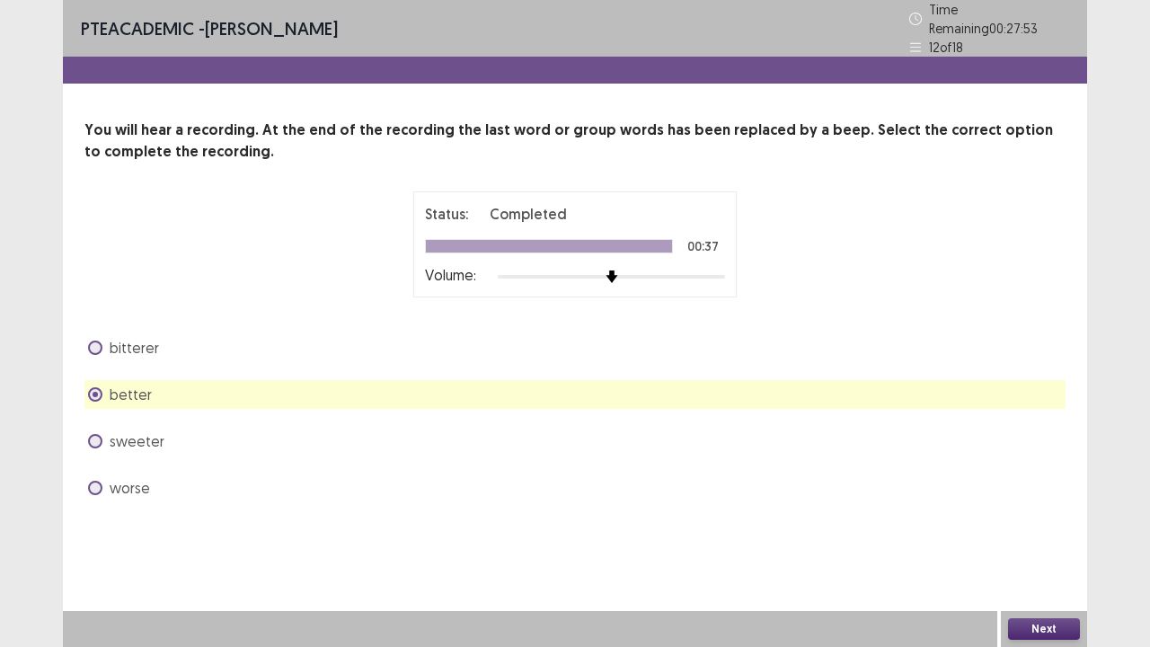
click at [1013, 525] on button "Next" at bounding box center [1044, 629] width 72 height 22
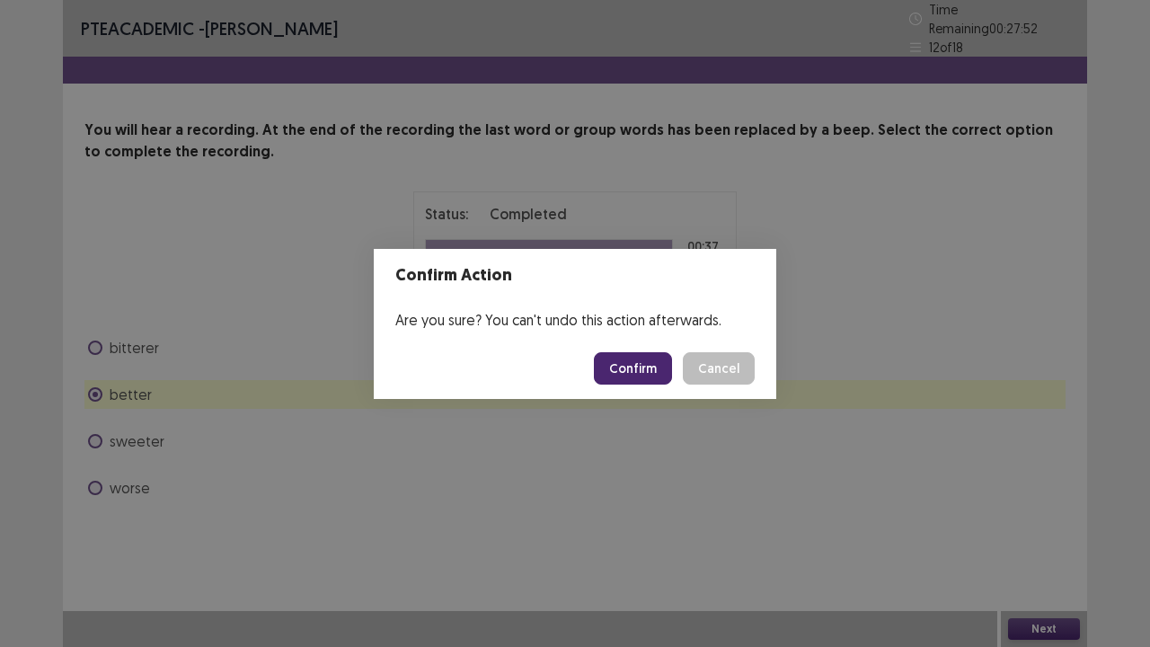
click at [642, 367] on button "Confirm" at bounding box center [633, 368] width 78 height 32
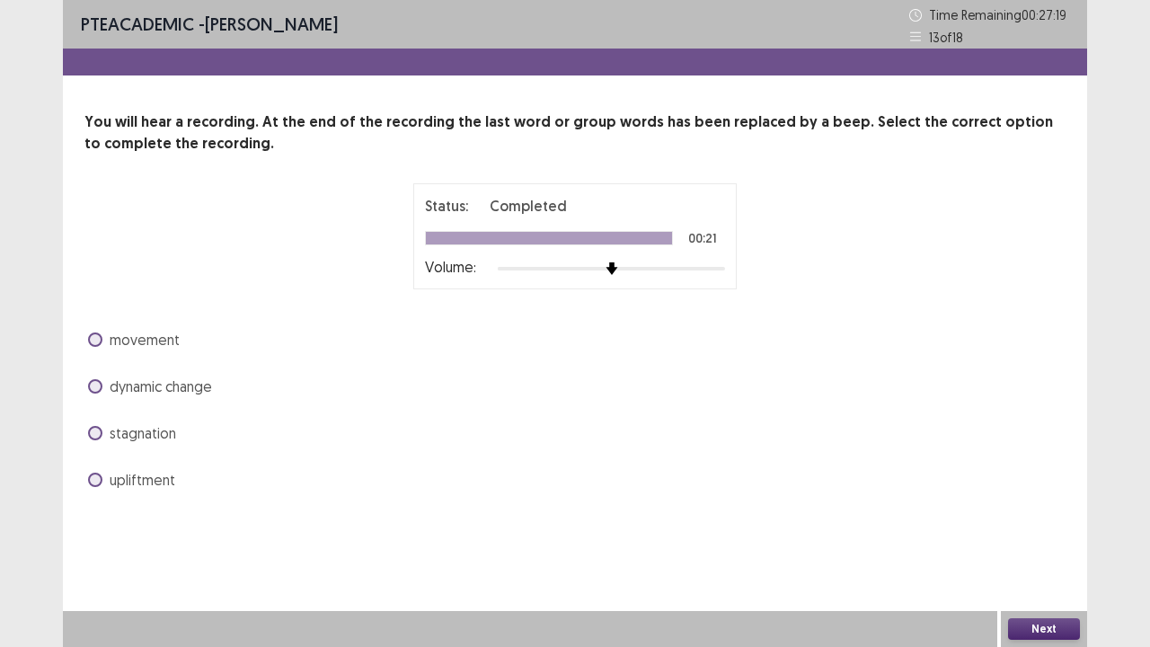
click at [99, 380] on span at bounding box center [95, 386] width 14 height 14
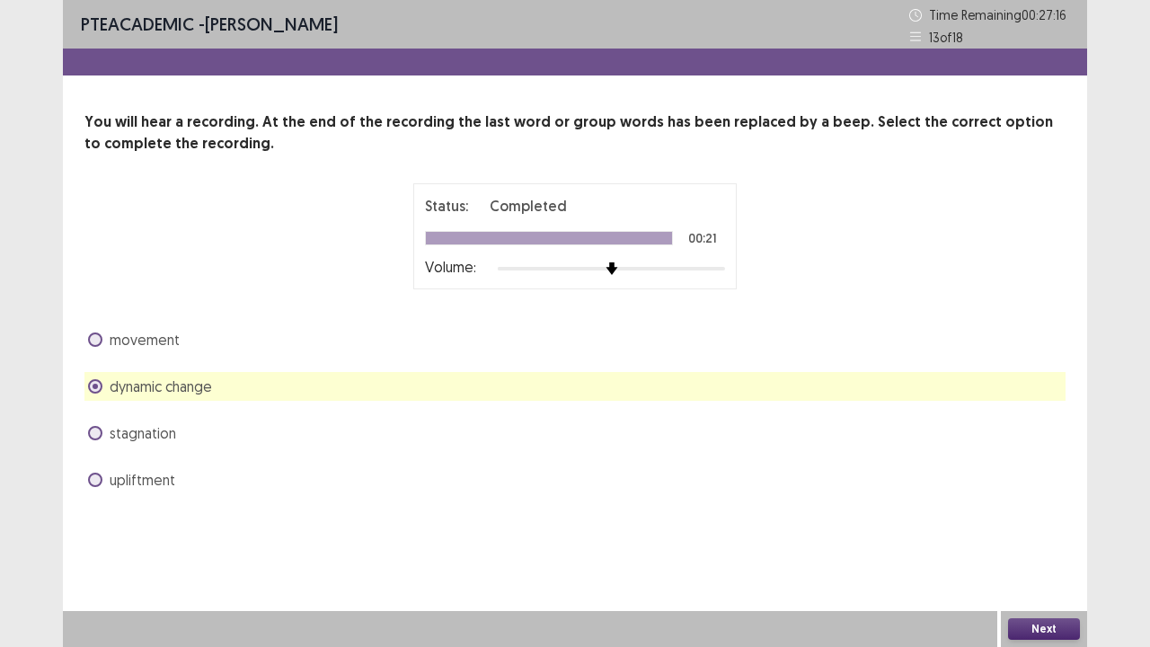
click at [1042, 525] on button "Next" at bounding box center [1044, 629] width 72 height 22
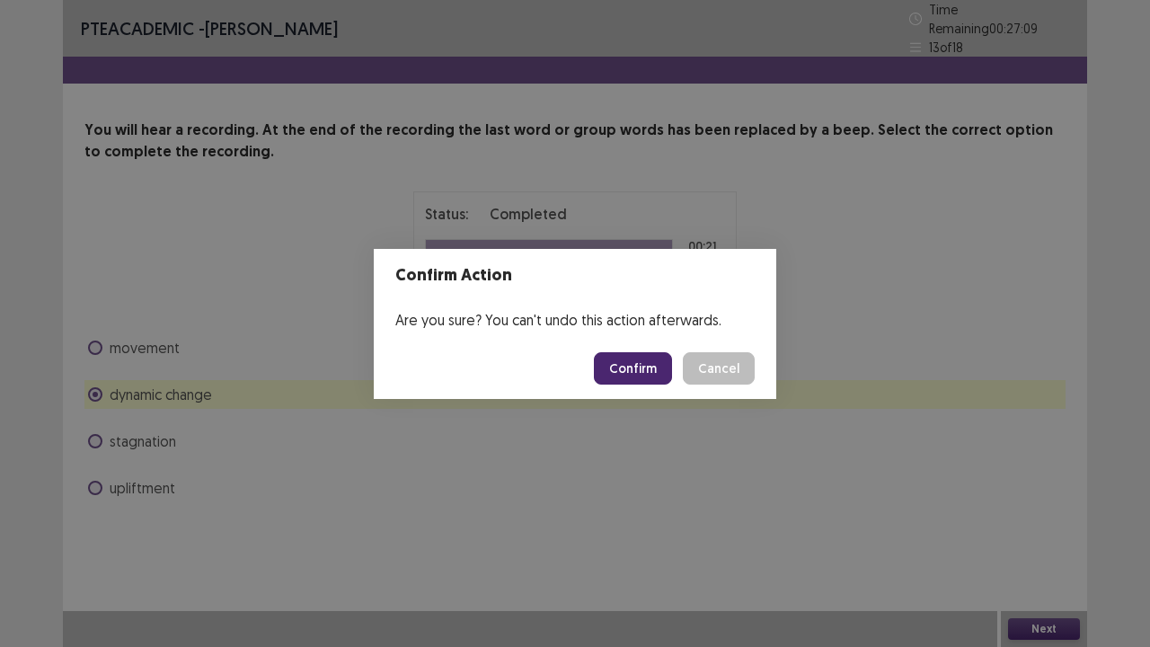
click at [605, 473] on div "Confirm Action Are you sure? You can't undo this action afterwards. Confirm Can…" at bounding box center [575, 323] width 1150 height 647
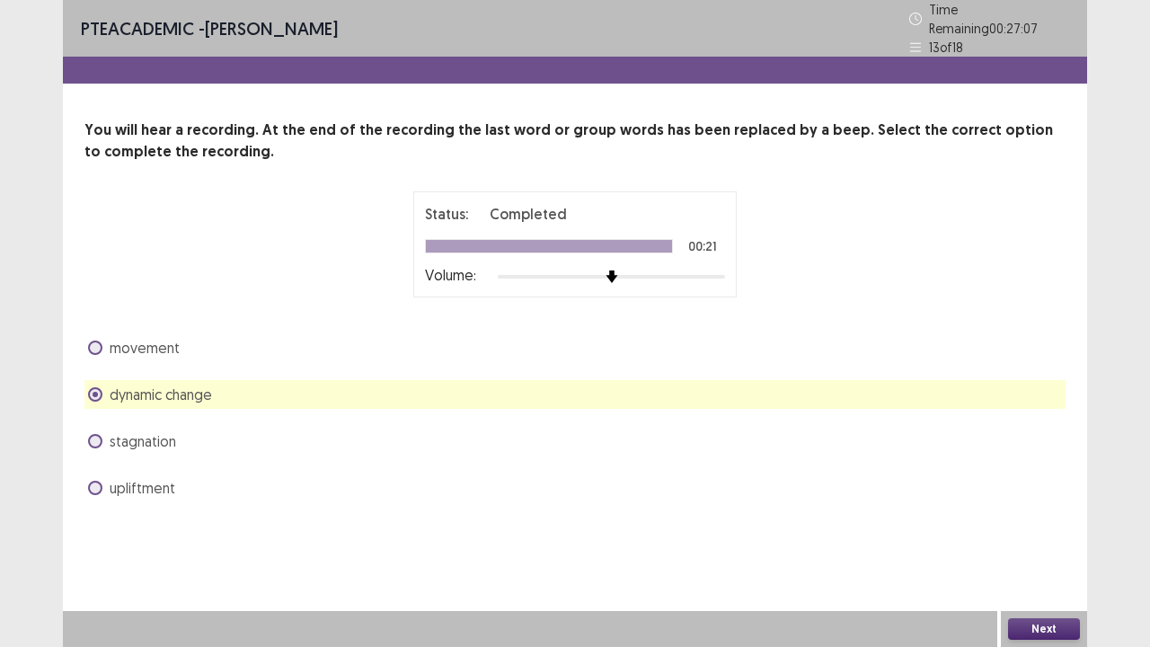
click at [102, 337] on label "movement" at bounding box center [134, 348] width 92 height 22
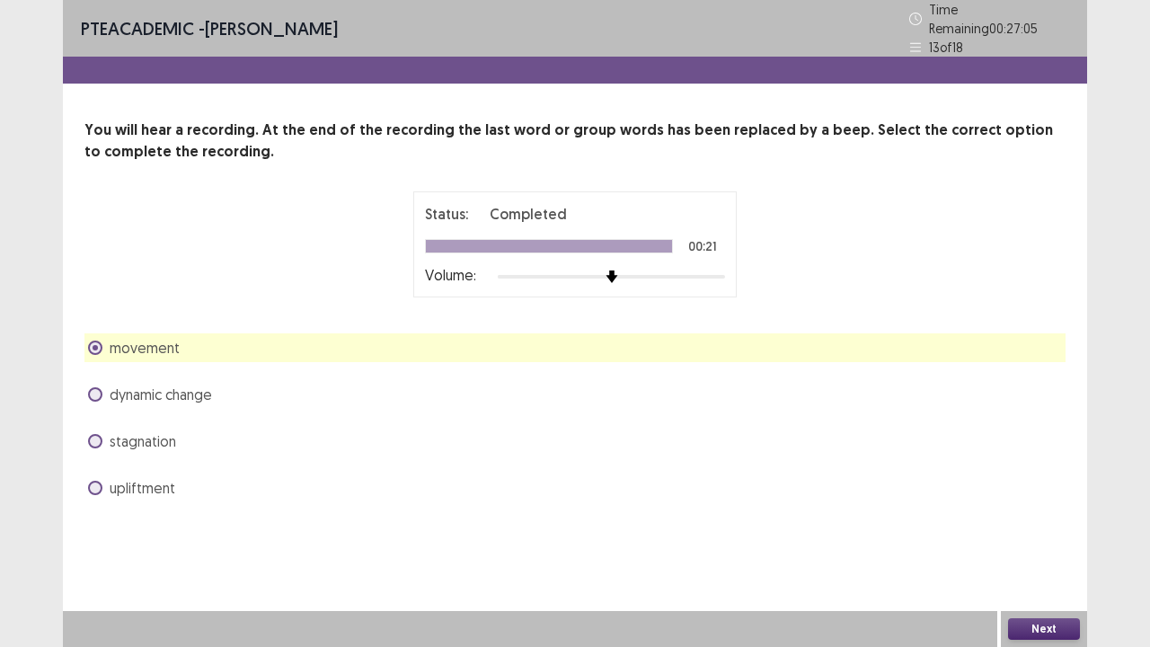
click at [1031, 525] on button "Next" at bounding box center [1044, 629] width 72 height 22
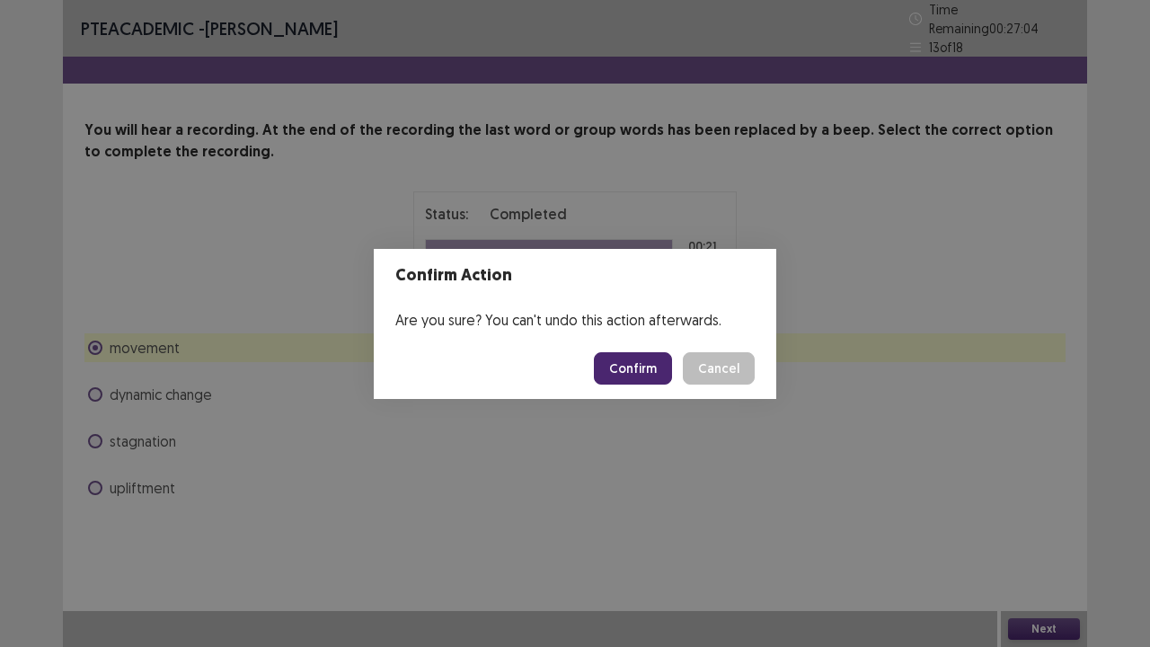
click at [640, 375] on button "Confirm" at bounding box center [633, 368] width 78 height 32
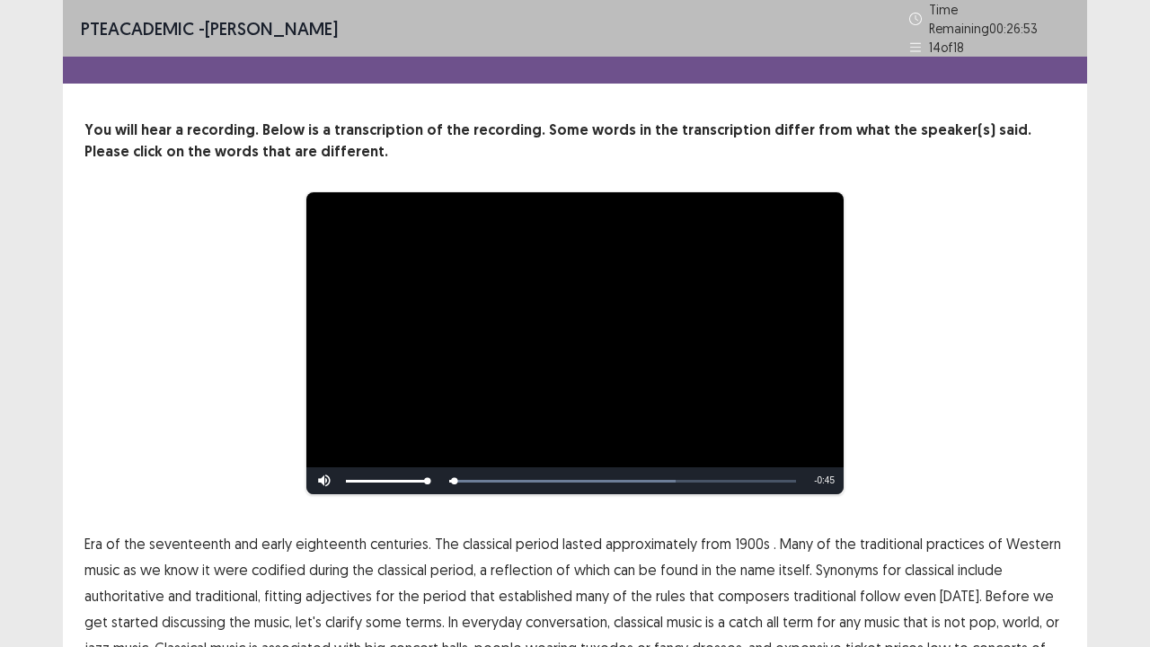
click at [95, 525] on span "music" at bounding box center [101, 570] width 35 height 22
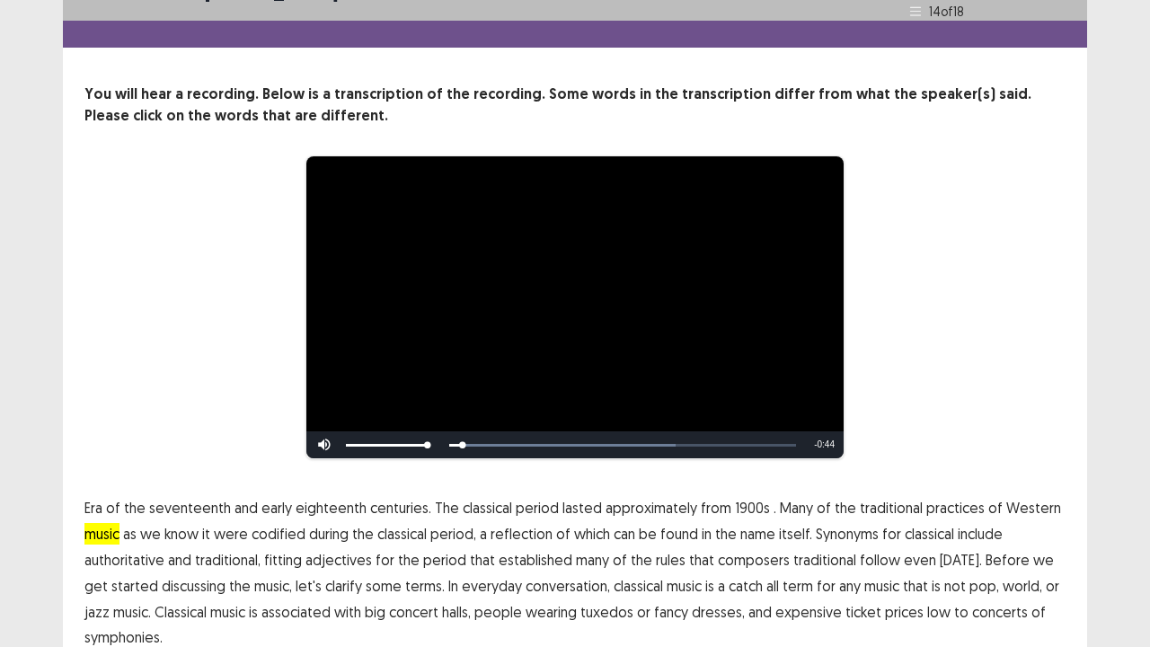
scroll to position [72, 0]
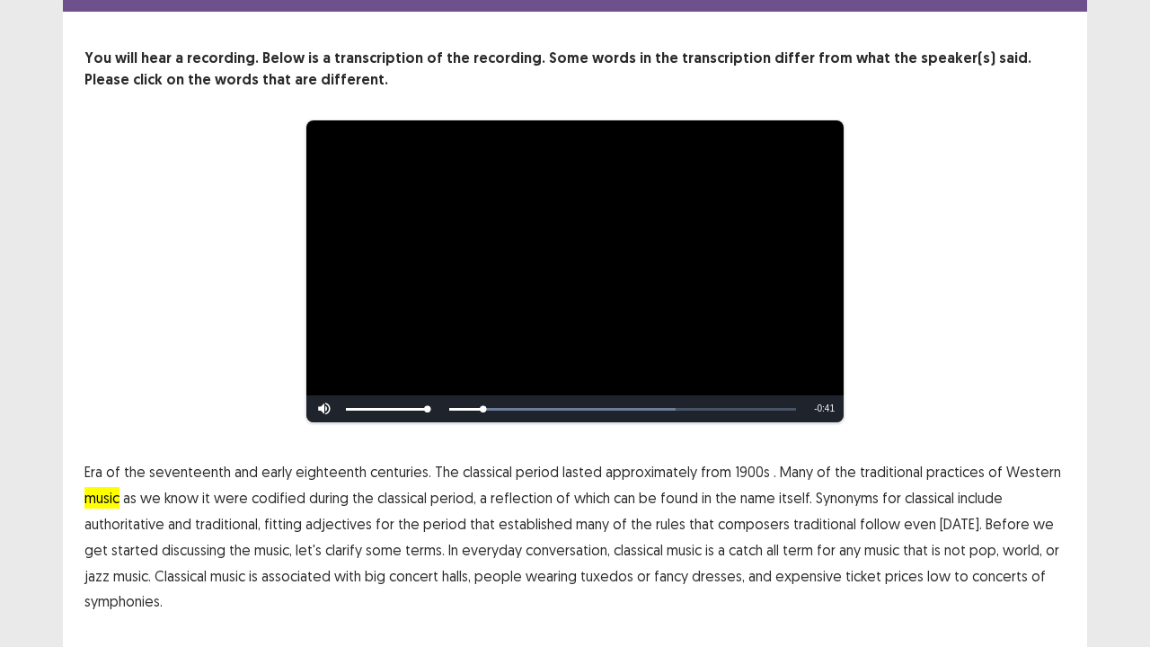
click at [104, 487] on span "music" at bounding box center [101, 498] width 35 height 22
click at [740, 462] on span "1900s" at bounding box center [752, 472] width 35 height 22
click at [803, 513] on span "traditional" at bounding box center [824, 524] width 63 height 22
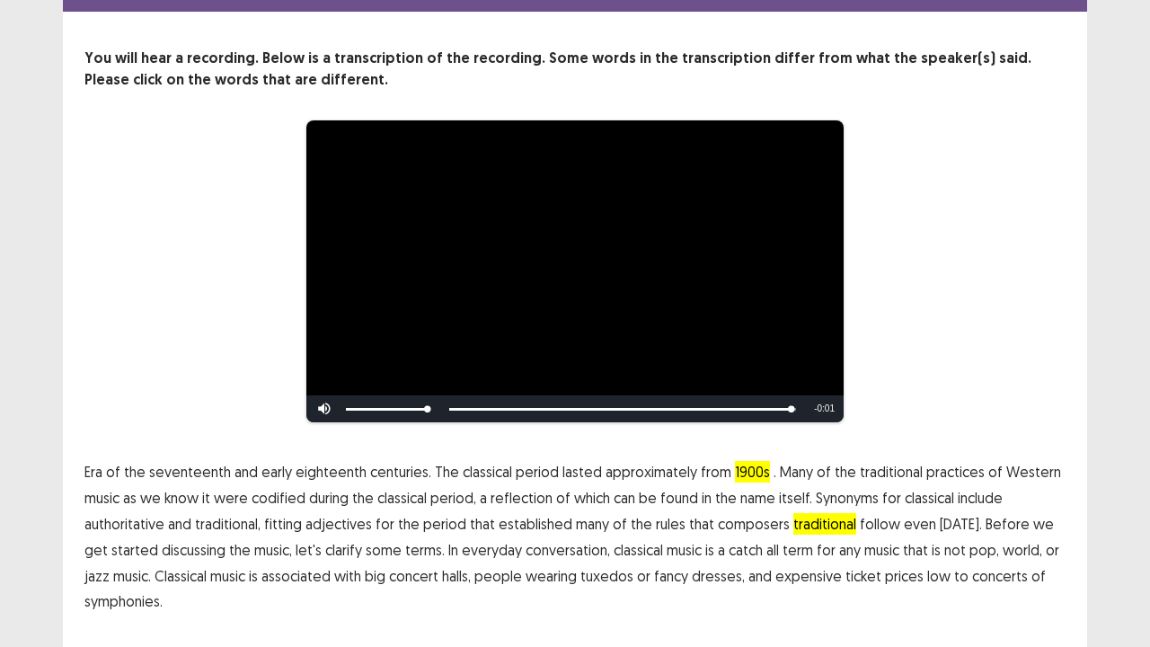
click at [927, 525] on span "low" at bounding box center [938, 576] width 23 height 22
click at [187, 525] on p "Era of the seventeenth and early eighteenth centuries. The classical period las…" at bounding box center [574, 536] width 981 height 155
click at [990, 525] on div "**********" at bounding box center [575, 289] width 1024 height 722
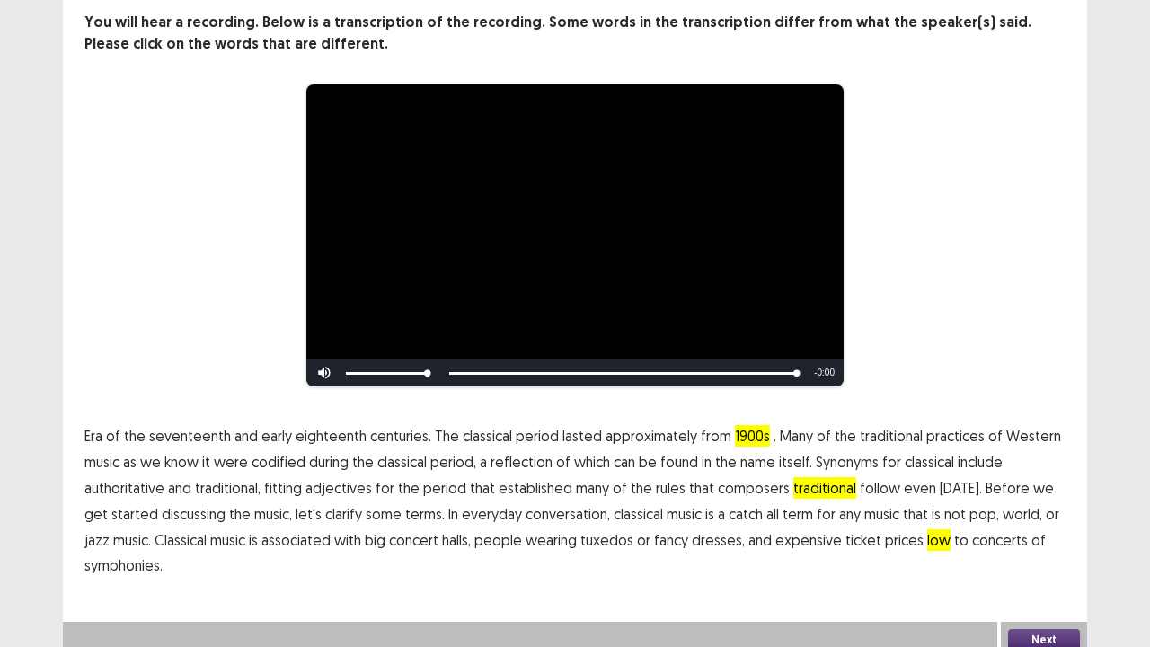
scroll to position [110, 0]
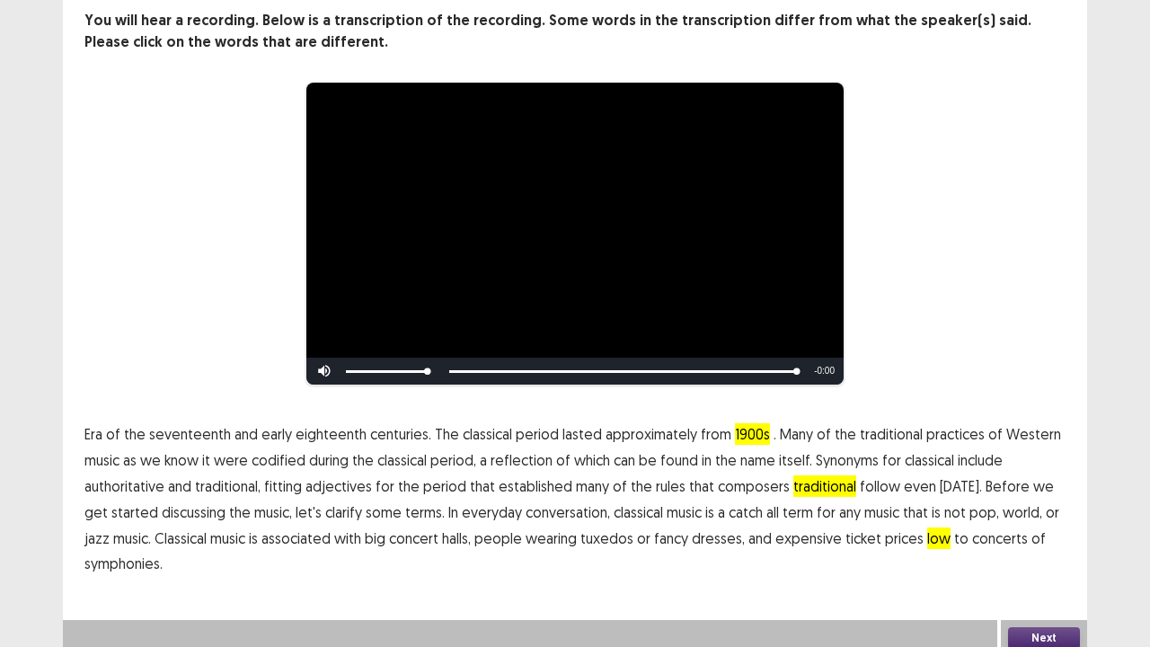
click at [1076, 525] on div "Next" at bounding box center [1044, 638] width 86 height 36
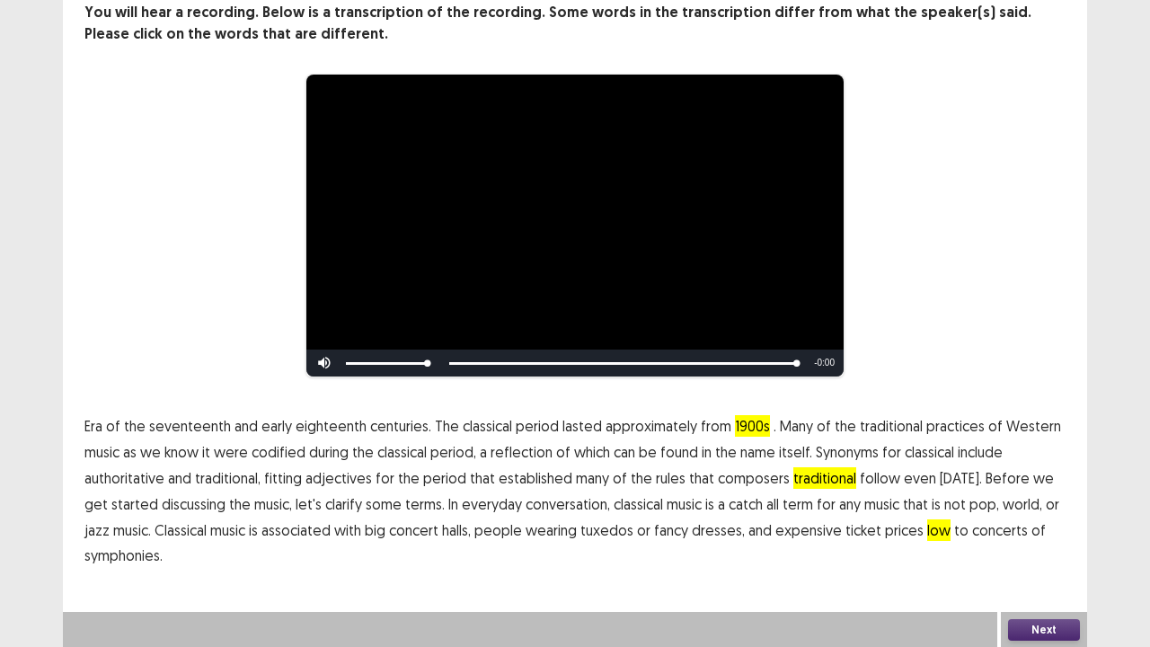
click at [1068, 525] on div "Next" at bounding box center [1044, 630] width 86 height 36
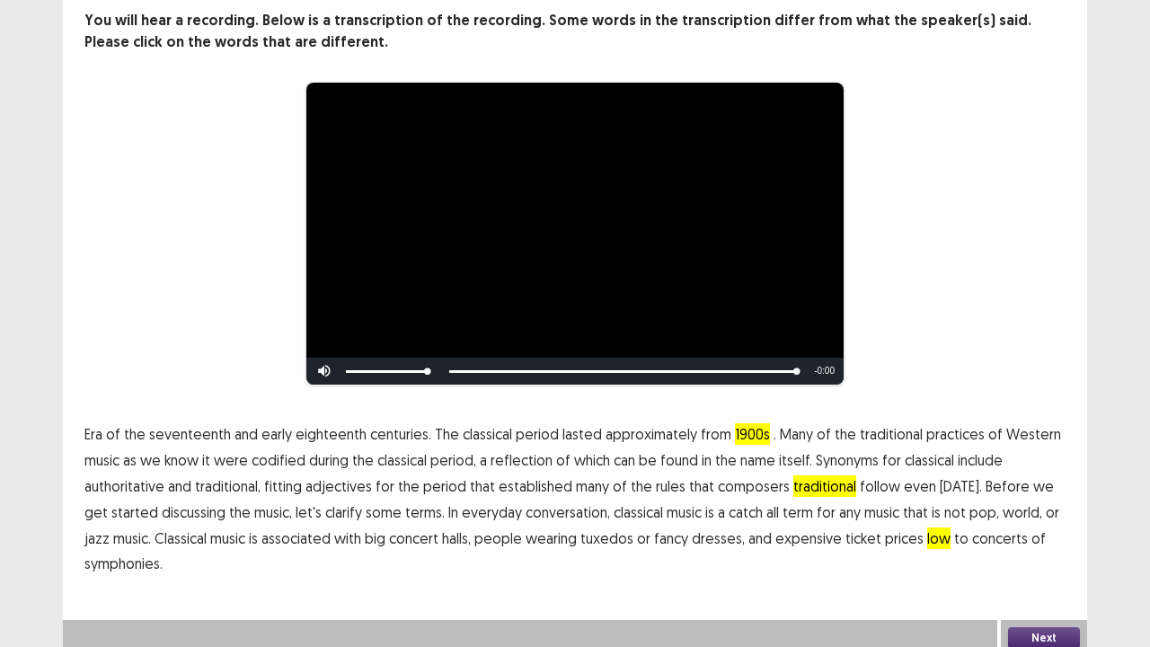
click at [1057, 525] on button "Next" at bounding box center [1044, 638] width 72 height 22
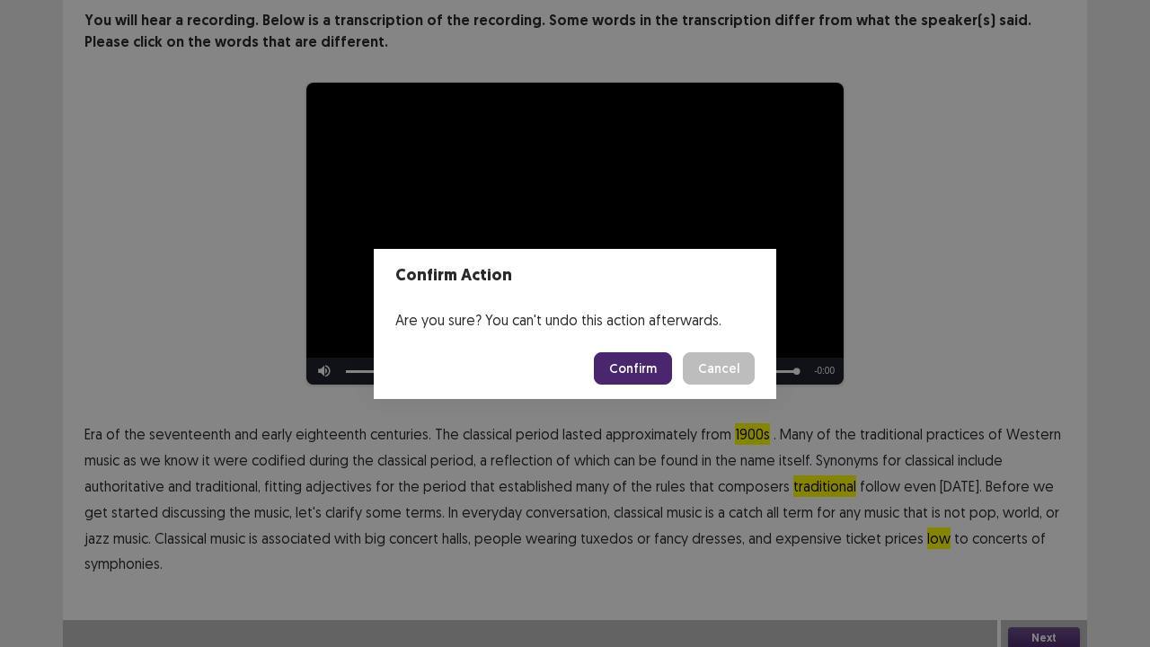
click at [634, 365] on button "Confirm" at bounding box center [633, 368] width 78 height 32
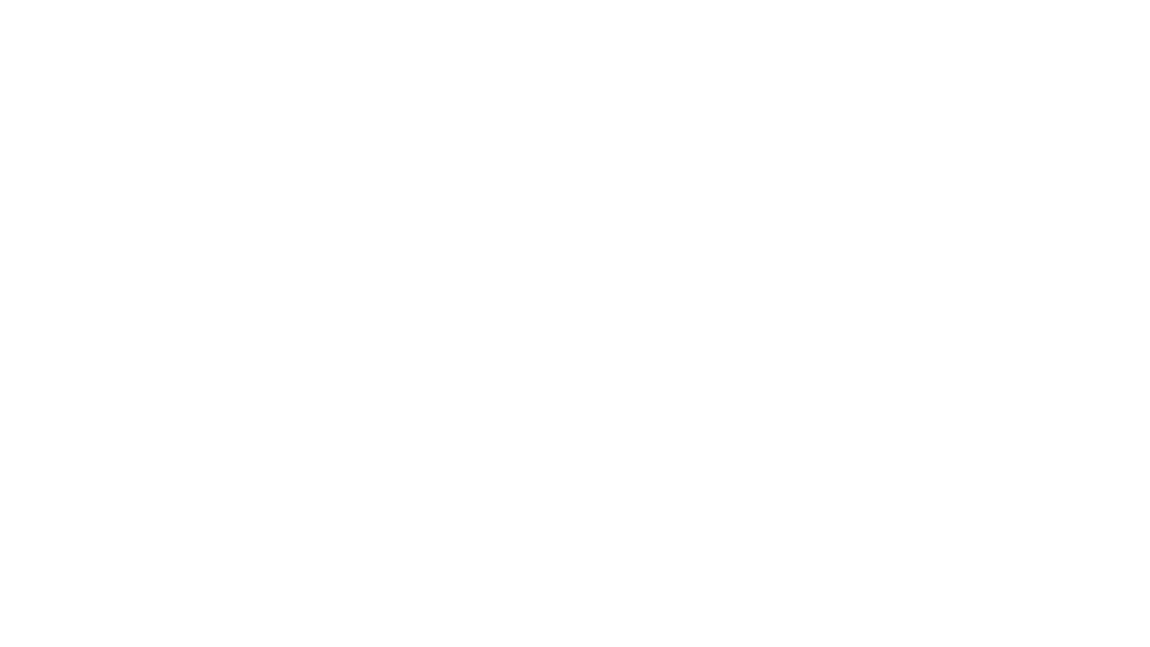
scroll to position [0, 0]
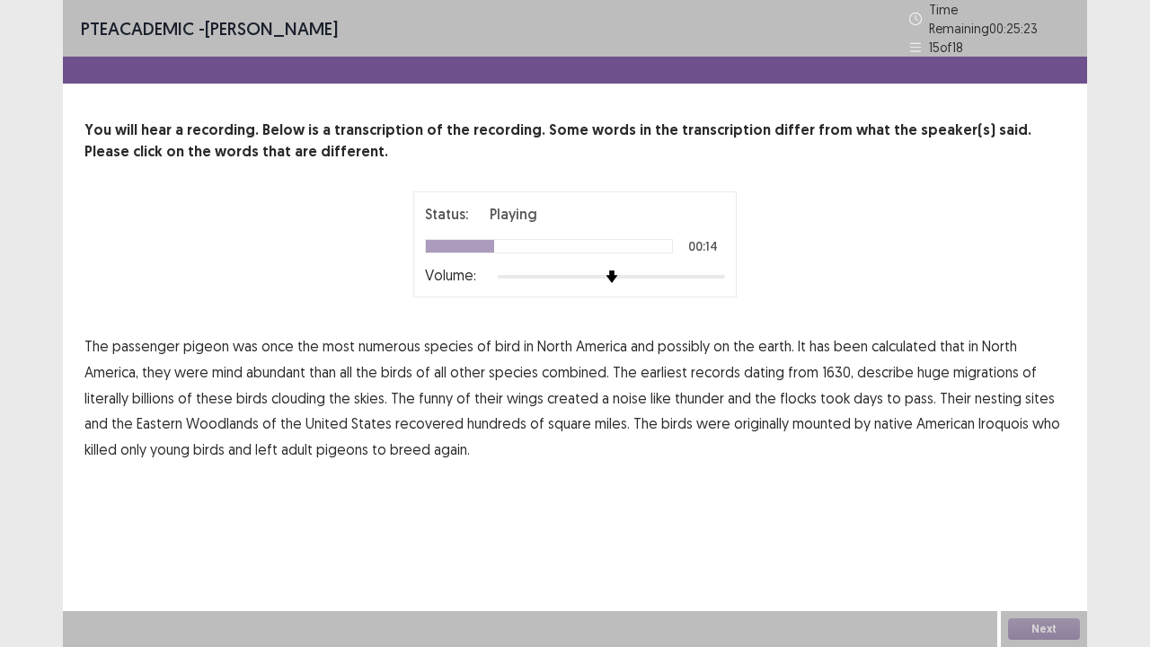
click at [228, 361] on span "mind" at bounding box center [227, 372] width 31 height 22
click at [428, 392] on span "funny" at bounding box center [436, 398] width 34 height 22
click at [423, 413] on span "recovered" at bounding box center [429, 423] width 68 height 22
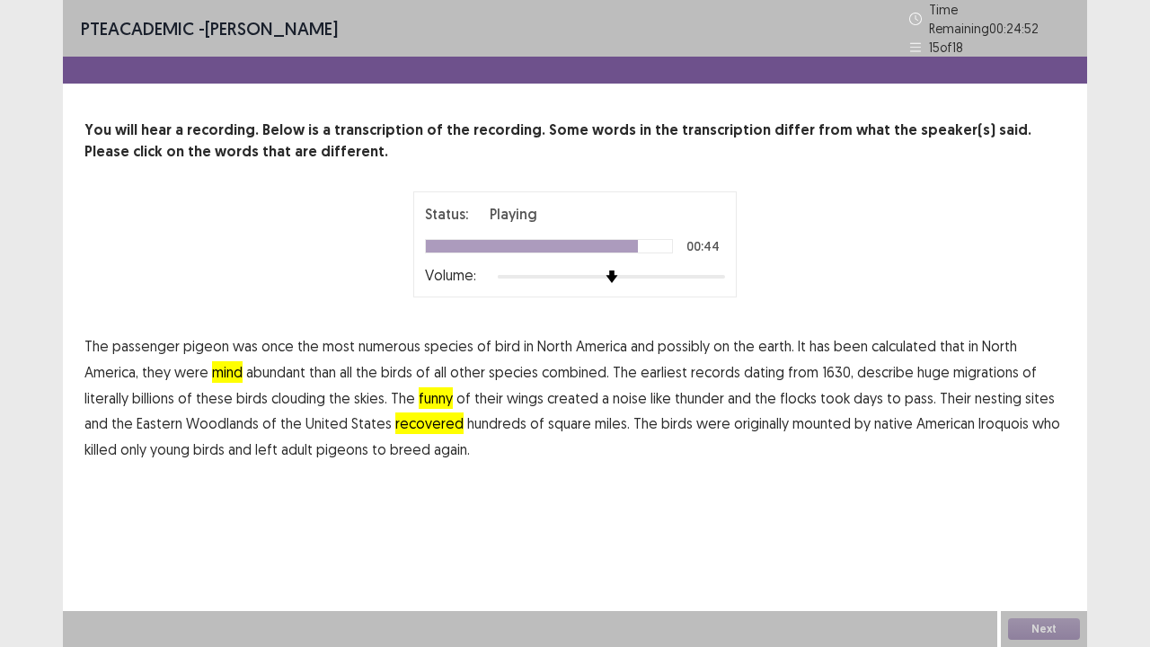
click at [818, 412] on span "mounted" at bounding box center [821, 423] width 58 height 22
click at [1008, 525] on button "Next" at bounding box center [1044, 629] width 72 height 22
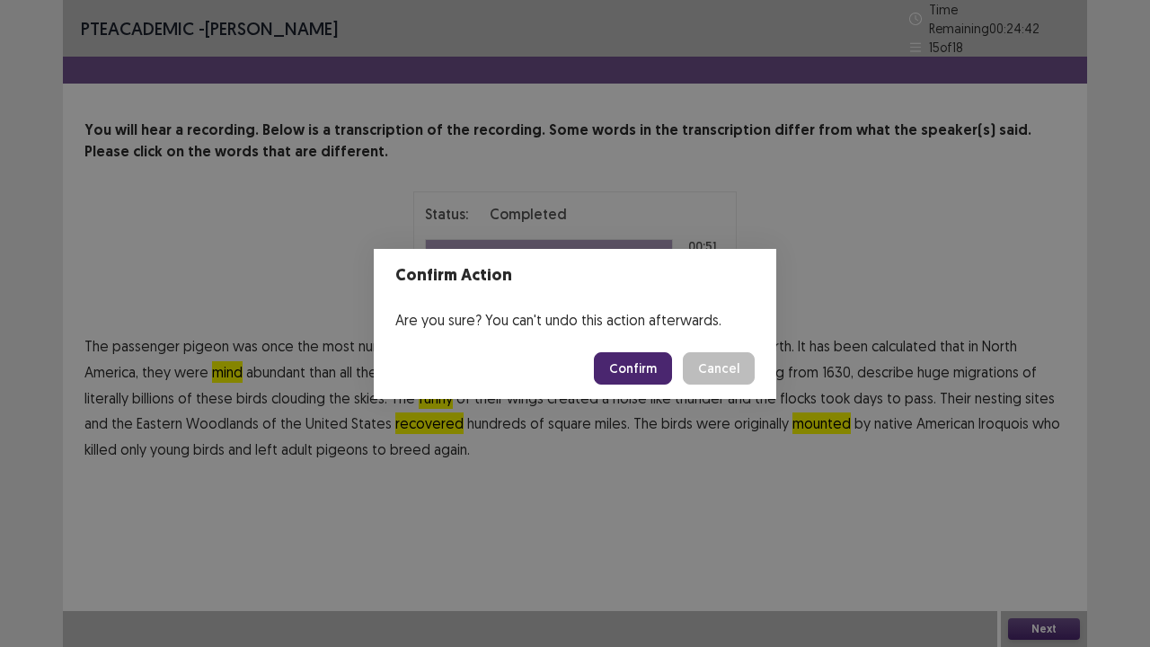
click at [659, 370] on button "Confirm" at bounding box center [633, 368] width 78 height 32
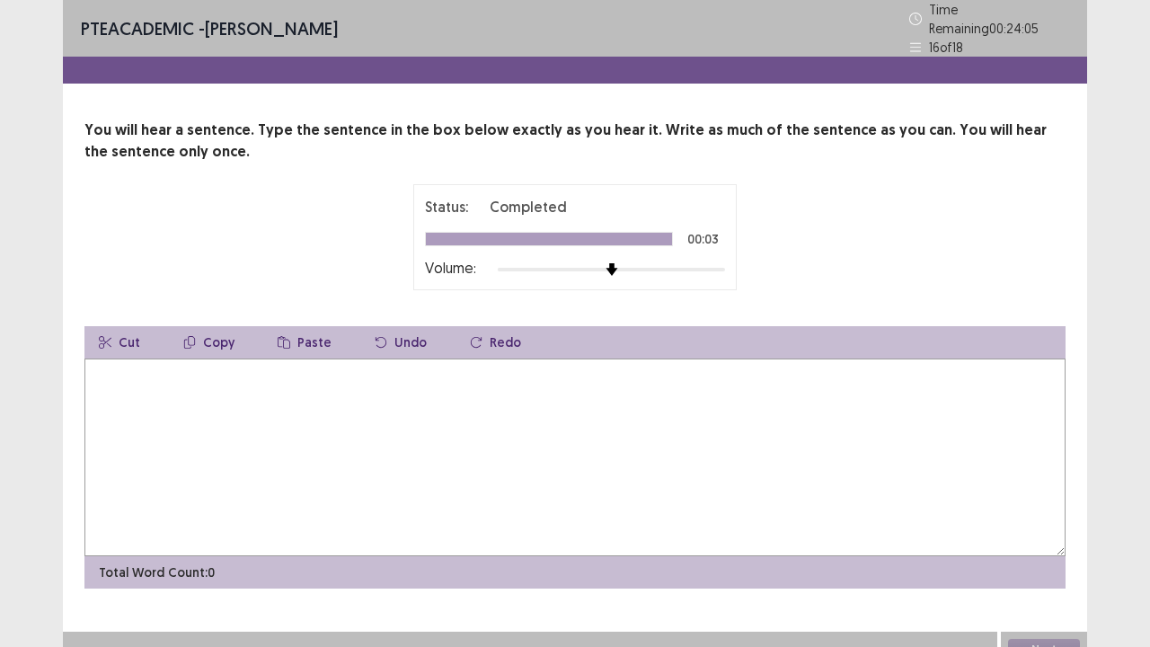
click at [139, 389] on textarea at bounding box center [574, 457] width 981 height 198
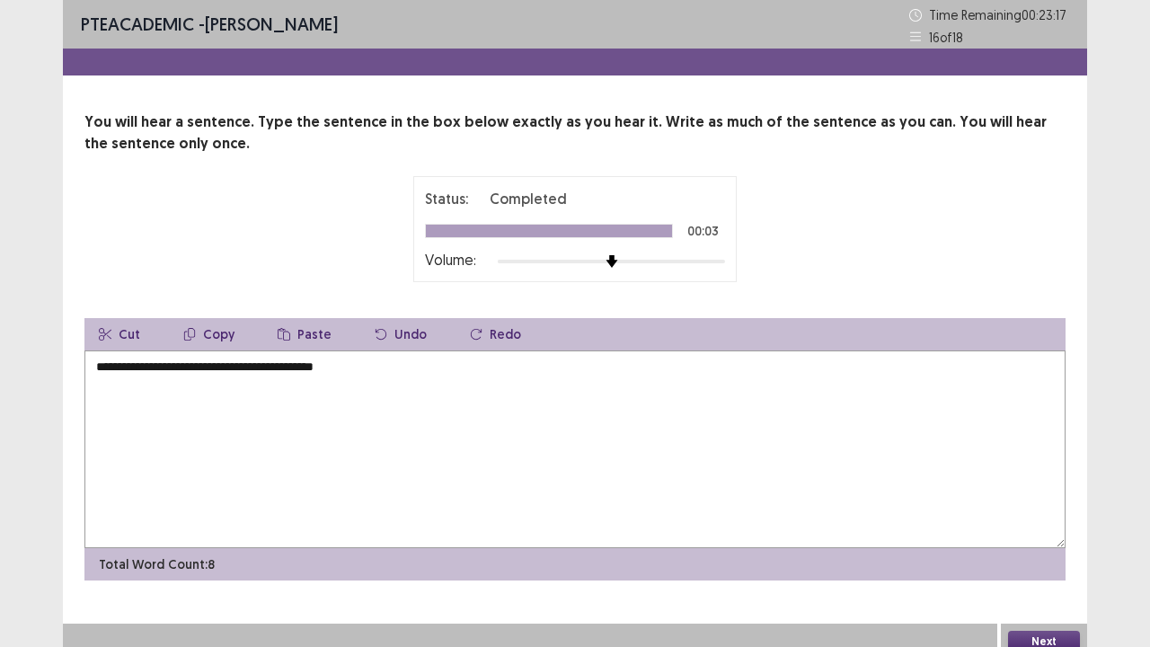
click at [326, 367] on textarea "**********" at bounding box center [574, 449] width 981 height 198
click at [649, 464] on textarea "**********" at bounding box center [574, 449] width 981 height 198
type textarea "**********"
click at [1024, 525] on button "Next" at bounding box center [1044, 642] width 72 height 22
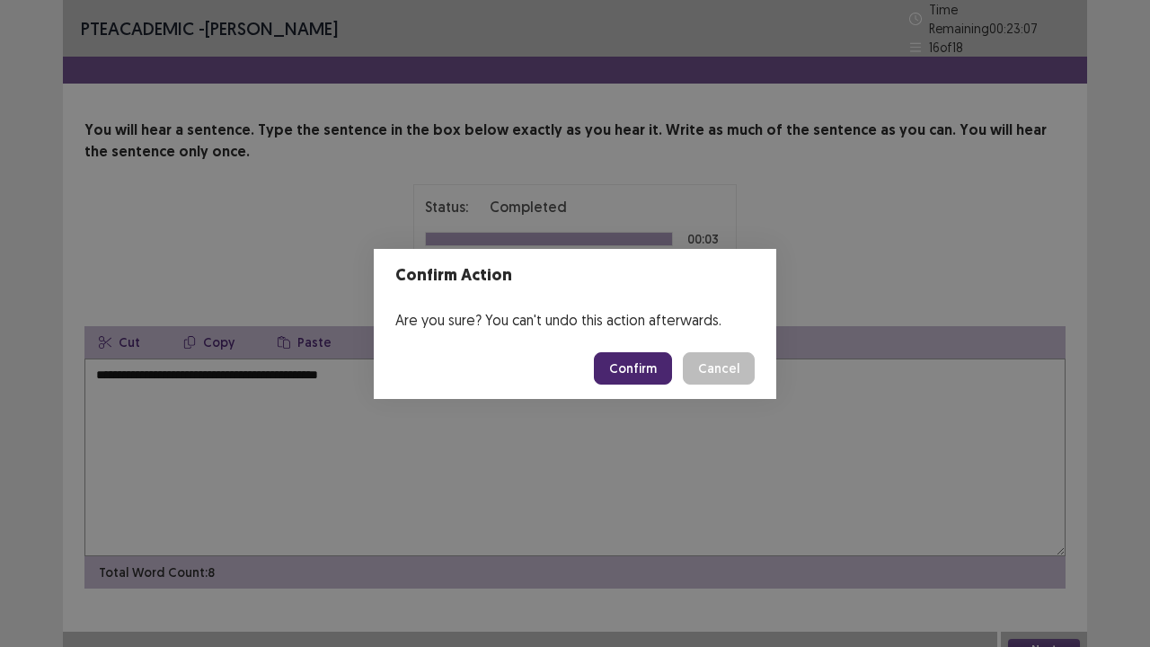
click at [616, 367] on button "Confirm" at bounding box center [633, 368] width 78 height 32
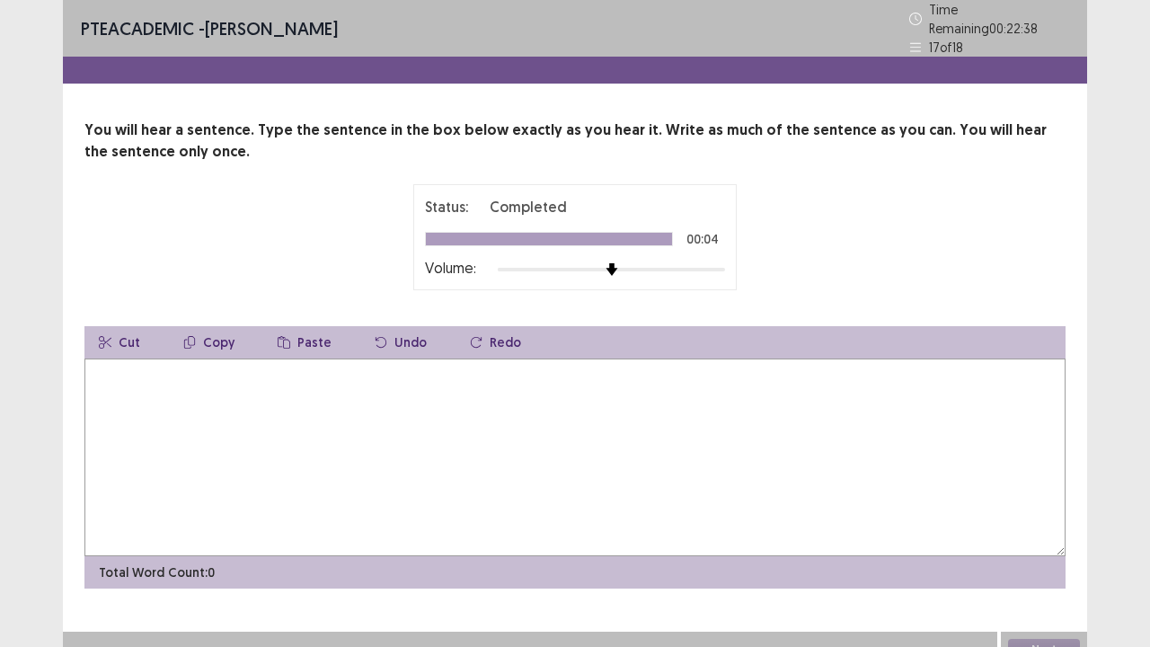
click at [439, 429] on textarea at bounding box center [574, 457] width 981 height 198
click at [262, 366] on textarea "**********" at bounding box center [574, 457] width 981 height 198
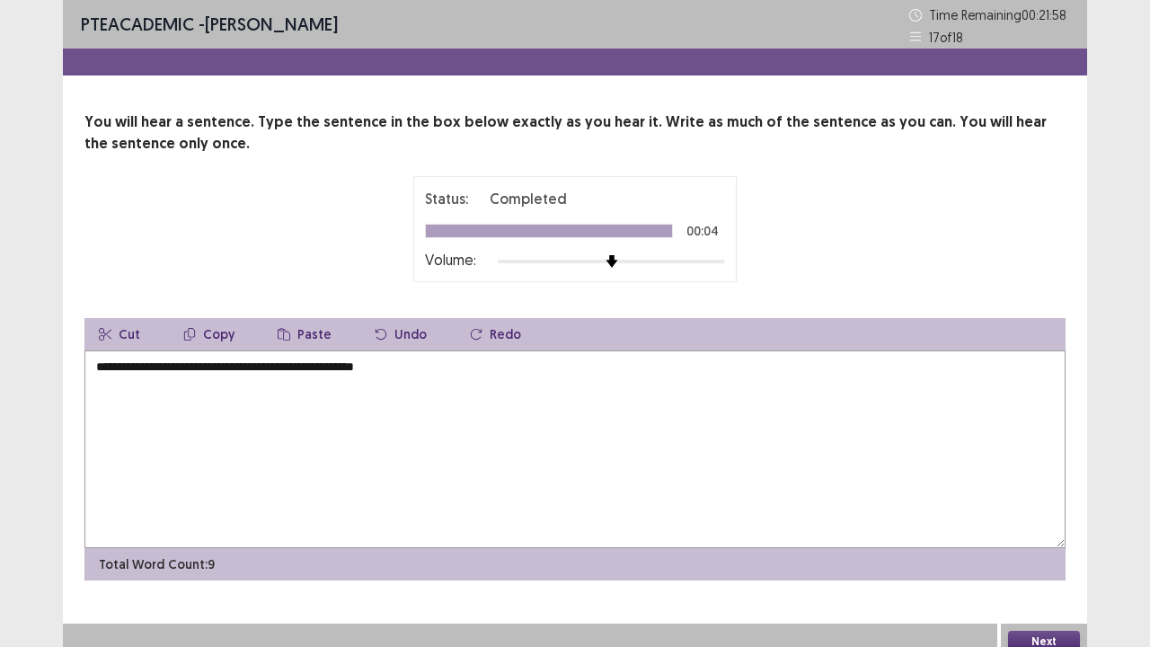
click at [425, 361] on textarea "**********" at bounding box center [574, 449] width 981 height 198
click at [1072, 525] on button "Next" at bounding box center [1044, 642] width 72 height 22
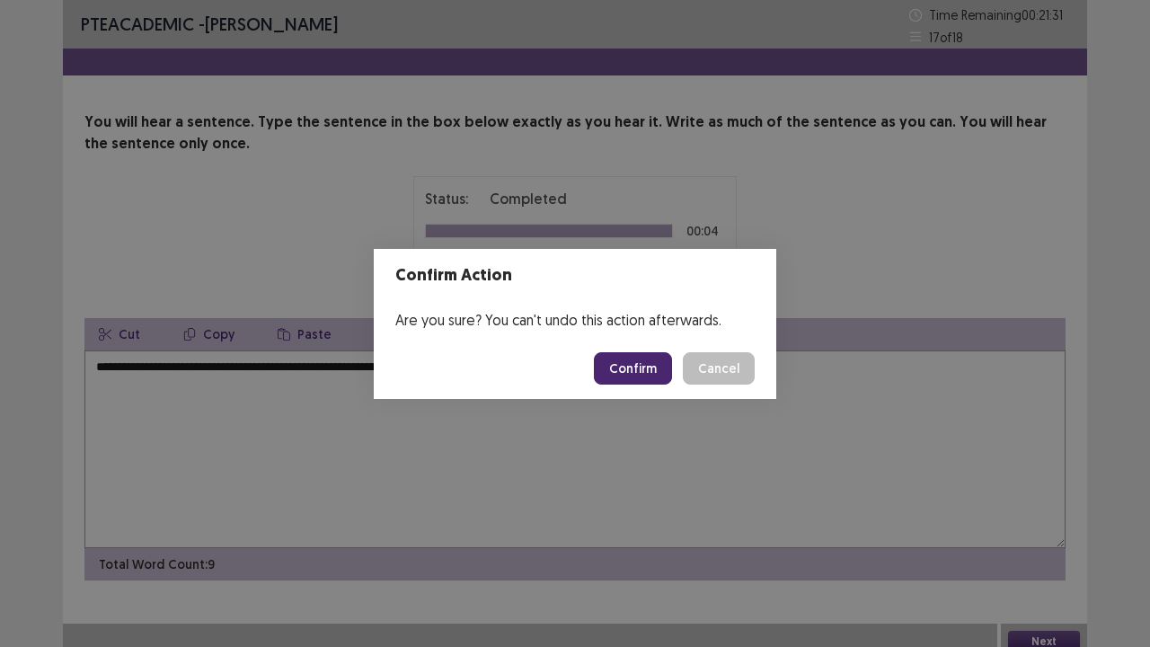
click at [358, 454] on div "Confirm Action Are you sure? You can't undo this action afterwards. Confirm Can…" at bounding box center [575, 323] width 1150 height 647
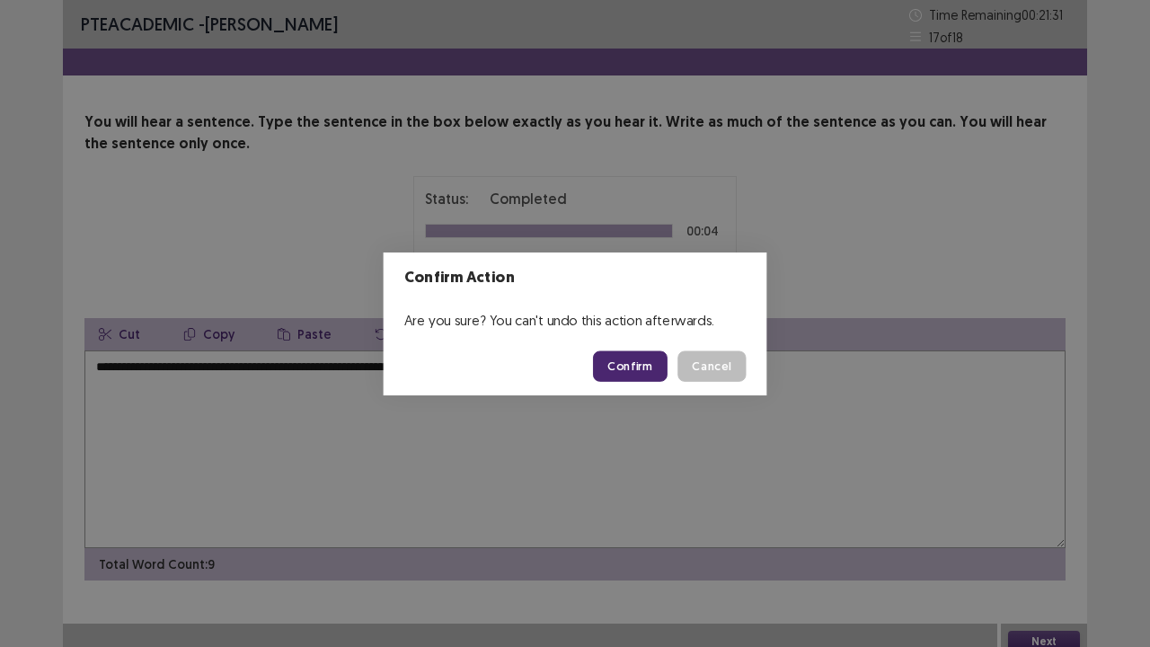
scroll to position [4, 0]
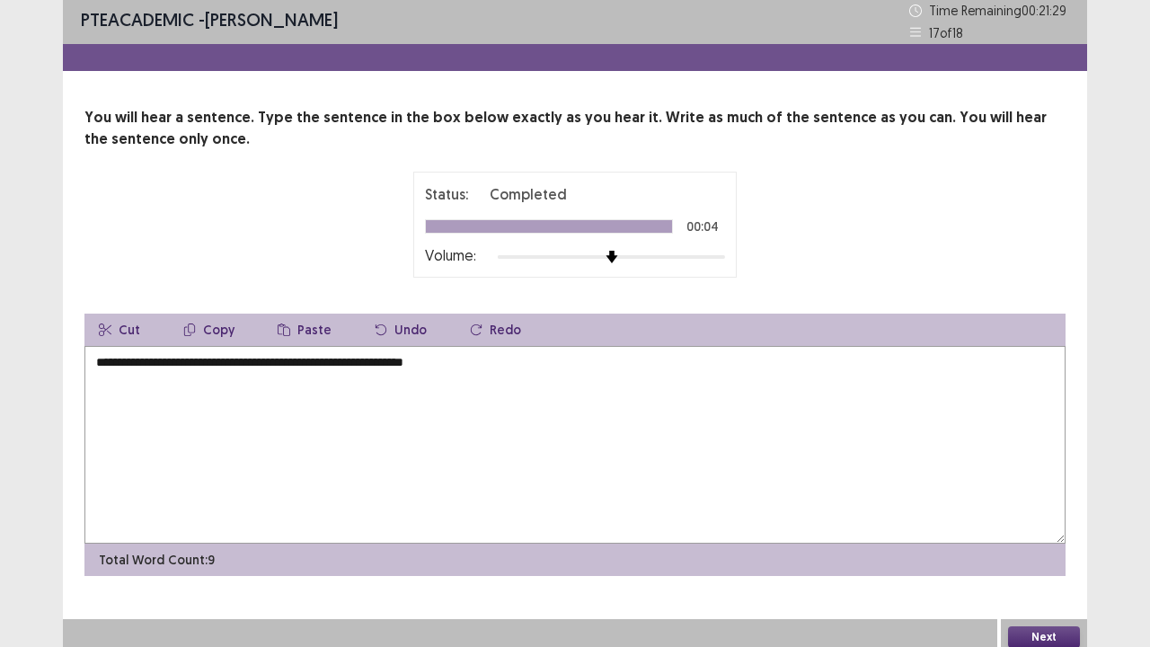
click at [206, 350] on textarea "**********" at bounding box center [574, 445] width 981 height 198
type textarea "**********"
click at [1059, 525] on button "Next" at bounding box center [1044, 637] width 72 height 22
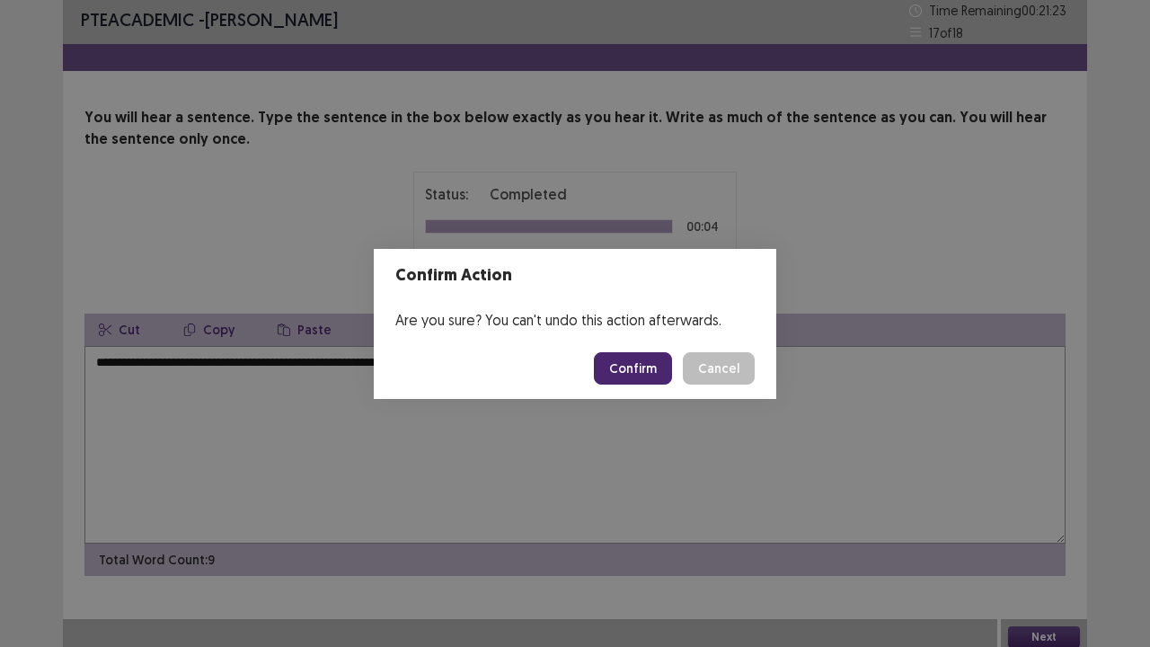
click at [626, 367] on button "Confirm" at bounding box center [633, 368] width 78 height 32
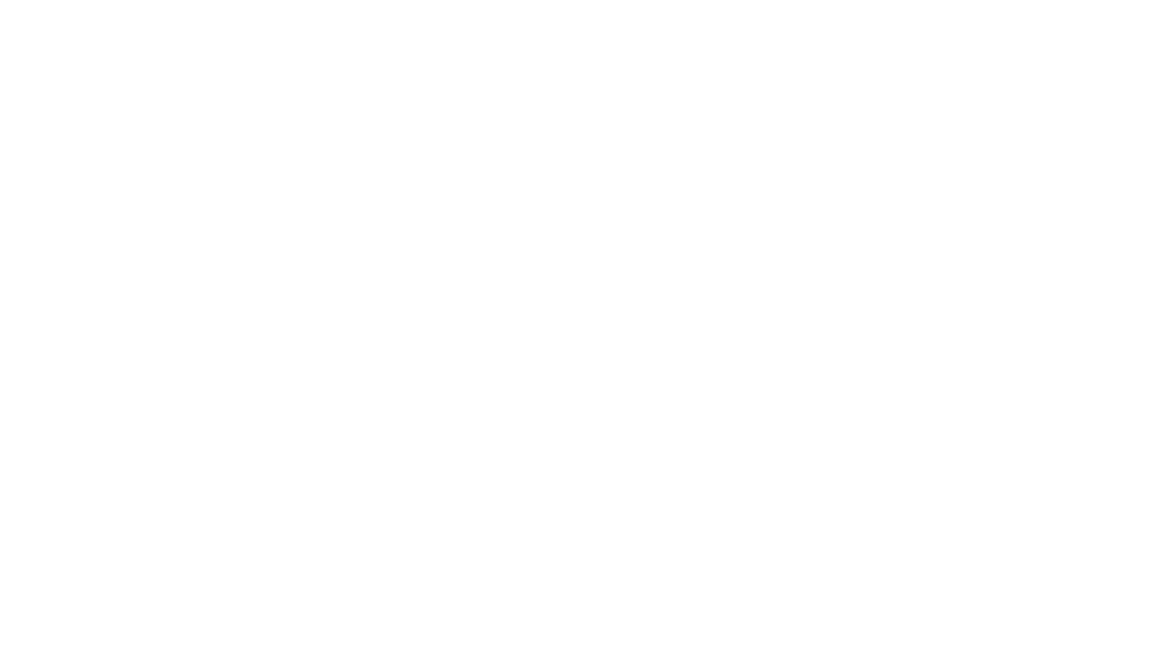
scroll to position [0, 0]
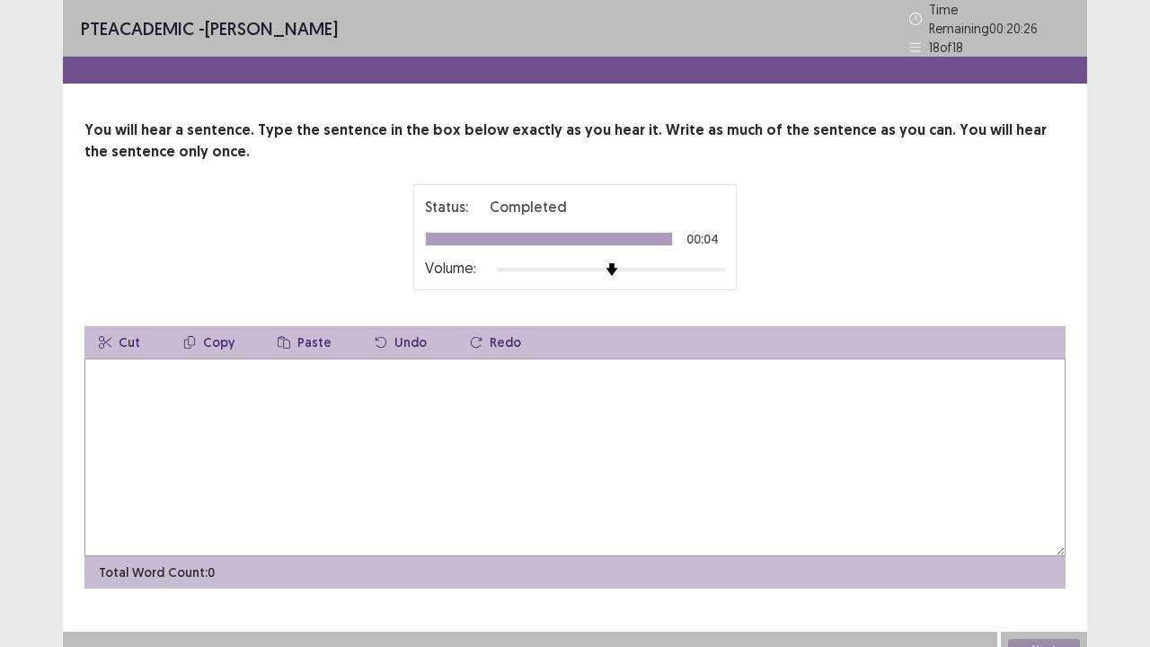
click at [455, 444] on textarea at bounding box center [574, 457] width 981 height 198
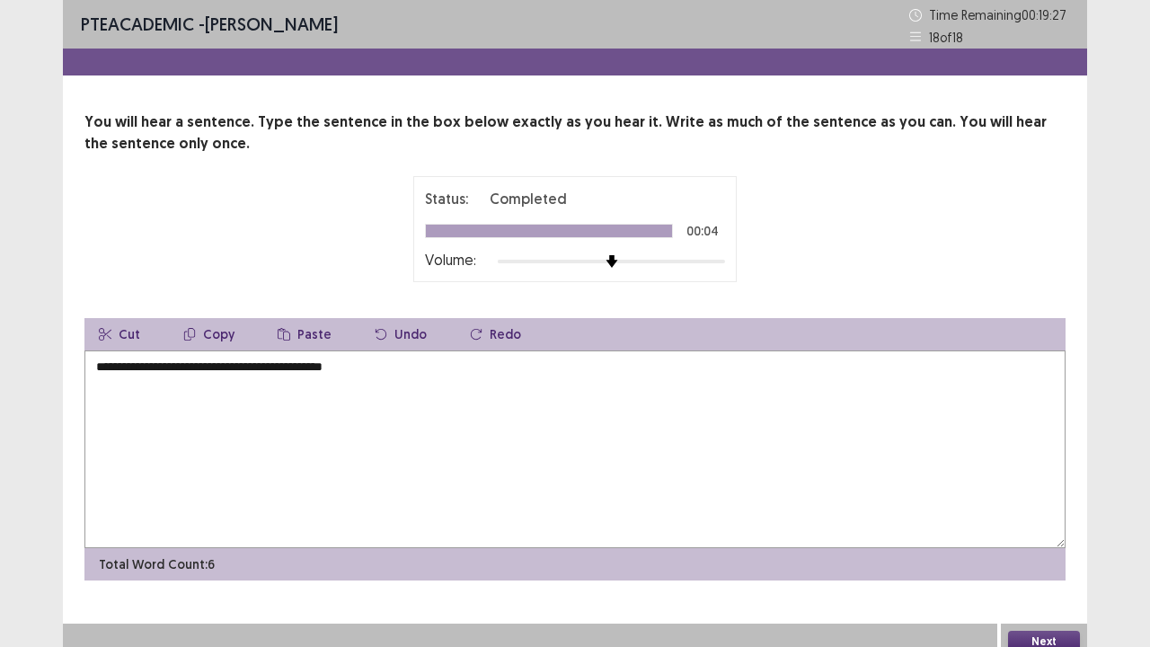
click at [207, 368] on textarea "**********" at bounding box center [574, 449] width 981 height 198
click at [388, 365] on textarea "**********" at bounding box center [574, 449] width 981 height 198
click at [334, 365] on textarea "**********" at bounding box center [574, 449] width 981 height 198
type textarea "**********"
click at [1035, 525] on div "Next" at bounding box center [1044, 641] width 86 height 36
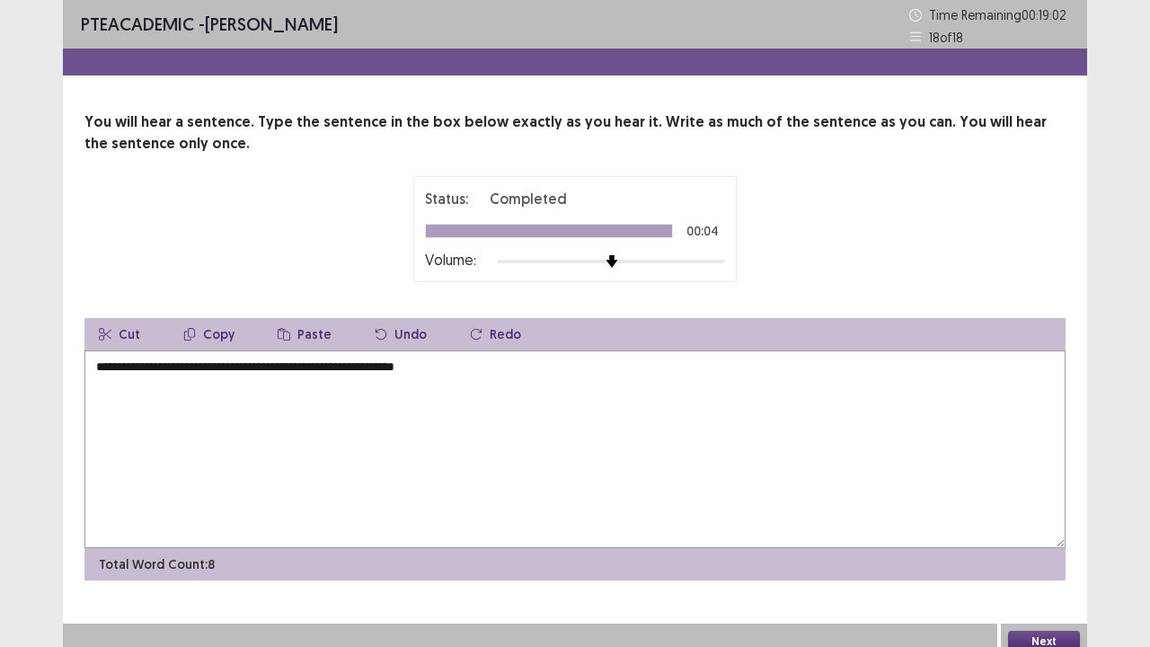
click at [1037, 525] on button "Next" at bounding box center [1044, 642] width 72 height 22
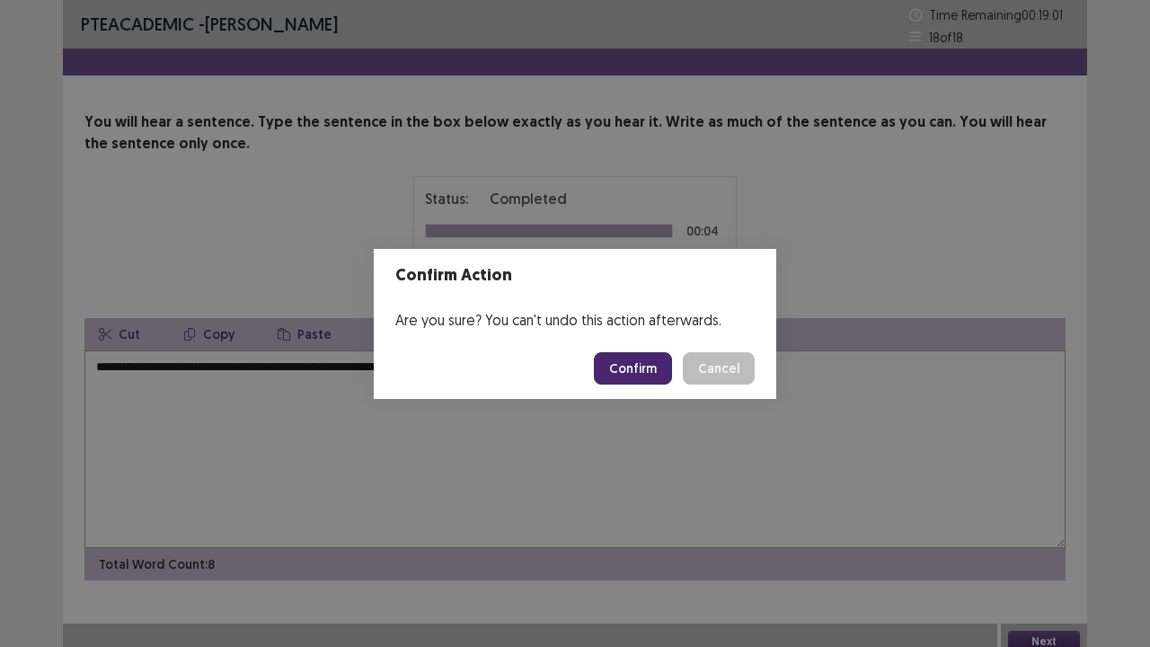
click at [630, 356] on button "Confirm" at bounding box center [633, 368] width 78 height 32
